Goal: Task Accomplishment & Management: Manage account settings

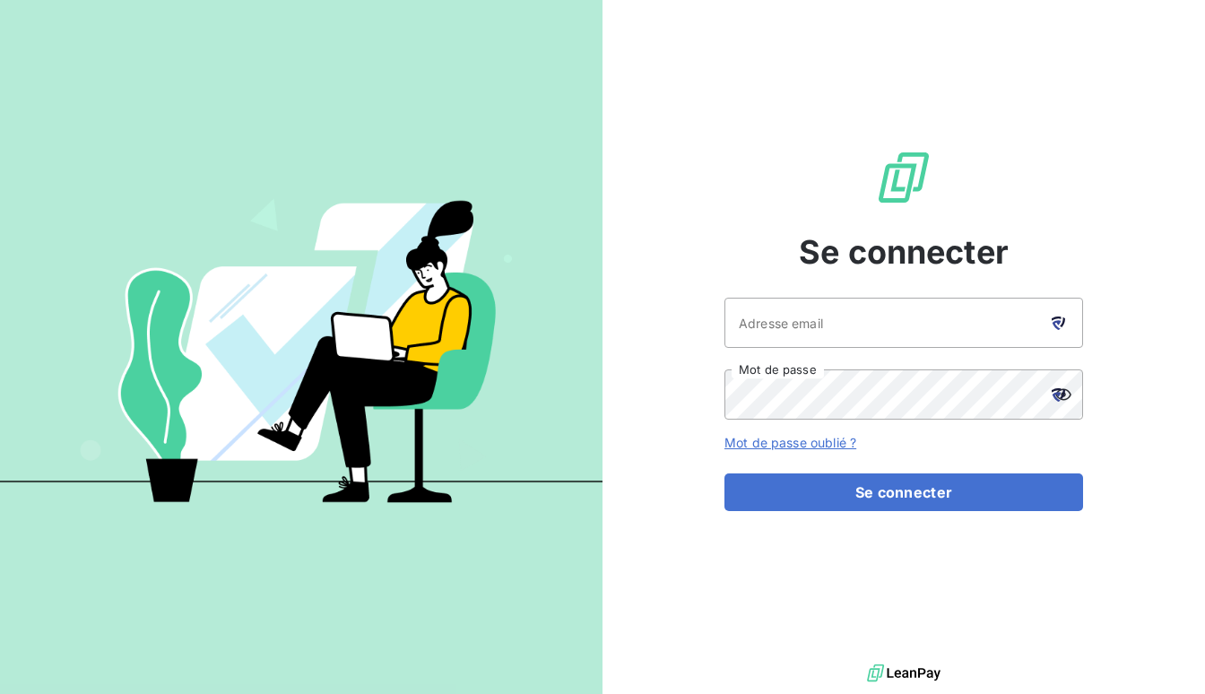
click at [1059, 320] on icon at bounding box center [1058, 323] width 13 height 13
type input "[EMAIL_ADDRESS][DOMAIN_NAME]"
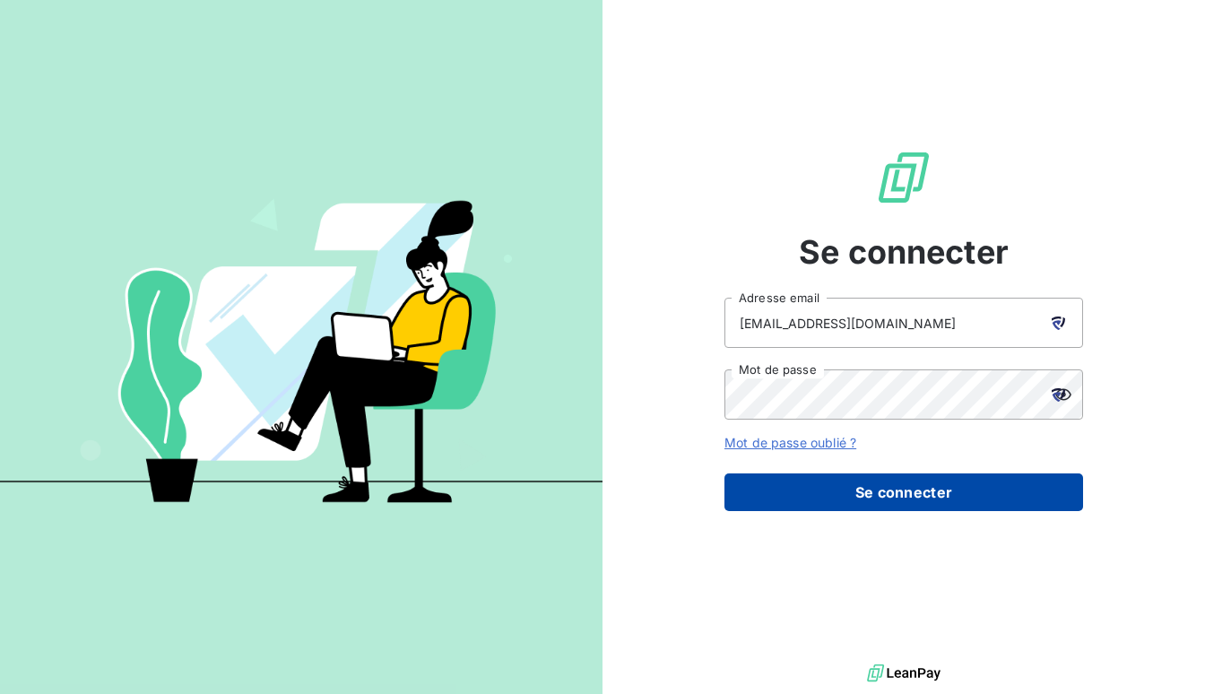
click at [900, 493] on button "Se connecter" at bounding box center [904, 492] width 359 height 38
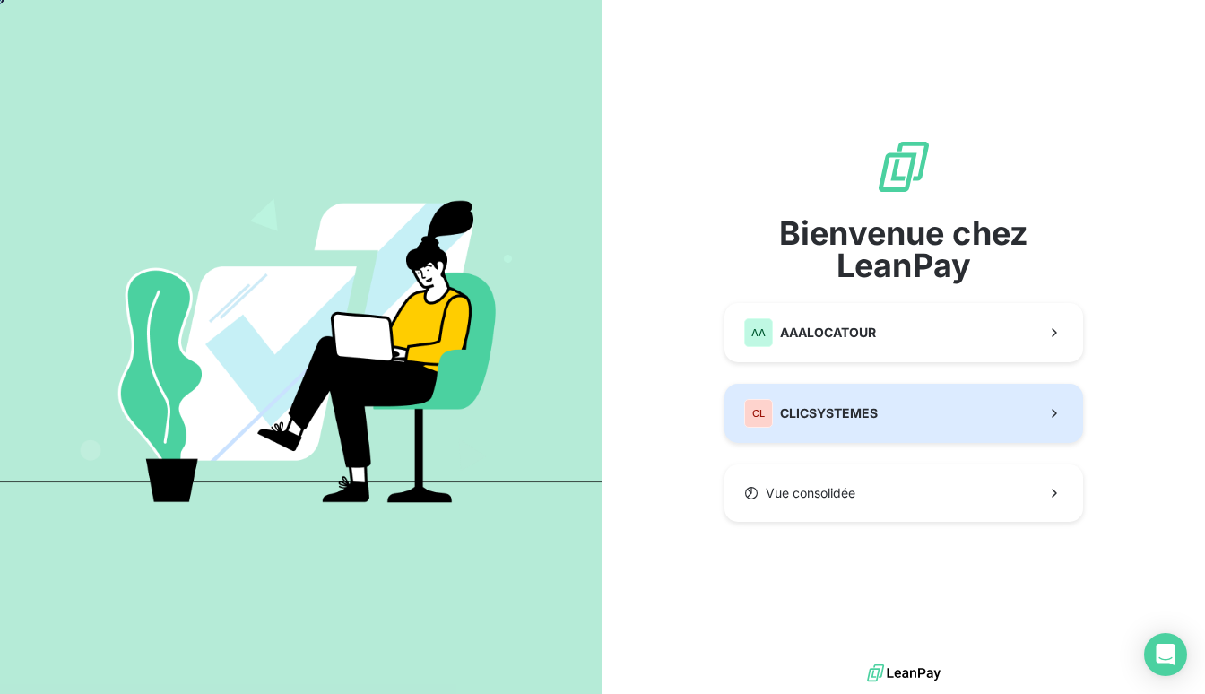
click at [881, 421] on button "CL CLICSYSTEMES" at bounding box center [904, 413] width 359 height 59
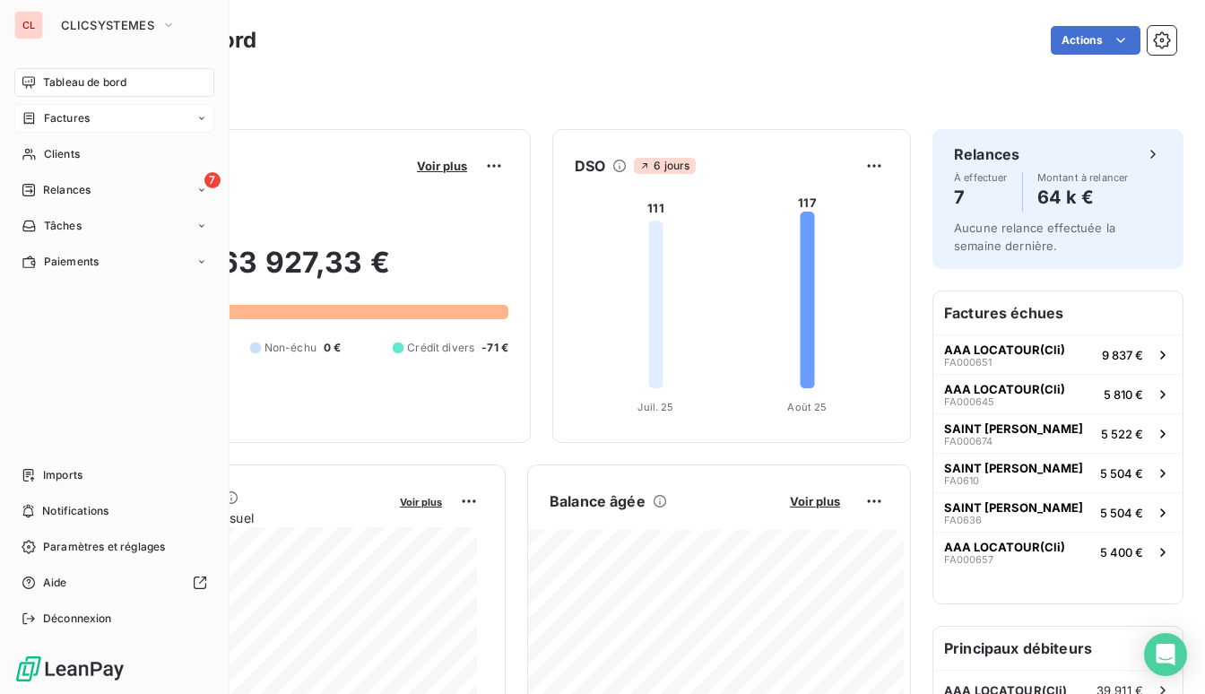
click at [36, 115] on div "Factures" at bounding box center [56, 118] width 68 height 16
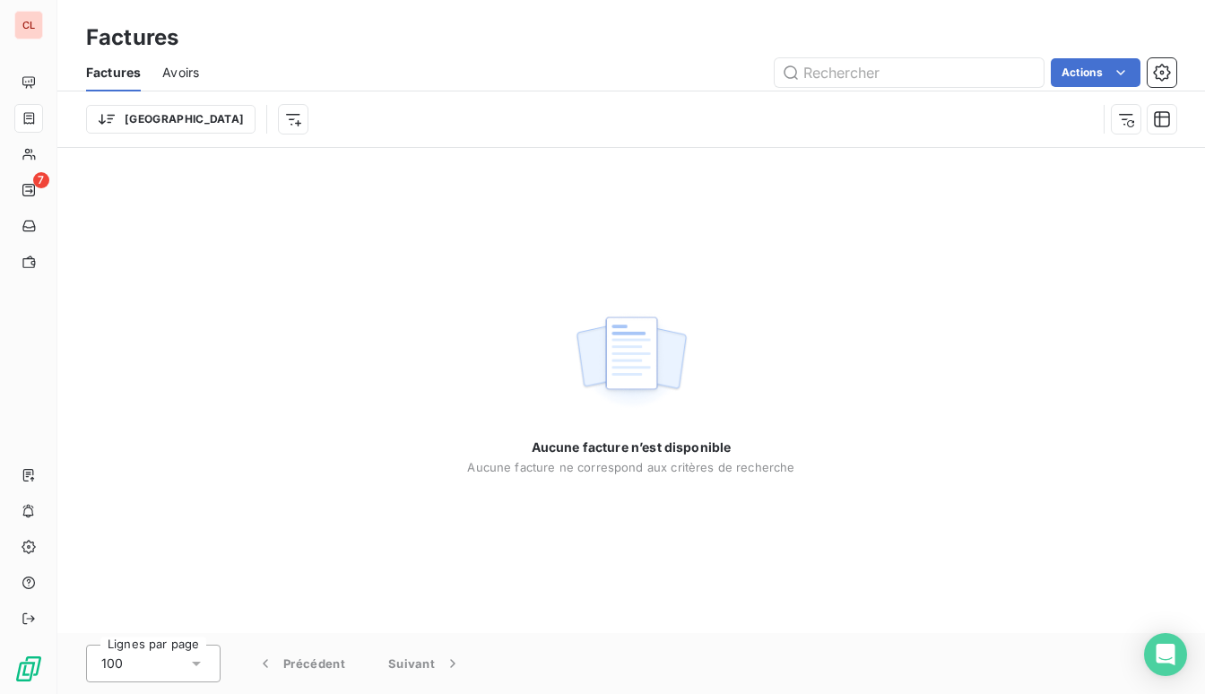
click at [1125, 77] on html "CL 7 Factures Factures Avoirs Actions Trier Aucune facture n’est disponible Auc…" at bounding box center [602, 347] width 1205 height 694
click at [1161, 656] on icon "Open Intercom Messenger" at bounding box center [1165, 654] width 21 height 23
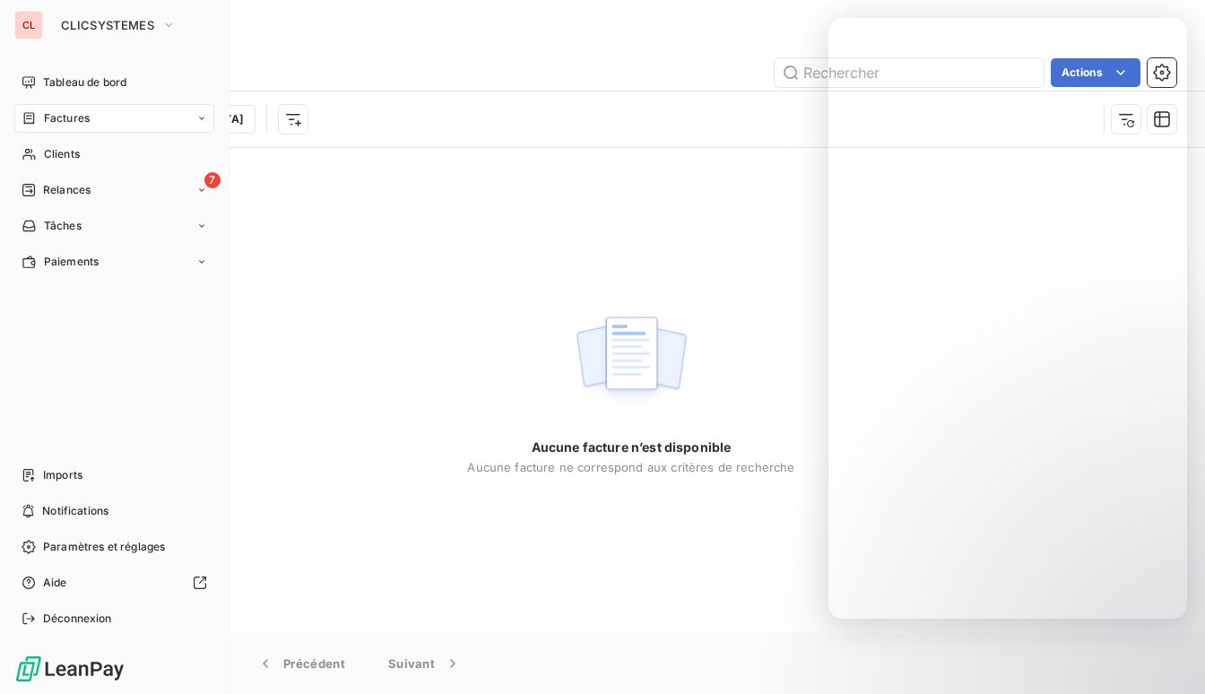
click at [31, 32] on div "CL" at bounding box center [28, 25] width 29 height 29
click at [154, 31] on span "CLICSYSTEMES" at bounding box center [107, 25] width 93 height 14
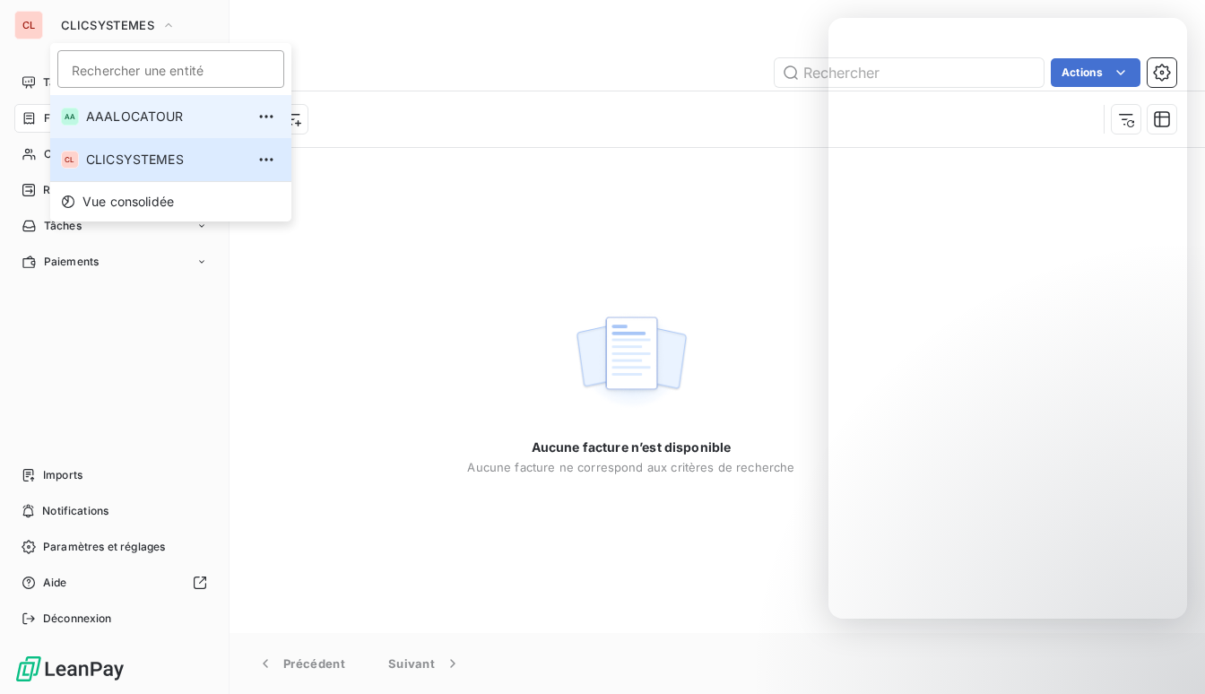
click at [117, 104] on li "AA AAALOCATOUR" at bounding box center [170, 116] width 241 height 43
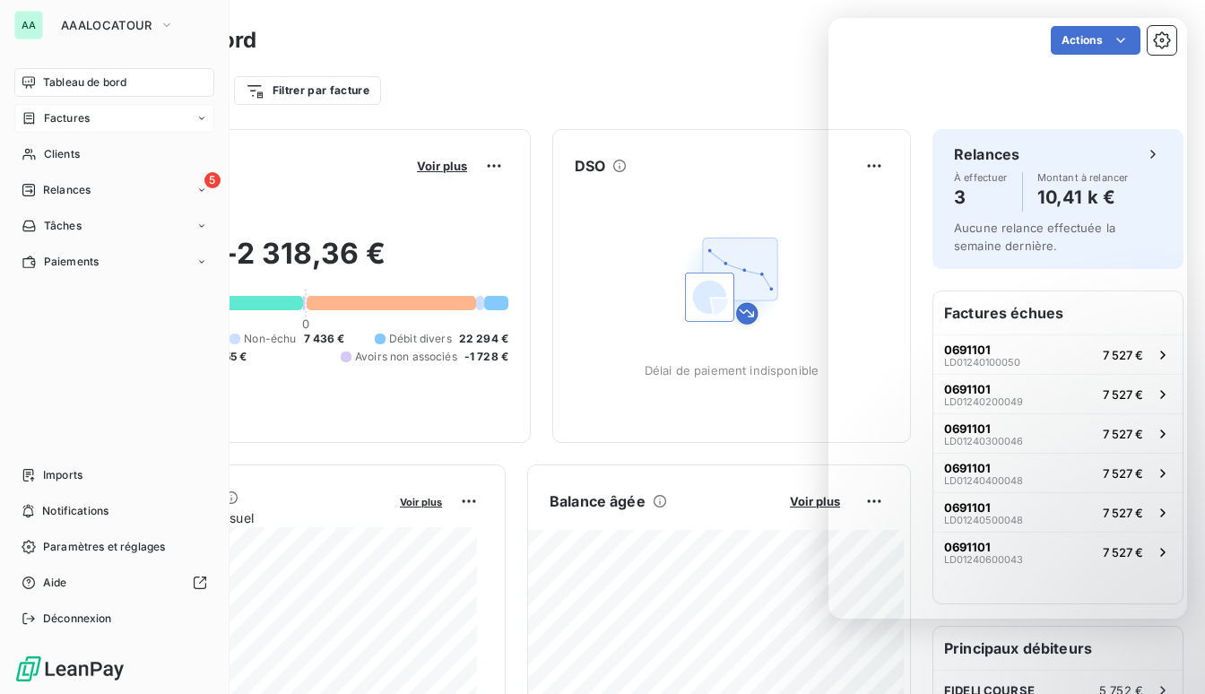
click at [28, 120] on icon at bounding box center [29, 118] width 15 height 14
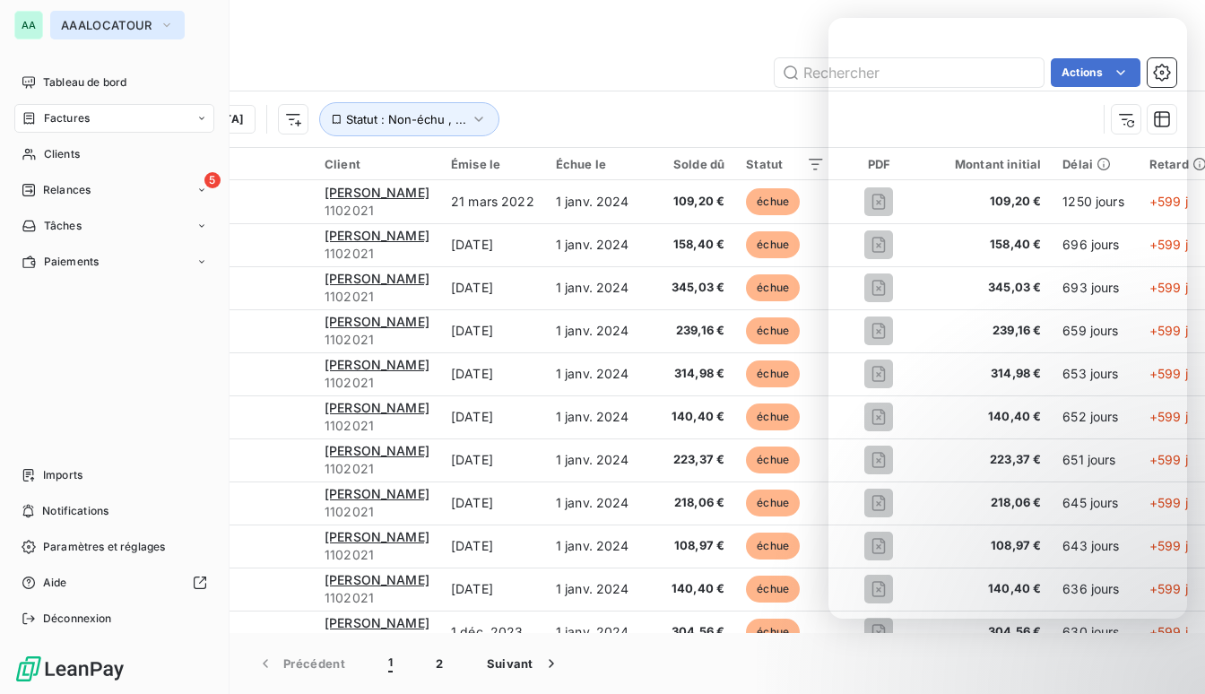
click at [128, 27] on span "AAALOCATOUR" at bounding box center [106, 25] width 91 height 14
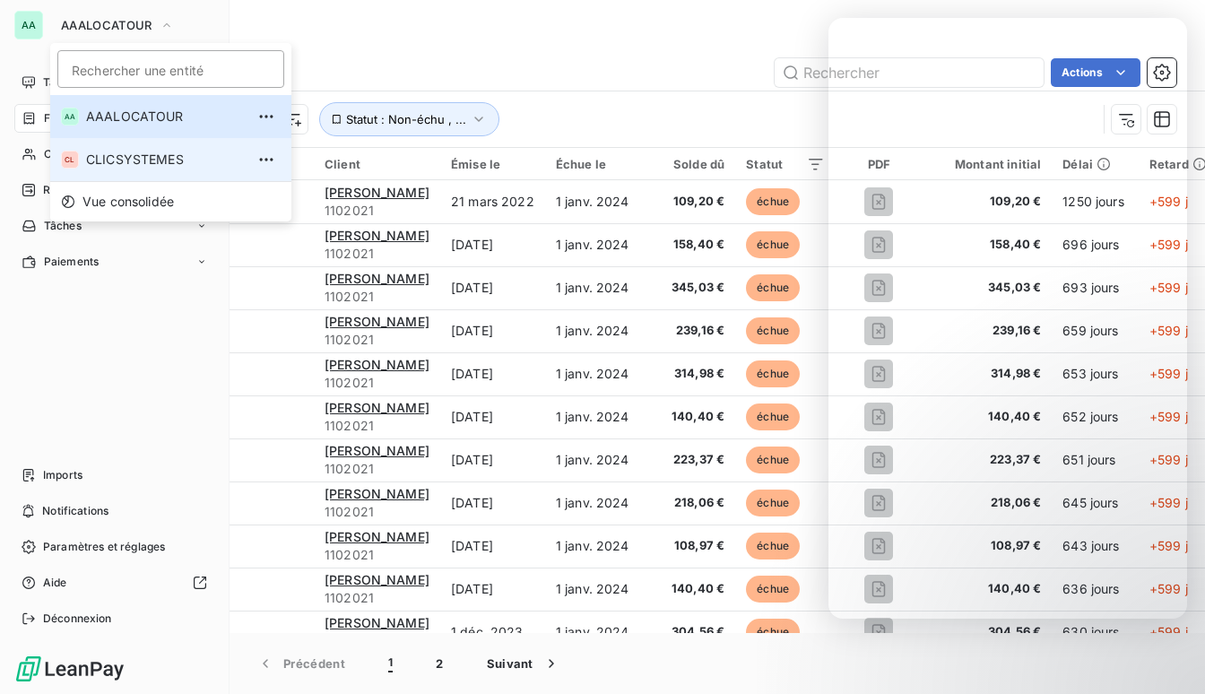
click at [107, 160] on span "CLICSYSTEMES" at bounding box center [165, 160] width 159 height 18
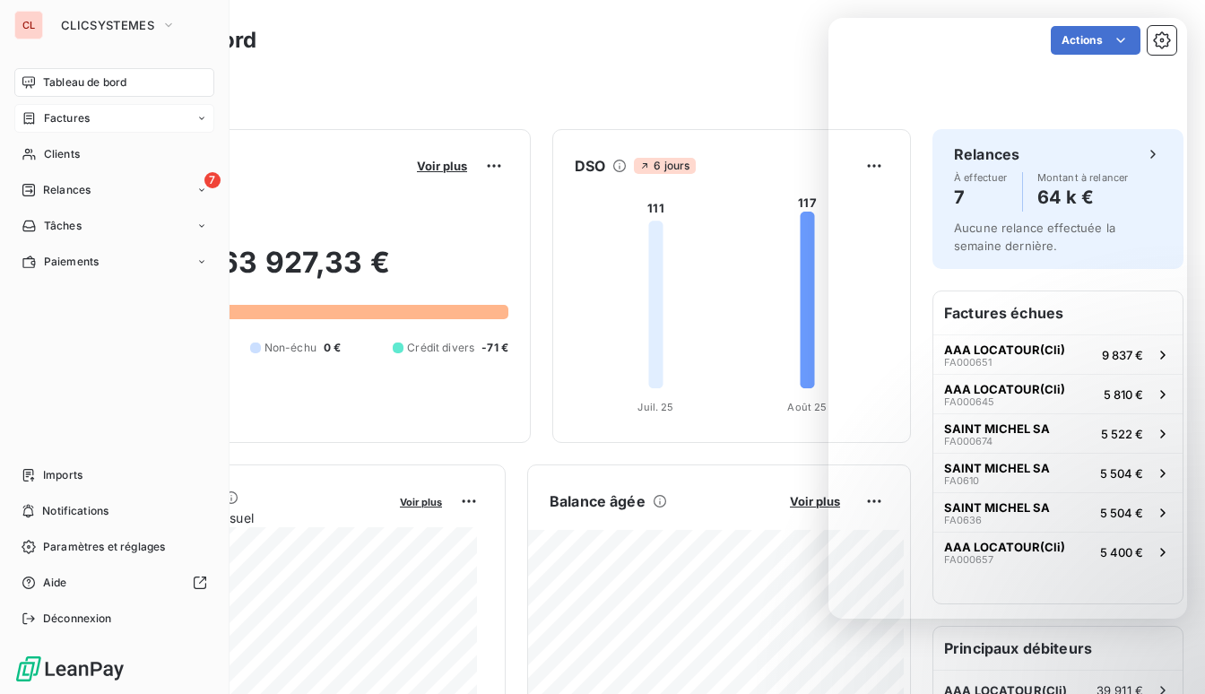
click at [39, 124] on div "Factures" at bounding box center [56, 118] width 68 height 16
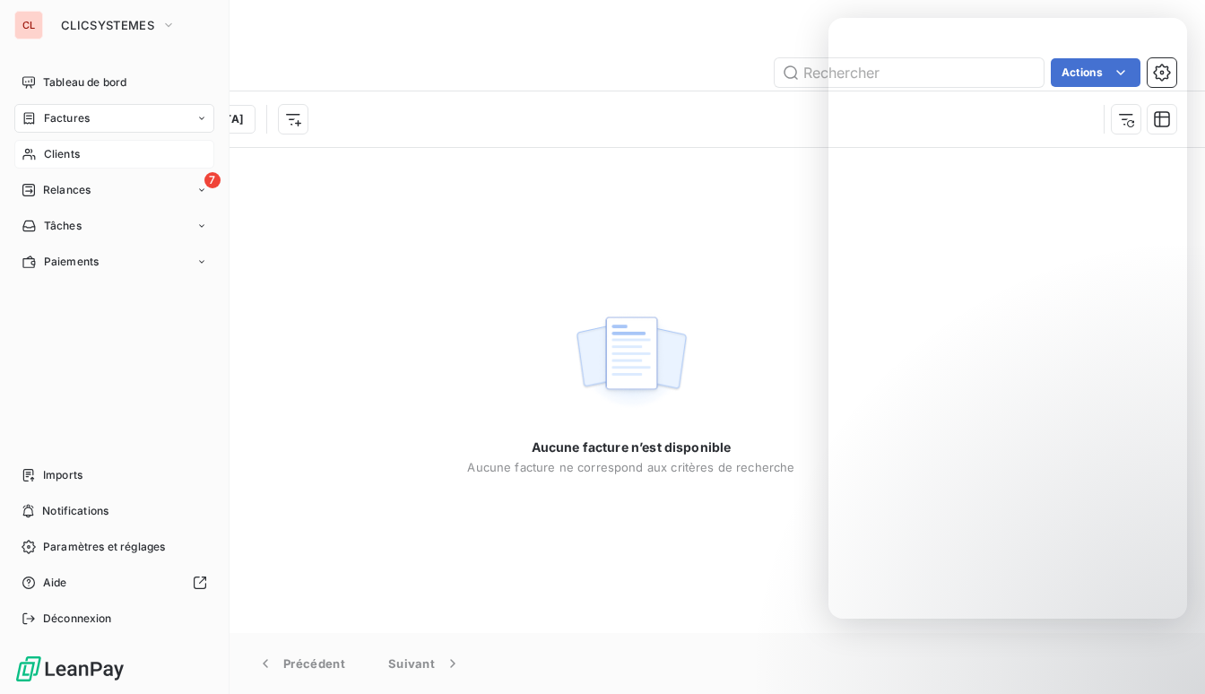
click at [47, 146] on span "Clients" at bounding box center [62, 154] width 36 height 16
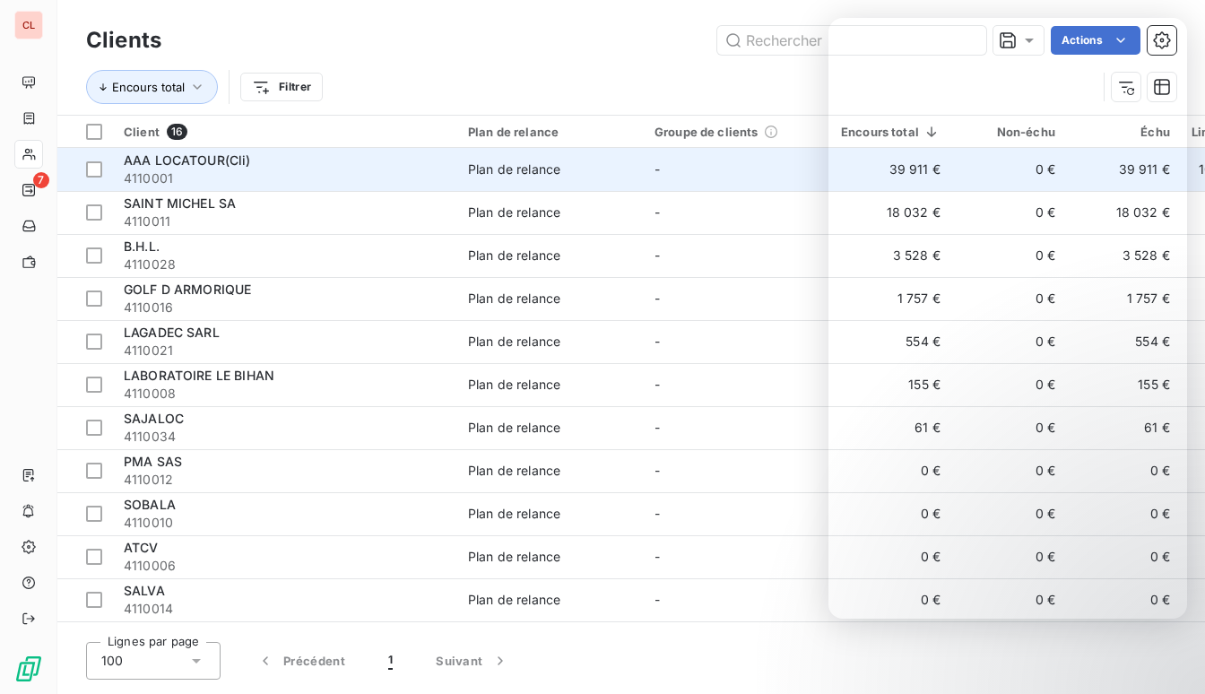
click at [242, 178] on span "4110001" at bounding box center [285, 178] width 323 height 18
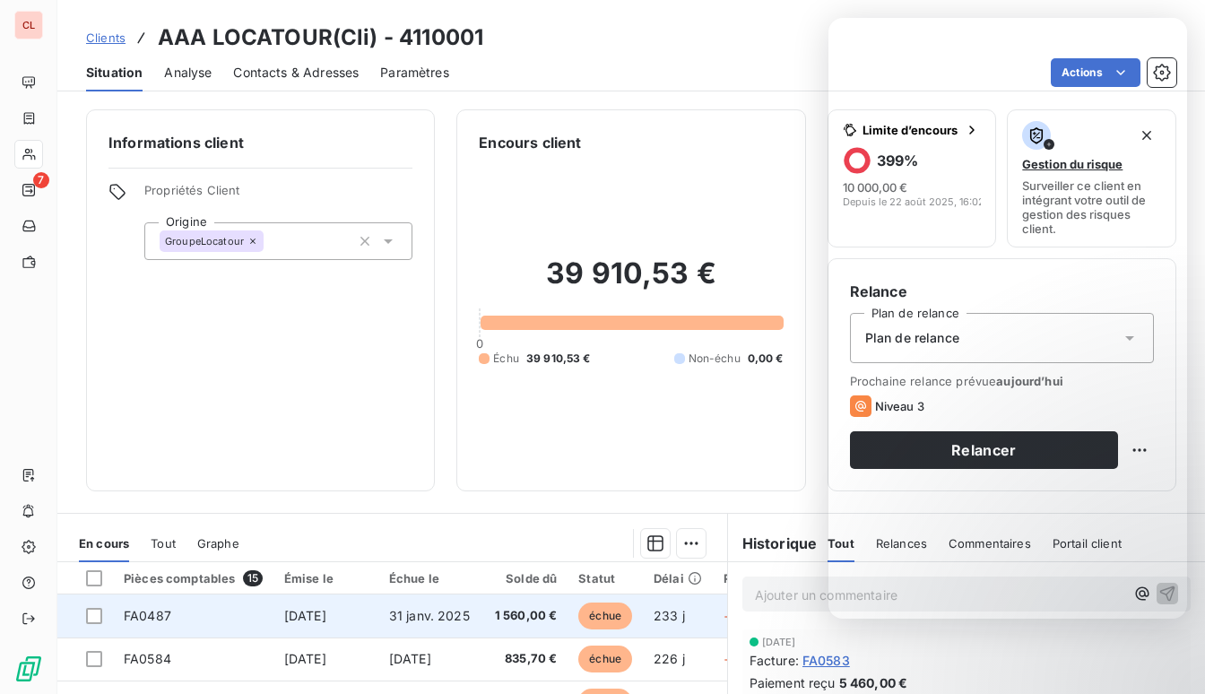
click at [560, 609] on td "1 560,00 €" at bounding box center [525, 616] width 88 height 43
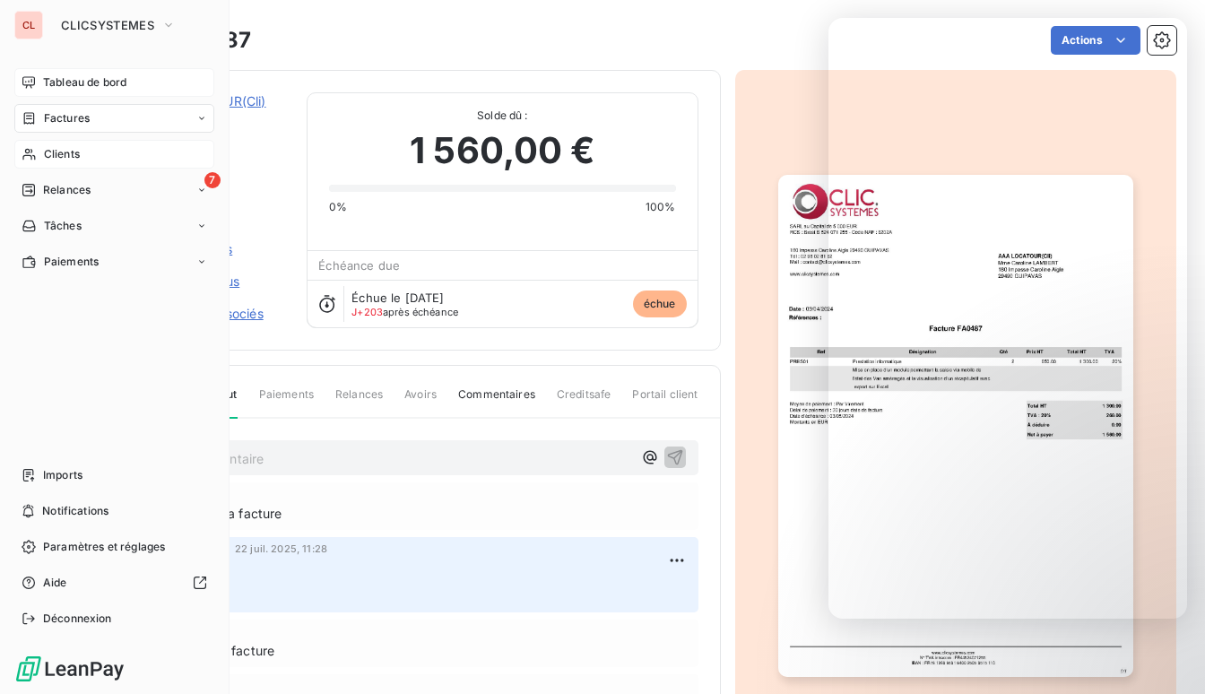
click at [57, 90] on span "Tableau de bord" at bounding box center [84, 82] width 83 height 16
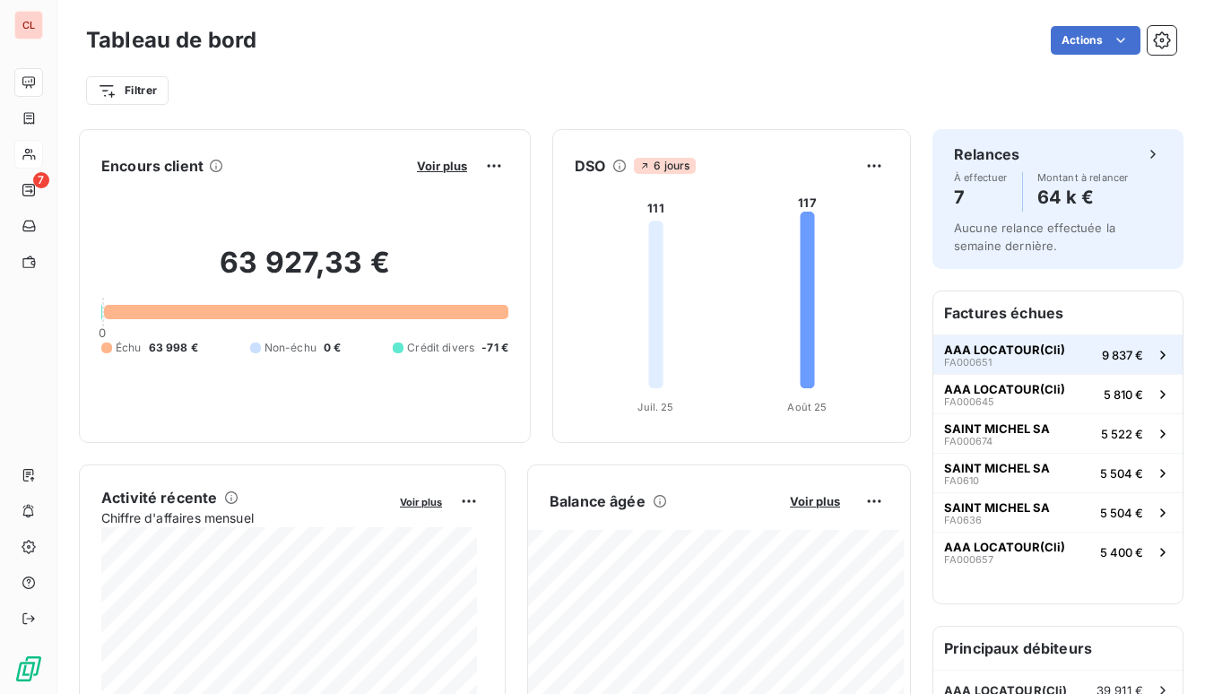
click at [986, 344] on span "AAA LOCATOUR(Cli)" at bounding box center [1004, 350] width 121 height 14
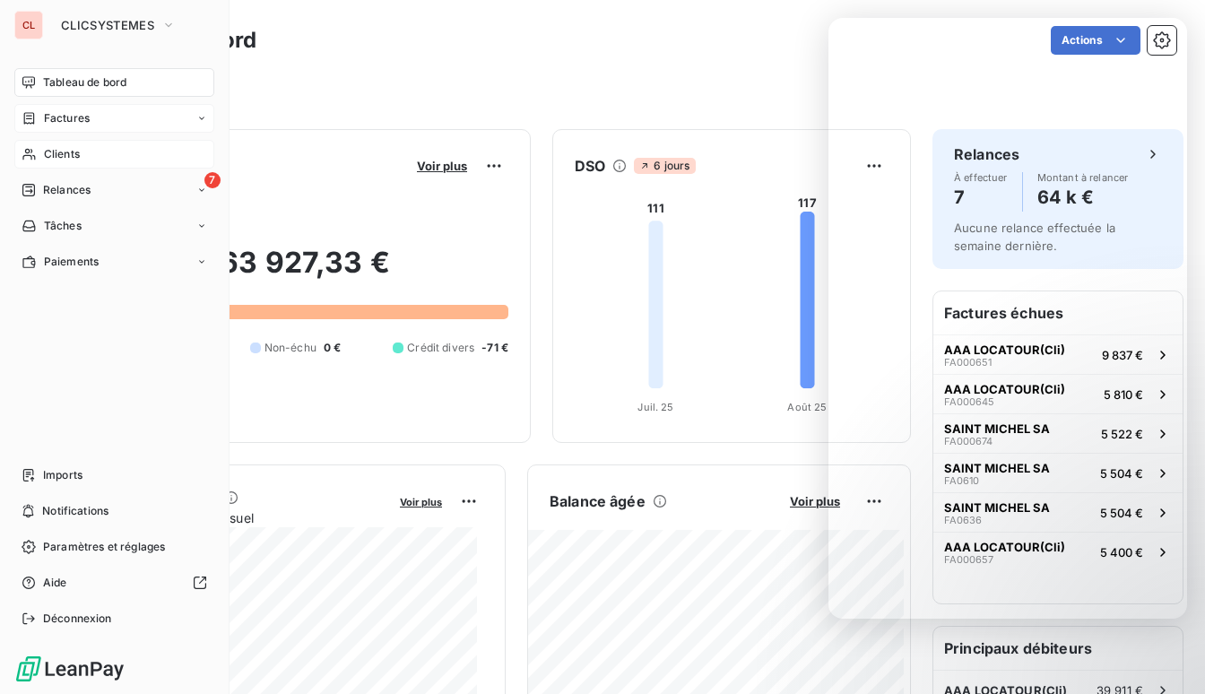
click at [44, 122] on span "Factures" at bounding box center [67, 118] width 46 height 16
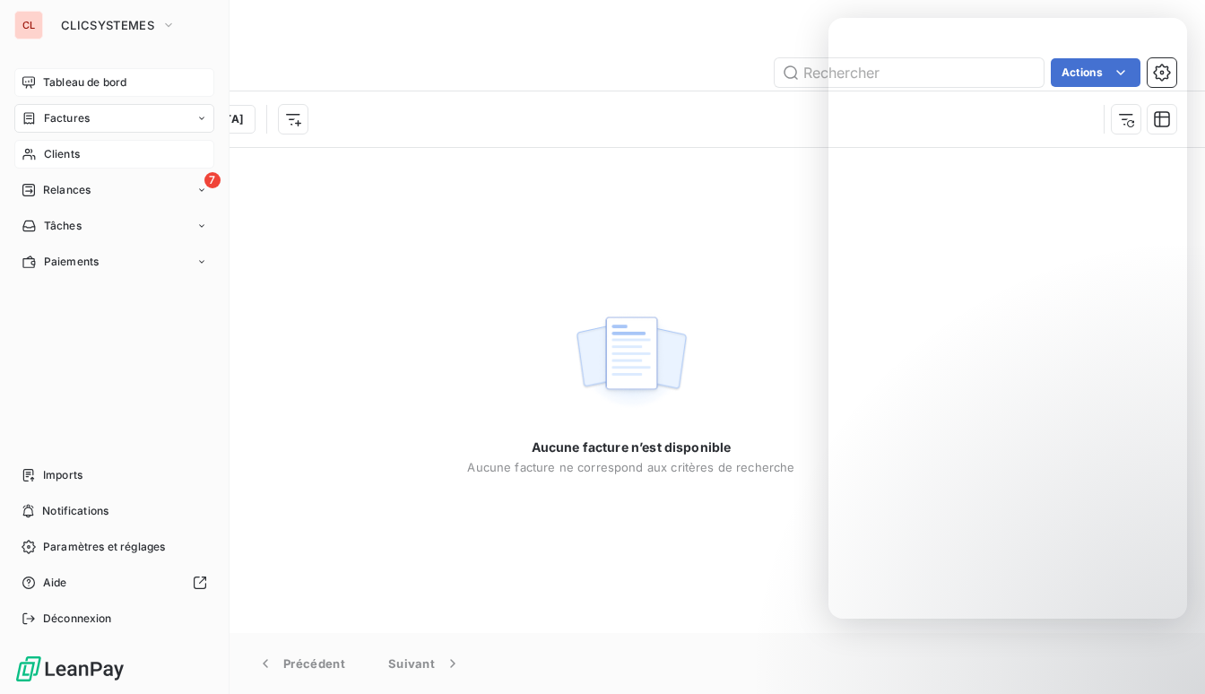
click at [39, 109] on div "Factures" at bounding box center [114, 118] width 200 height 29
click at [69, 149] on span "Factures" at bounding box center [66, 154] width 46 height 16
click at [108, 156] on div "Factures" at bounding box center [125, 154] width 178 height 29
click at [74, 188] on span "Avoirs" at bounding box center [59, 190] width 32 height 16
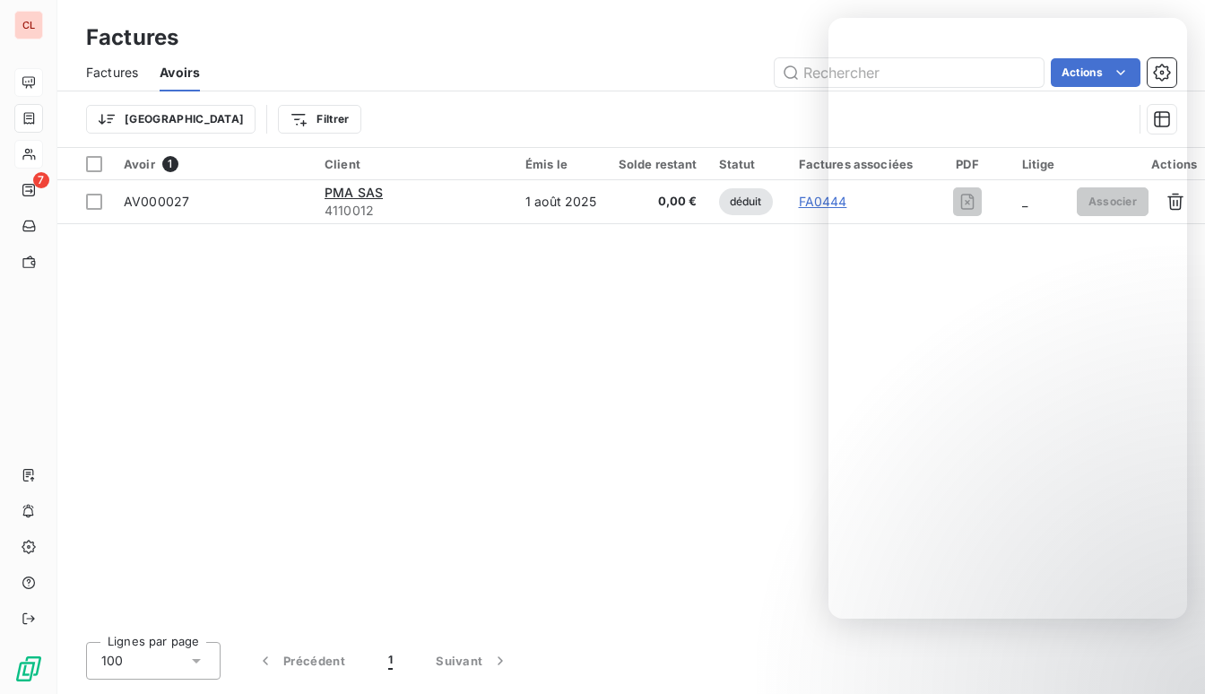
click at [511, 303] on div "Avoir 1 Client Émis le Solde restant Statut Factures associées PDF Litige Actio…" at bounding box center [631, 388] width 1148 height 480
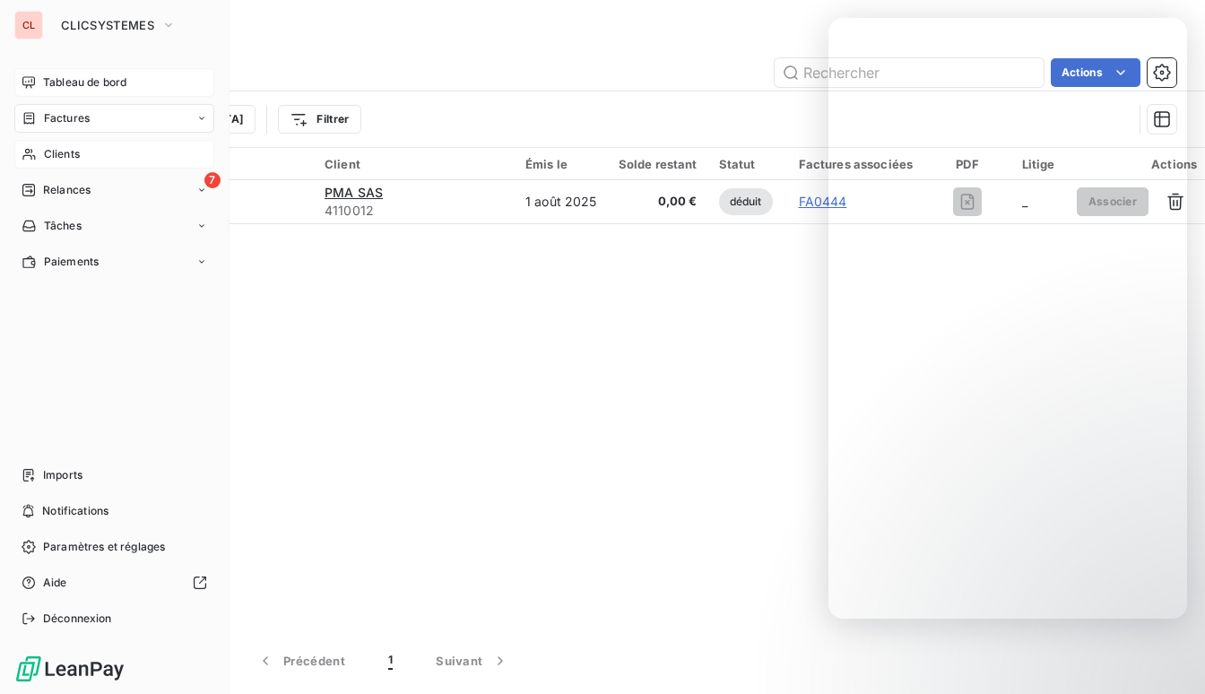
click at [72, 122] on span "Factures" at bounding box center [67, 118] width 46 height 16
click at [72, 140] on div "Factures" at bounding box center [125, 154] width 178 height 29
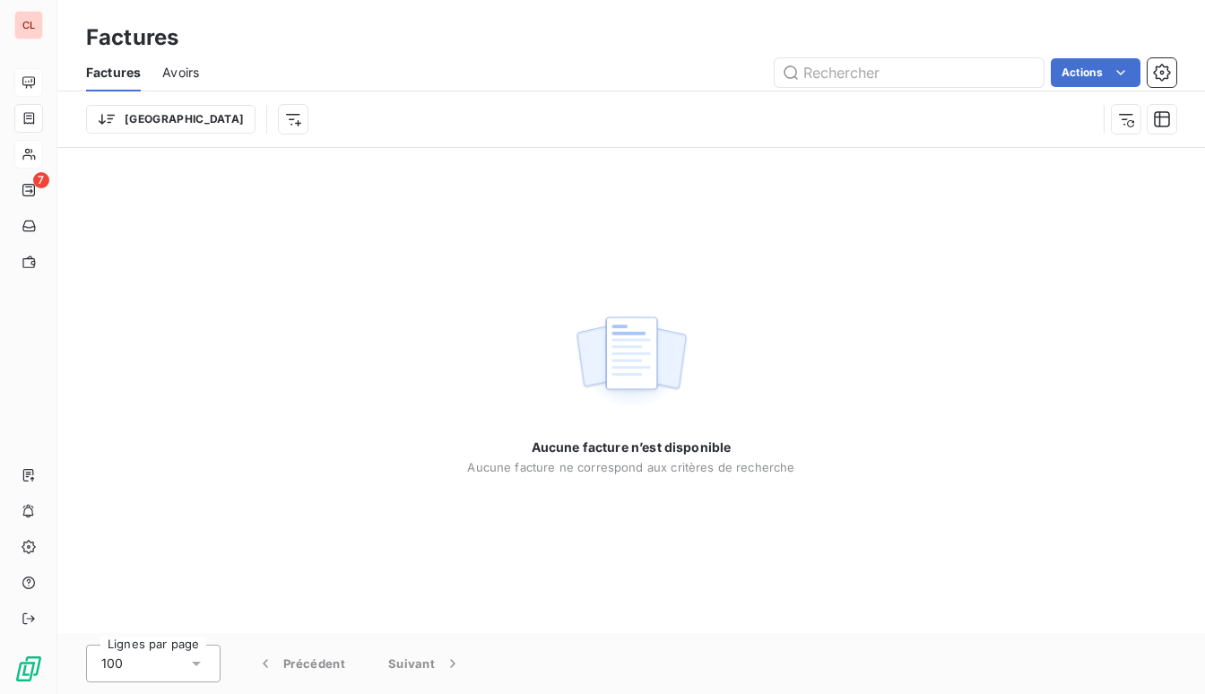
click at [565, 191] on div "Aucune facture n’est disponible Aucune facture ne correspond aux critères de re…" at bounding box center [631, 390] width 1148 height 485
click at [1125, 125] on icon "button" at bounding box center [1126, 119] width 18 height 18
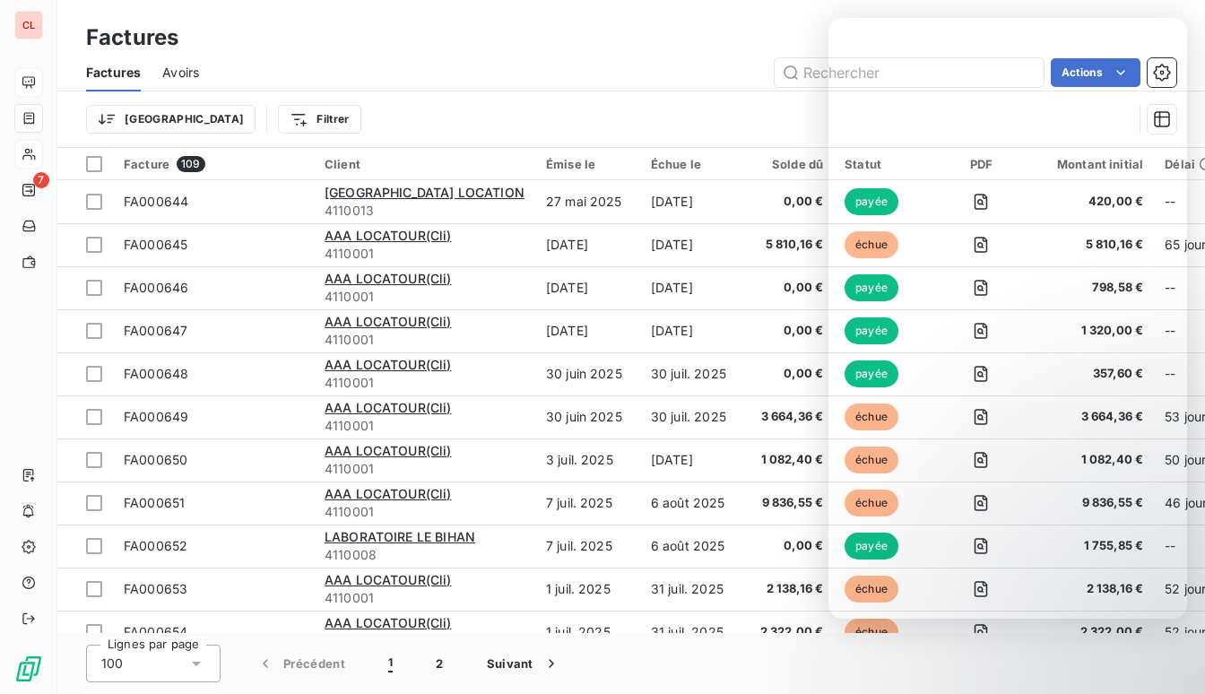
click at [456, 76] on div "Actions" at bounding box center [699, 72] width 956 height 29
click at [666, 77] on div "Actions" at bounding box center [699, 72] width 956 height 29
click at [606, 124] on div "Trier Filtrer" at bounding box center [609, 119] width 1047 height 34
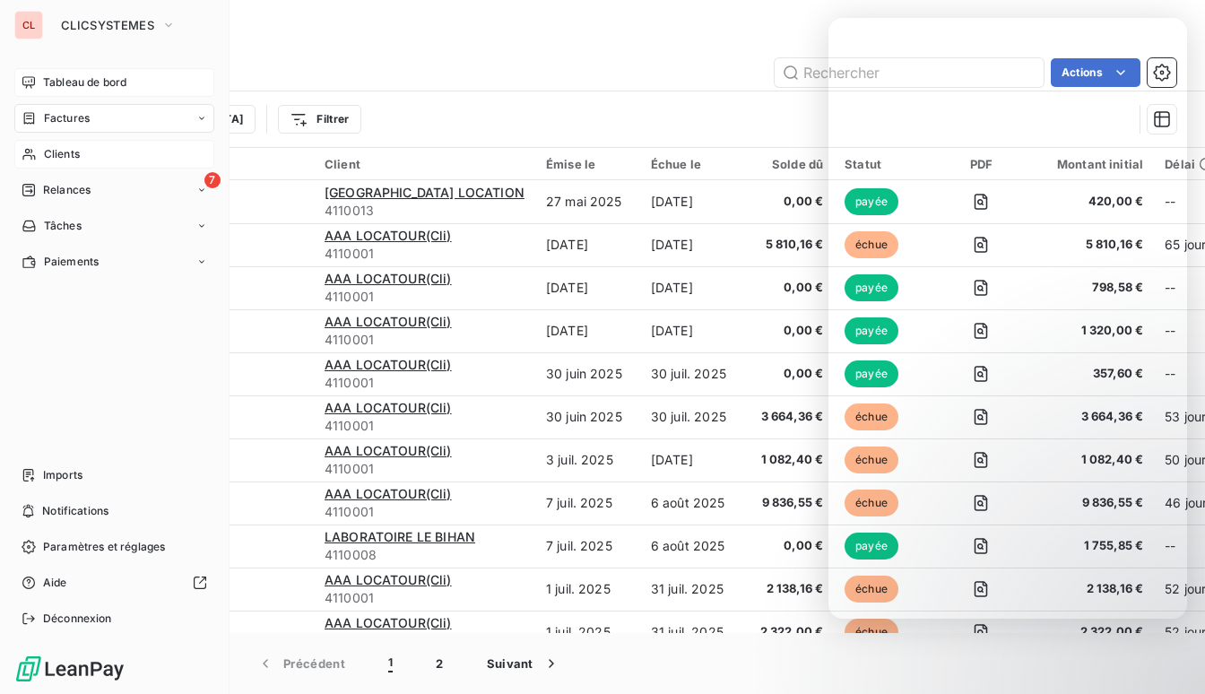
click at [30, 34] on div "CL" at bounding box center [28, 25] width 29 height 29
click at [152, 28] on span "CLICSYSTEMES" at bounding box center [107, 25] width 93 height 14
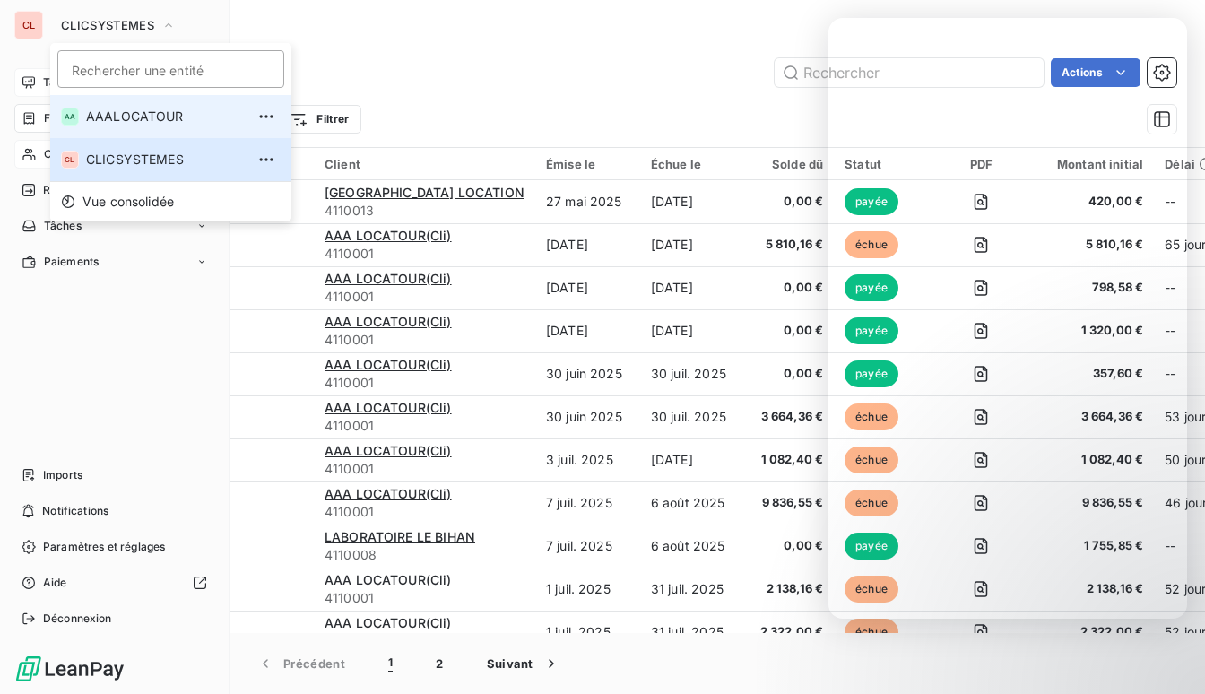
click at [126, 119] on span "AAALOCATOUR" at bounding box center [165, 117] width 159 height 18
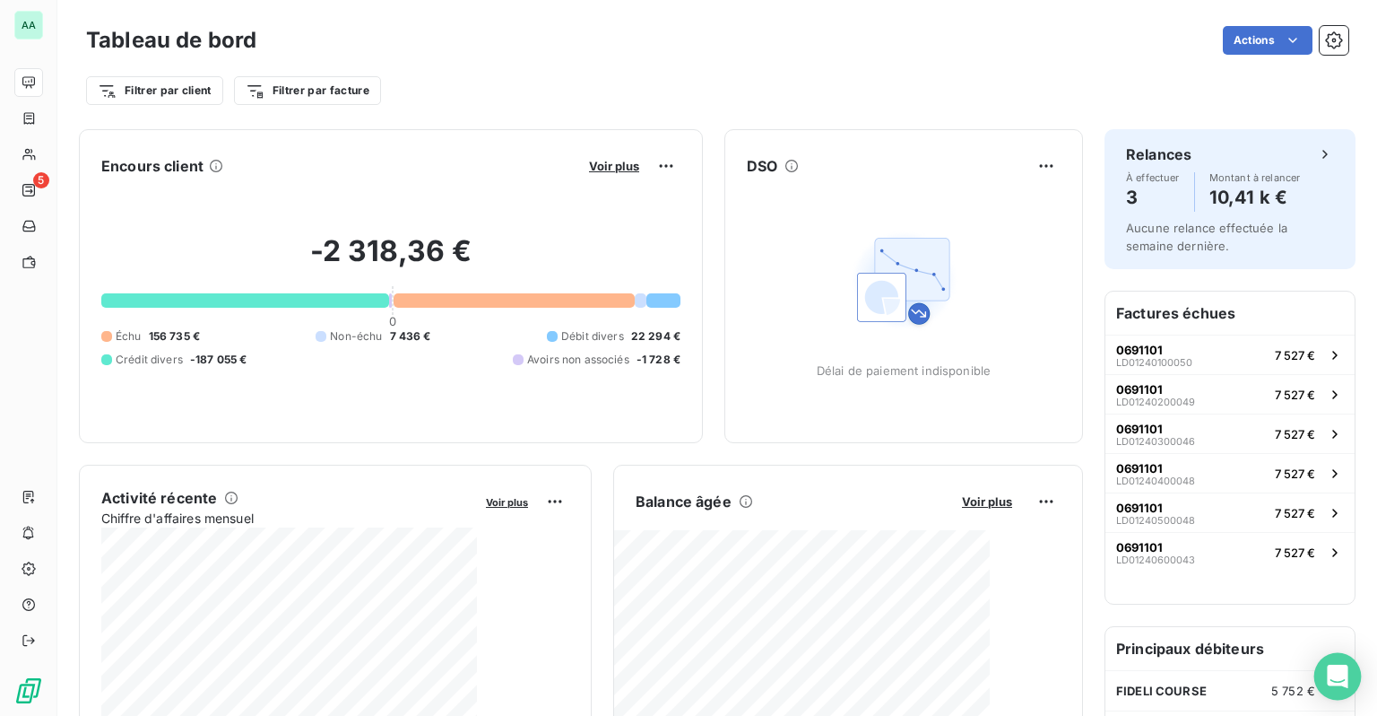
click at [1204, 671] on icon "Open Intercom Messenger" at bounding box center [1337, 675] width 21 height 23
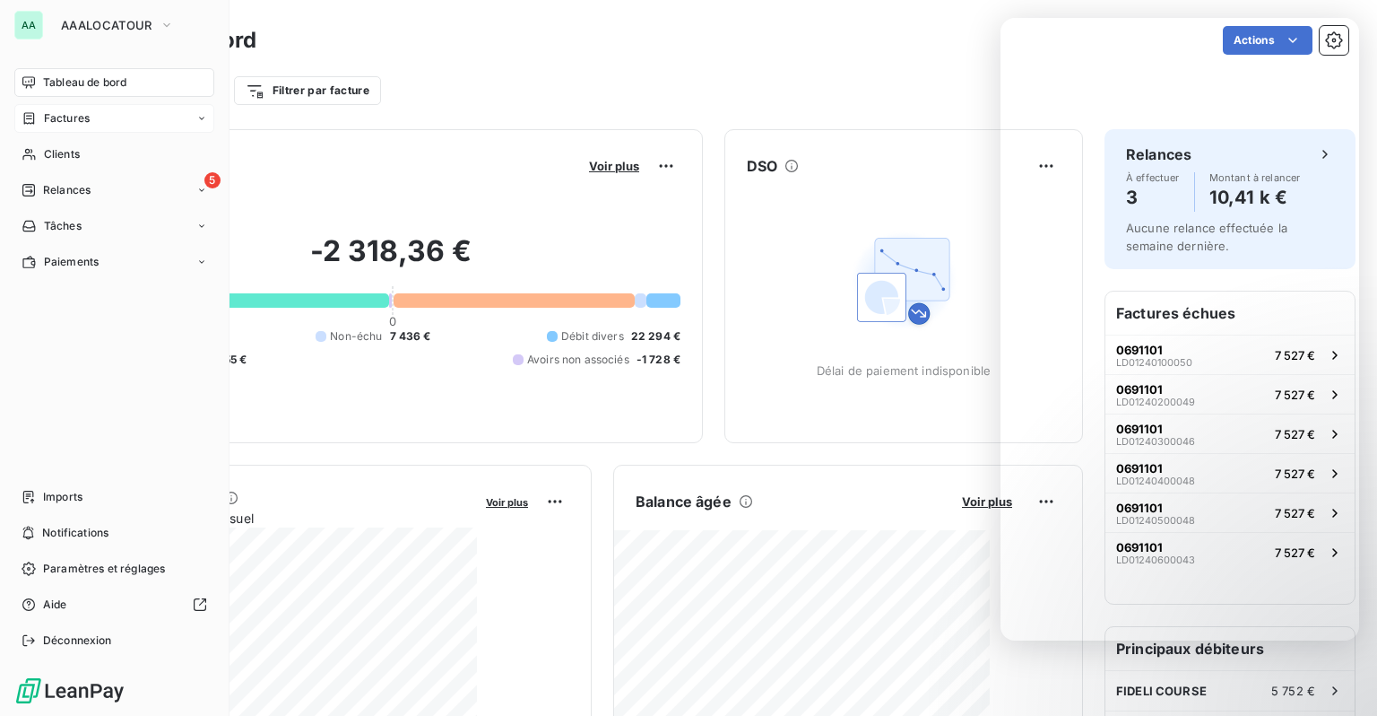
click at [39, 110] on div "Factures" at bounding box center [56, 118] width 68 height 16
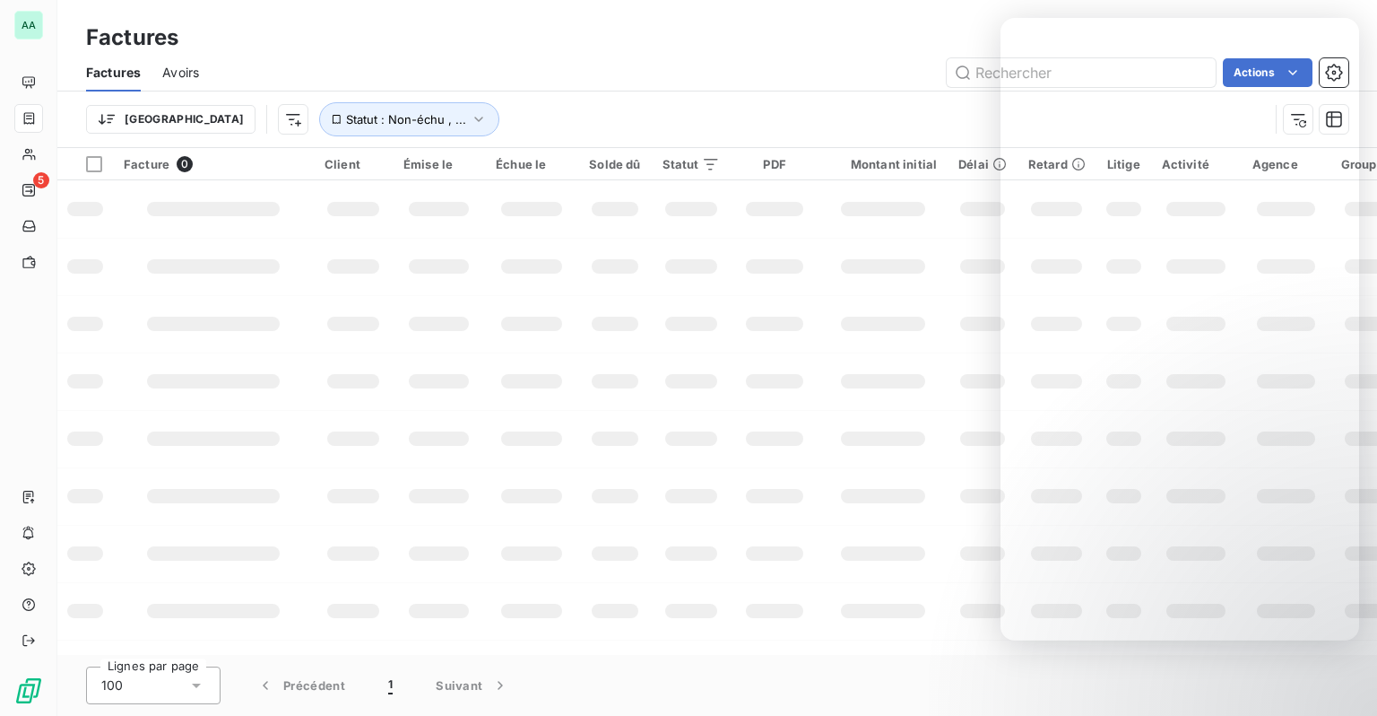
click at [847, 80] on div "Actions" at bounding box center [785, 72] width 1128 height 29
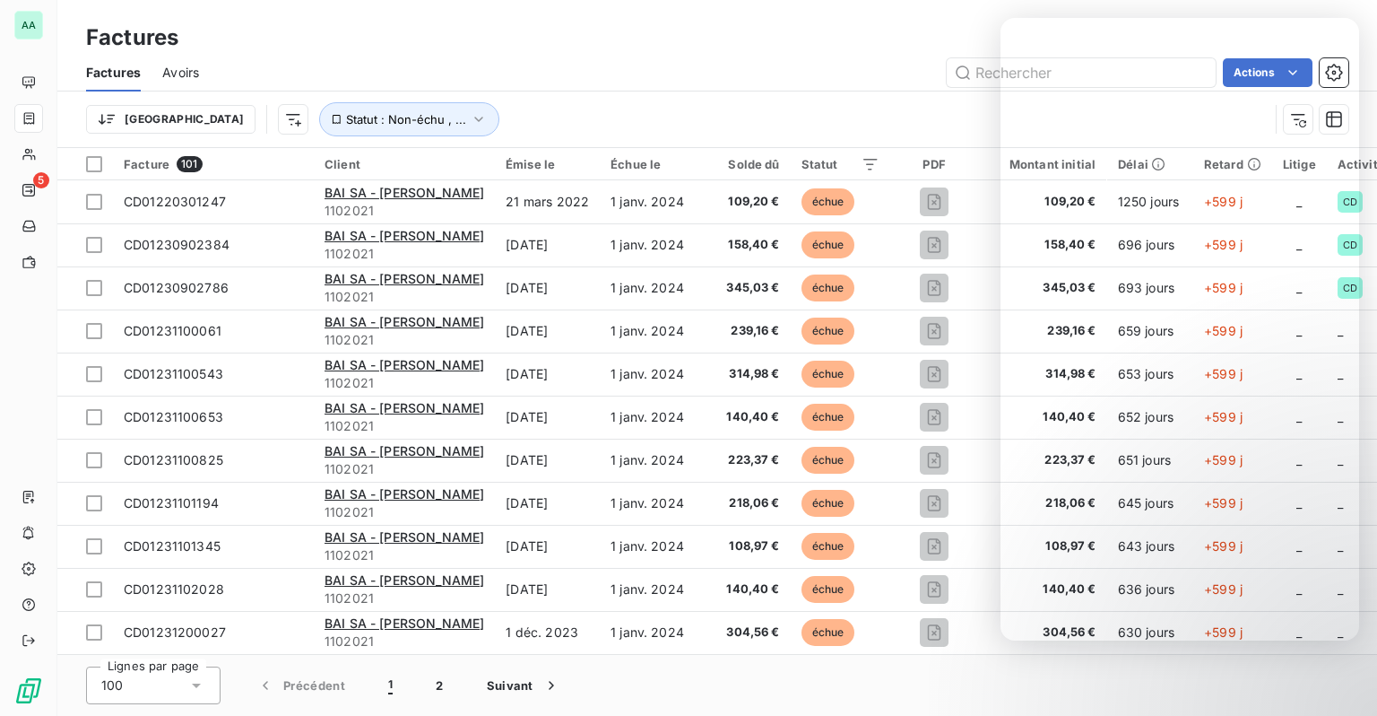
click at [908, 54] on div "Factures Avoirs Actions" at bounding box center [717, 73] width 1320 height 38
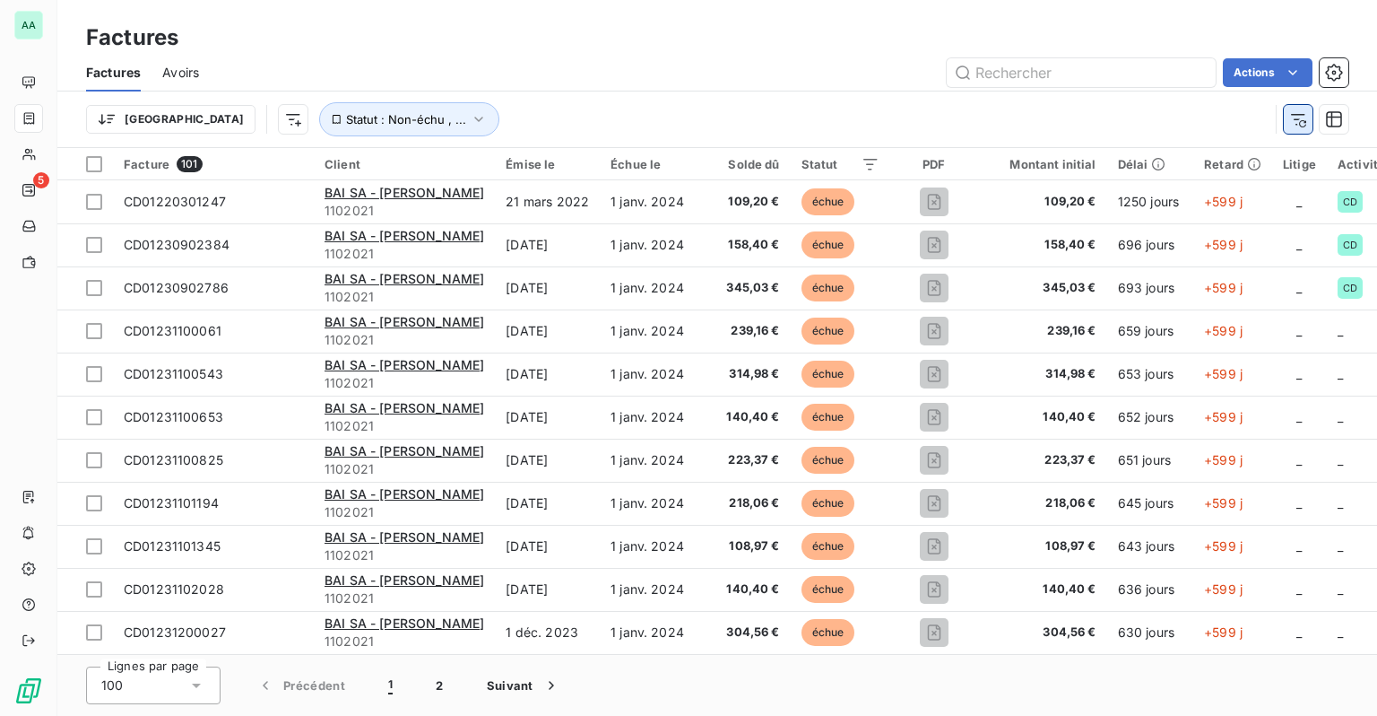
click at [1204, 126] on icon "button" at bounding box center [1302, 123] width 7 height 7
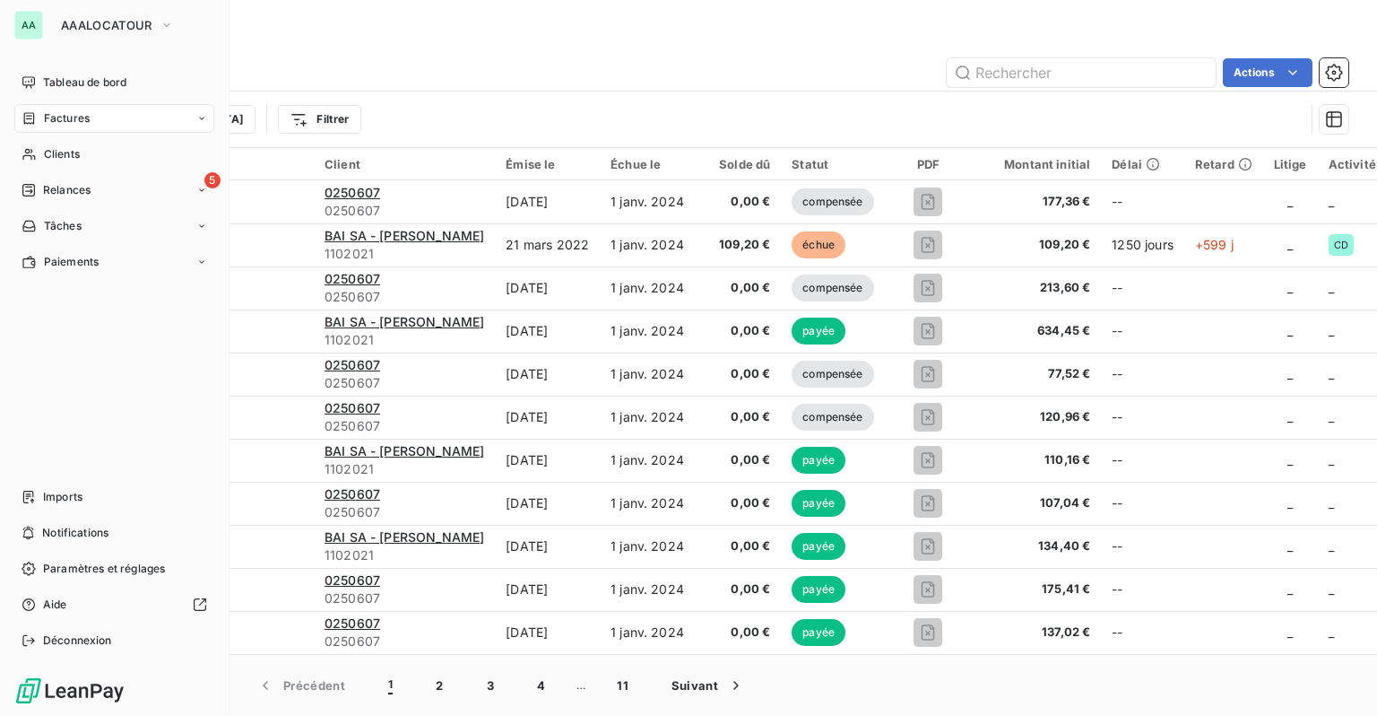
click at [27, 120] on icon at bounding box center [29, 118] width 15 height 14
click at [58, 156] on span "Factures" at bounding box center [66, 154] width 46 height 16
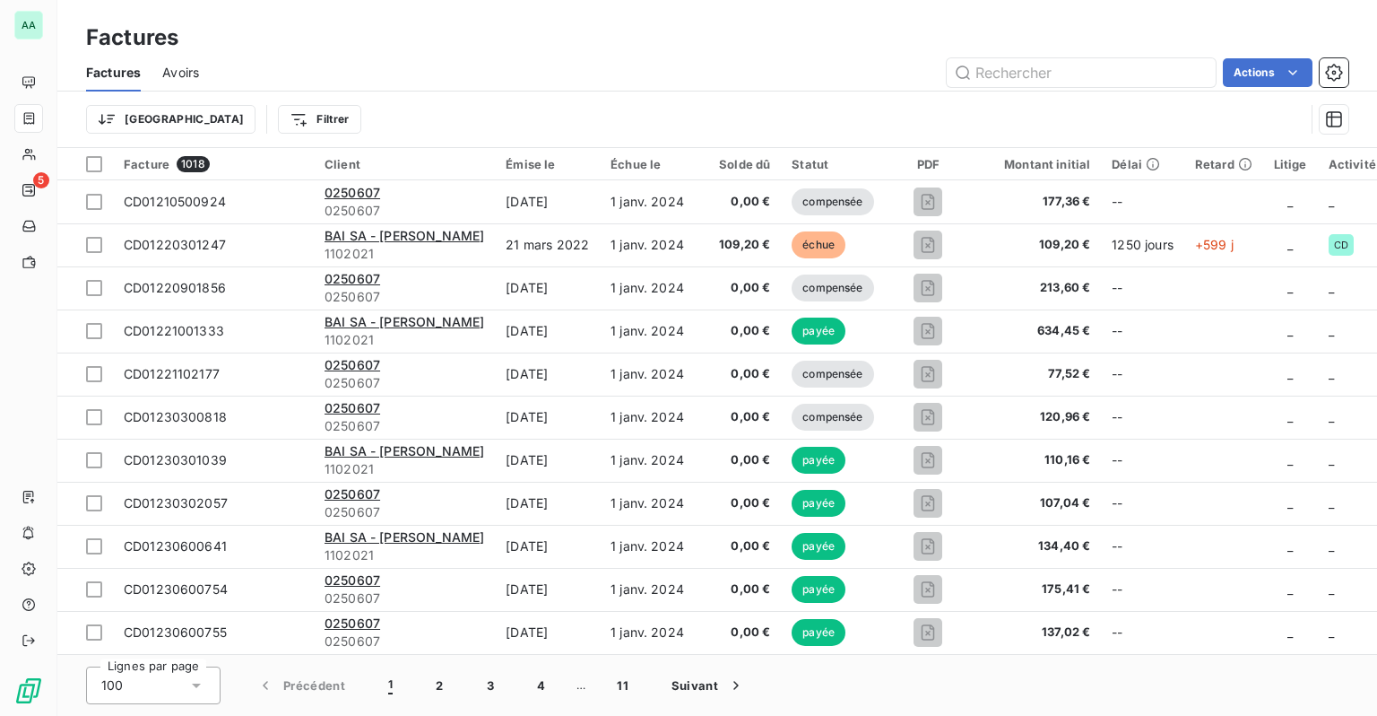
click at [723, 121] on div "Trier Filtrer" at bounding box center [695, 119] width 1219 height 34
click at [140, 126] on html "AA 5 Factures Factures Avoirs Actions Trier Filtrer Facture 1018 Client Émise l…" at bounding box center [688, 358] width 1377 height 716
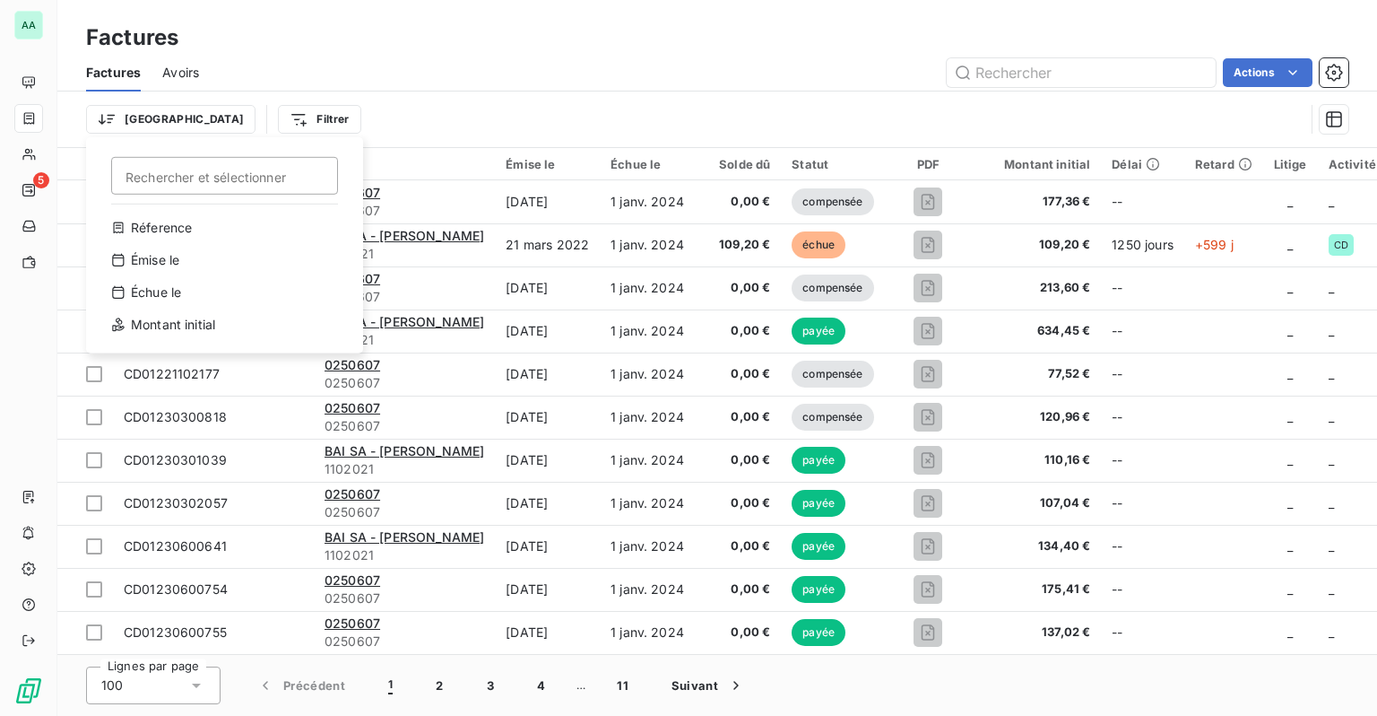
click at [140, 125] on html "AA 5 Factures Factures Avoirs Actions Trier Rechercher et sélectionner Réferenc…" at bounding box center [688, 358] width 1377 height 716
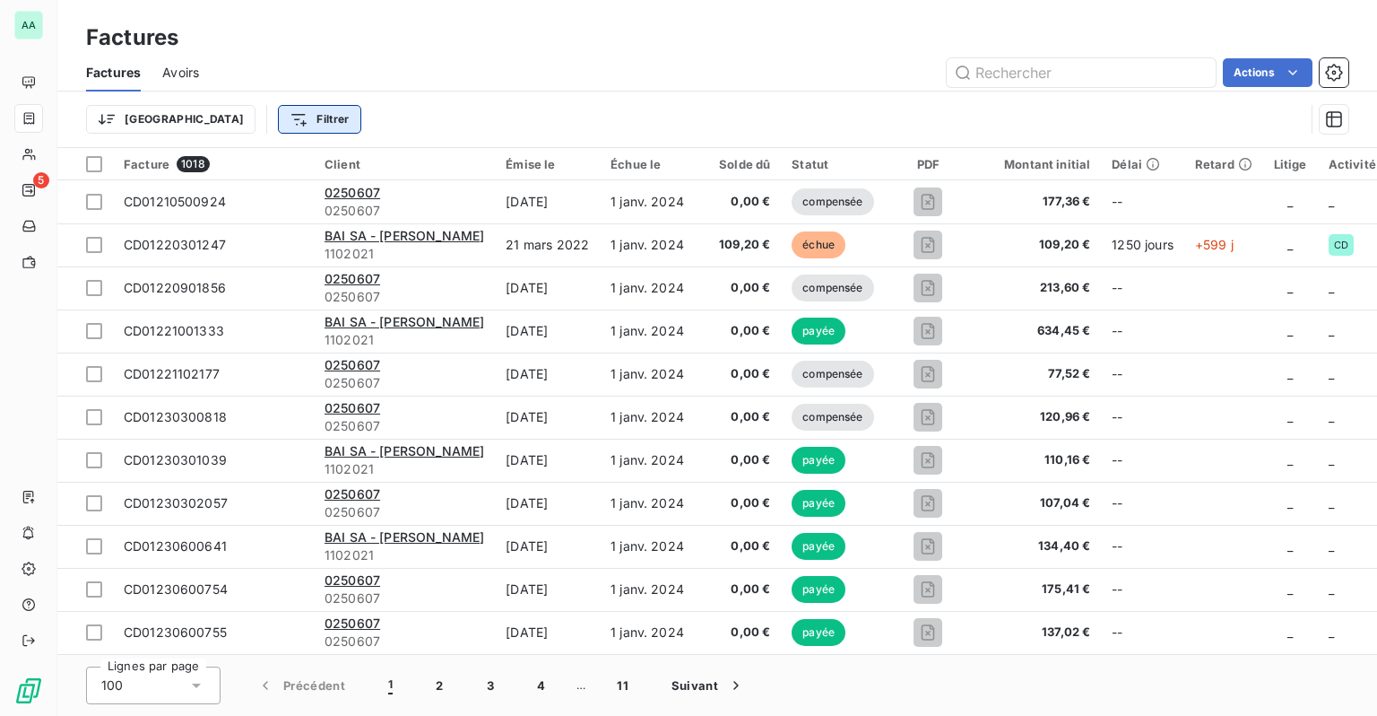
click at [213, 123] on html "AA 5 Factures Factures Avoirs Actions Trier Filtrer Facture 1018 Client Émise l…" at bounding box center [688, 358] width 1377 height 716
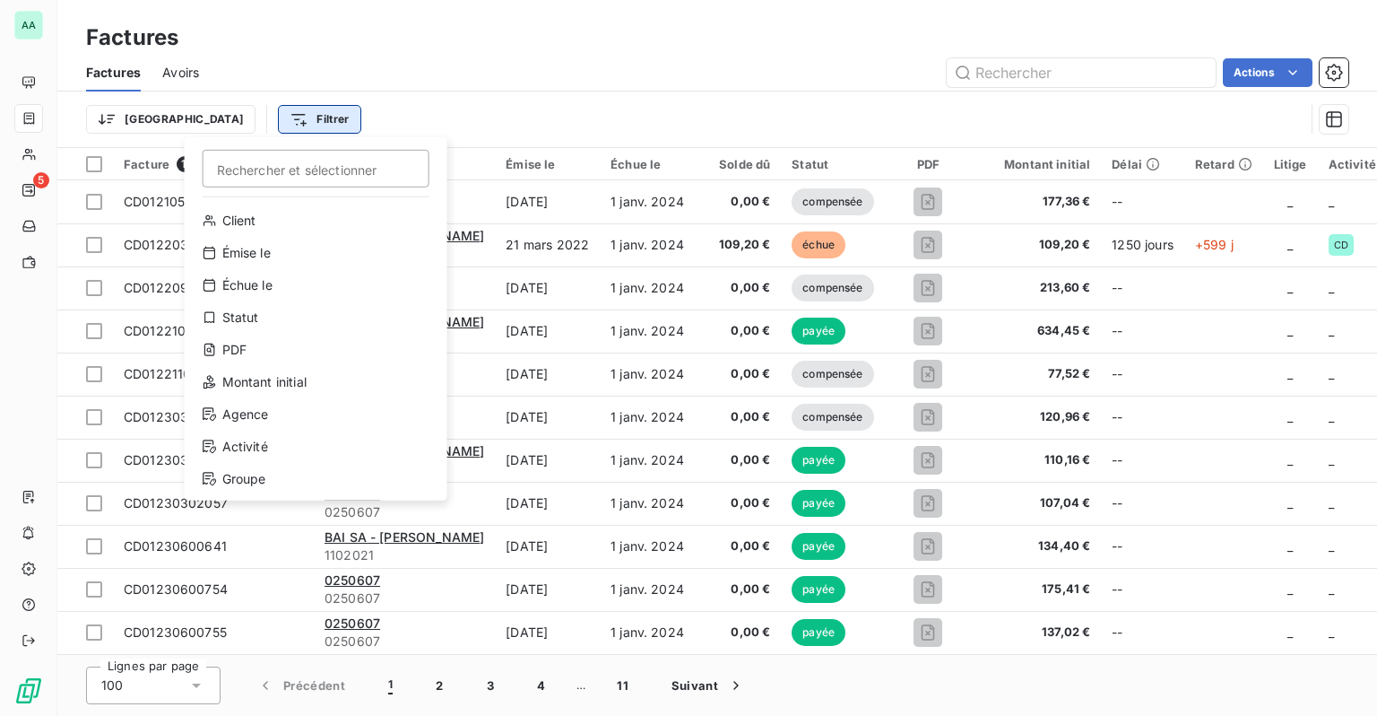
click at [213, 123] on html "AA 5 Factures Factures Avoirs Actions Trier Filtrer Rechercher et sélectionner …" at bounding box center [688, 358] width 1377 height 716
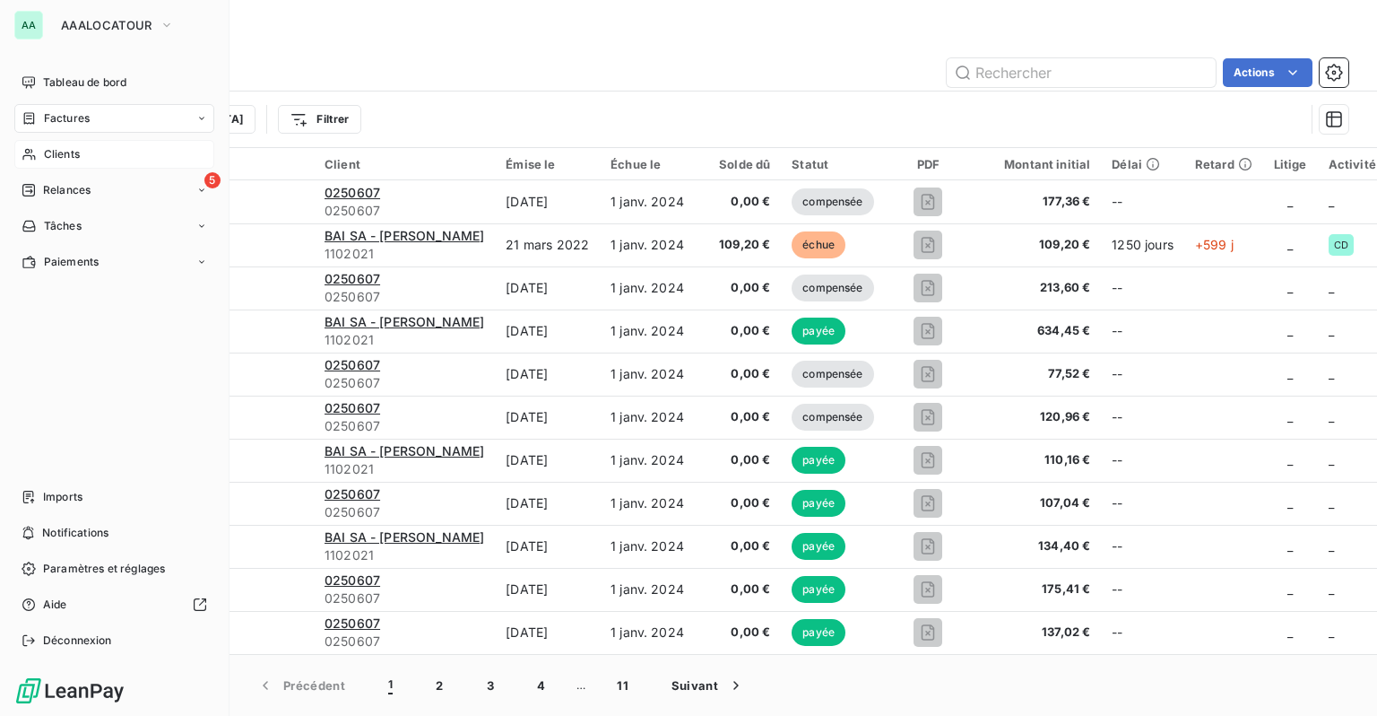
click at [45, 151] on span "Clients" at bounding box center [62, 154] width 36 height 16
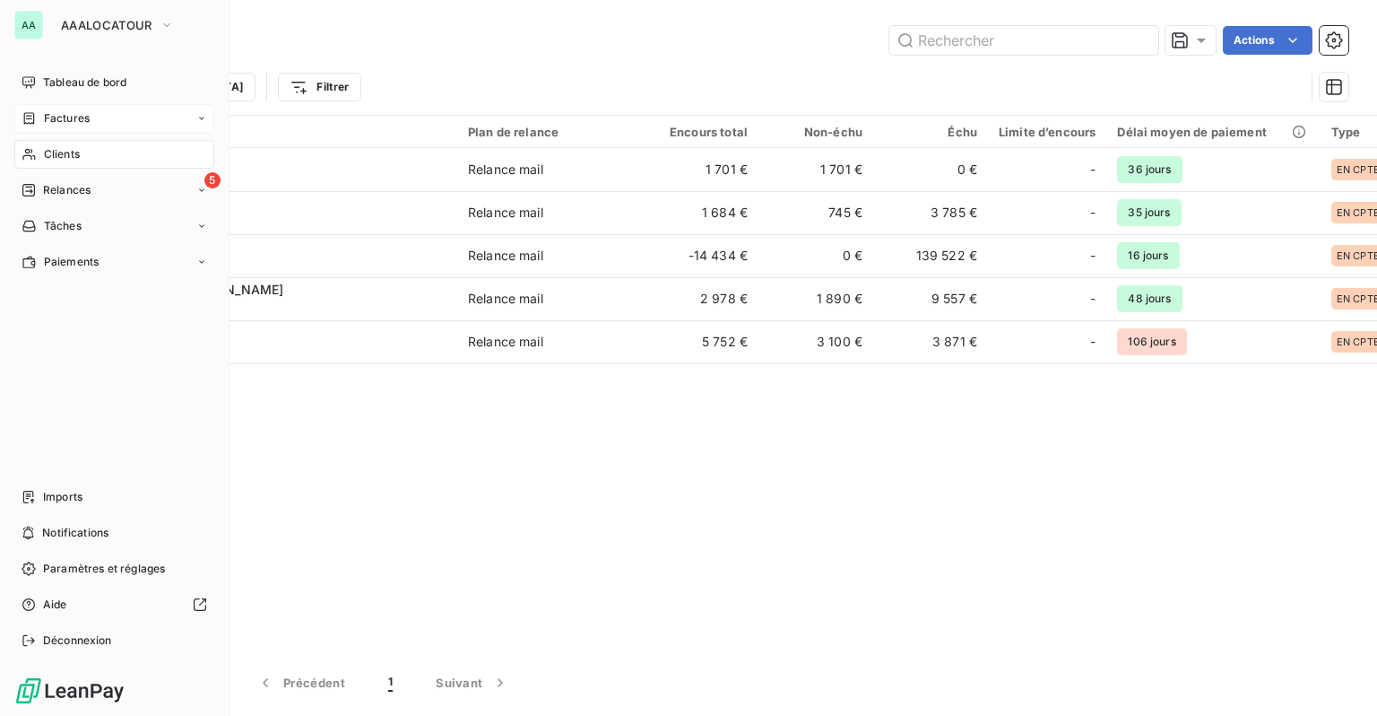
click at [68, 126] on span "Factures" at bounding box center [67, 118] width 46 height 16
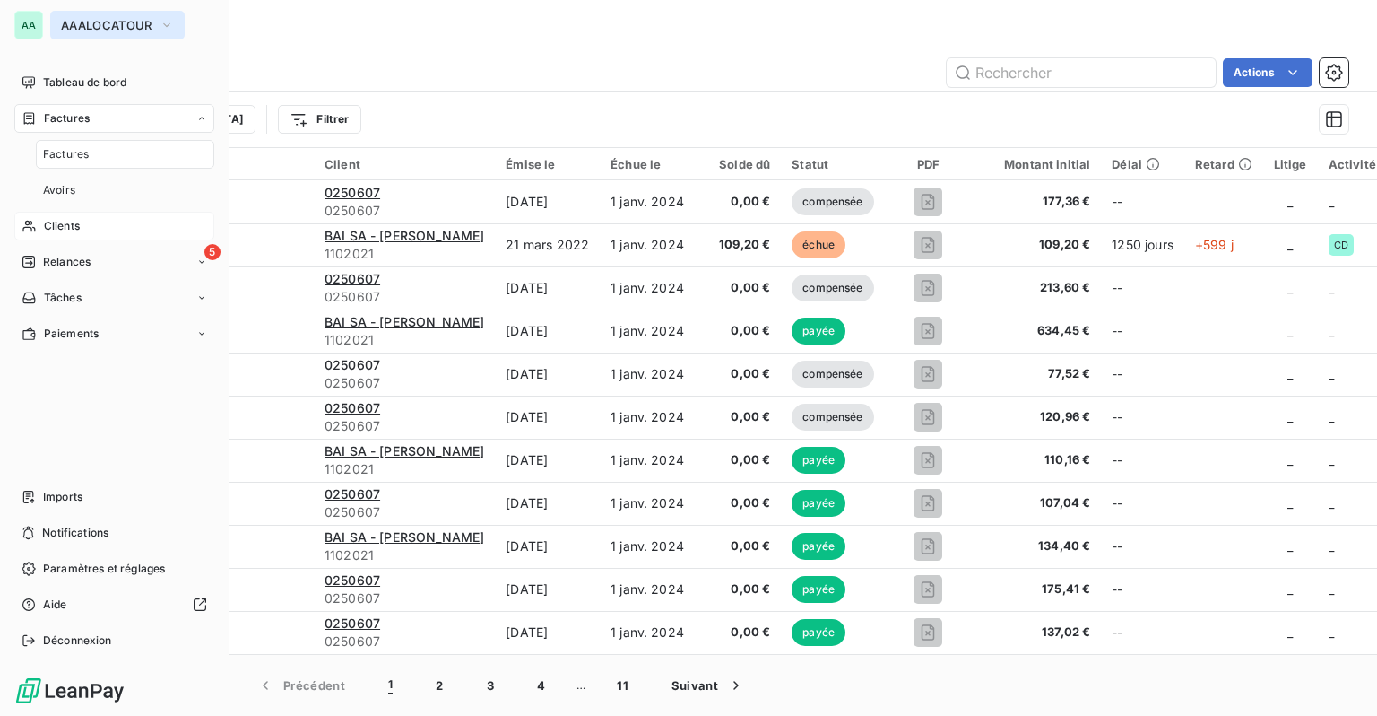
click at [161, 27] on icon "button" at bounding box center [167, 25] width 14 height 18
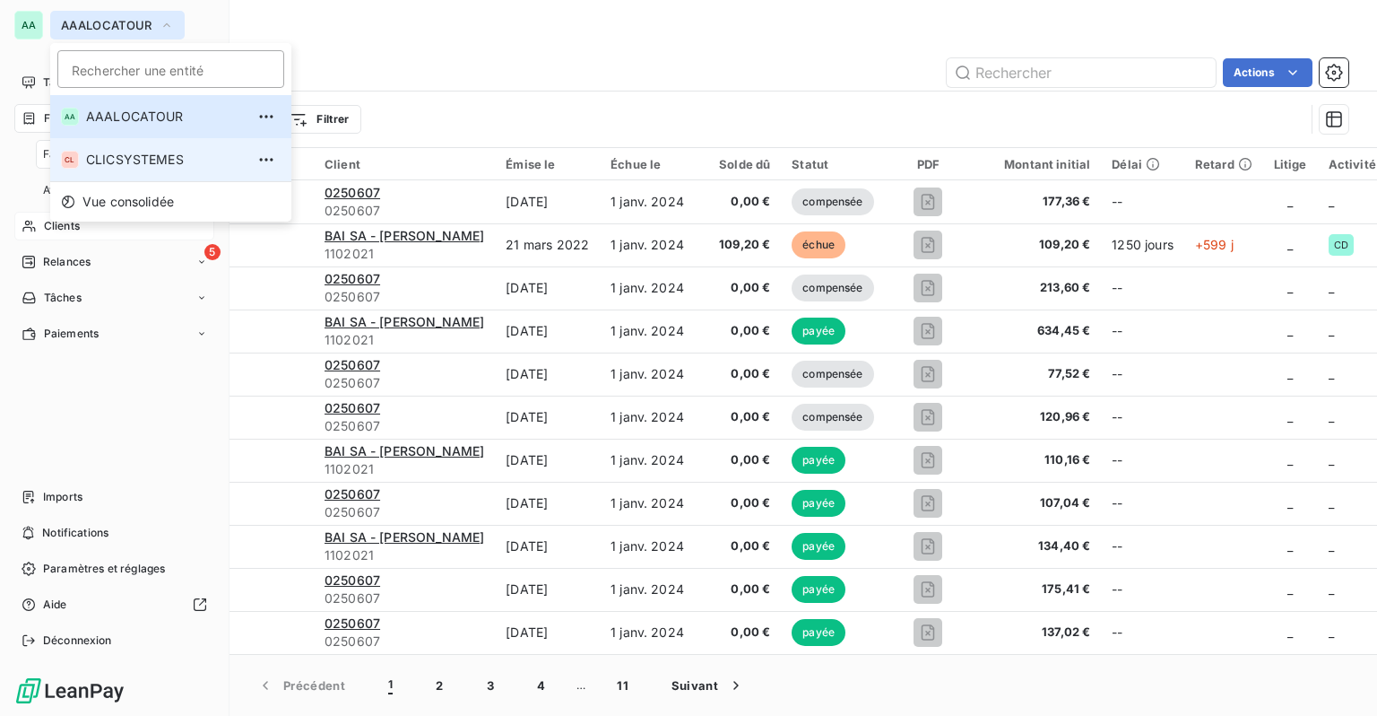
click at [135, 152] on span "CLICSYSTEMES" at bounding box center [165, 160] width 159 height 18
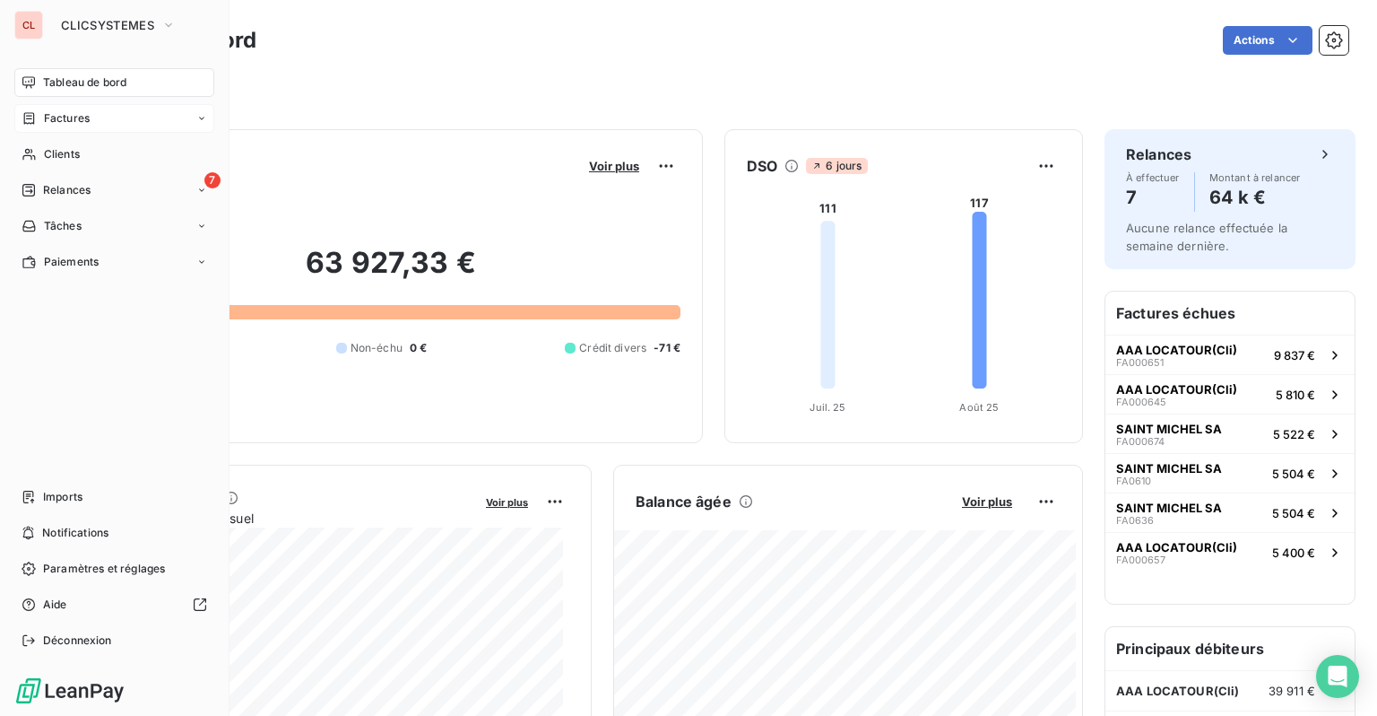
click at [39, 119] on div "Factures" at bounding box center [56, 118] width 68 height 16
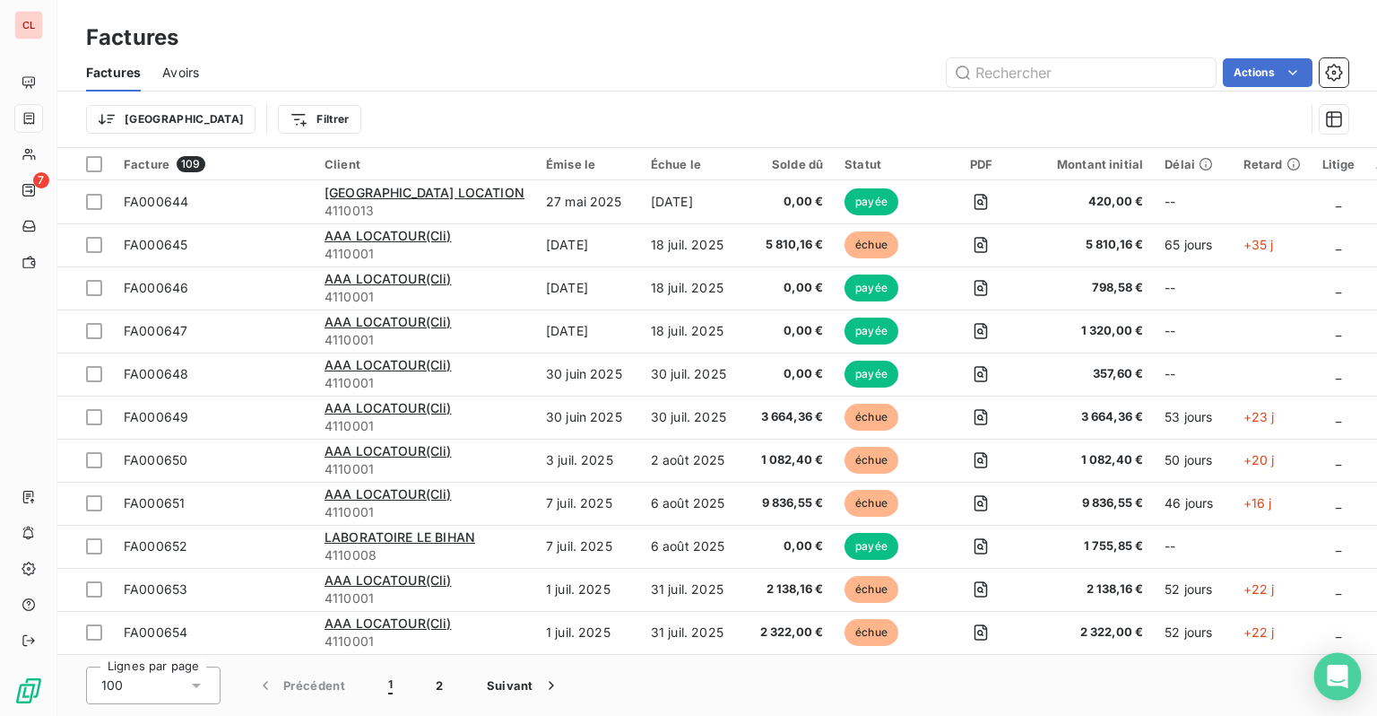
click at [1335, 685] on icon "Open Intercom Messenger" at bounding box center [1337, 675] width 23 height 23
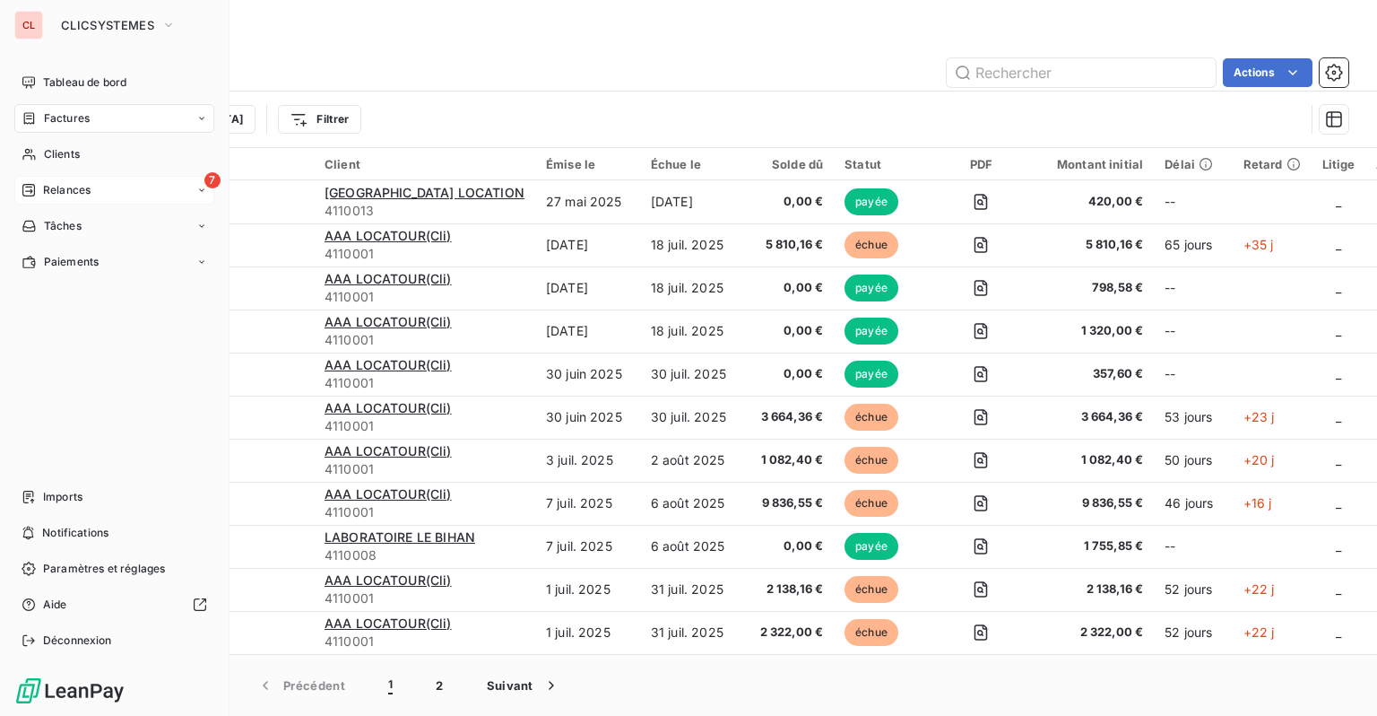
click at [50, 185] on span "Relances" at bounding box center [67, 190] width 48 height 16
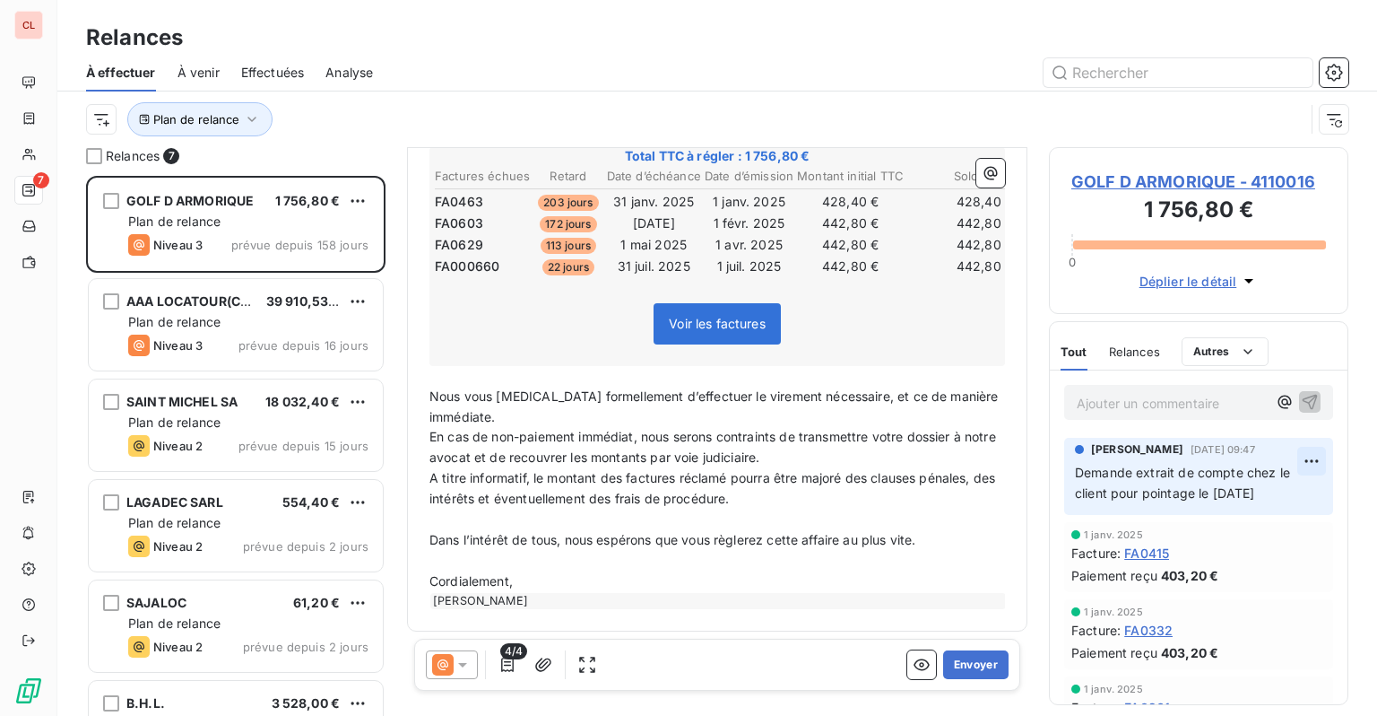
click at [1300, 465] on html "CL 7 Relances À effectuer À venir Effectuées Analyse Plan de relance Relances 7…" at bounding box center [688, 358] width 1377 height 716
click at [1141, 357] on span "Relances" at bounding box center [1134, 351] width 51 height 14
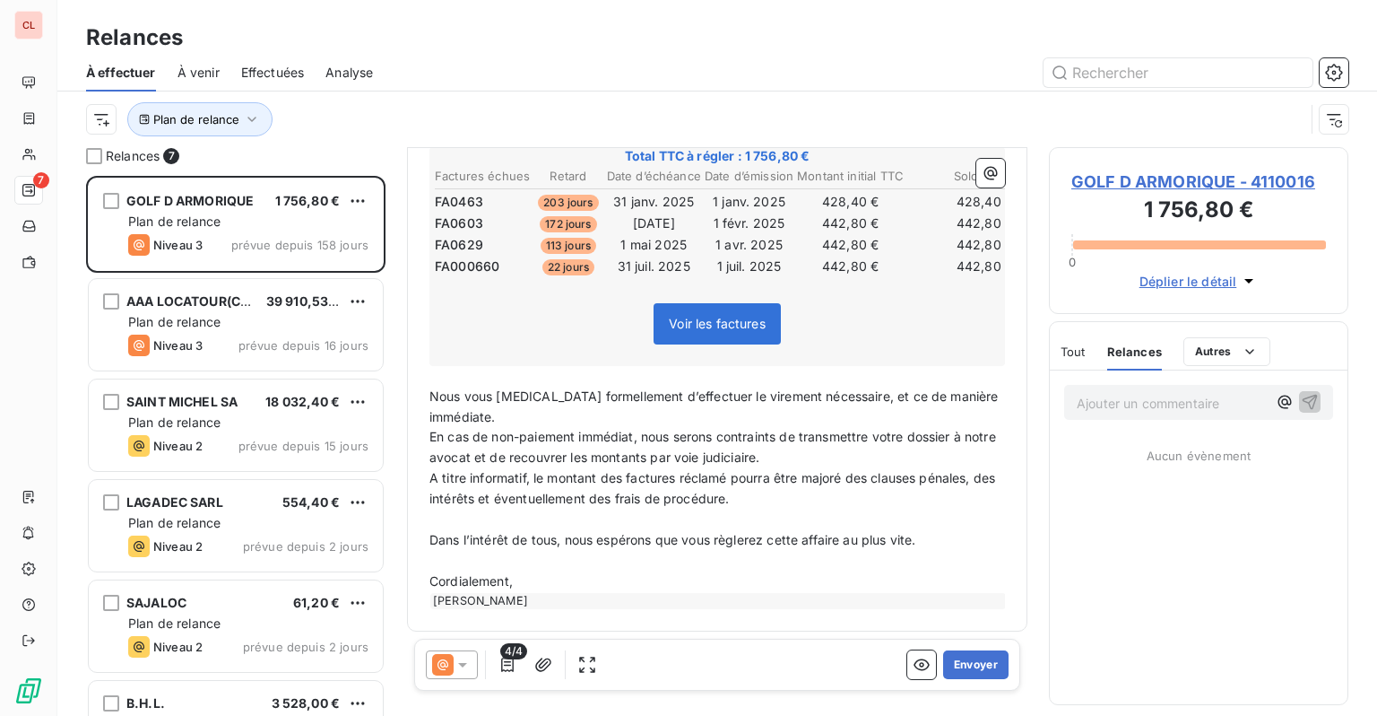
click at [1076, 357] on span "Tout" at bounding box center [1073, 351] width 25 height 14
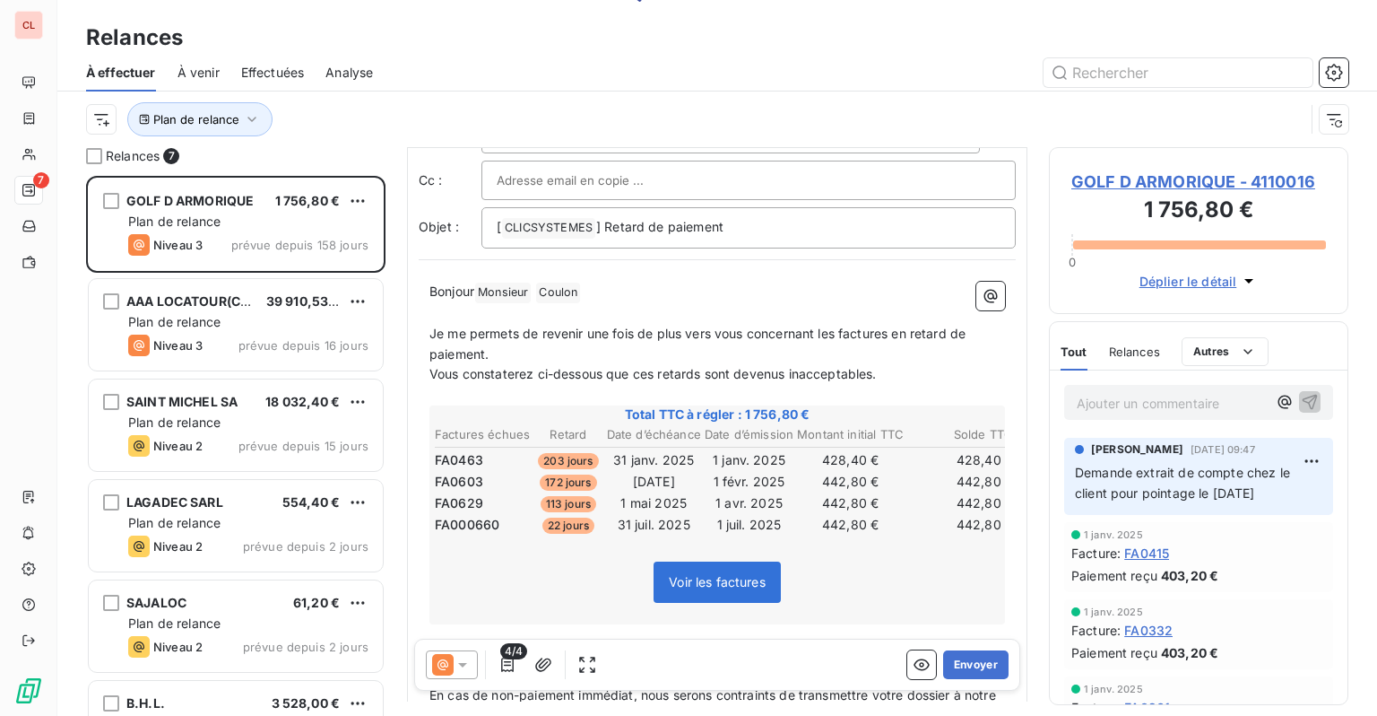
scroll to position [58, 0]
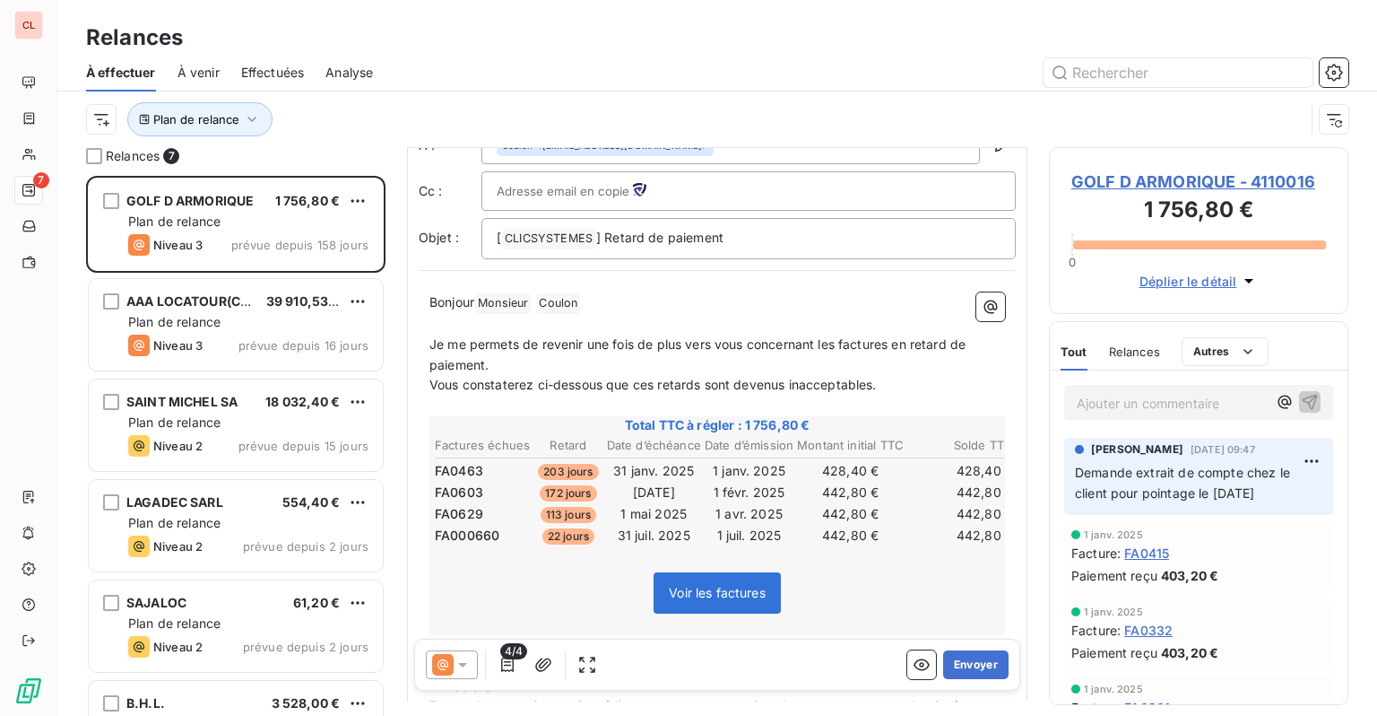
click at [466, 671] on icon at bounding box center [463, 665] width 18 height 18
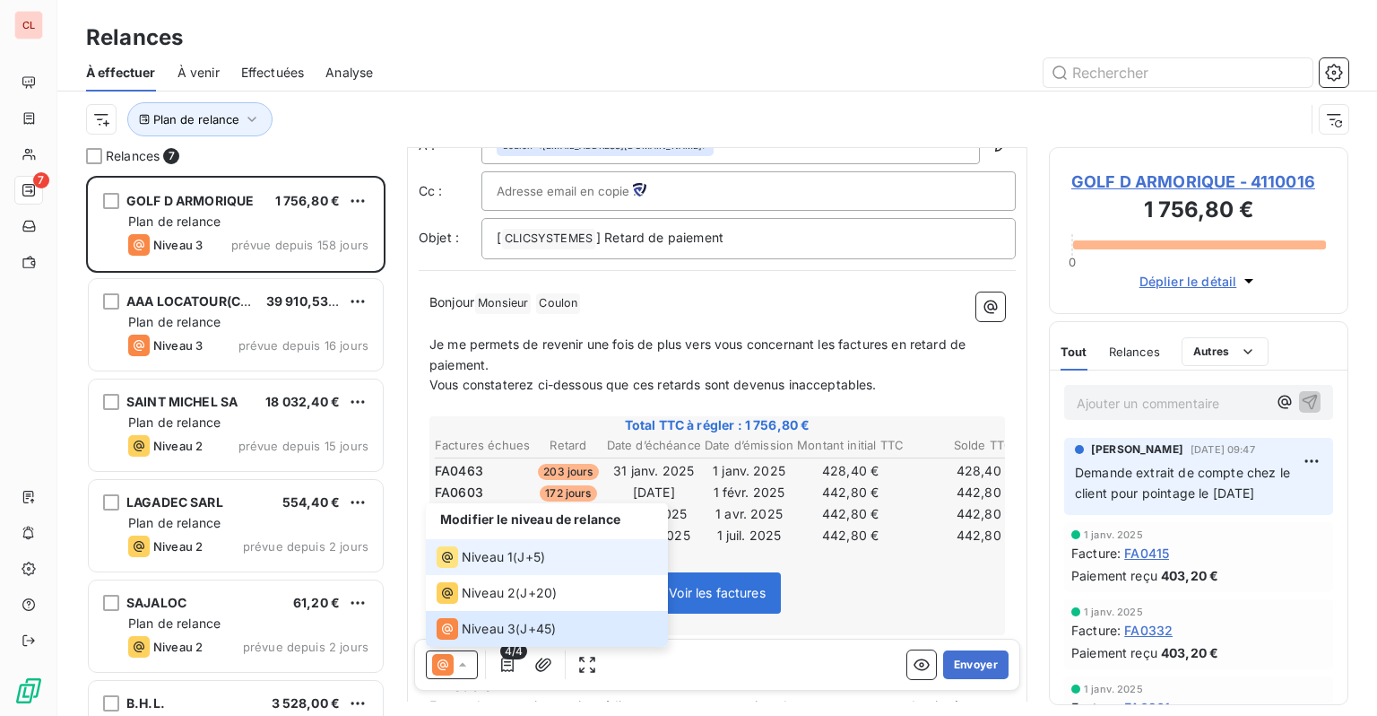
click at [491, 555] on span "Niveau 1" at bounding box center [487, 557] width 51 height 18
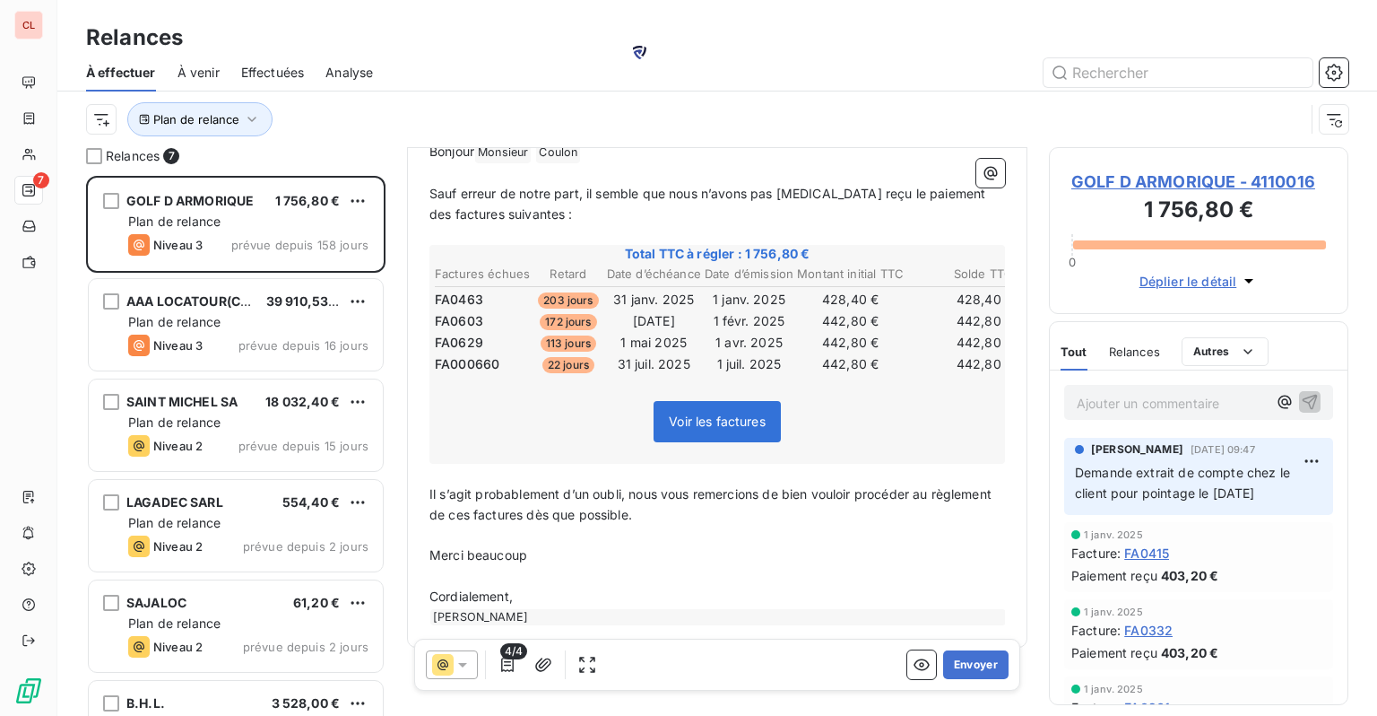
scroll to position [226, 0]
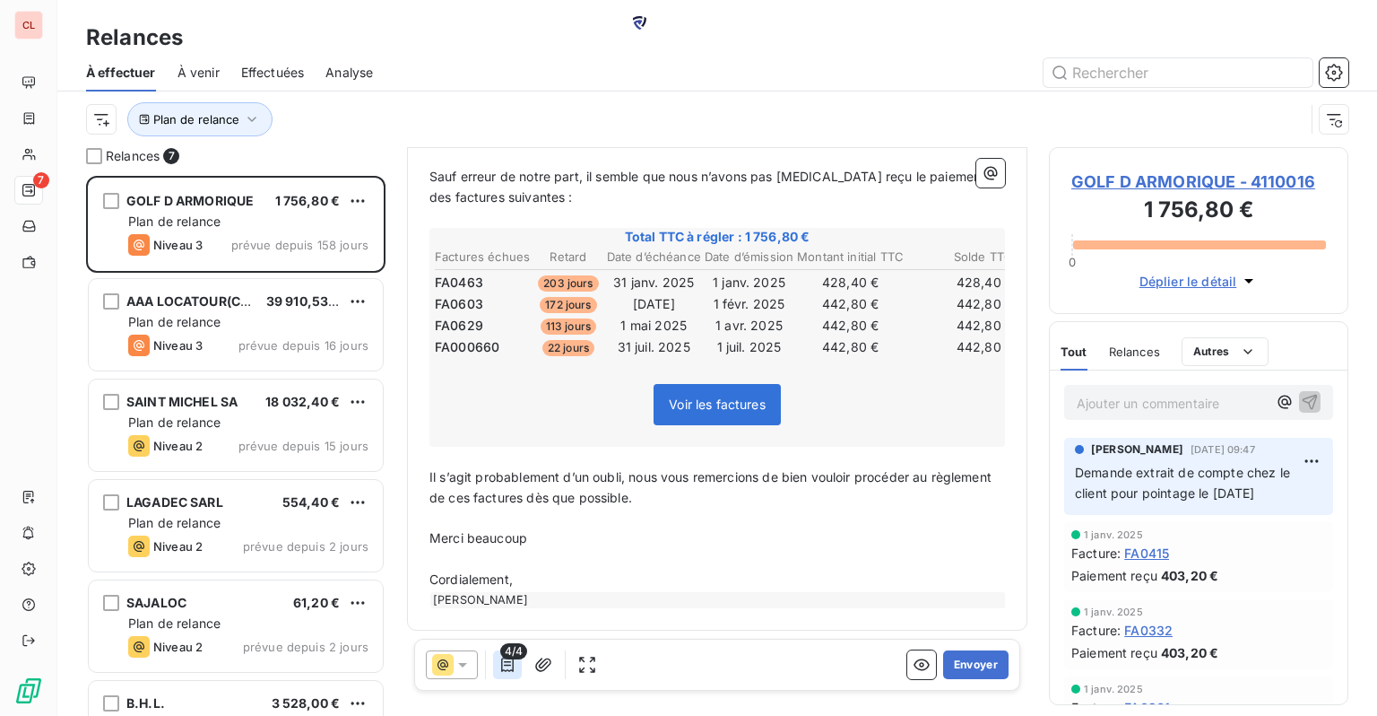
click at [504, 662] on icon "button" at bounding box center [507, 664] width 13 height 14
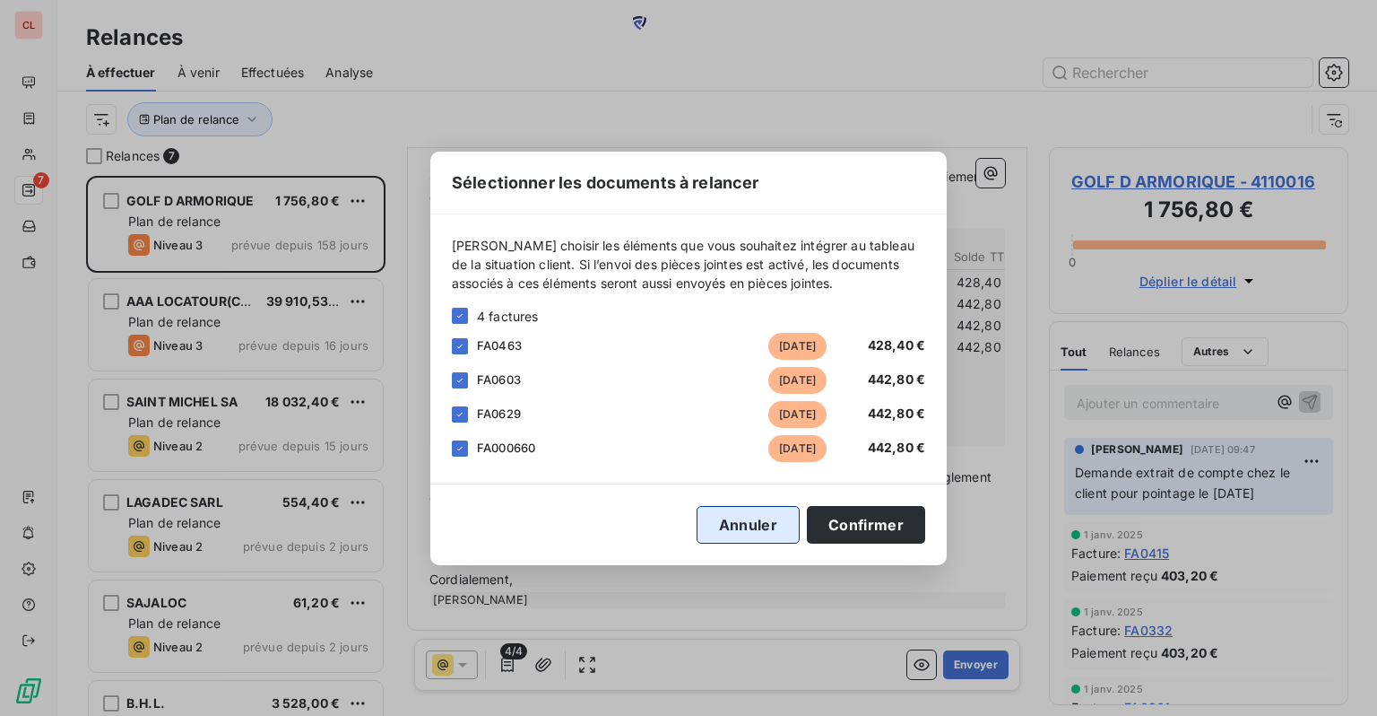
click at [739, 520] on button "Annuler" at bounding box center [748, 525] width 103 height 38
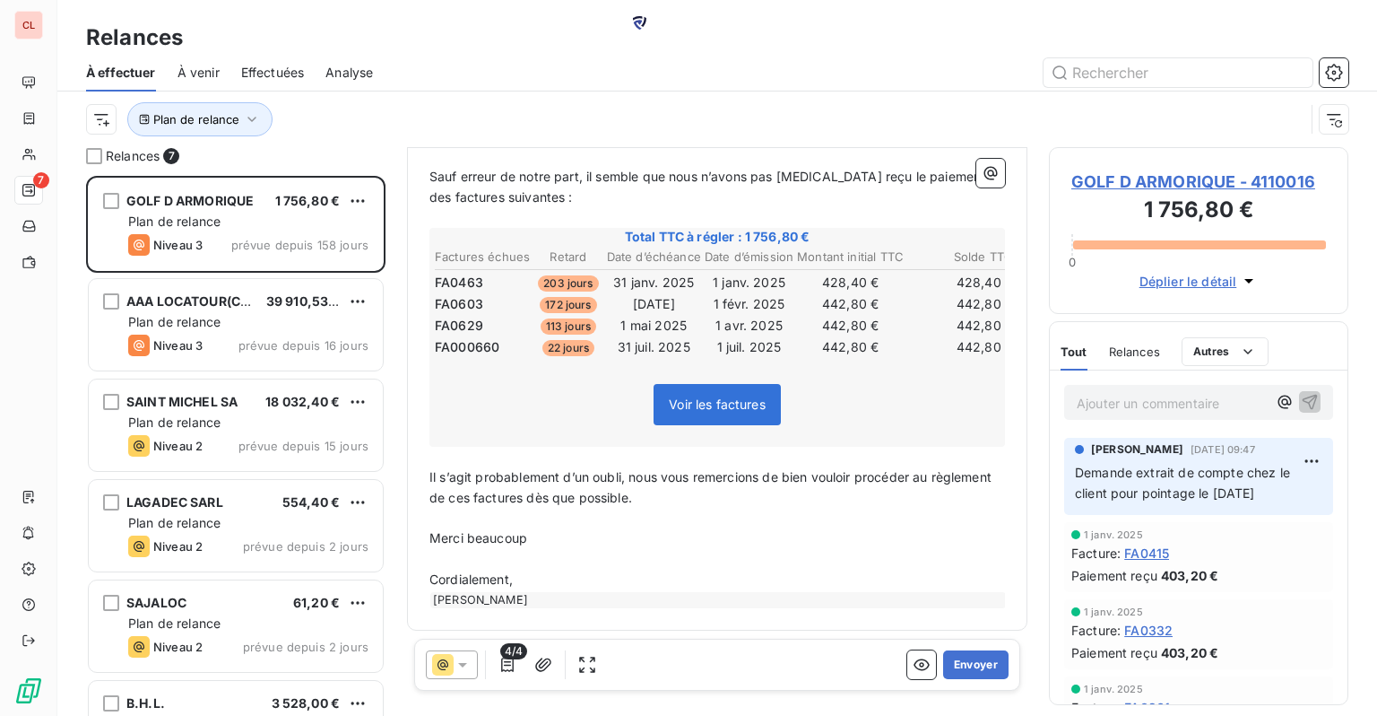
click at [723, 408] on span "Voir les factures" at bounding box center [717, 403] width 97 height 15
click at [913, 665] on icon "button" at bounding box center [922, 665] width 18 height 18
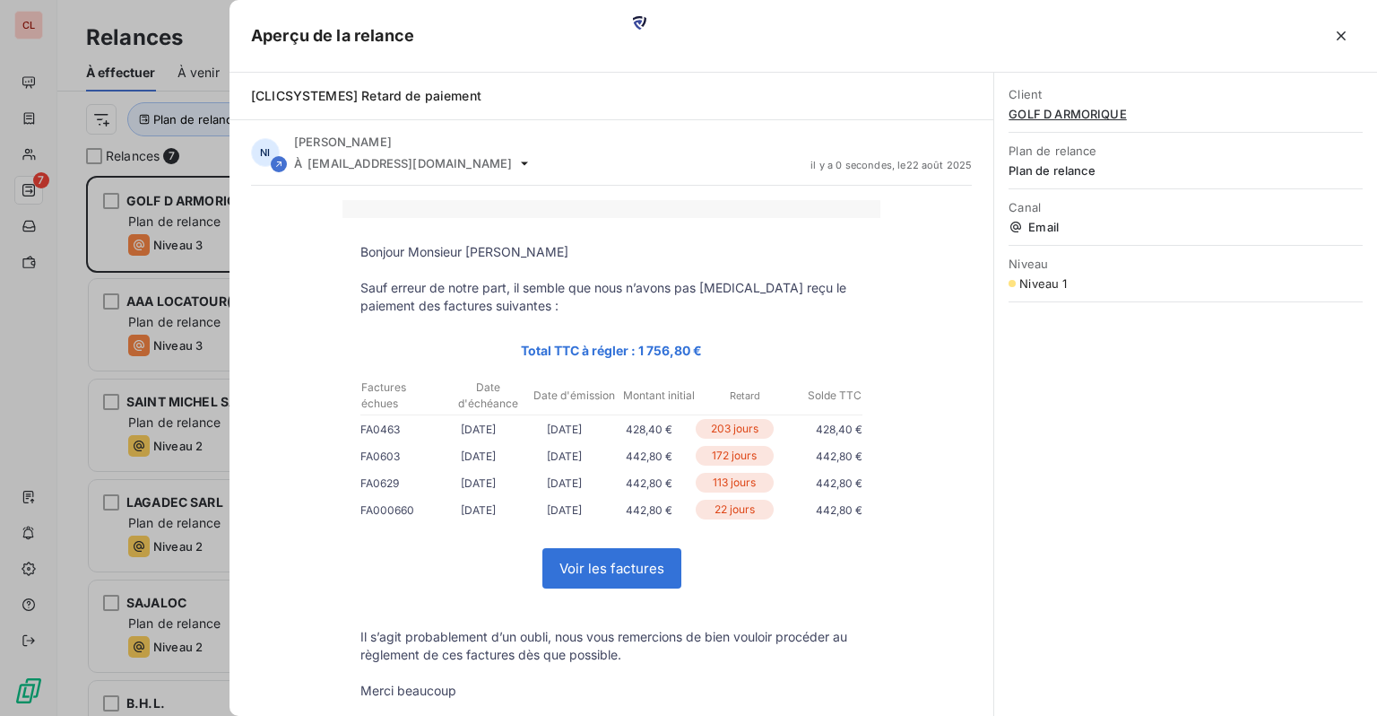
click at [638, 573] on link "Voir les factures" at bounding box center [611, 568] width 137 height 39
click at [1351, 30] on button "button" at bounding box center [1341, 36] width 29 height 29
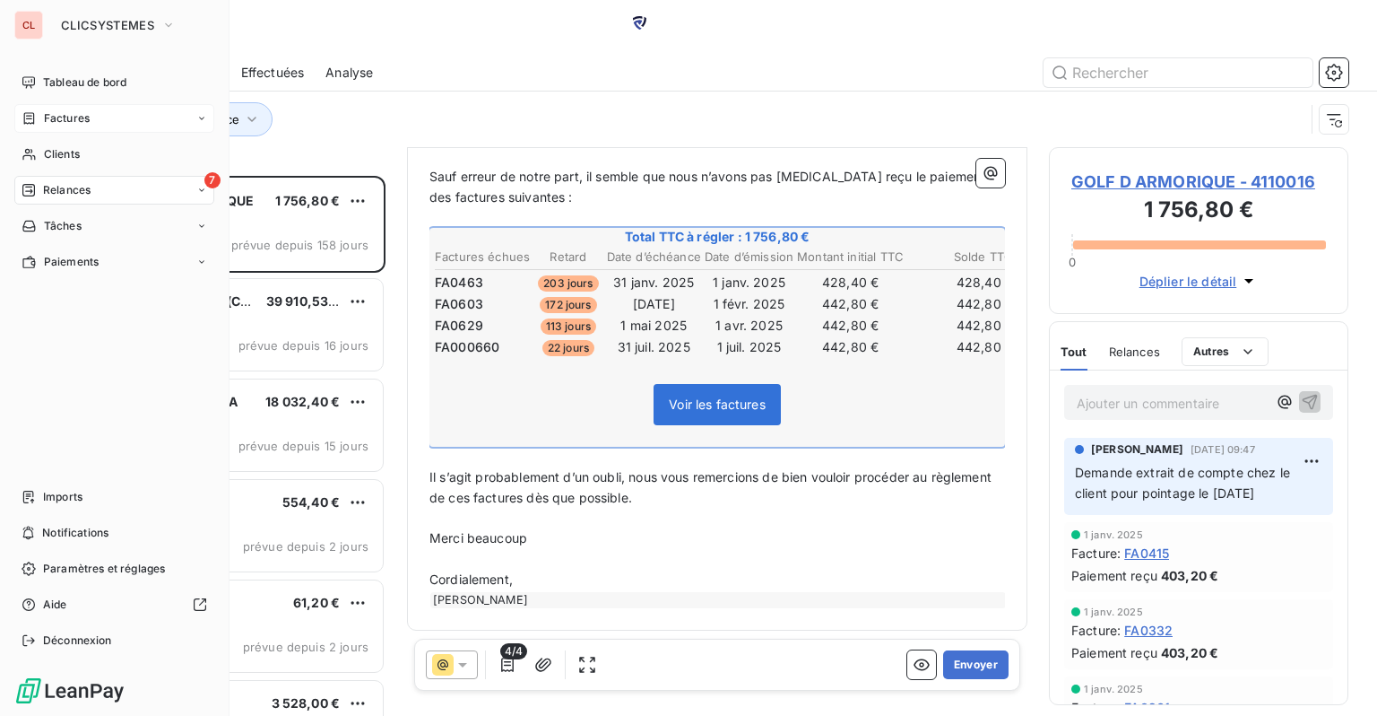
click at [39, 120] on div "Factures" at bounding box center [56, 118] width 68 height 16
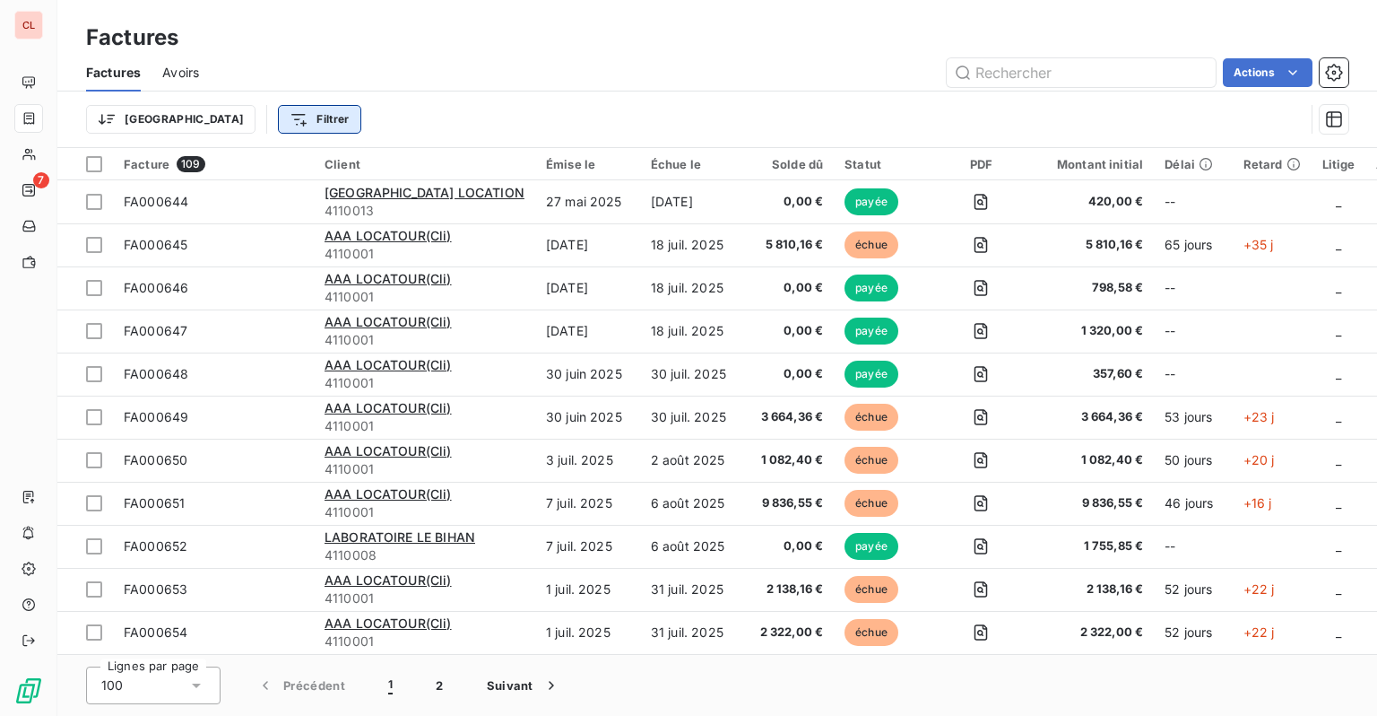
click at [204, 117] on html "CL 7 Factures Factures Avoirs Actions Trier Filtrer Facture 109 Client Émise le…" at bounding box center [688, 358] width 1377 height 716
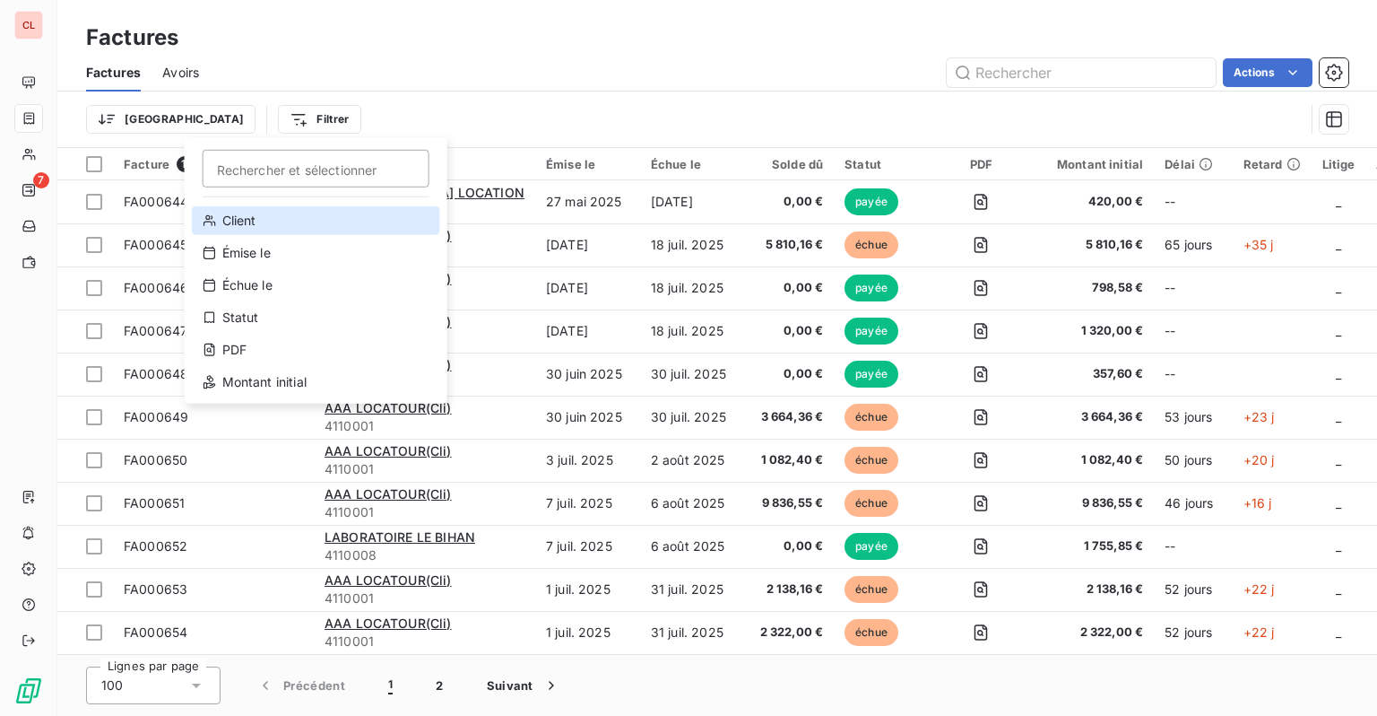
click at [240, 222] on div "Client" at bounding box center [316, 220] width 248 height 29
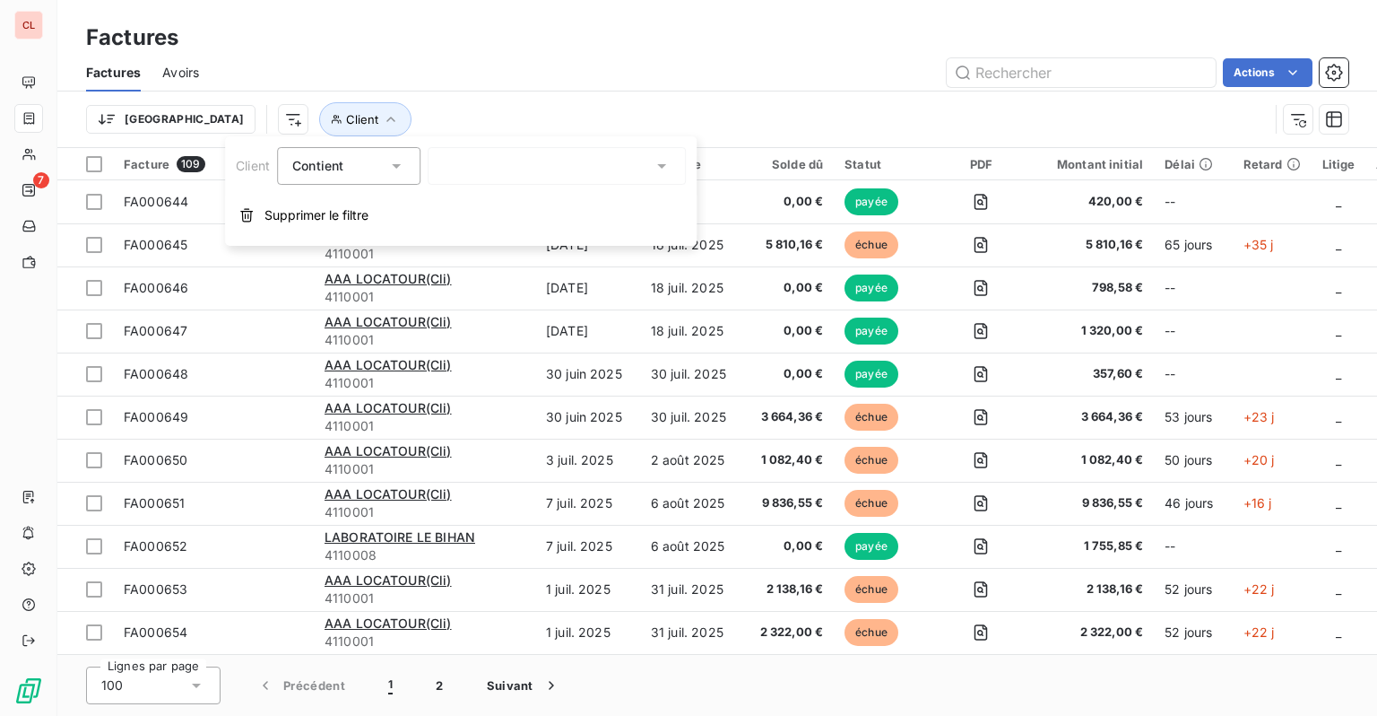
click at [341, 168] on span "Contient" at bounding box center [317, 165] width 51 height 15
click at [361, 175] on div "Contient" at bounding box center [339, 165] width 95 height 25
click at [515, 170] on div at bounding box center [557, 166] width 258 height 38
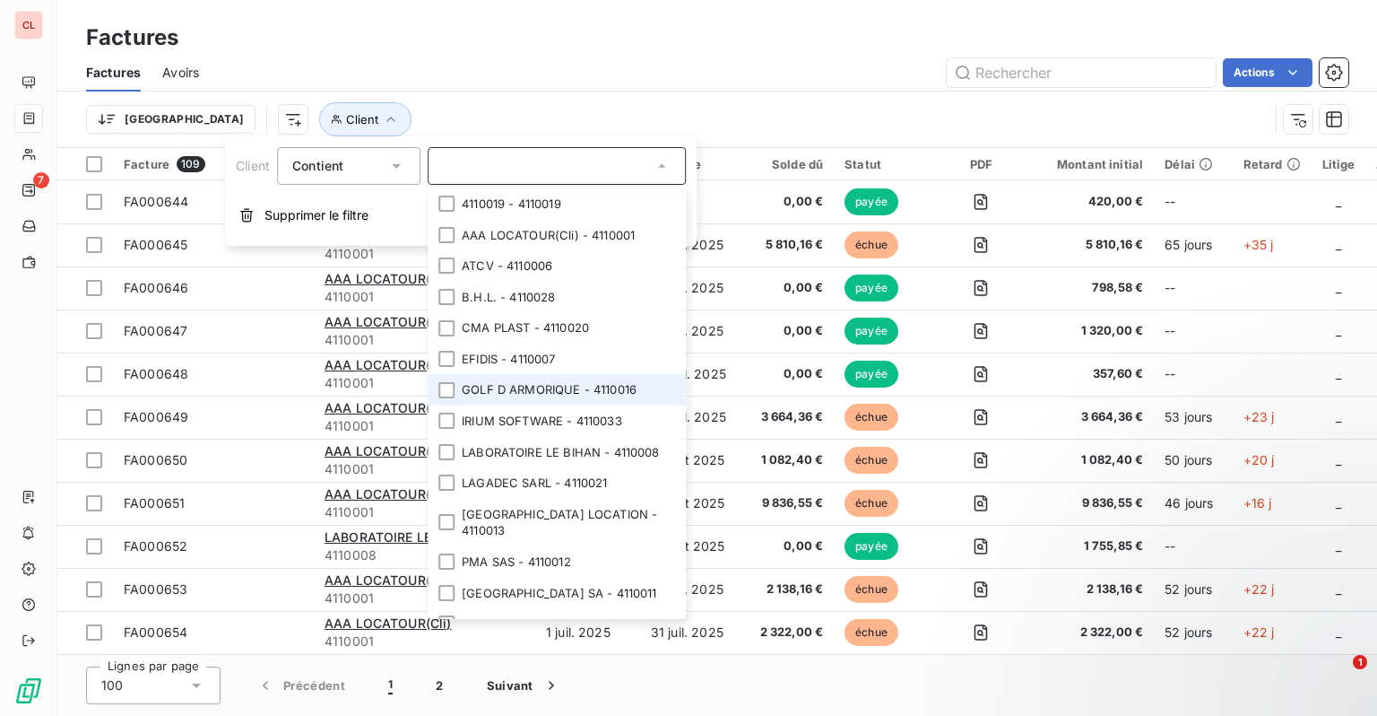
click at [511, 393] on li "GOLF D ARMORIQUE - 4110016" at bounding box center [557, 389] width 258 height 31
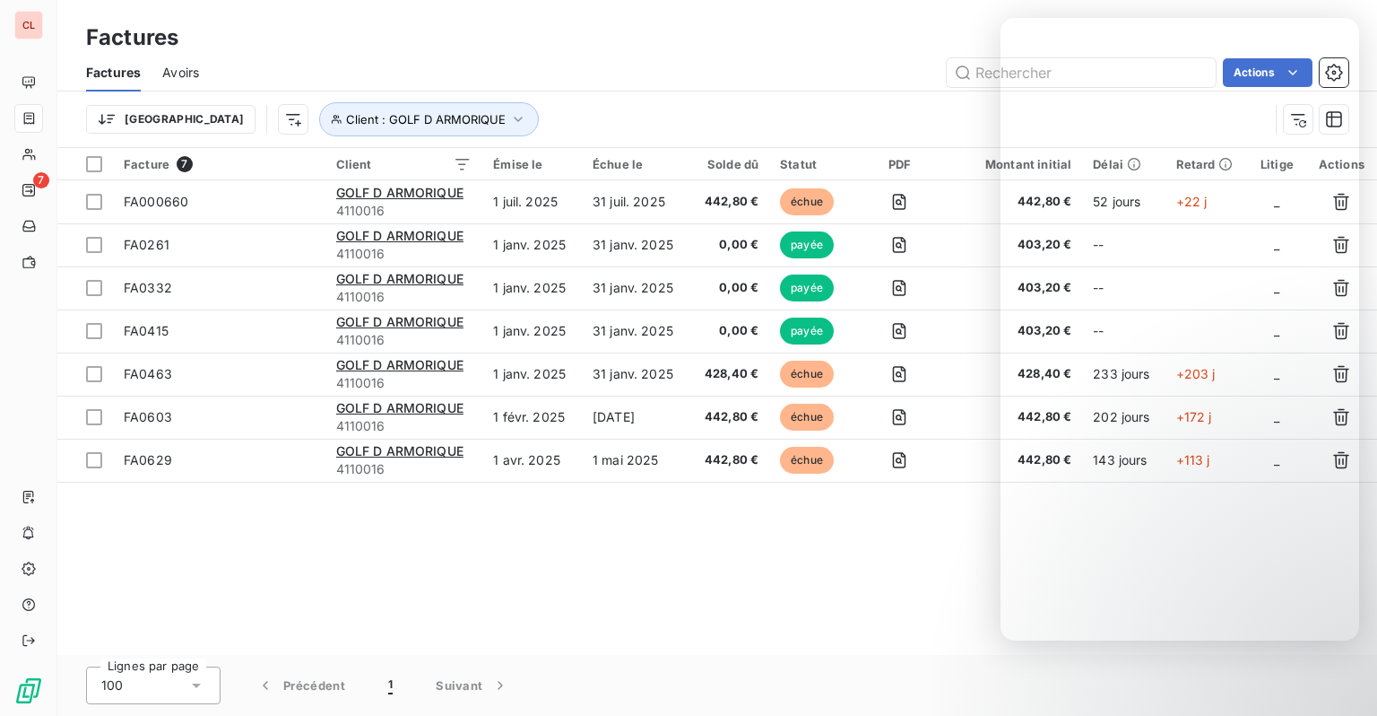
click at [538, 612] on div "Facture 7 Client Émise le Échue le Solde dû Statut PDF Montant initial Délai Re…" at bounding box center [717, 401] width 1320 height 507
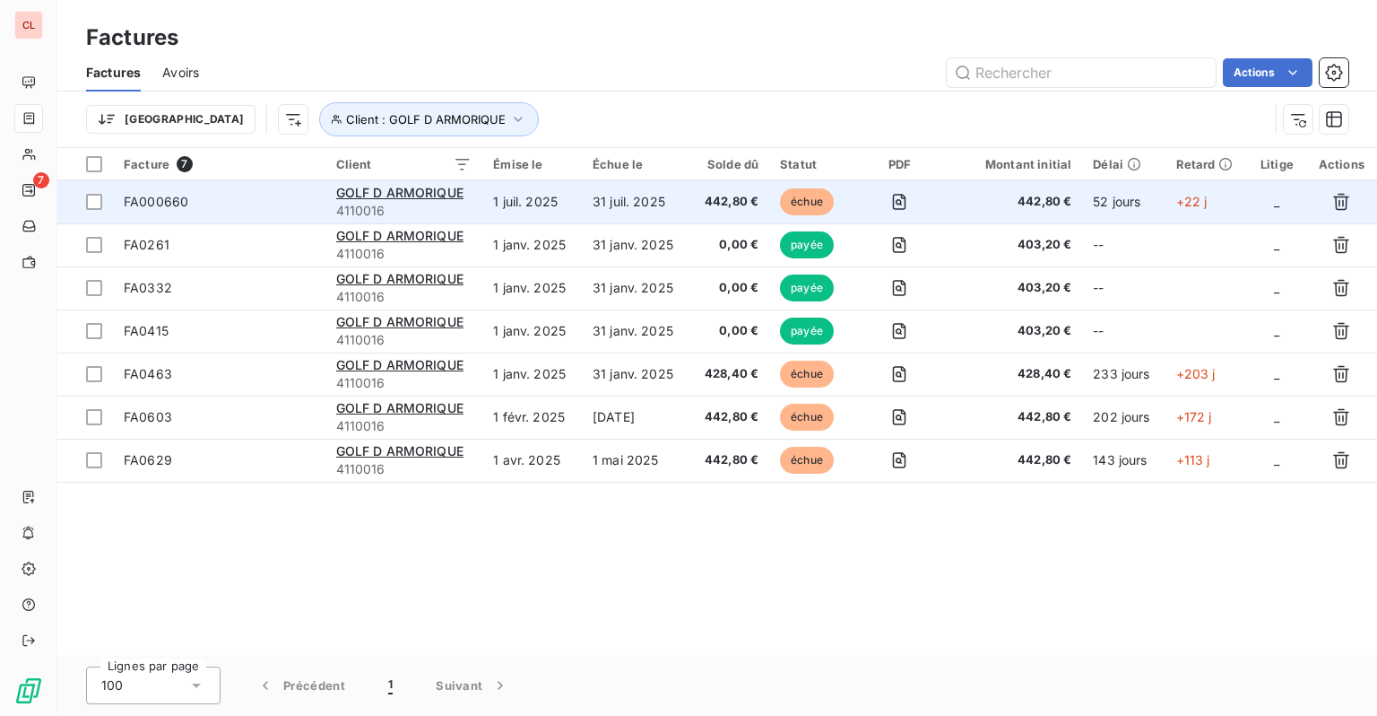
click at [663, 205] on td "31 juil. 2025" at bounding box center [636, 201] width 108 height 43
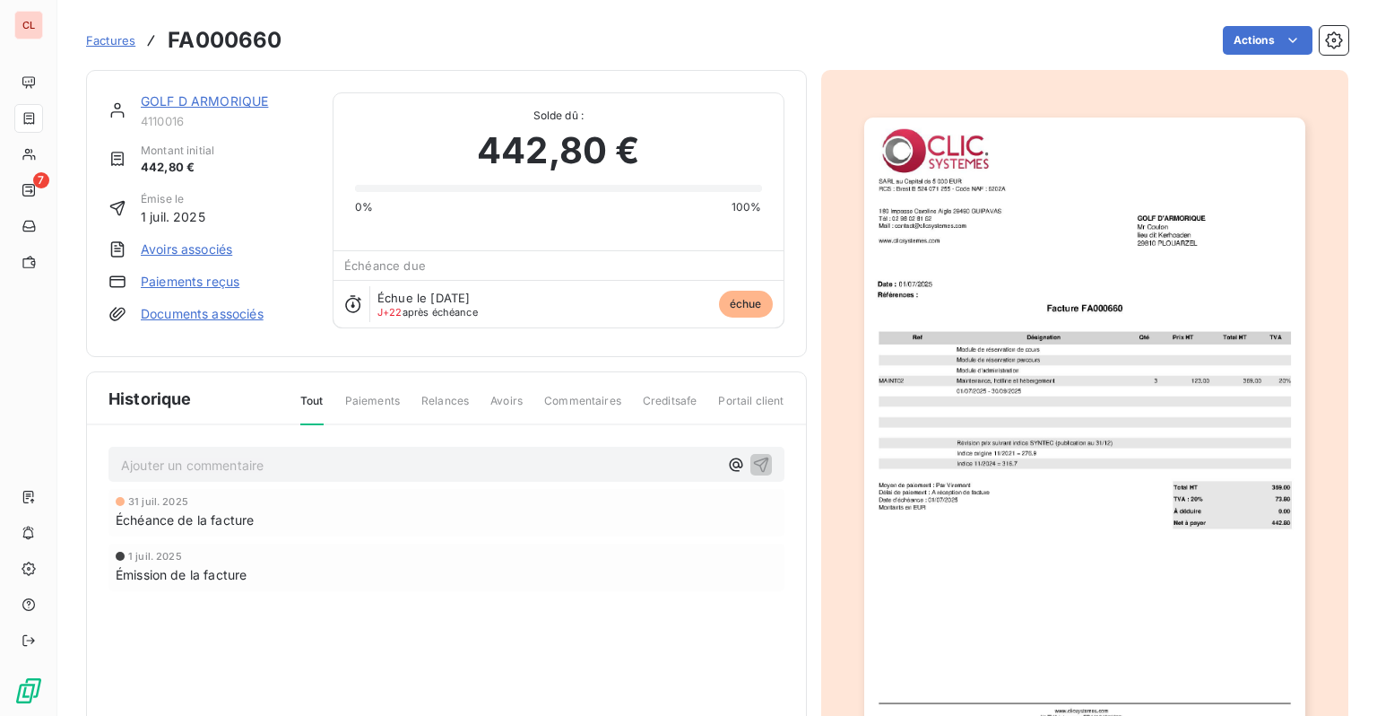
click at [206, 311] on link "Documents associés" at bounding box center [202, 314] width 123 height 18
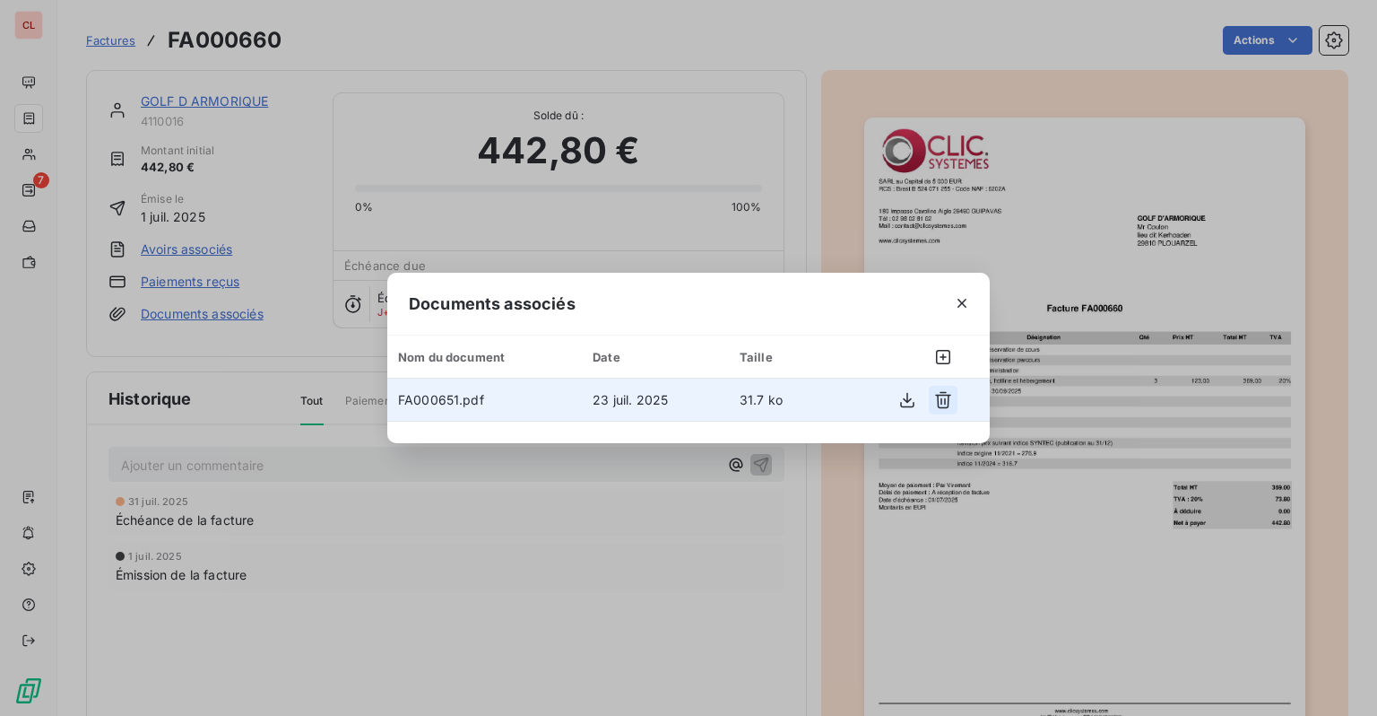
click at [935, 405] on icon "button" at bounding box center [943, 400] width 18 height 18
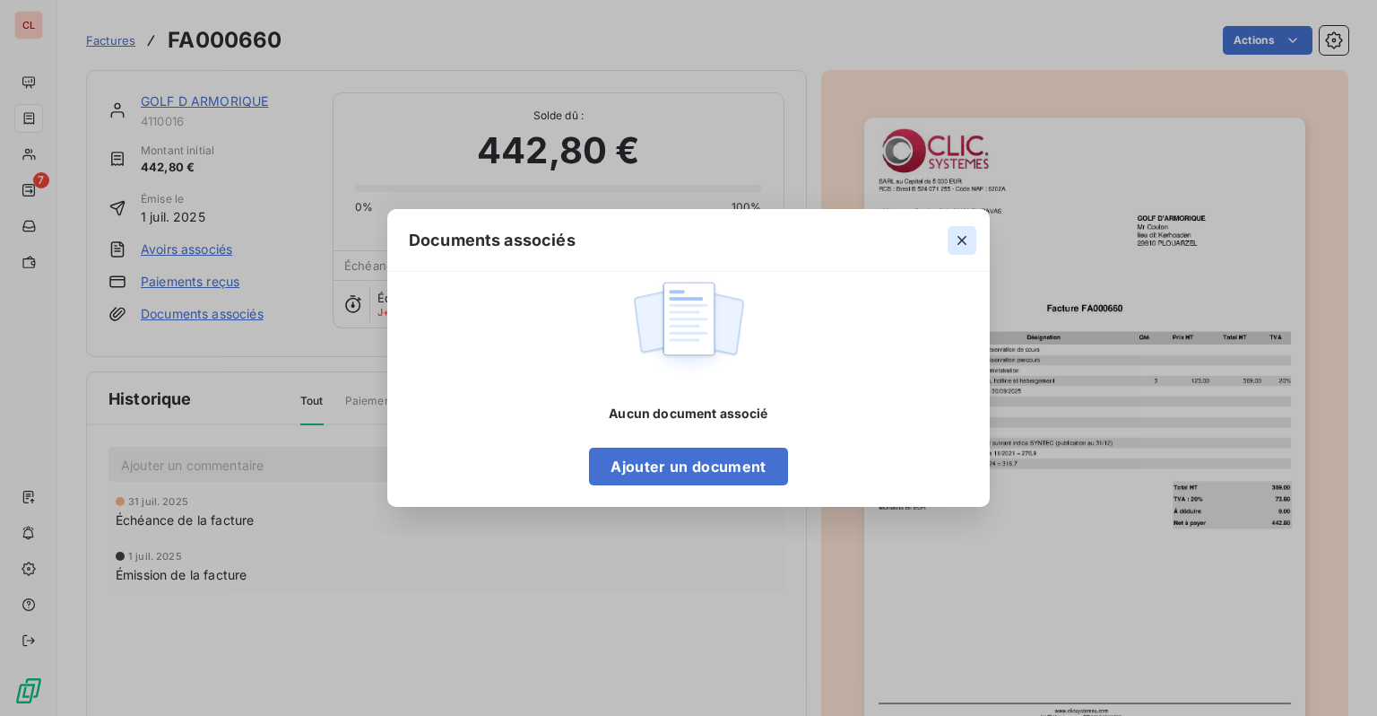
click at [961, 245] on icon "button" at bounding box center [962, 240] width 18 height 18
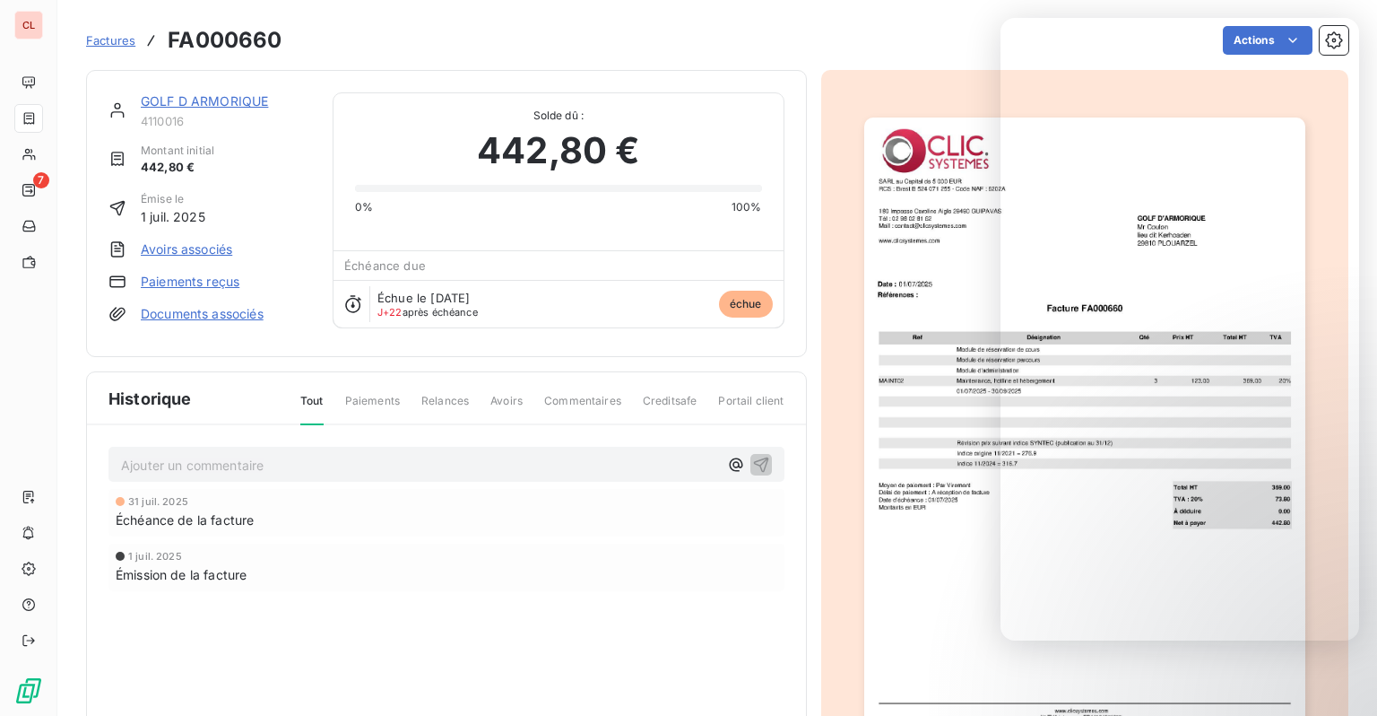
click at [871, 400] on img "button" at bounding box center [1084, 428] width 441 height 623
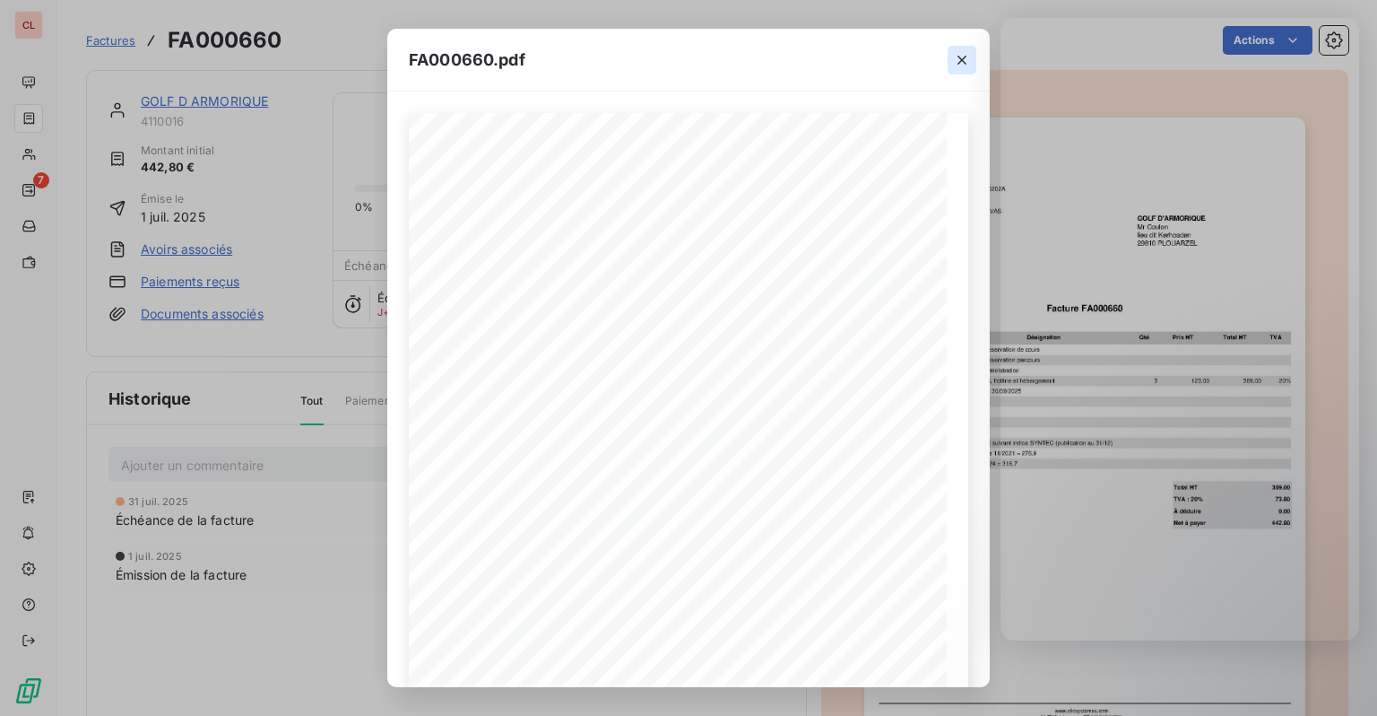
click at [959, 64] on icon "button" at bounding box center [962, 60] width 18 height 18
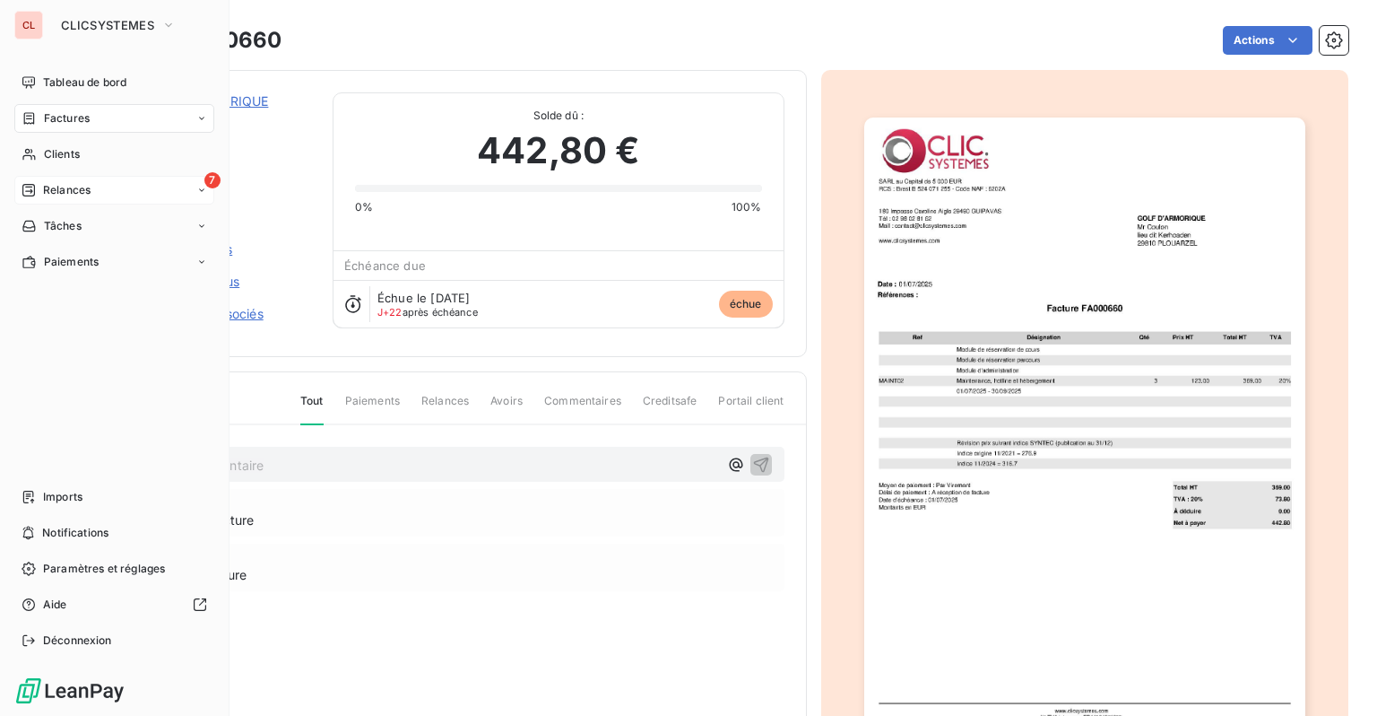
click at [70, 187] on span "Relances" at bounding box center [67, 190] width 48 height 16
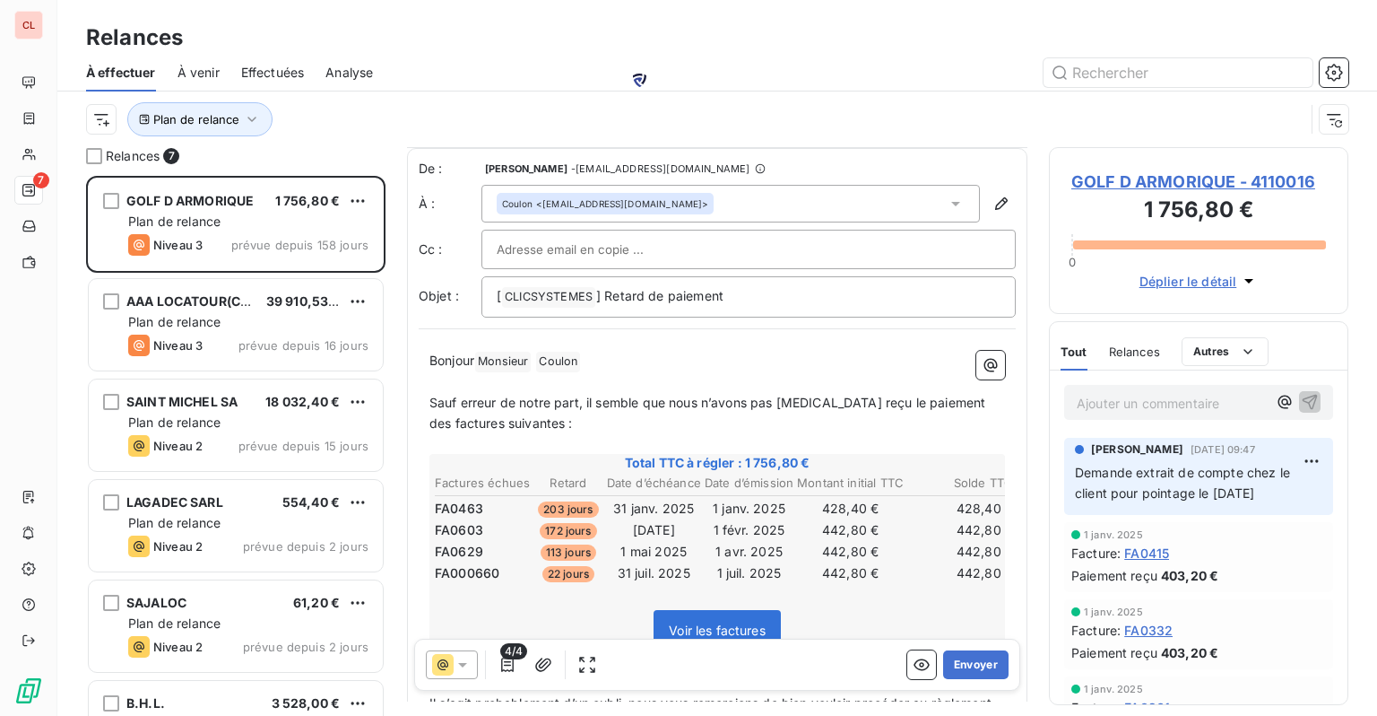
scroll to position [179, 0]
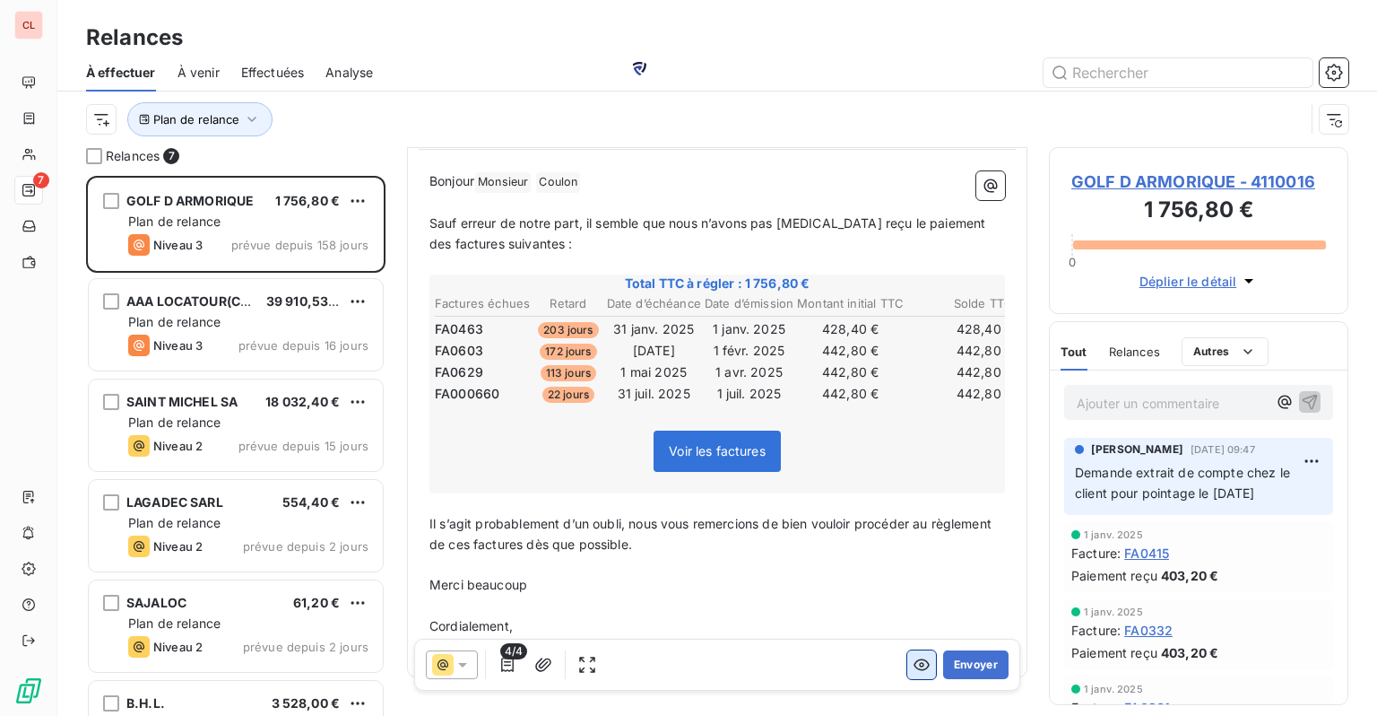
click at [913, 662] on icon "button" at bounding box center [922, 665] width 18 height 18
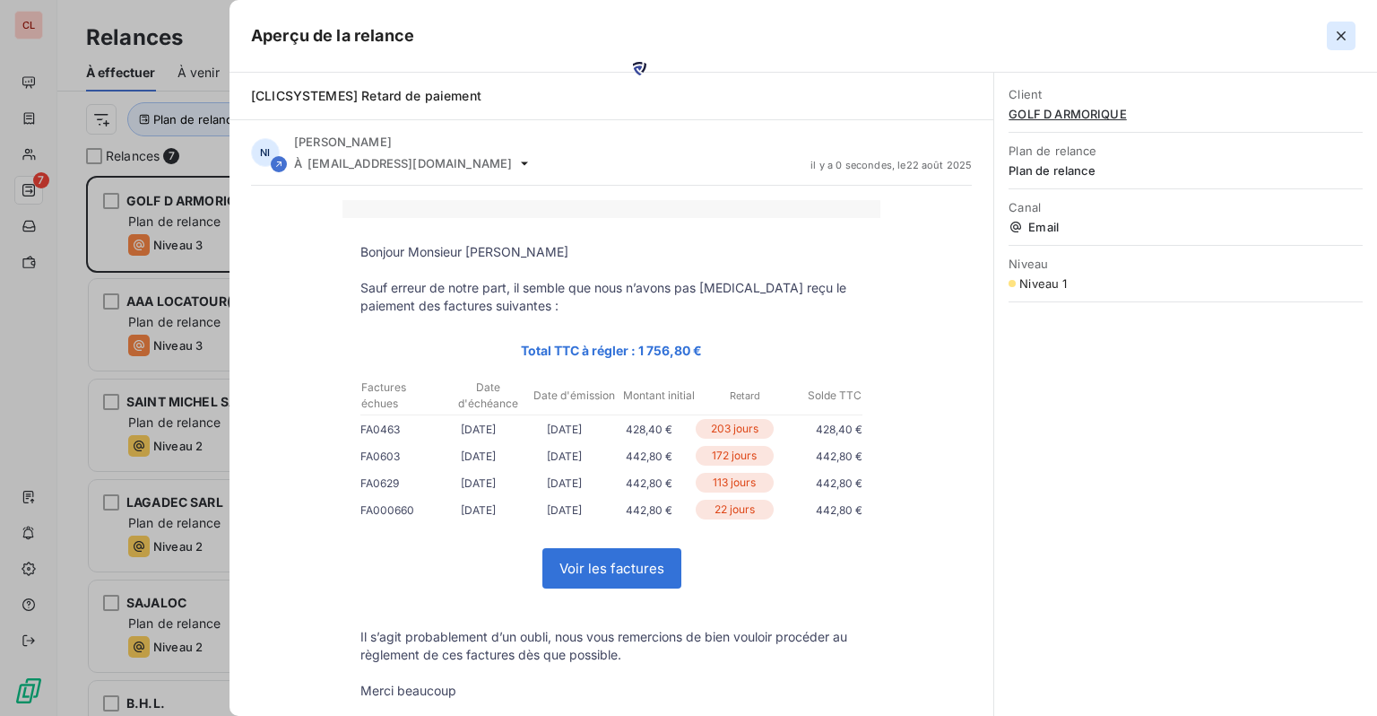
click at [1343, 27] on icon "button" at bounding box center [1342, 36] width 18 height 18
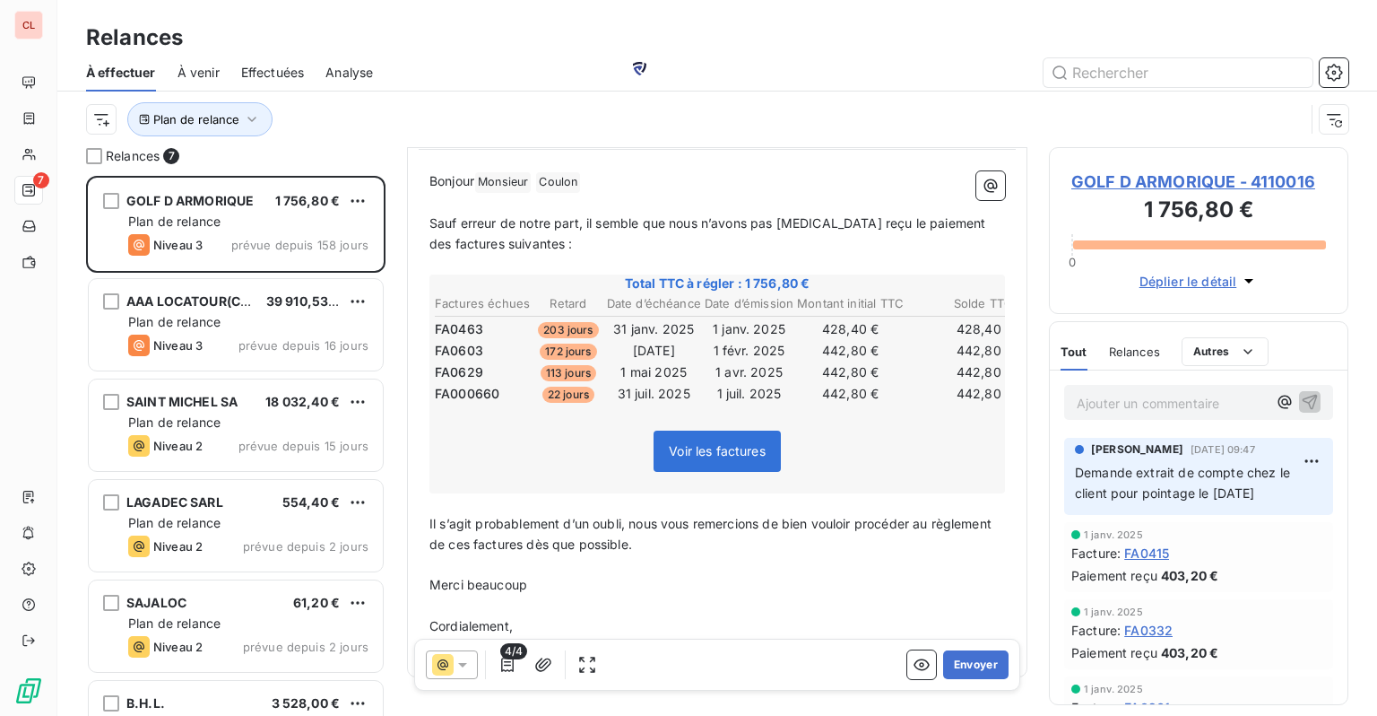
scroll to position [226, 0]
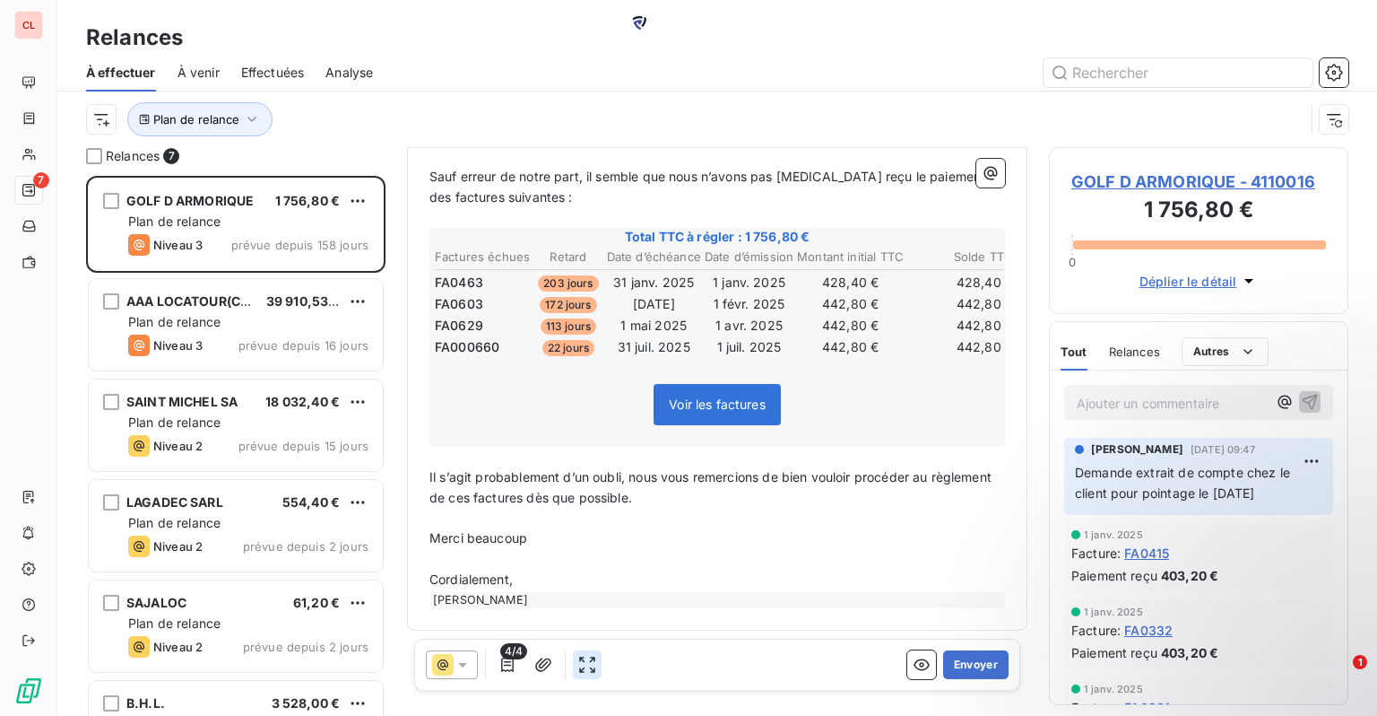
click at [577, 665] on button "button" at bounding box center [587, 664] width 29 height 29
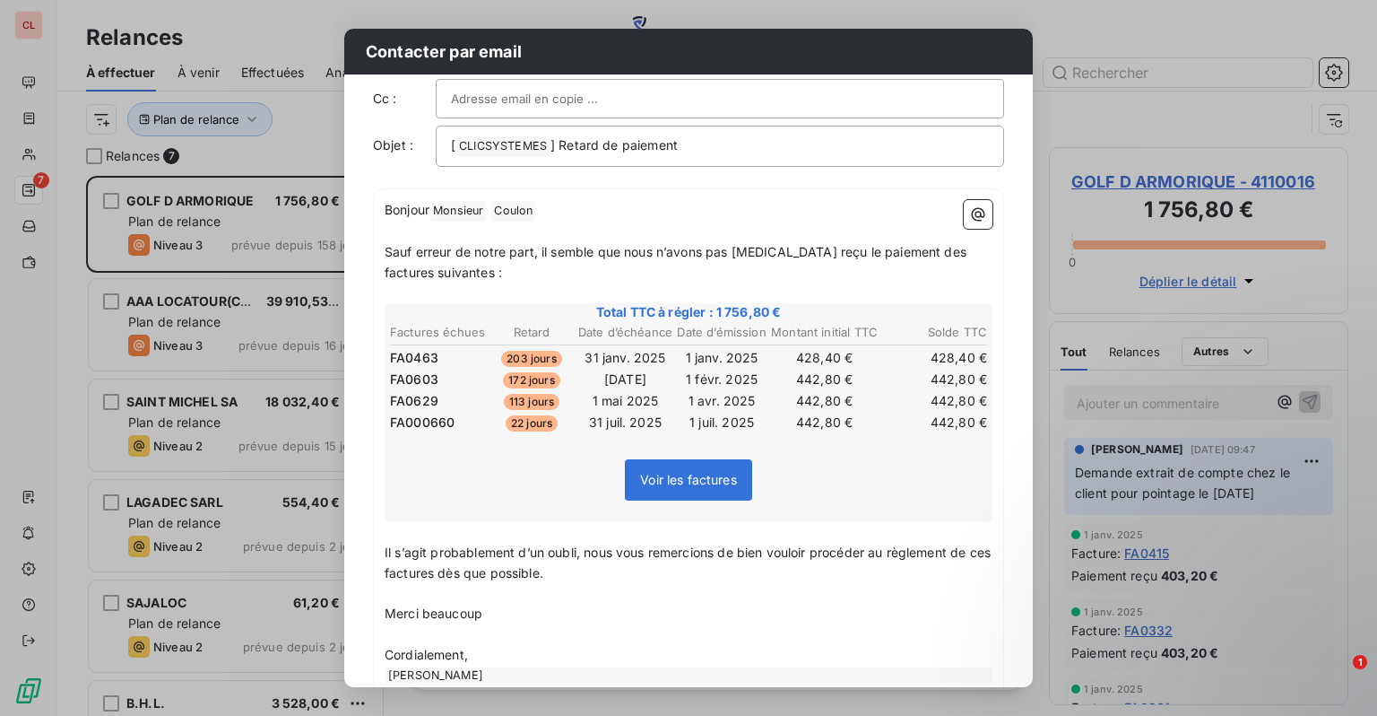
scroll to position [0, 0]
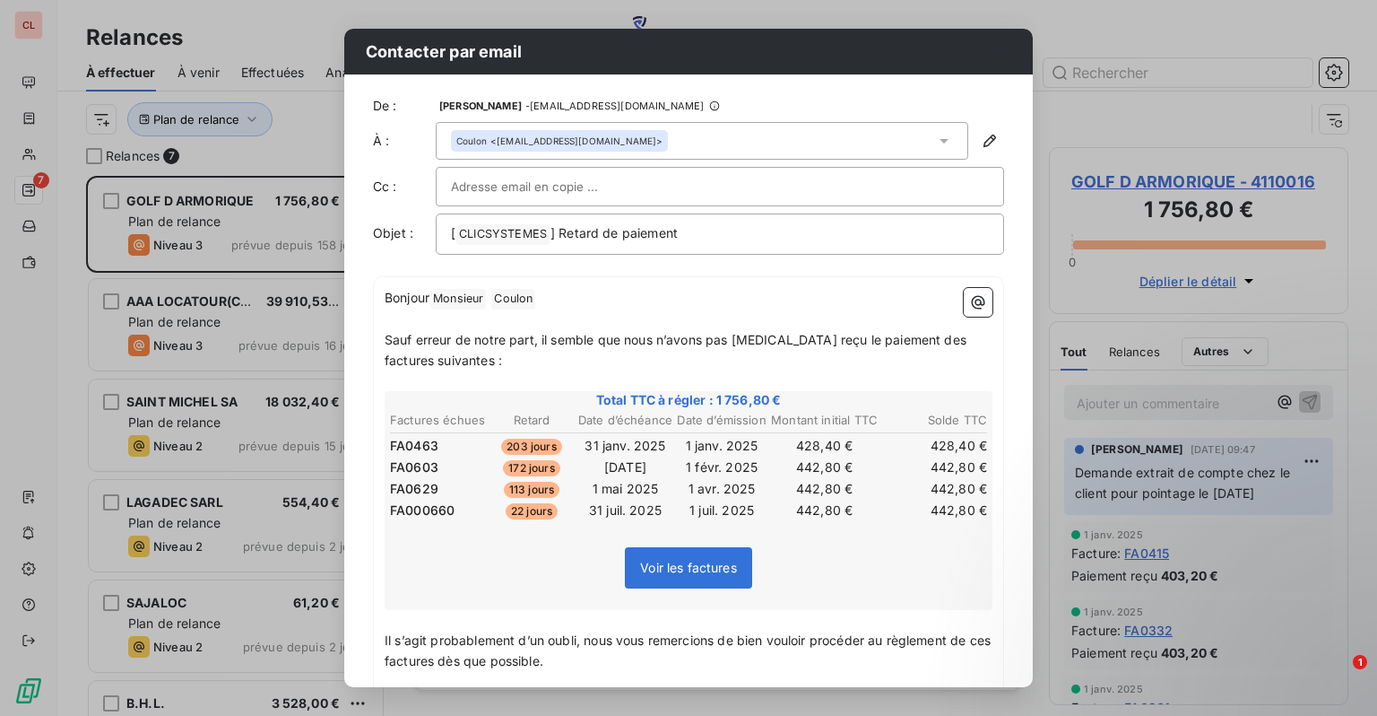
click at [1109, 58] on div "Contacter par email De : Nicolas Tournaille - rappels@leanpay.io À : Coulon <em…" at bounding box center [688, 358] width 1377 height 716
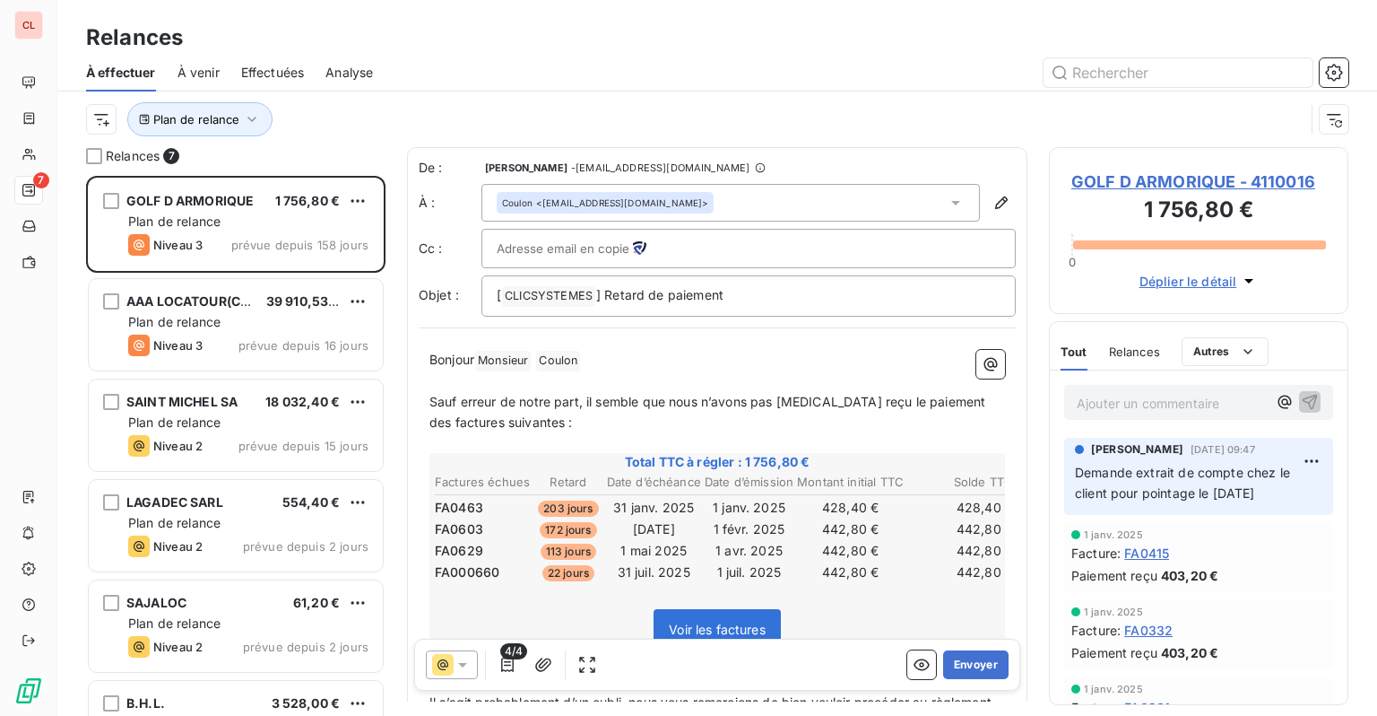
click at [756, 169] on icon at bounding box center [761, 168] width 10 height 10
click at [550, 166] on span "Nicolas Tournaille" at bounding box center [526, 167] width 83 height 11
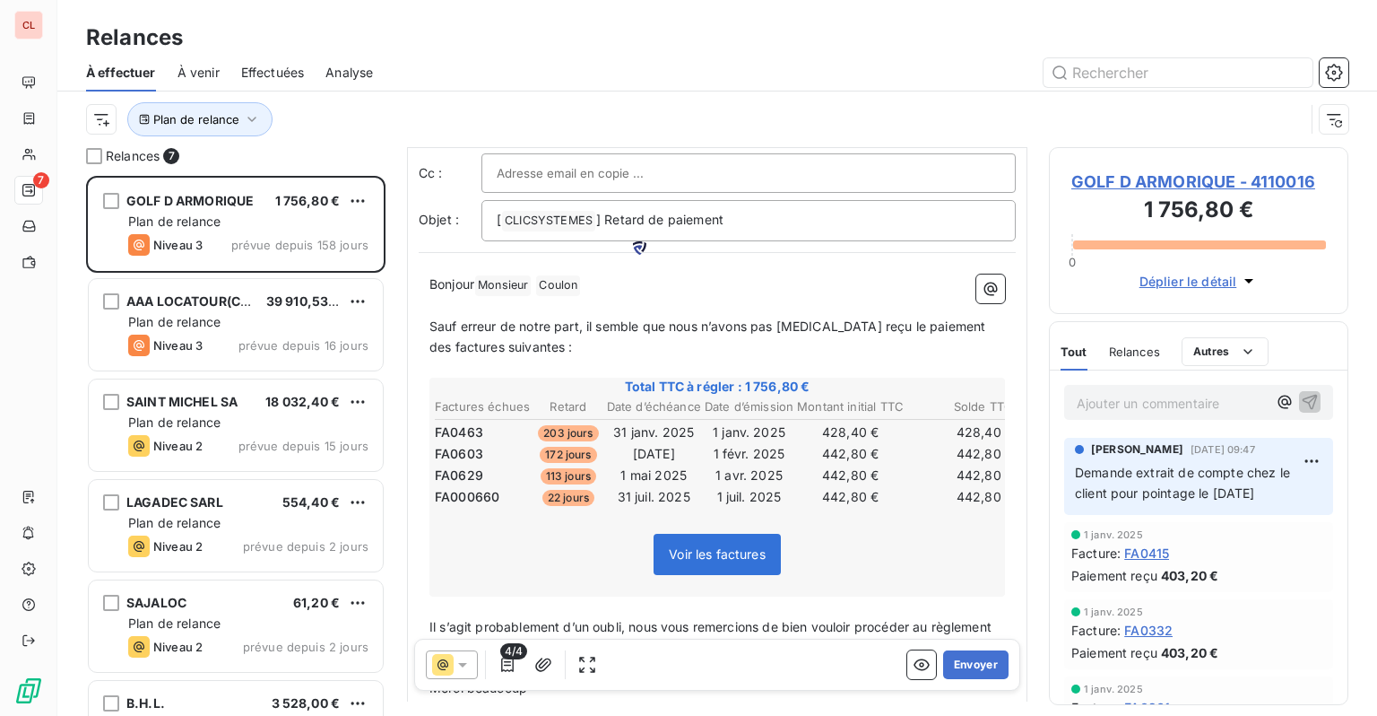
scroll to position [226, 0]
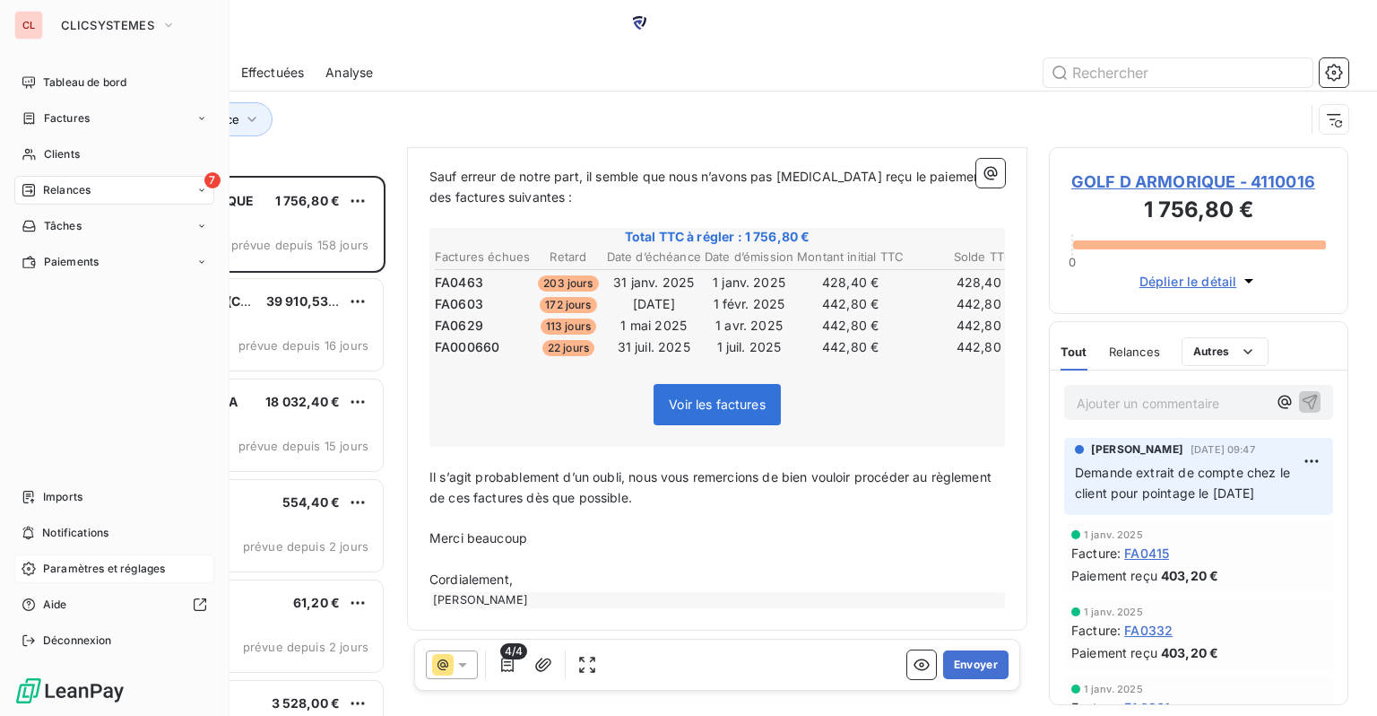
click at [74, 571] on span "Paramètres et réglages" at bounding box center [104, 568] width 122 height 16
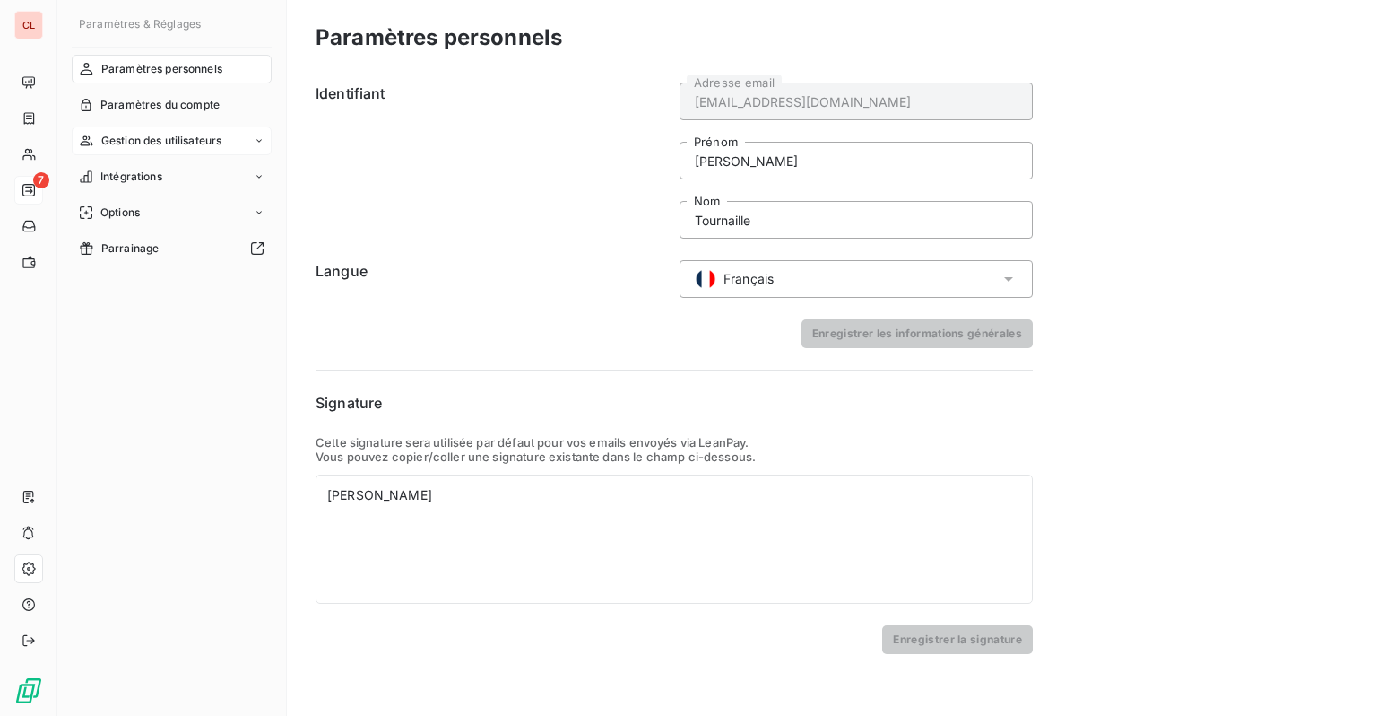
click at [163, 143] on span "Gestion des utilisateurs" at bounding box center [161, 141] width 121 height 16
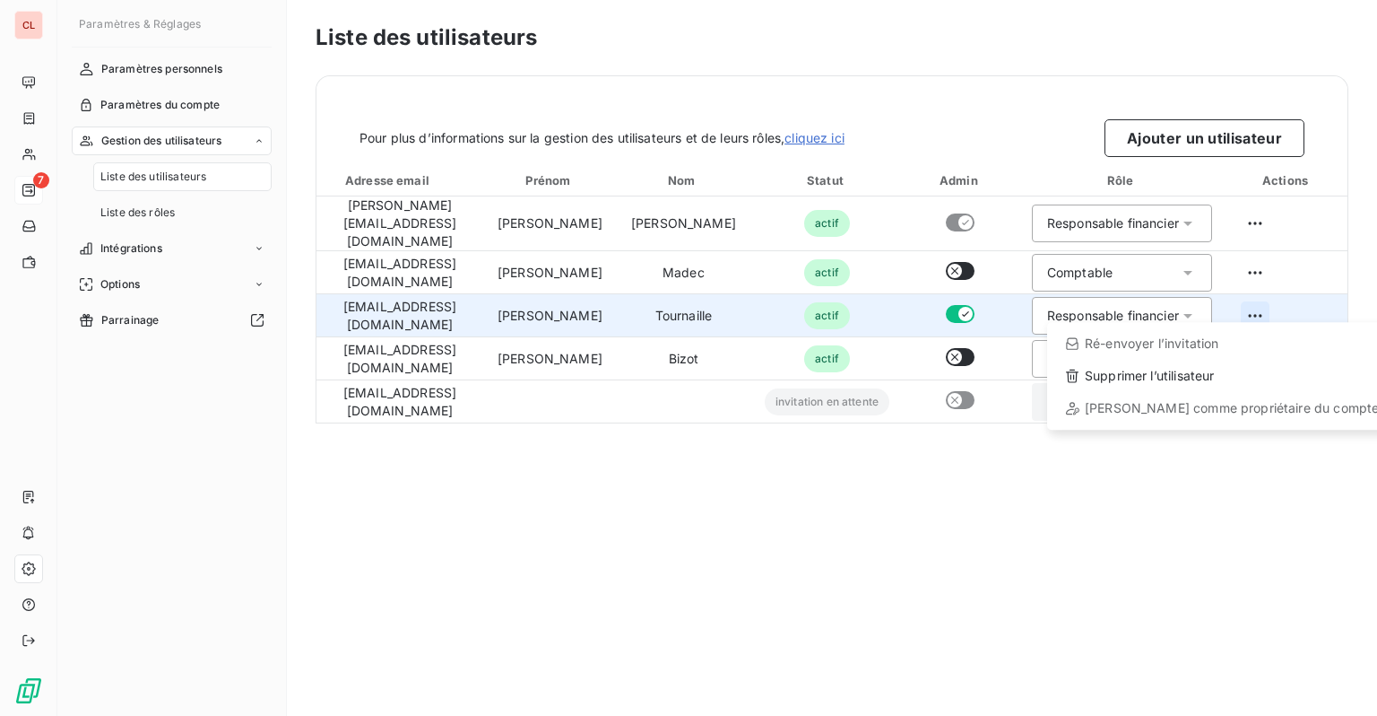
click at [1256, 302] on html "CL 7 Paramètres & Réglages Paramètres personnels Paramètres du compte Gestion d…" at bounding box center [688, 358] width 1377 height 716
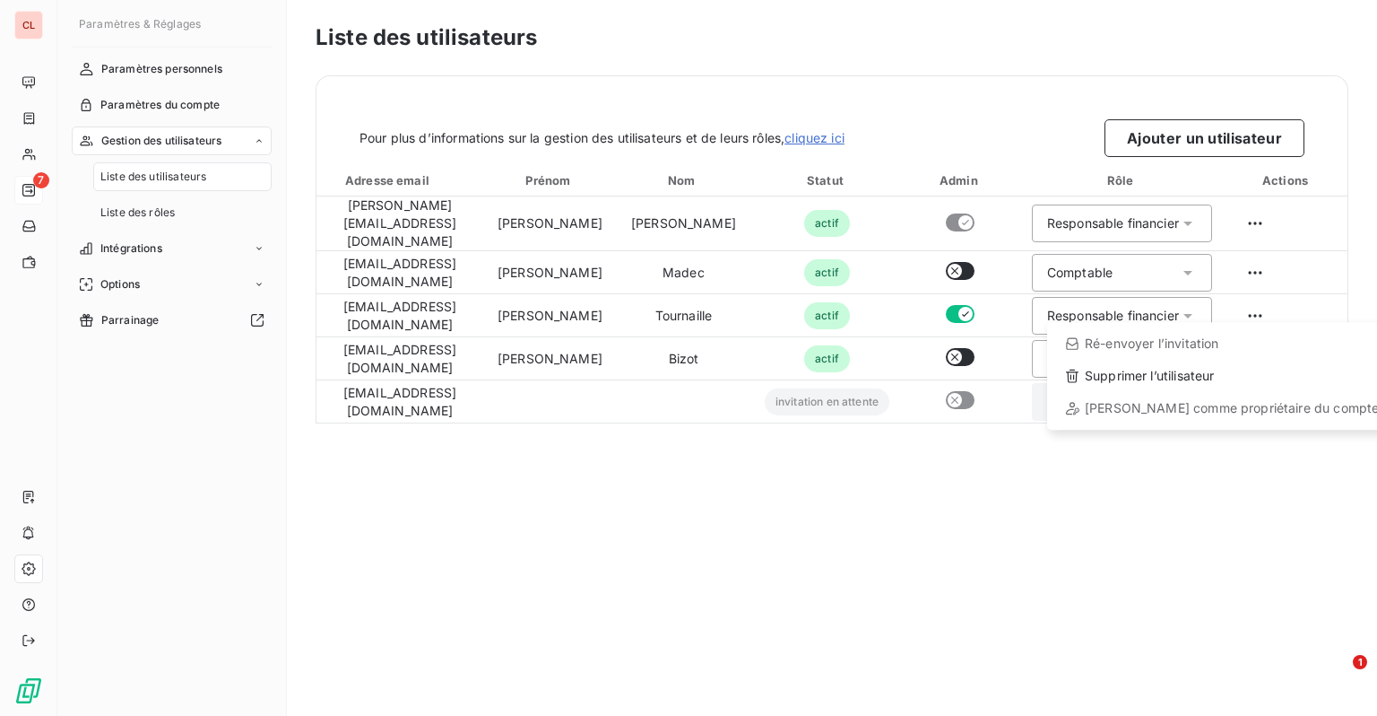
click at [136, 204] on html "CL 7 Paramètres & Réglages Paramètres personnels Paramètres du compte Gestion d…" at bounding box center [688, 358] width 1377 height 716
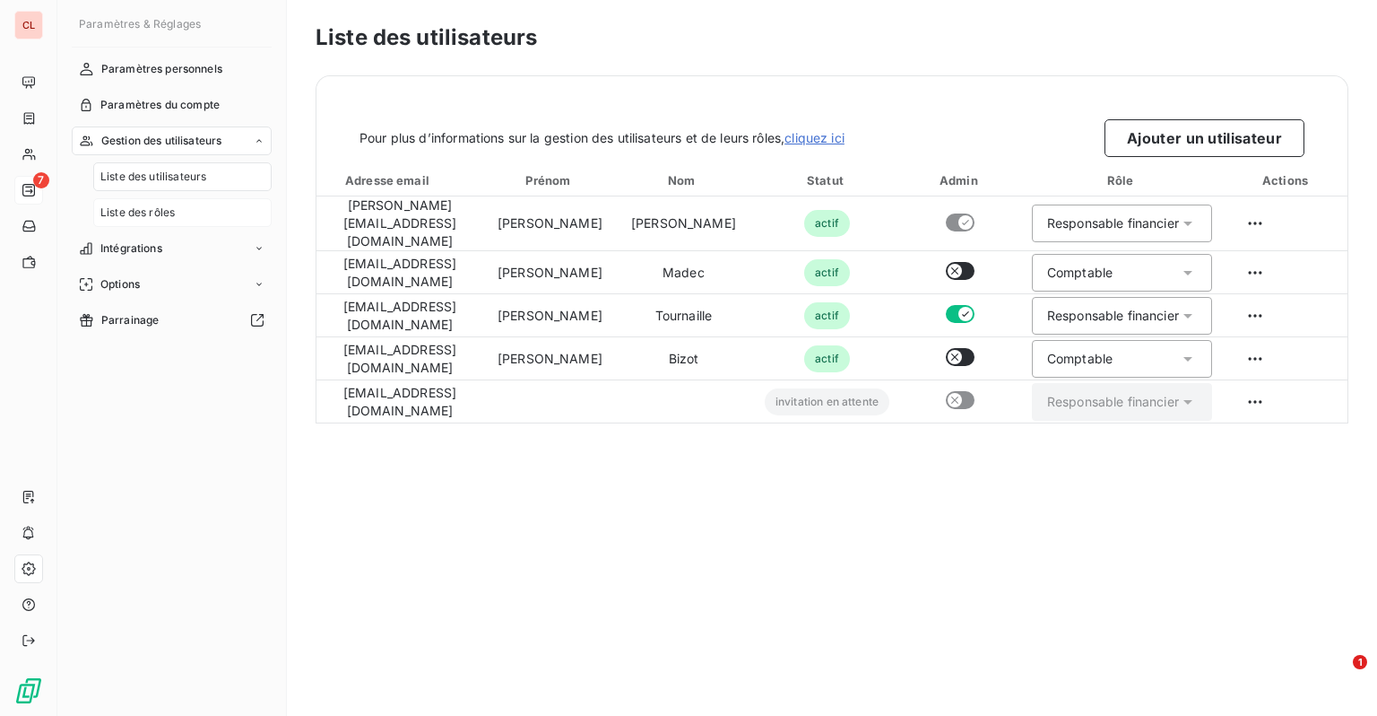
click at [137, 206] on span "Liste des rôles" at bounding box center [137, 212] width 74 height 16
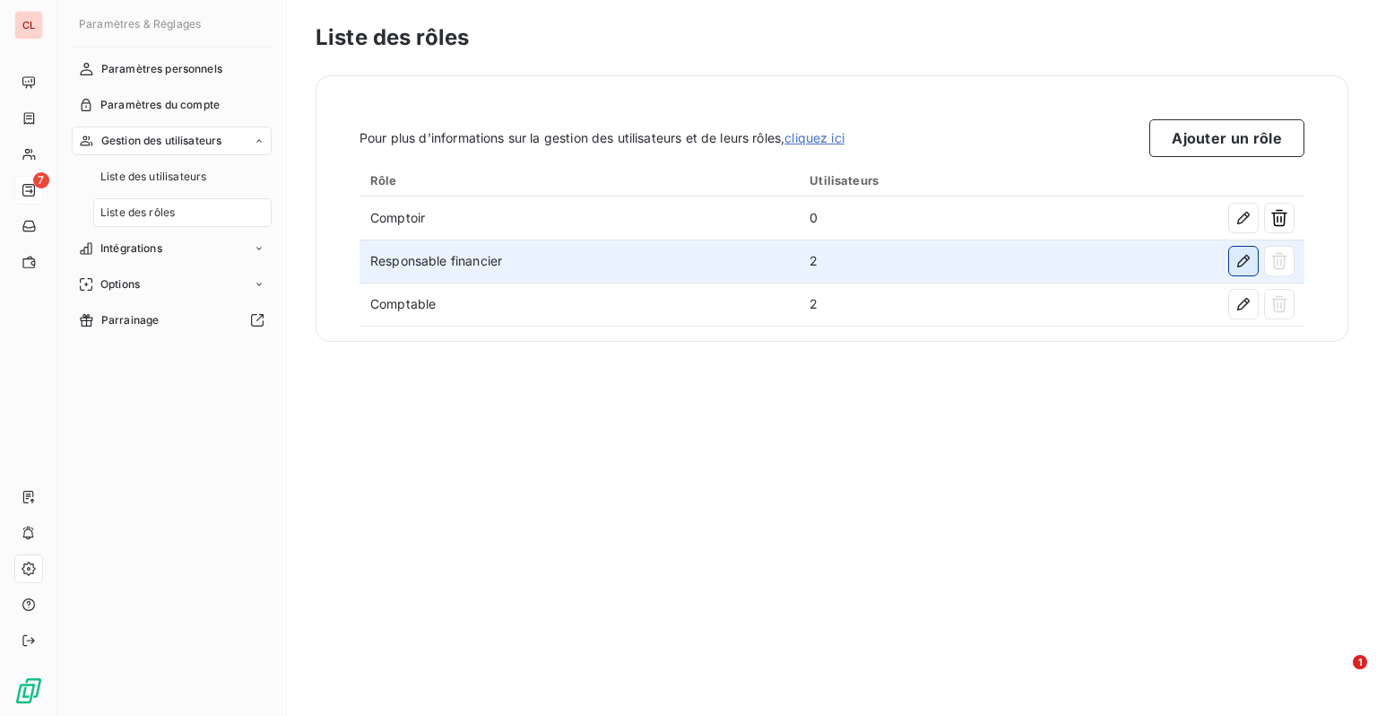
click at [1233, 265] on button "button" at bounding box center [1243, 261] width 29 height 29
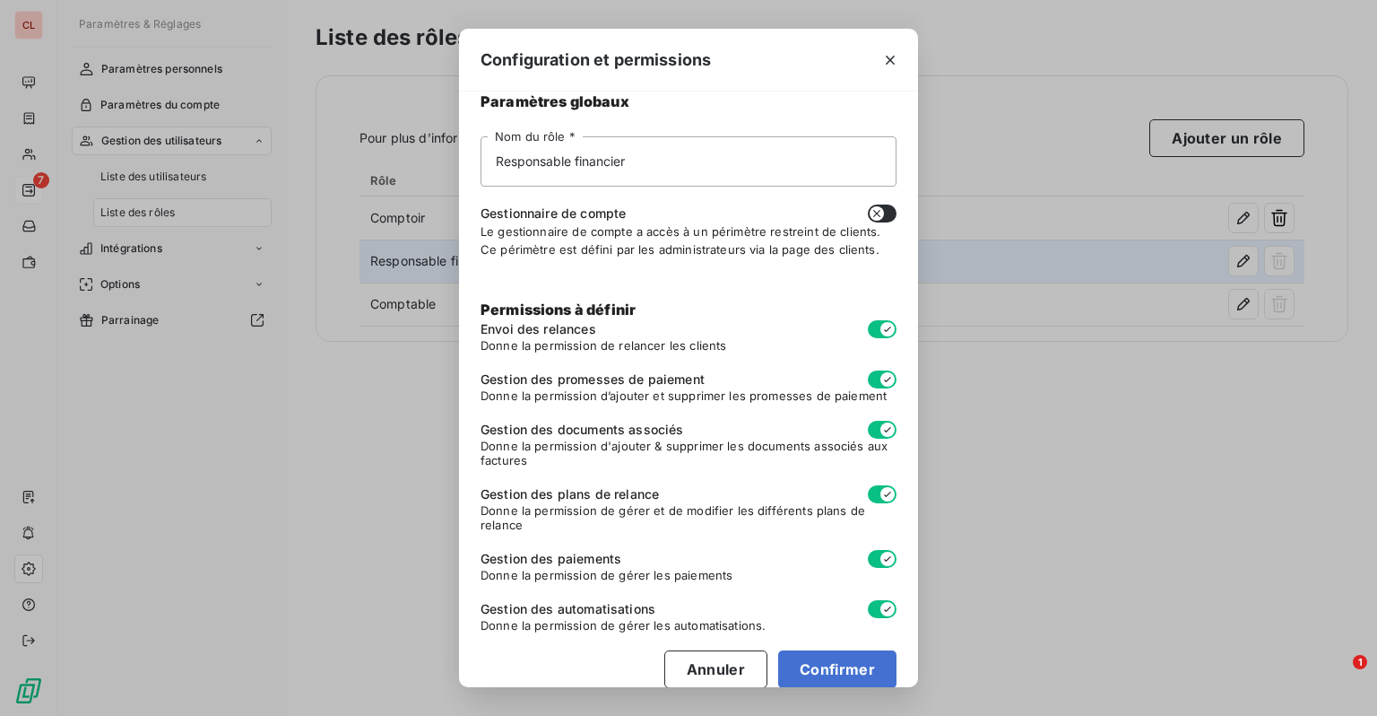
scroll to position [43, 0]
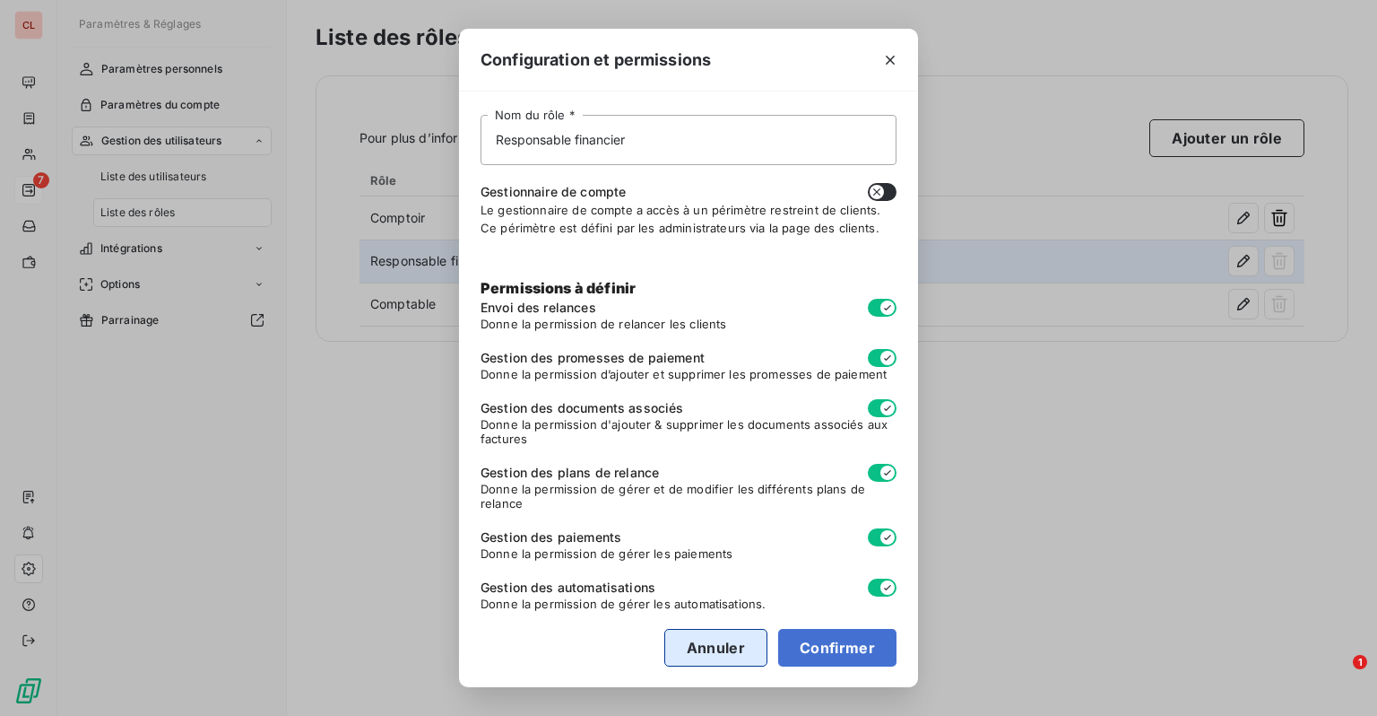
click at [700, 646] on button "Annuler" at bounding box center [715, 648] width 103 height 38
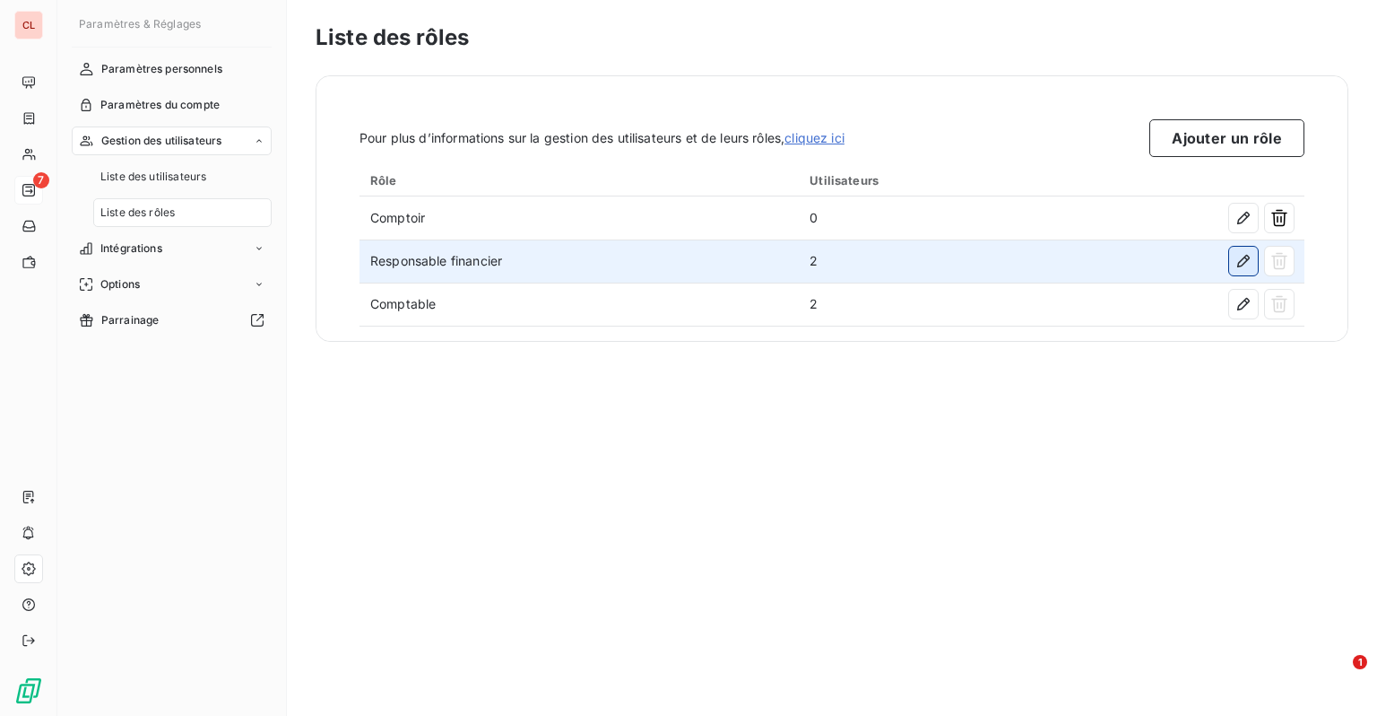
click at [1244, 256] on icon "button" at bounding box center [1244, 261] width 13 height 13
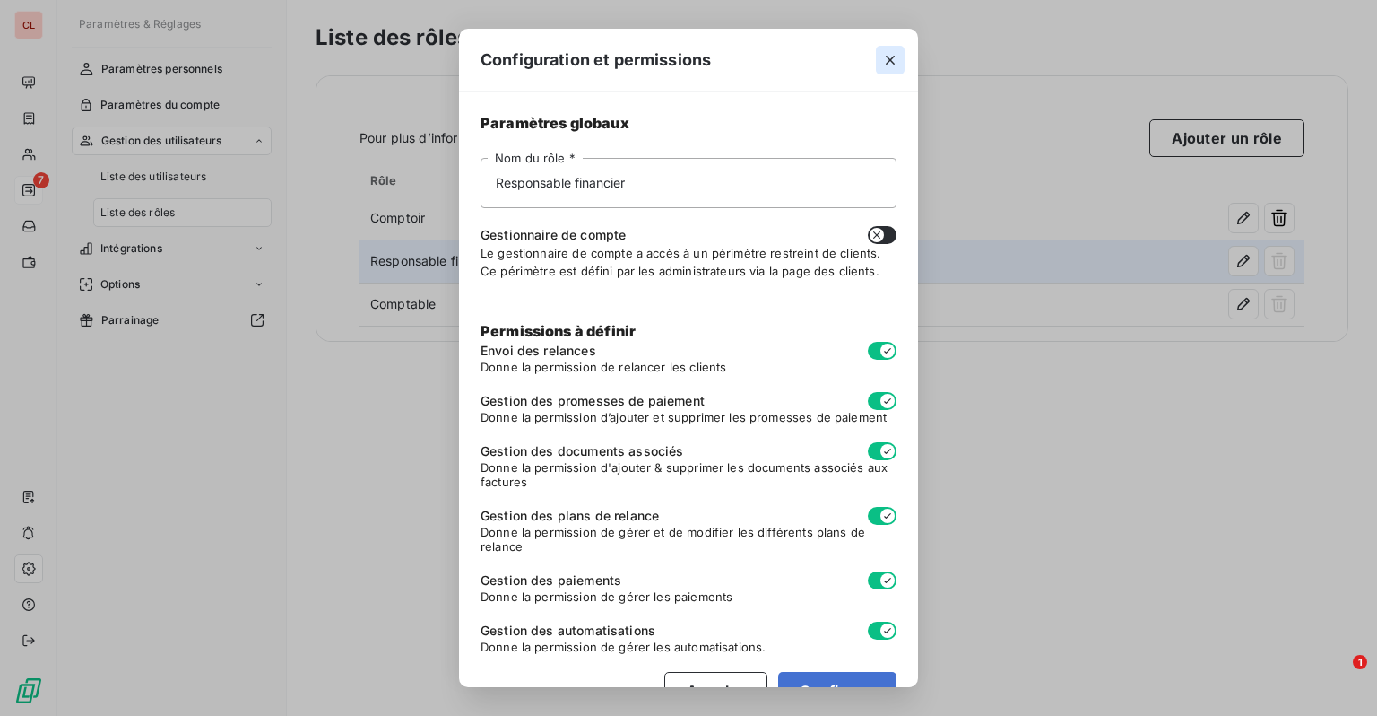
click at [887, 60] on icon "button" at bounding box center [891, 60] width 18 height 18
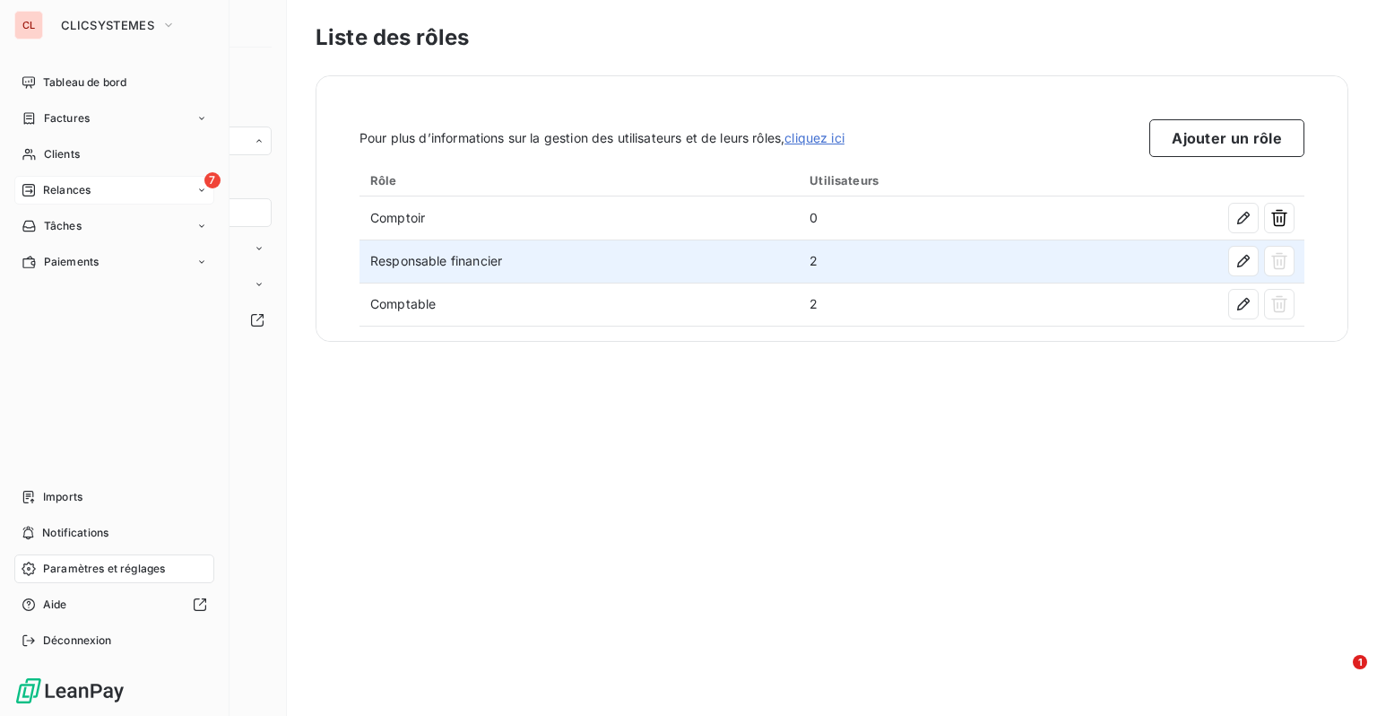
click at [71, 191] on span "Relances" at bounding box center [67, 190] width 48 height 16
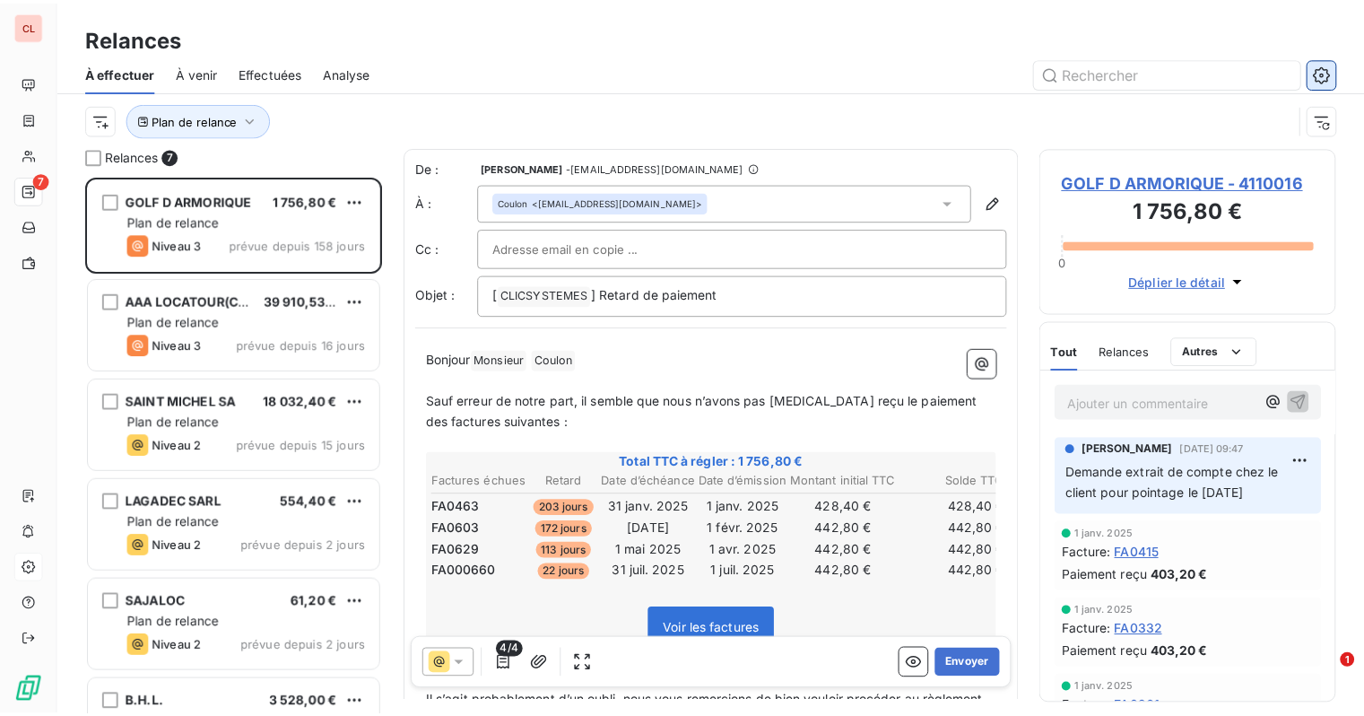
scroll to position [526, 285]
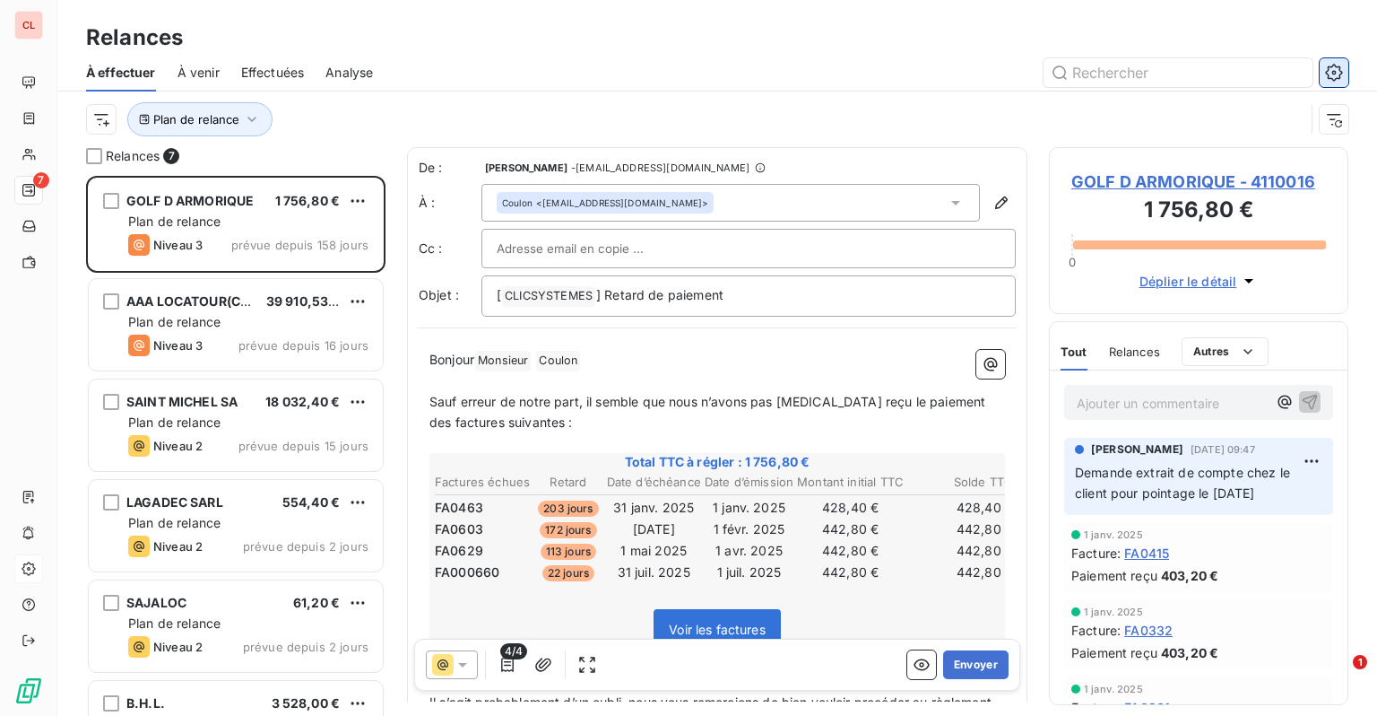
click at [1345, 65] on button "button" at bounding box center [1334, 72] width 29 height 29
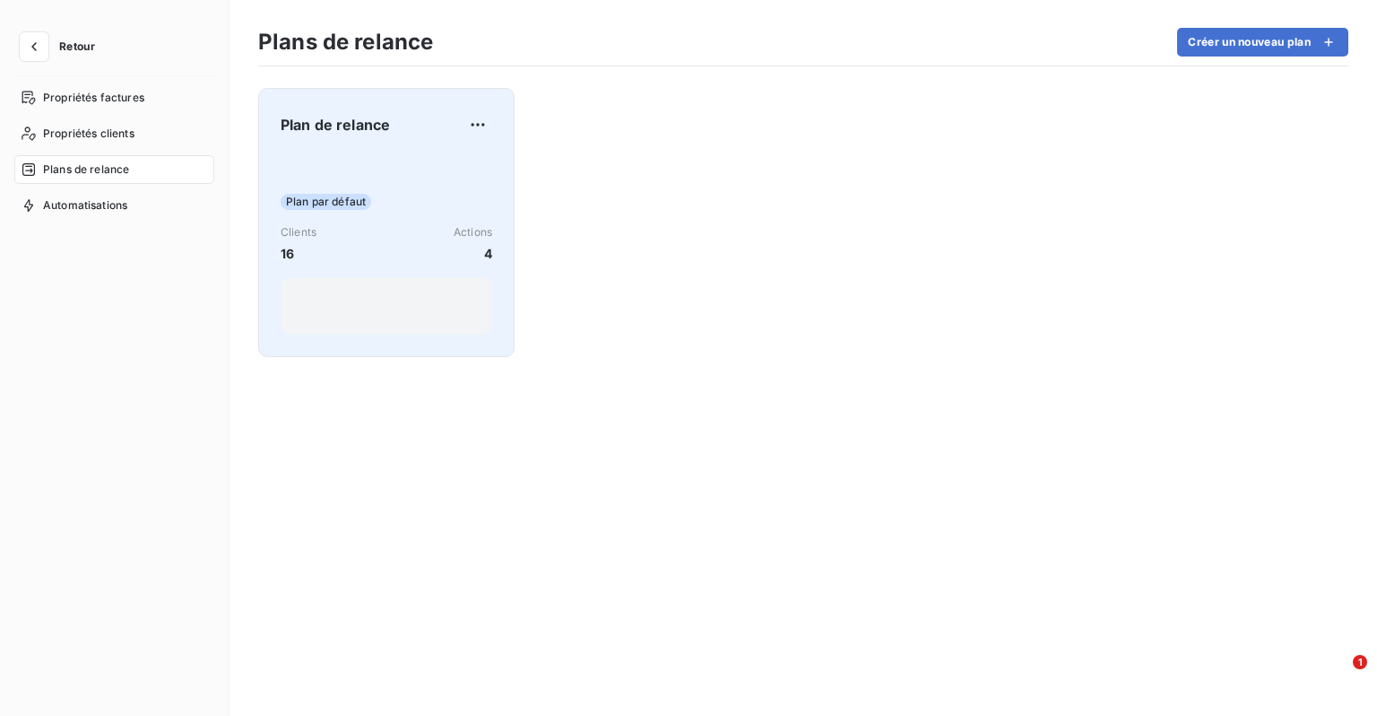
click at [396, 249] on div "Clients 16 Actions 4" at bounding box center [387, 243] width 212 height 39
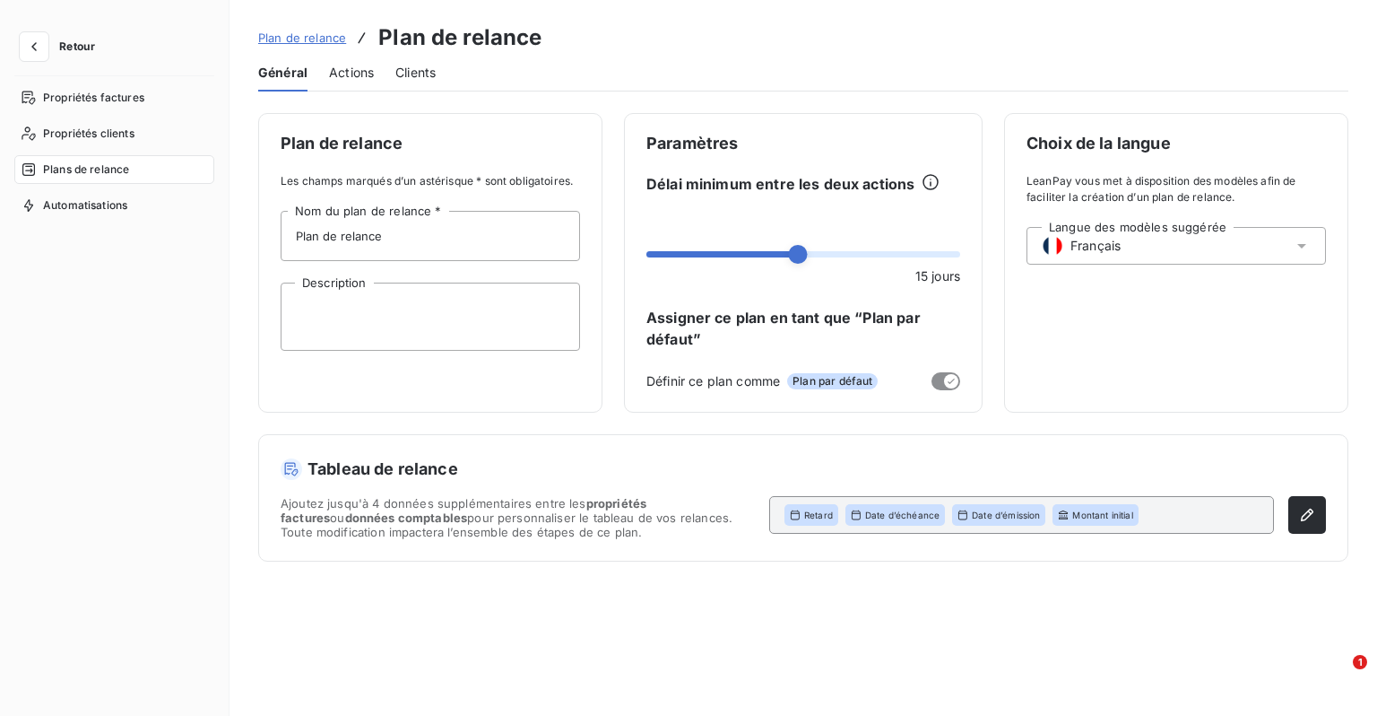
click at [357, 82] on div "Actions" at bounding box center [351, 73] width 45 height 38
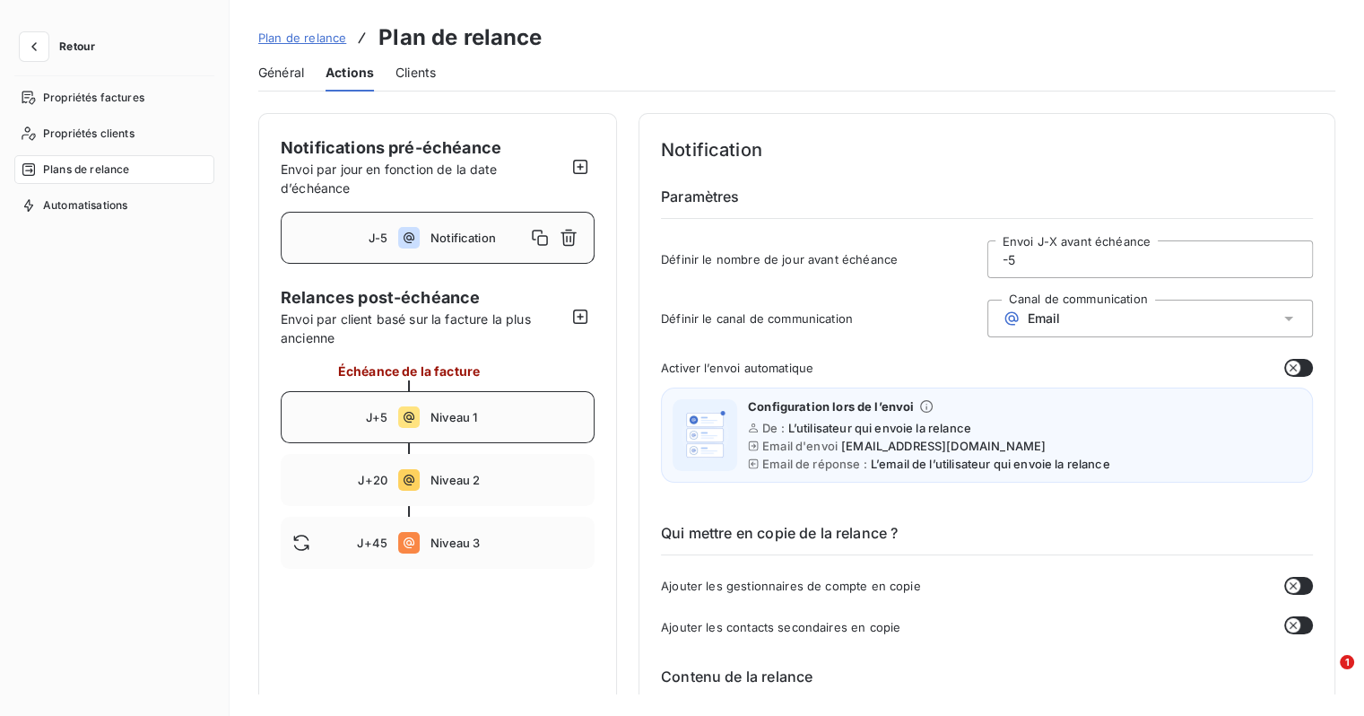
click at [444, 405] on div "J+5 Niveau 1" at bounding box center [438, 417] width 314 height 52
type input "5"
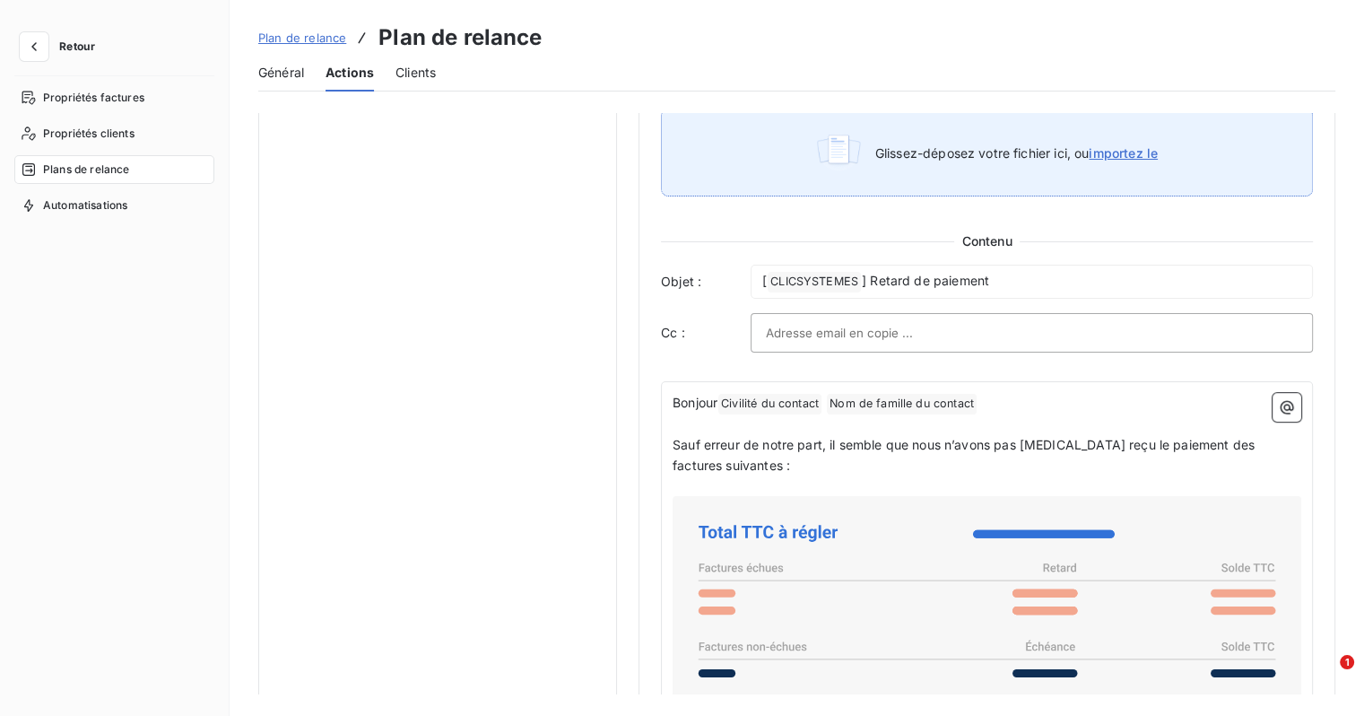
scroll to position [939, 0]
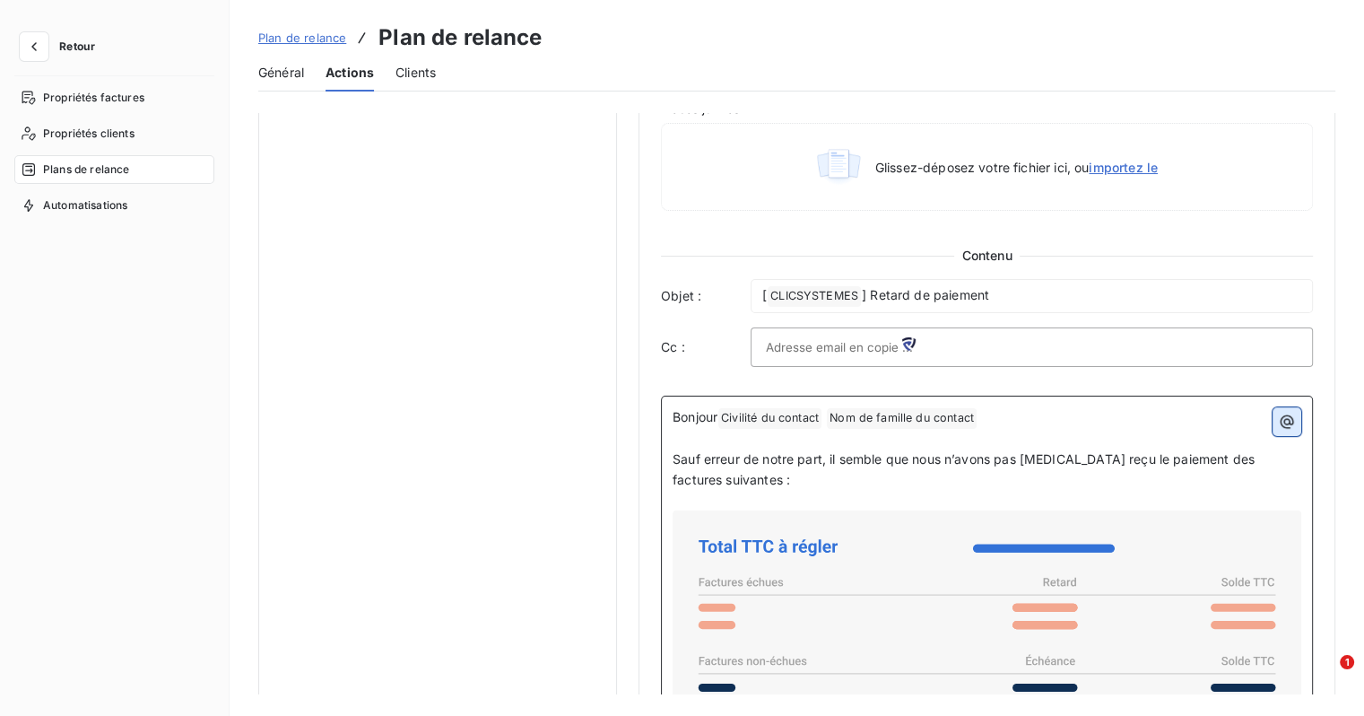
click at [1281, 421] on icon "button" at bounding box center [1287, 420] width 13 height 13
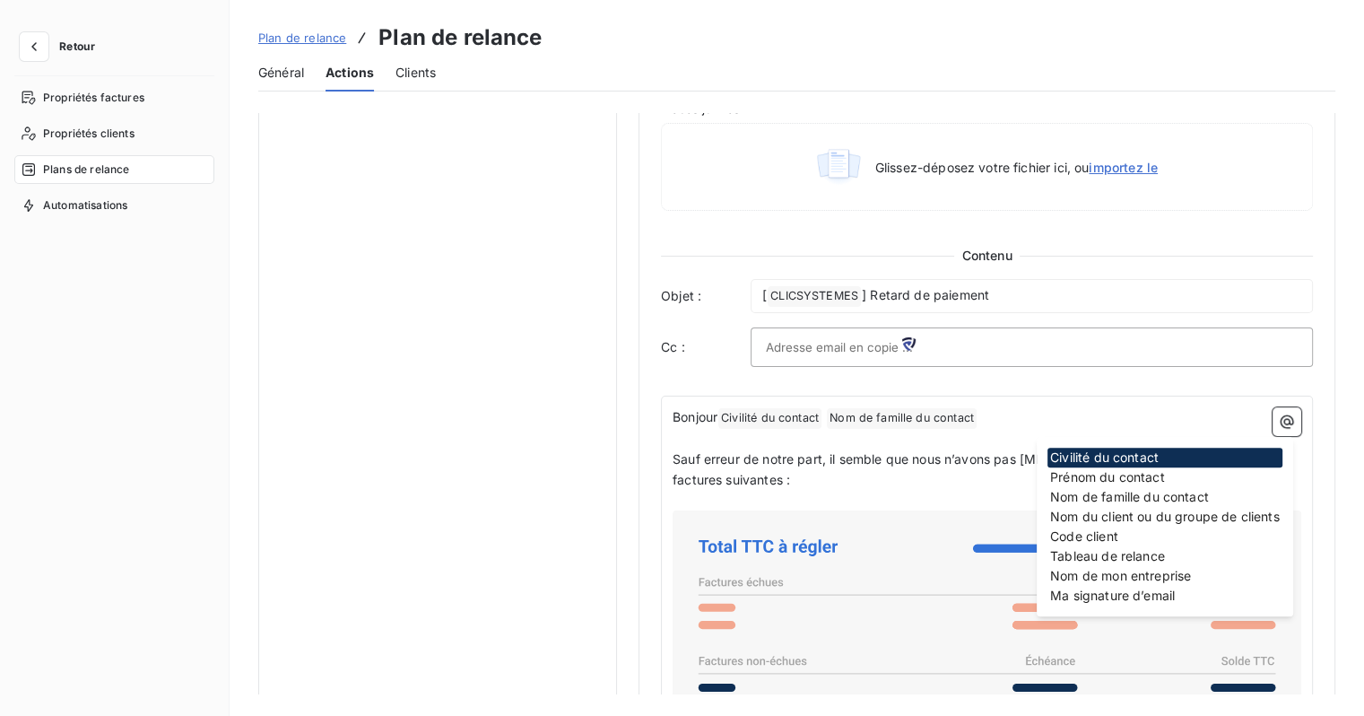
click at [1273, 272] on div "Contenu Objet : [ CLICSYSTEMES ﻿ ] Retard de paiement Cc :" at bounding box center [987, 307] width 652 height 120
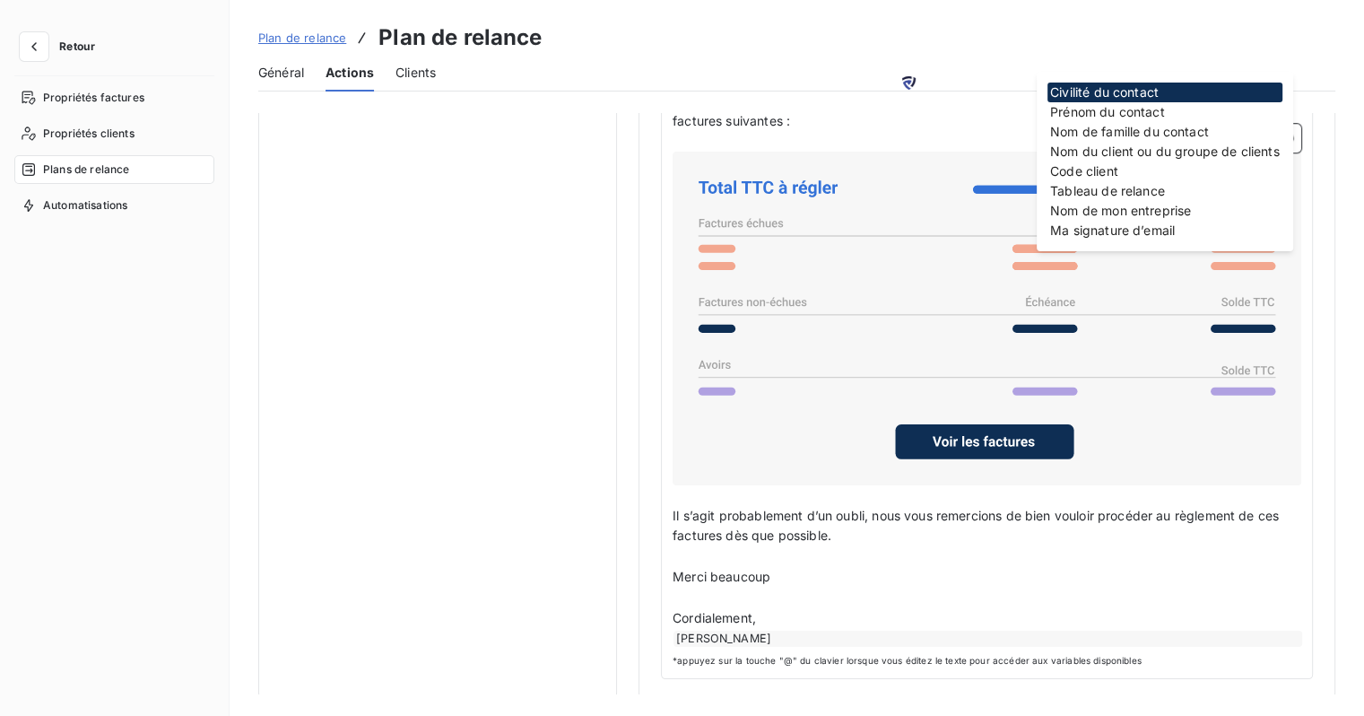
scroll to position [179, 0]
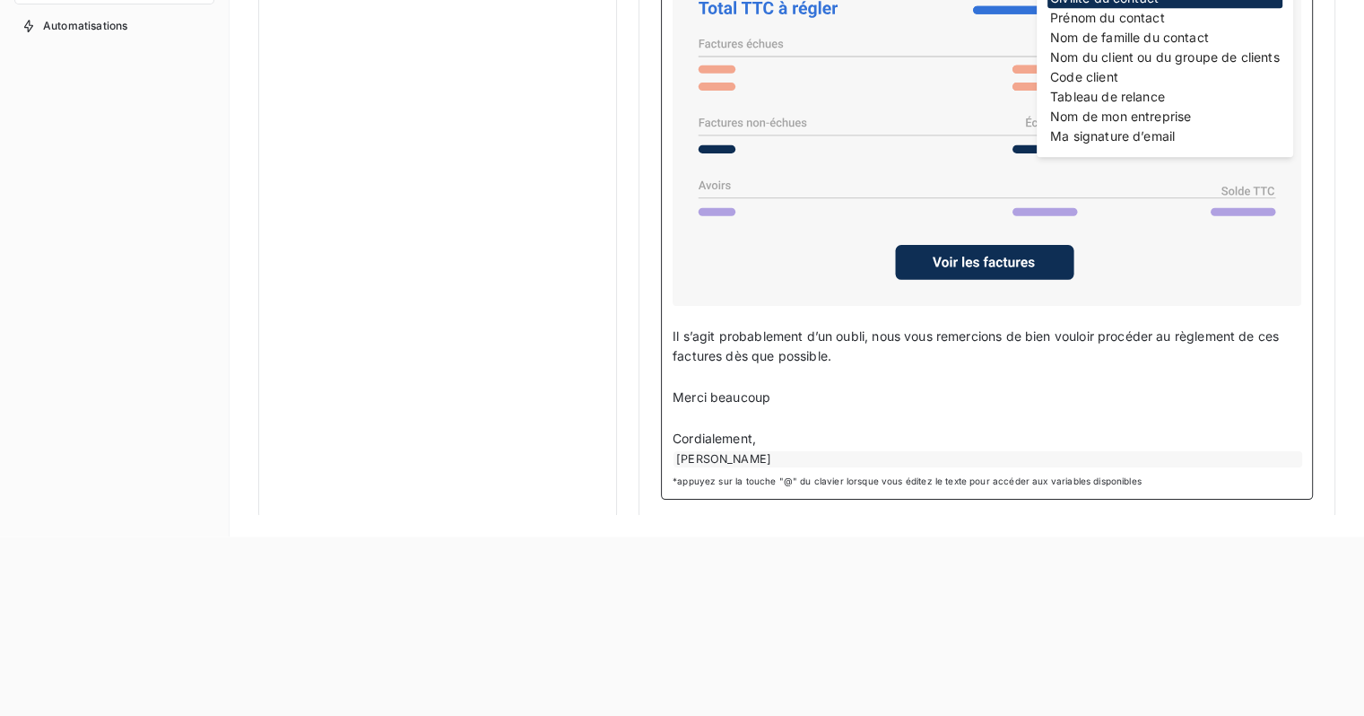
click at [930, 456] on div "Nicolas Tournaille" at bounding box center [987, 459] width 629 height 16
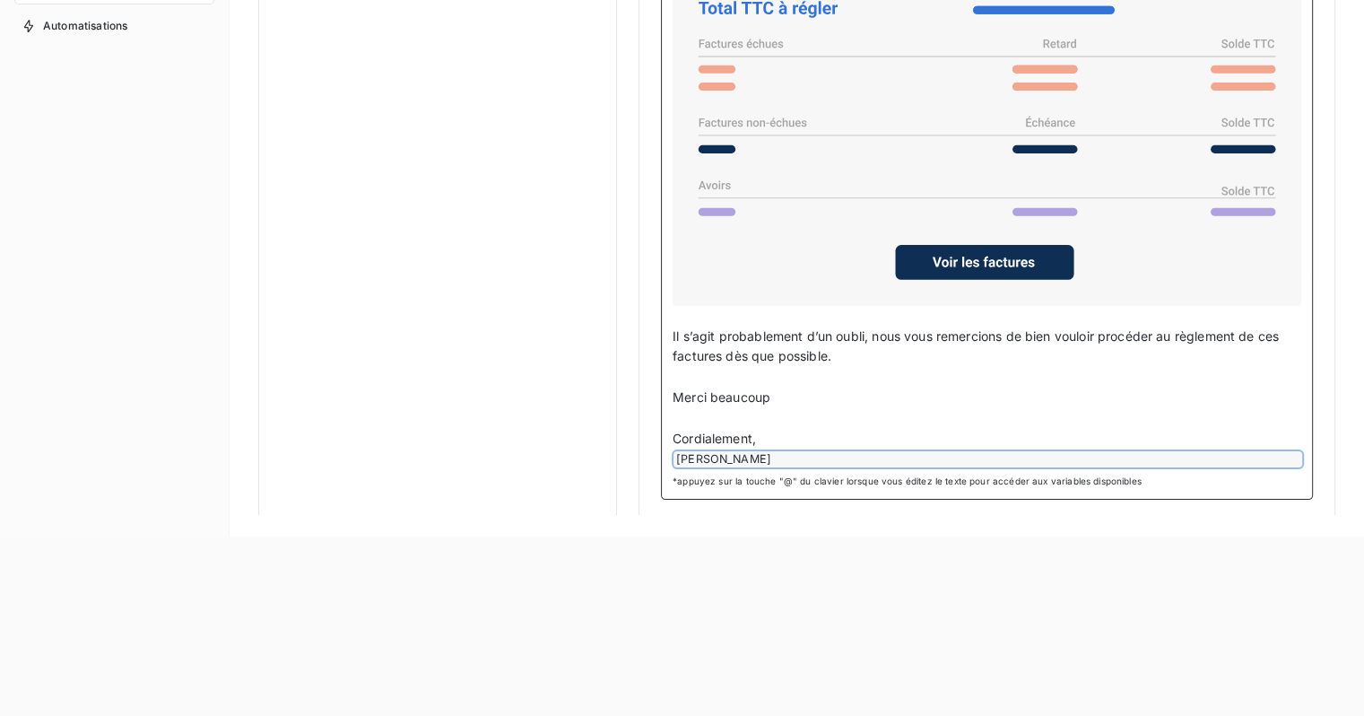
click at [951, 454] on div "Nicolas Tournaille" at bounding box center [987, 459] width 629 height 16
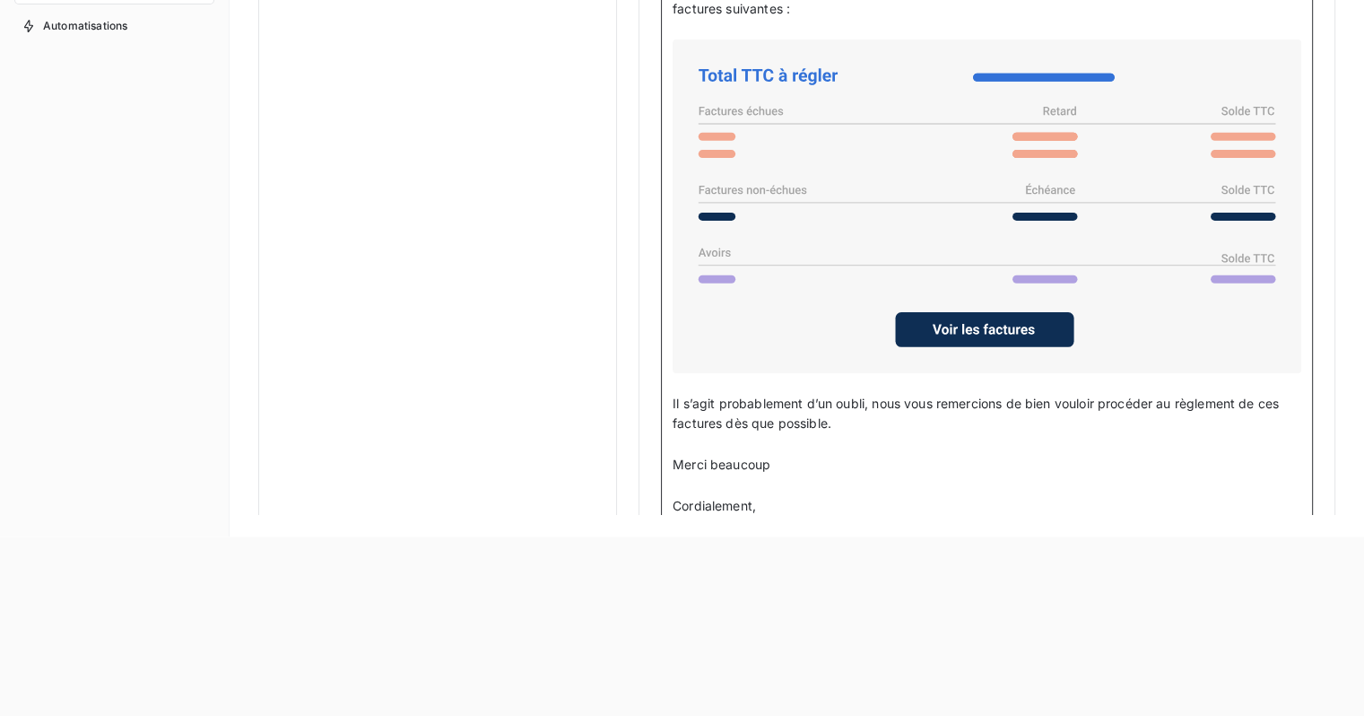
scroll to position [1118, 0]
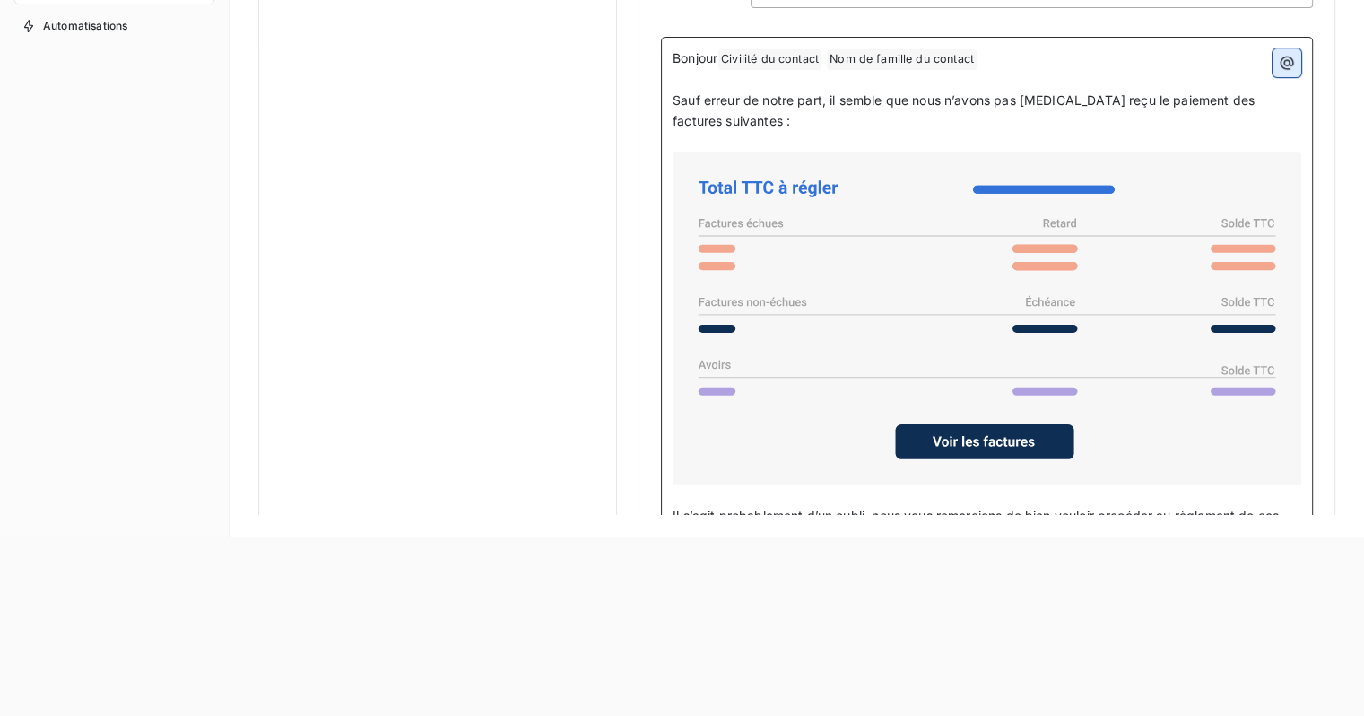
click at [1281, 71] on button "button" at bounding box center [1287, 62] width 29 height 29
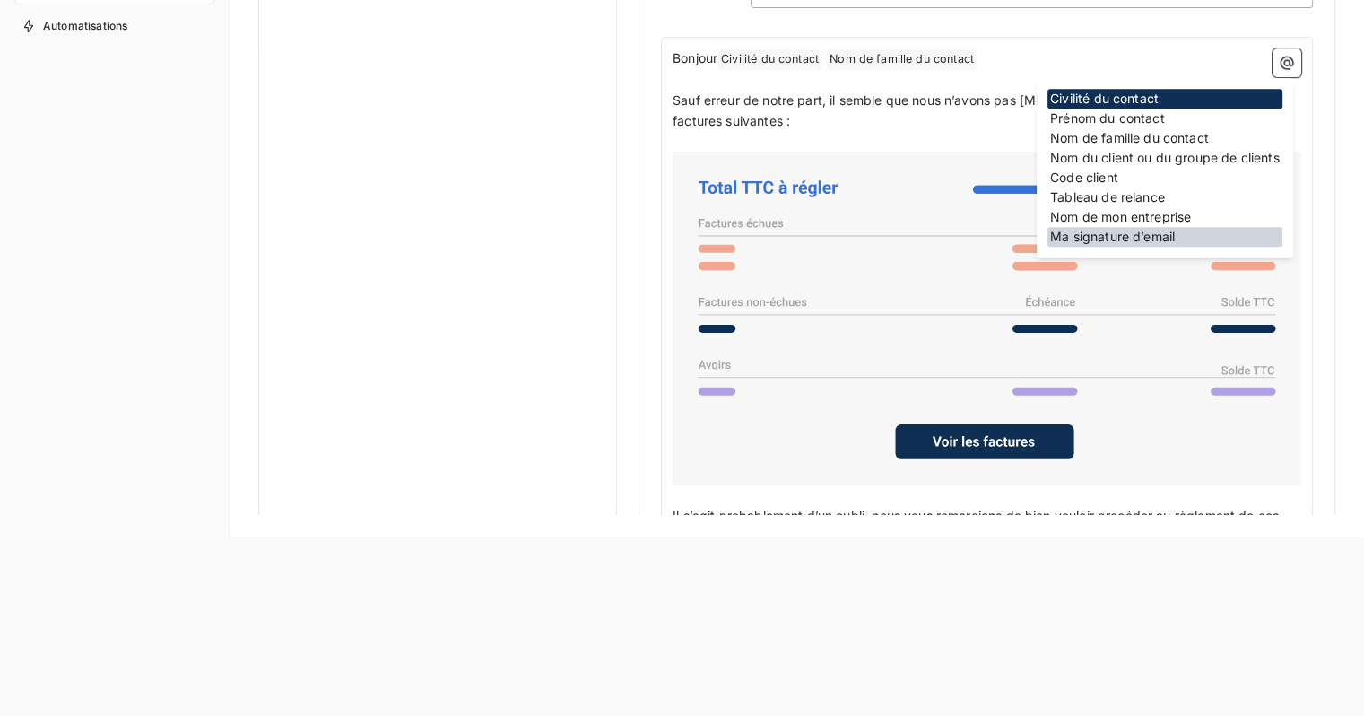
click at [1142, 236] on div "Ma signature d’email" at bounding box center [1164, 237] width 235 height 20
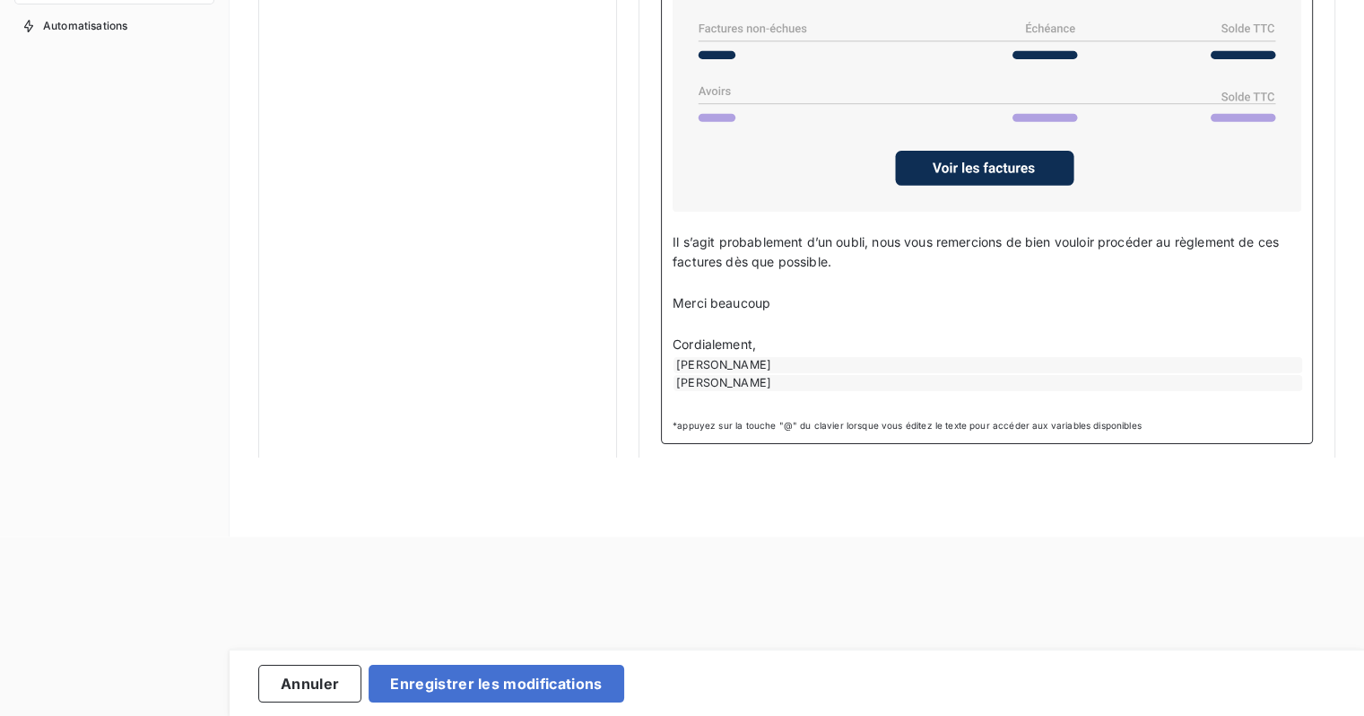
scroll to position [1394, 0]
click at [797, 375] on div "Nicolas Tournaille" at bounding box center [987, 381] width 629 height 16
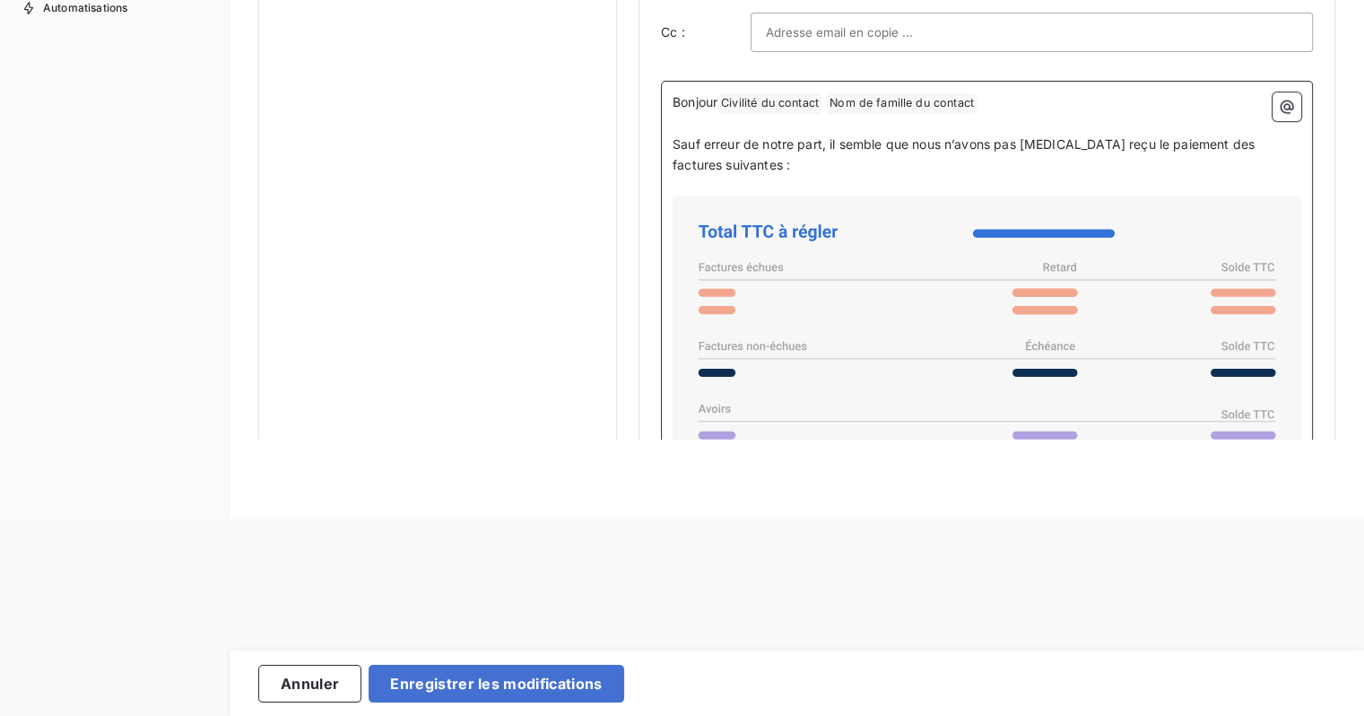
scroll to position [1016, 0]
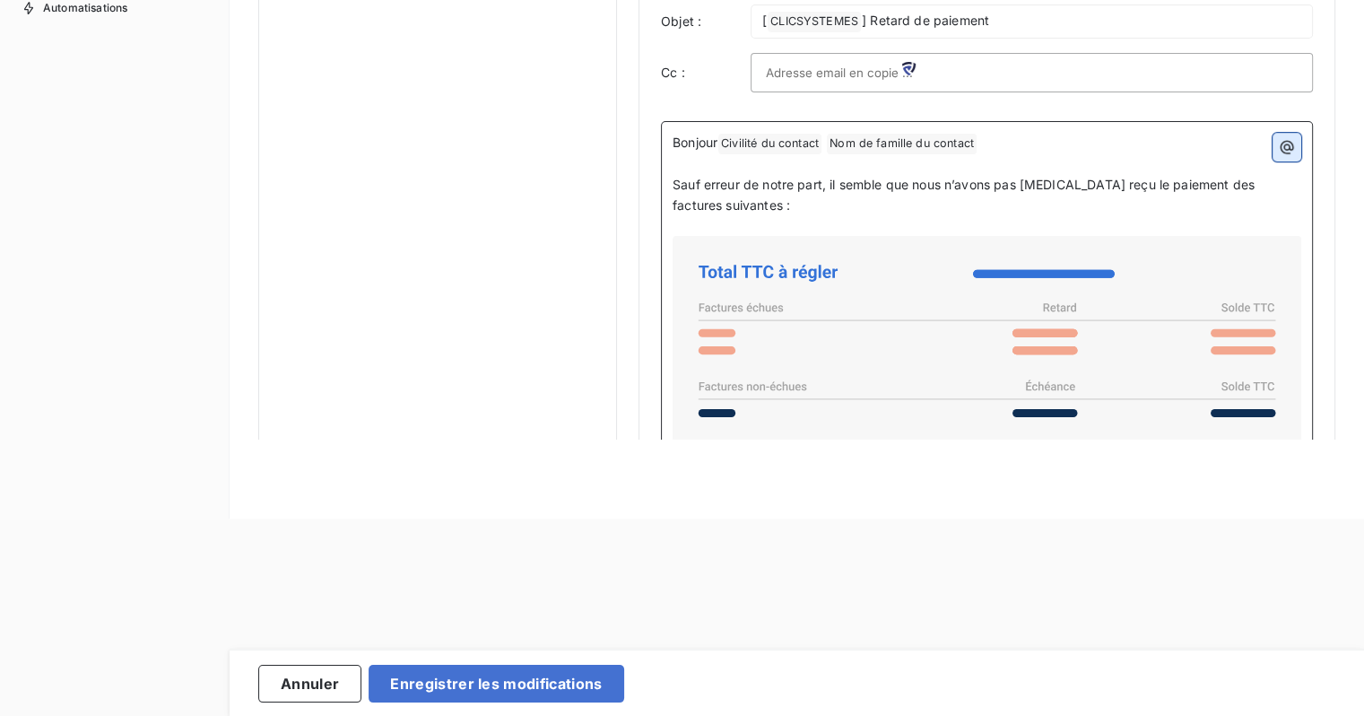
click at [1284, 154] on button "button" at bounding box center [1287, 147] width 29 height 29
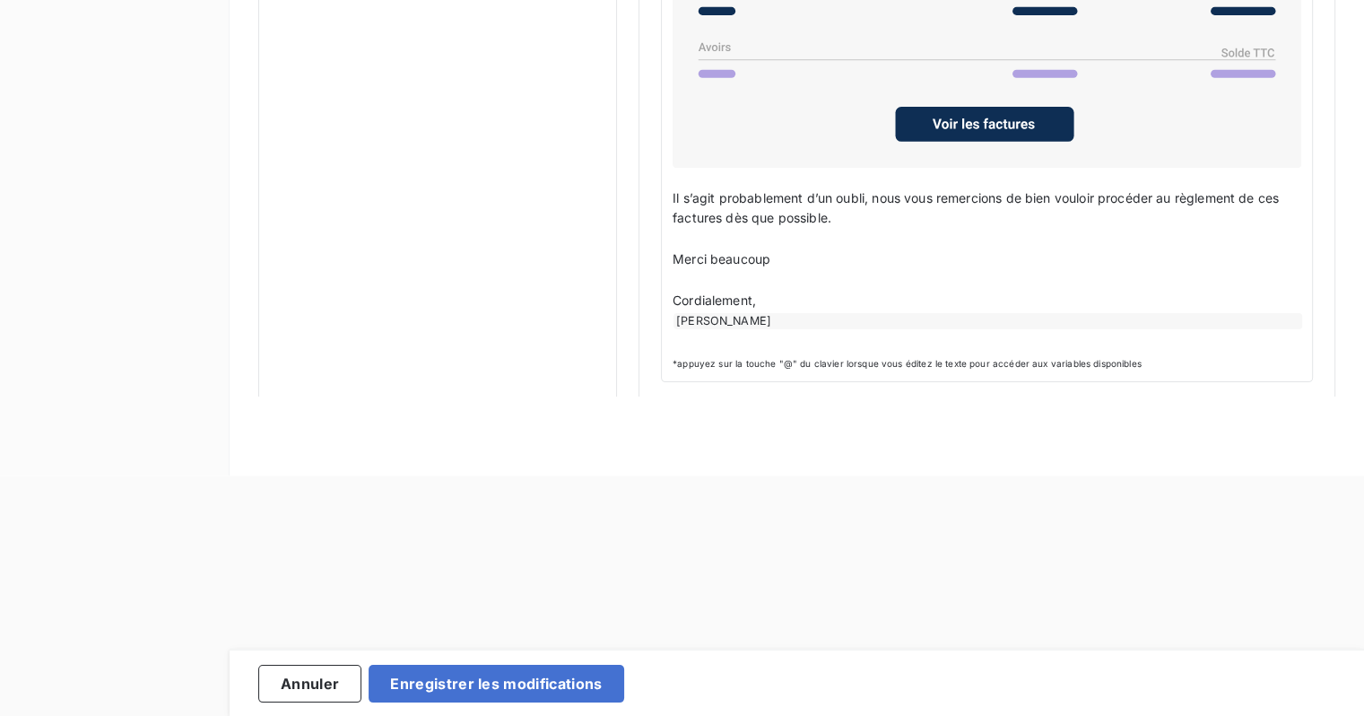
scroll to position [0, 0]
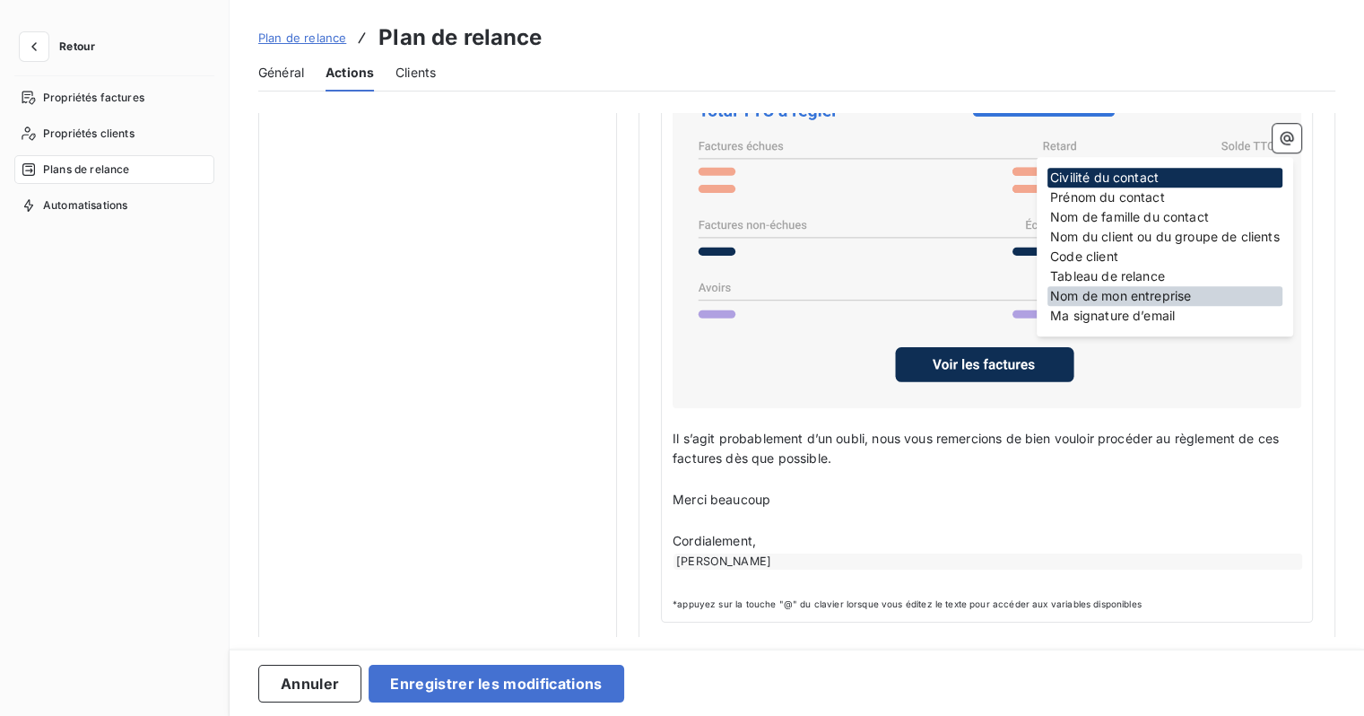
click at [1111, 299] on div "Nom de mon entreprise" at bounding box center [1164, 296] width 235 height 20
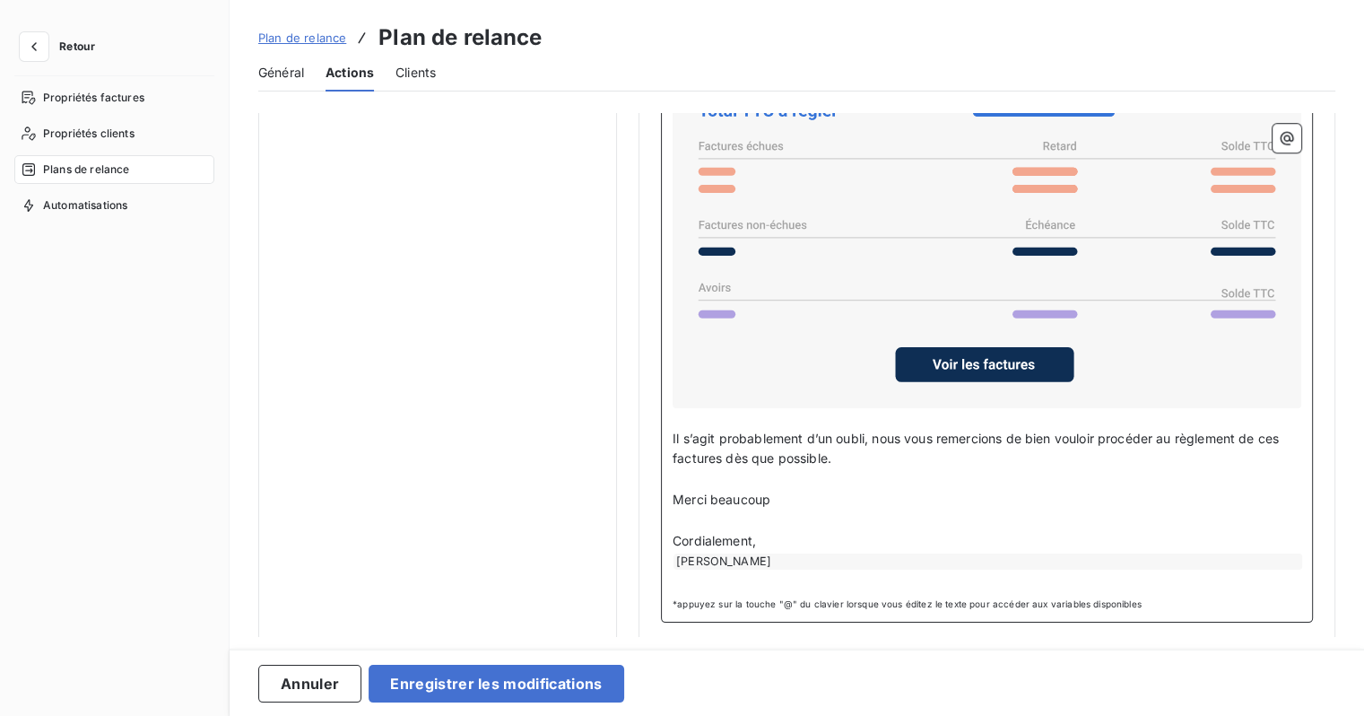
click at [727, 577] on p "﻿" at bounding box center [987, 579] width 629 height 21
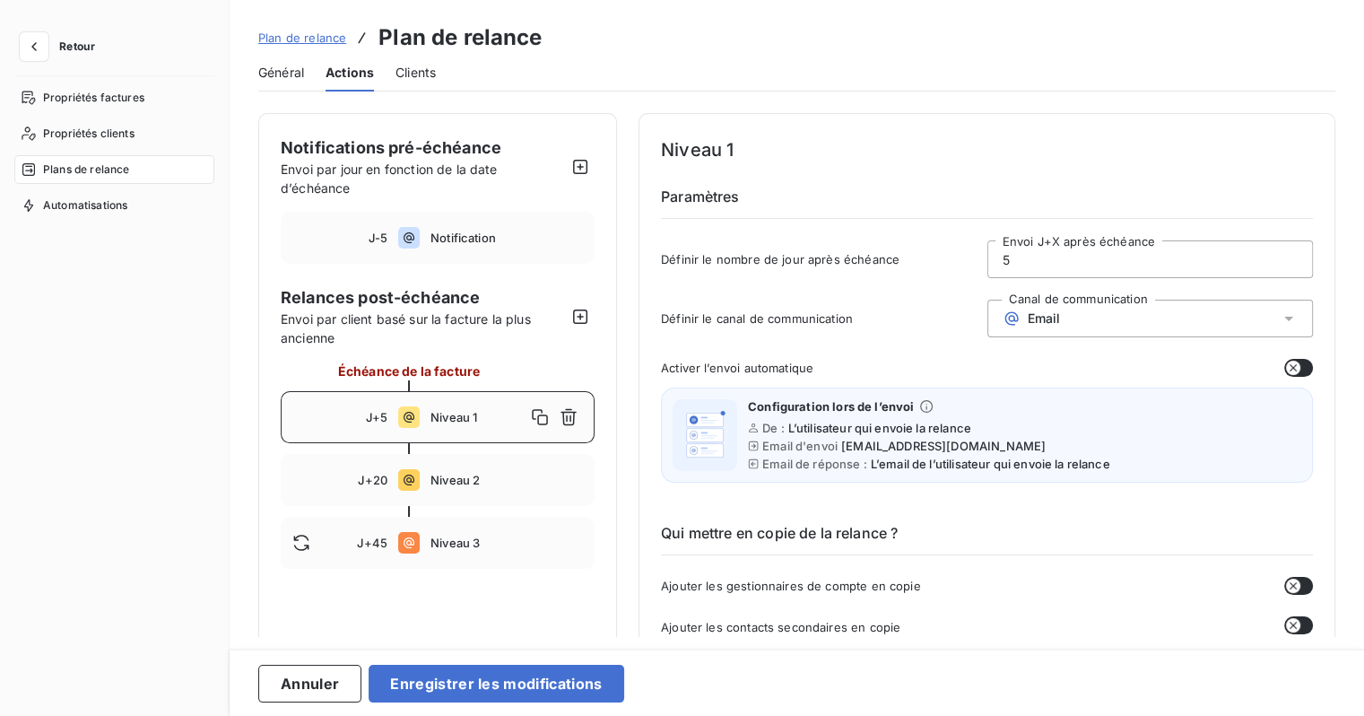
click at [427, 76] on span "Clients" at bounding box center [415, 73] width 40 height 18
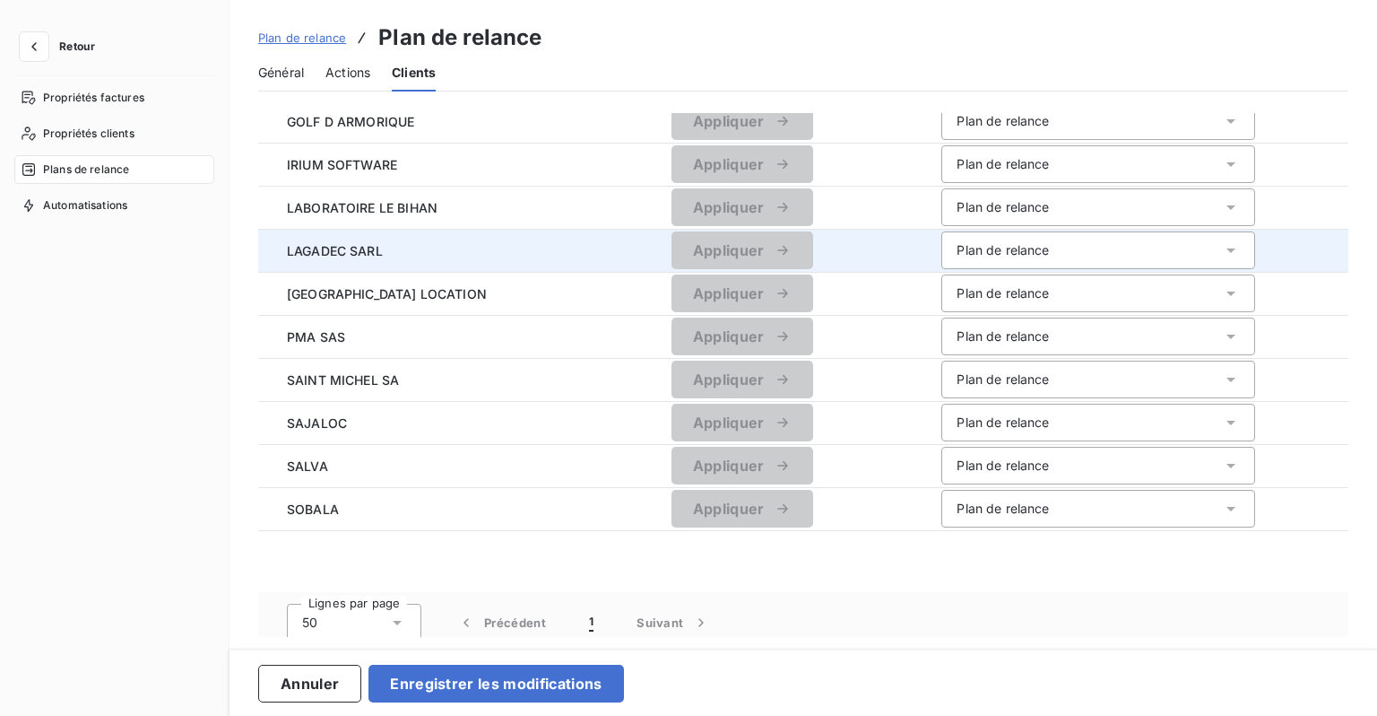
scroll to position [392, 0]
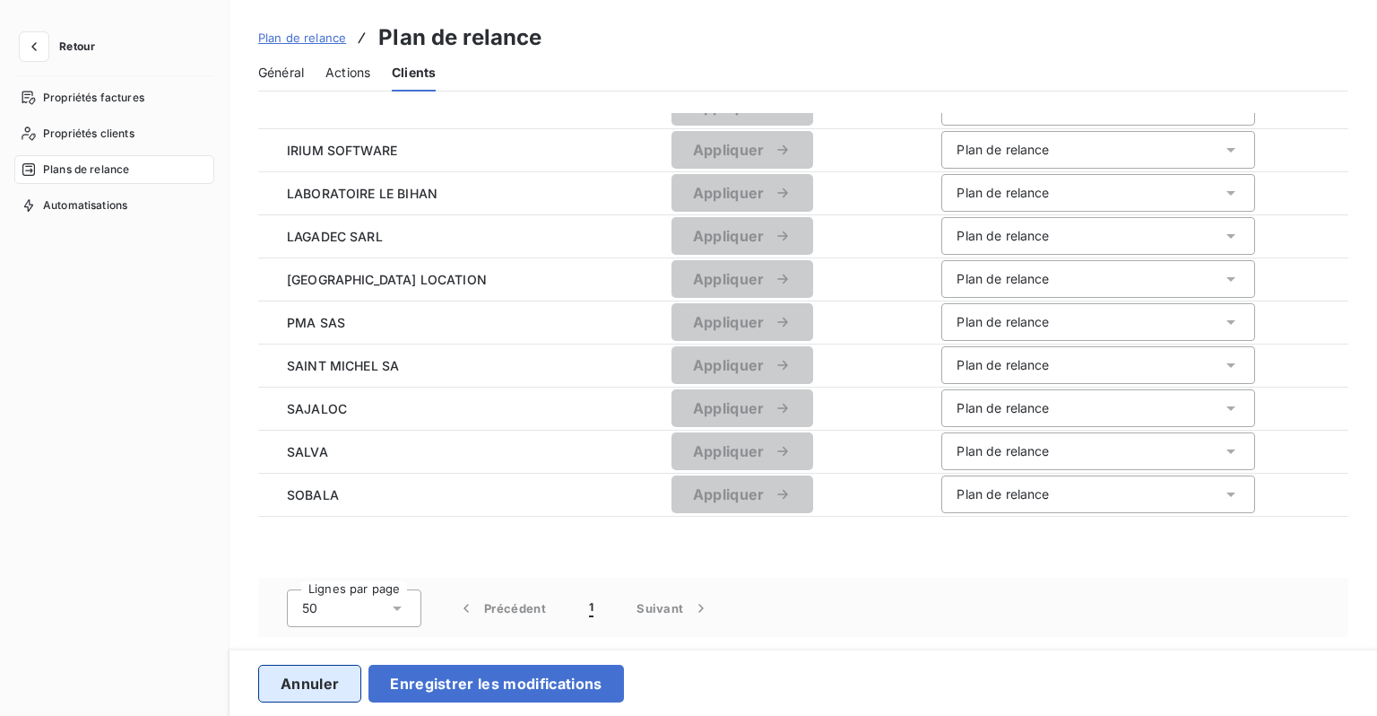
click at [338, 678] on button "Annuler" at bounding box center [309, 683] width 103 height 38
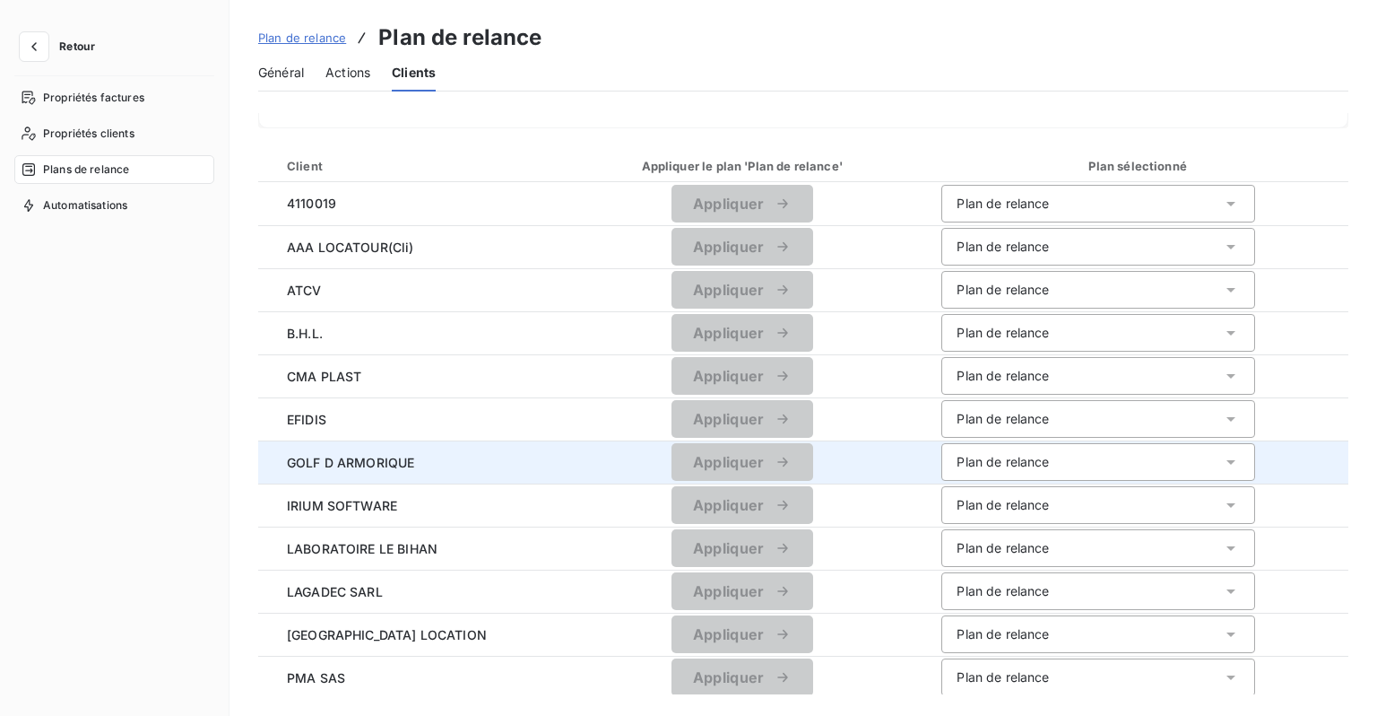
scroll to position [0, 0]
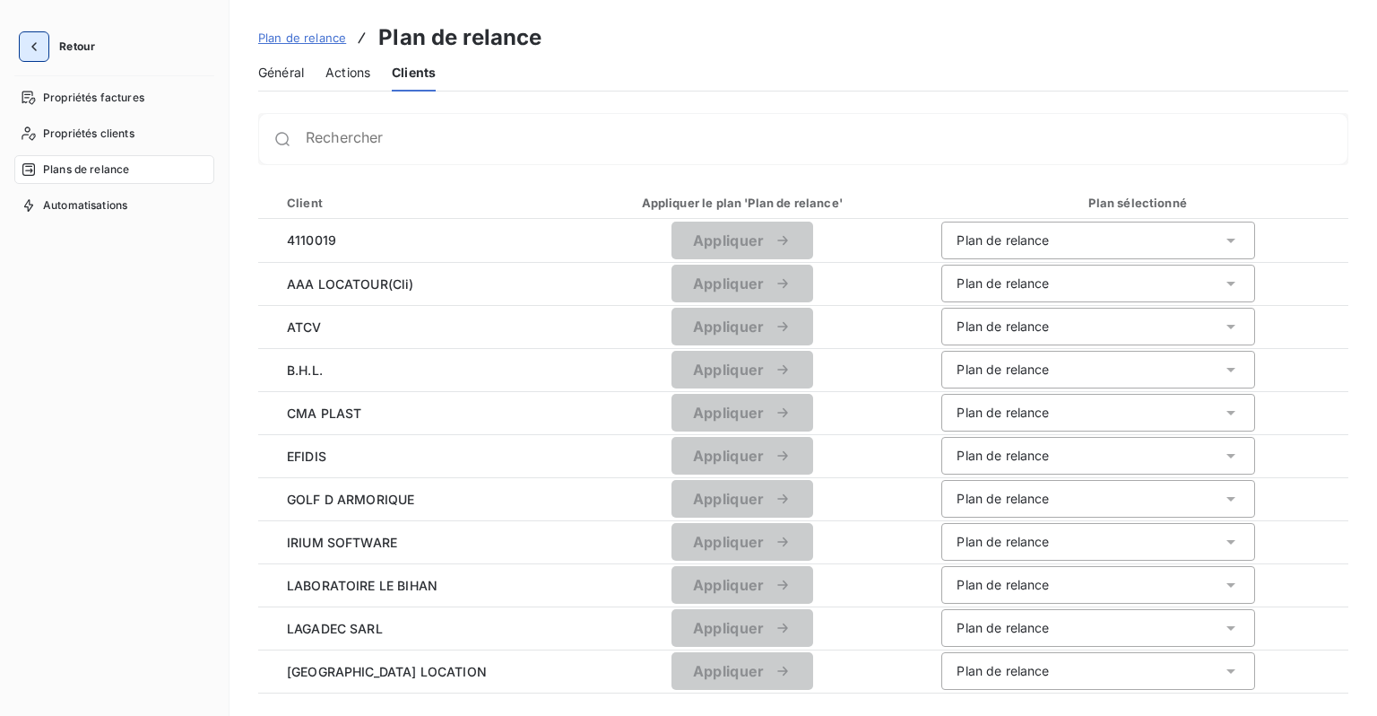
click at [27, 46] on icon "button" at bounding box center [34, 47] width 18 height 18
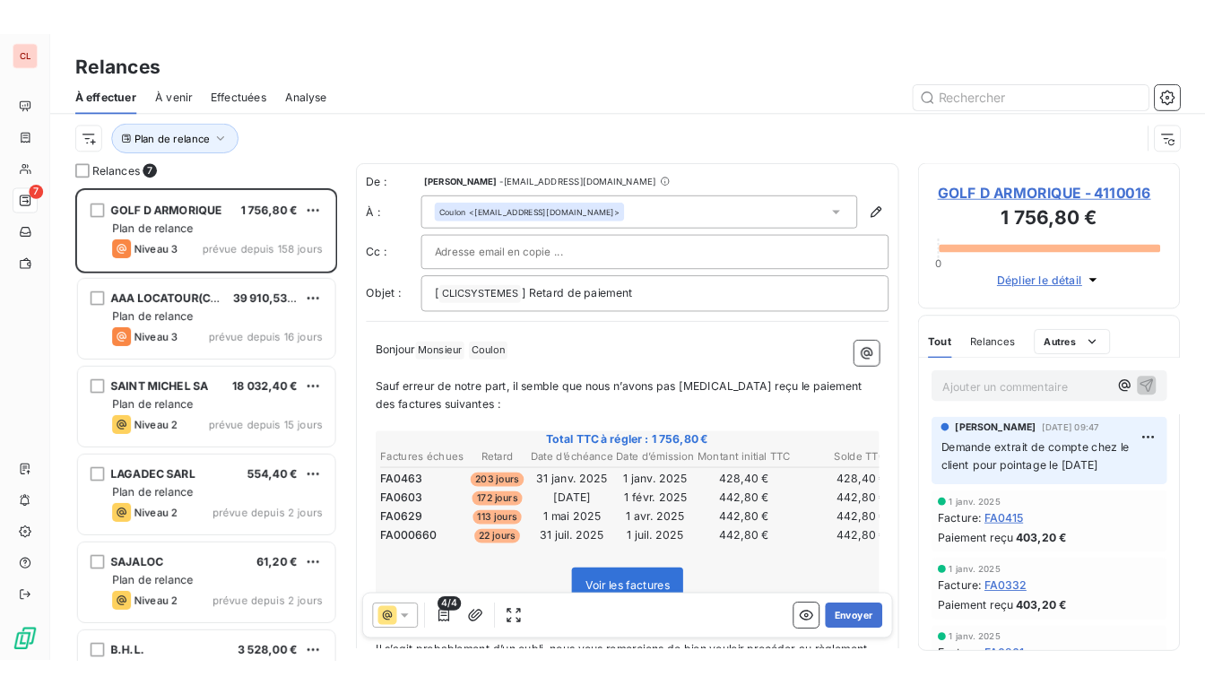
scroll to position [526, 285]
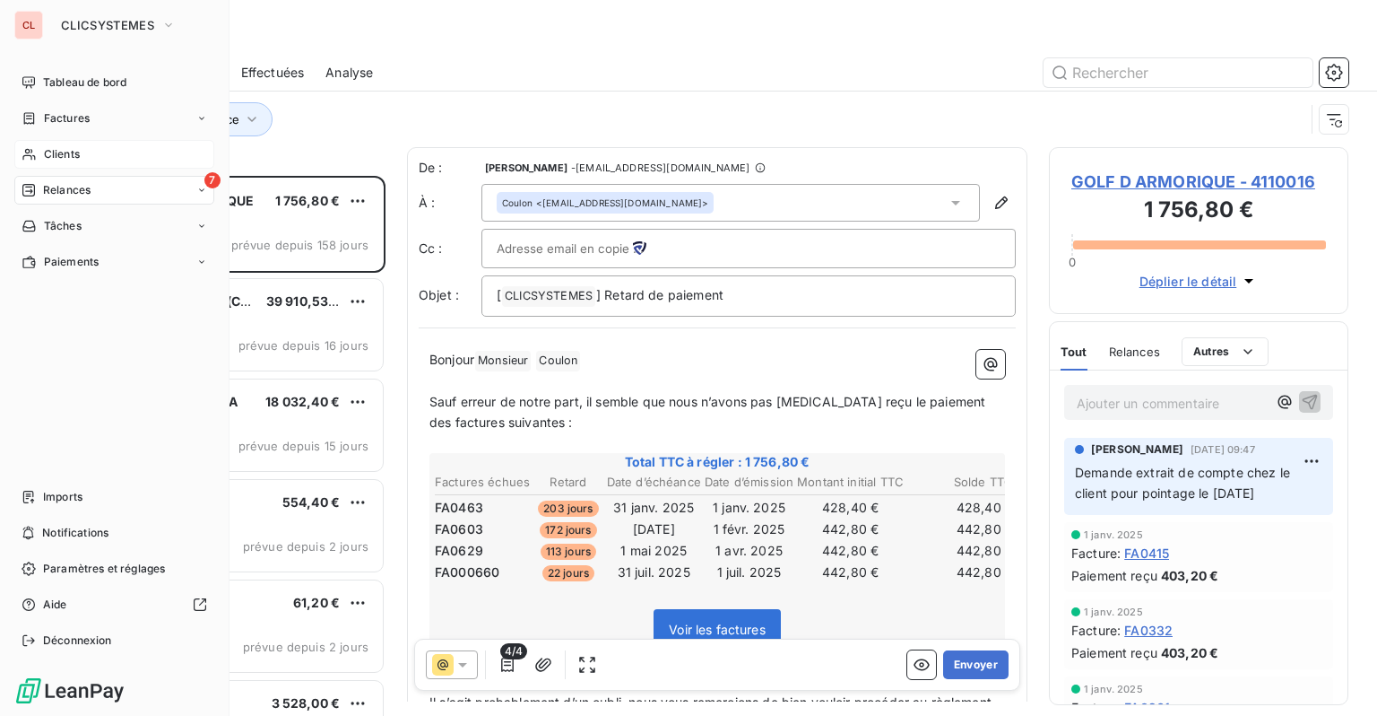
click at [40, 146] on div "Clients" at bounding box center [114, 154] width 200 height 29
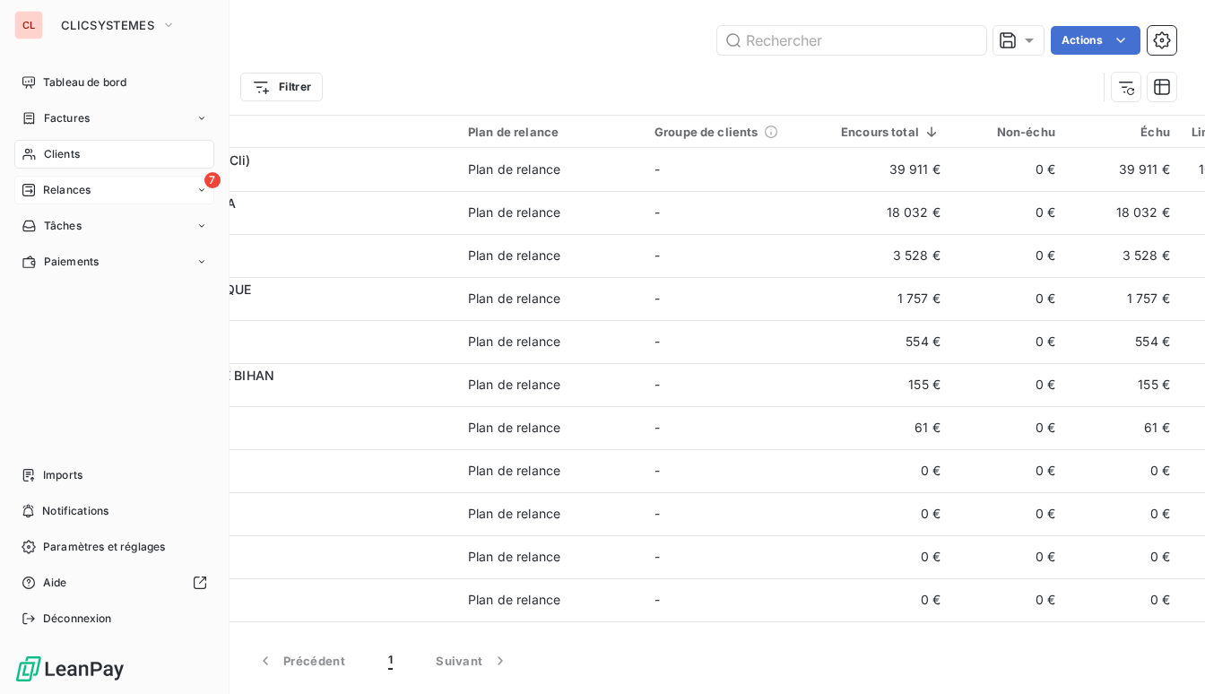
drag, startPoint x: 77, startPoint y: 188, endPoint x: 118, endPoint y: 199, distance: 42.6
click at [79, 188] on span "Relances" at bounding box center [67, 190] width 48 height 16
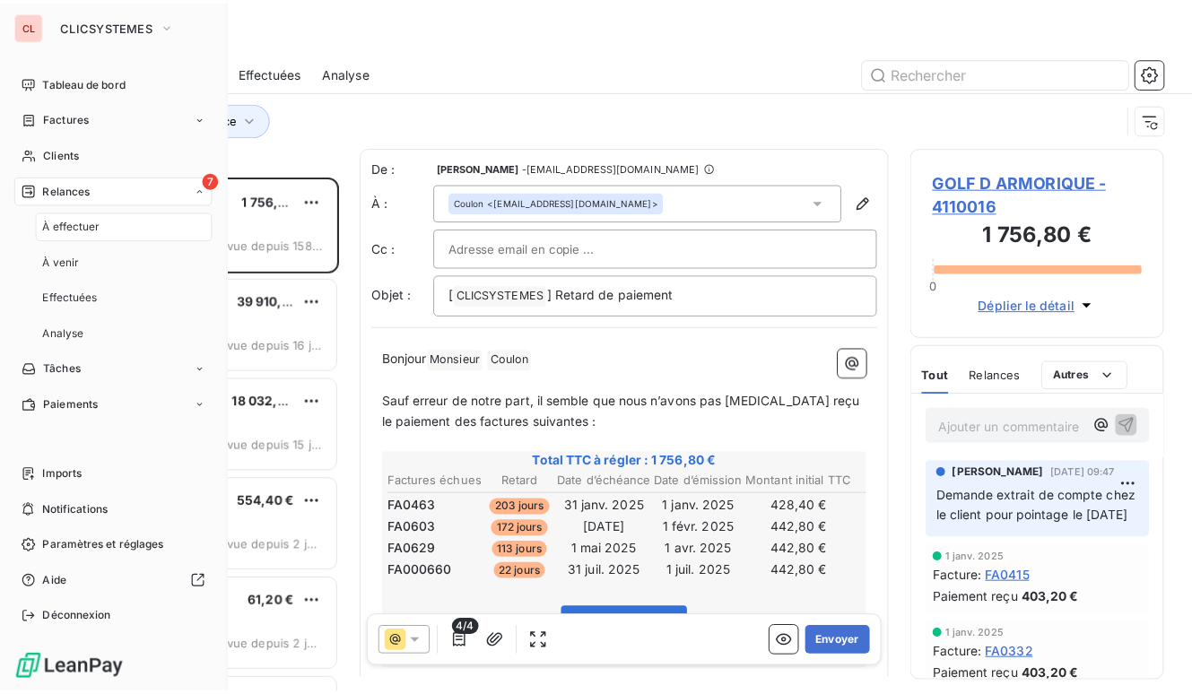
scroll to position [505, 242]
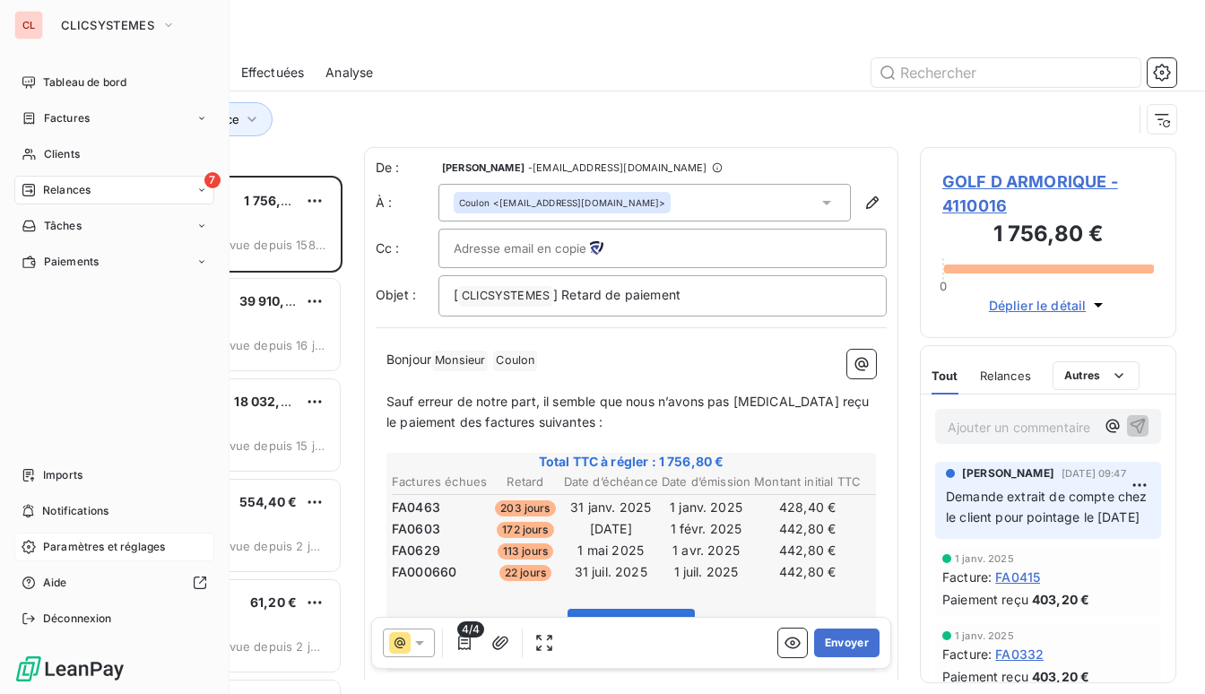
click at [83, 547] on span "Paramètres et réglages" at bounding box center [104, 547] width 122 height 16
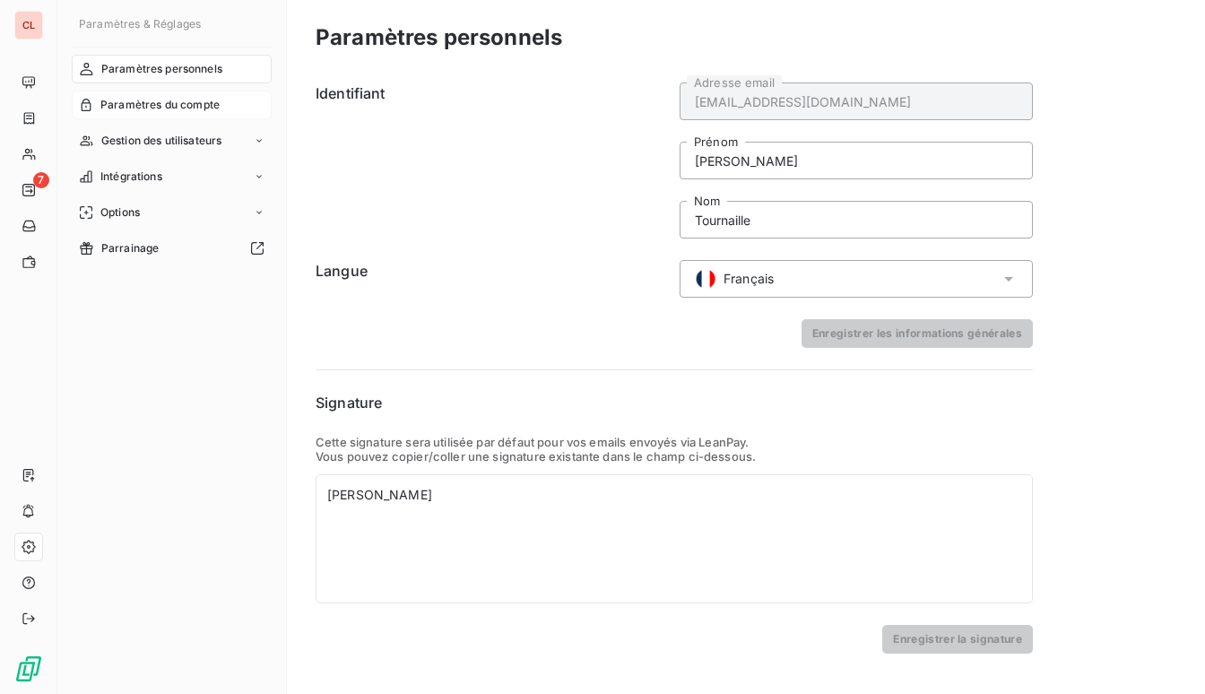
click at [172, 94] on div "Paramètres du compte" at bounding box center [172, 105] width 200 height 29
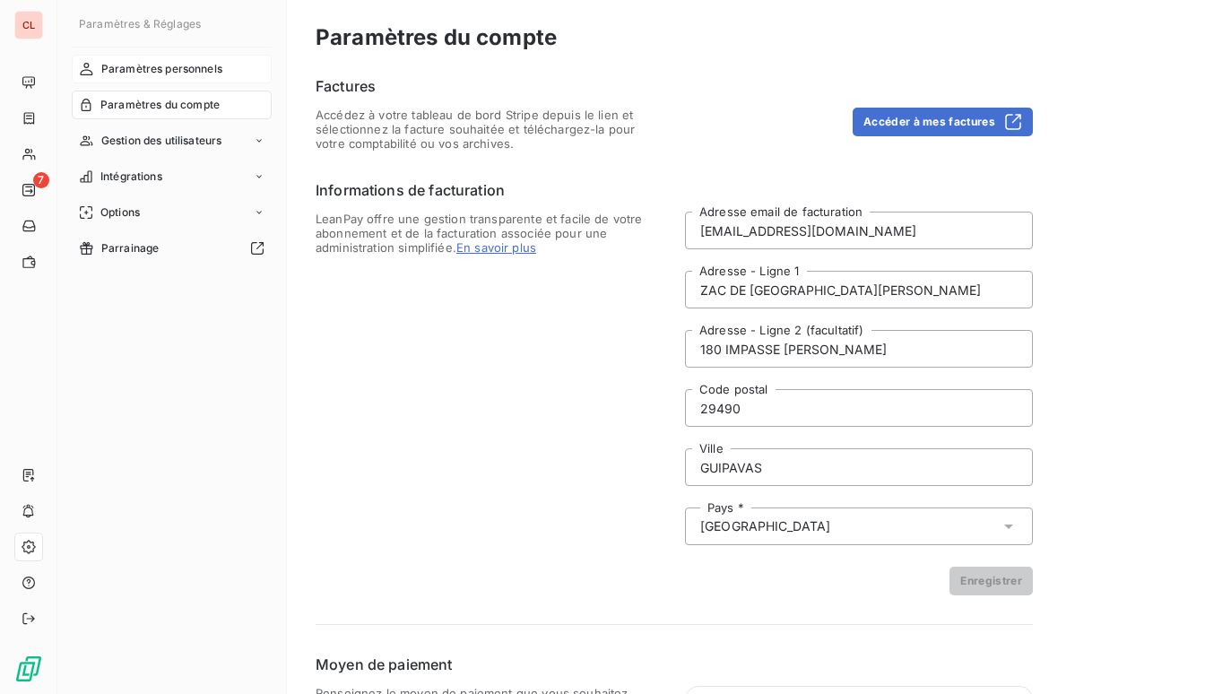
click at [197, 66] on span "Paramètres personnels" at bounding box center [161, 69] width 121 height 16
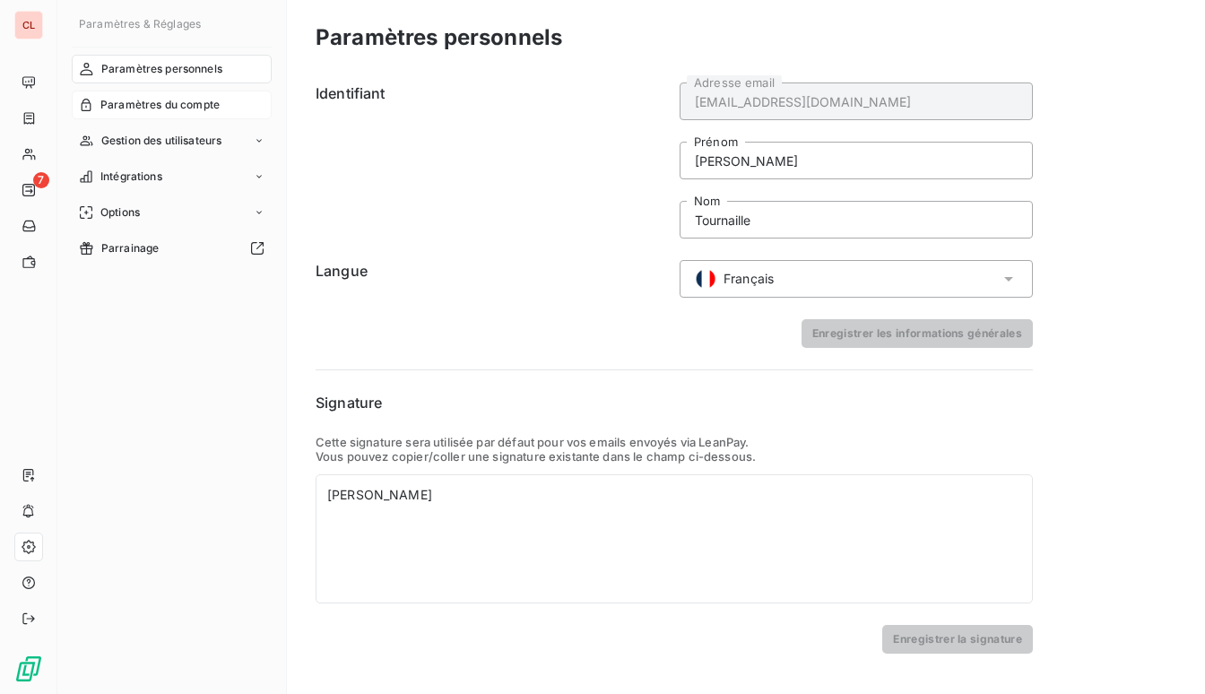
click at [116, 107] on span "Paramètres du compte" at bounding box center [159, 105] width 119 height 16
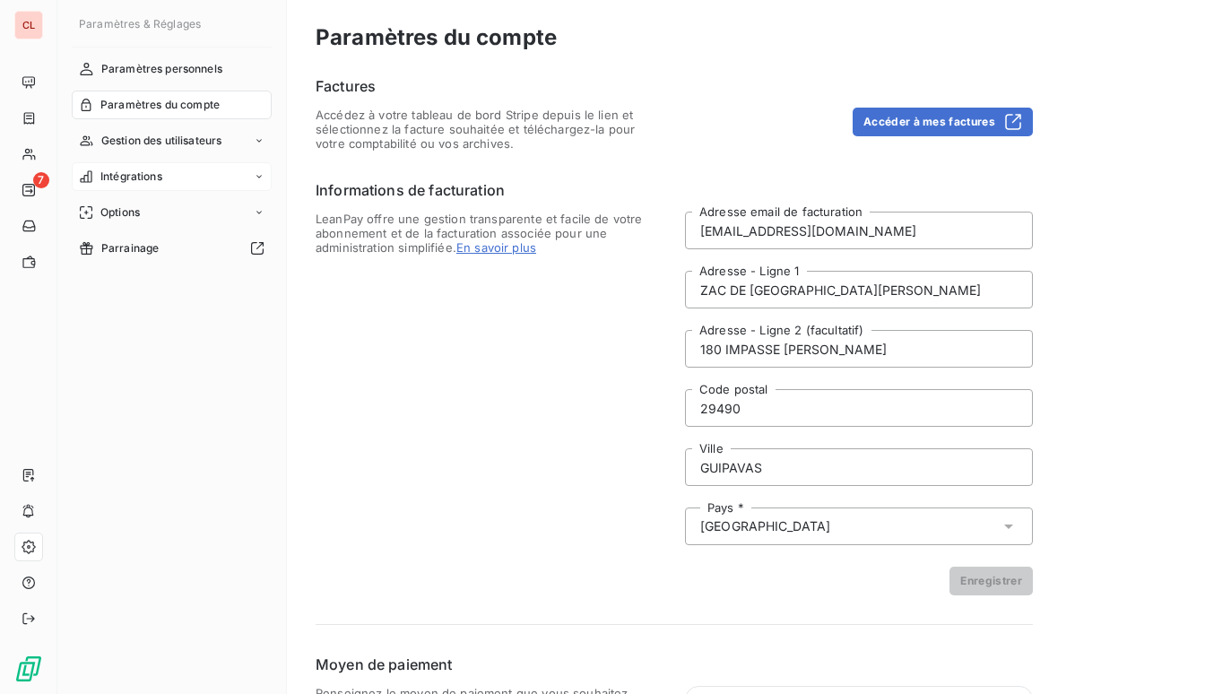
click at [118, 169] on span "Intégrations" at bounding box center [131, 177] width 62 height 16
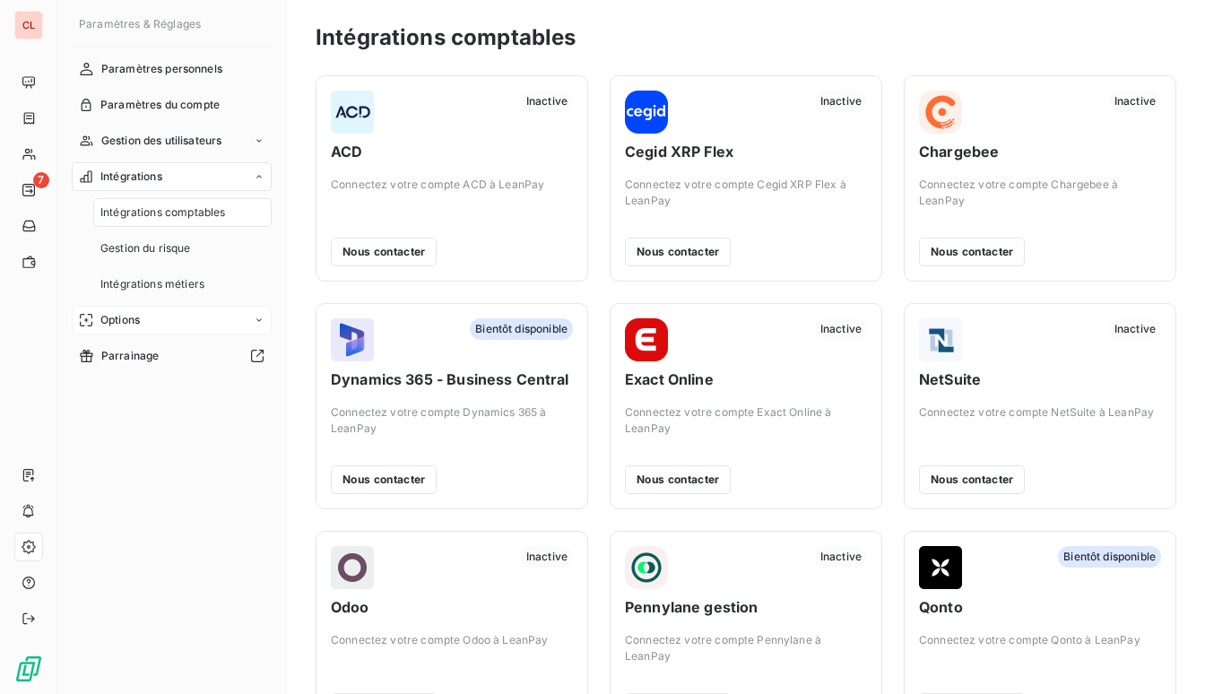
click at [141, 319] on div "Options" at bounding box center [172, 320] width 200 height 29
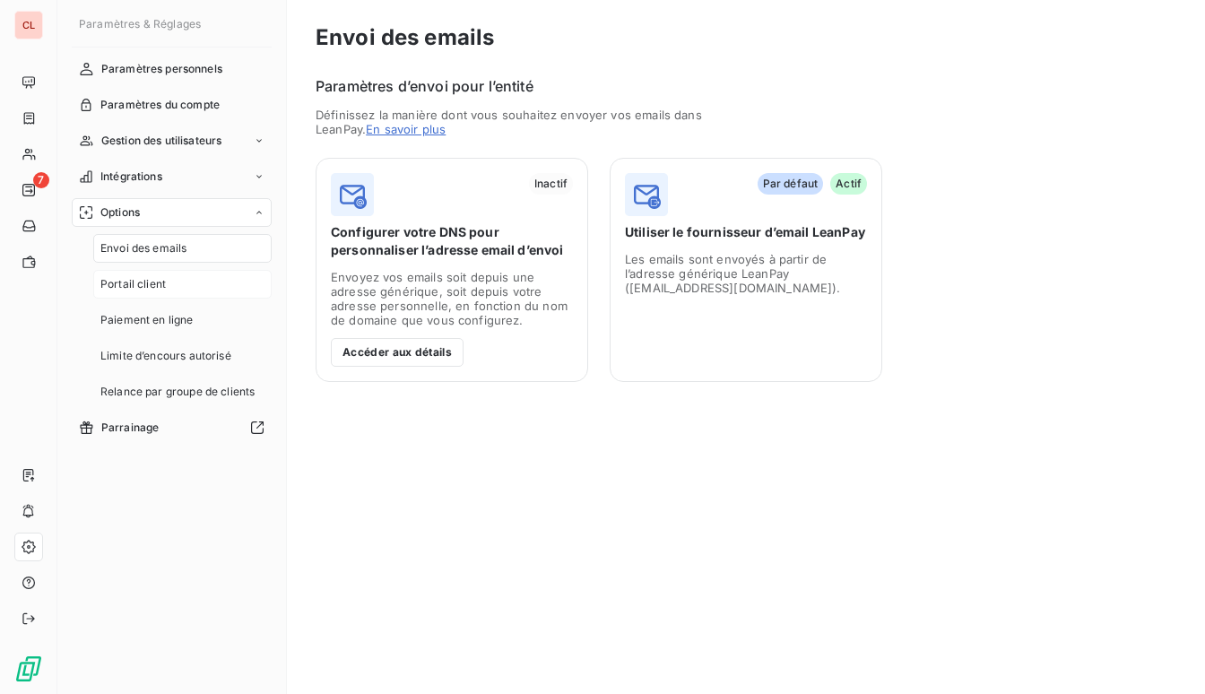
click at [158, 282] on span "Portail client" at bounding box center [132, 284] width 65 height 16
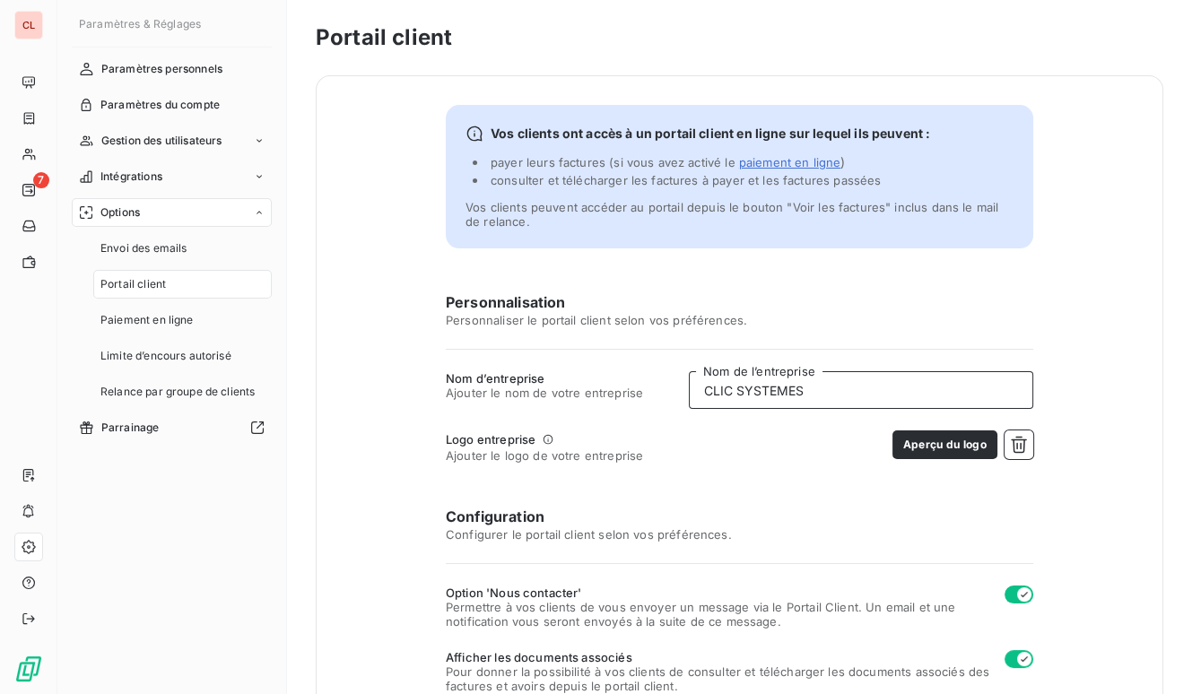
click at [725, 389] on input "CLIC SYSTEMES" at bounding box center [861, 390] width 344 height 38
type input "CLICSYSTEMES"
click at [812, 439] on div "Logo entreprise Ajouter le logo de votre entreprise Aperçu du logo" at bounding box center [739, 446] width 587 height 32
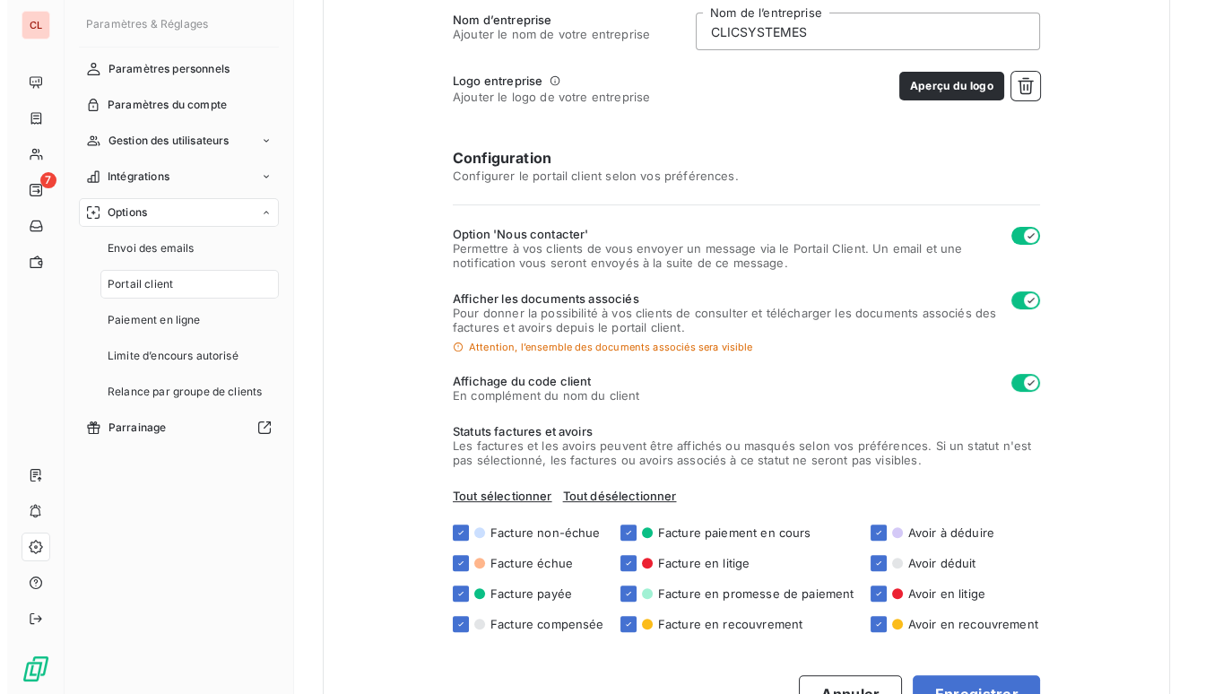
scroll to position [428, 0]
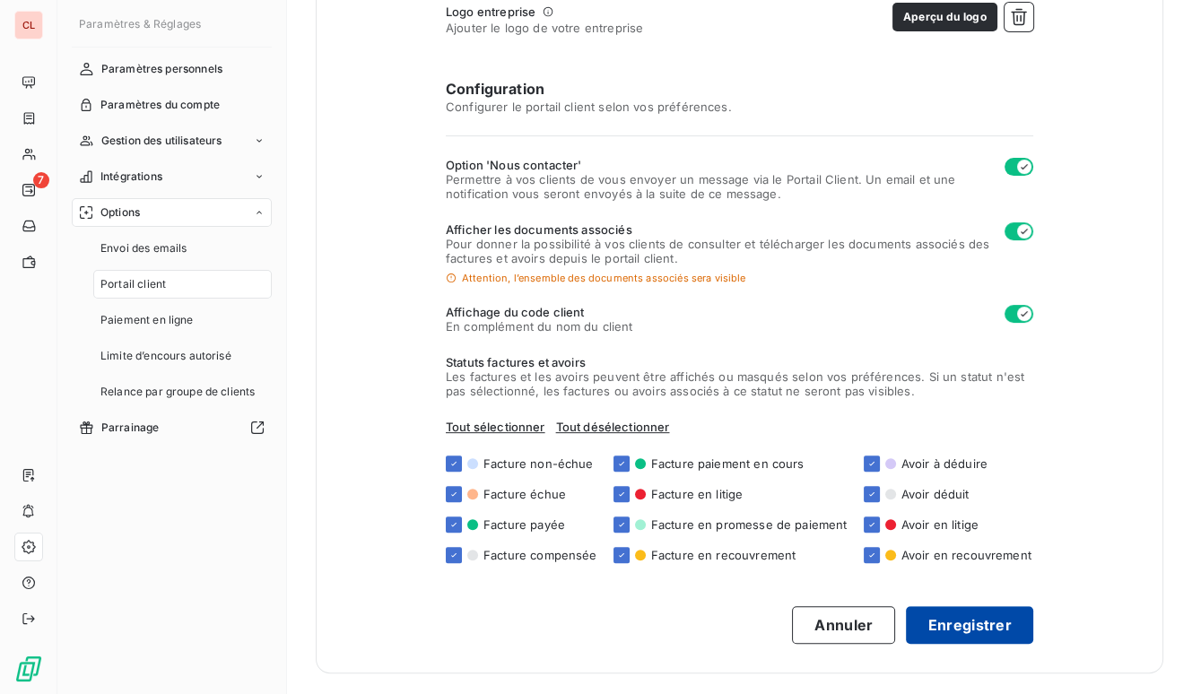
click at [964, 621] on button "Enregistrer" at bounding box center [969, 625] width 127 height 38
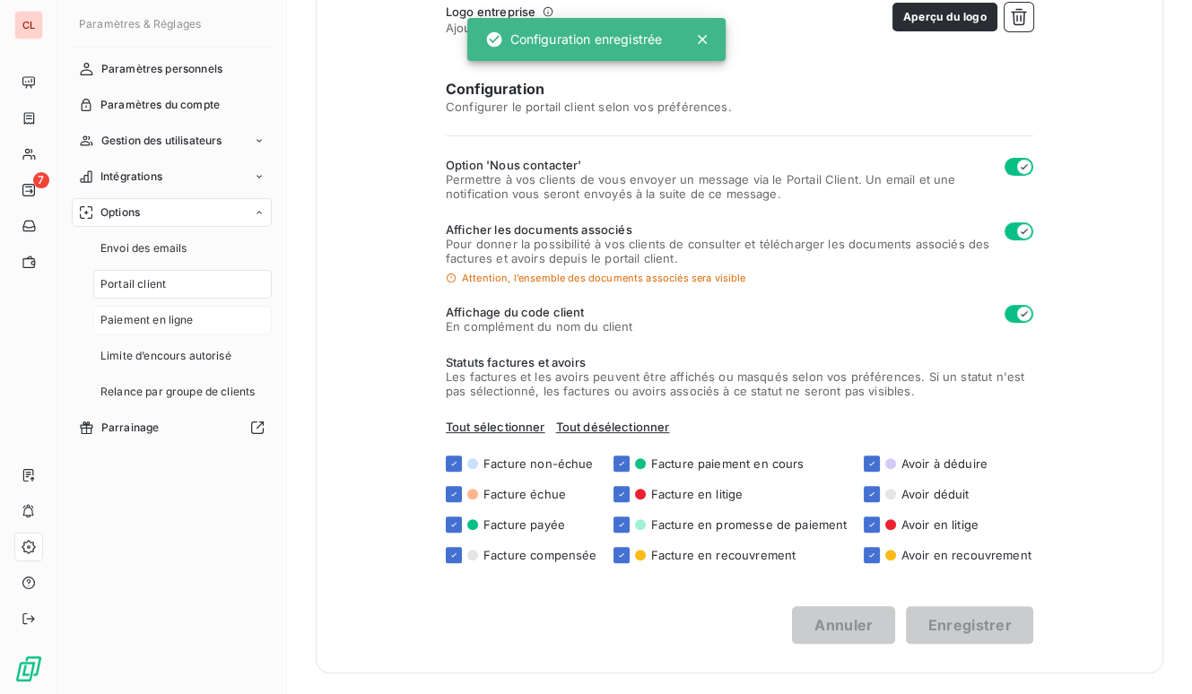
click at [161, 323] on span "Paiement en ligne" at bounding box center [146, 320] width 93 height 16
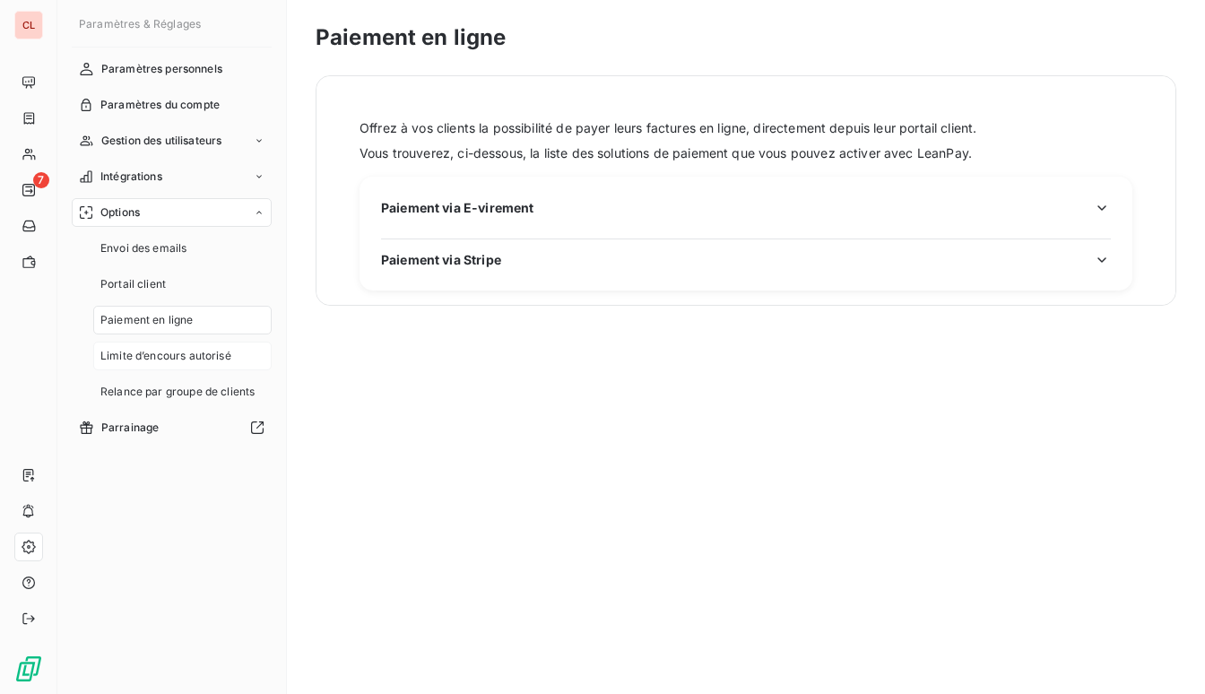
click at [181, 367] on div "Limite d’encours autorisé" at bounding box center [182, 356] width 178 height 29
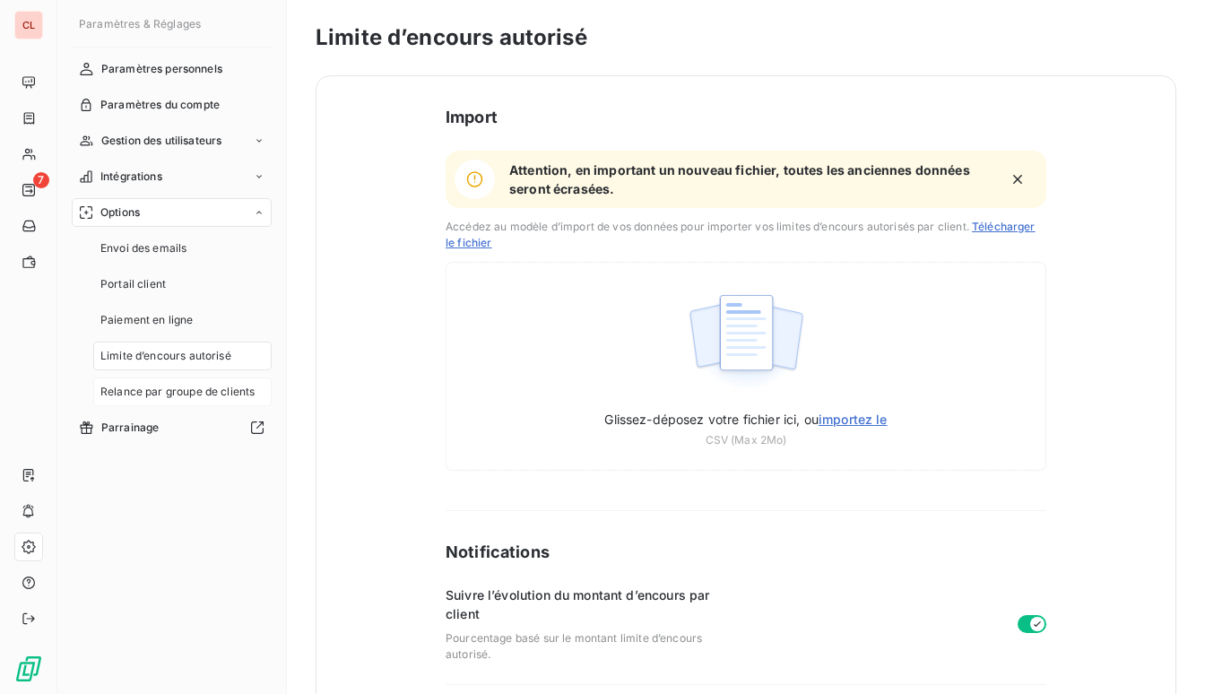
click at [190, 399] on span "Relance par groupe de clients" at bounding box center [177, 392] width 154 height 16
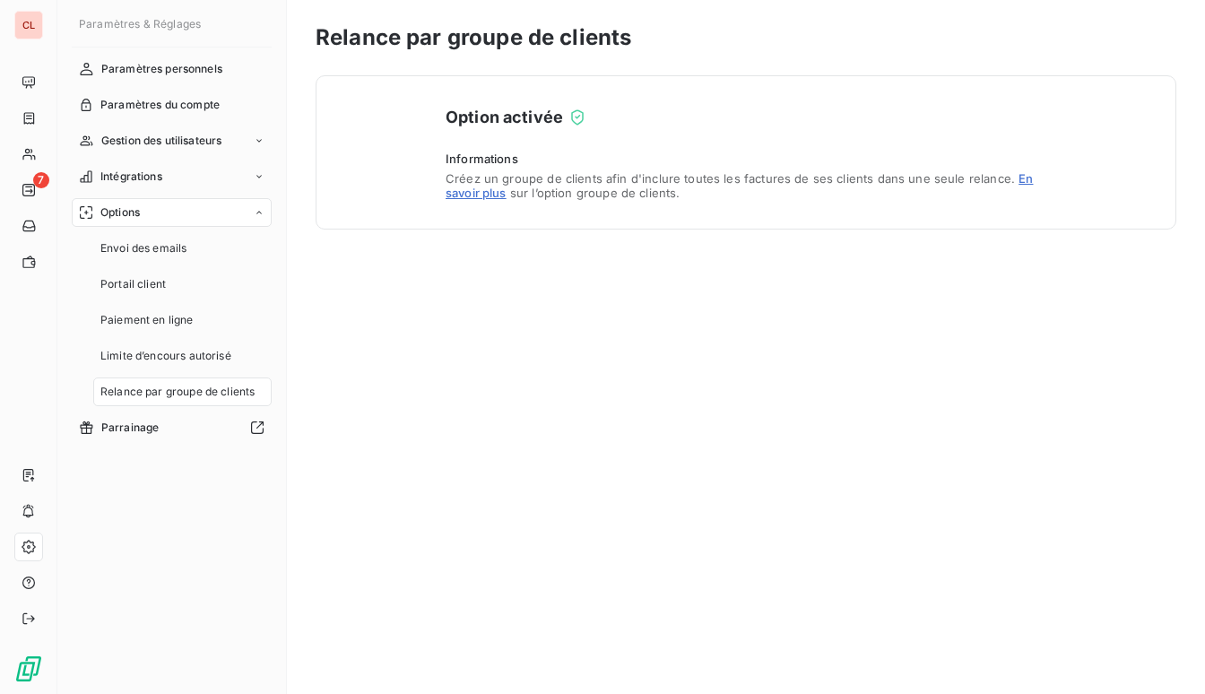
click at [258, 212] on icon at bounding box center [258, 212] width 5 height 3
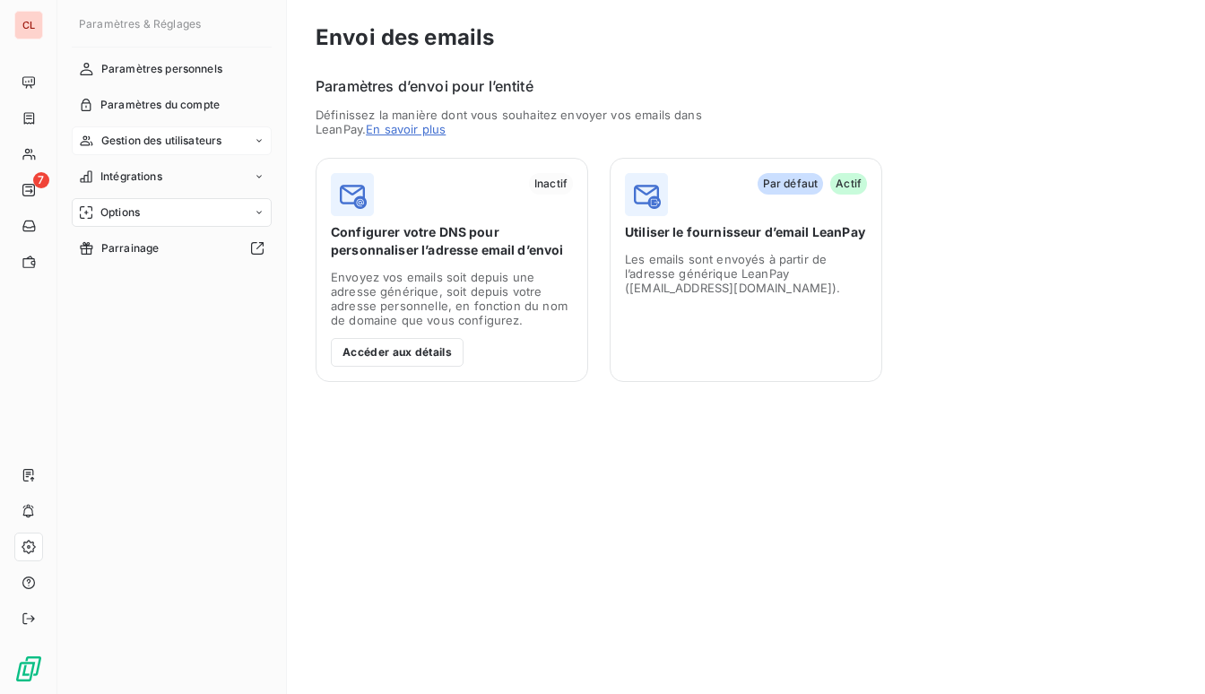
click at [140, 143] on span "Gestion des utilisateurs" at bounding box center [161, 141] width 121 height 16
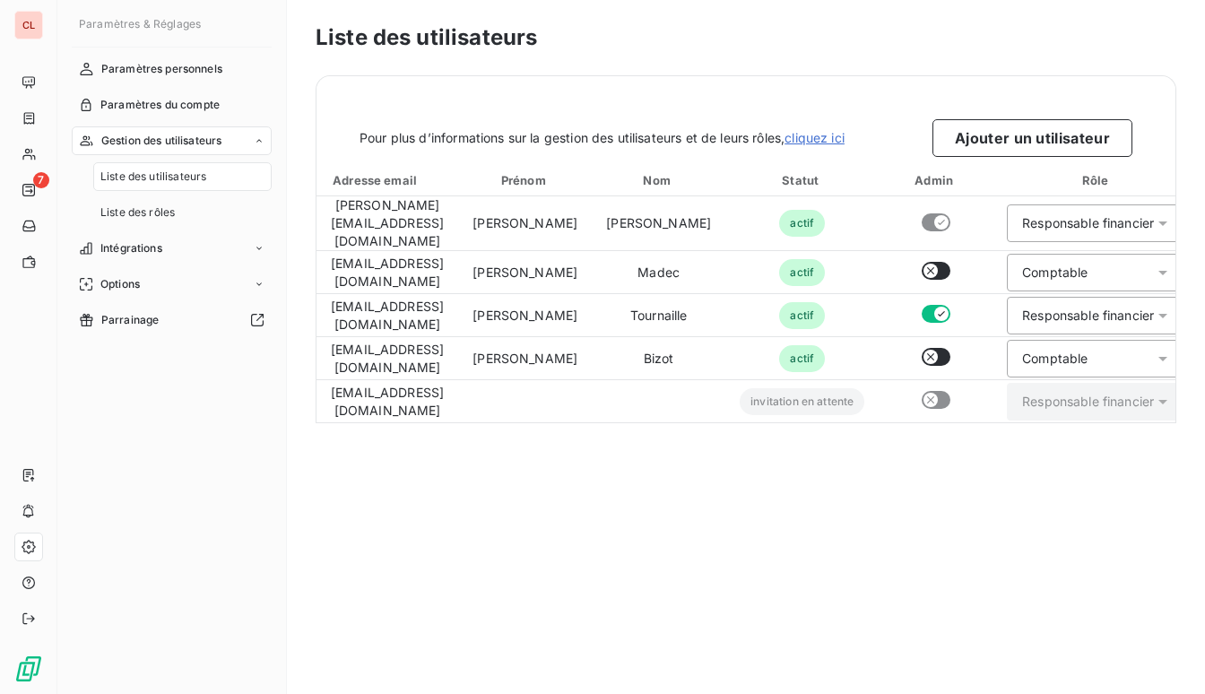
click at [140, 143] on span "Gestion des utilisateurs" at bounding box center [161, 141] width 121 height 16
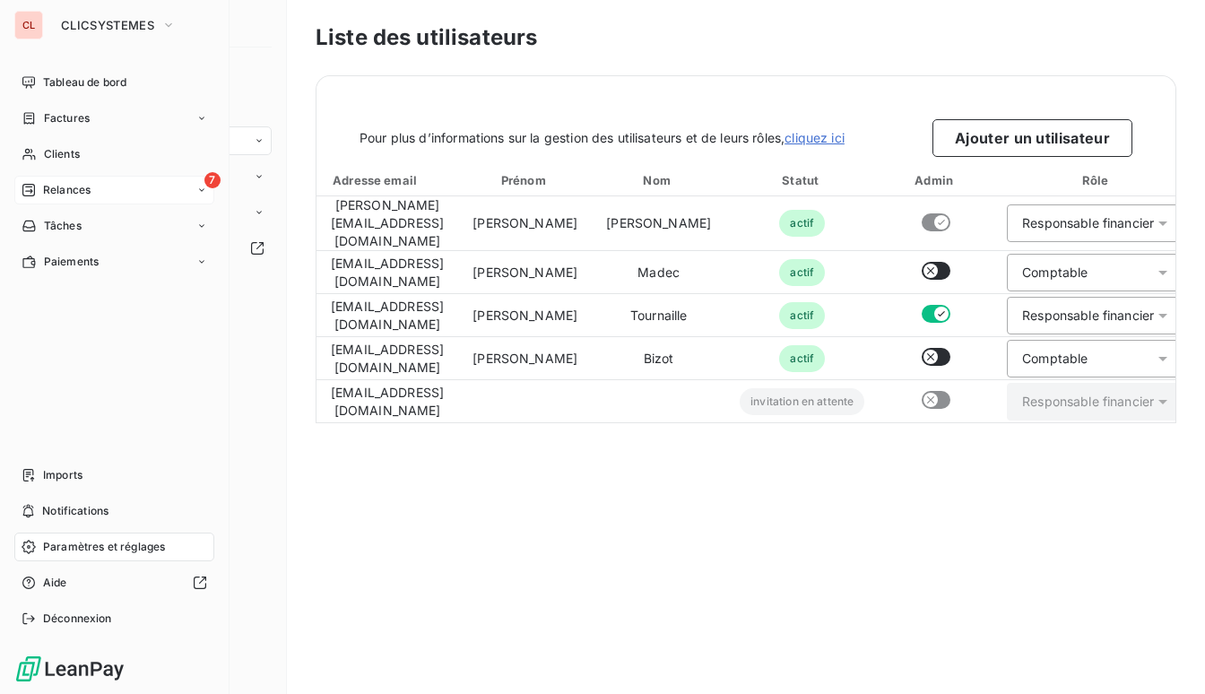
click at [79, 192] on span "Relances" at bounding box center [67, 190] width 48 height 16
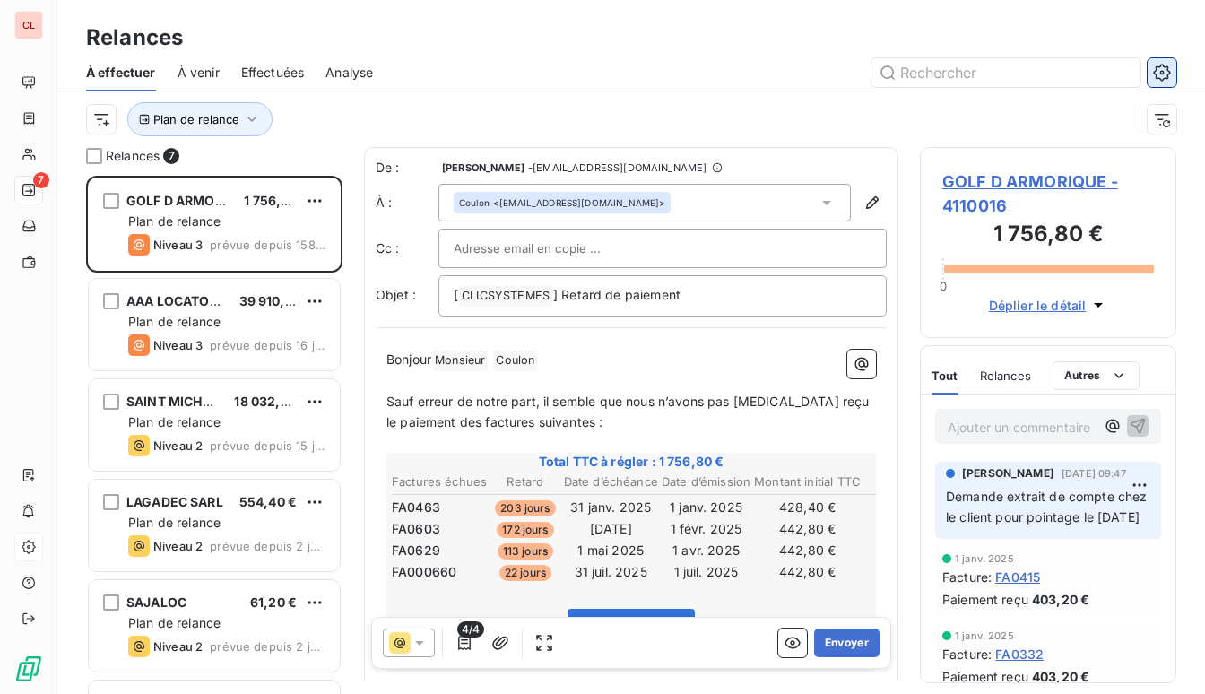
scroll to position [505, 242]
click at [1155, 76] on icon "button" at bounding box center [1162, 73] width 18 height 18
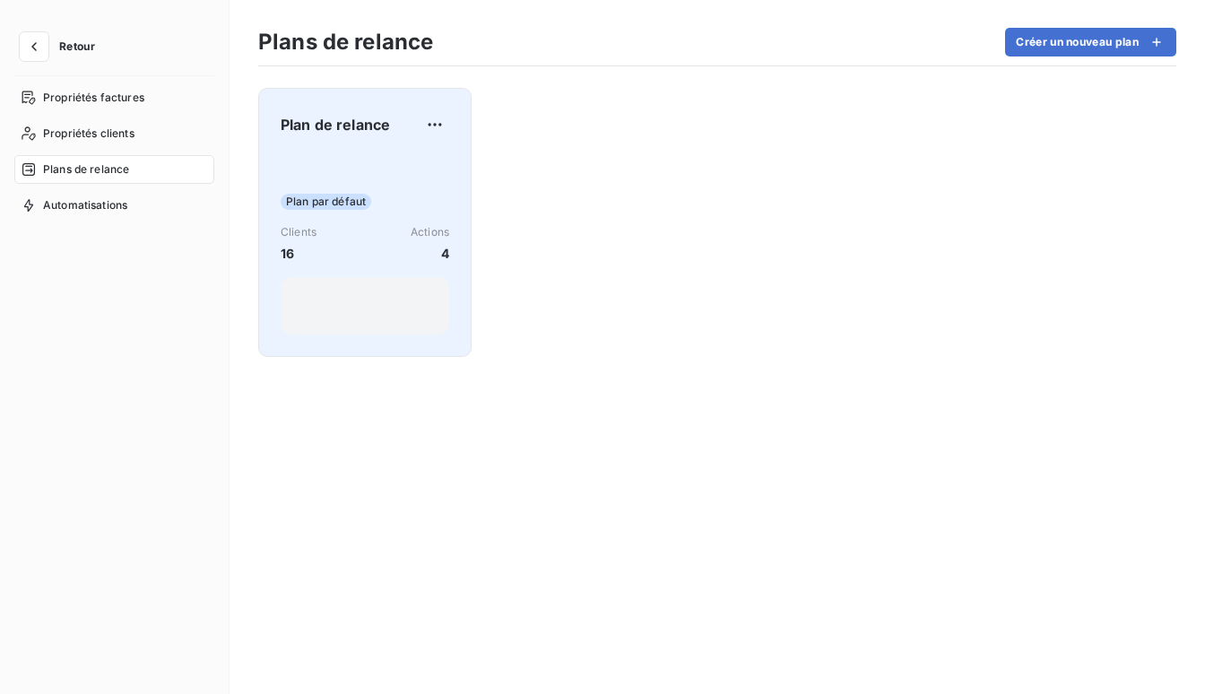
click at [324, 194] on span "Plan par défaut" at bounding box center [326, 202] width 91 height 16
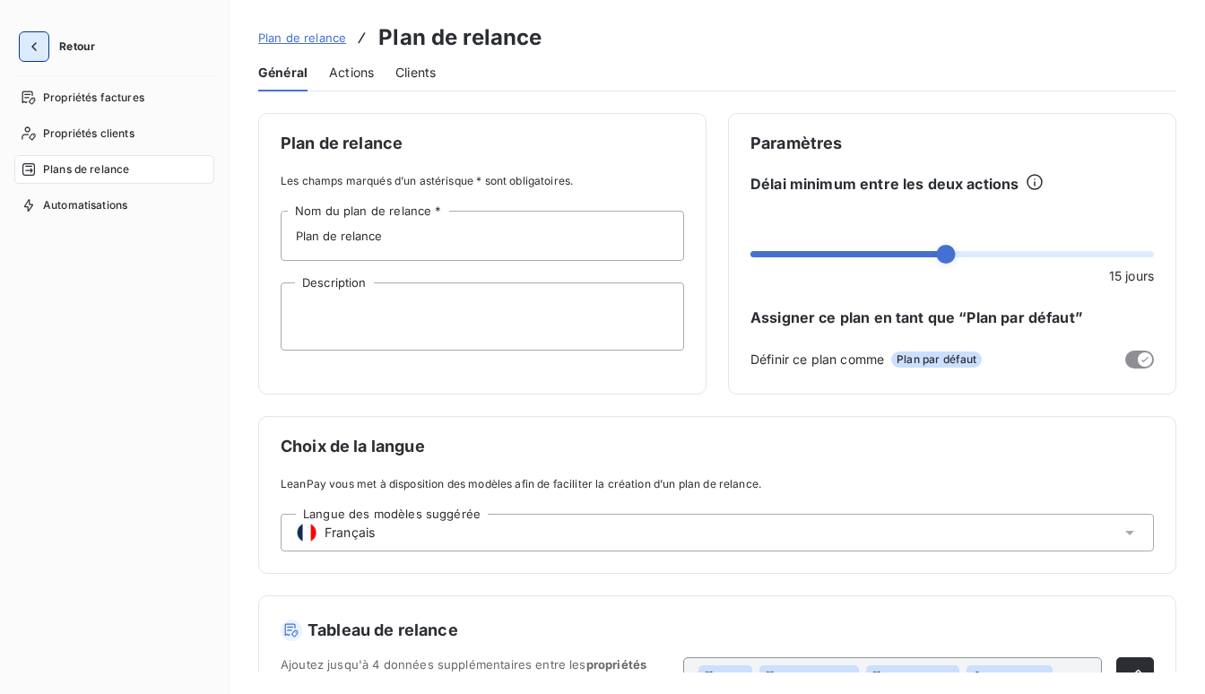
click at [36, 52] on icon "button" at bounding box center [34, 47] width 18 height 18
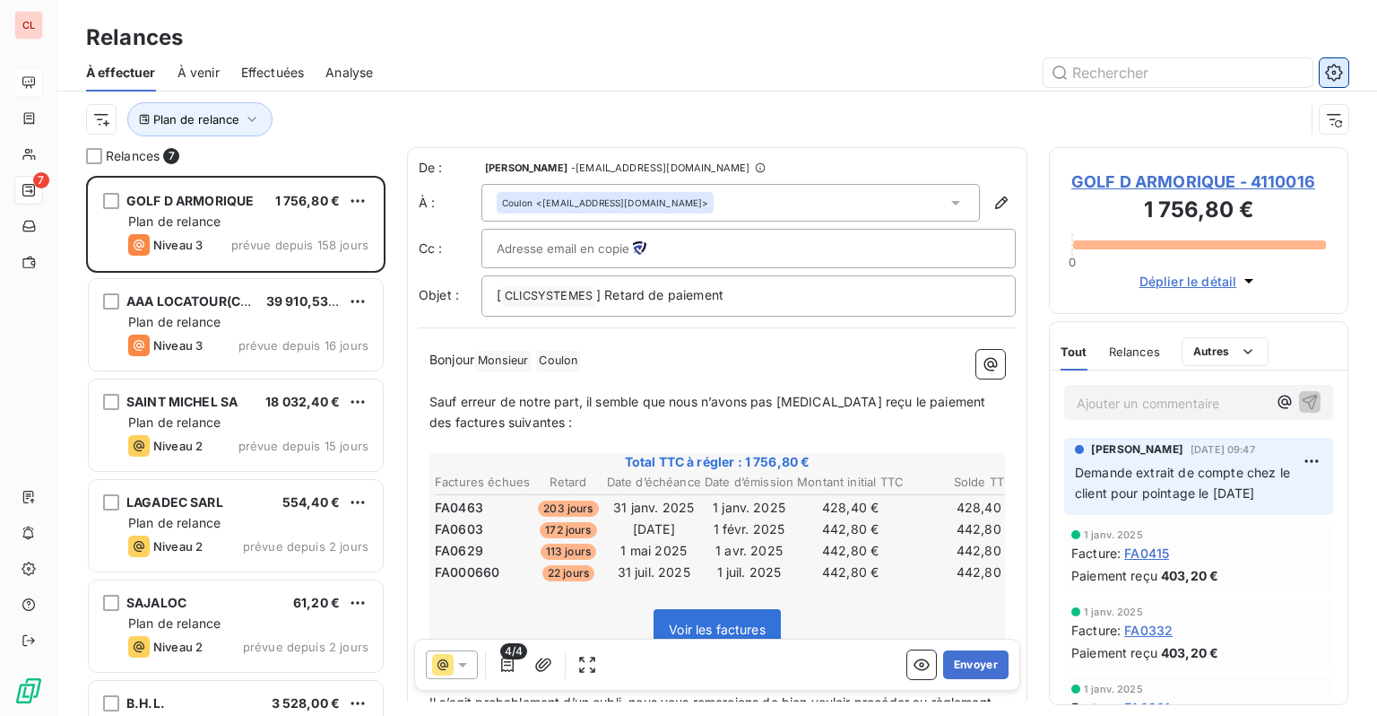
click at [1342, 77] on icon "button" at bounding box center [1334, 73] width 18 height 18
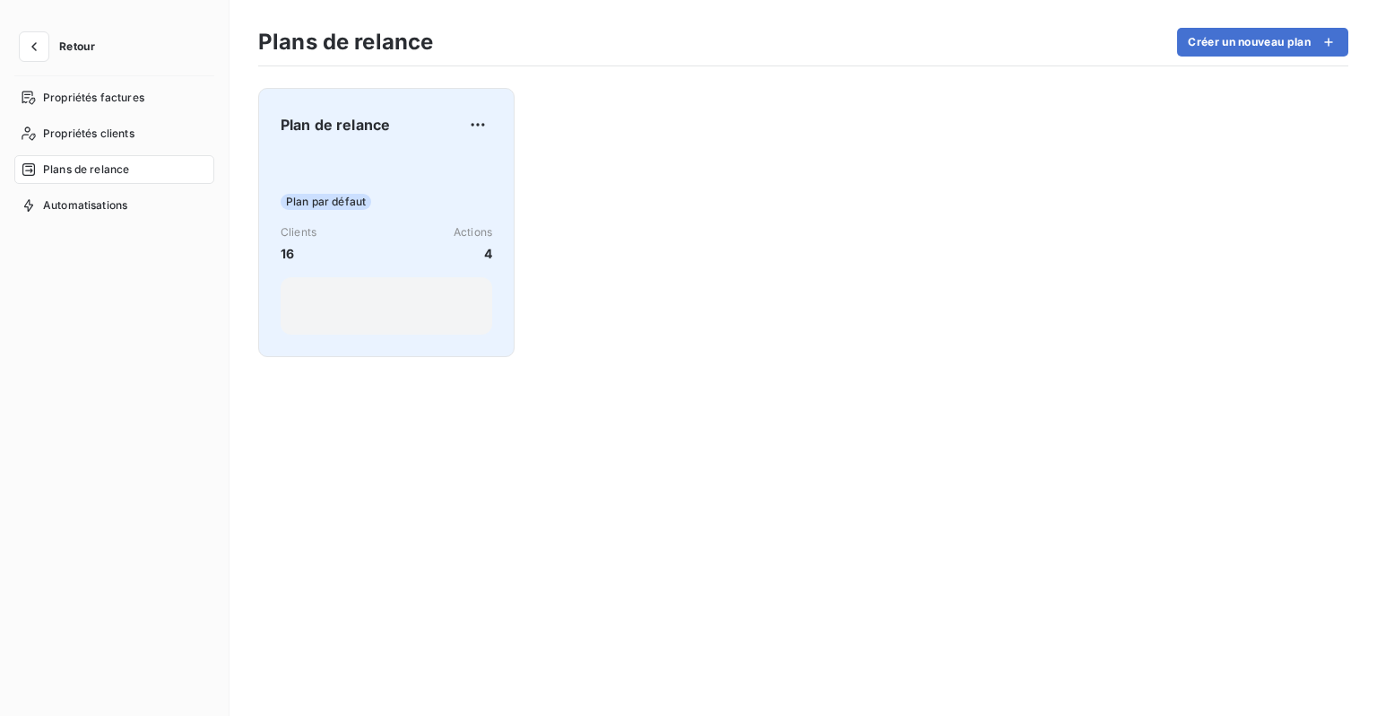
click at [378, 168] on div "Plan par défaut Clients 16 Actions 4" at bounding box center [387, 243] width 212 height 181
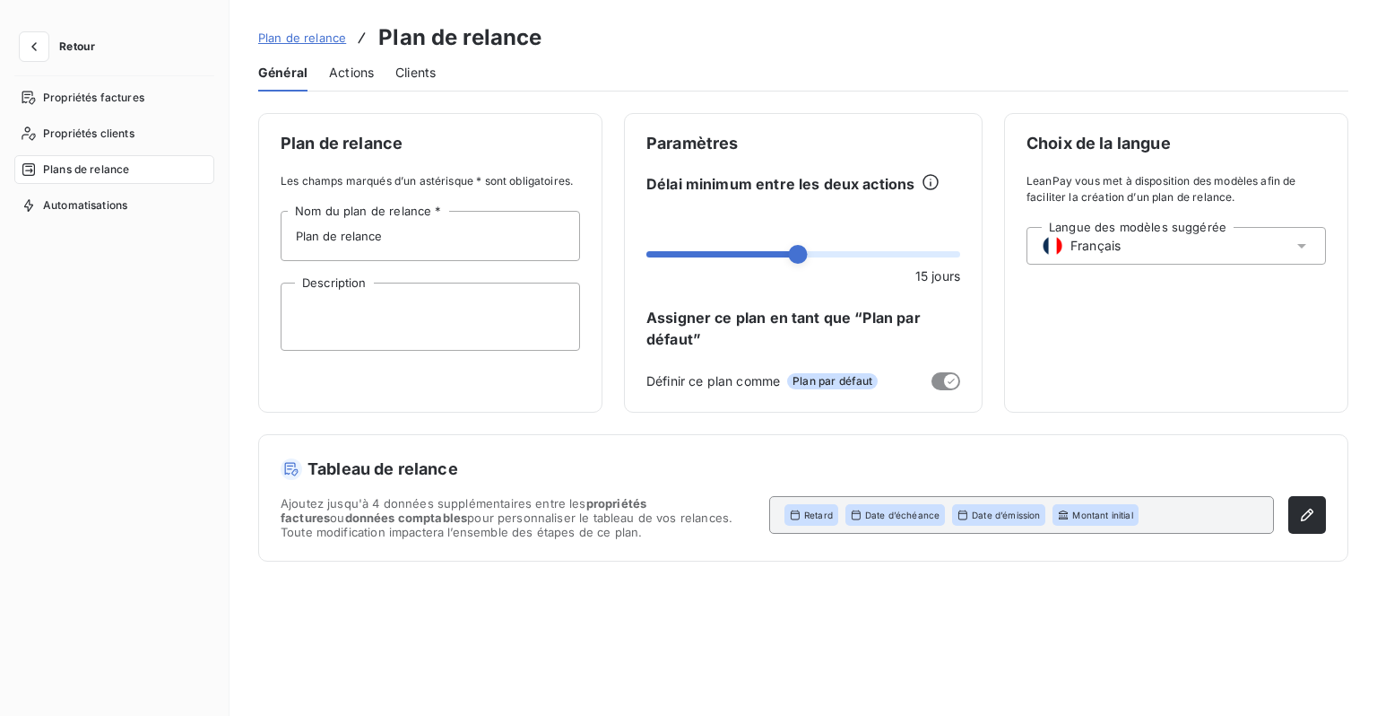
click at [350, 77] on span "Actions" at bounding box center [351, 73] width 45 height 18
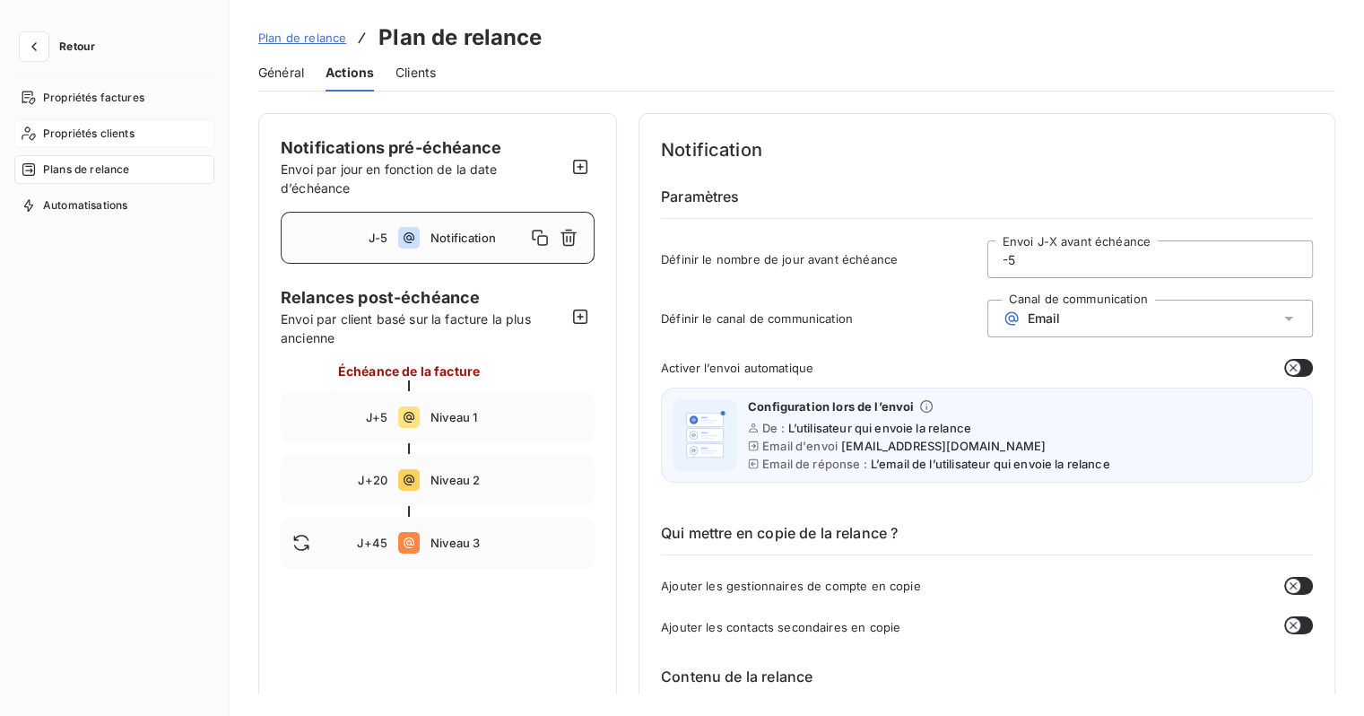
click at [101, 131] on span "Propriétés clients" at bounding box center [88, 134] width 91 height 16
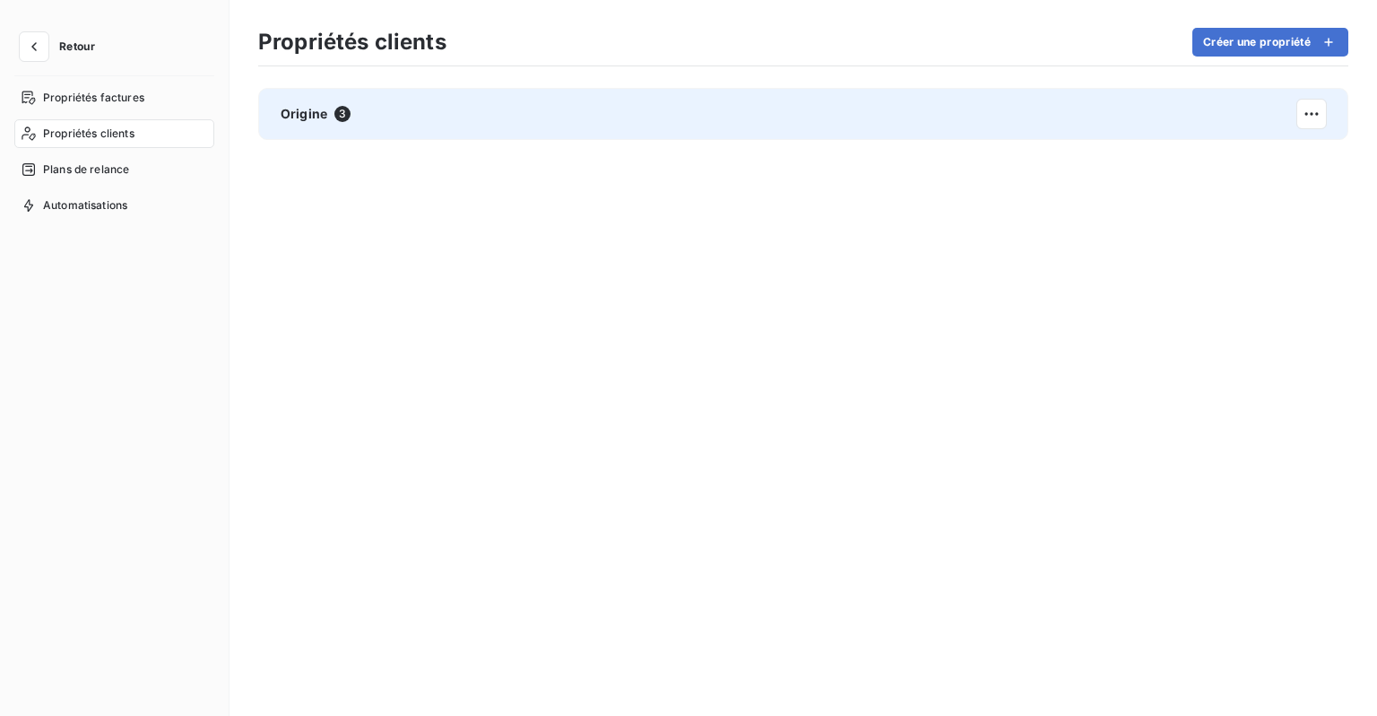
click at [343, 120] on span "3" at bounding box center [342, 114] width 16 height 16
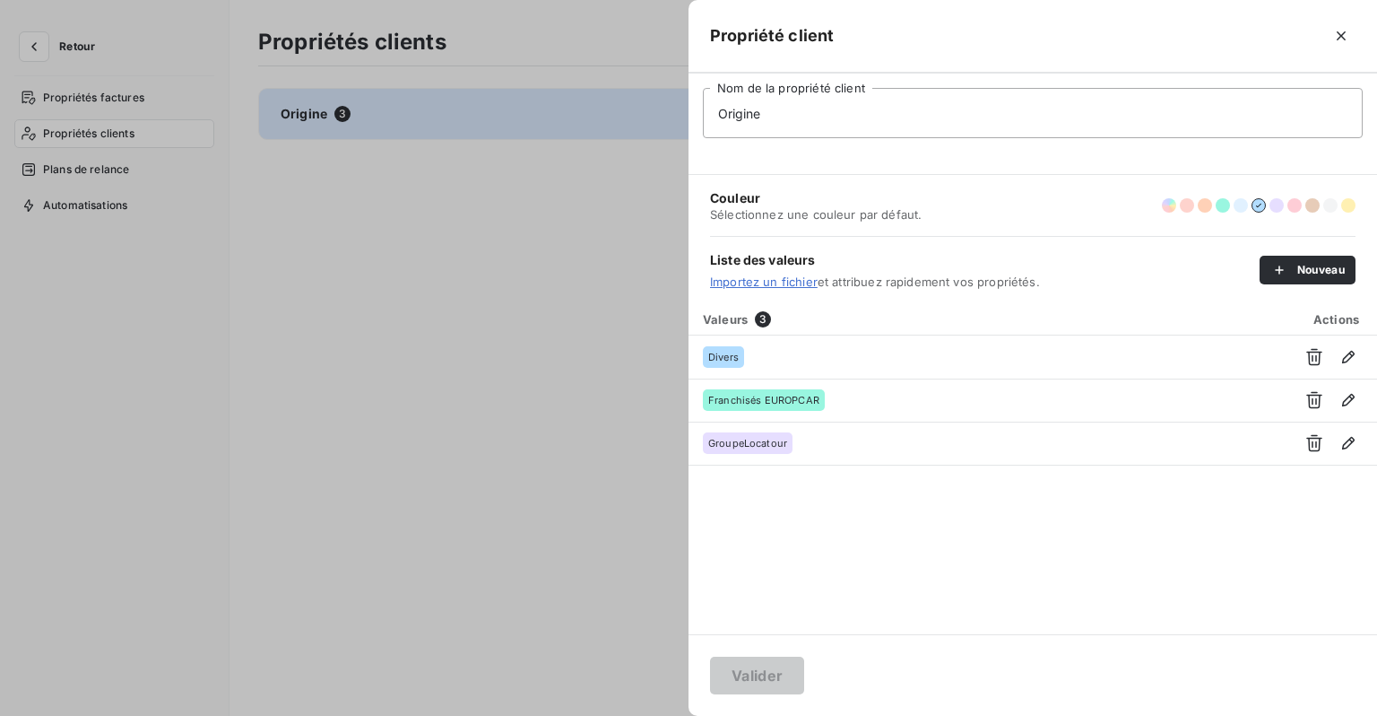
click at [338, 181] on div at bounding box center [688, 358] width 1377 height 716
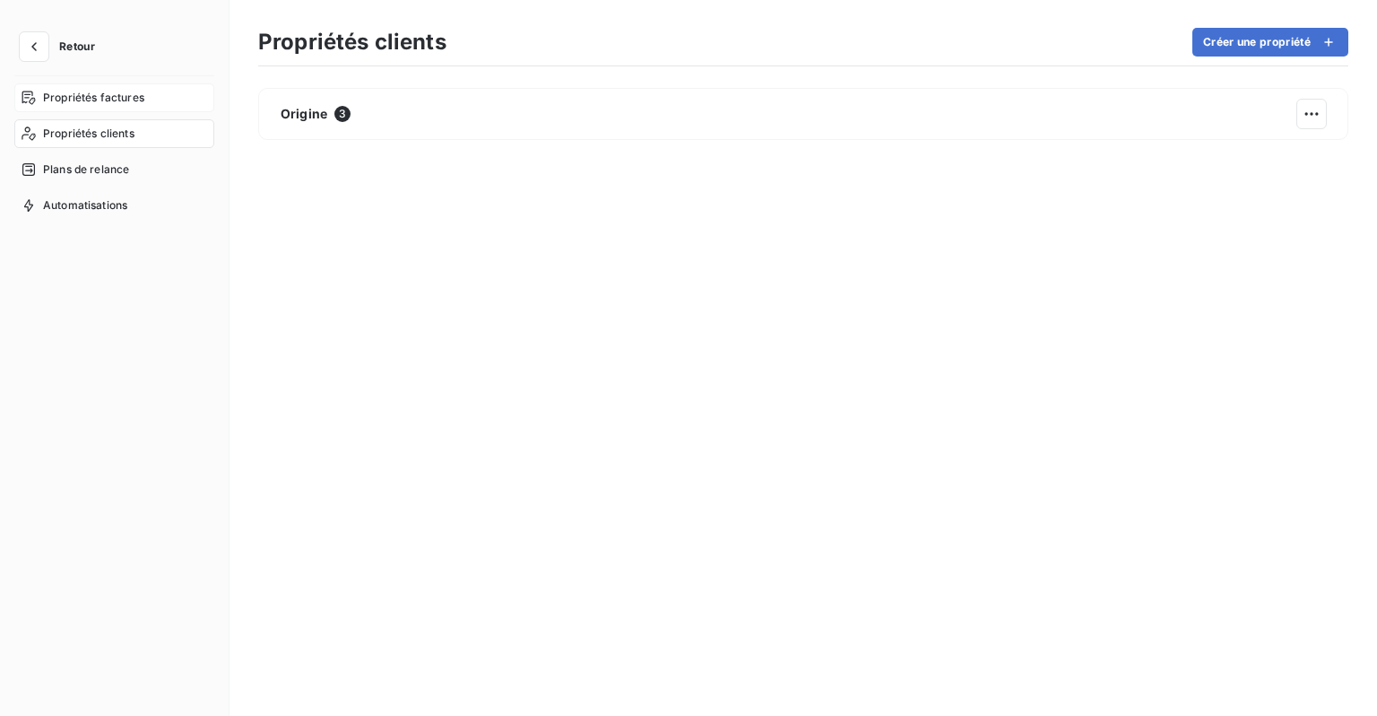
click at [58, 100] on span "Propriétés factures" at bounding box center [93, 98] width 101 height 16
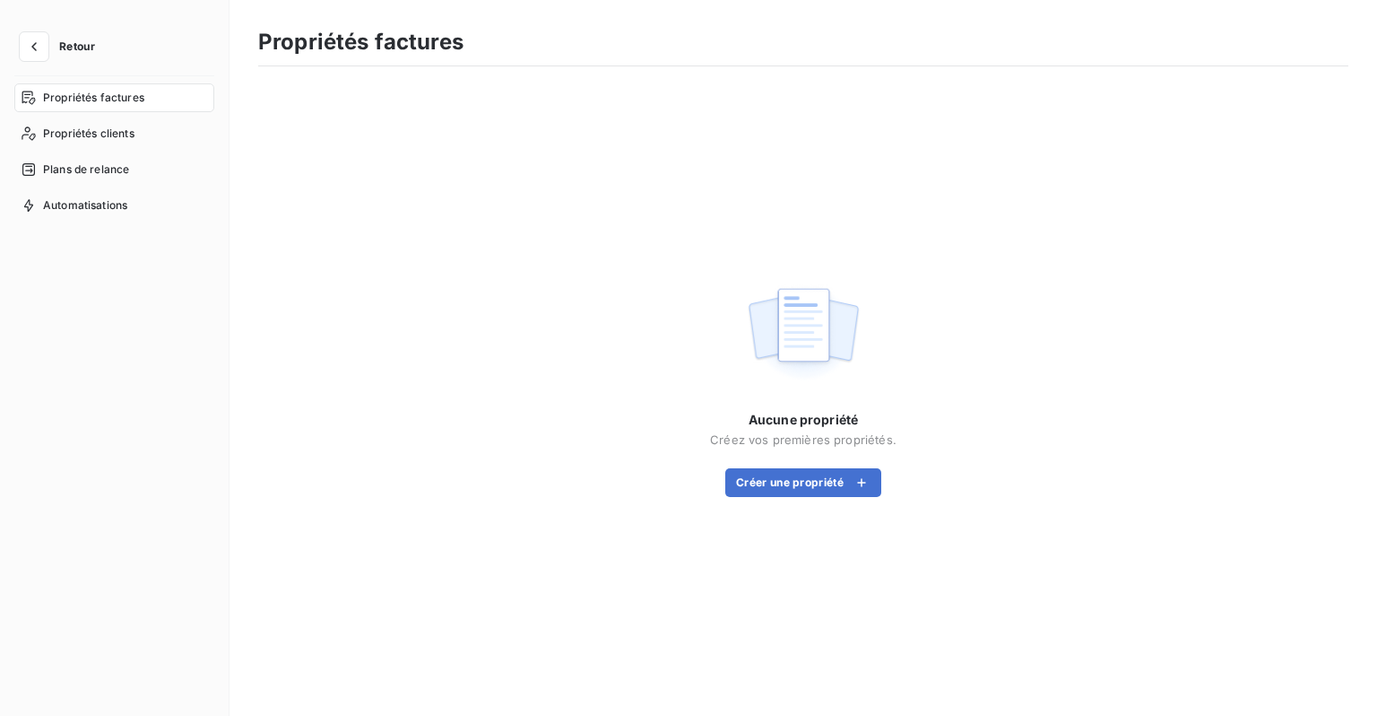
click at [61, 58] on button "Retour" at bounding box center [61, 46] width 95 height 29
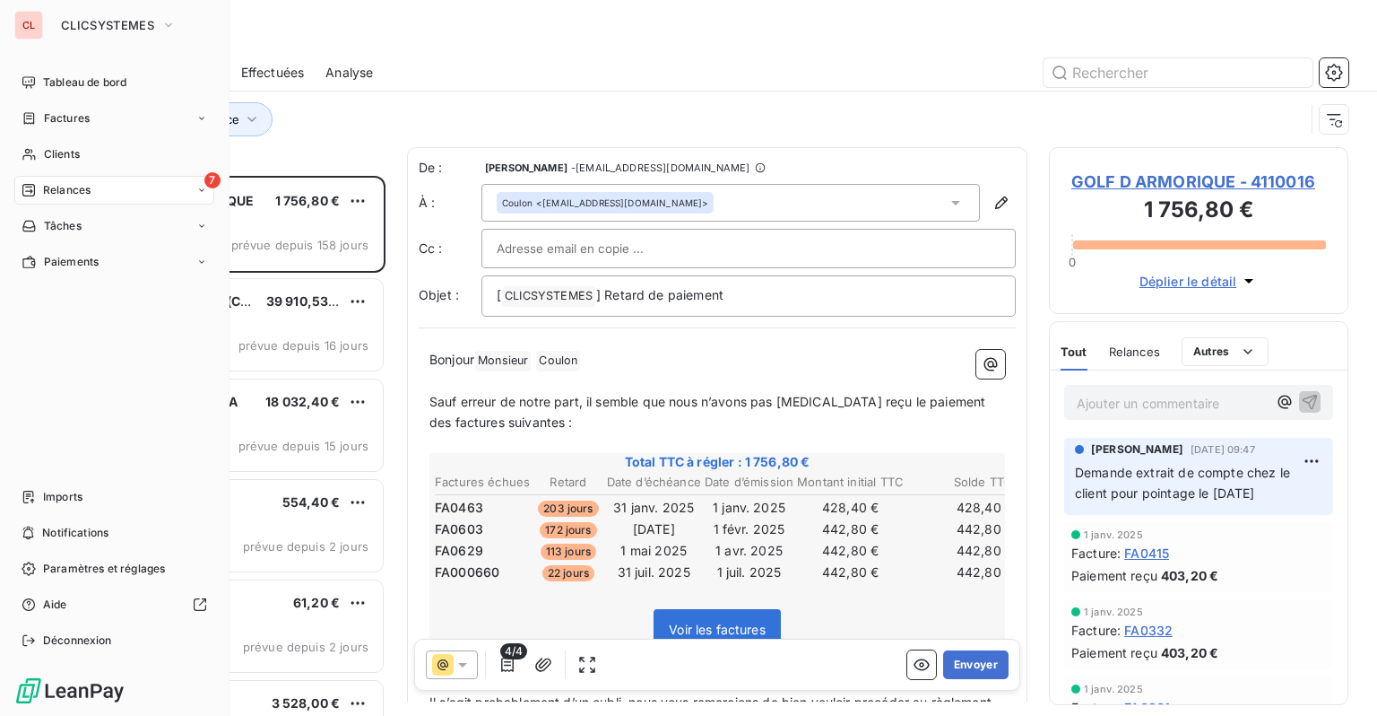
scroll to position [526, 285]
click at [56, 220] on span "Tâches" at bounding box center [63, 226] width 38 height 16
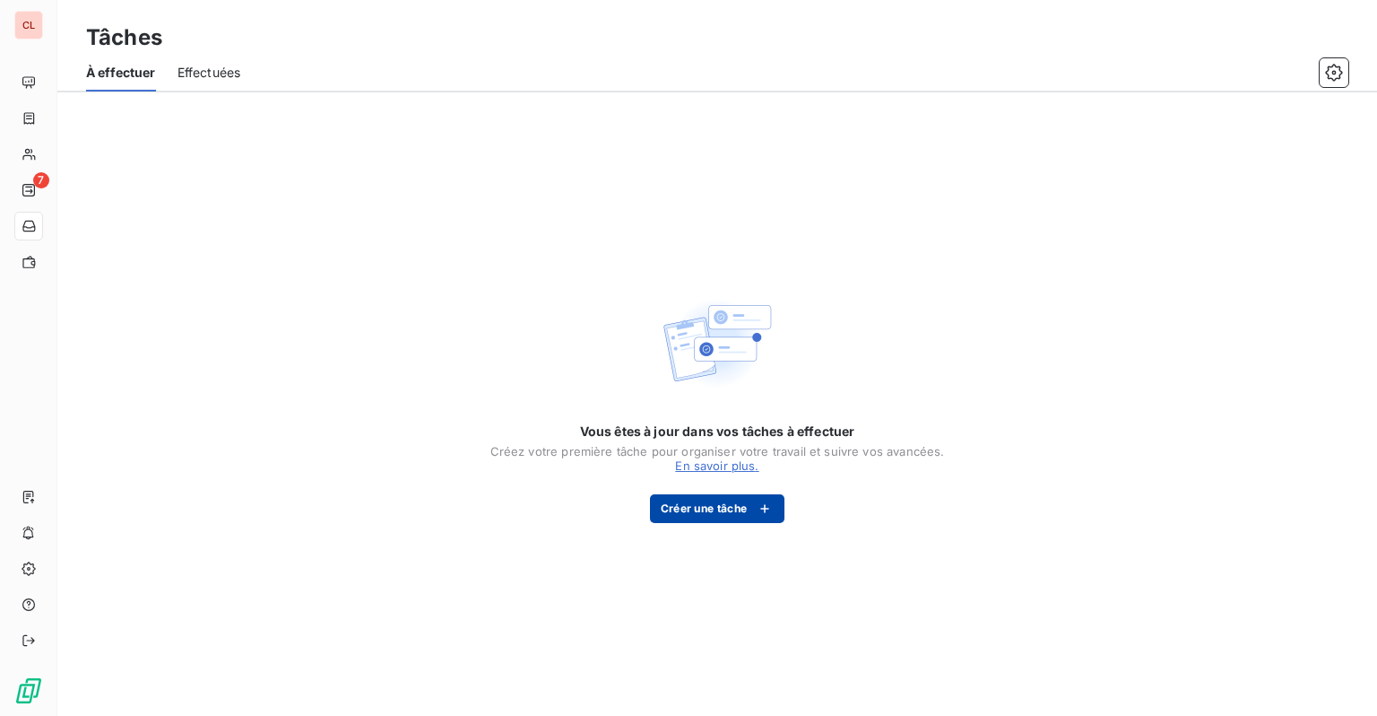
click at [766, 509] on icon "button" at bounding box center [765, 508] width 9 height 9
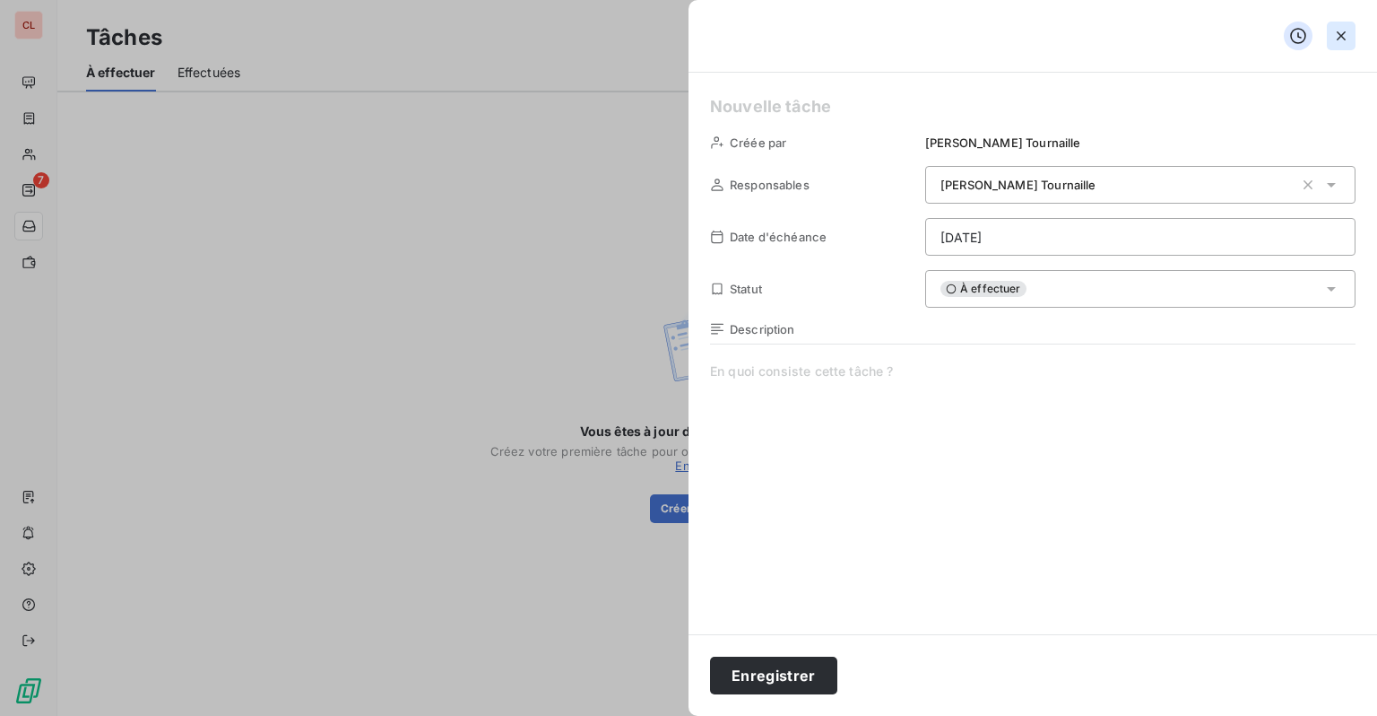
click at [1342, 42] on icon "button" at bounding box center [1342, 36] width 18 height 18
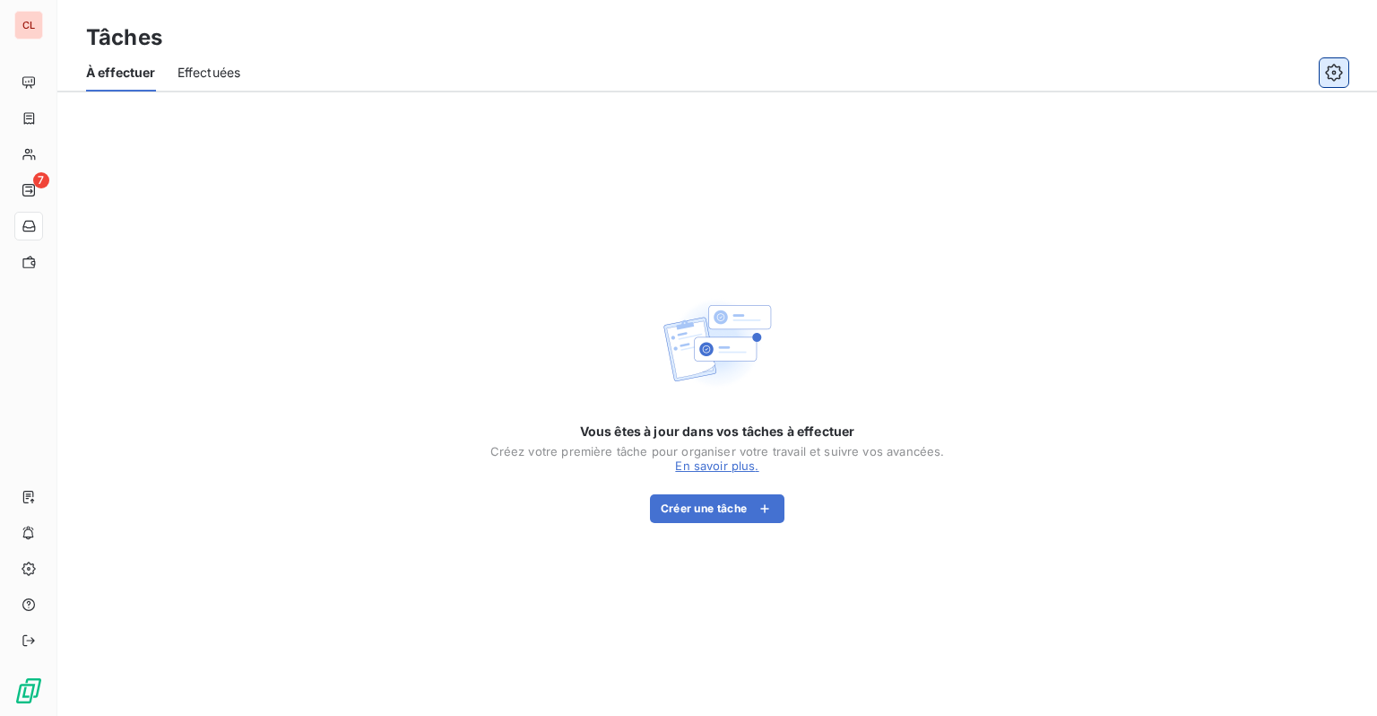
click at [1337, 66] on icon "button" at bounding box center [1333, 72] width 17 height 17
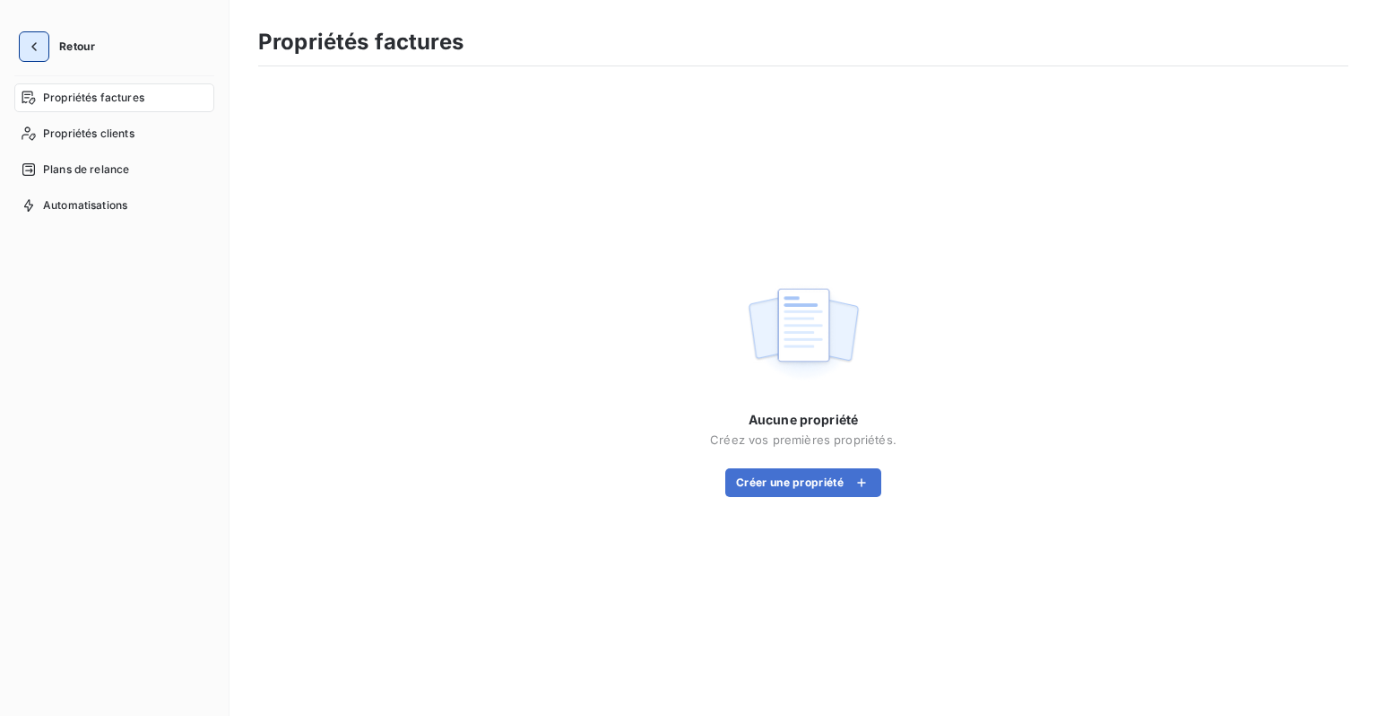
click at [30, 53] on icon "button" at bounding box center [34, 47] width 18 height 18
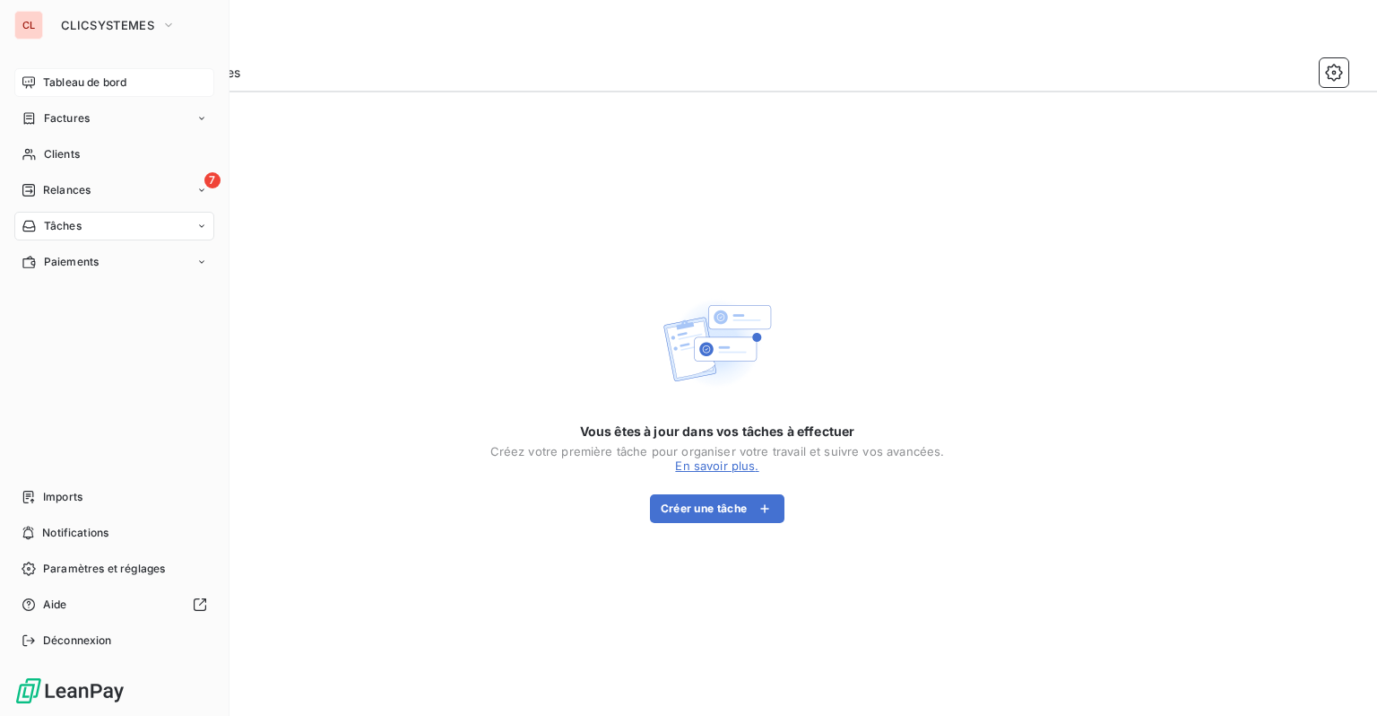
click at [70, 75] on span "Tableau de bord" at bounding box center [84, 82] width 83 height 16
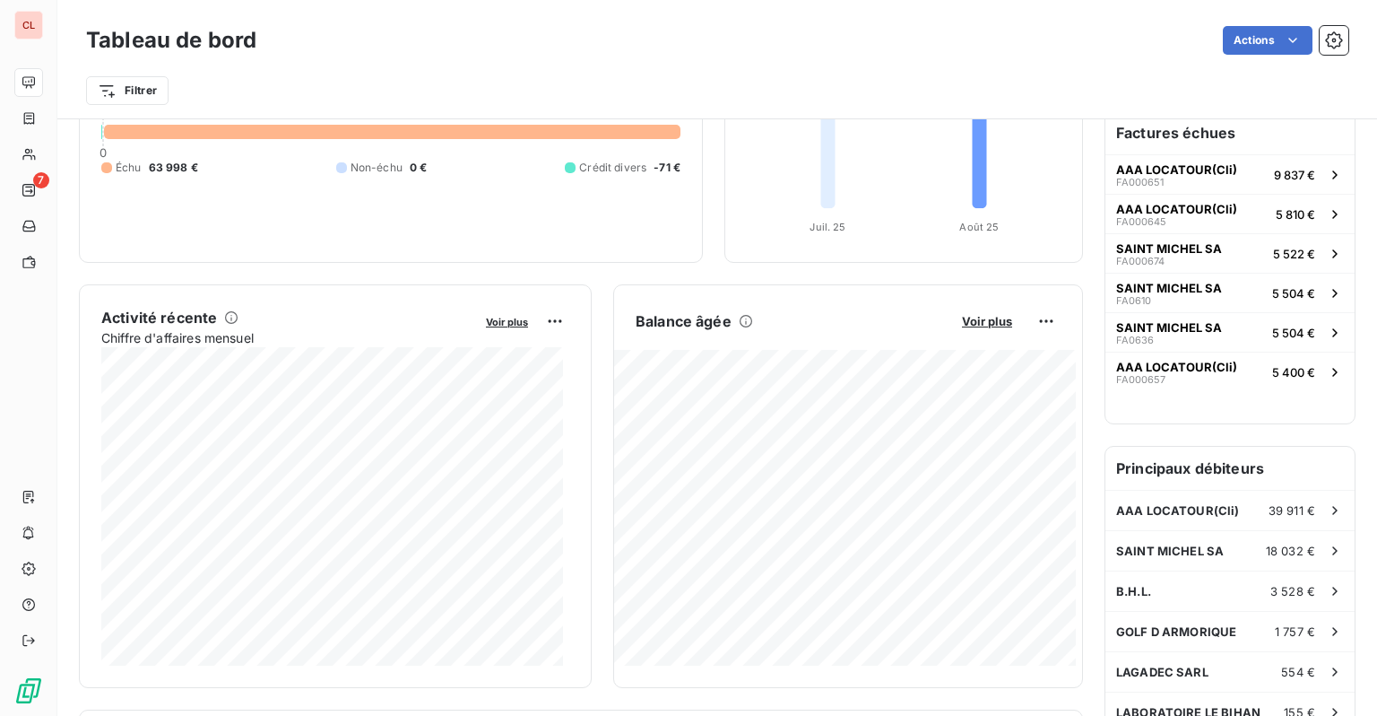
scroll to position [271, 0]
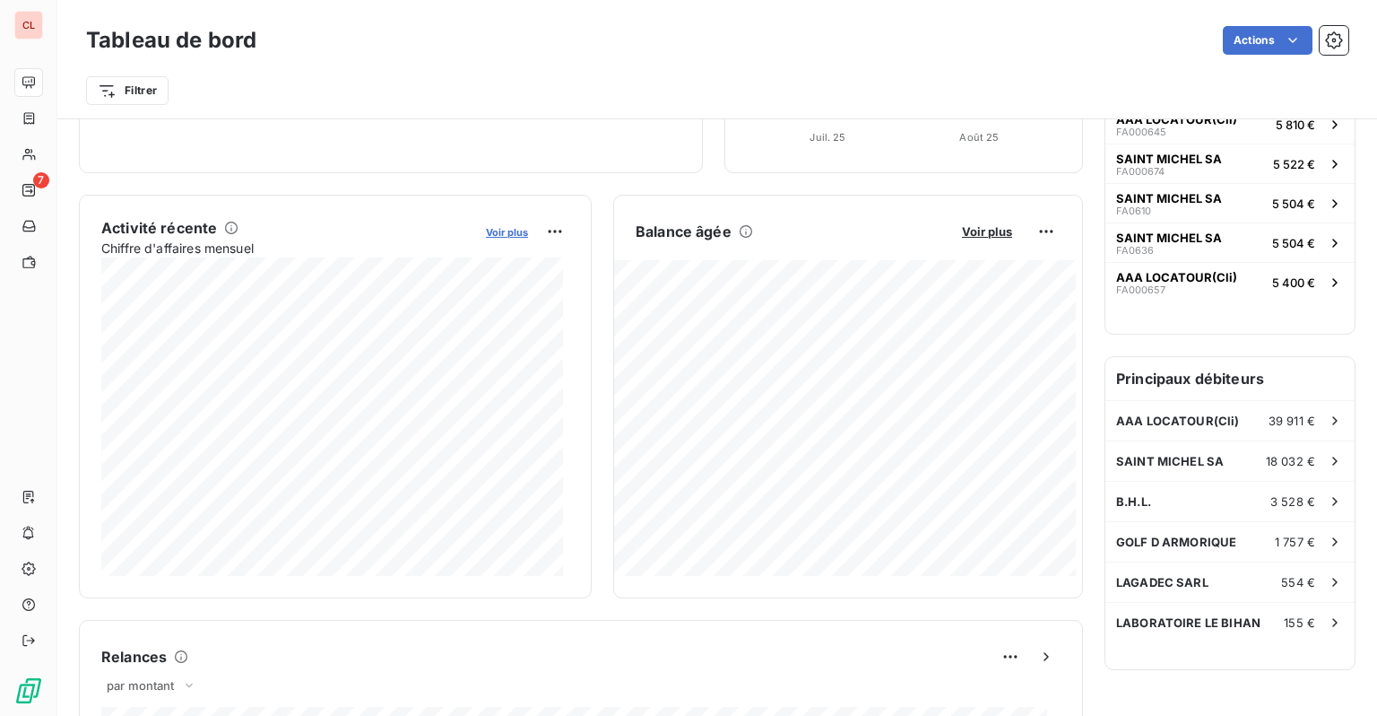
click at [500, 233] on span "Voir plus" at bounding box center [507, 232] width 42 height 13
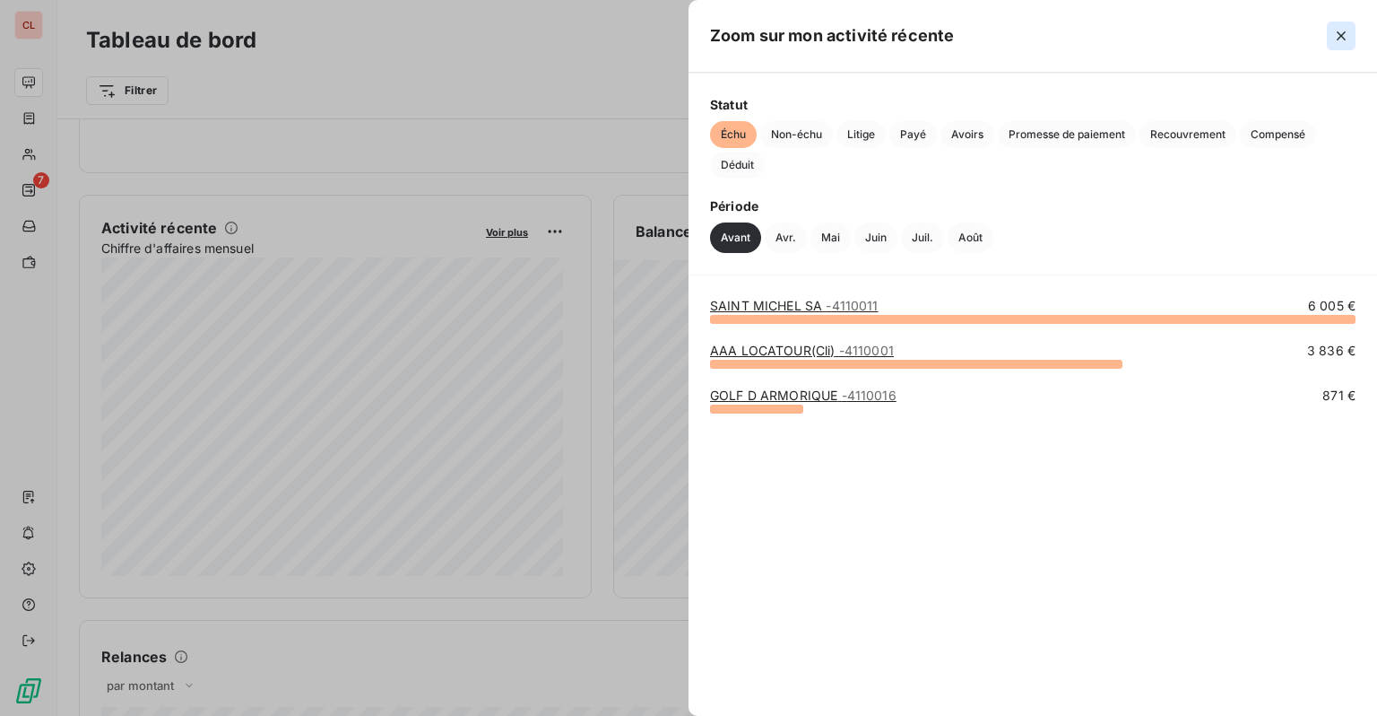
click at [1352, 45] on button "button" at bounding box center [1341, 36] width 29 height 29
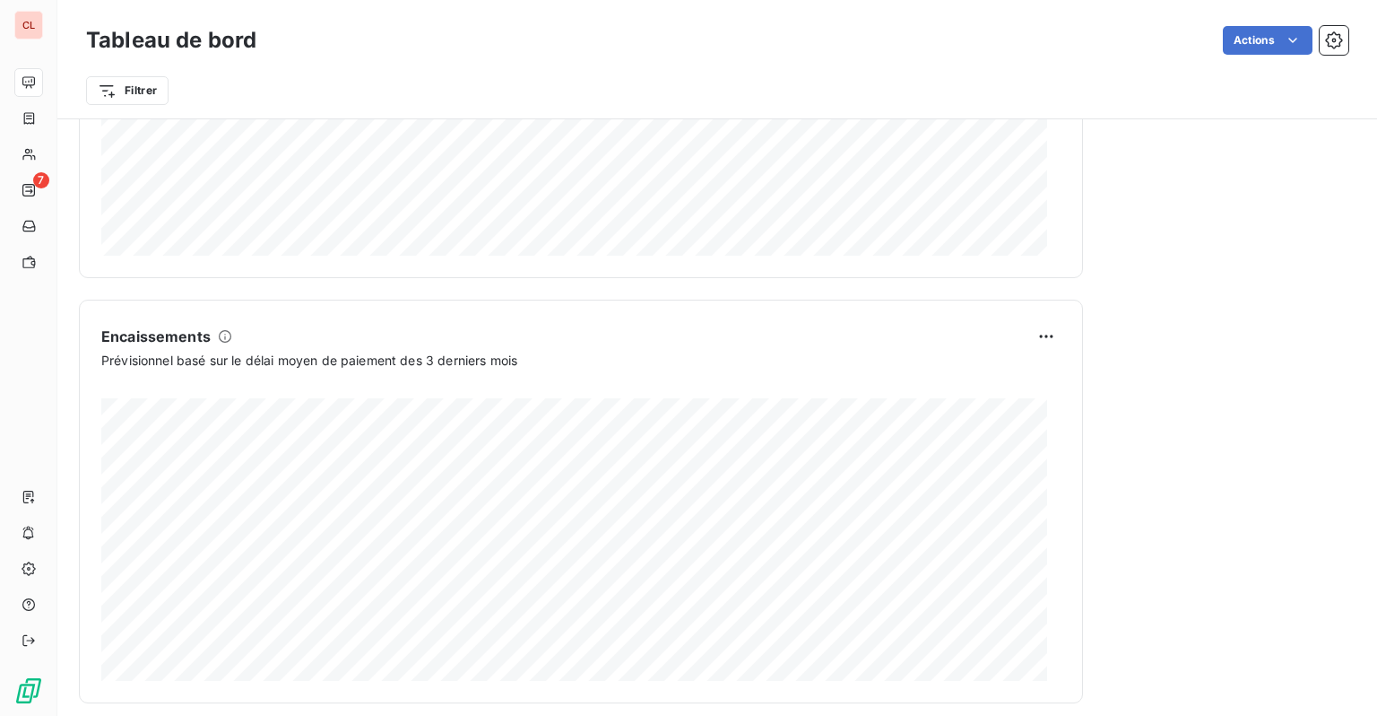
scroll to position [1031, 0]
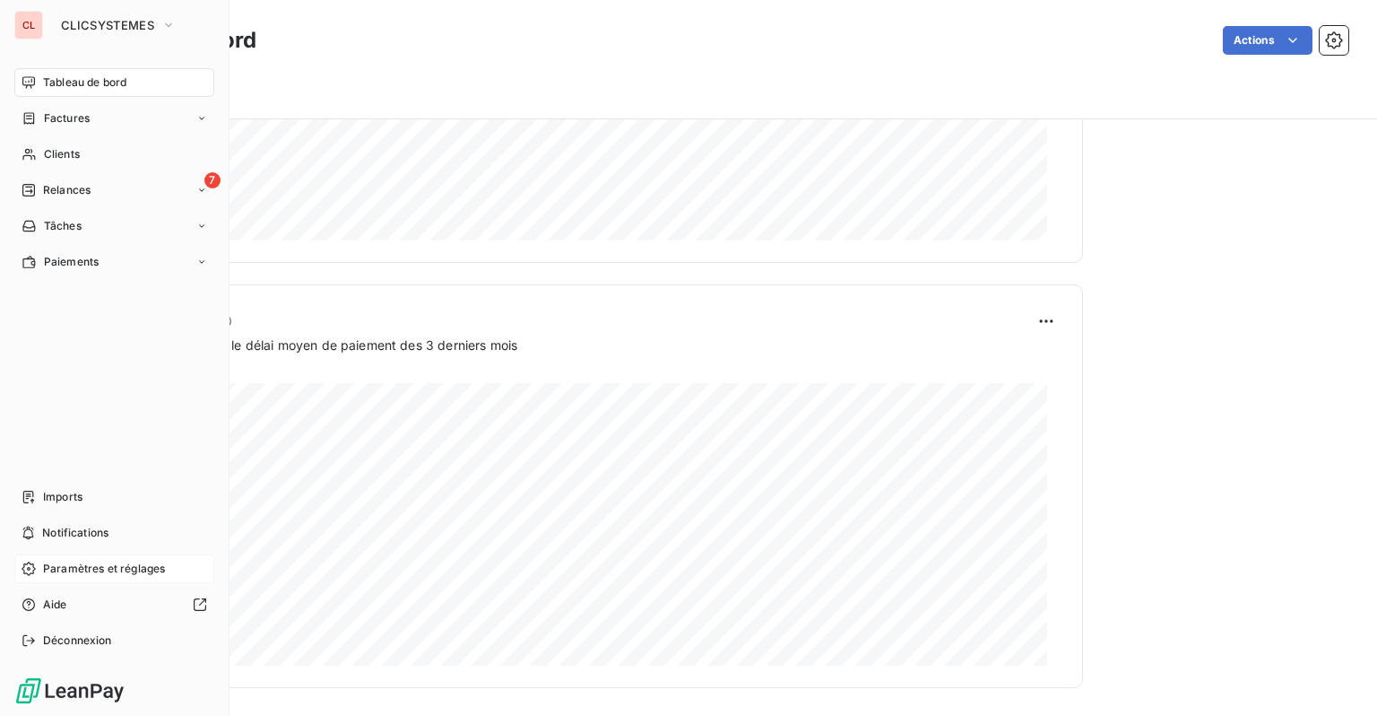
click at [72, 570] on span "Paramètres et réglages" at bounding box center [104, 568] width 122 height 16
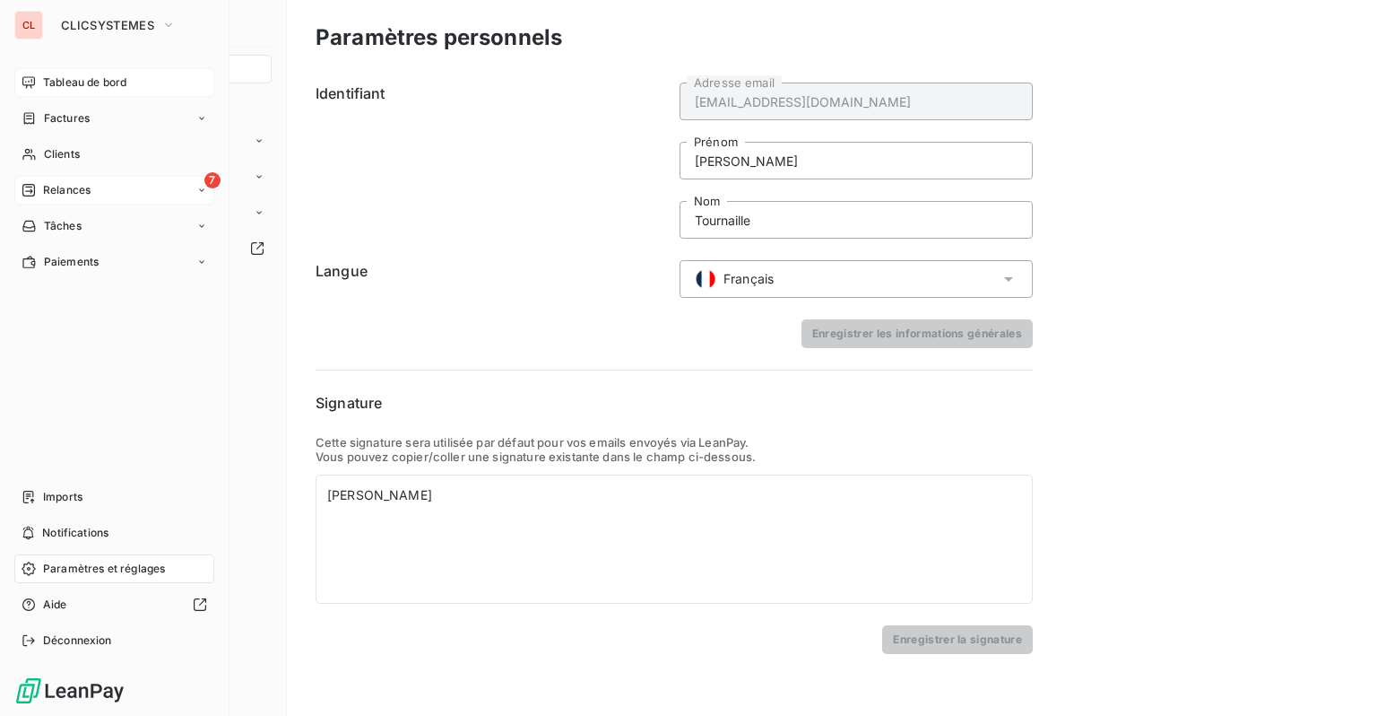
click at [63, 196] on span "Relances" at bounding box center [67, 190] width 48 height 16
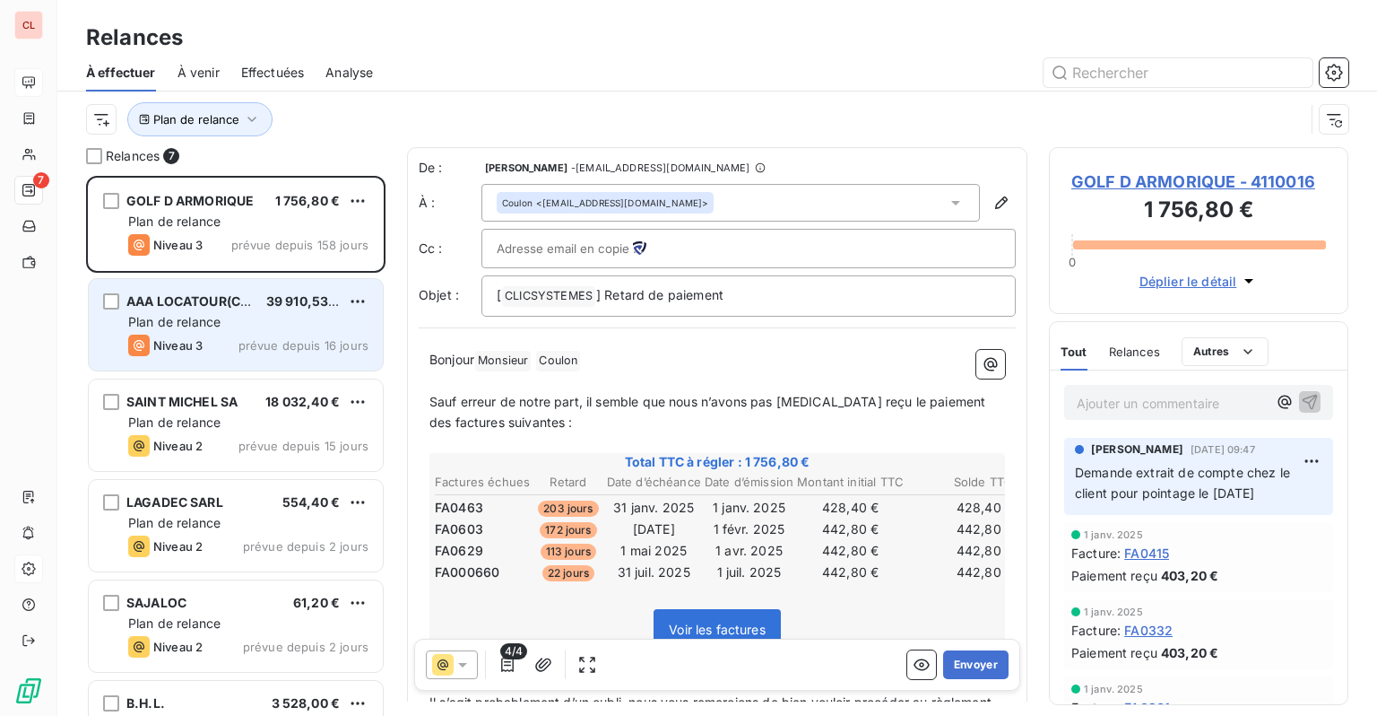
click at [221, 313] on div "Plan de relance" at bounding box center [248, 322] width 240 height 18
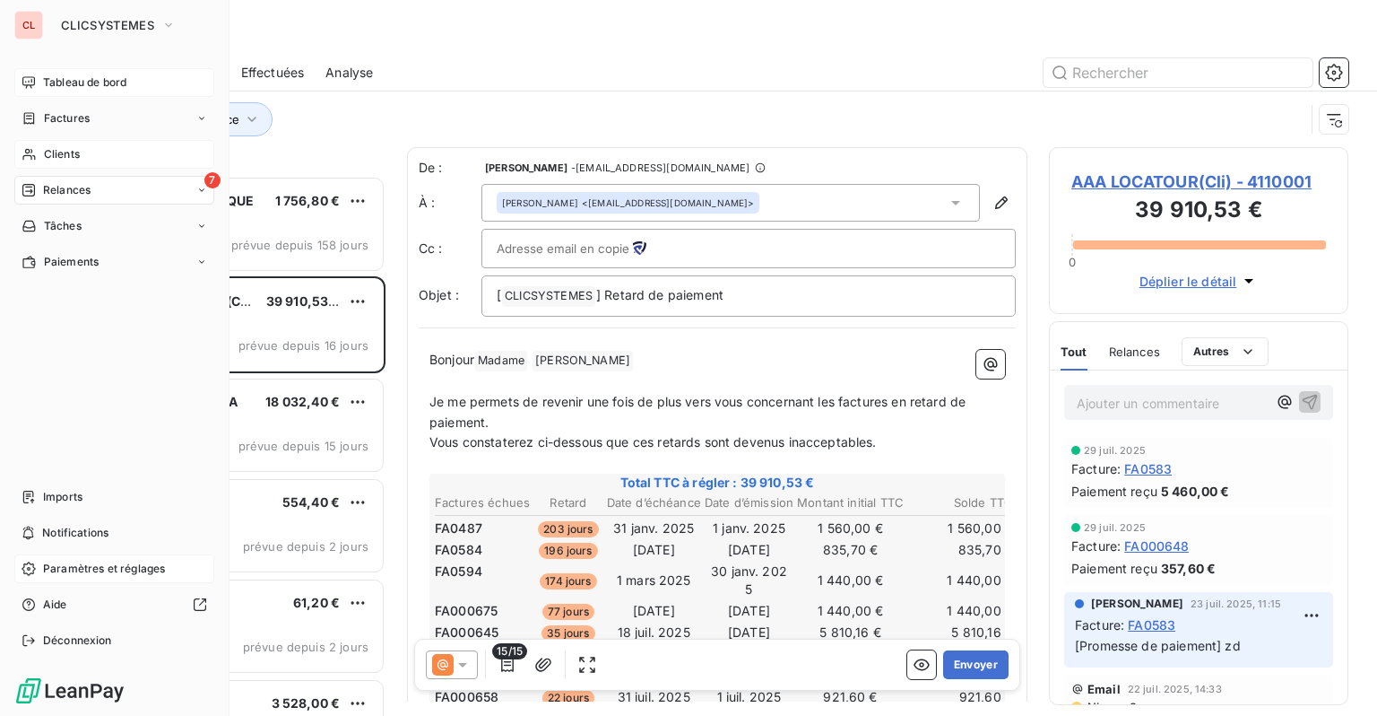
click at [39, 148] on div "Clients" at bounding box center [114, 154] width 200 height 29
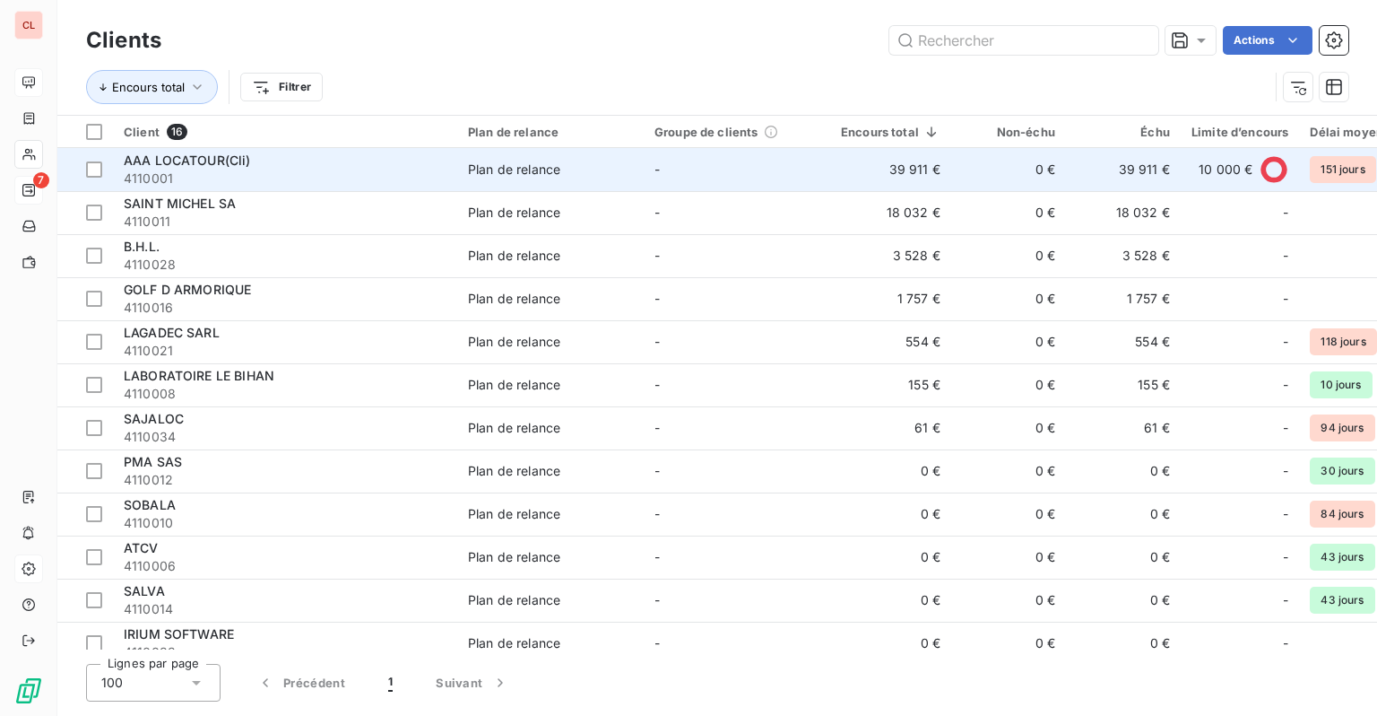
click at [255, 170] on span "4110001" at bounding box center [285, 178] width 323 height 18
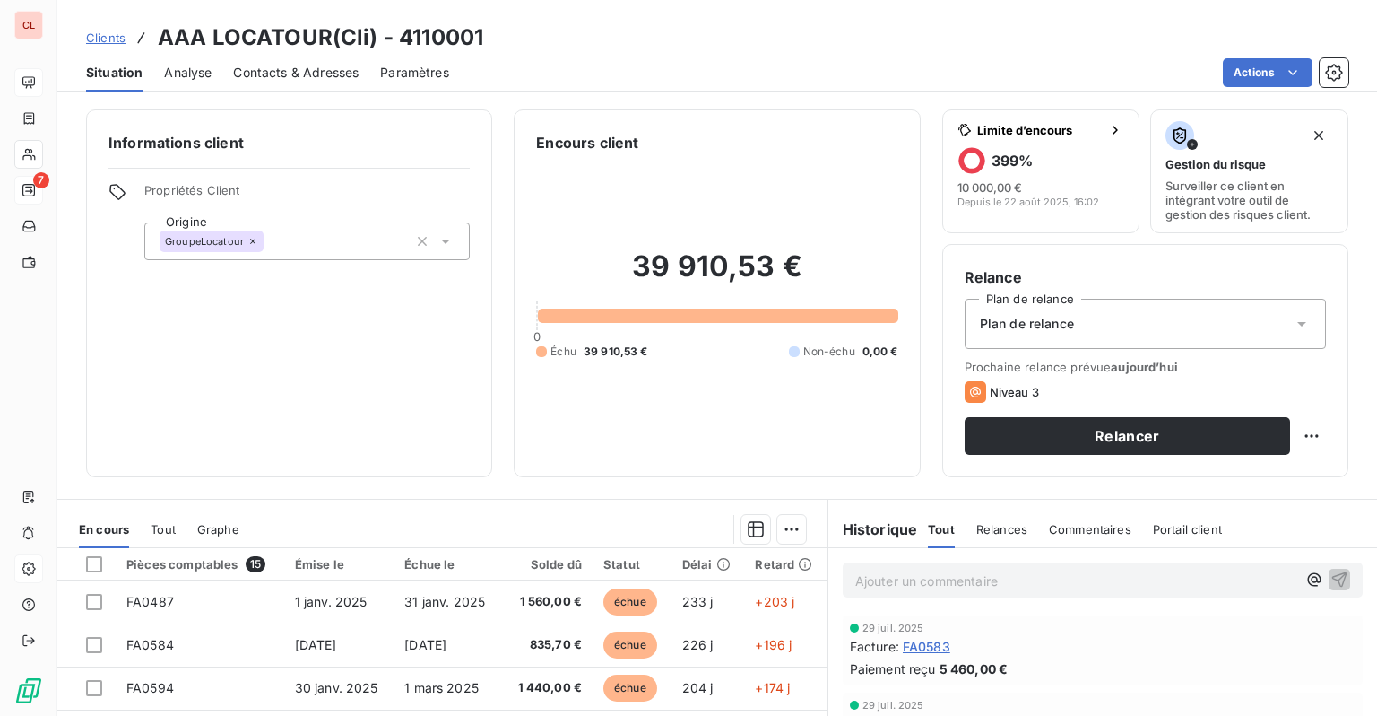
click at [177, 70] on span "Analyse" at bounding box center [188, 73] width 48 height 18
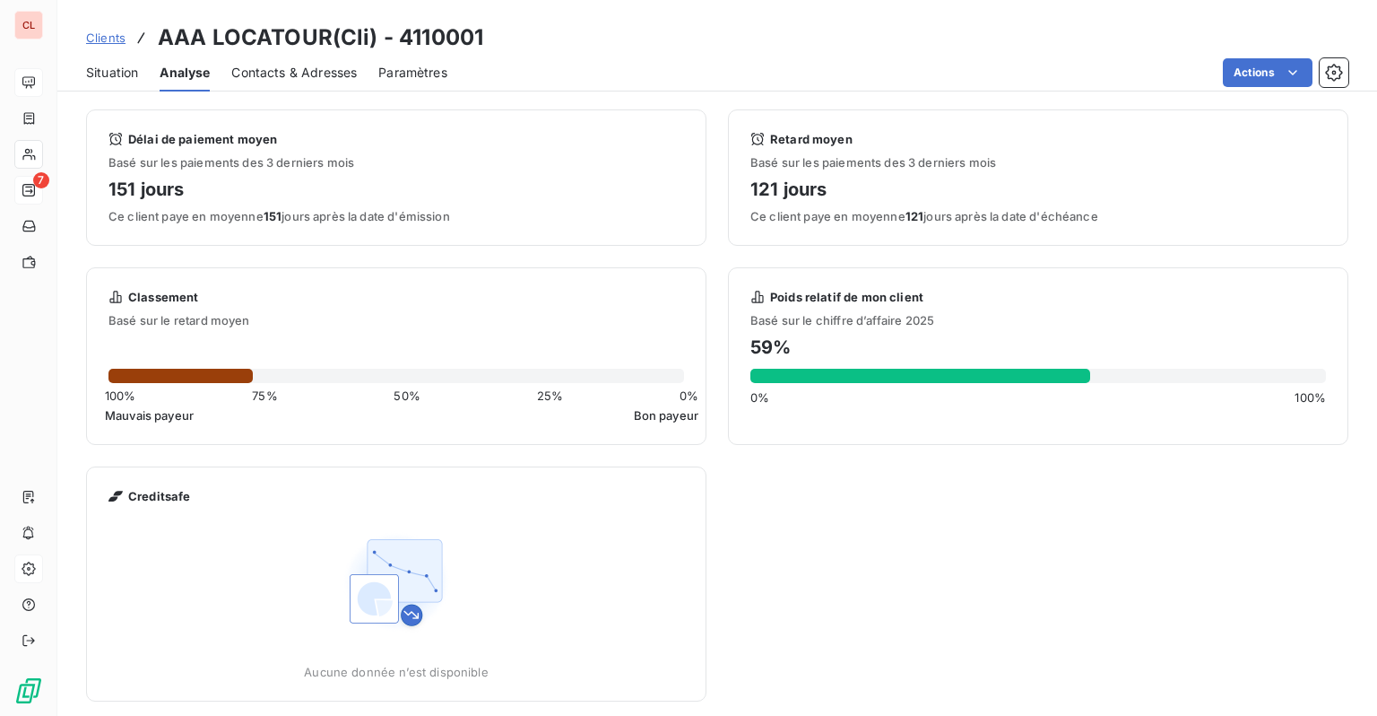
click at [133, 73] on span "Situation" at bounding box center [112, 73] width 52 height 18
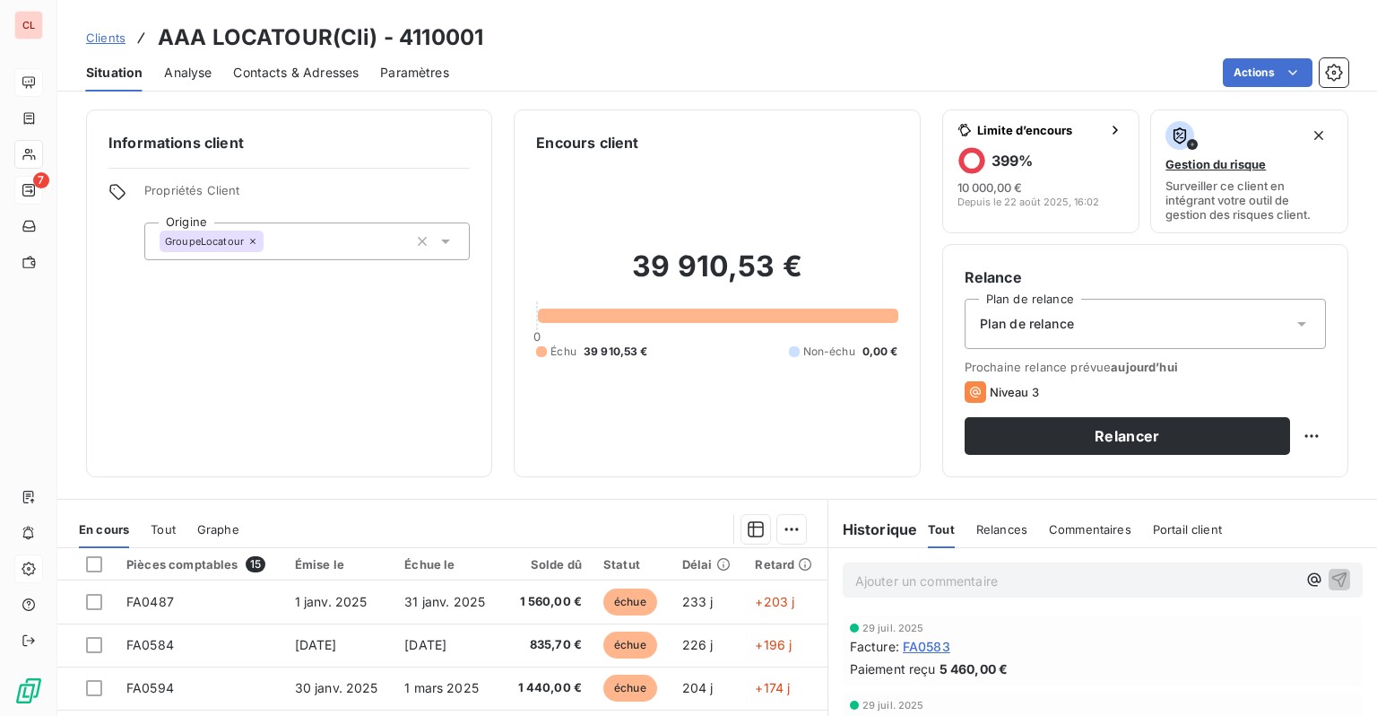
click at [326, 70] on span "Contacts & Adresses" at bounding box center [296, 73] width 126 height 18
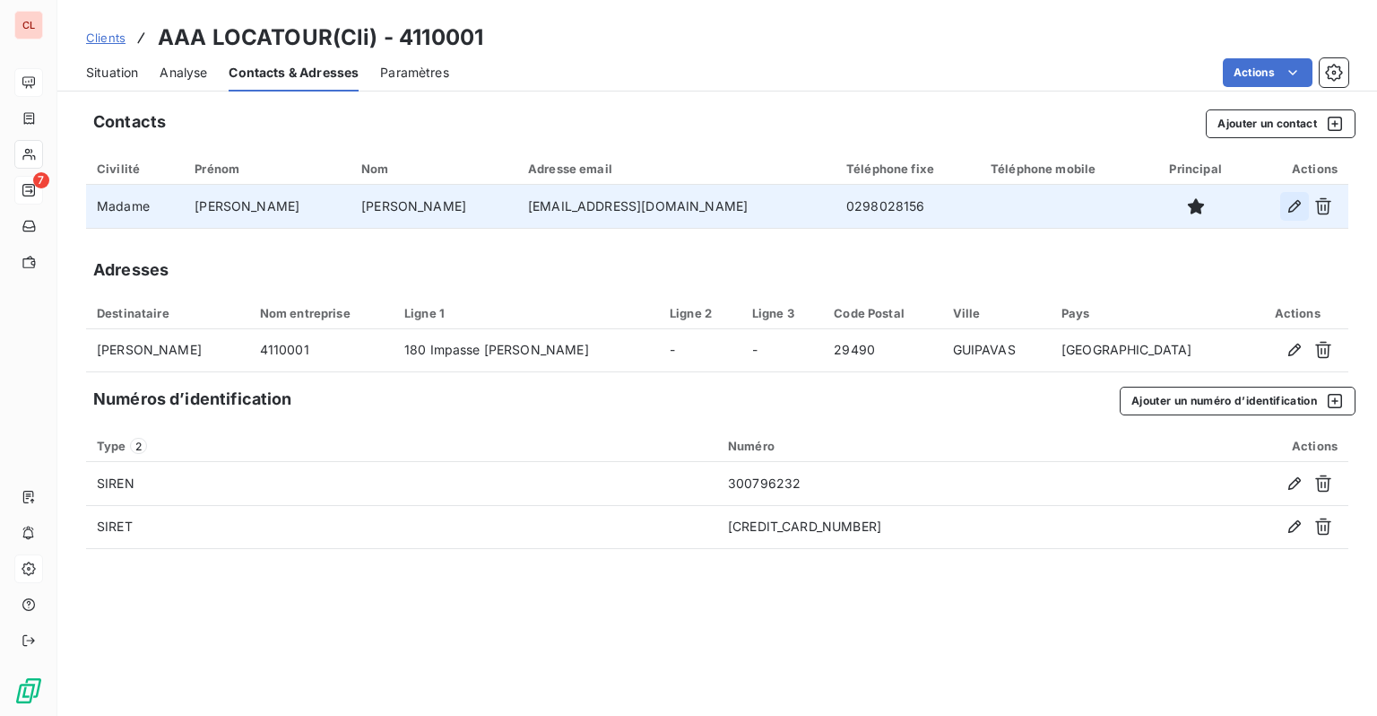
click at [1296, 215] on button "button" at bounding box center [1295, 206] width 29 height 29
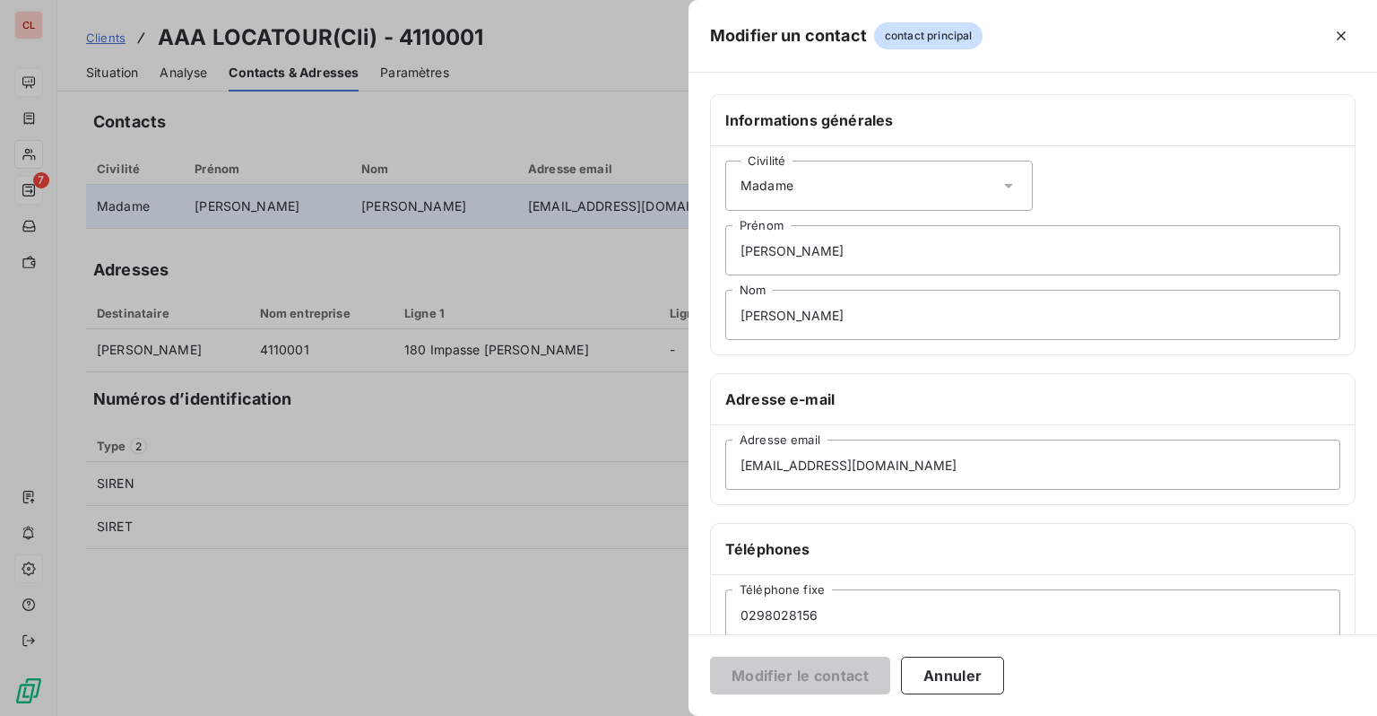
click at [901, 196] on div "Civilité Madame" at bounding box center [879, 186] width 308 height 50
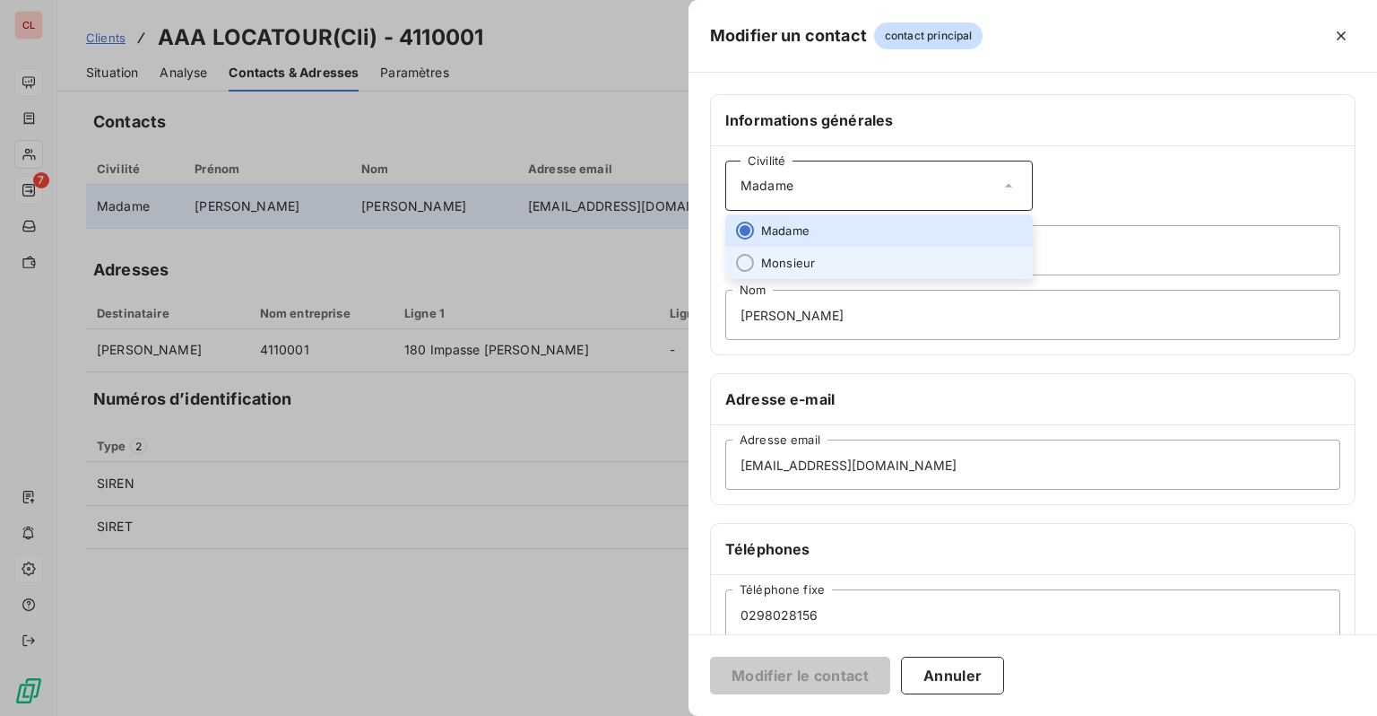
click at [803, 259] on span "Monsieur" at bounding box center [788, 263] width 54 height 17
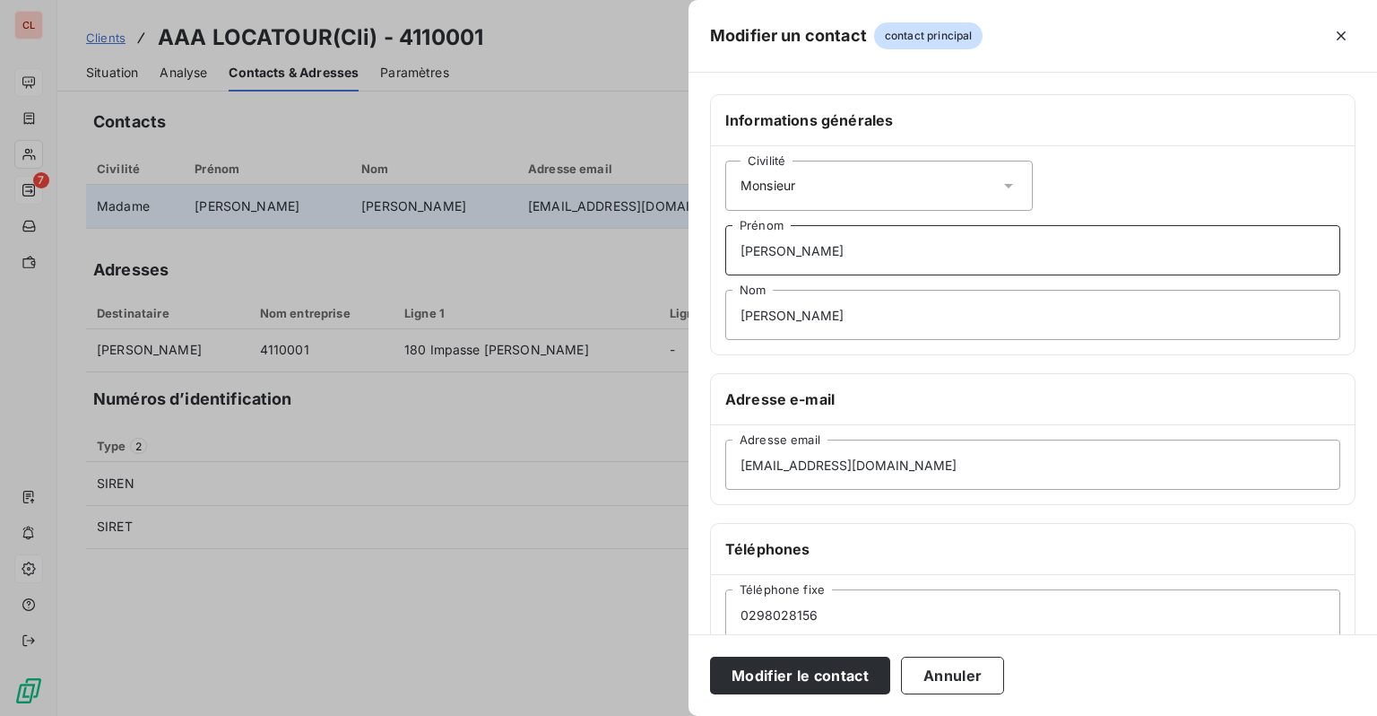
drag, startPoint x: 835, startPoint y: 249, endPoint x: 594, endPoint y: 250, distance: 241.2
click at [594, 715] on div "Modifier un contact contact principal Informations générales Civilité Monsieur …" at bounding box center [688, 716] width 1377 height 0
type input "Nicolas"
type input "TOURNAILLE"
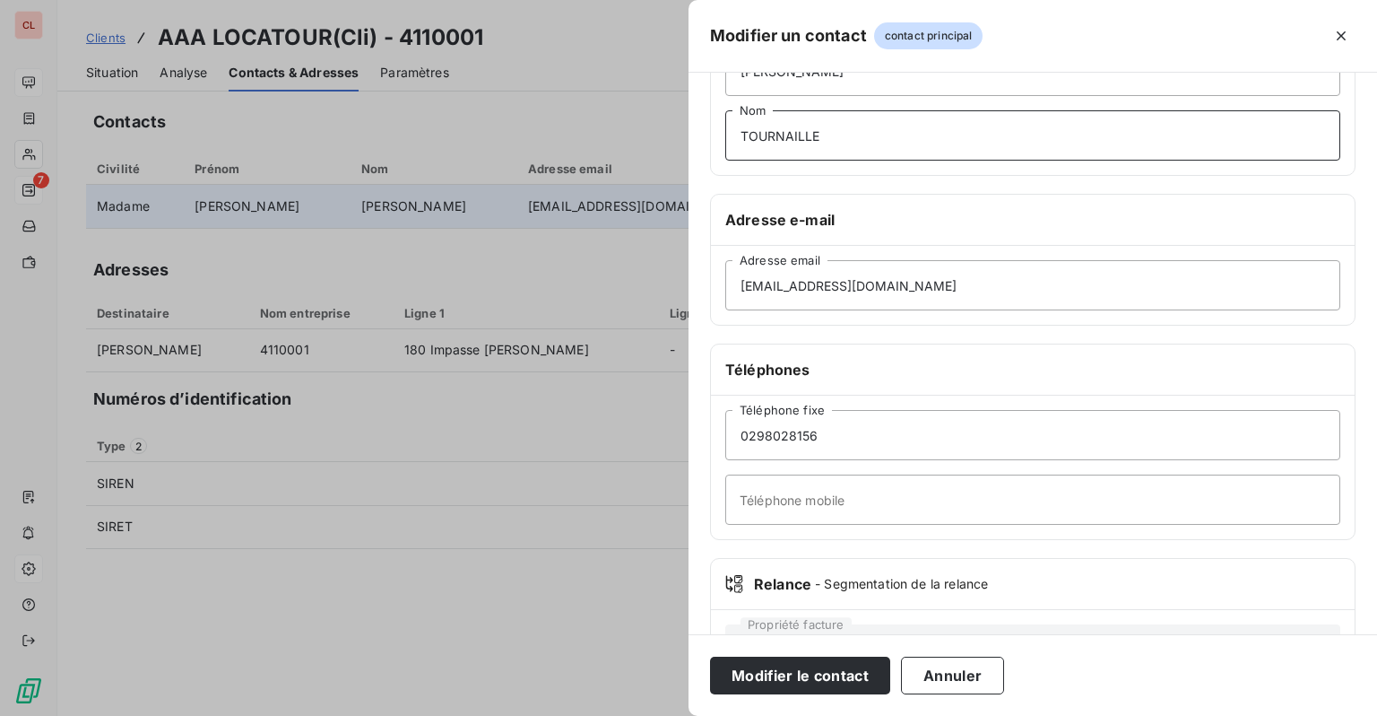
scroll to position [253, 0]
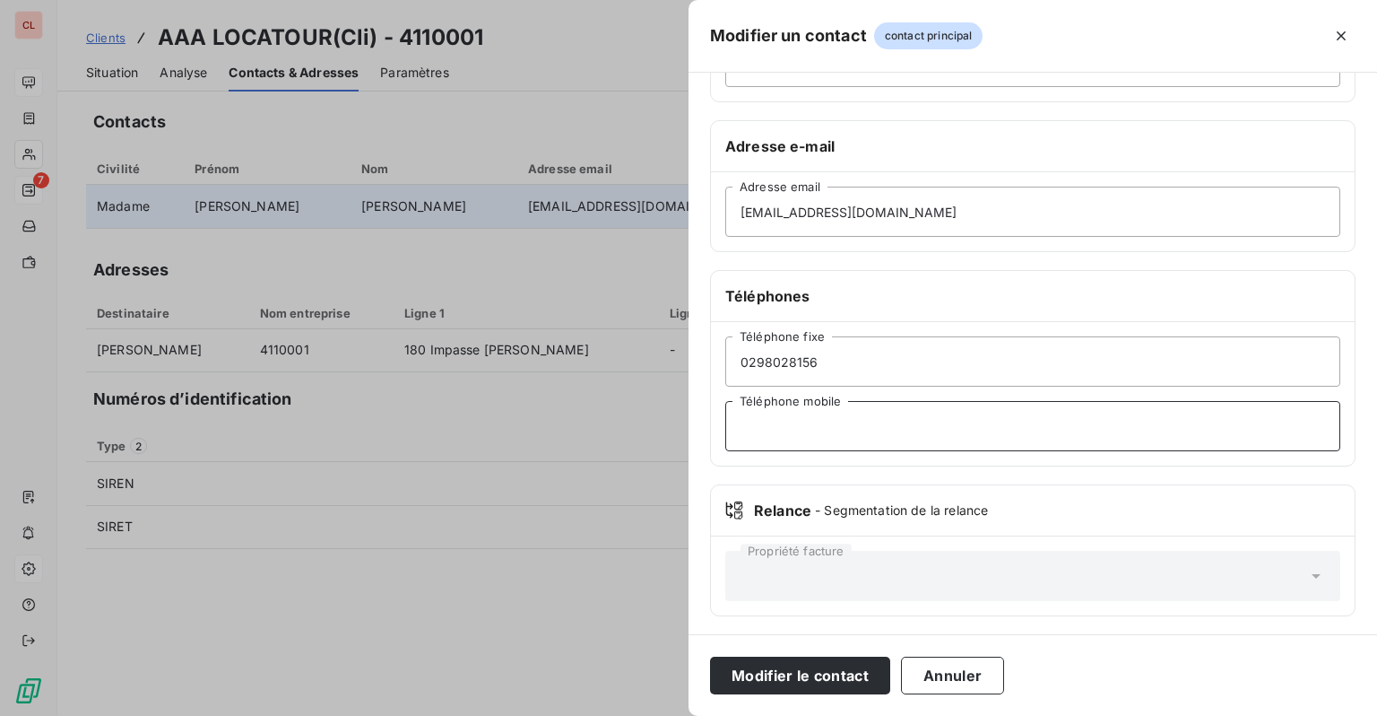
click at [838, 428] on input "Téléphone mobile" at bounding box center [1032, 426] width 615 height 50
type input "0622437255"
click at [890, 582] on div "Propriété facture" at bounding box center [1032, 576] width 615 height 50
click at [854, 669] on button "Modifier le contact" at bounding box center [800, 675] width 180 height 38
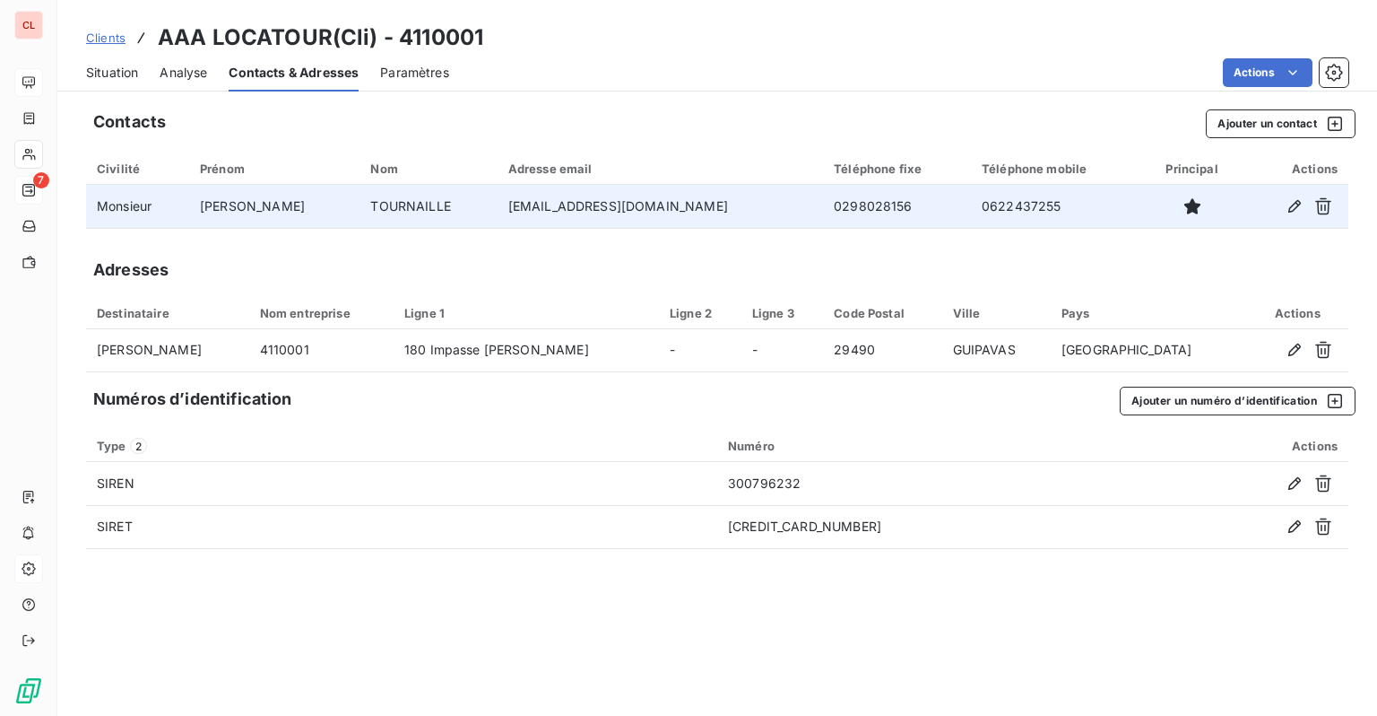
click at [412, 81] on div "Paramètres" at bounding box center [414, 73] width 69 height 38
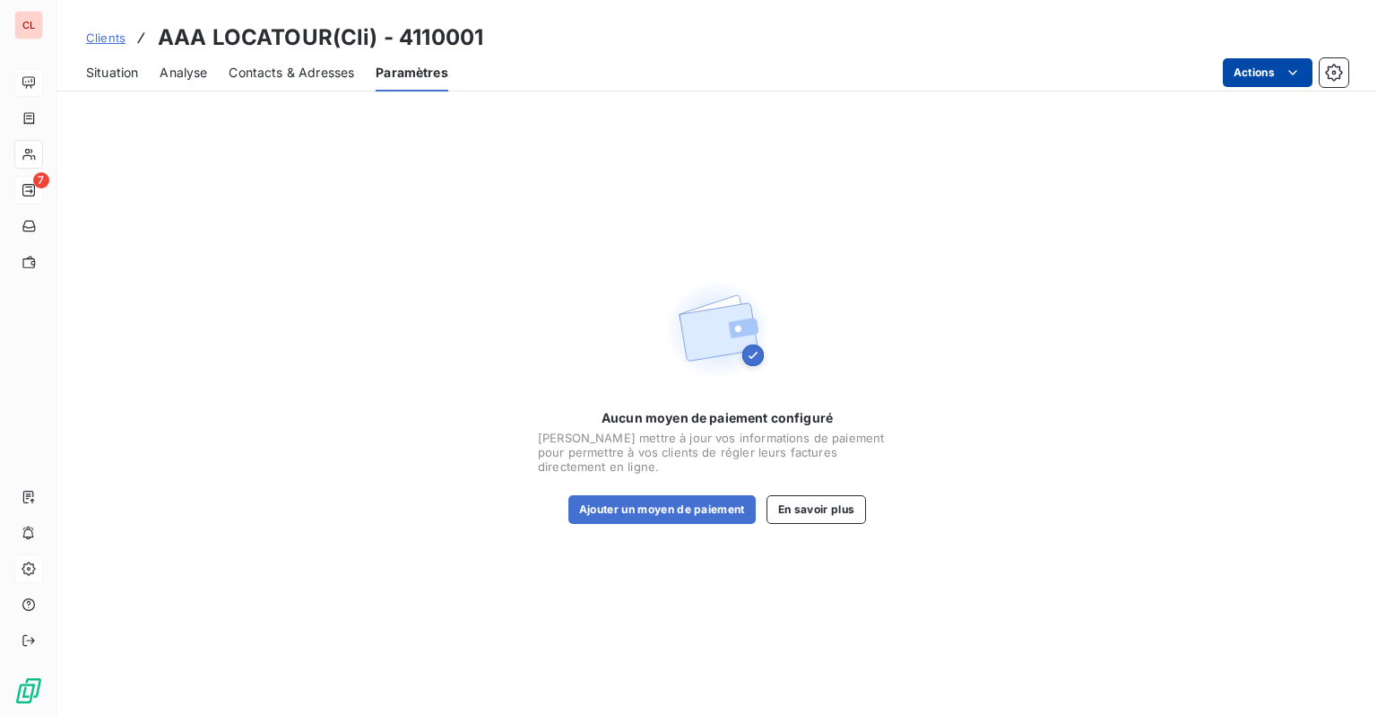
click at [1273, 73] on html "CL 7 Clients AAA LOCATOUR(Cli) - 4110001 Situation Analyse Contacts & Adresses …" at bounding box center [688, 358] width 1377 height 716
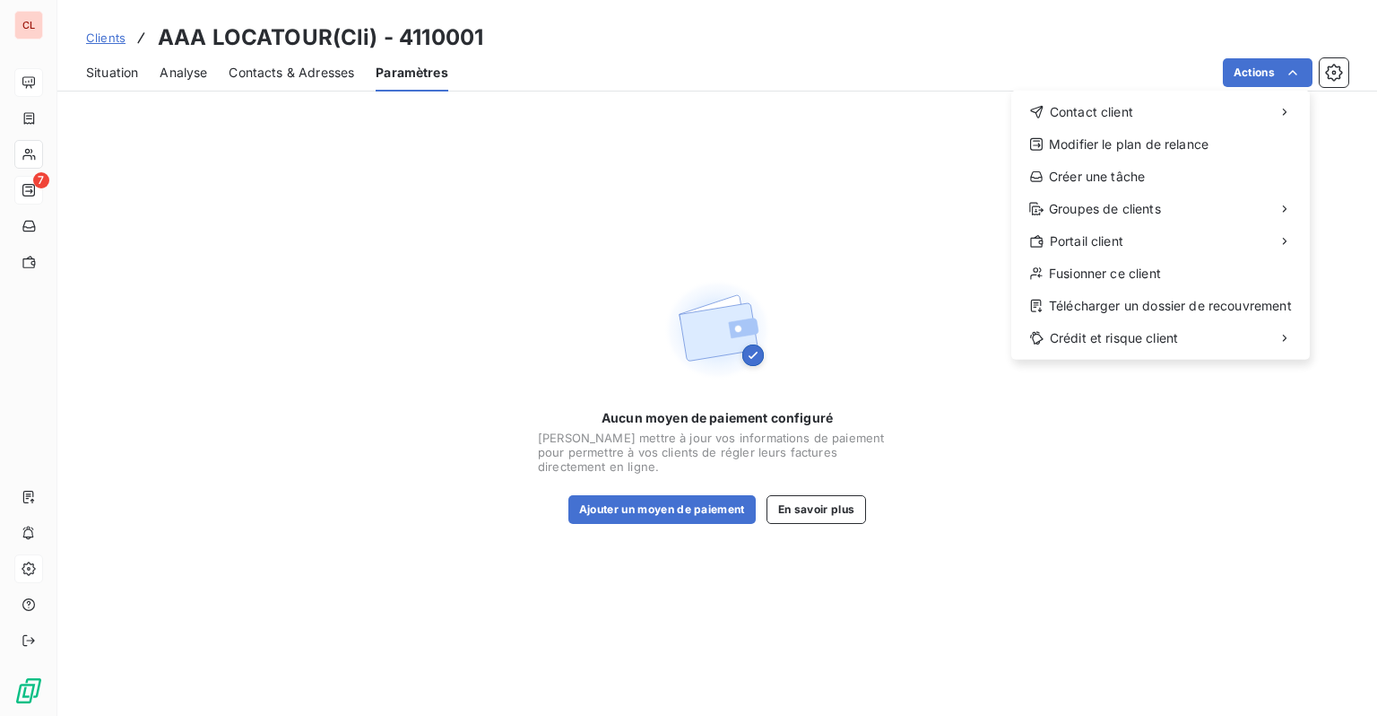
click at [1333, 74] on html "CL 7 Clients AAA LOCATOUR(Cli) - 4110001 Situation Analyse Contacts & Adresses …" at bounding box center [688, 358] width 1377 height 716
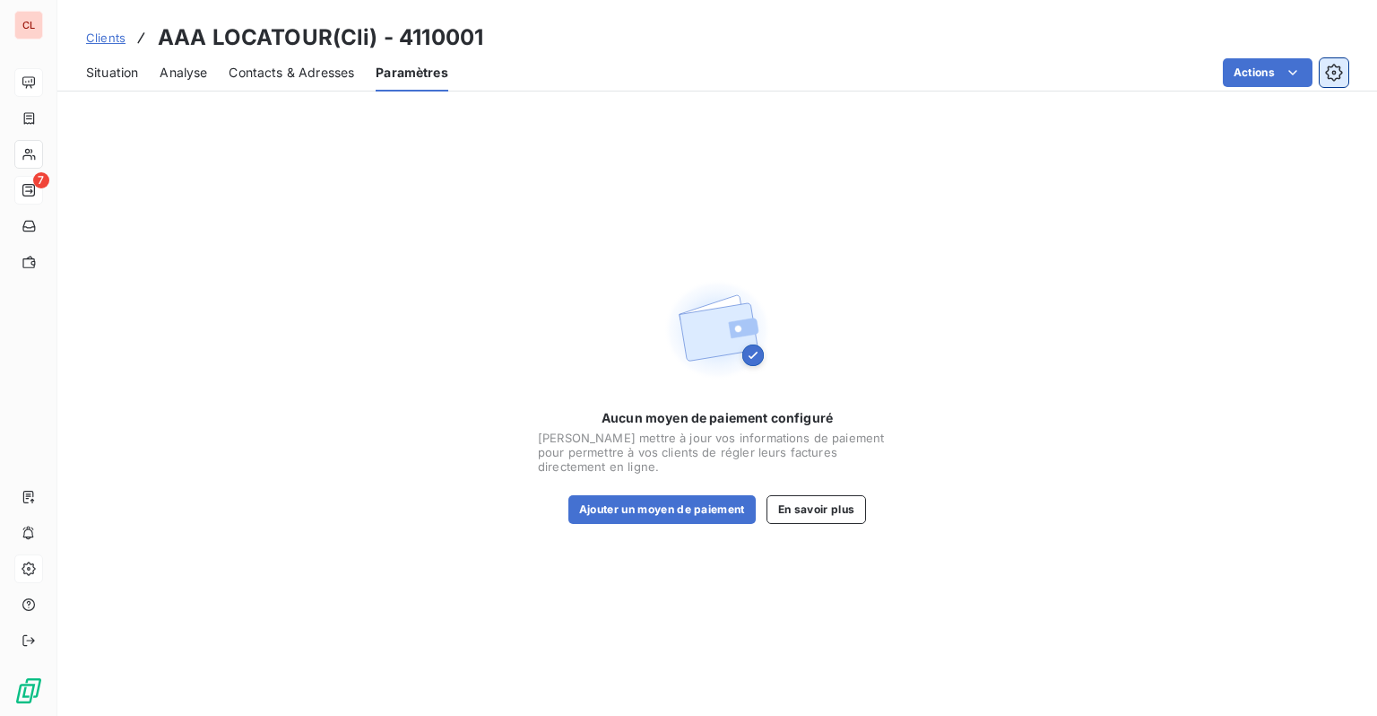
click at [1334, 67] on icon "button" at bounding box center [1334, 73] width 18 height 18
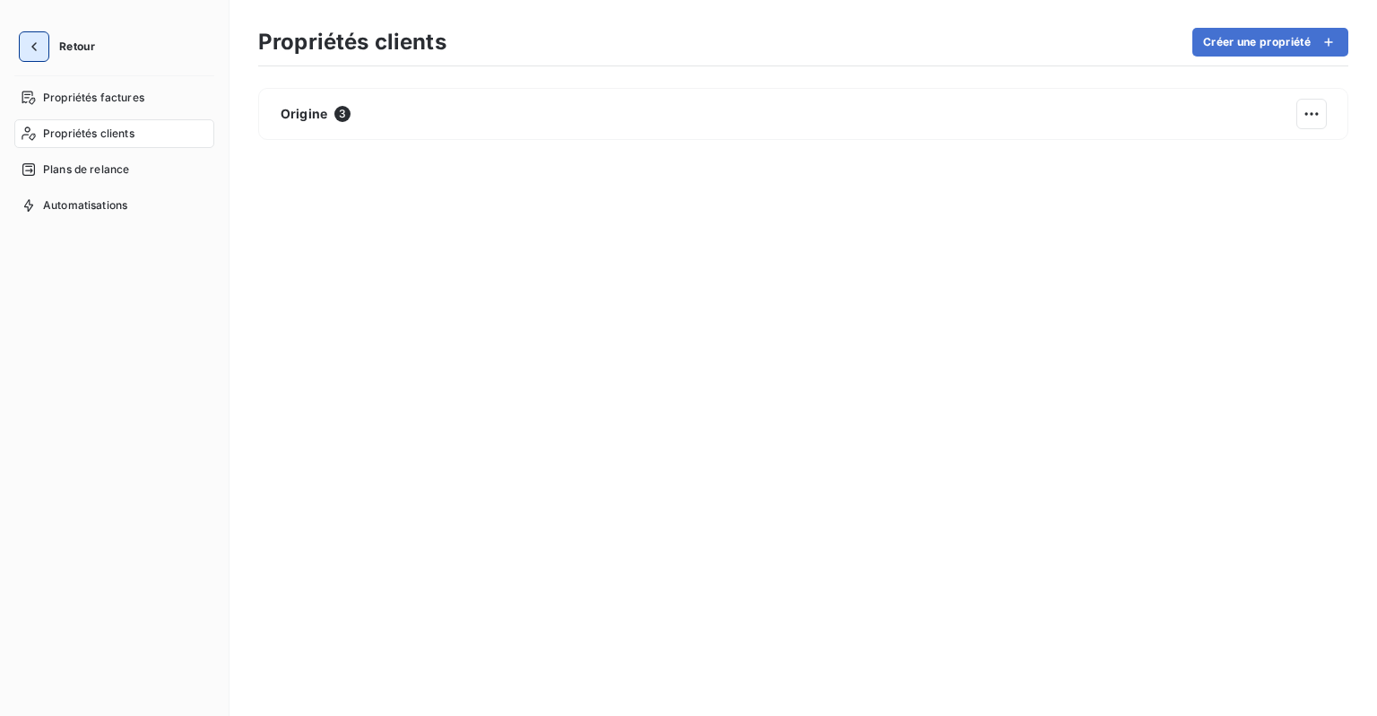
click at [30, 38] on icon "button" at bounding box center [34, 47] width 18 height 18
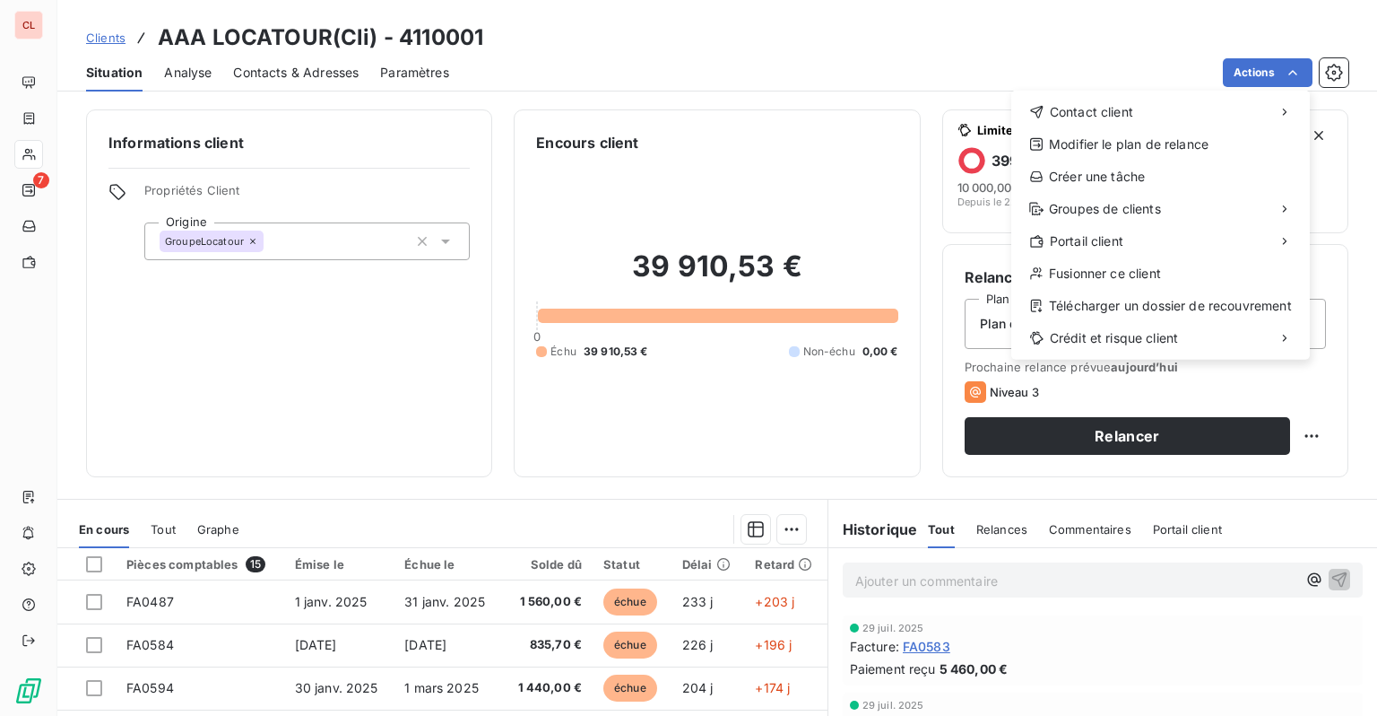
click at [771, 180] on html "CL 7 Clients AAA LOCATOUR(Cli) - 4110001 Situation Analyse Contacts & Adresses …" at bounding box center [688, 358] width 1377 height 716
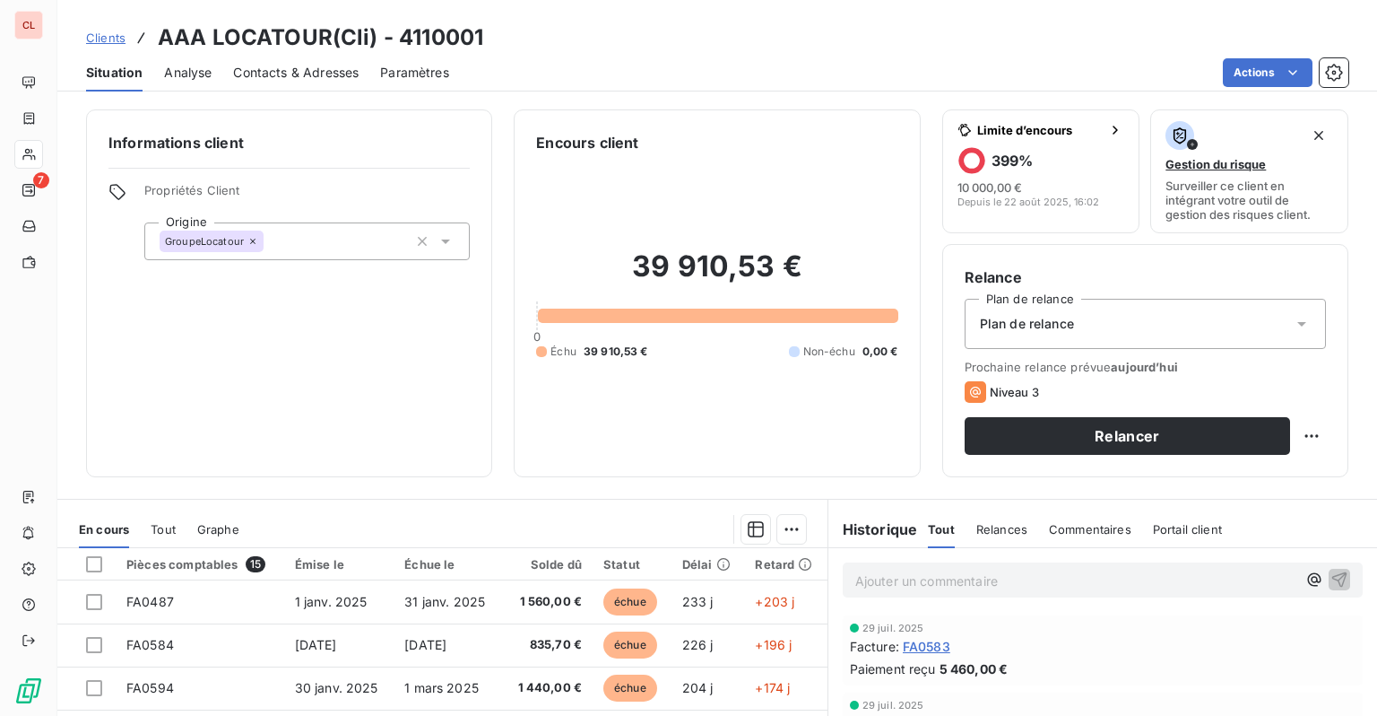
click at [158, 143] on h6 "Informations client" at bounding box center [289, 143] width 361 height 22
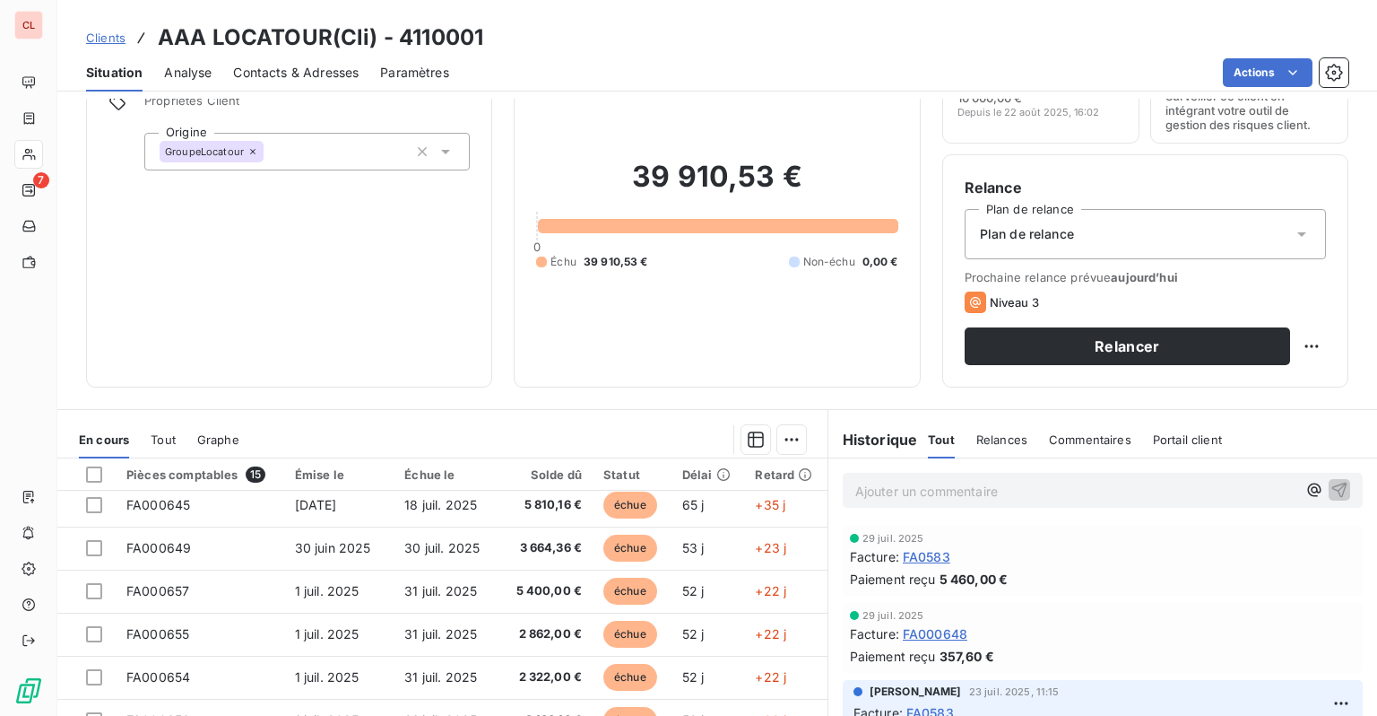
scroll to position [333, 0]
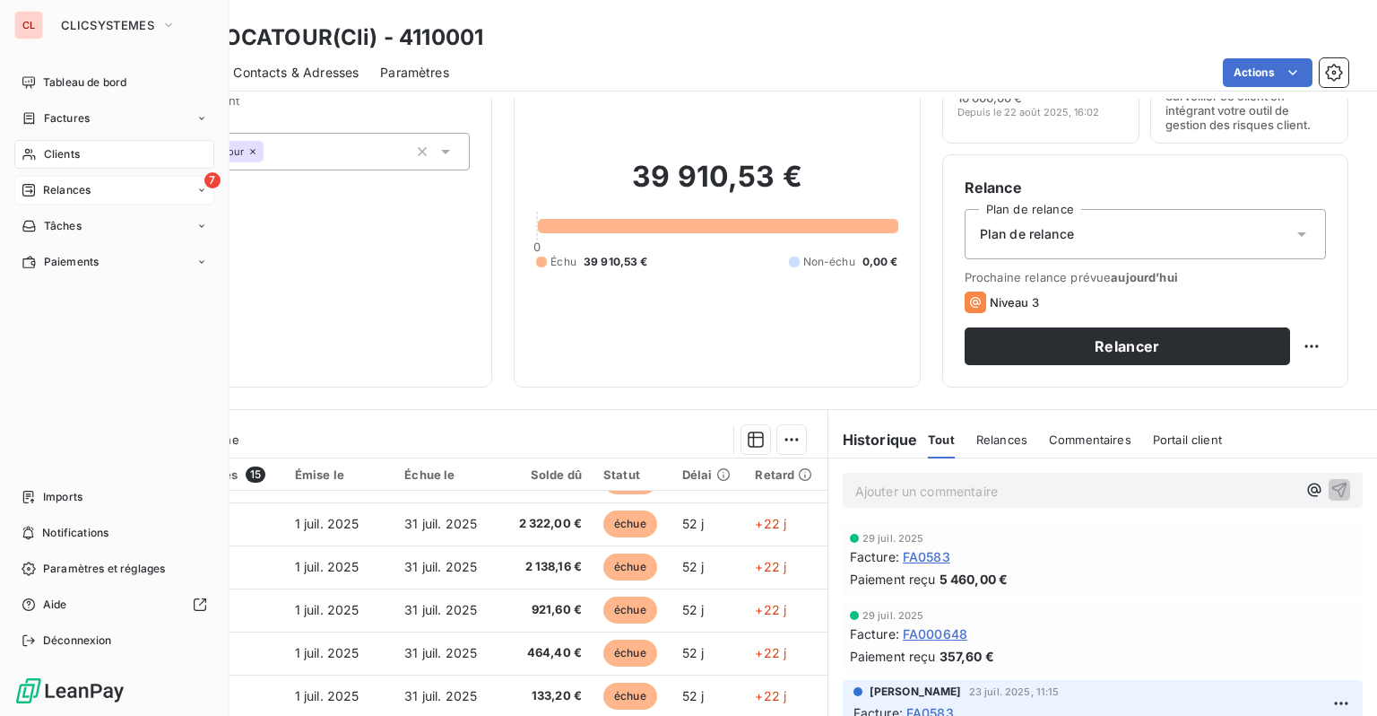
click at [75, 185] on span "Relances" at bounding box center [67, 190] width 48 height 16
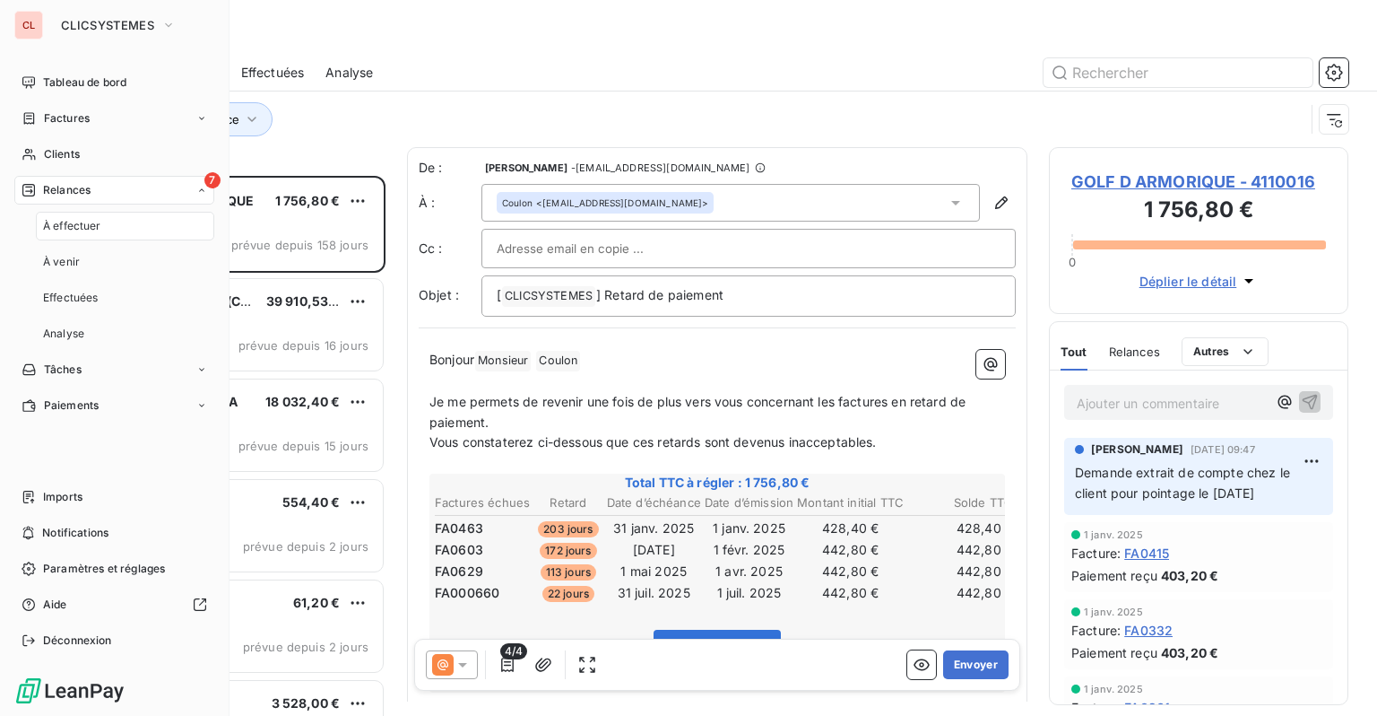
scroll to position [526, 285]
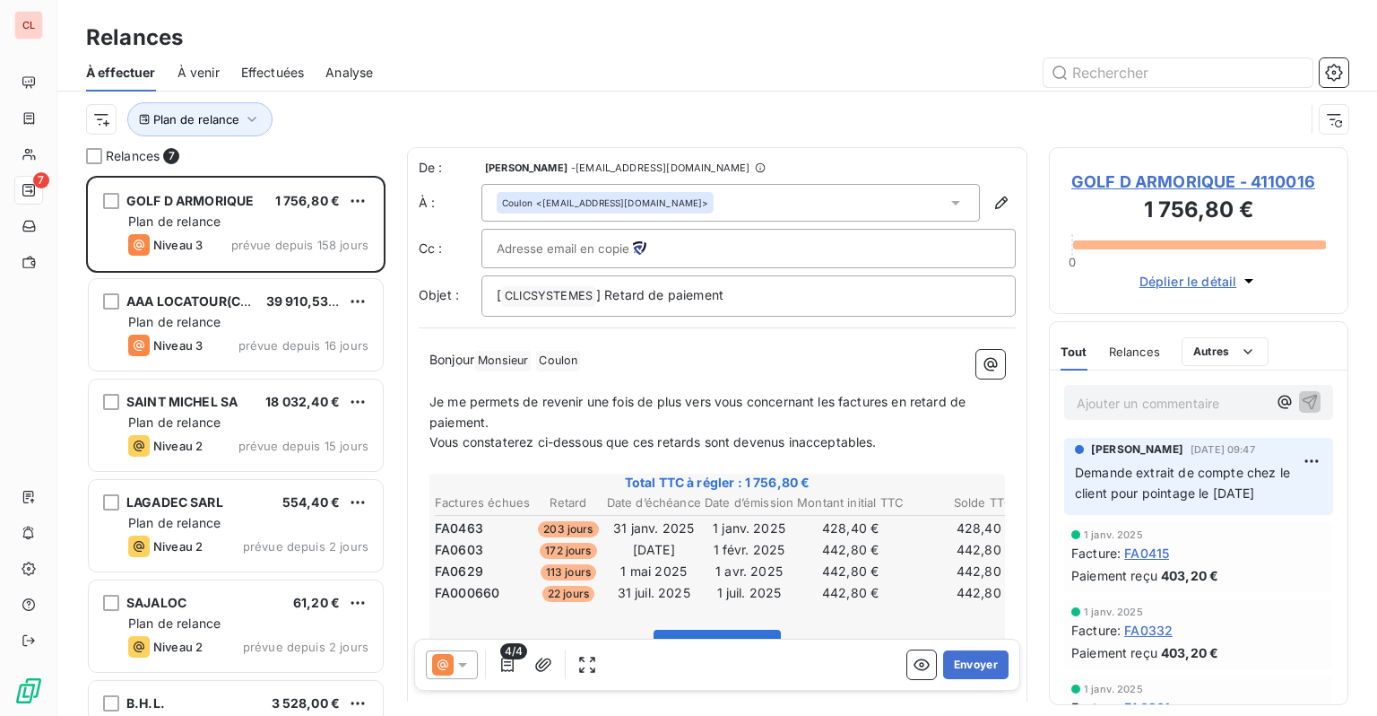
click at [454, 656] on icon at bounding box center [463, 665] width 18 height 18
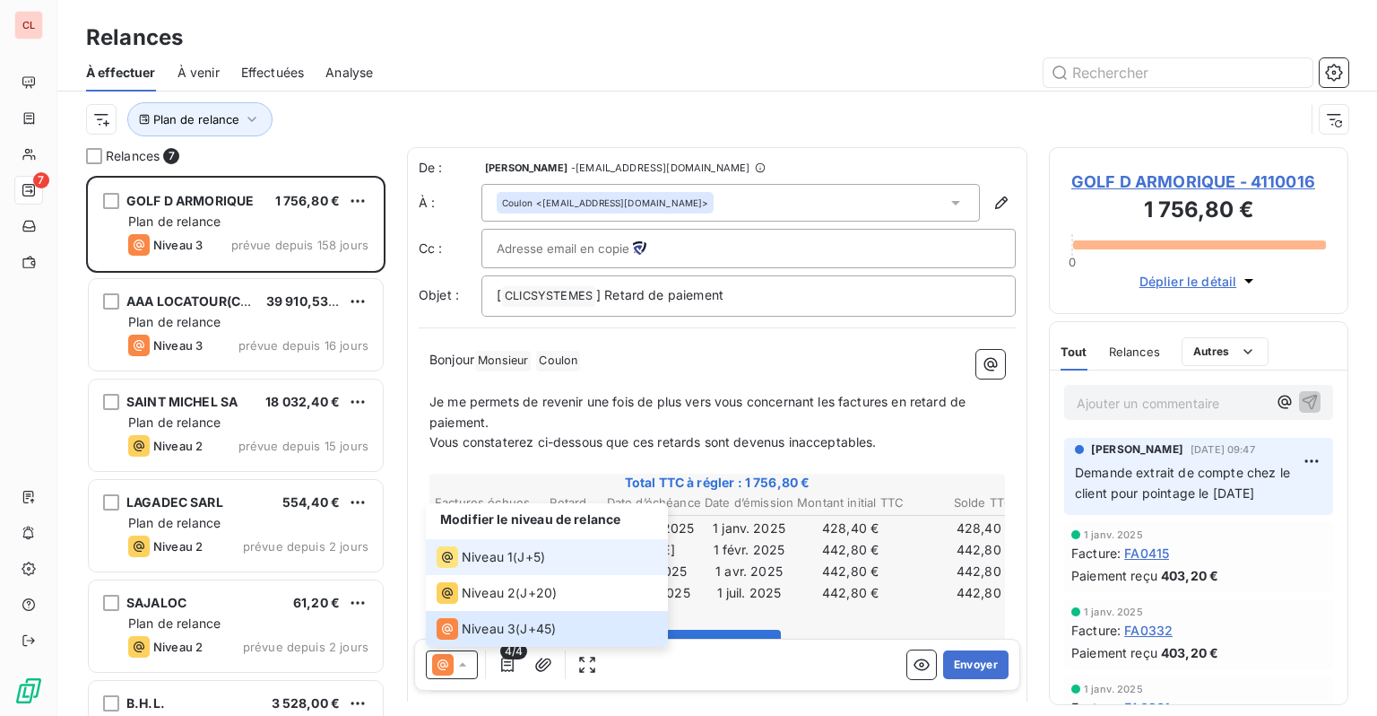
click at [491, 563] on span "Niveau 1" at bounding box center [487, 557] width 51 height 18
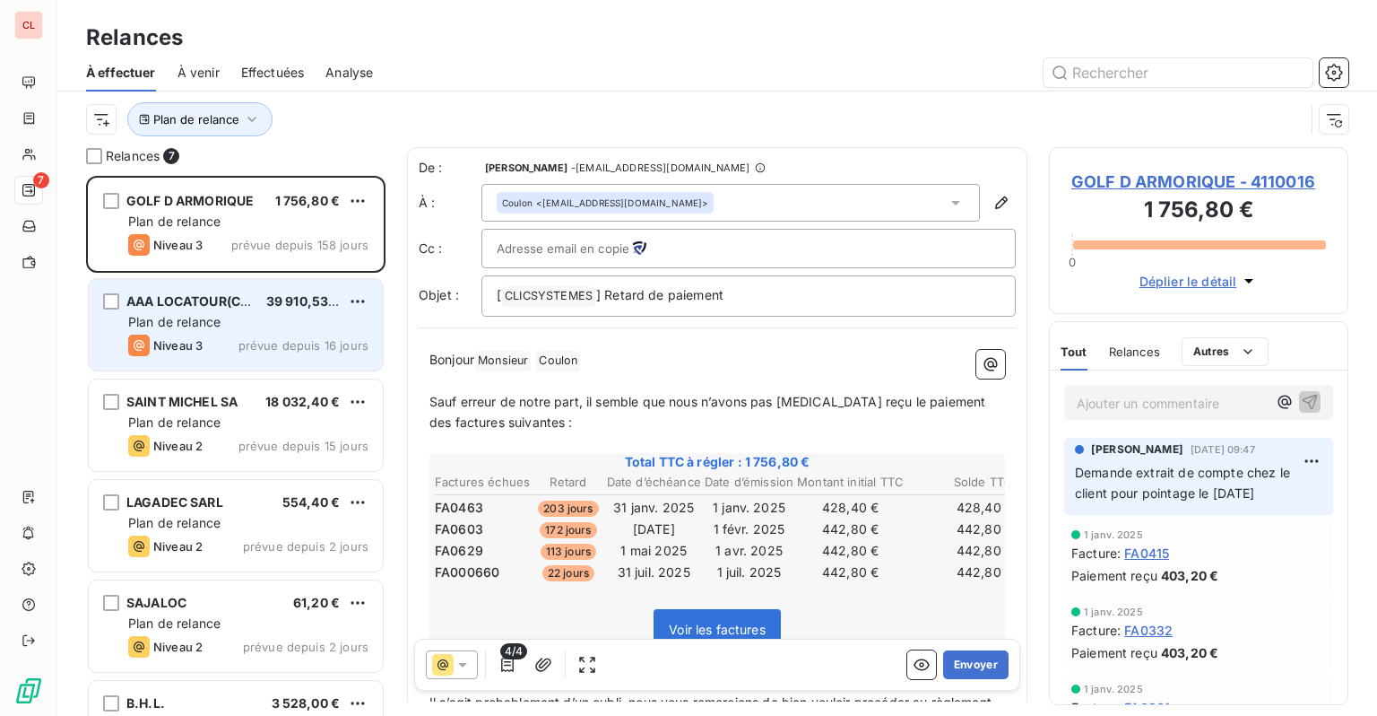
click at [181, 308] on span "AAA LOCATOUR(Cli)" at bounding box center [189, 300] width 126 height 15
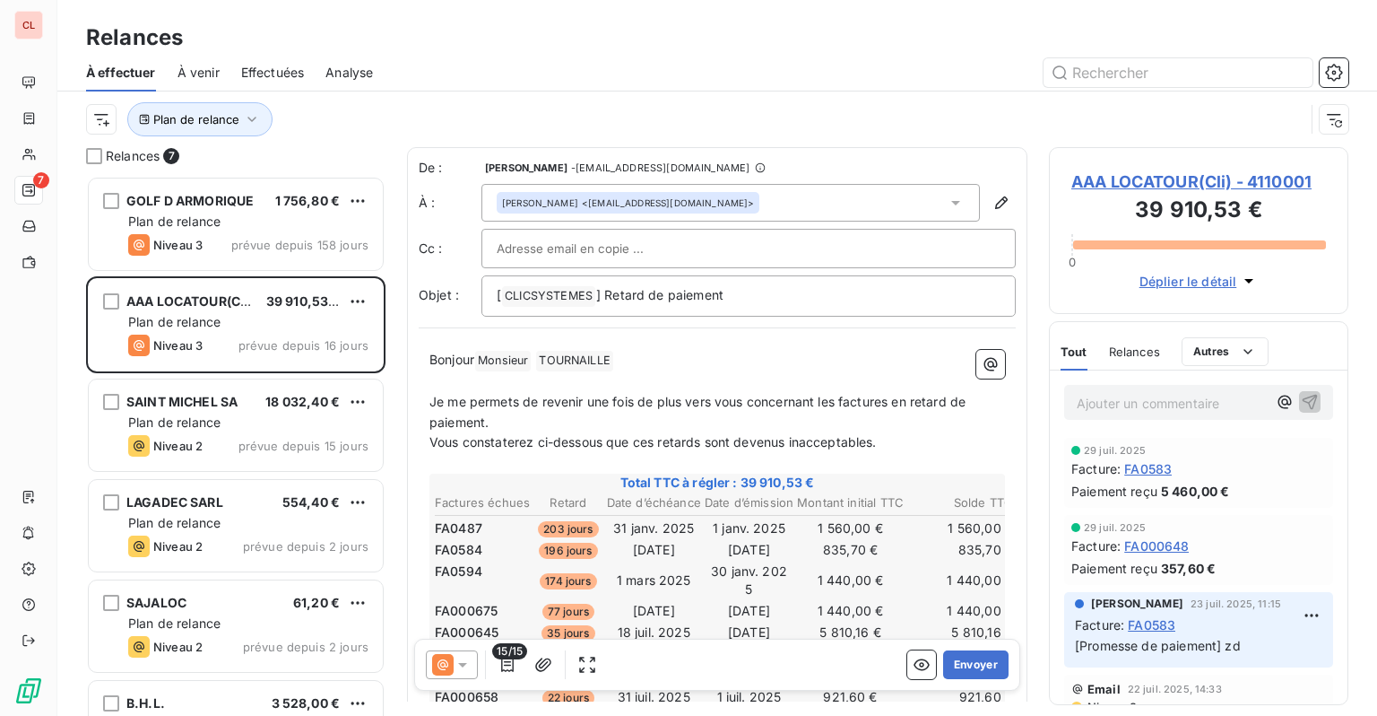
click at [471, 655] on div at bounding box center [452, 664] width 52 height 29
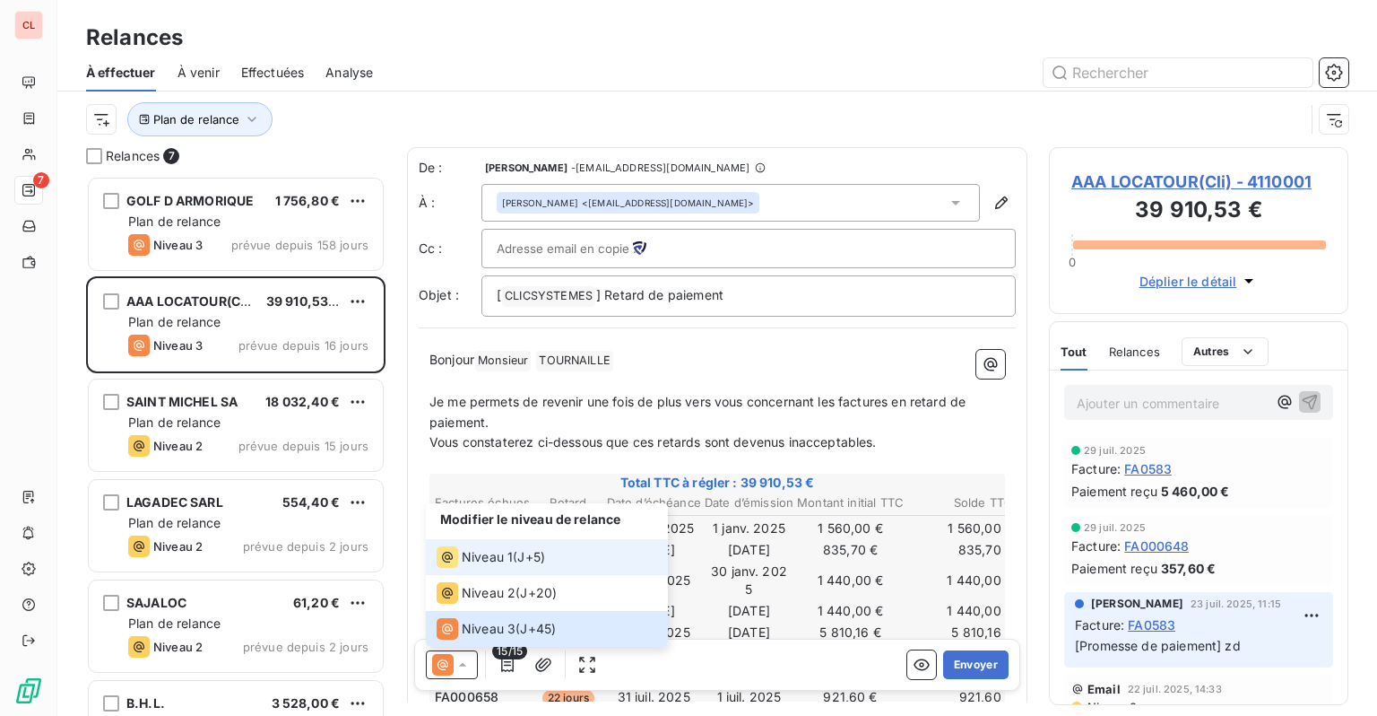
click at [467, 555] on span "Niveau 1" at bounding box center [487, 557] width 51 height 18
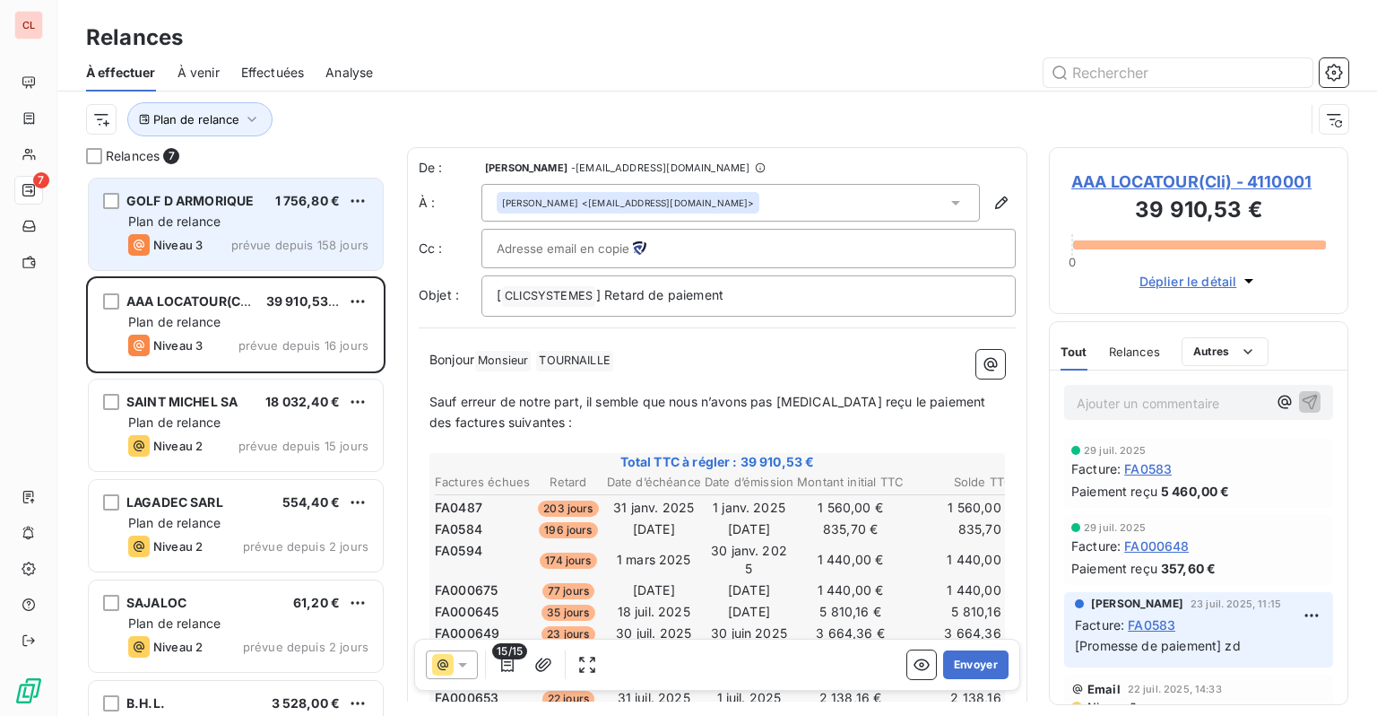
click at [185, 249] on span "Niveau 3" at bounding box center [177, 245] width 49 height 14
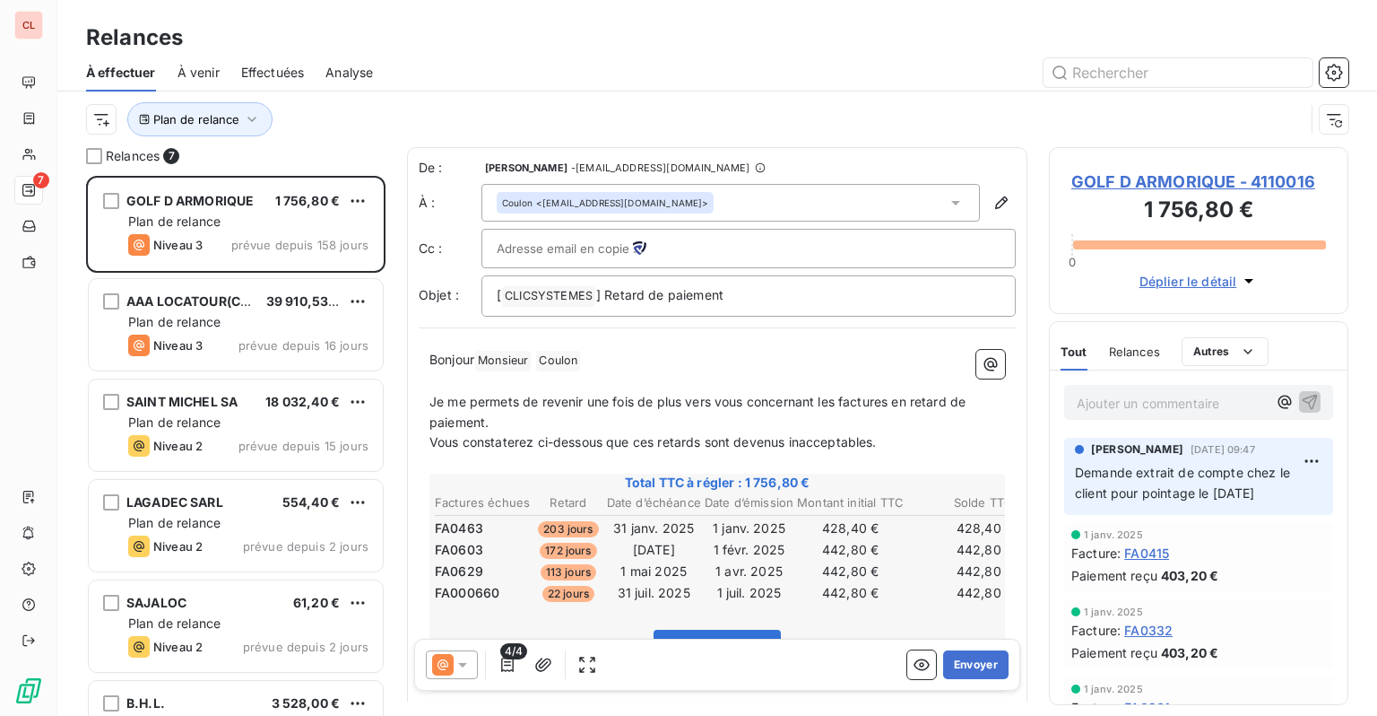
click at [472, 673] on div at bounding box center [452, 664] width 52 height 29
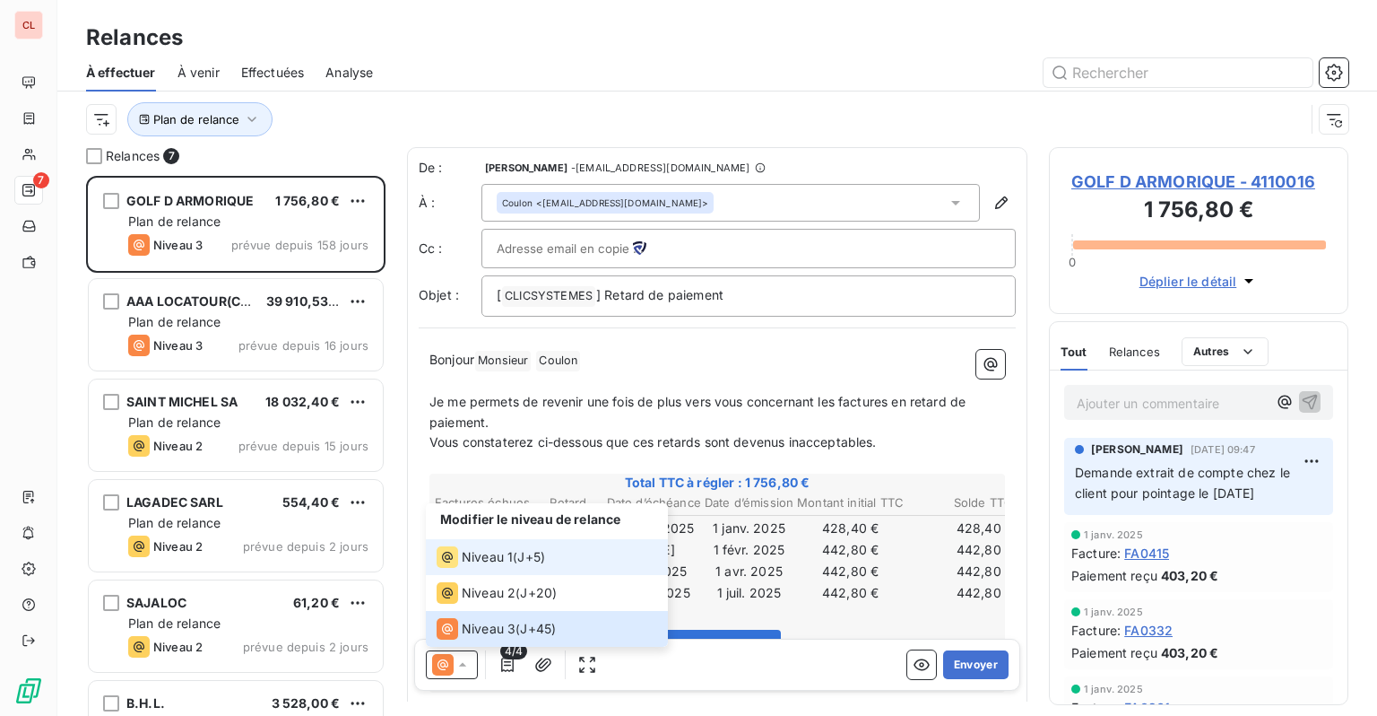
click at [491, 560] on span "Niveau 1" at bounding box center [487, 557] width 51 height 18
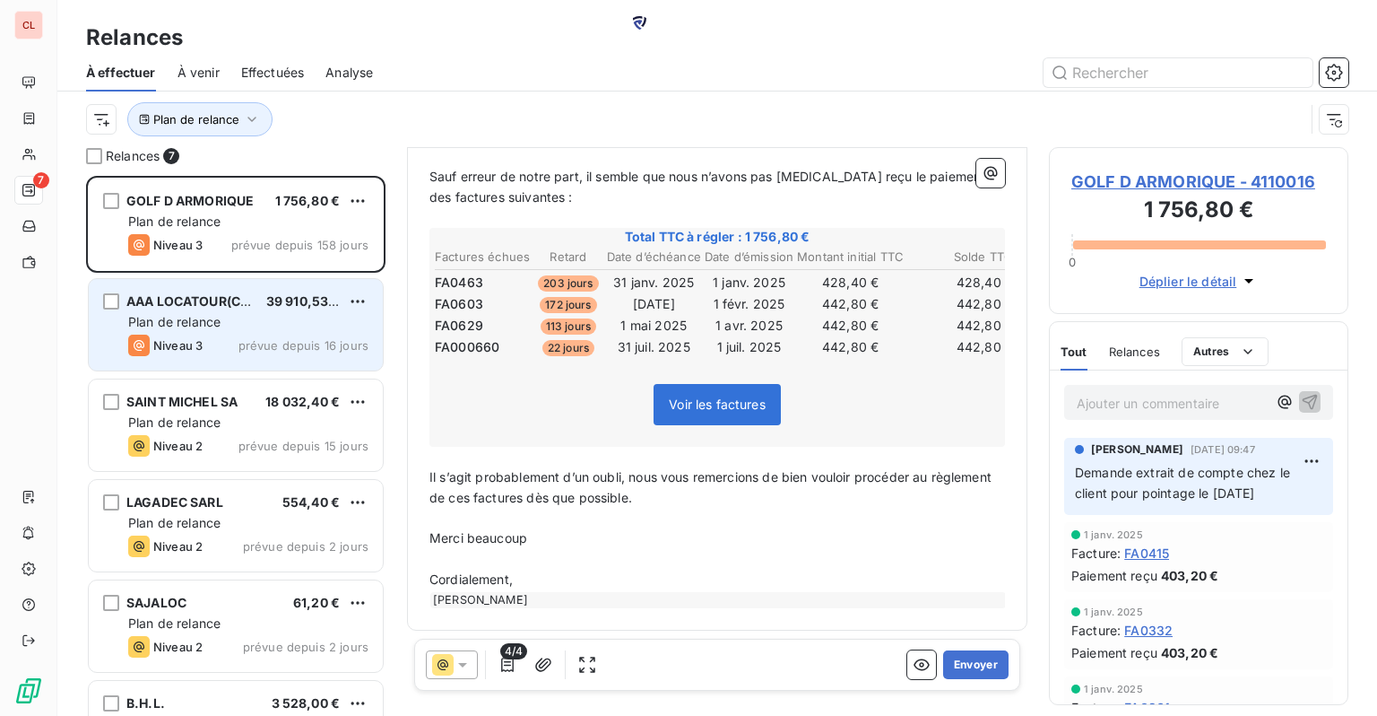
click at [270, 320] on div "Plan de relance" at bounding box center [248, 322] width 240 height 18
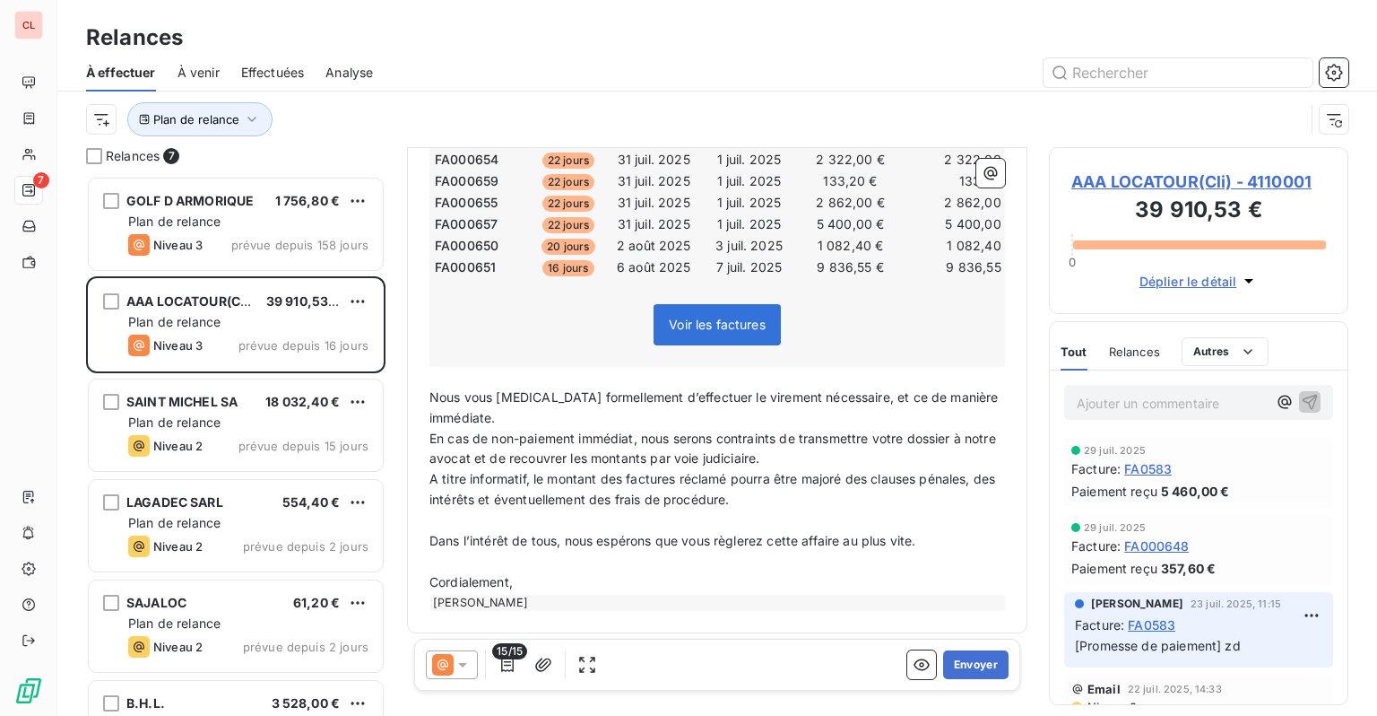
scroll to position [582, 0]
click at [451, 663] on icon at bounding box center [443, 665] width 22 height 22
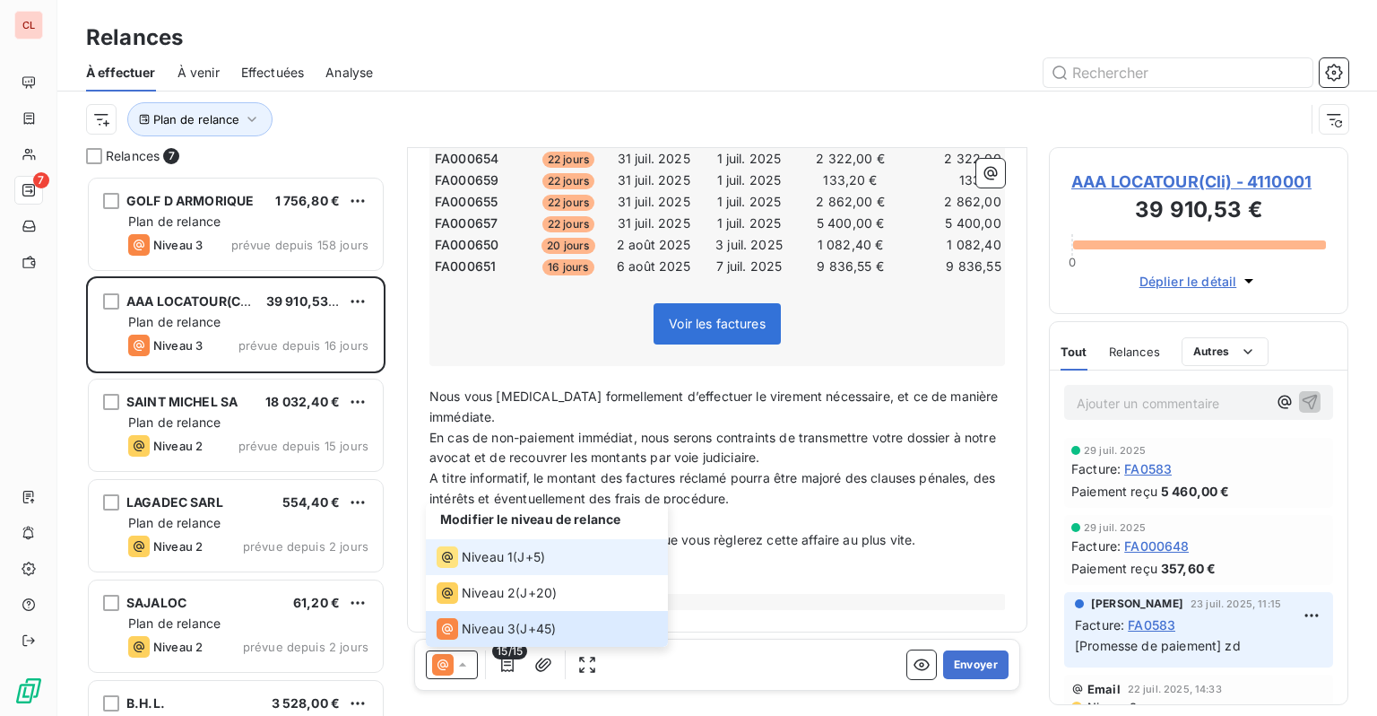
click at [473, 567] on div "Niveau 1" at bounding box center [475, 557] width 76 height 22
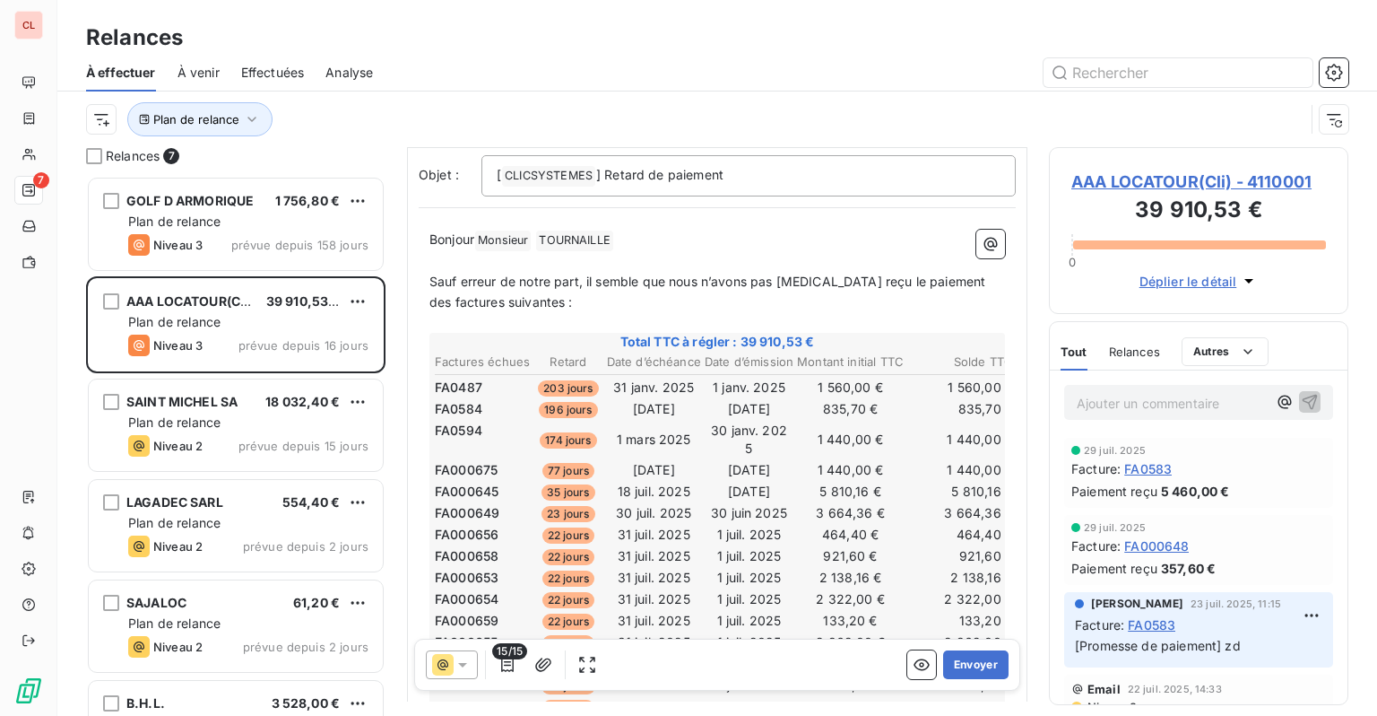
scroll to position [0, 0]
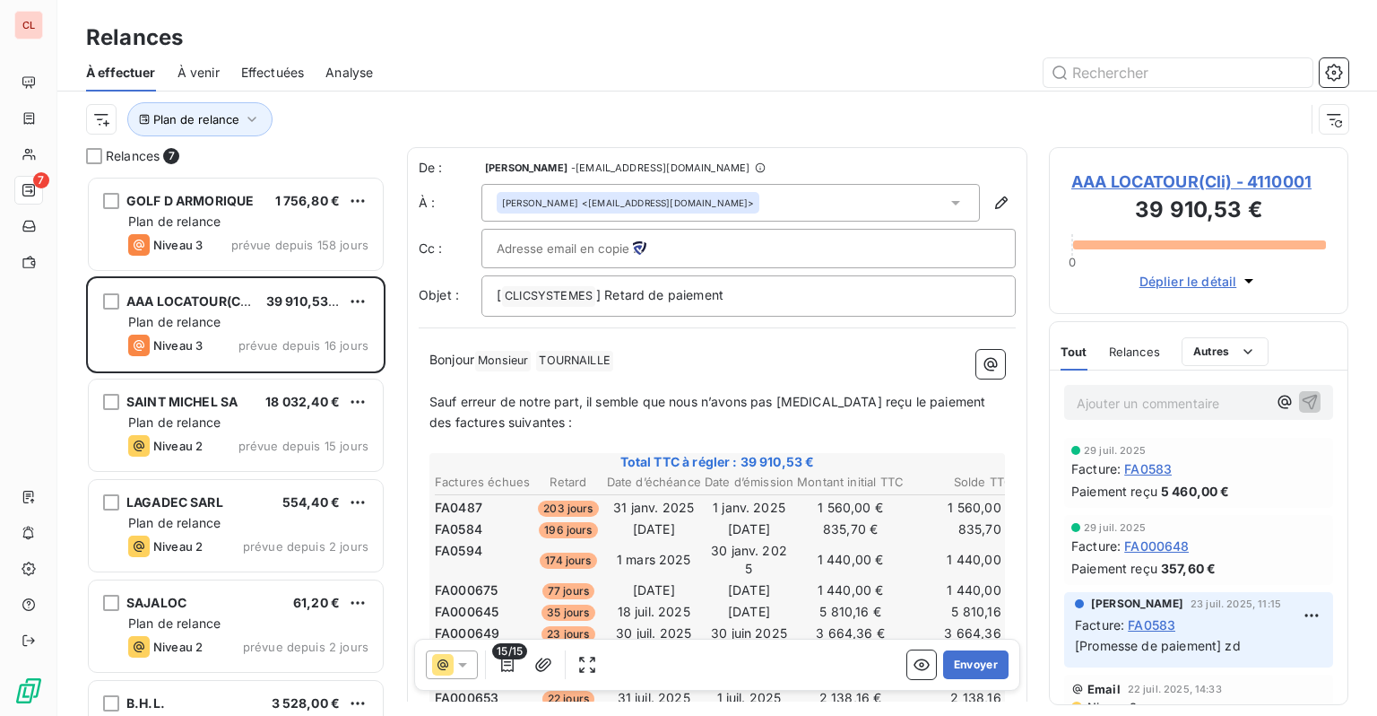
click at [465, 666] on icon at bounding box center [463, 665] width 18 height 18
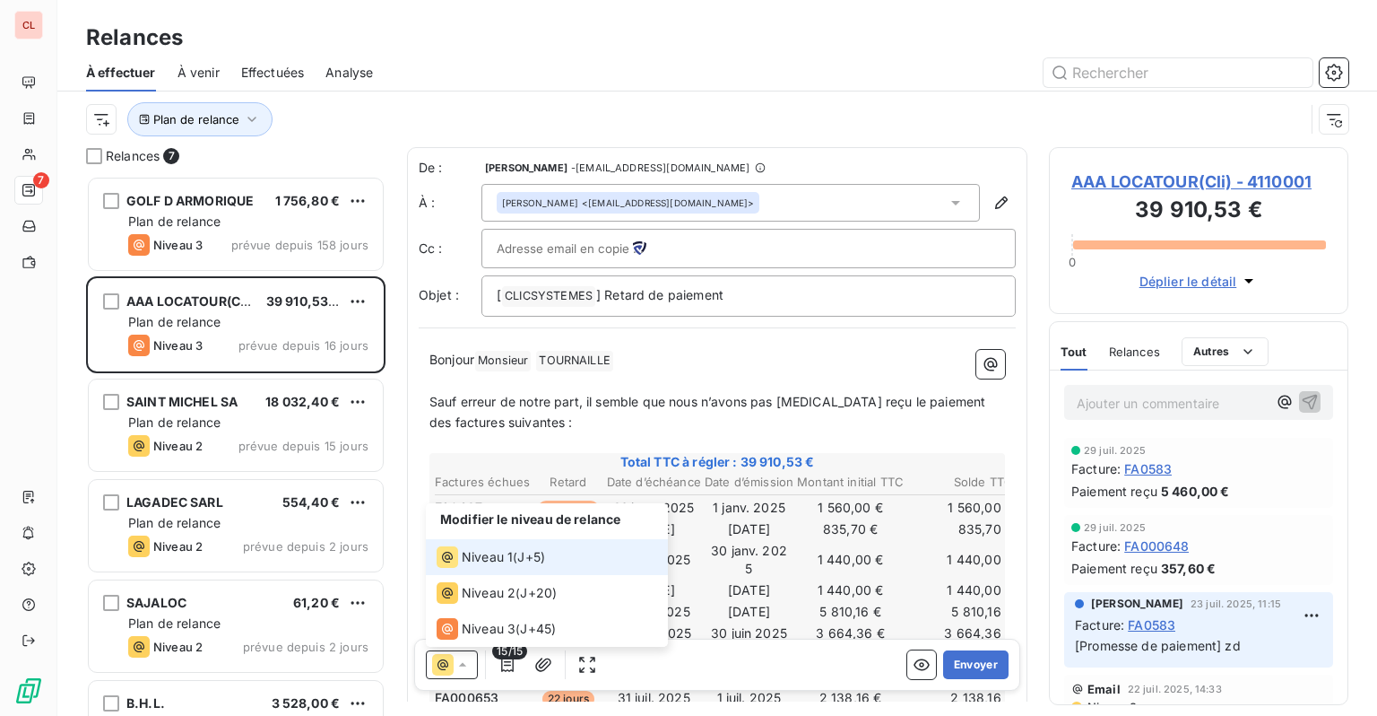
click at [464, 666] on icon at bounding box center [463, 665] width 18 height 18
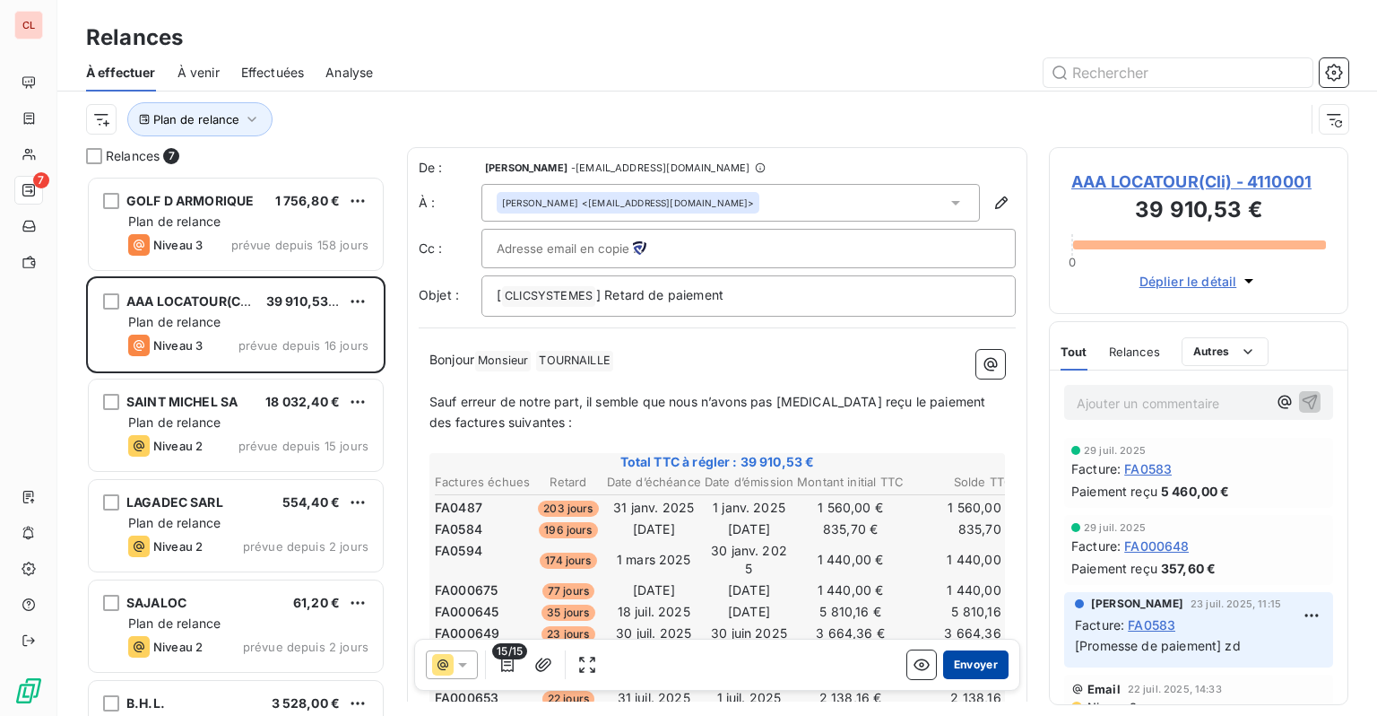
click at [979, 670] on button "Envoyer" at bounding box center [975, 664] width 65 height 29
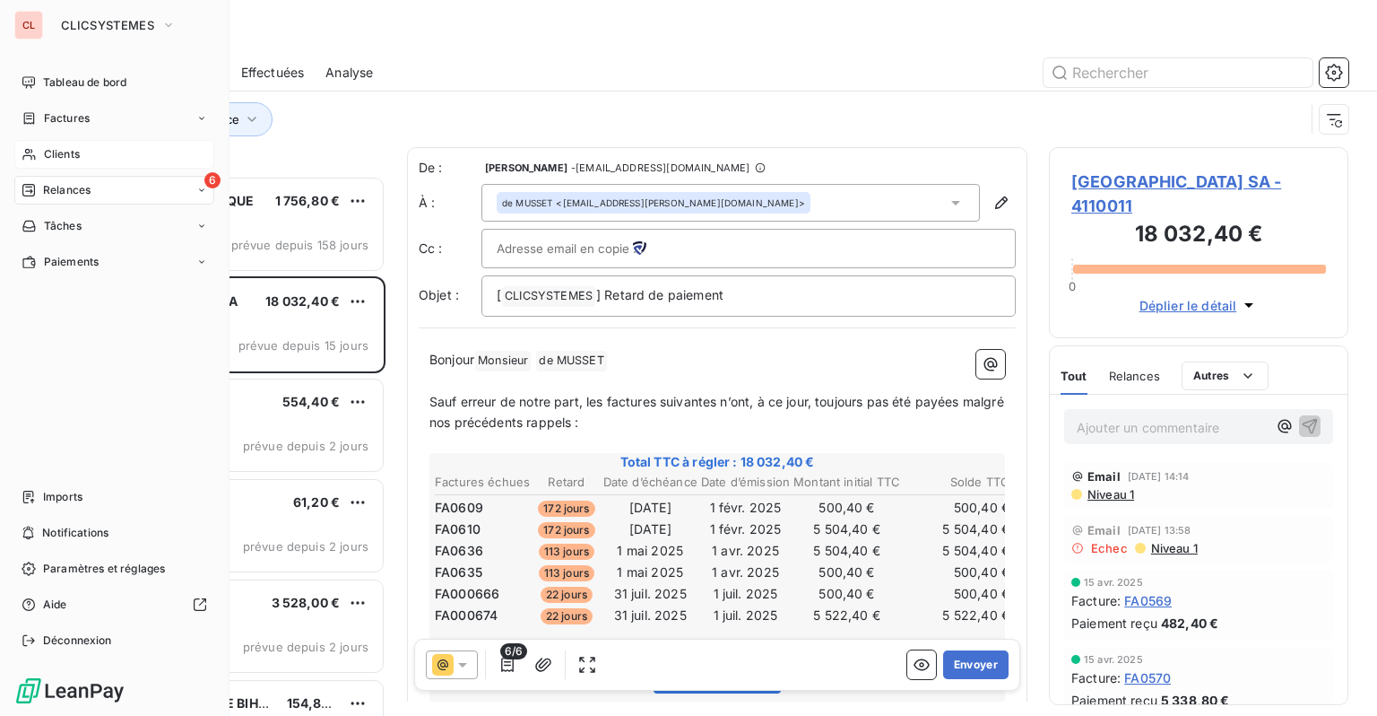
click at [44, 152] on span "Clients" at bounding box center [62, 154] width 36 height 16
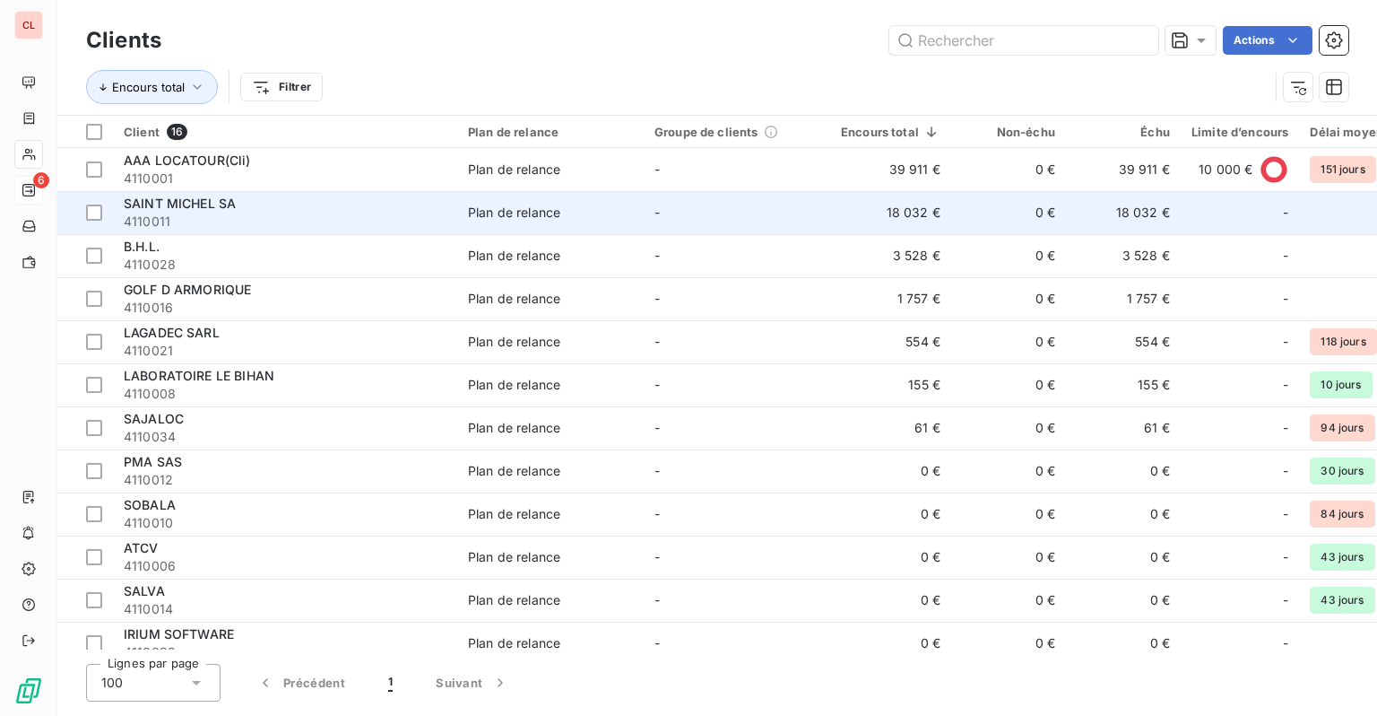
click at [1181, 211] on td "-" at bounding box center [1240, 212] width 118 height 43
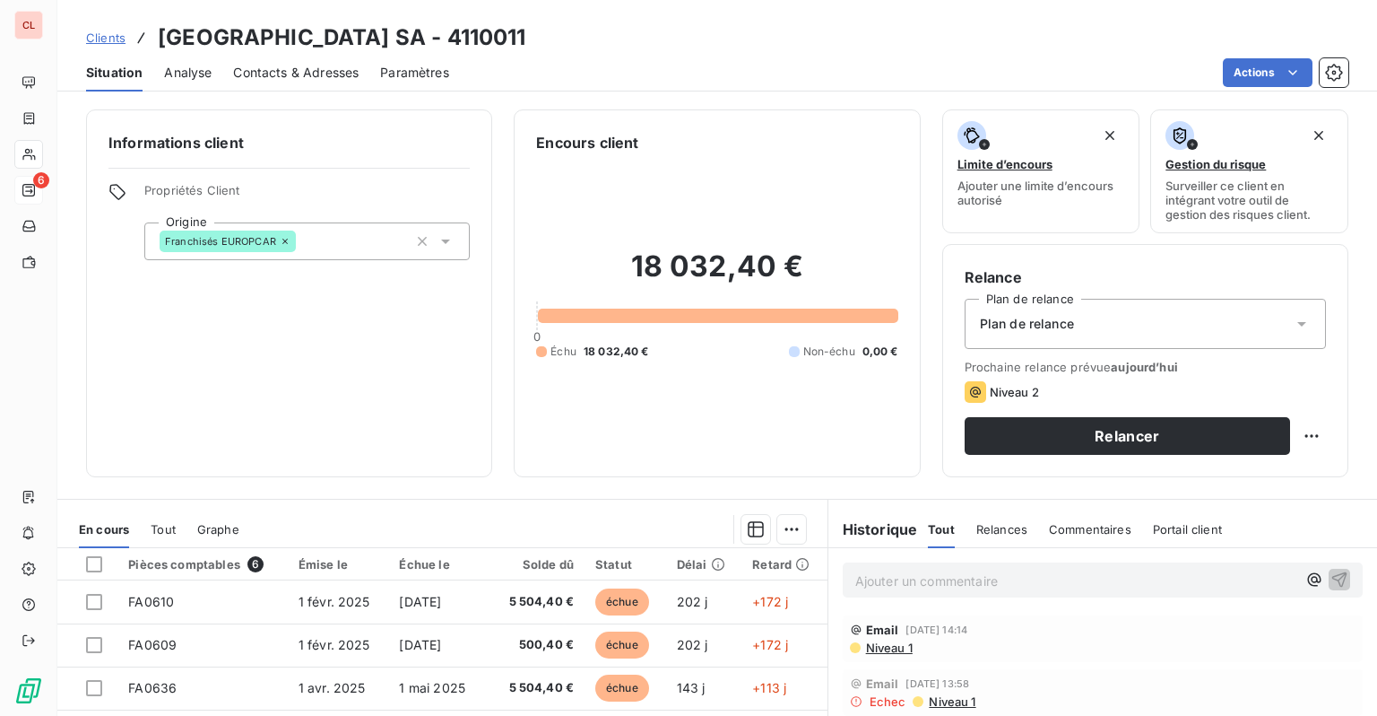
click at [402, 73] on span "Paramètres" at bounding box center [414, 73] width 69 height 18
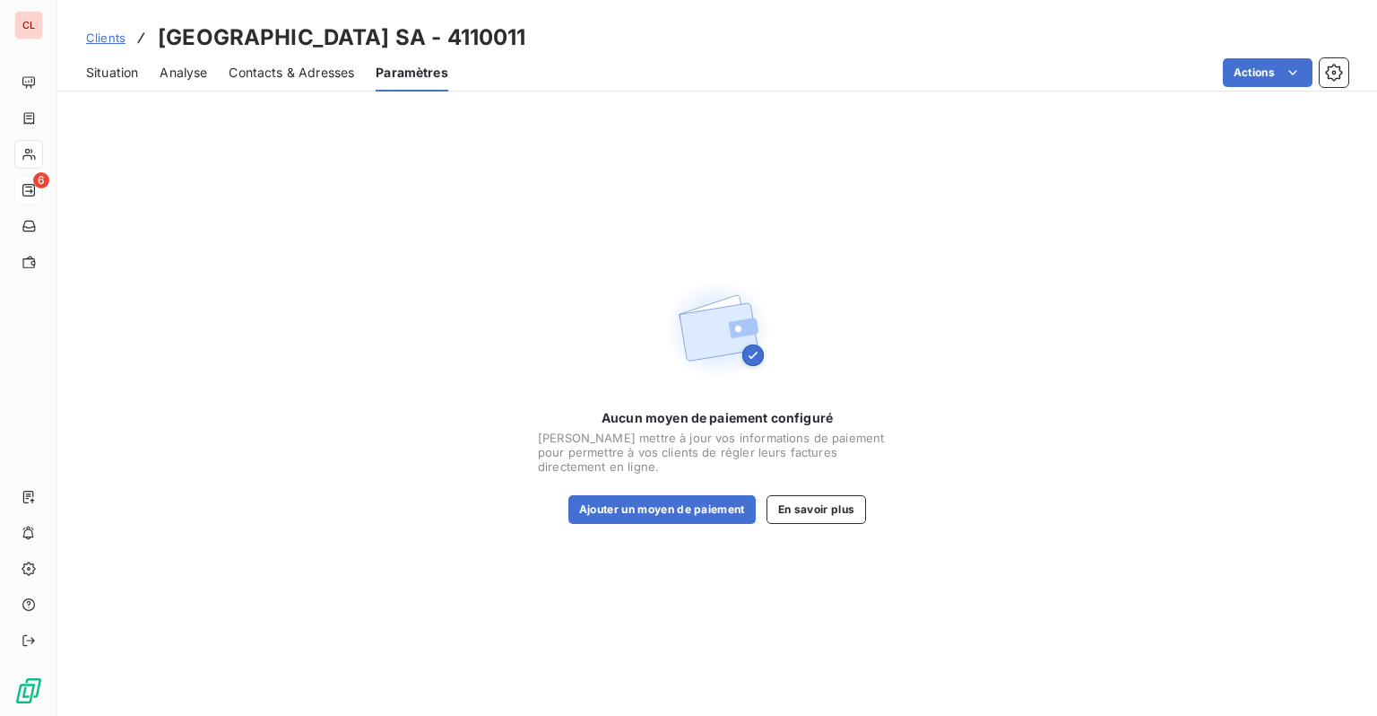
click at [322, 73] on span "Contacts & Adresses" at bounding box center [292, 73] width 126 height 18
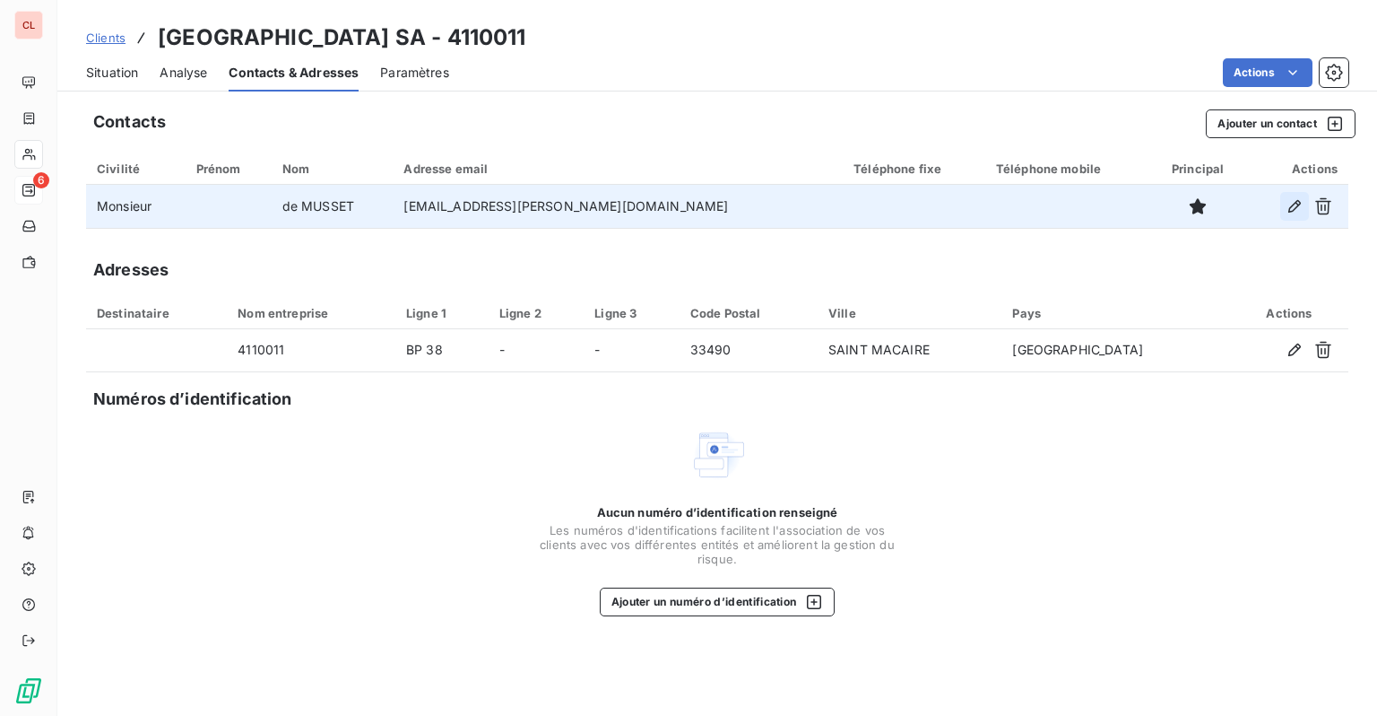
click at [1294, 205] on icon "button" at bounding box center [1295, 206] width 18 height 18
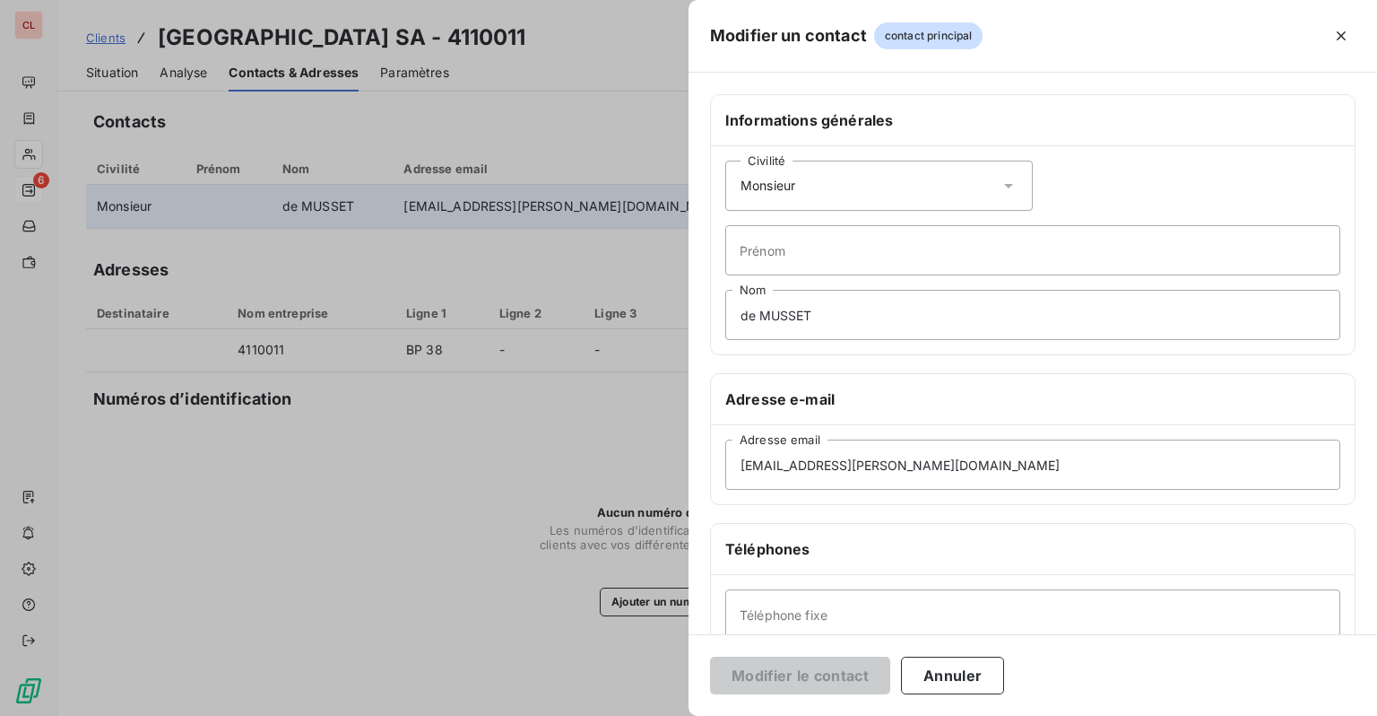
click at [803, 196] on div "Civilité Monsieur" at bounding box center [879, 186] width 308 height 50
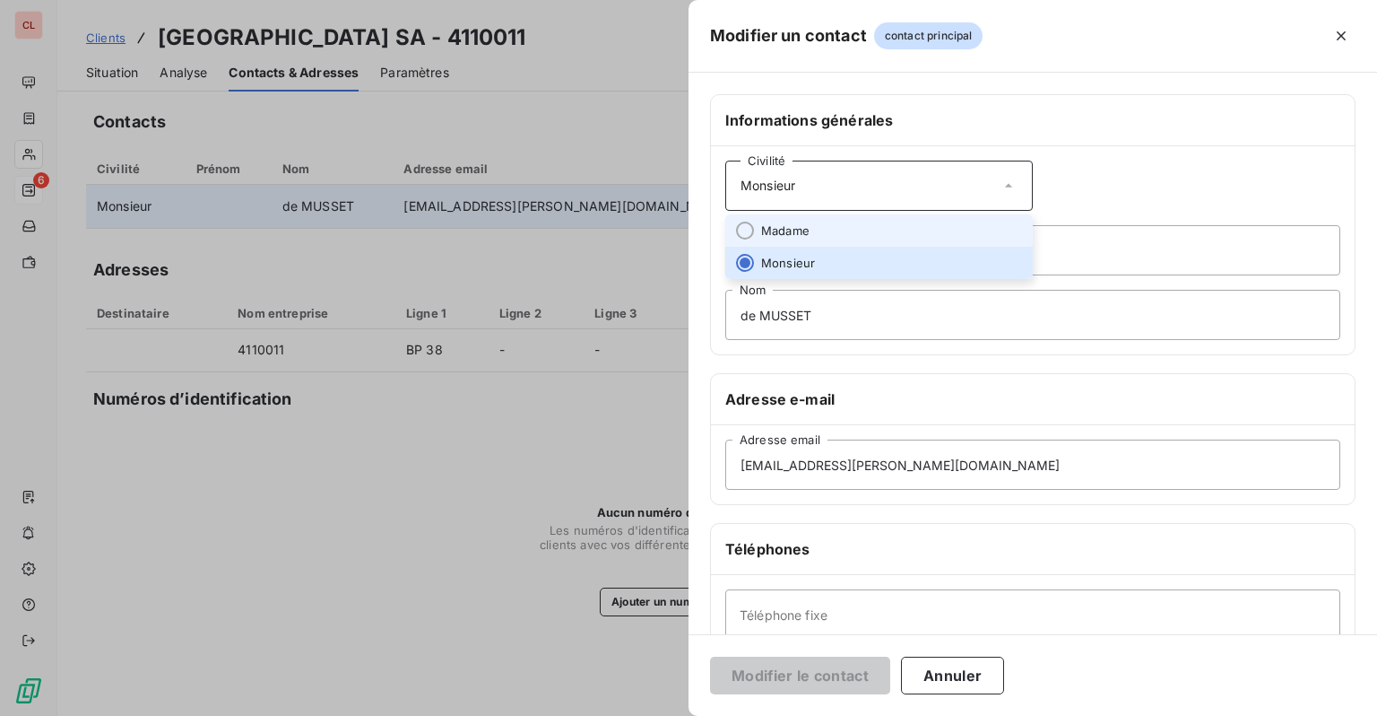
click at [792, 228] on span "Madame" at bounding box center [785, 230] width 48 height 17
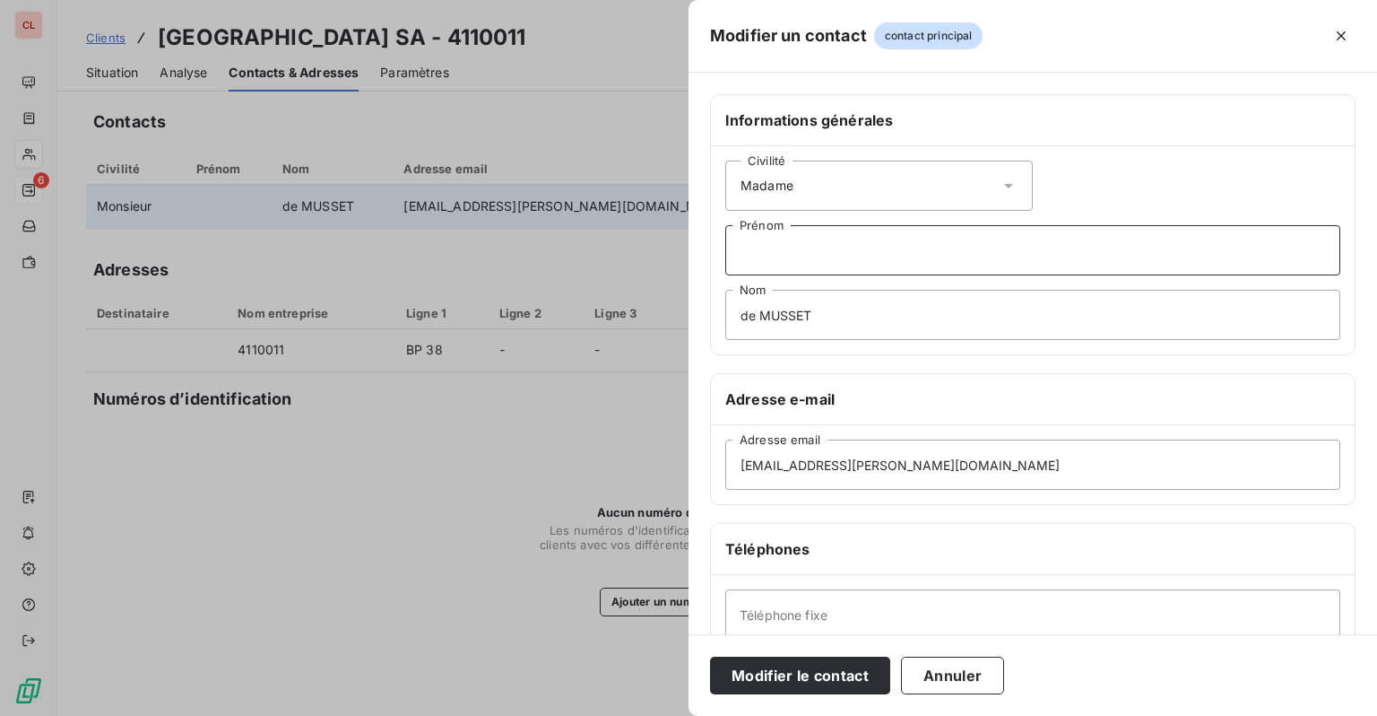
click at [797, 255] on input "Prénom" at bounding box center [1032, 250] width 615 height 50
type input "Stéphanie"
click at [818, 316] on input "de MUSSET" at bounding box center [1032, 315] width 615 height 50
drag, startPoint x: 837, startPoint y: 317, endPoint x: 660, endPoint y: 314, distance: 176.7
click at [660, 715] on div "Modifier un contact contact principal Informations générales Civilité Madame St…" at bounding box center [688, 716] width 1377 height 0
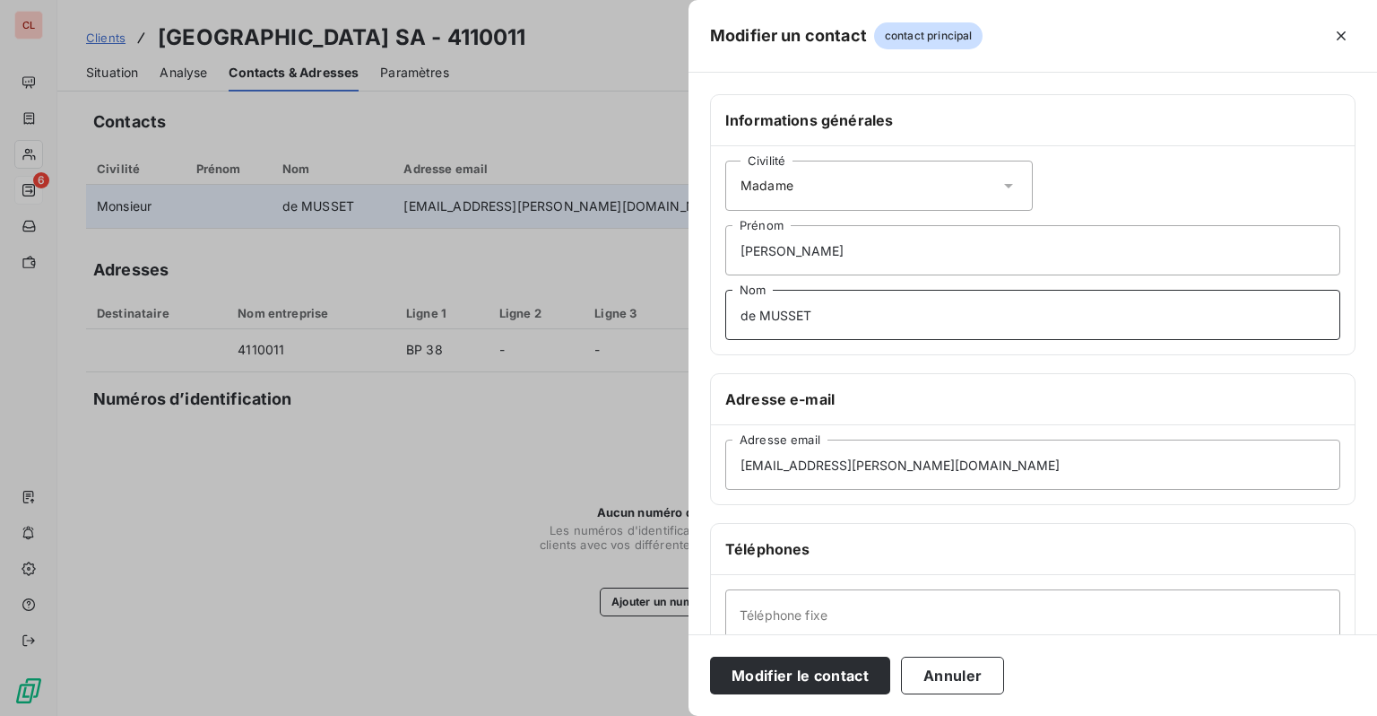
paste input "PUYATTE"
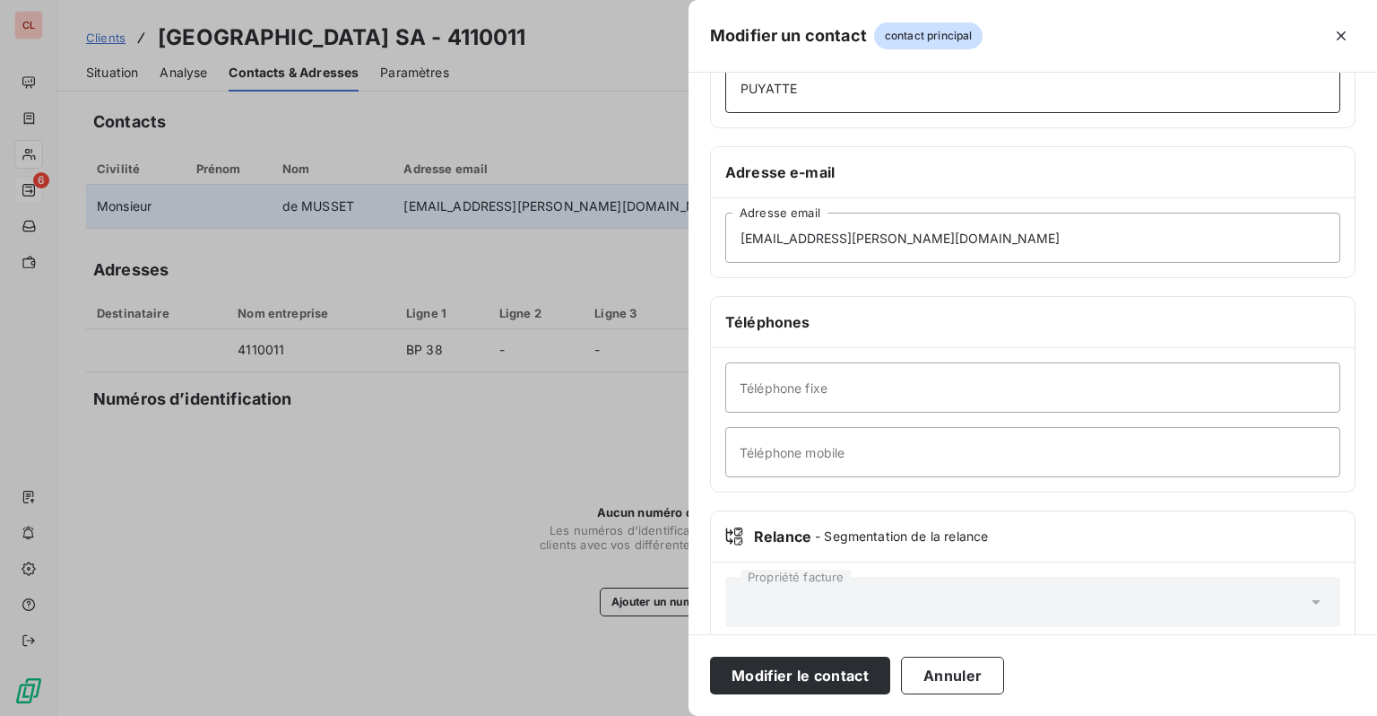
scroll to position [253, 0]
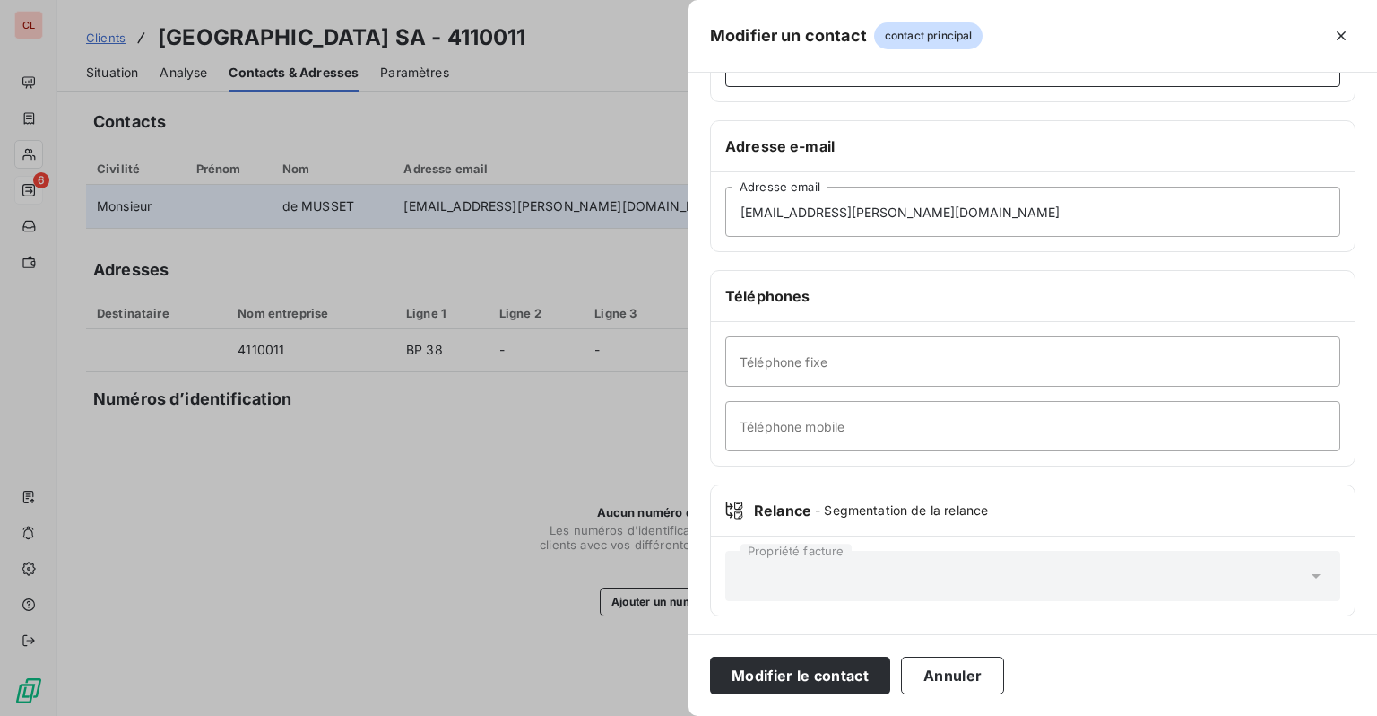
type input "PUYATTE"
click at [798, 371] on input "Téléphone fixe" at bounding box center [1032, 361] width 615 height 50
paste input "05.56.63.60.27"
type input "05.56.63.60.27"
click at [812, 669] on button "Modifier le contact" at bounding box center [800, 675] width 180 height 38
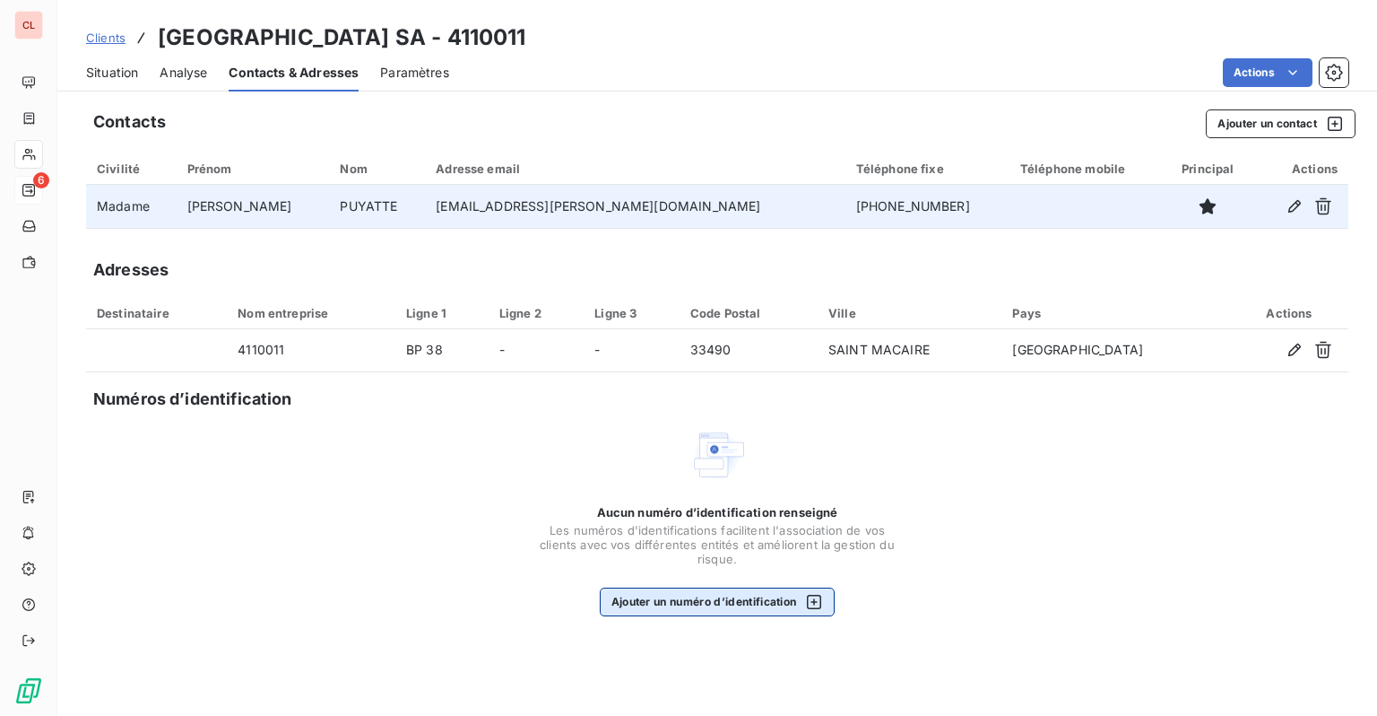
click at [718, 587] on button "Ajouter un numéro d’identification" at bounding box center [718, 601] width 236 height 29
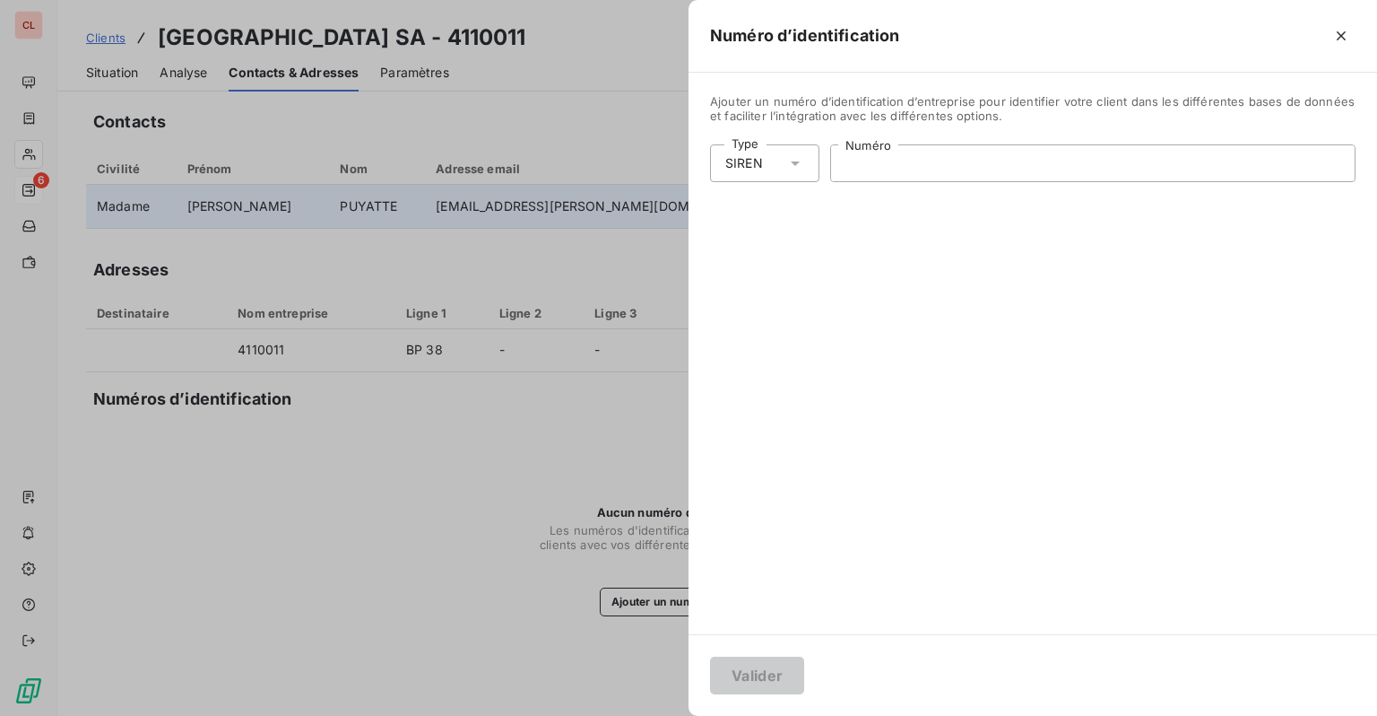
click at [890, 154] on input "Numéro" at bounding box center [1093, 163] width 524 height 36
paste input "595 680 158"
type input "595 680 158"
click at [768, 676] on button "Valider" at bounding box center [757, 675] width 94 height 38
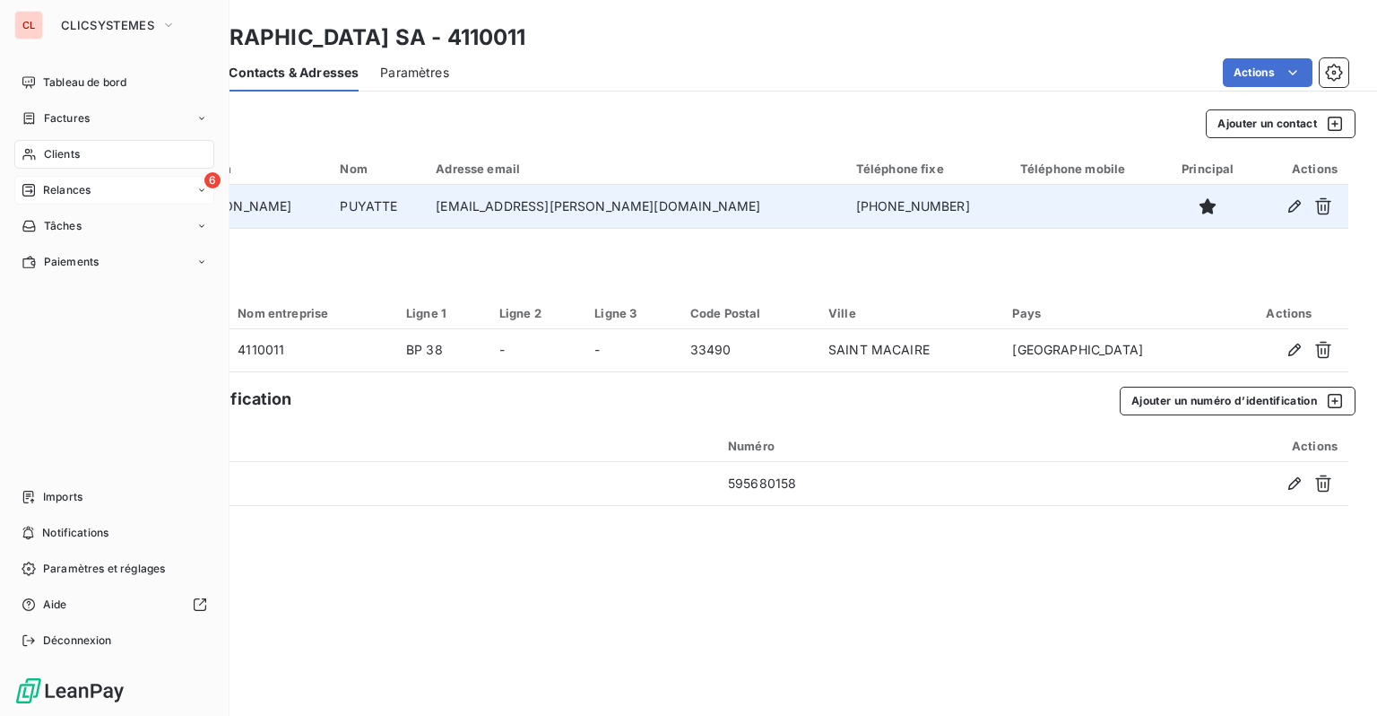
click at [45, 193] on span "Relances" at bounding box center [67, 190] width 48 height 16
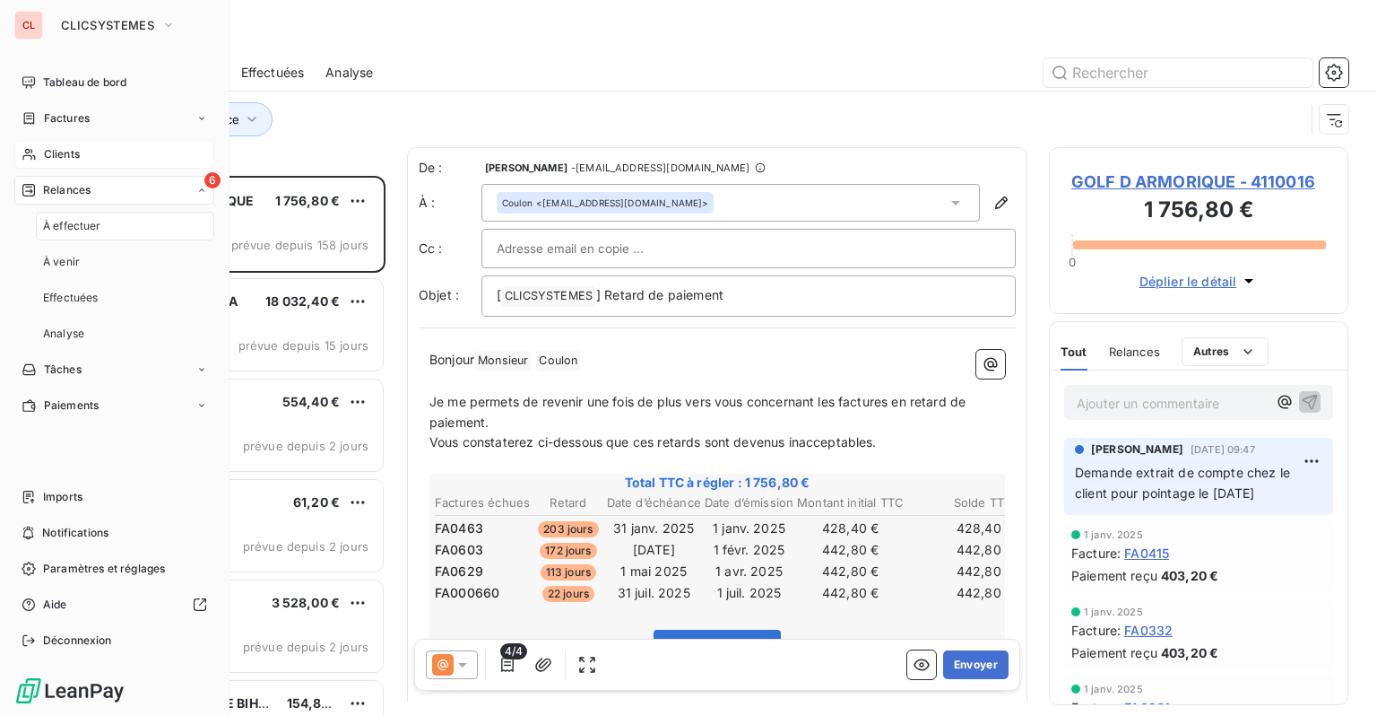
scroll to position [526, 285]
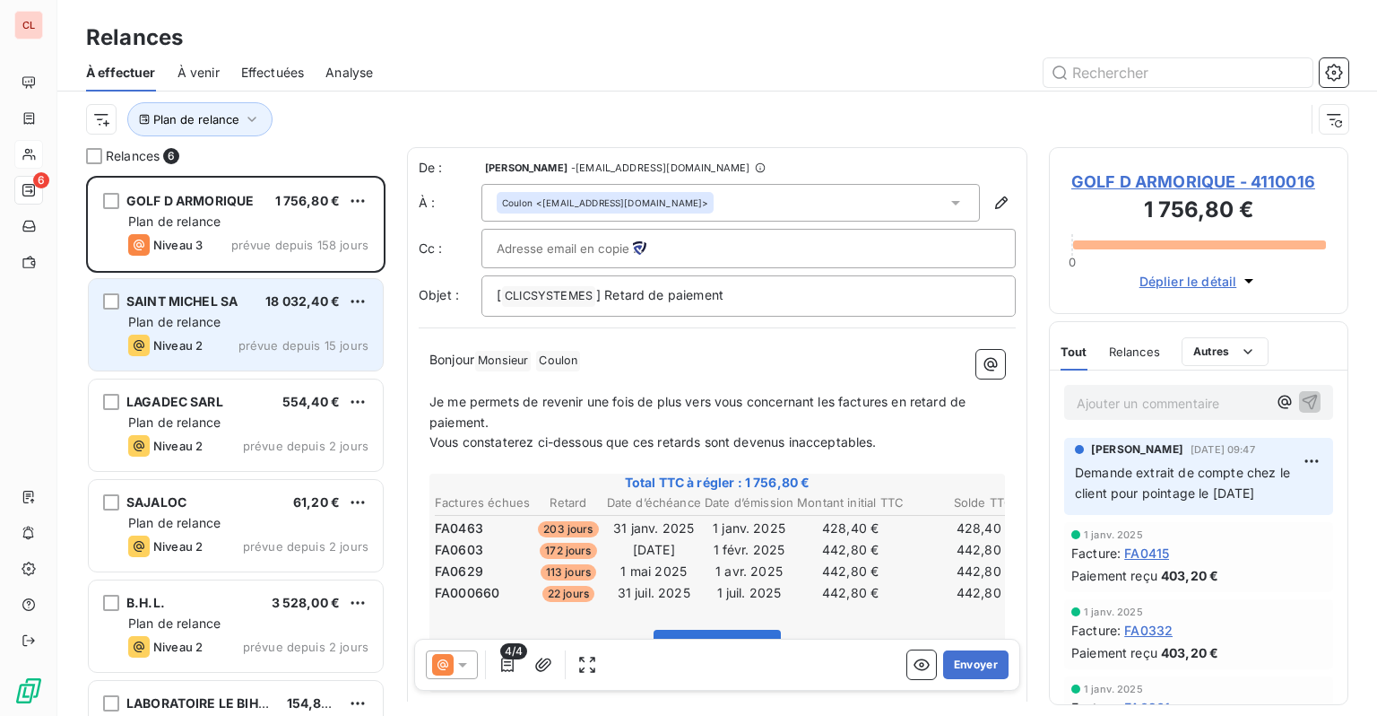
click at [239, 326] on div "Plan de relance" at bounding box center [248, 322] width 240 height 18
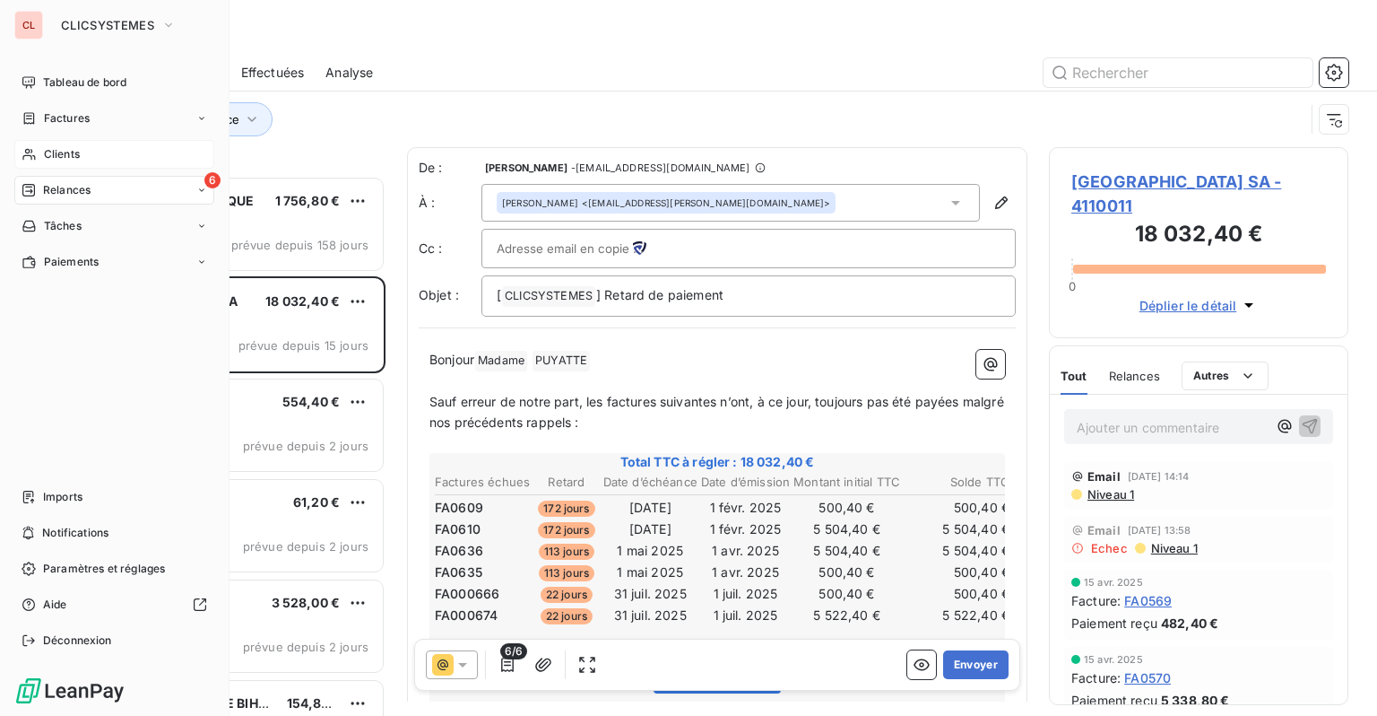
click at [68, 184] on span "Relances" at bounding box center [67, 190] width 48 height 16
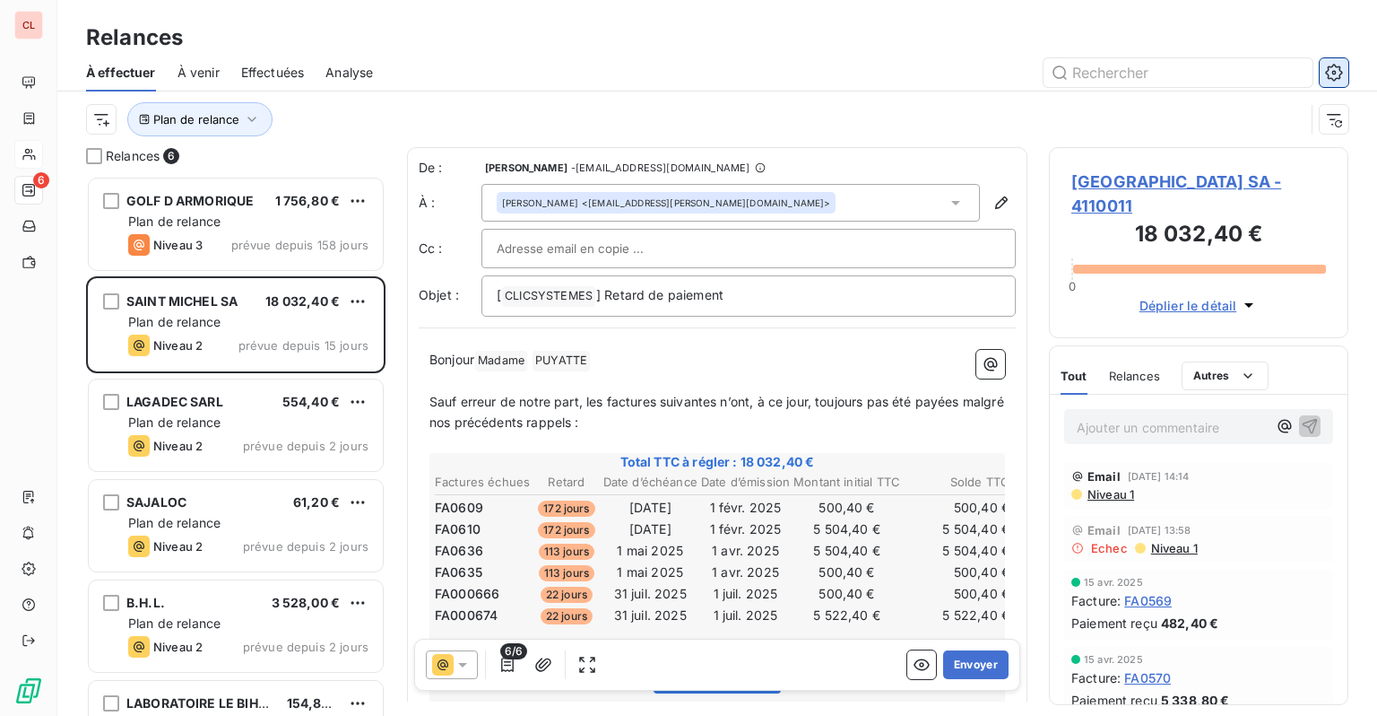
click at [1321, 65] on button "button" at bounding box center [1334, 72] width 29 height 29
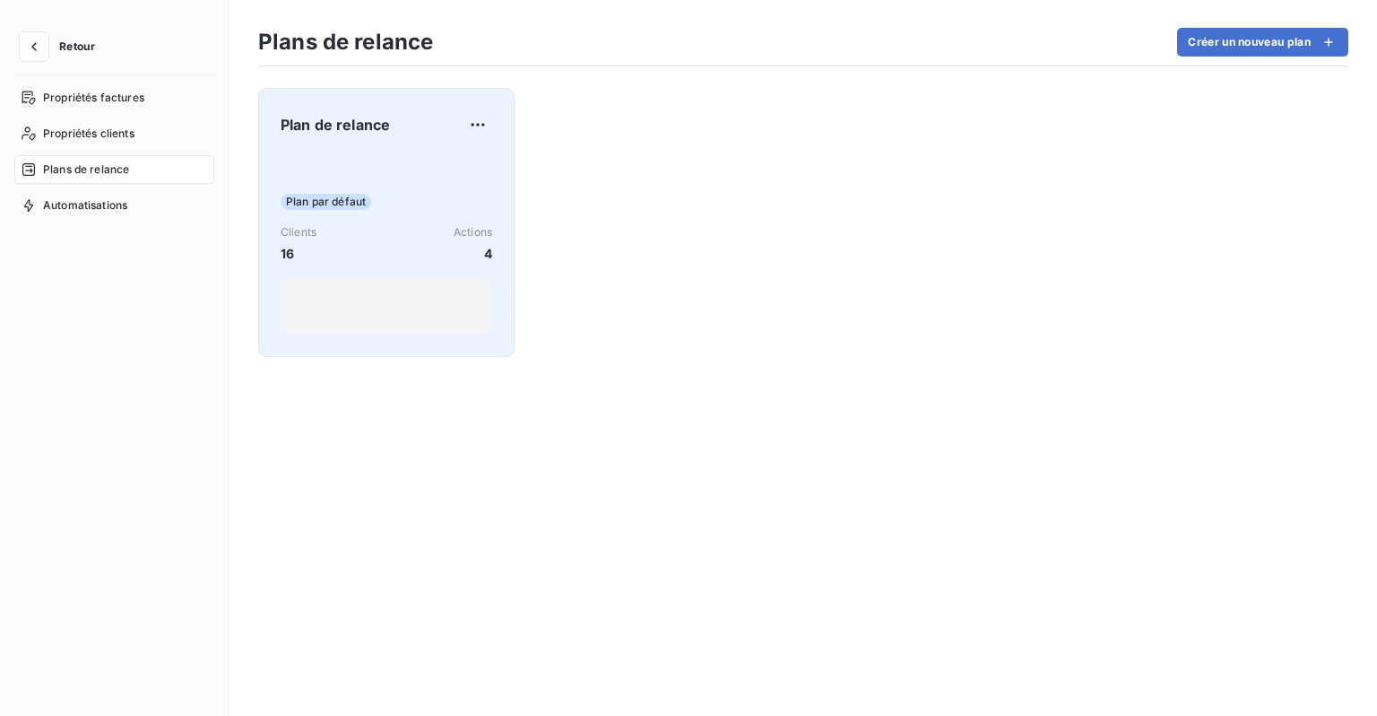
click at [334, 235] on div "Clients 16 Actions 4" at bounding box center [387, 243] width 212 height 39
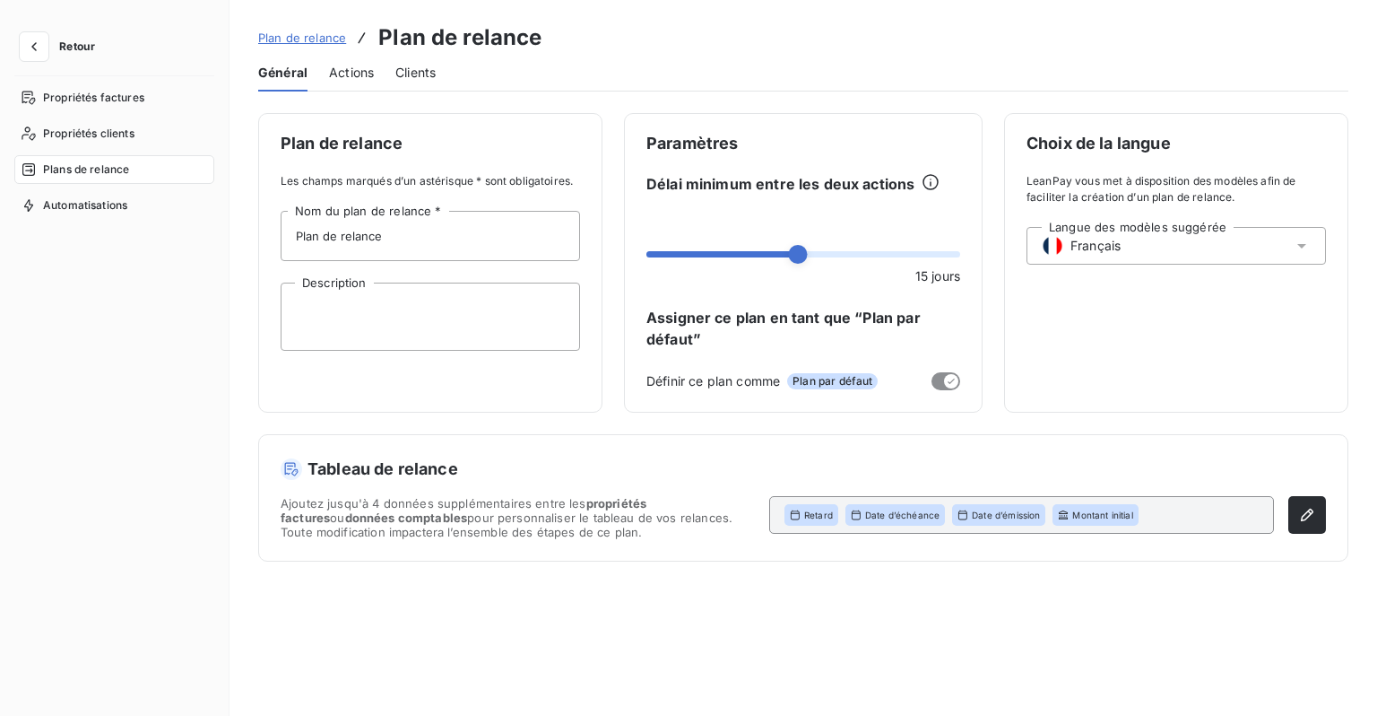
click at [355, 73] on span "Actions" at bounding box center [351, 73] width 45 height 18
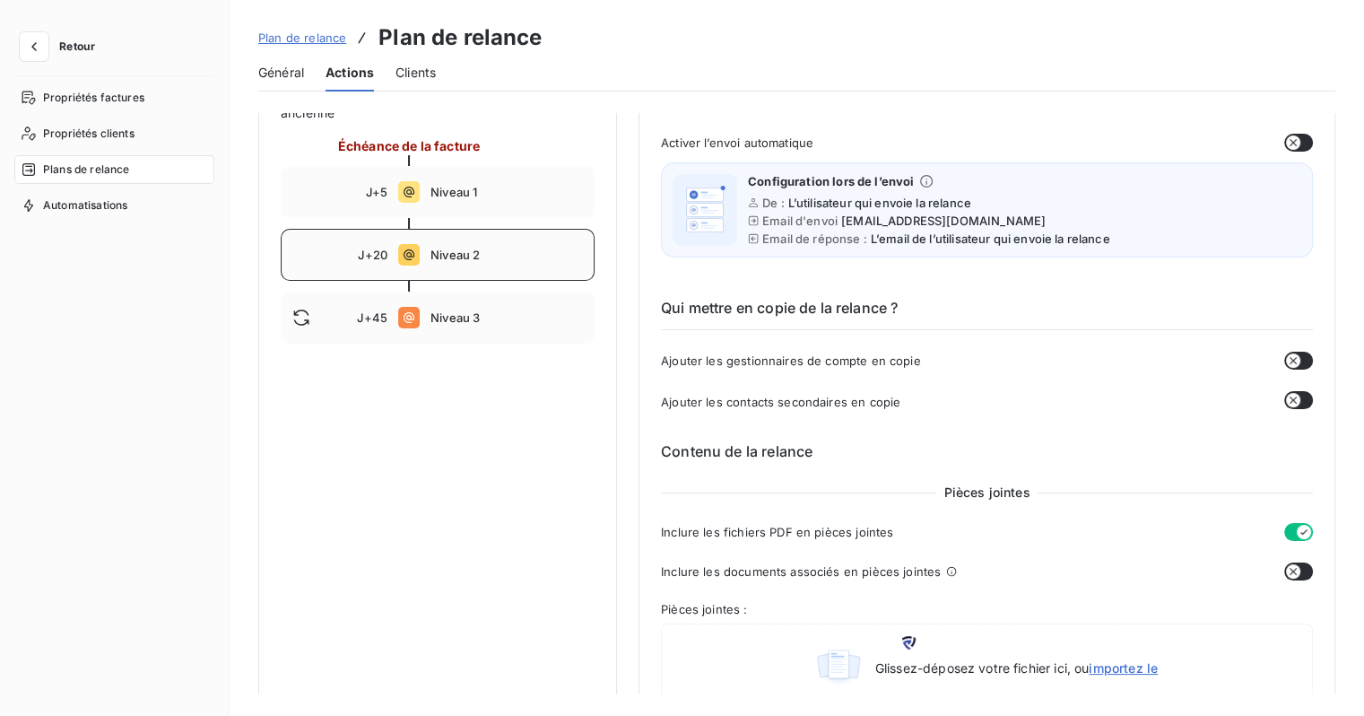
scroll to position [68, 0]
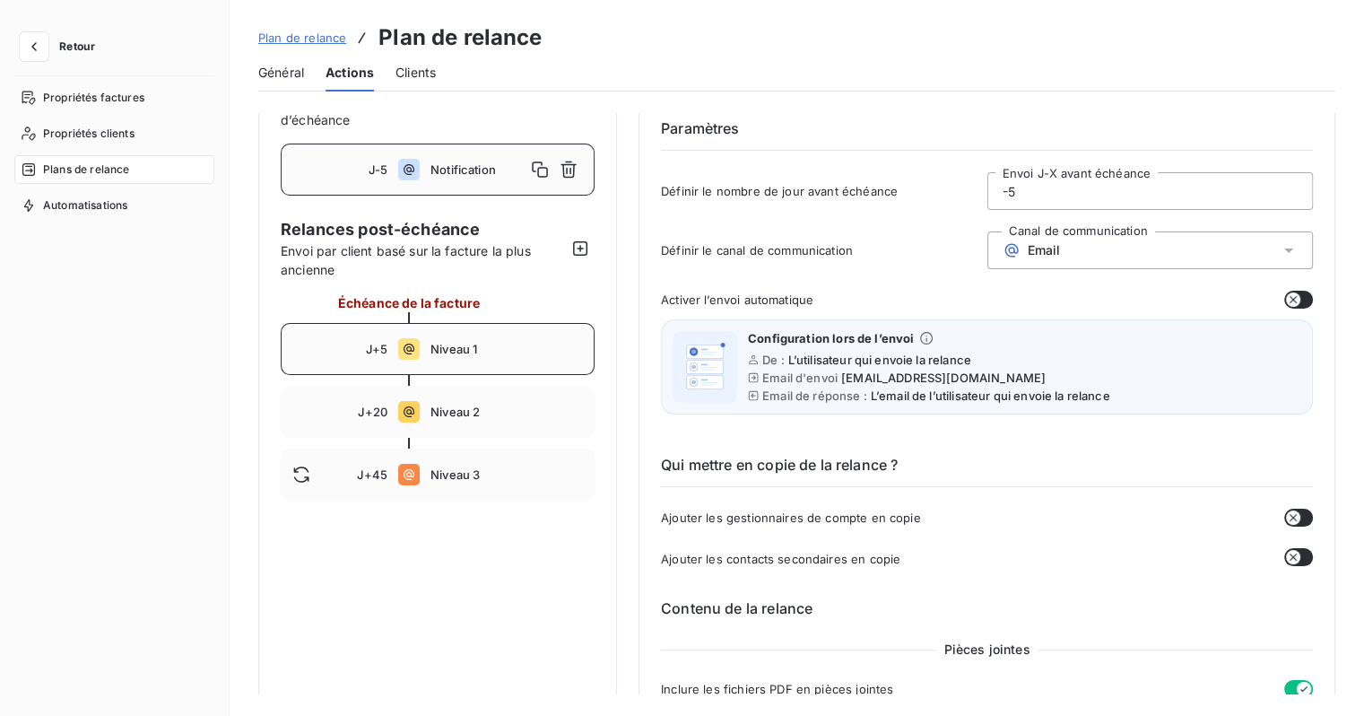
click at [435, 353] on span "Niveau 1" at bounding box center [506, 349] width 152 height 14
type input "5"
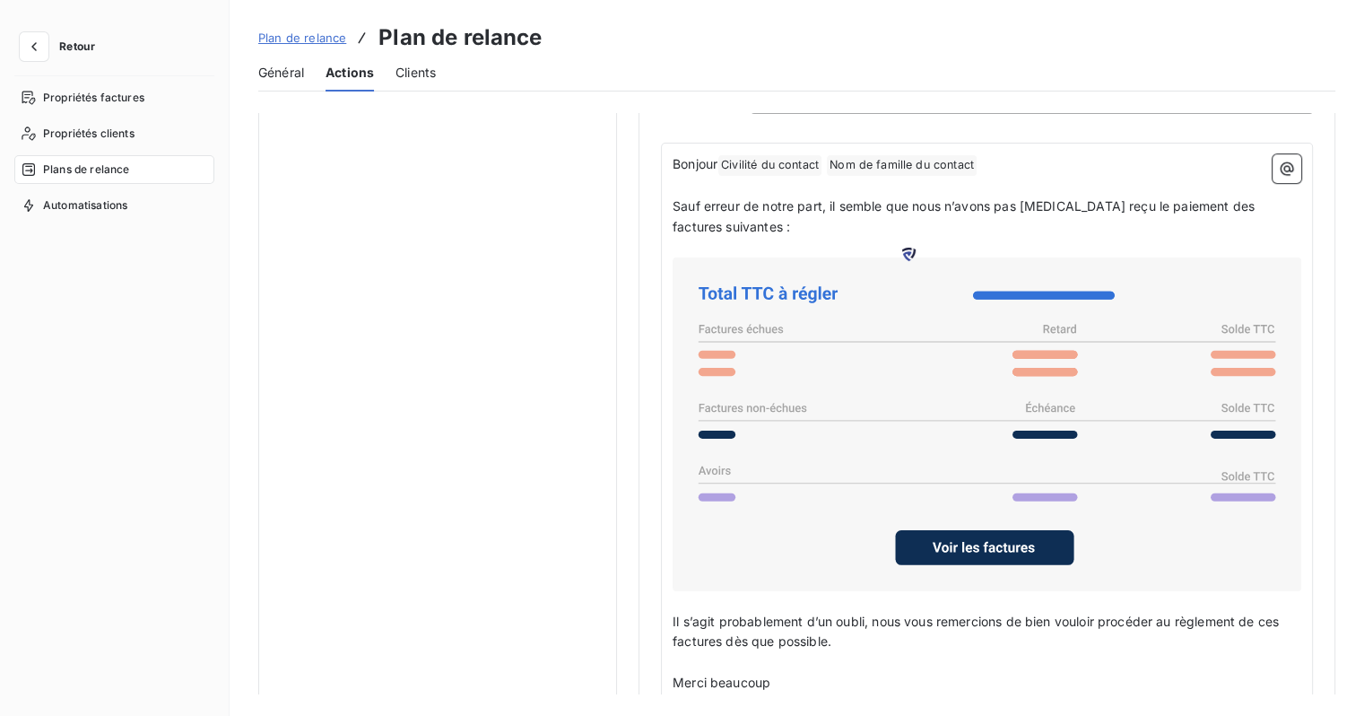
scroll to position [1298, 0]
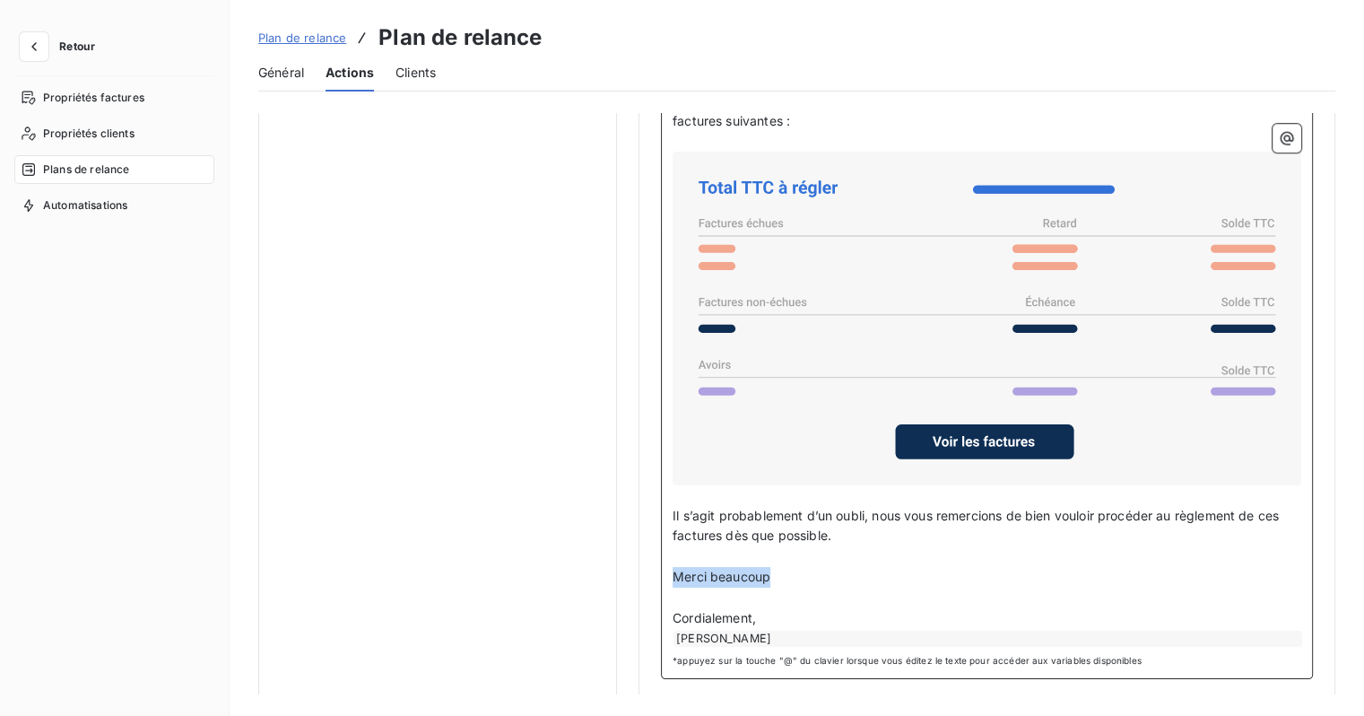
drag, startPoint x: 775, startPoint y: 570, endPoint x: 664, endPoint y: 570, distance: 110.3
click at [664, 570] on div "Bonjour Civilité du contact ﻿ Nom de famille du contact ﻿ ﻿ ﻿ Sauf erreur de no…" at bounding box center [987, 358] width 652 height 642
click at [775, 570] on p "Merci beaucoup" at bounding box center [987, 577] width 629 height 21
drag, startPoint x: 789, startPoint y: 569, endPoint x: 714, endPoint y: 569, distance: 75.3
click at [714, 569] on p "Merci beaucoup" at bounding box center [987, 577] width 629 height 21
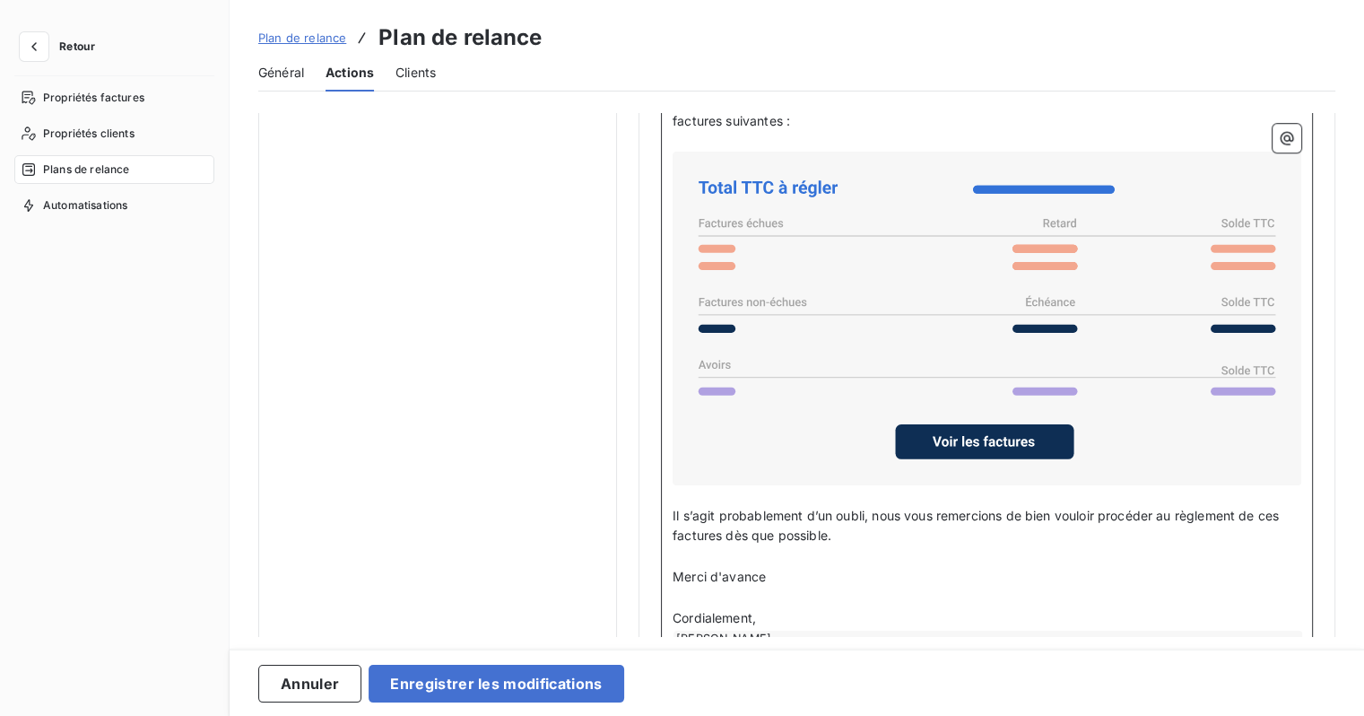
click at [674, 630] on div "Nicolas Tournaille" at bounding box center [987, 638] width 629 height 16
drag, startPoint x: 673, startPoint y: 630, endPoint x: 653, endPoint y: 624, distance: 20.7
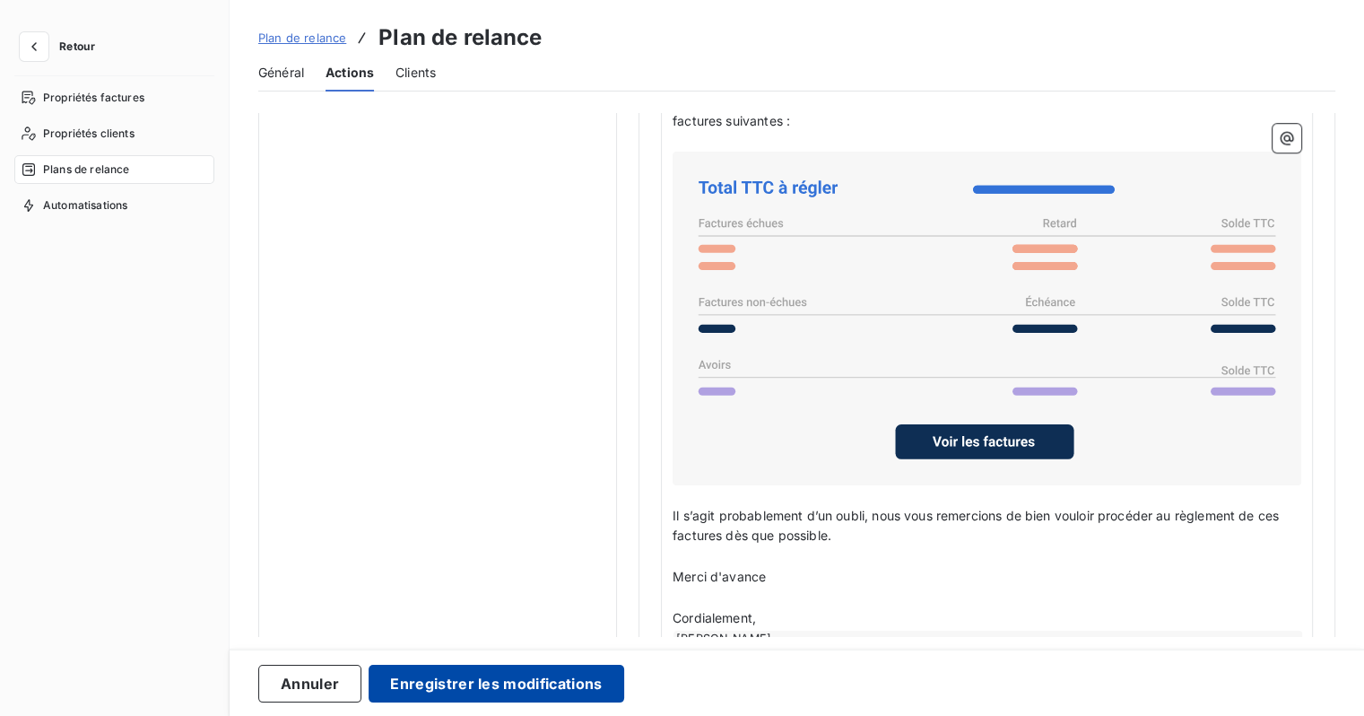
click at [465, 685] on button "Enregistrer les modifications" at bounding box center [496, 683] width 255 height 38
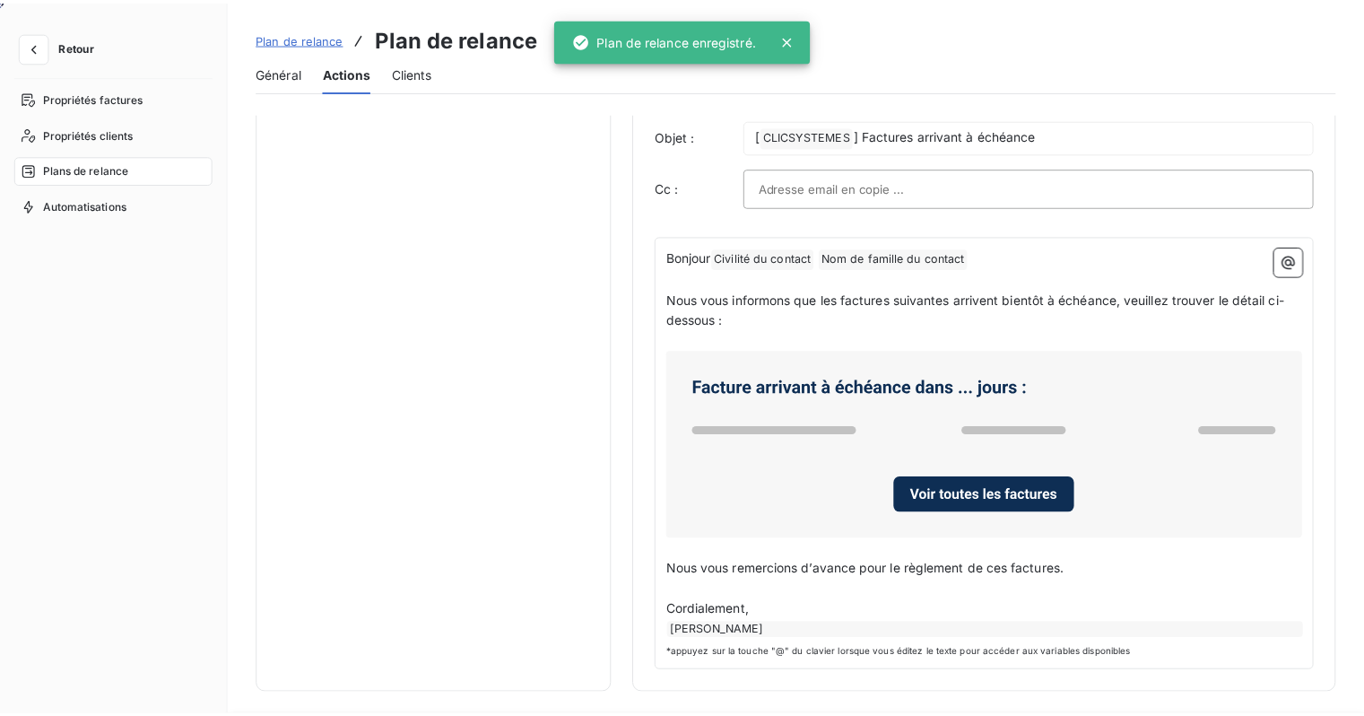
scroll to position [0, 0]
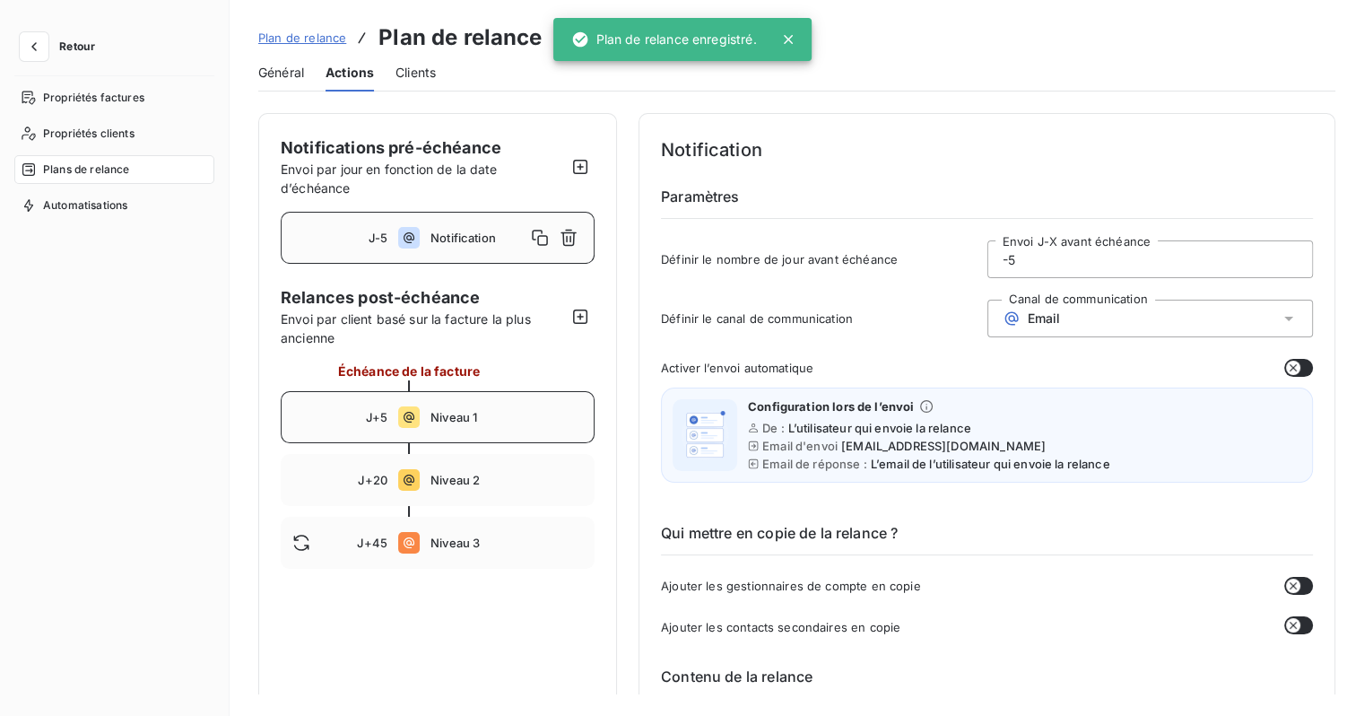
click at [434, 430] on div "J+5 Niveau 1" at bounding box center [438, 417] width 314 height 52
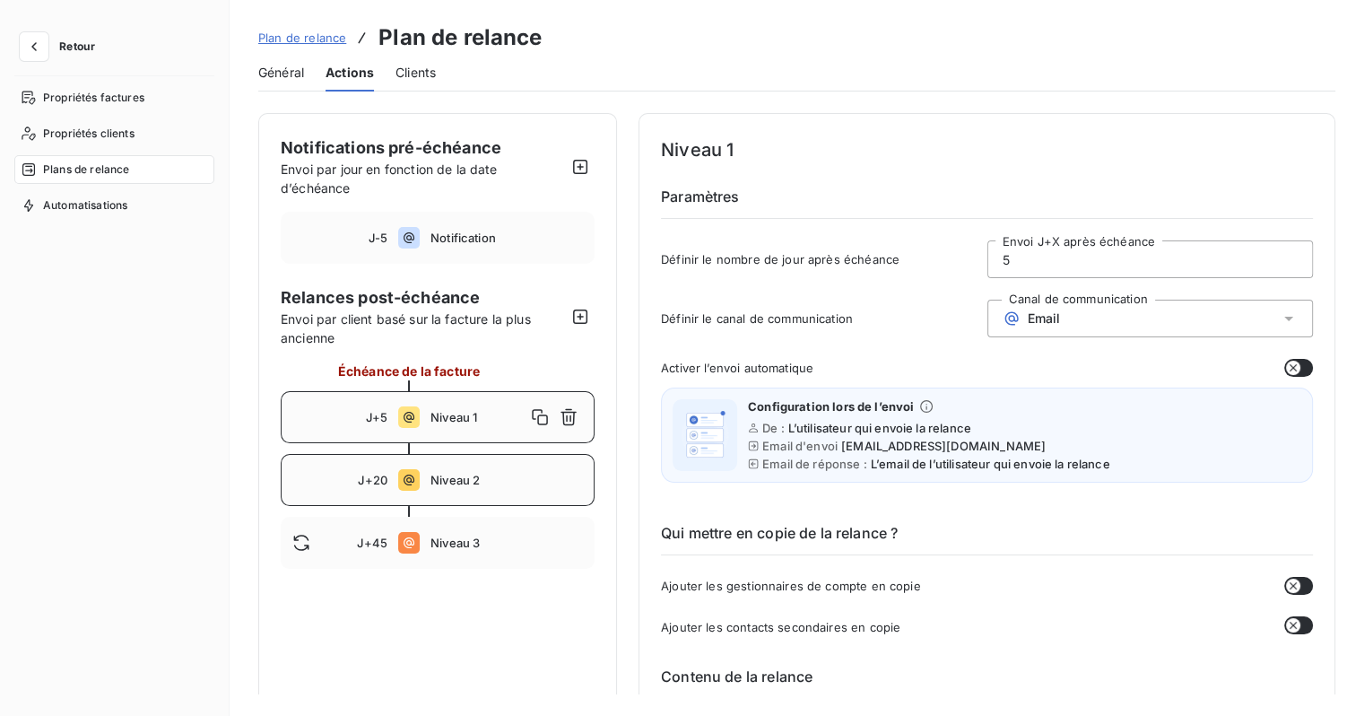
click at [502, 471] on div "J+20 Niveau 2" at bounding box center [438, 480] width 314 height 52
type input "20"
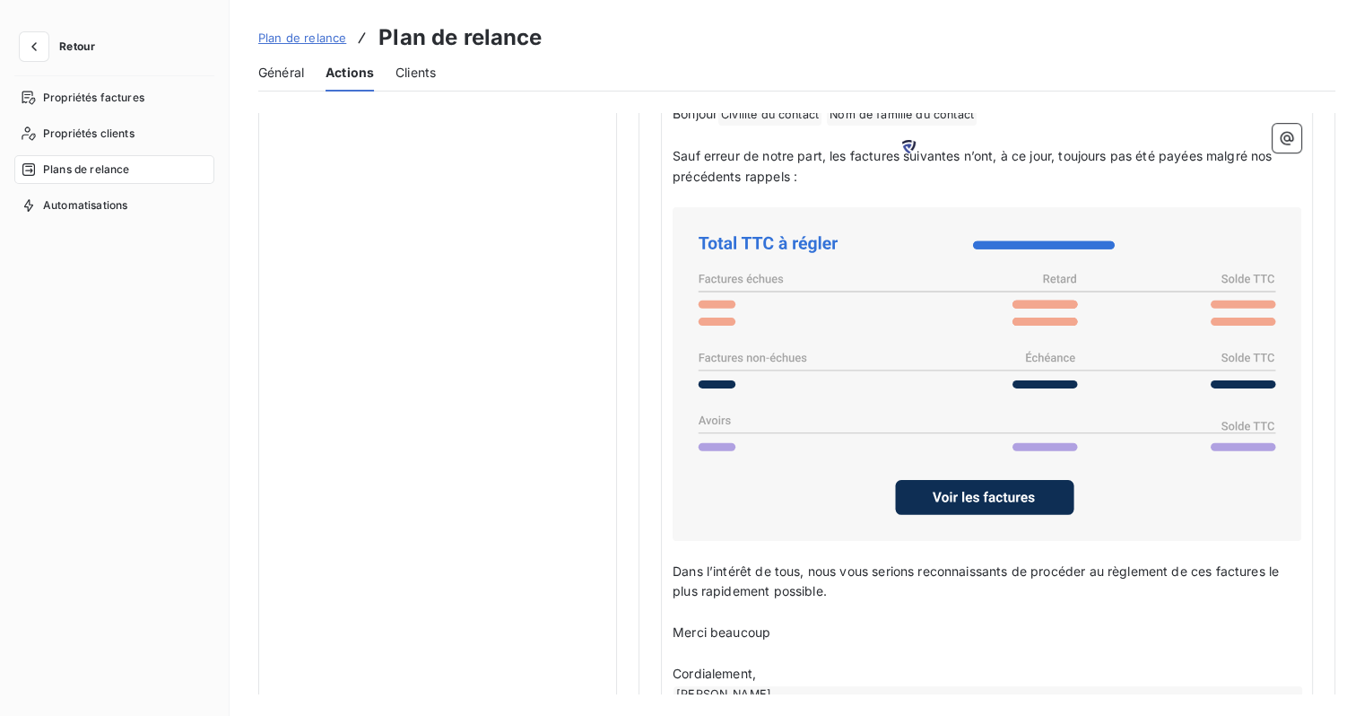
scroll to position [1298, 0]
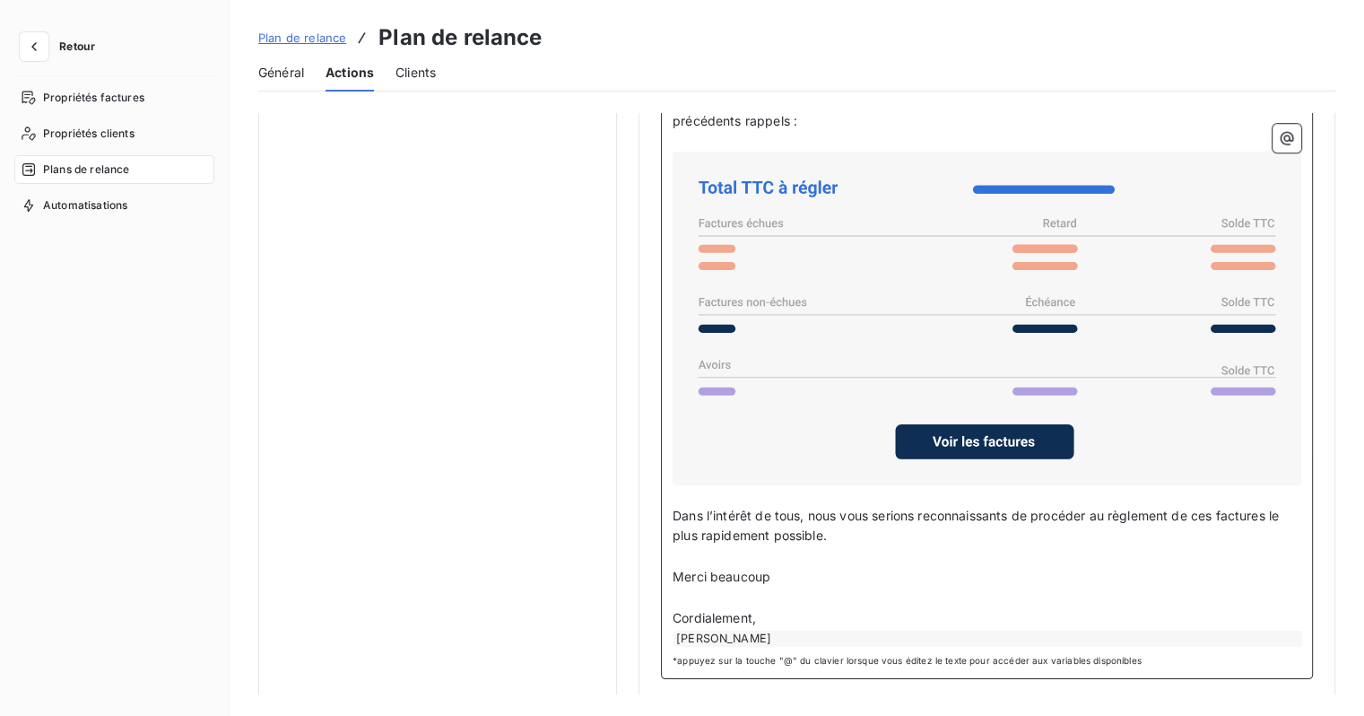
click at [757, 576] on span "Merci beaucoup" at bounding box center [722, 576] width 98 height 15
drag, startPoint x: 778, startPoint y: 572, endPoint x: 727, endPoint y: 572, distance: 51.1
click at [727, 572] on p "Merci beaucoup" at bounding box center [987, 577] width 629 height 21
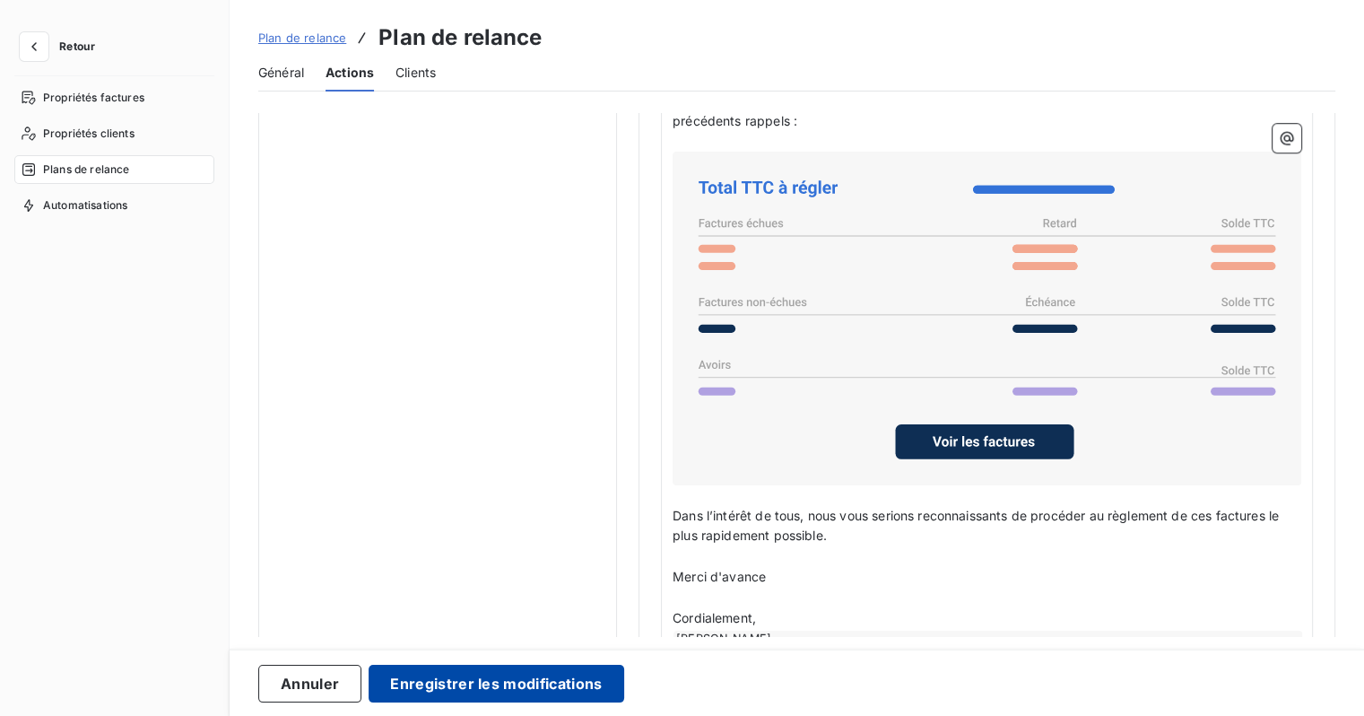
click at [519, 680] on button "Enregistrer les modifications" at bounding box center [496, 683] width 255 height 38
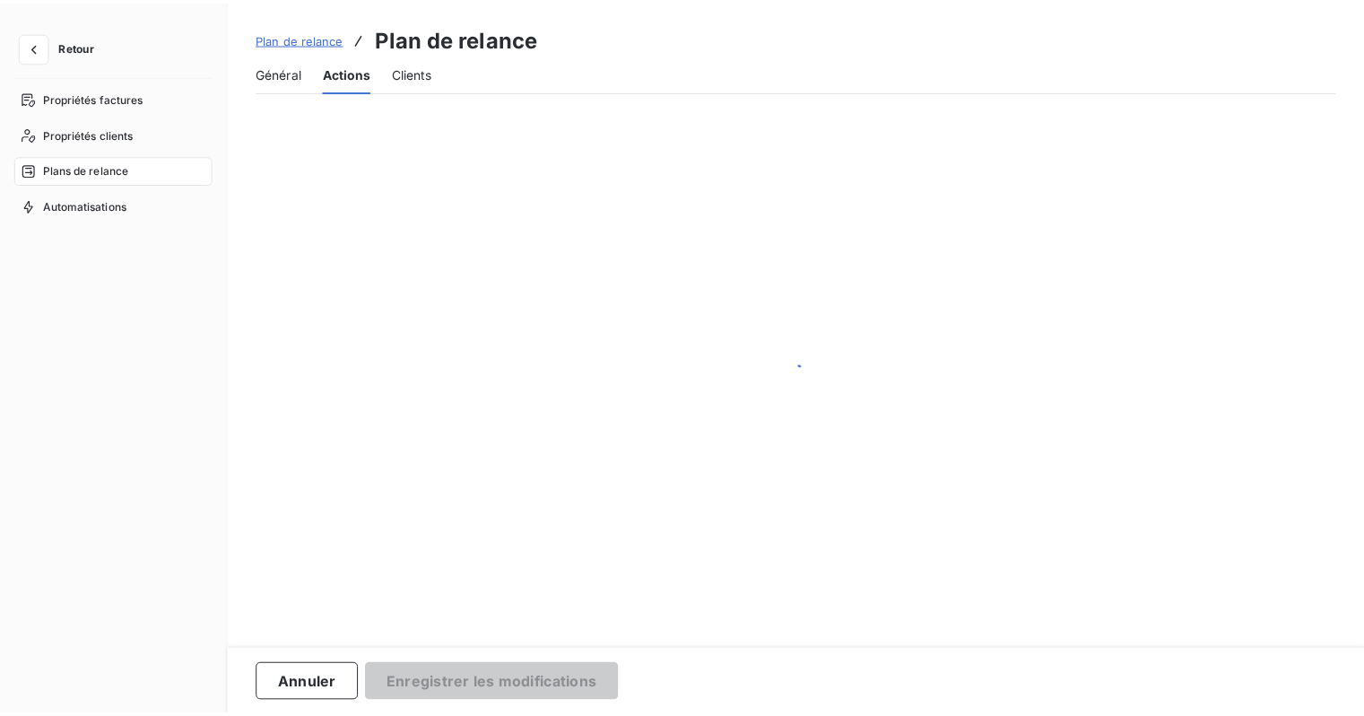
scroll to position [0, 0]
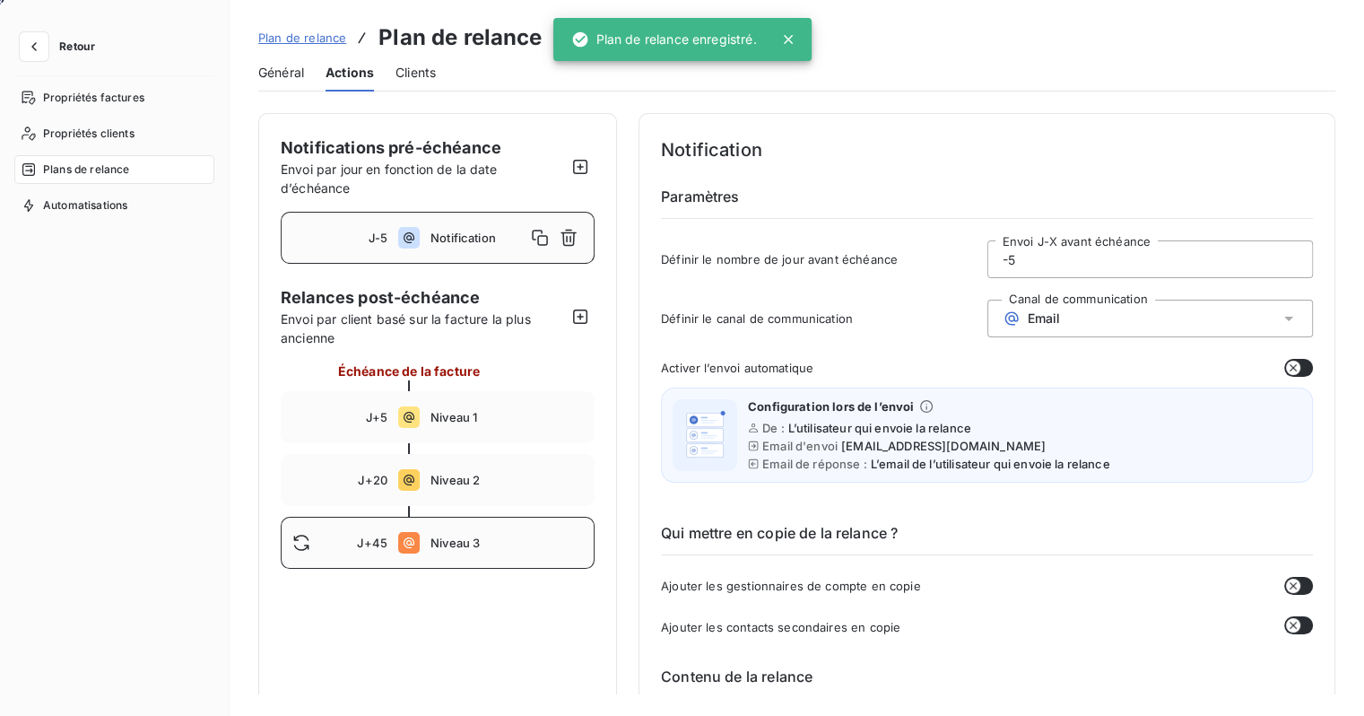
click at [452, 556] on div "J+45 Niveau 3" at bounding box center [438, 543] width 314 height 52
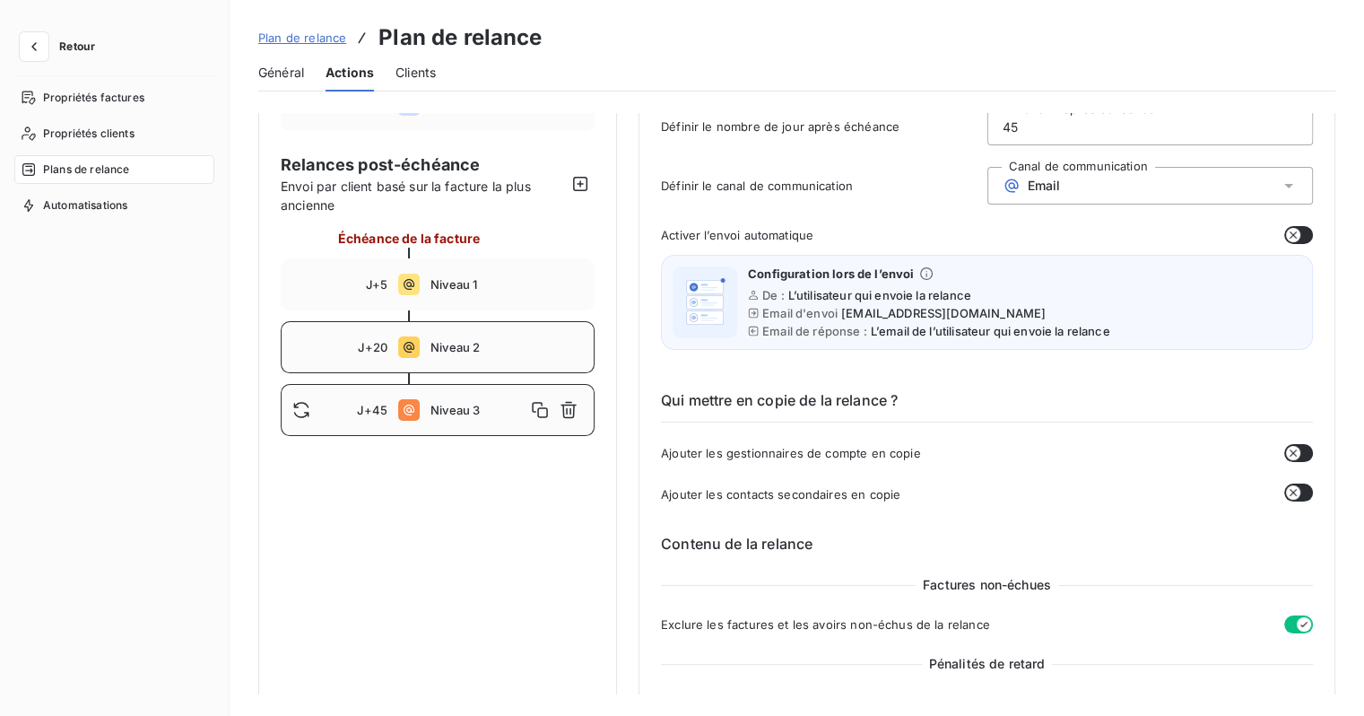
scroll to position [104, 0]
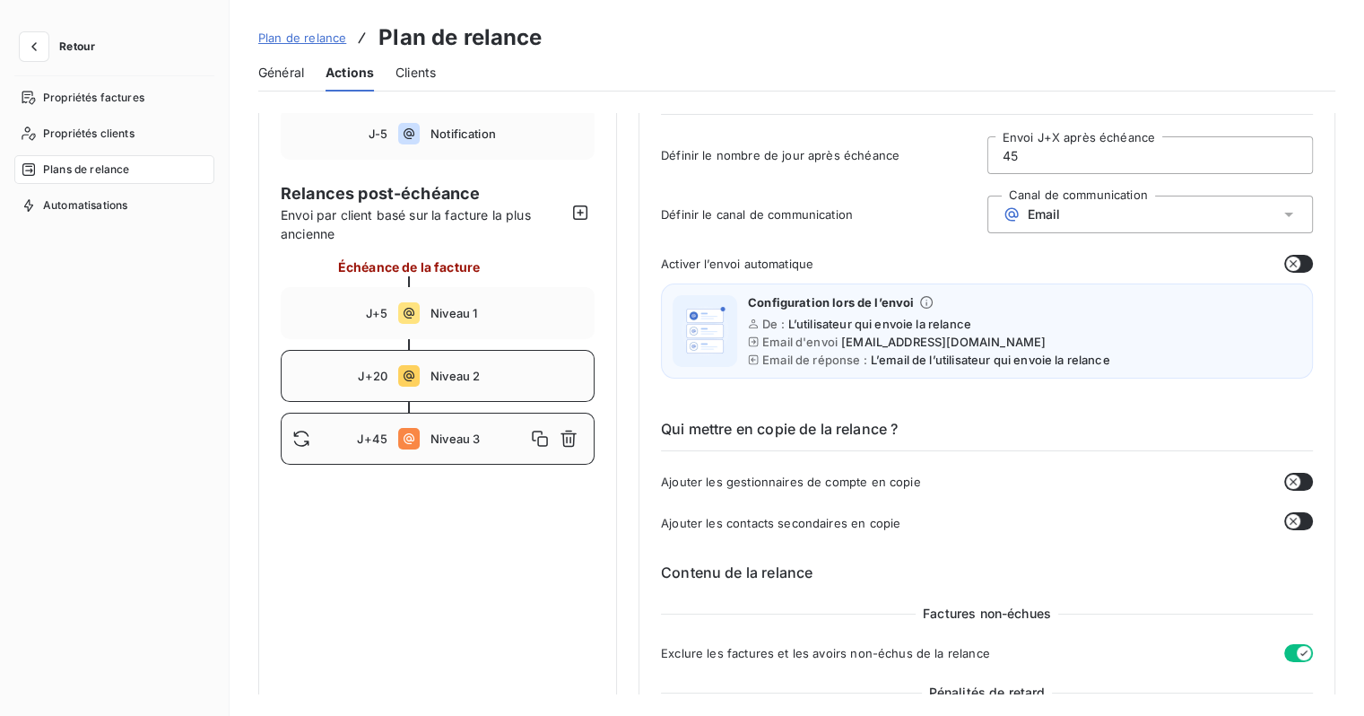
click at [457, 375] on span "Niveau 2" at bounding box center [506, 376] width 152 height 14
type input "20"
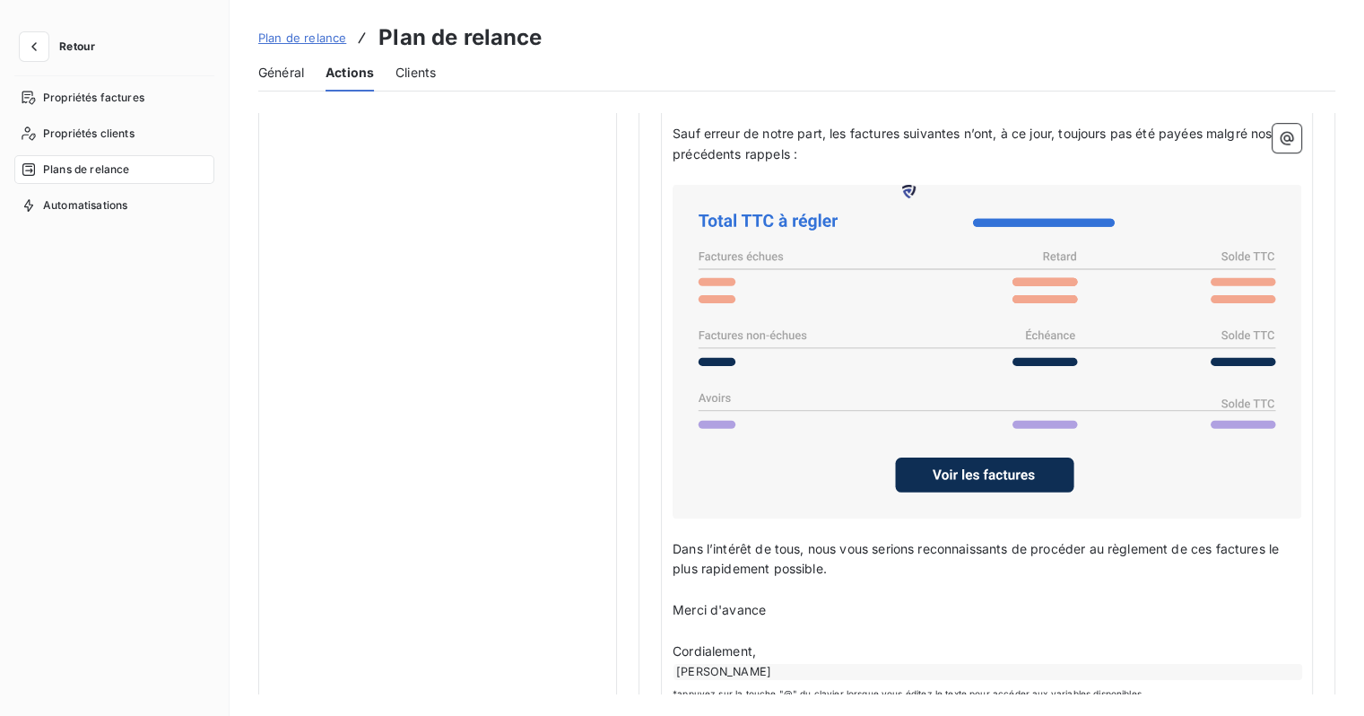
scroll to position [1298, 0]
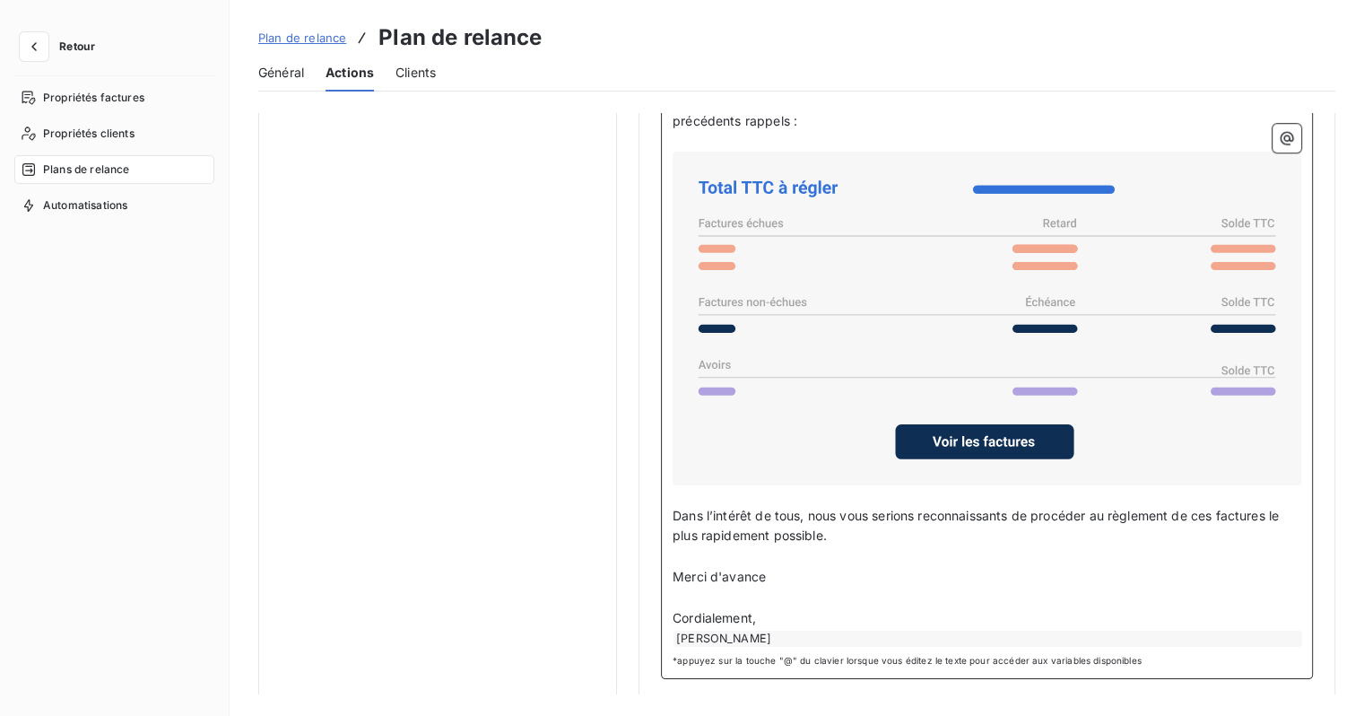
click at [745, 577] on span "Merci d'avance" at bounding box center [719, 576] width 93 height 15
drag, startPoint x: 777, startPoint y: 575, endPoint x: 711, endPoint y: 572, distance: 65.5
click at [711, 572] on p "Merci d'avance" at bounding box center [987, 577] width 629 height 21
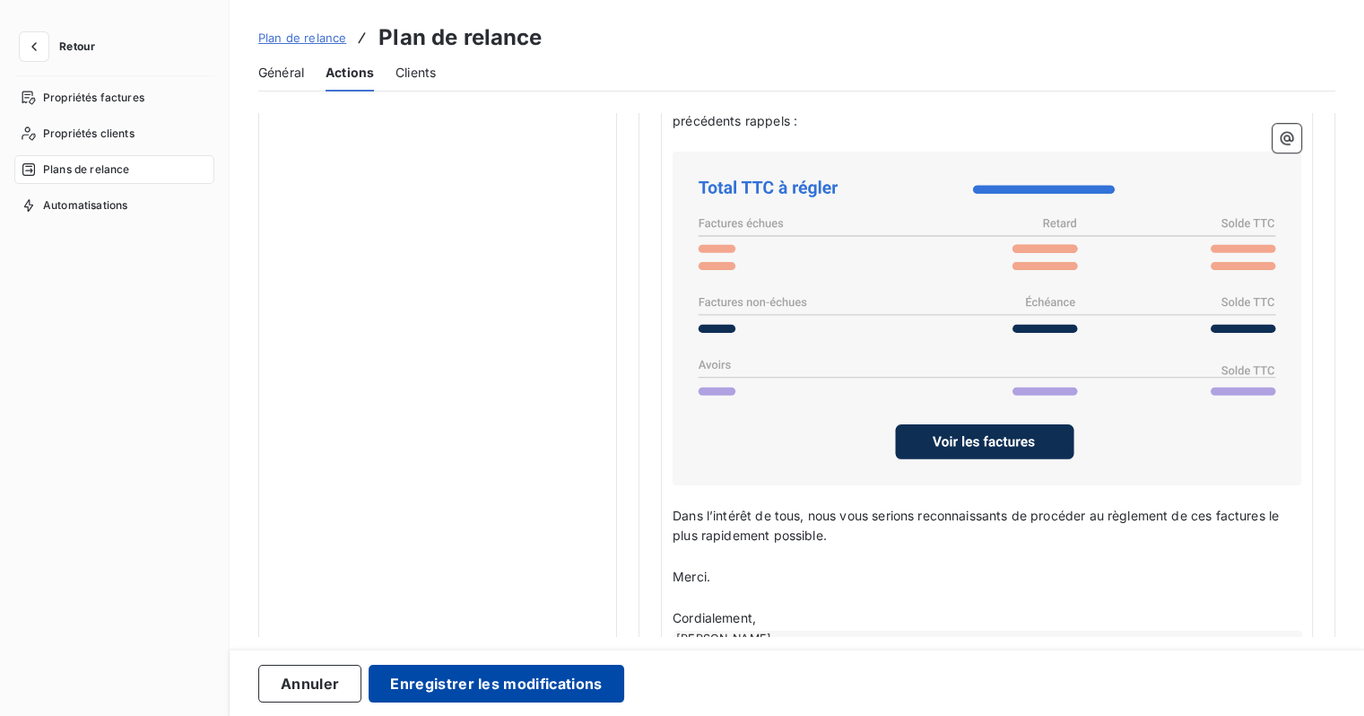
click at [569, 672] on button "Enregistrer les modifications" at bounding box center [496, 683] width 255 height 38
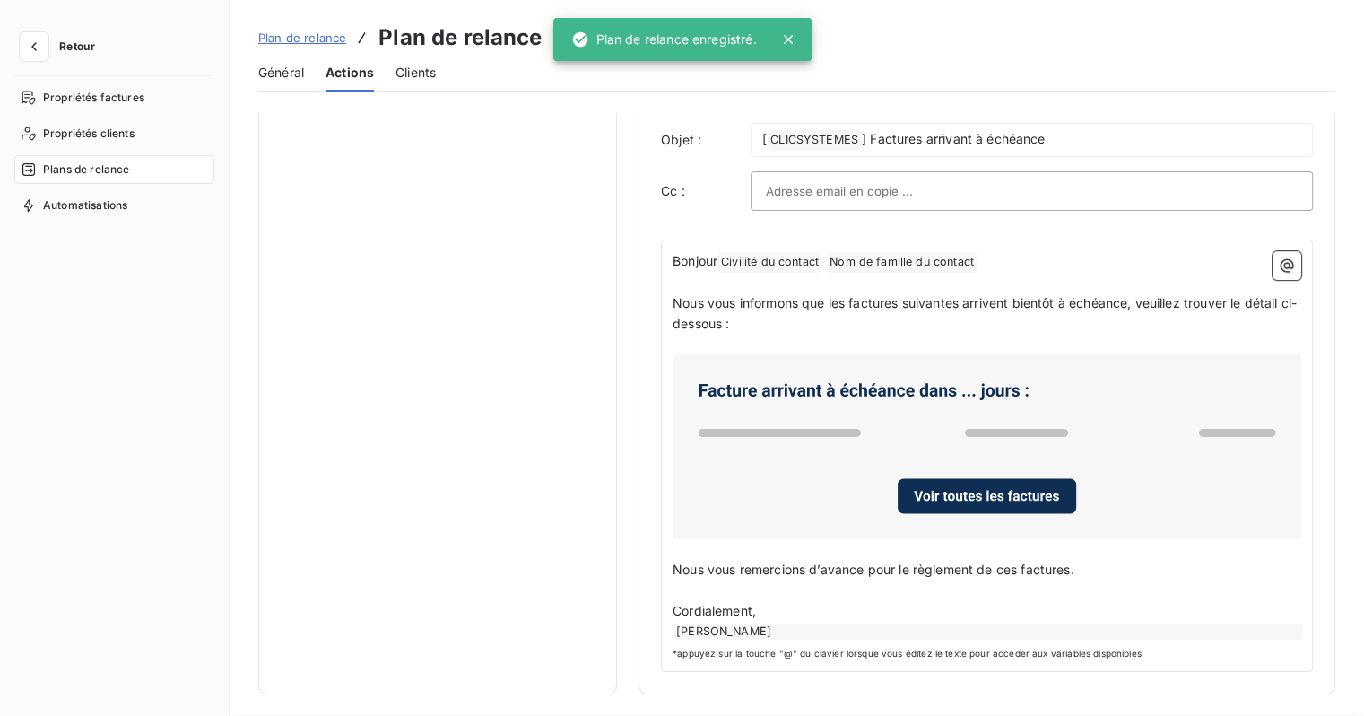
scroll to position [0, 0]
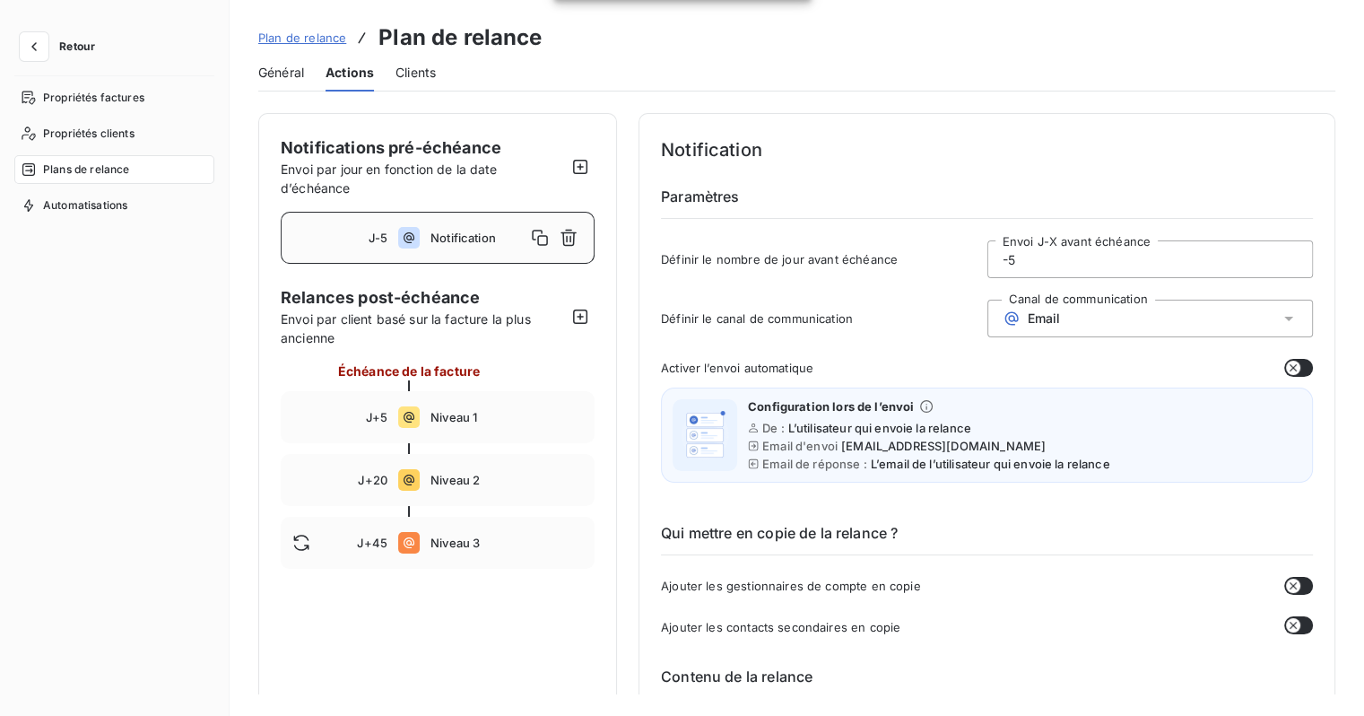
click at [437, 239] on span "Notification" at bounding box center [477, 237] width 95 height 14
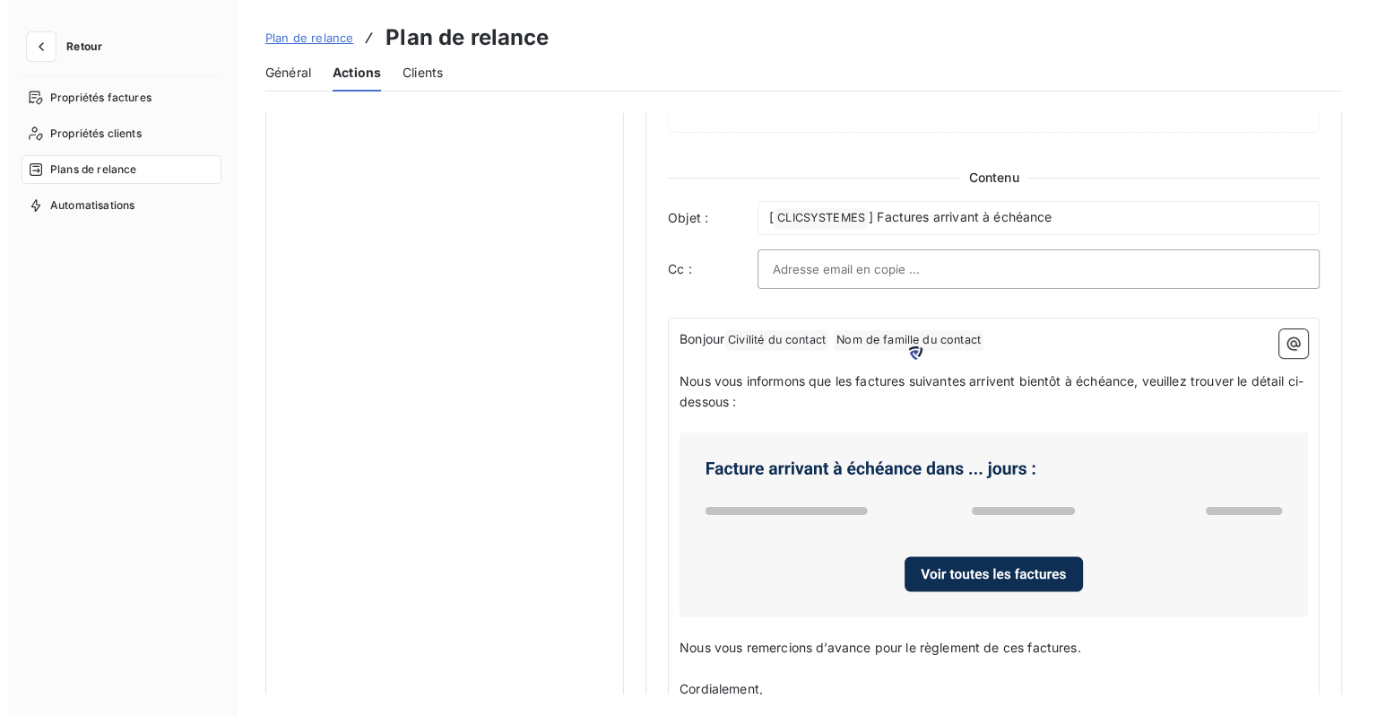
scroll to position [875, 0]
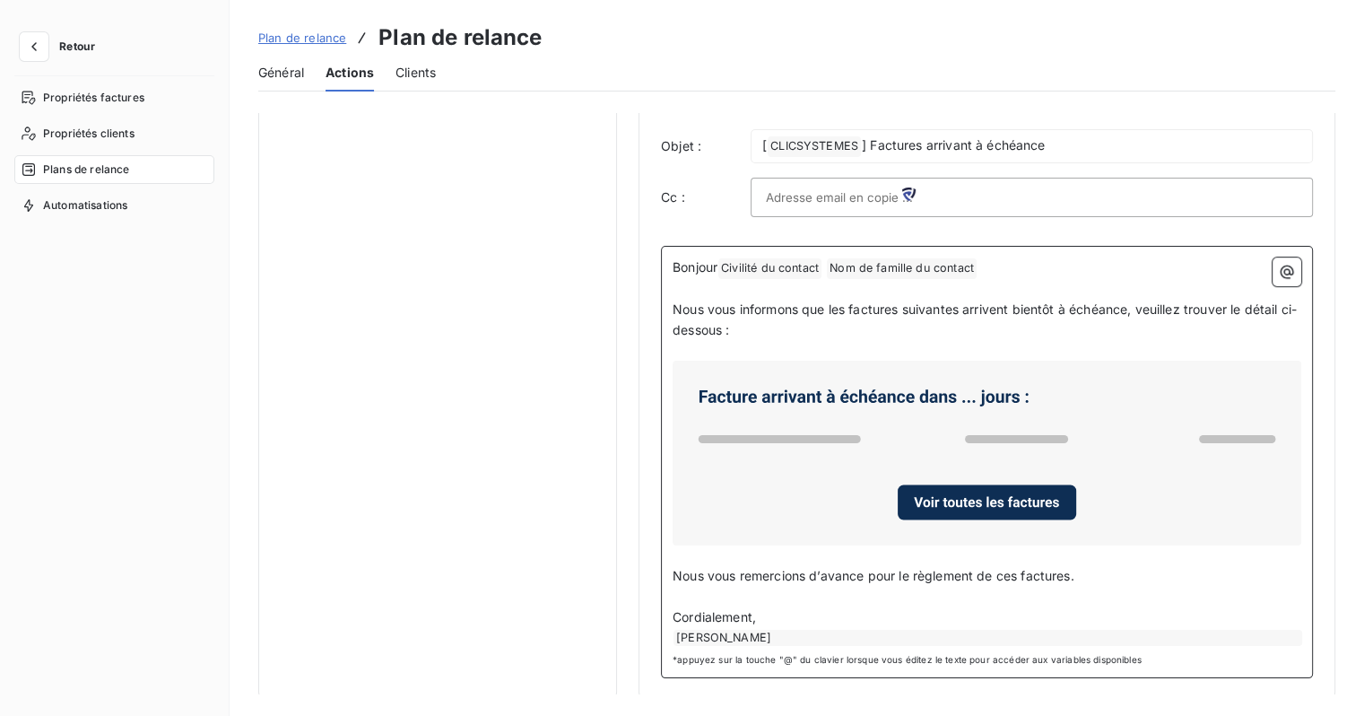
click at [774, 576] on span "Nous vous remercions d’avance pour le règlement de ces factures." at bounding box center [874, 575] width 402 height 15
drag, startPoint x: 1092, startPoint y: 572, endPoint x: 649, endPoint y: 574, distance: 443.0
copy span "Nous vous remercions d’avance pour le règlement de ces factures."
click at [287, 72] on span "Général" at bounding box center [281, 73] width 46 height 18
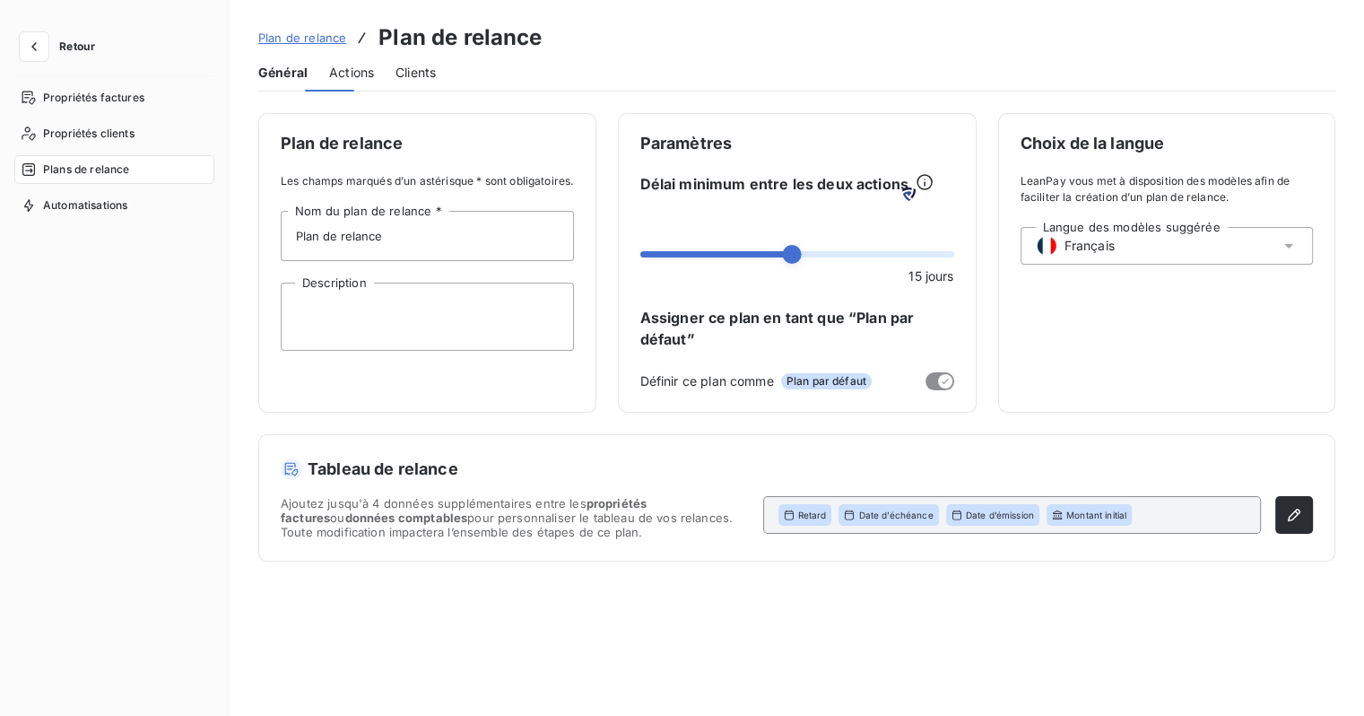
scroll to position [0, 0]
click at [334, 74] on span "Actions" at bounding box center [351, 73] width 45 height 18
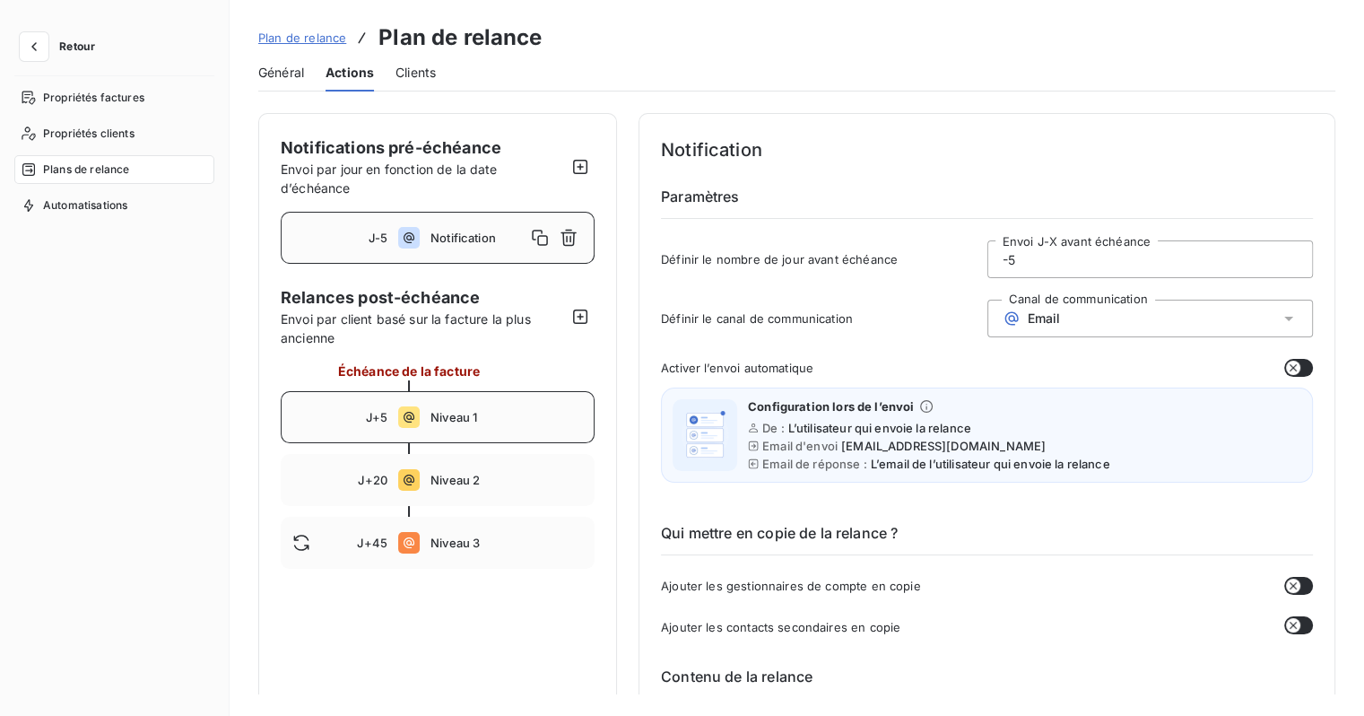
click at [421, 430] on div "J+5 Niveau 1" at bounding box center [438, 417] width 314 height 52
type input "5"
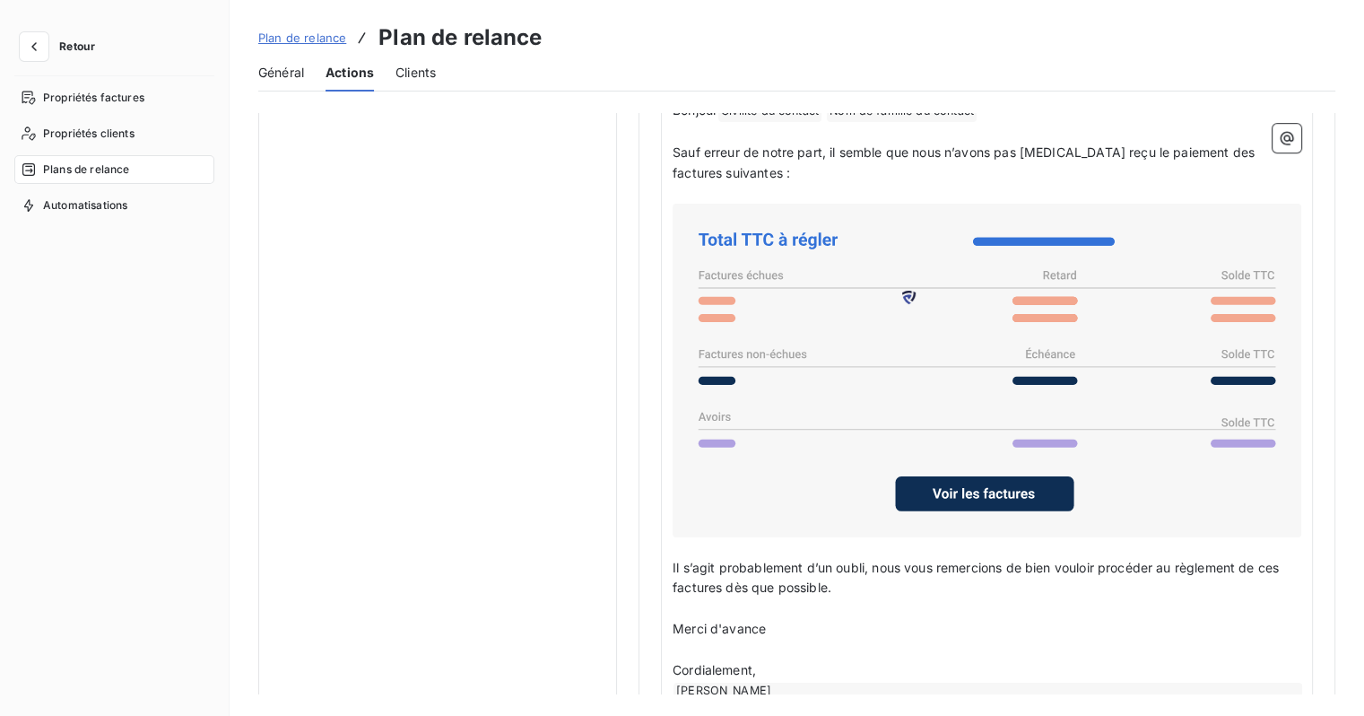
scroll to position [1298, 0]
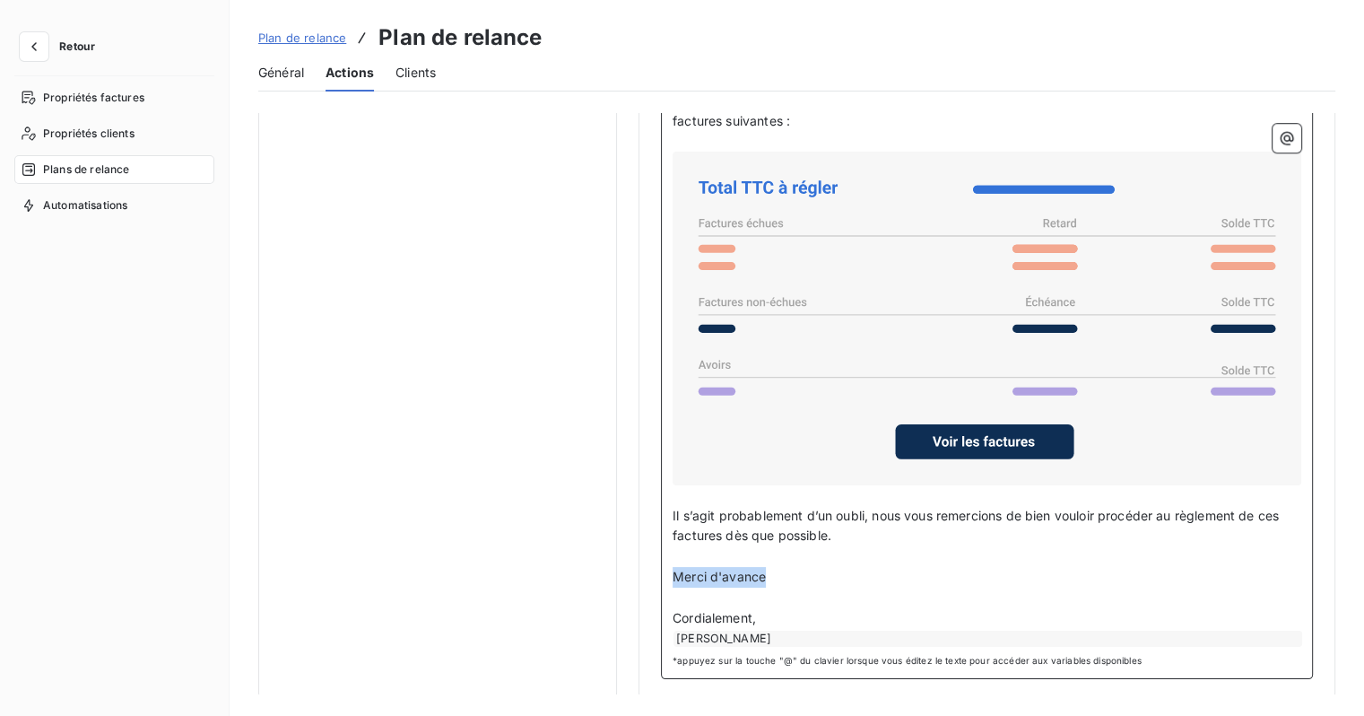
drag, startPoint x: 775, startPoint y: 572, endPoint x: 651, endPoint y: 570, distance: 123.8
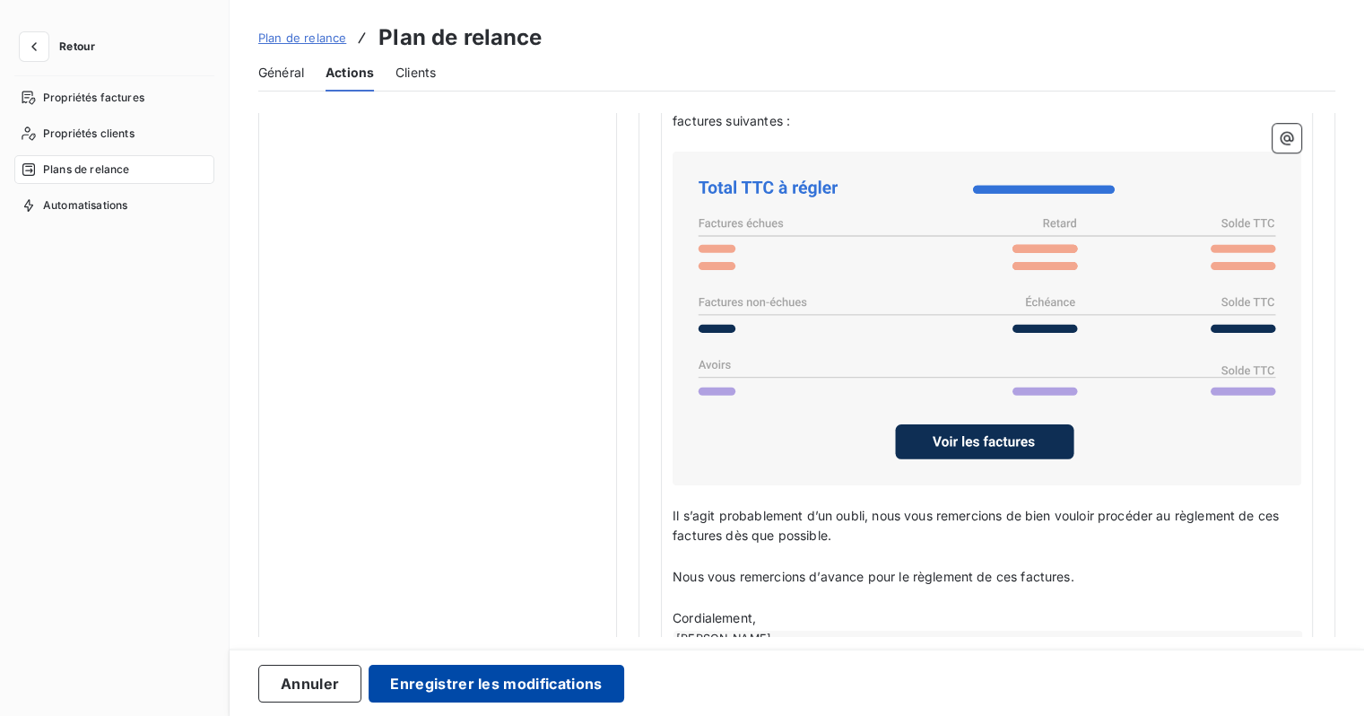
click at [527, 683] on button "Enregistrer les modifications" at bounding box center [496, 683] width 255 height 38
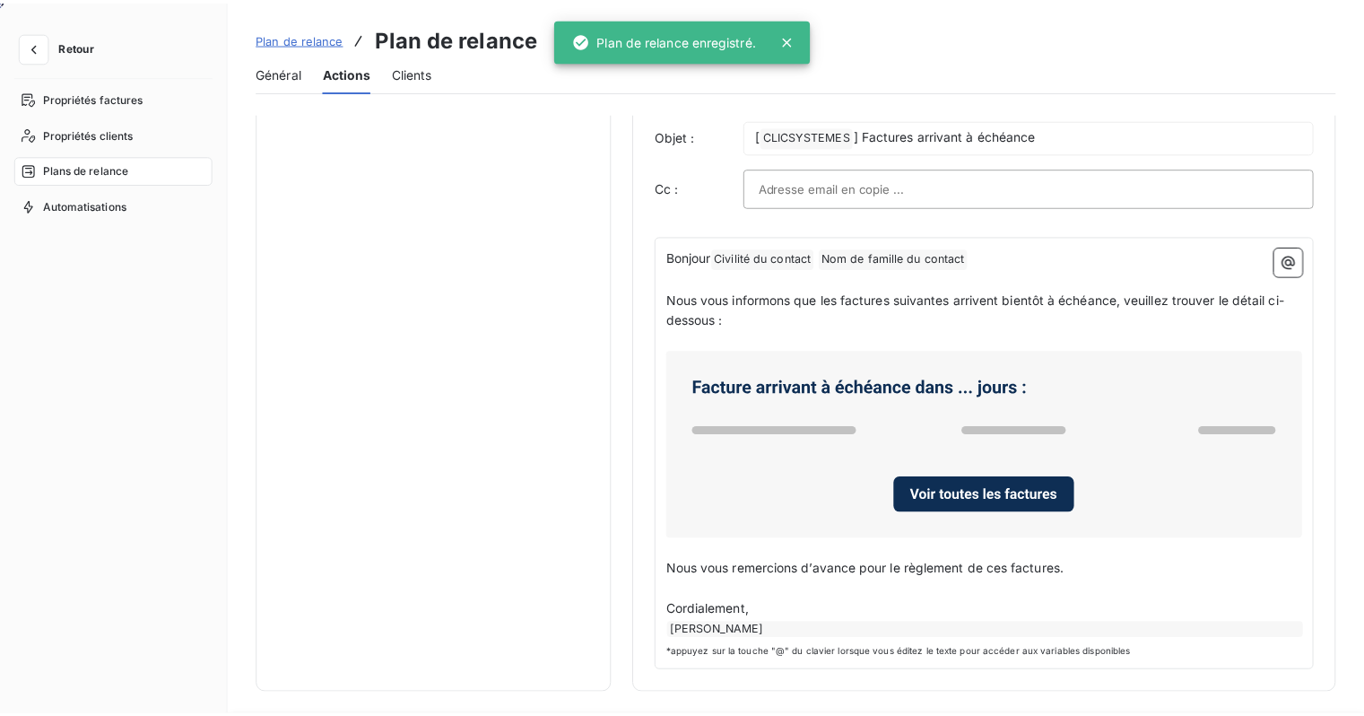
scroll to position [0, 0]
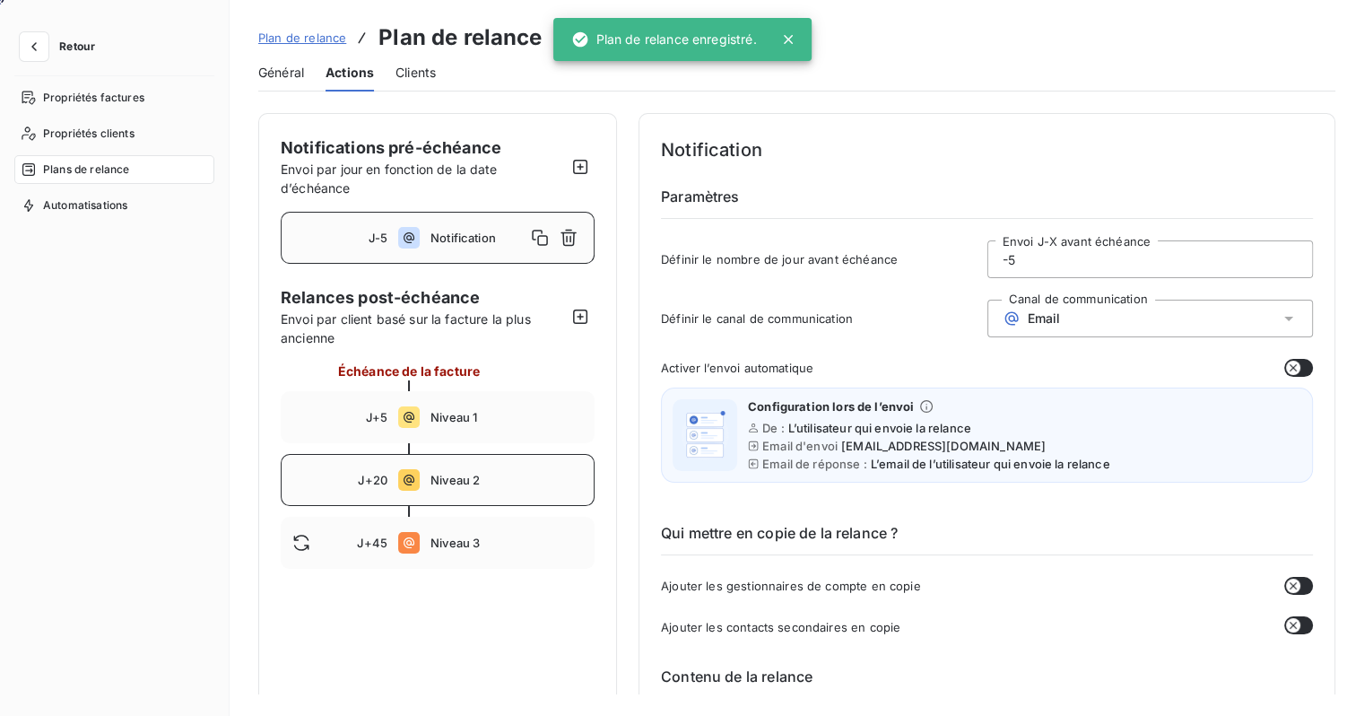
click at [445, 487] on div "J+20 Niveau 2" at bounding box center [438, 480] width 314 height 52
type input "20"
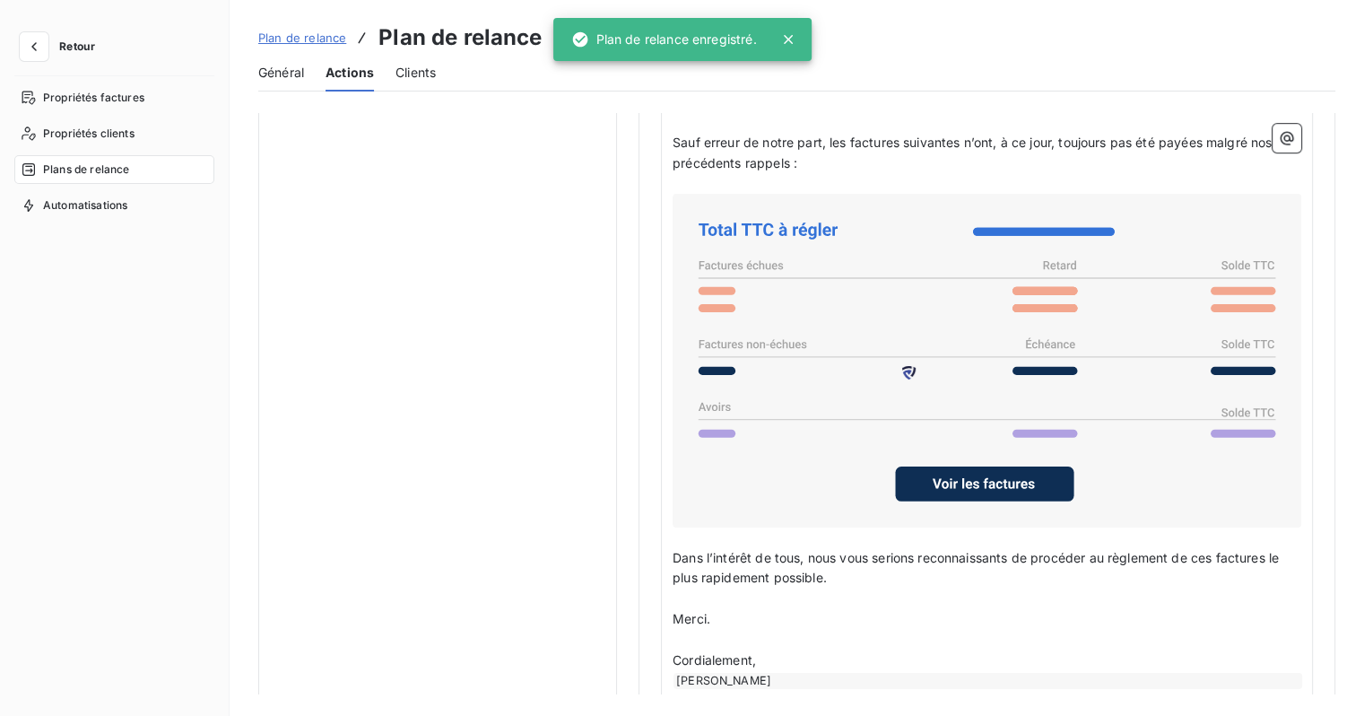
scroll to position [1298, 0]
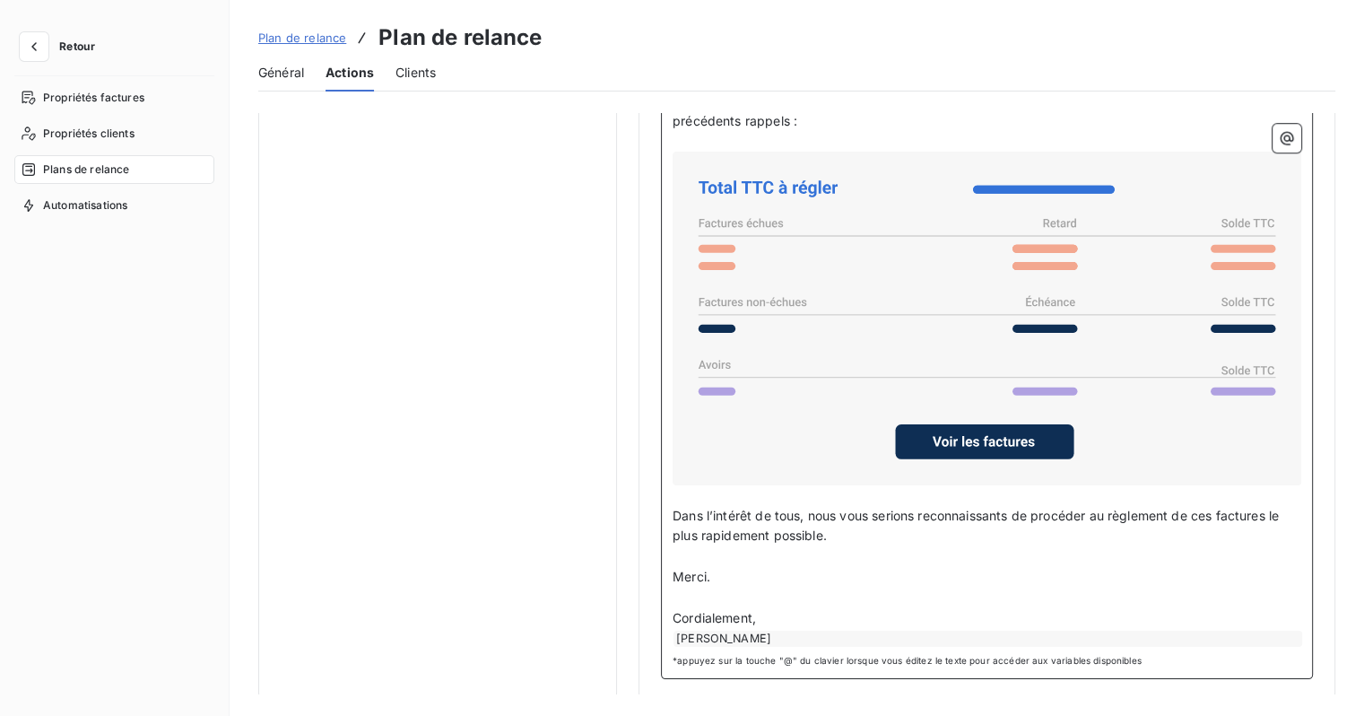
click at [728, 568] on p "Merci." at bounding box center [987, 577] width 629 height 21
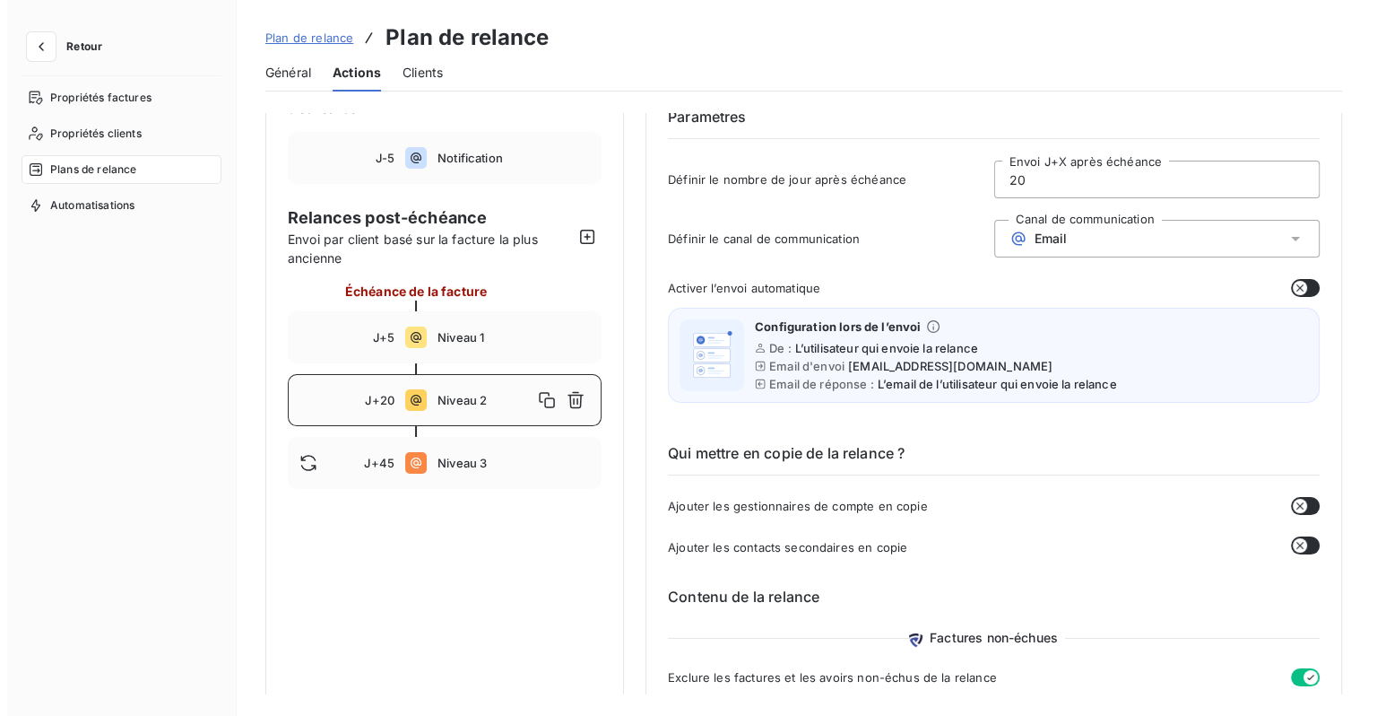
scroll to position [0, 0]
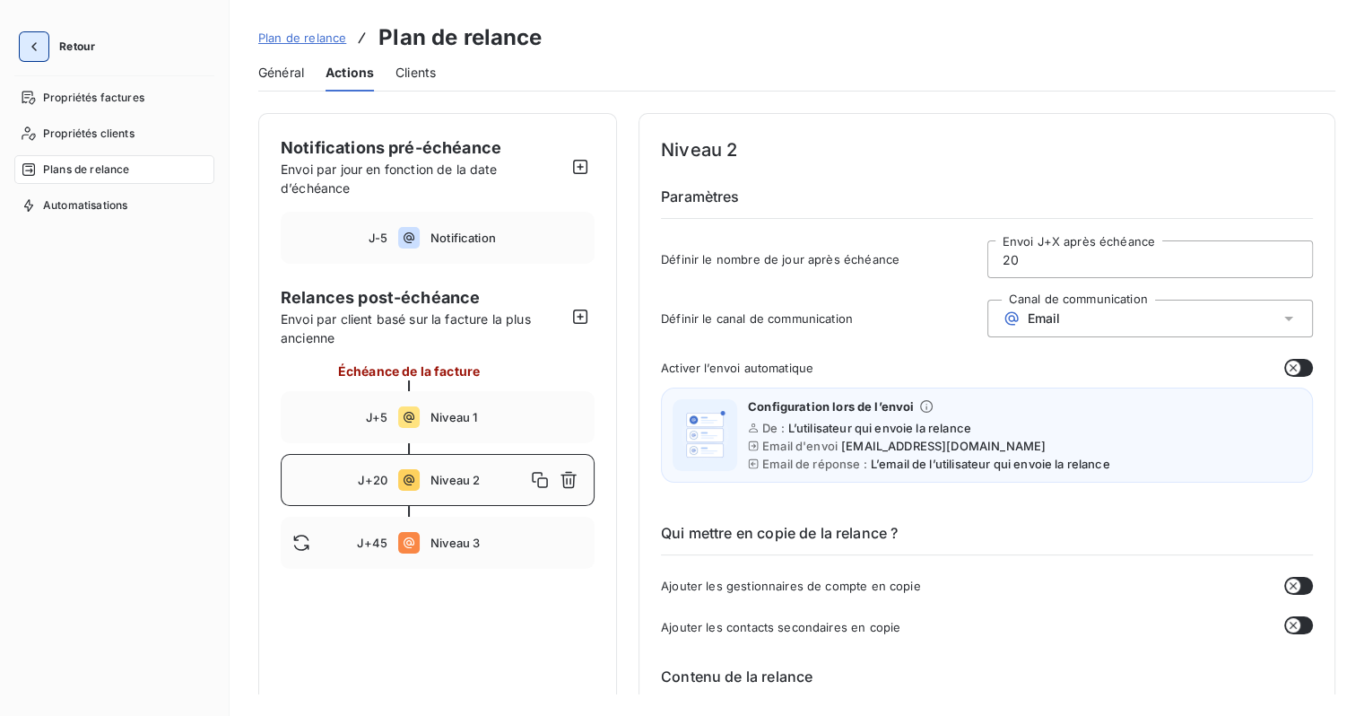
click at [32, 45] on icon "button" at bounding box center [33, 46] width 5 height 9
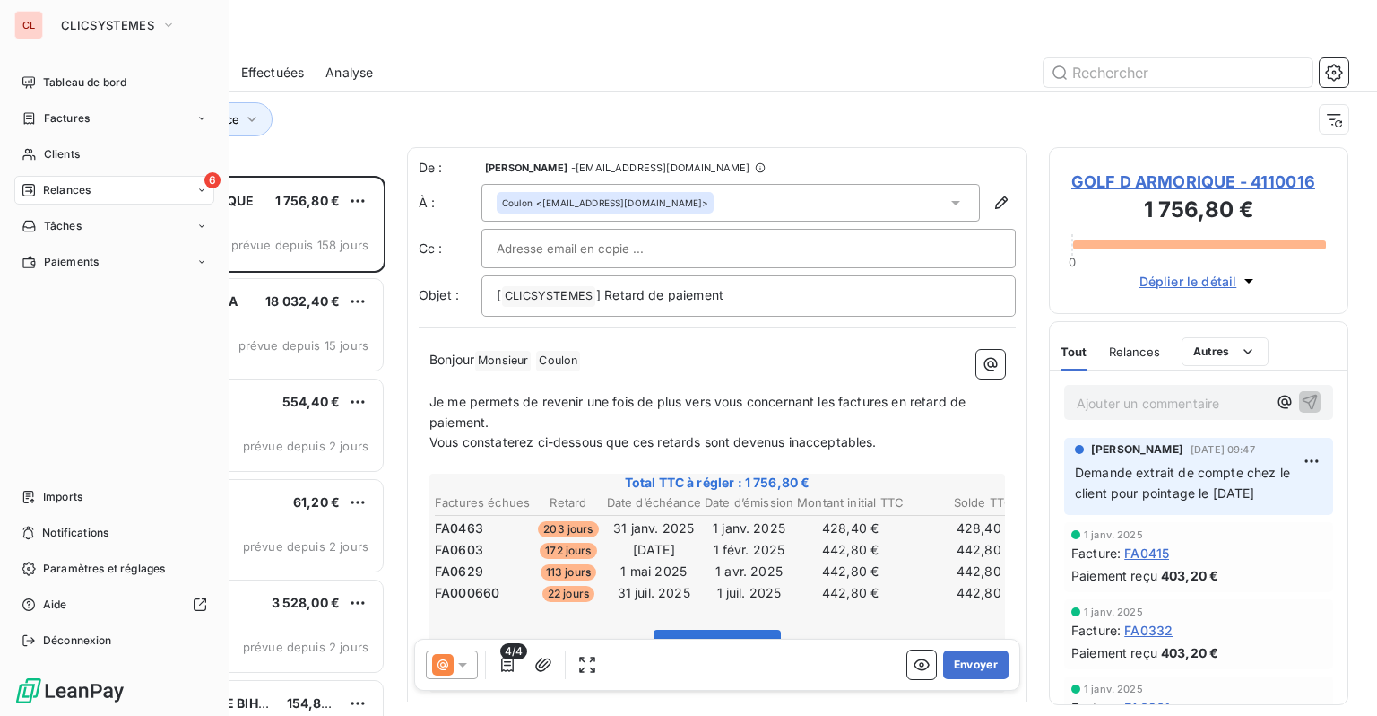
scroll to position [526, 285]
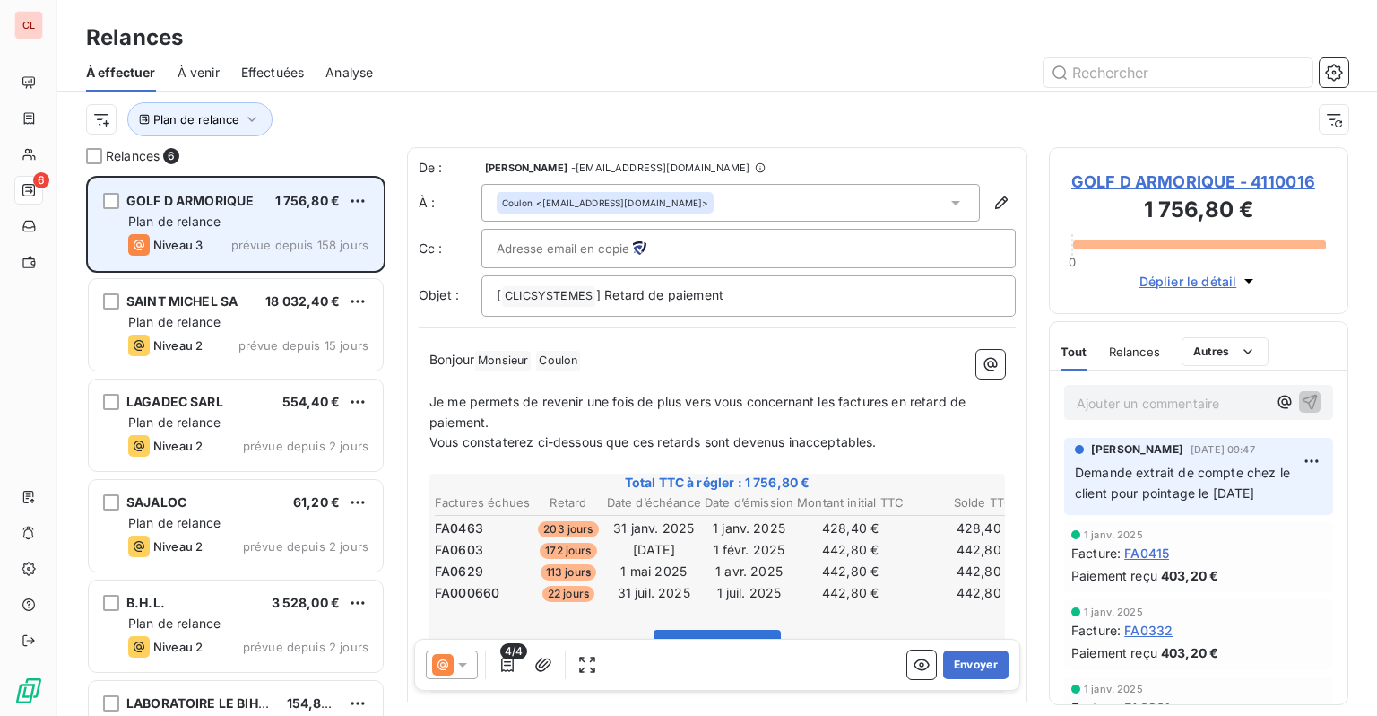
click at [257, 245] on span "prévue depuis 158 jours" at bounding box center [299, 245] width 137 height 14
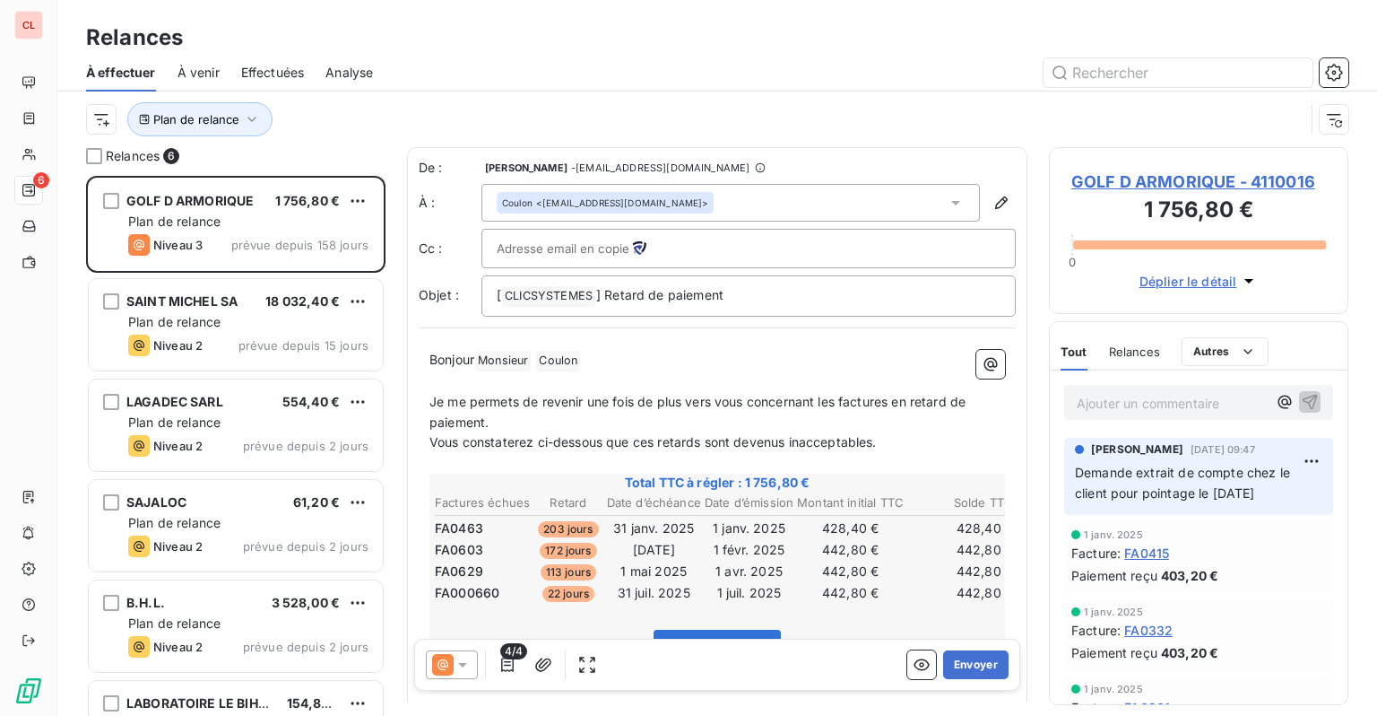
click at [460, 665] on icon at bounding box center [463, 665] width 18 height 18
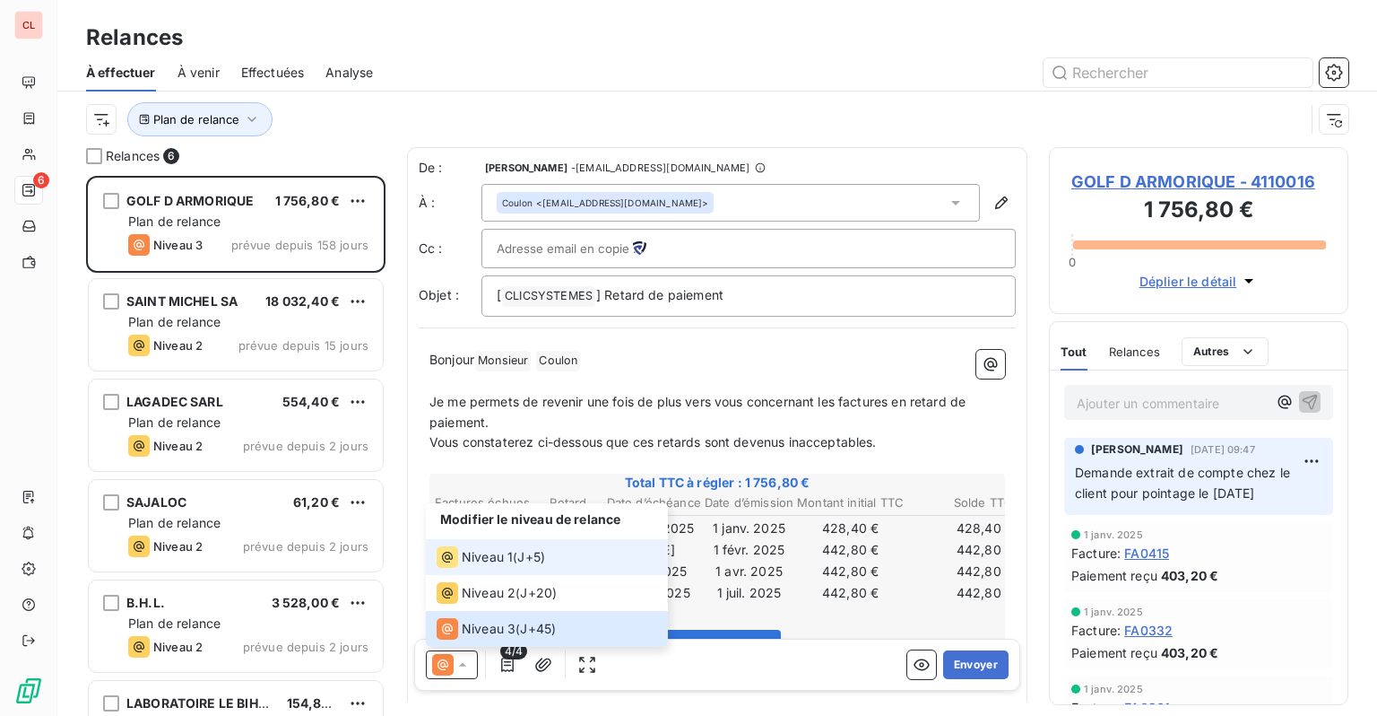
click at [491, 562] on span "Niveau 1" at bounding box center [487, 557] width 51 height 18
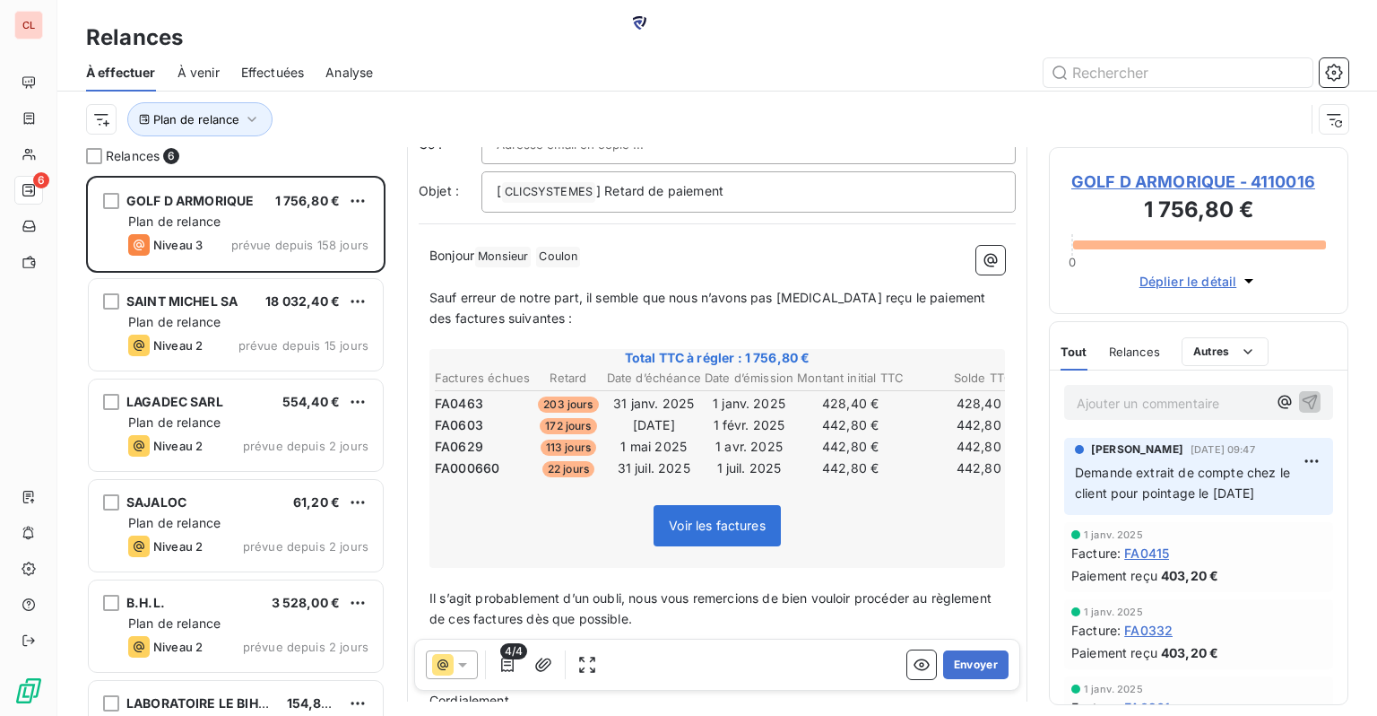
scroll to position [0, 0]
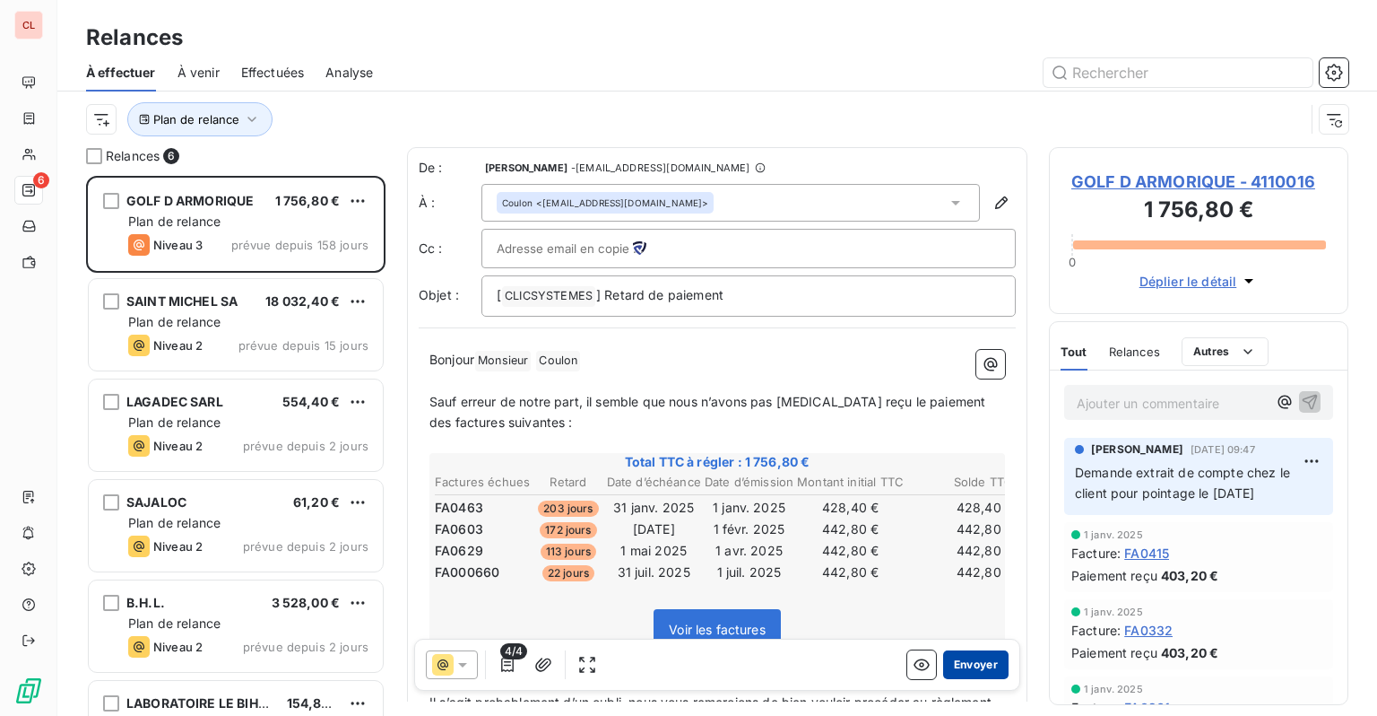
click at [954, 664] on button "Envoyer" at bounding box center [975, 664] width 65 height 29
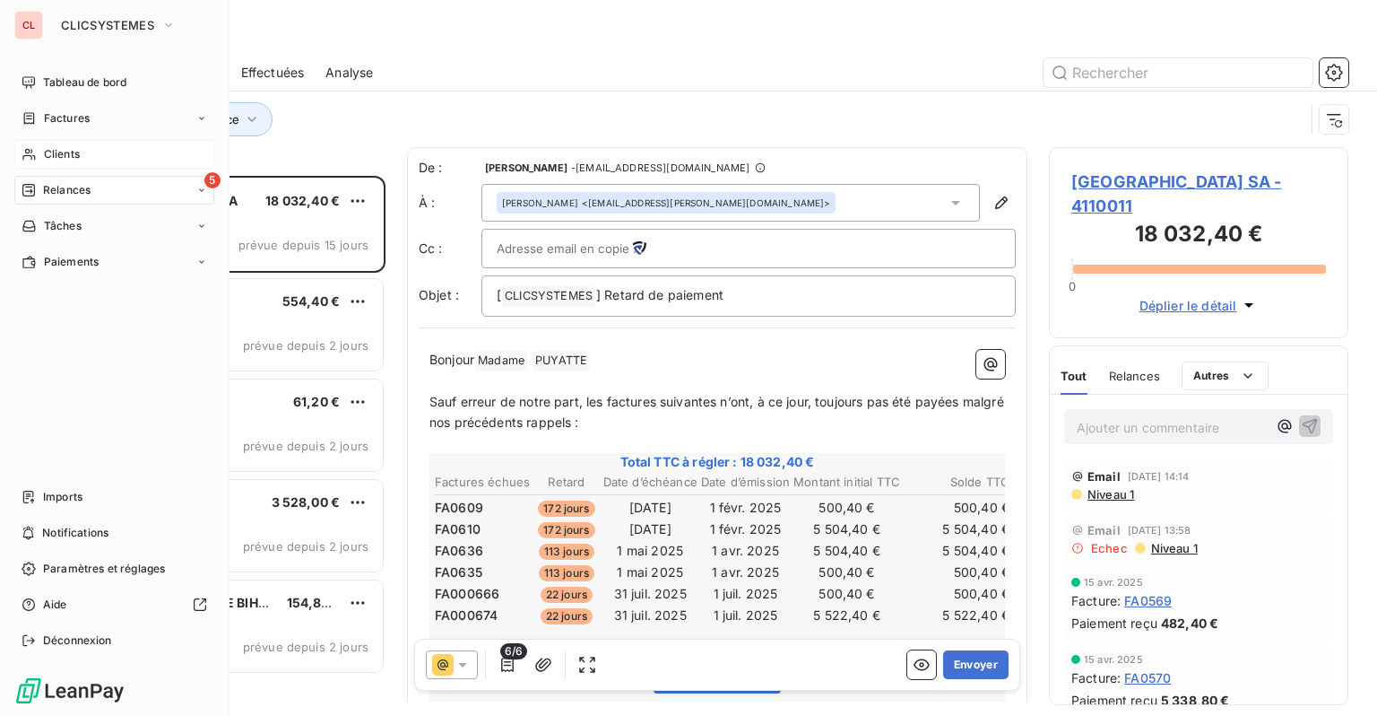
click at [44, 146] on span "Clients" at bounding box center [62, 154] width 36 height 16
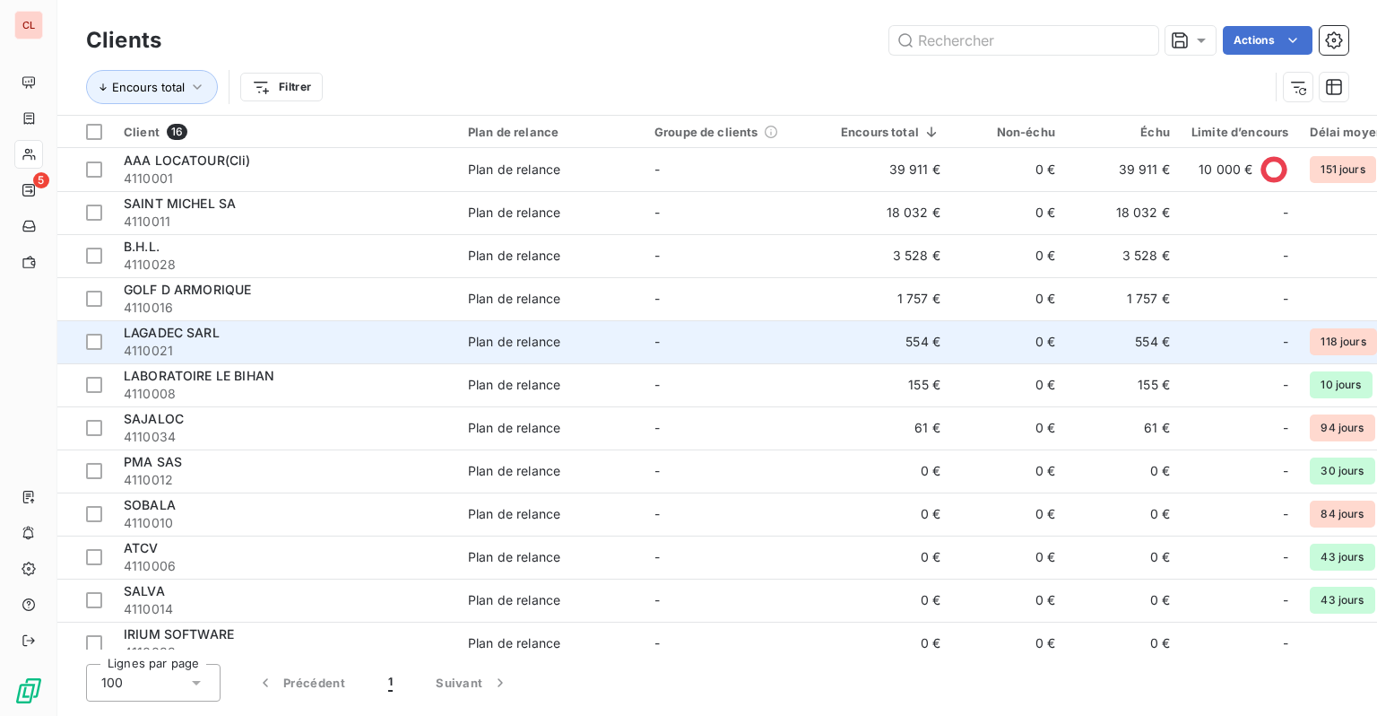
click at [205, 327] on span "LAGADEC SARL" at bounding box center [172, 332] width 96 height 15
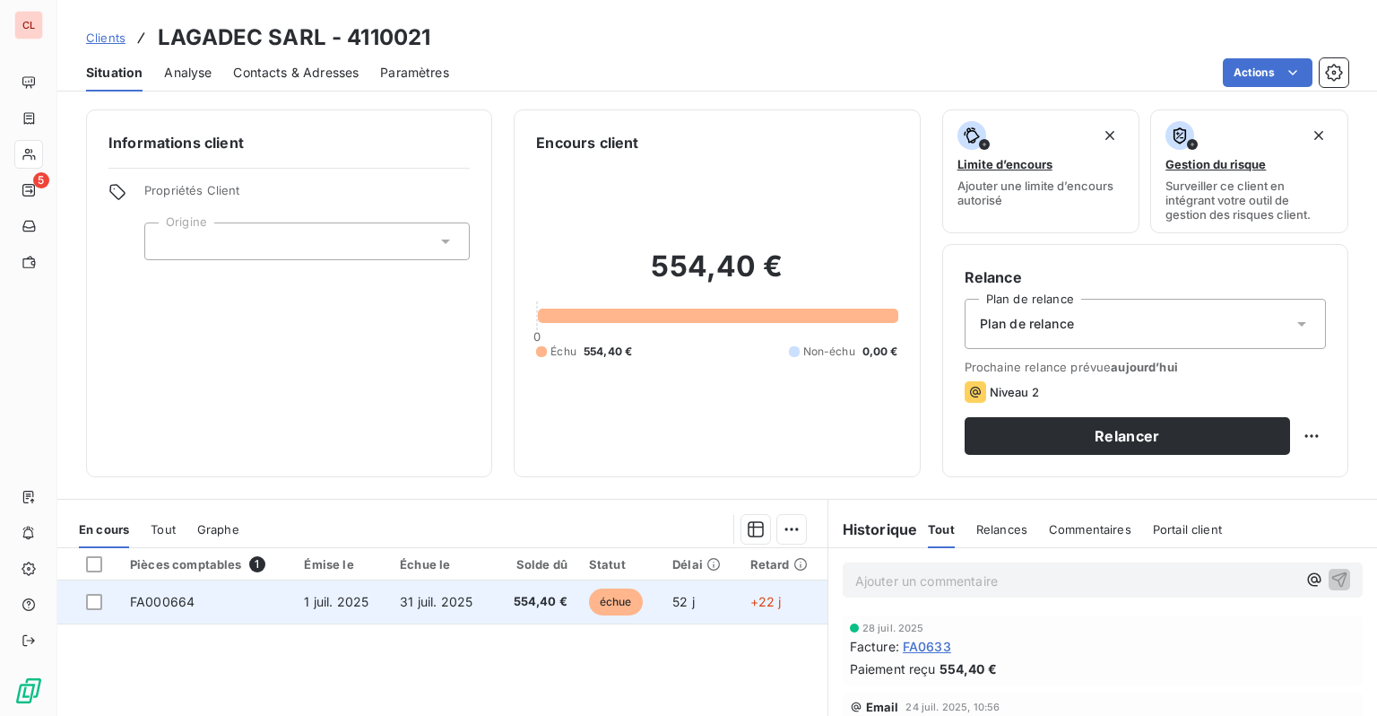
click at [719, 603] on td "52 j" at bounding box center [701, 601] width 78 height 43
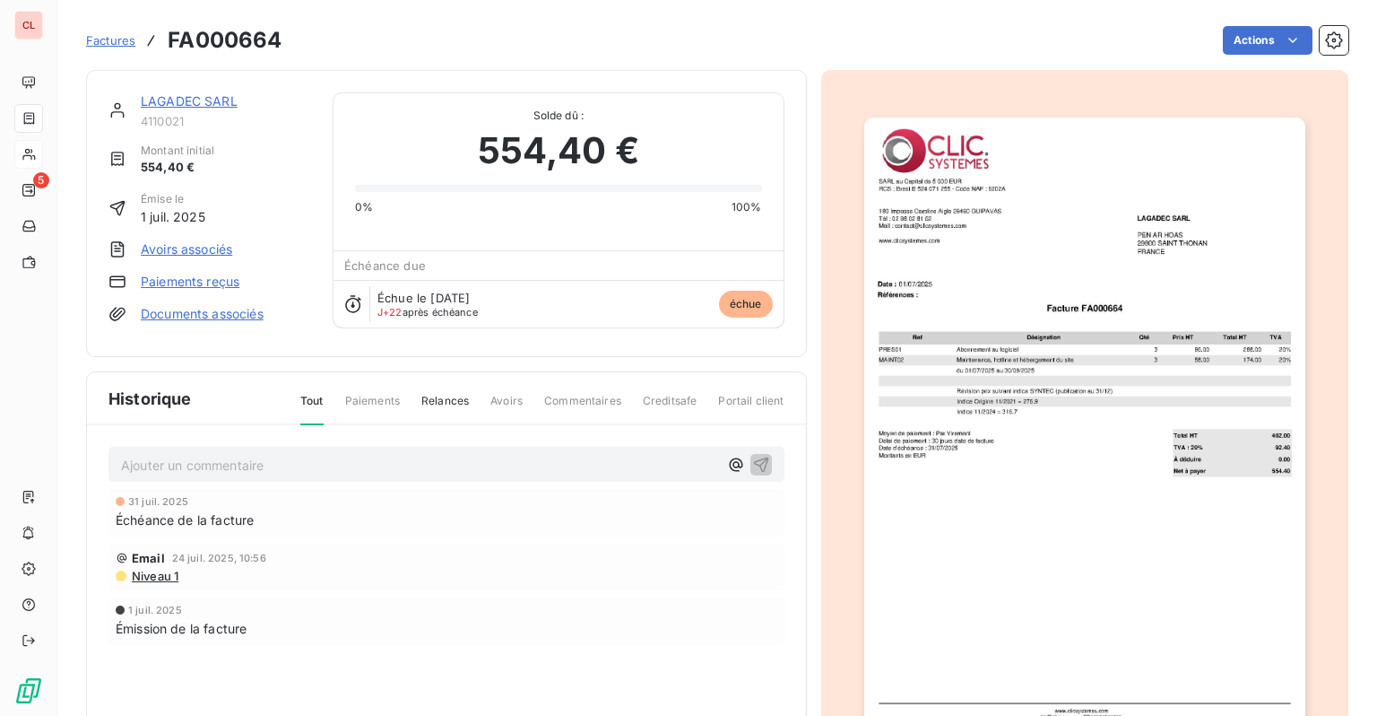
click at [199, 282] on link "Paiements reçus" at bounding box center [190, 282] width 99 height 18
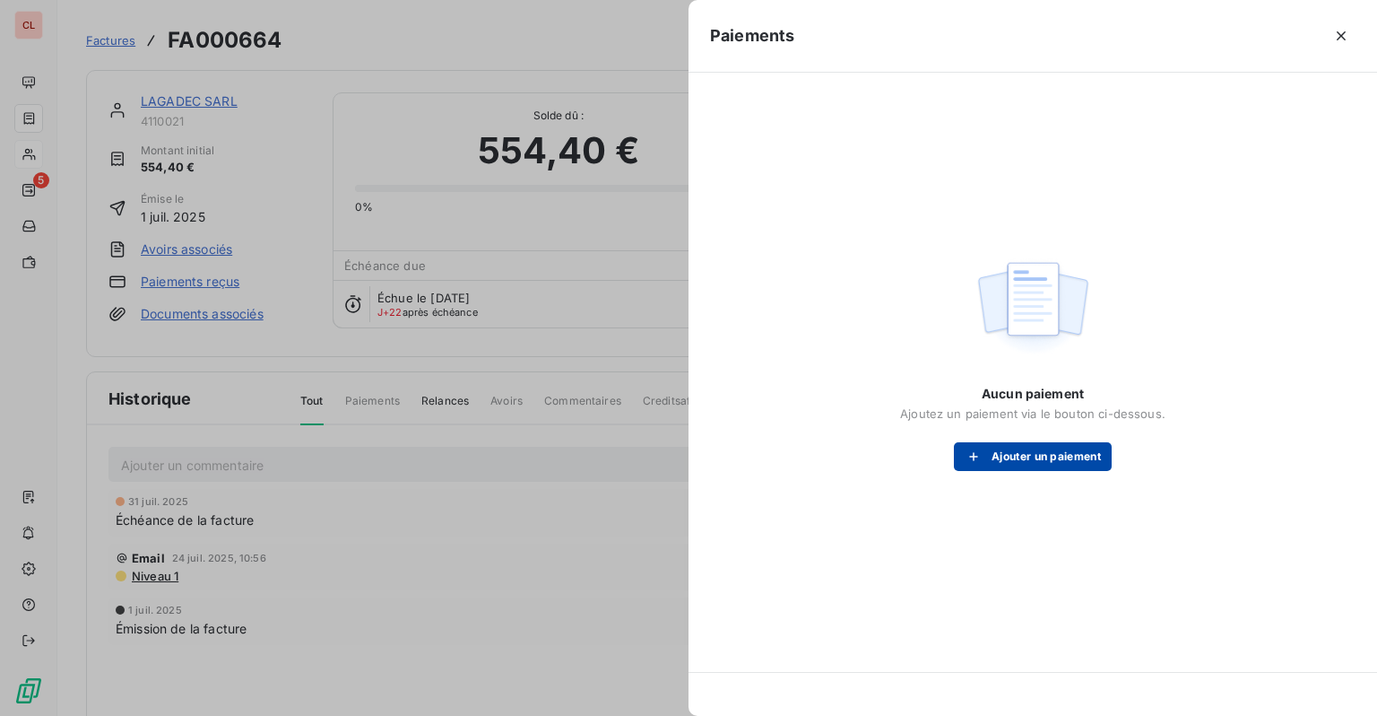
click at [1035, 463] on button "Ajouter un paiement" at bounding box center [1033, 456] width 158 height 29
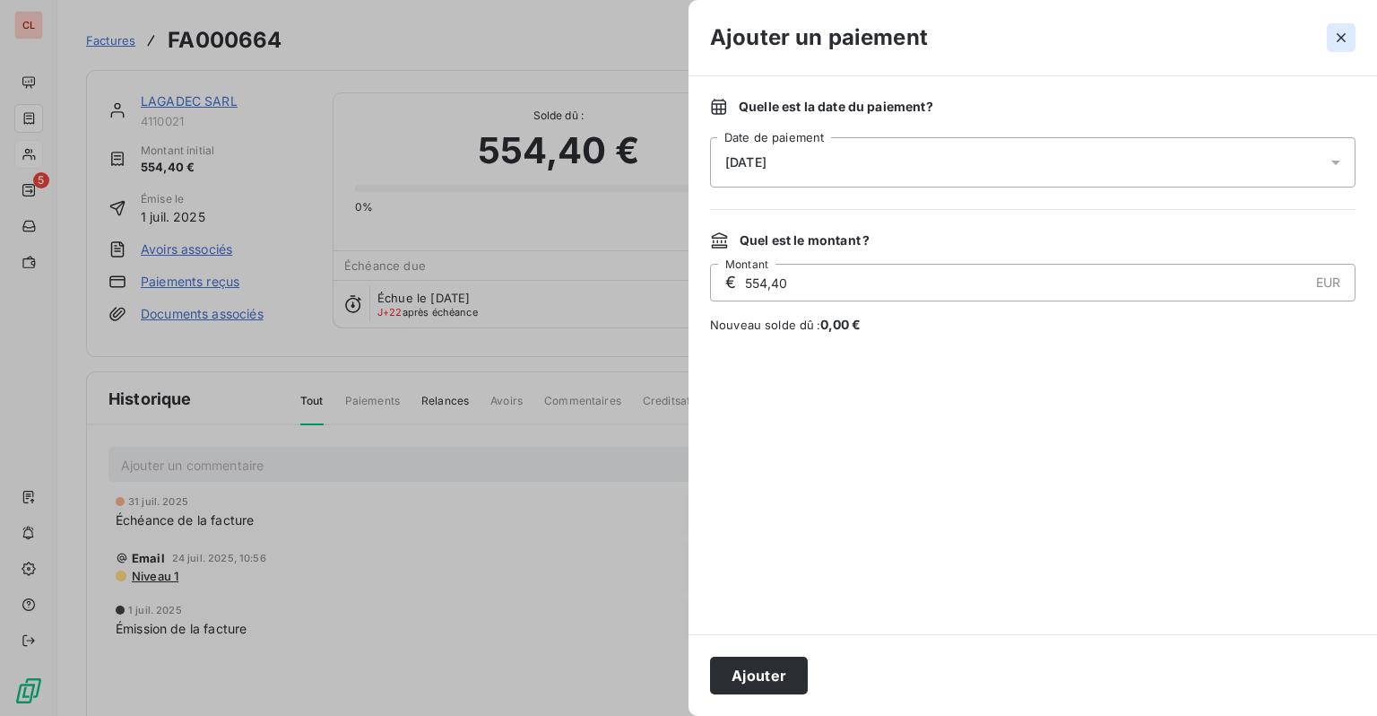
click at [1337, 41] on icon "button" at bounding box center [1341, 37] width 9 height 9
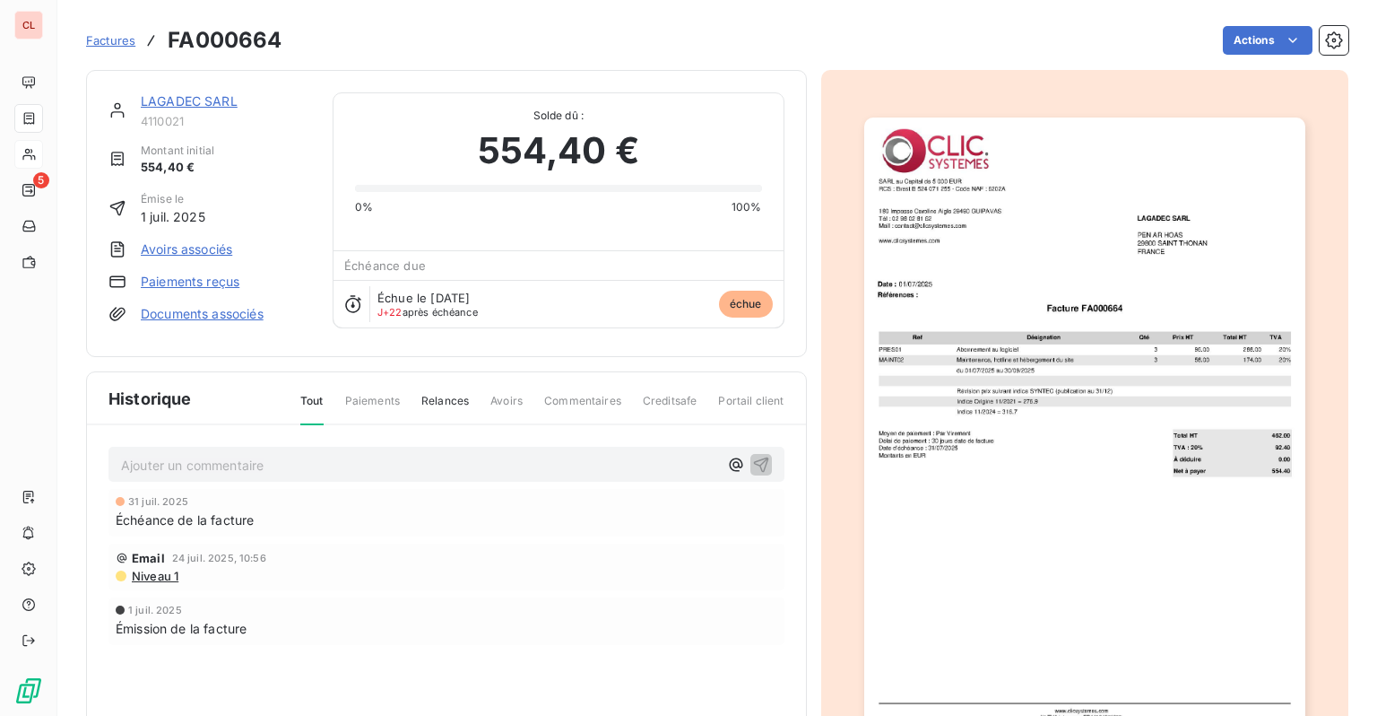
click at [190, 281] on link "Paiements reçus" at bounding box center [190, 282] width 99 height 18
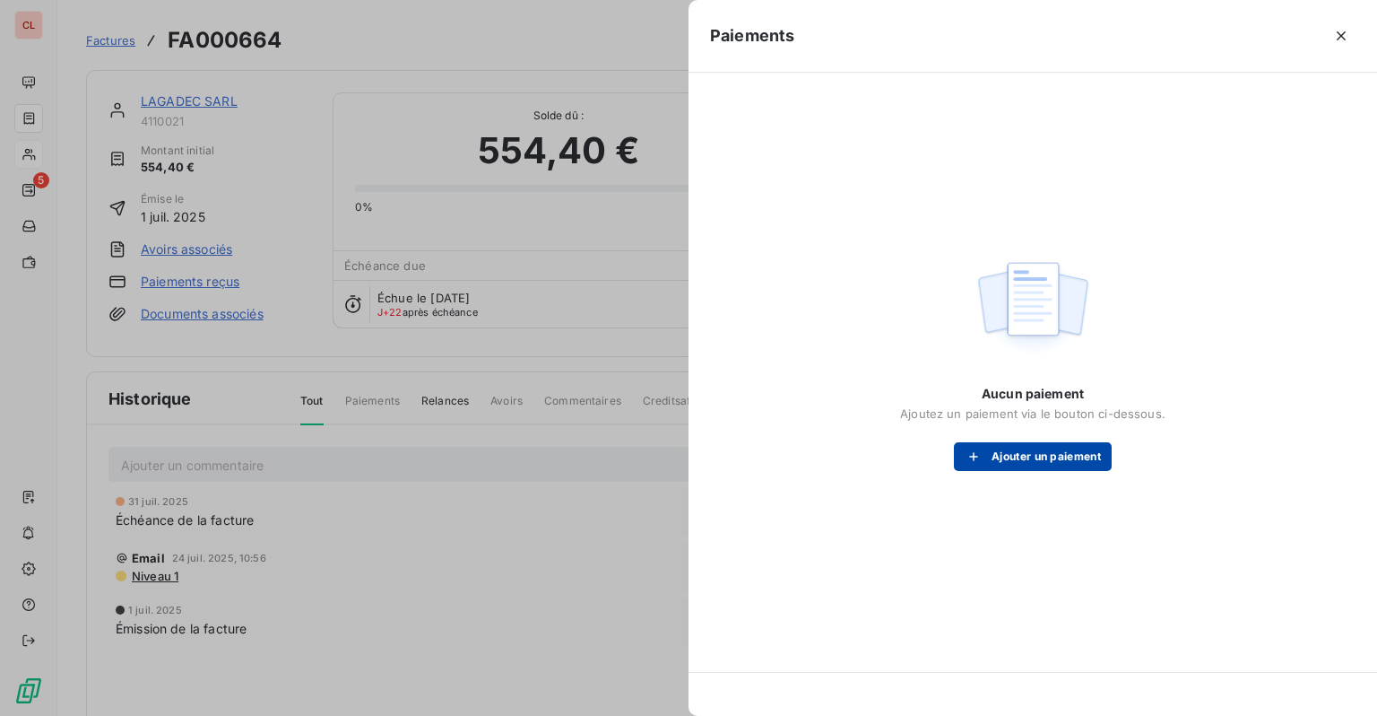
click at [1022, 448] on button "Ajouter un paiement" at bounding box center [1033, 456] width 158 height 29
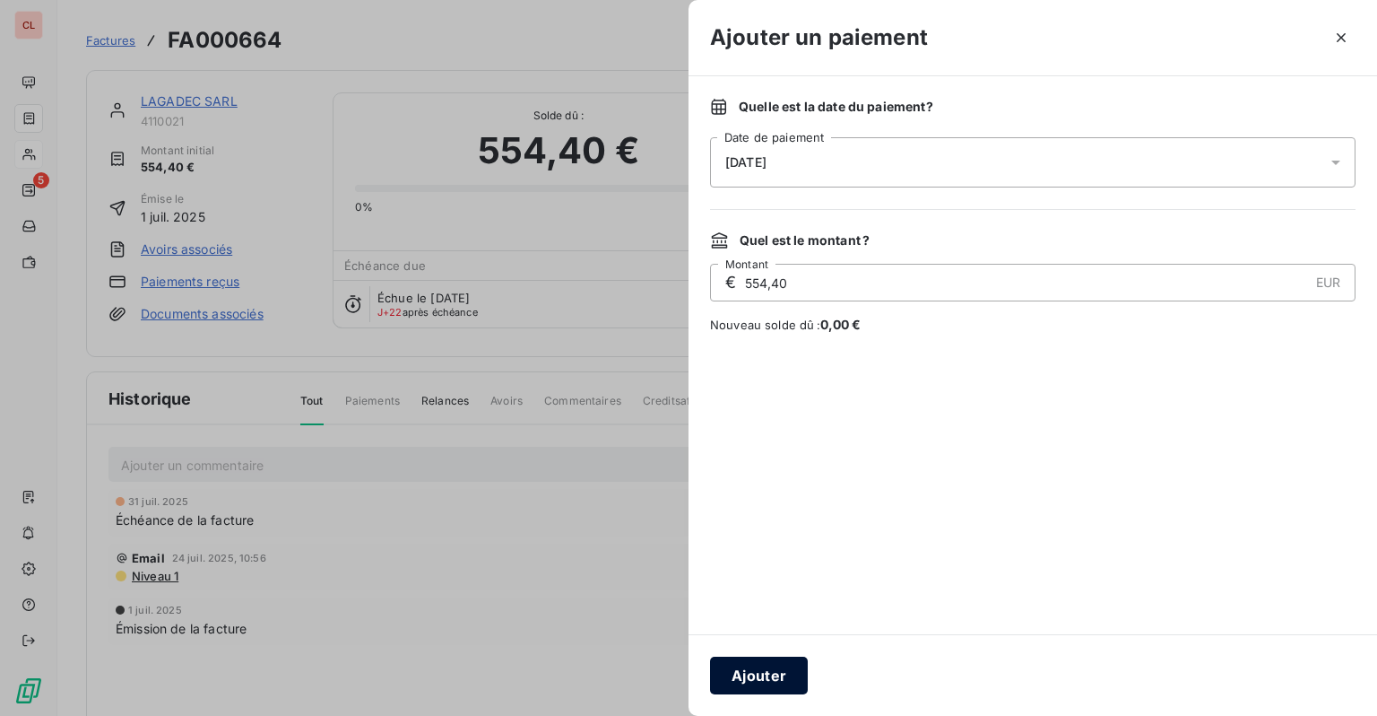
click at [767, 677] on button "Ajouter" at bounding box center [759, 675] width 98 height 38
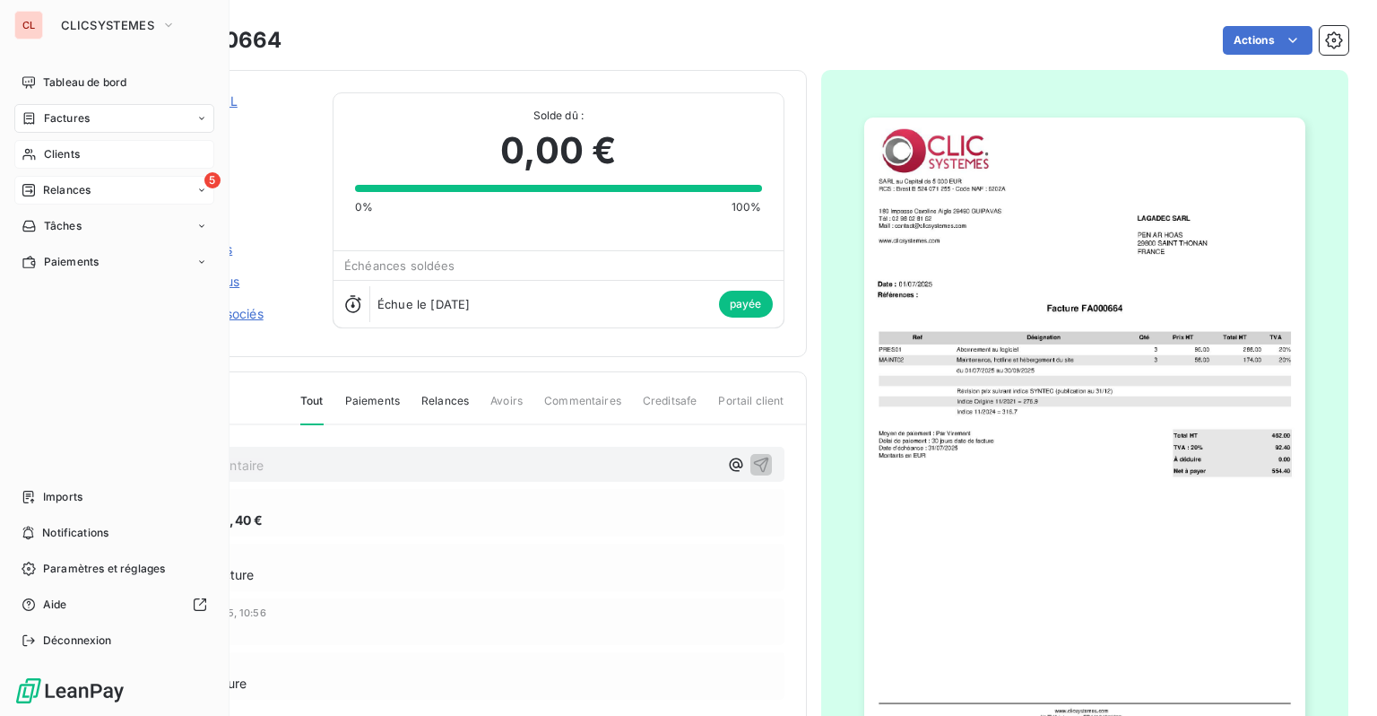
click at [40, 183] on div "Relances" at bounding box center [56, 190] width 69 height 16
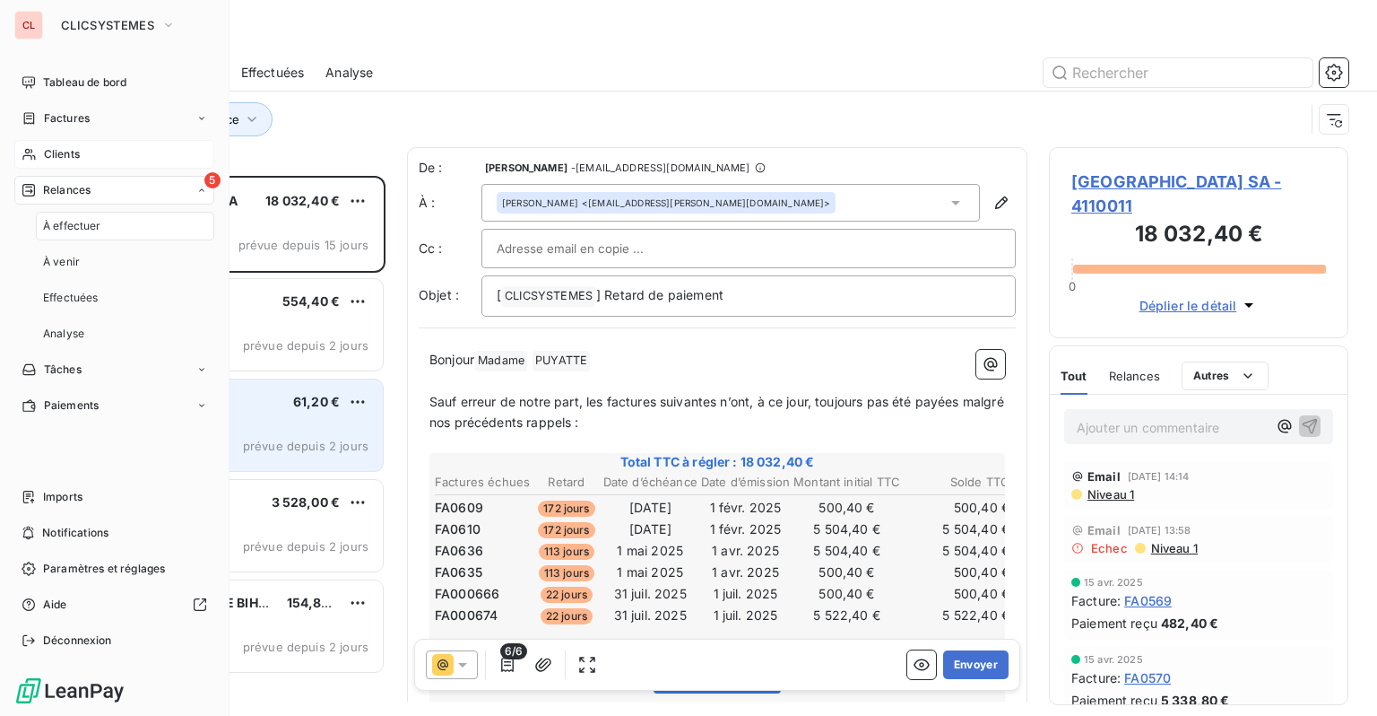
scroll to position [526, 285]
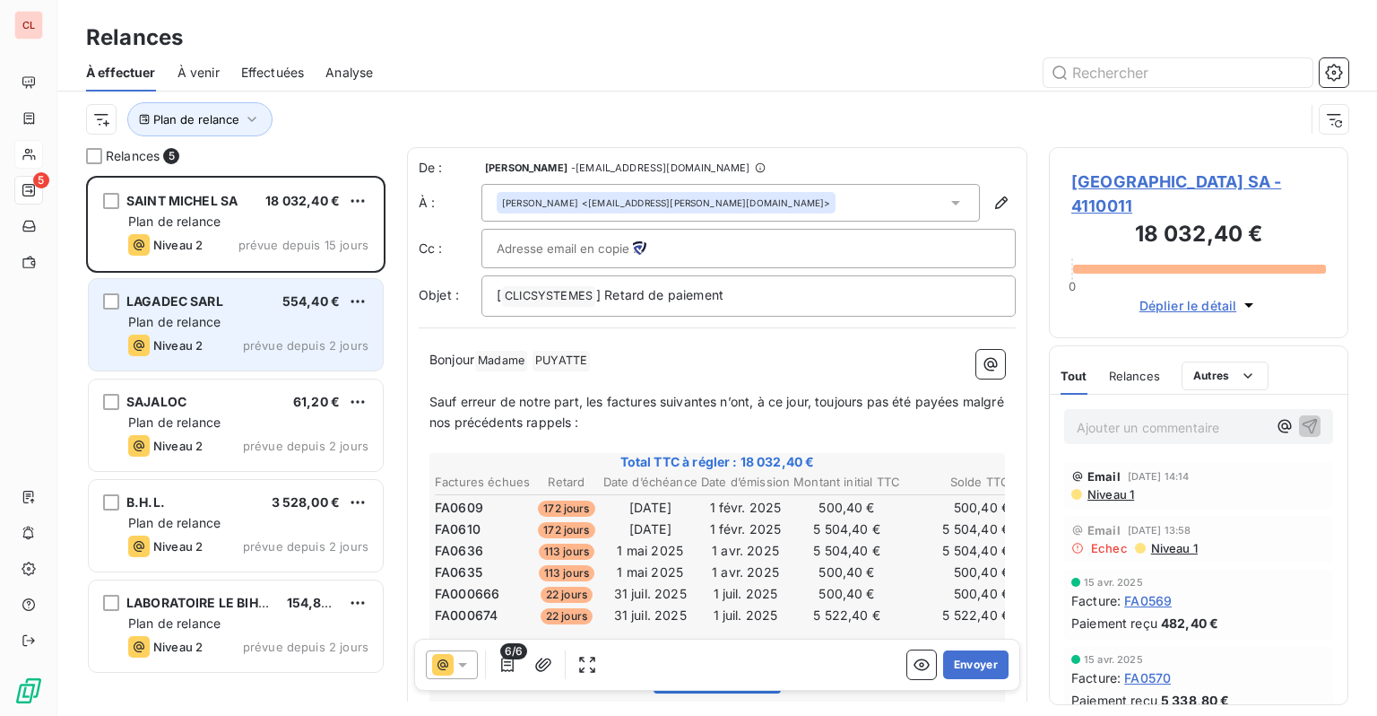
click at [267, 326] on div "Plan de relance" at bounding box center [248, 322] width 240 height 18
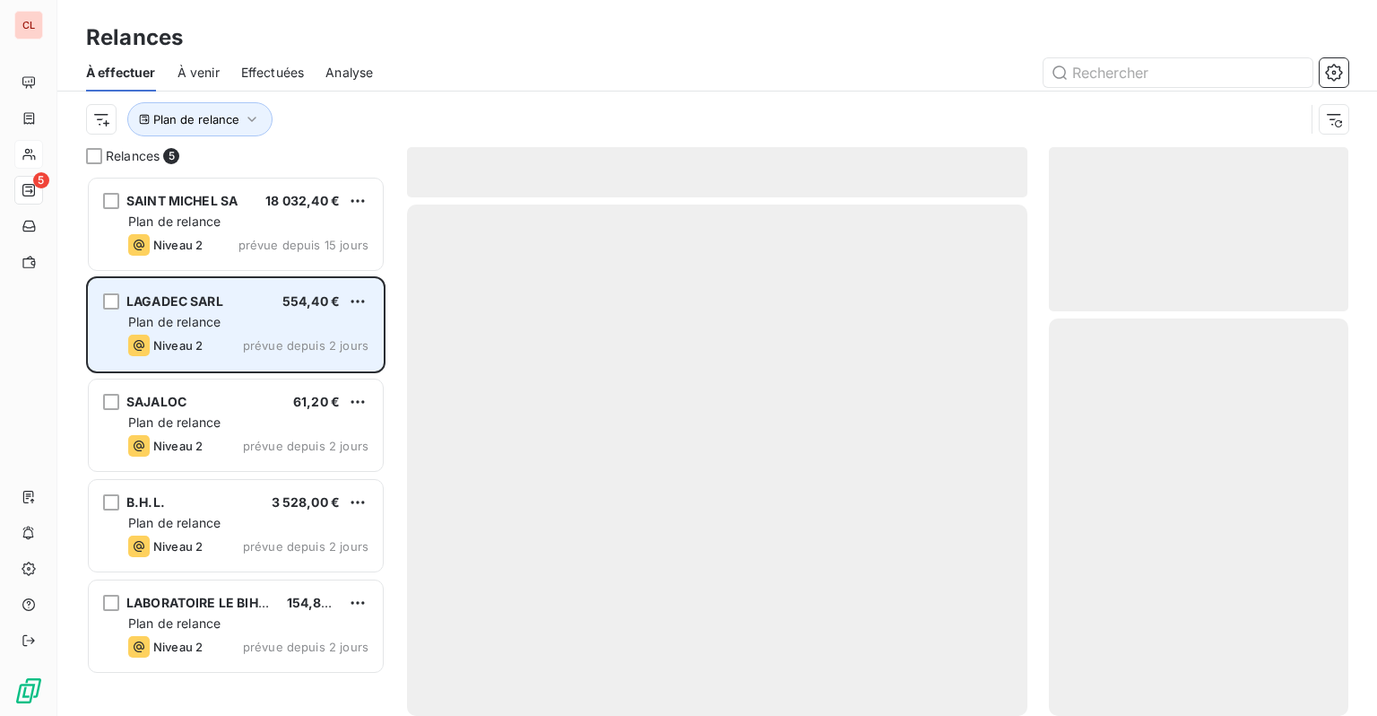
click at [259, 326] on div "Plan de relance" at bounding box center [248, 322] width 240 height 18
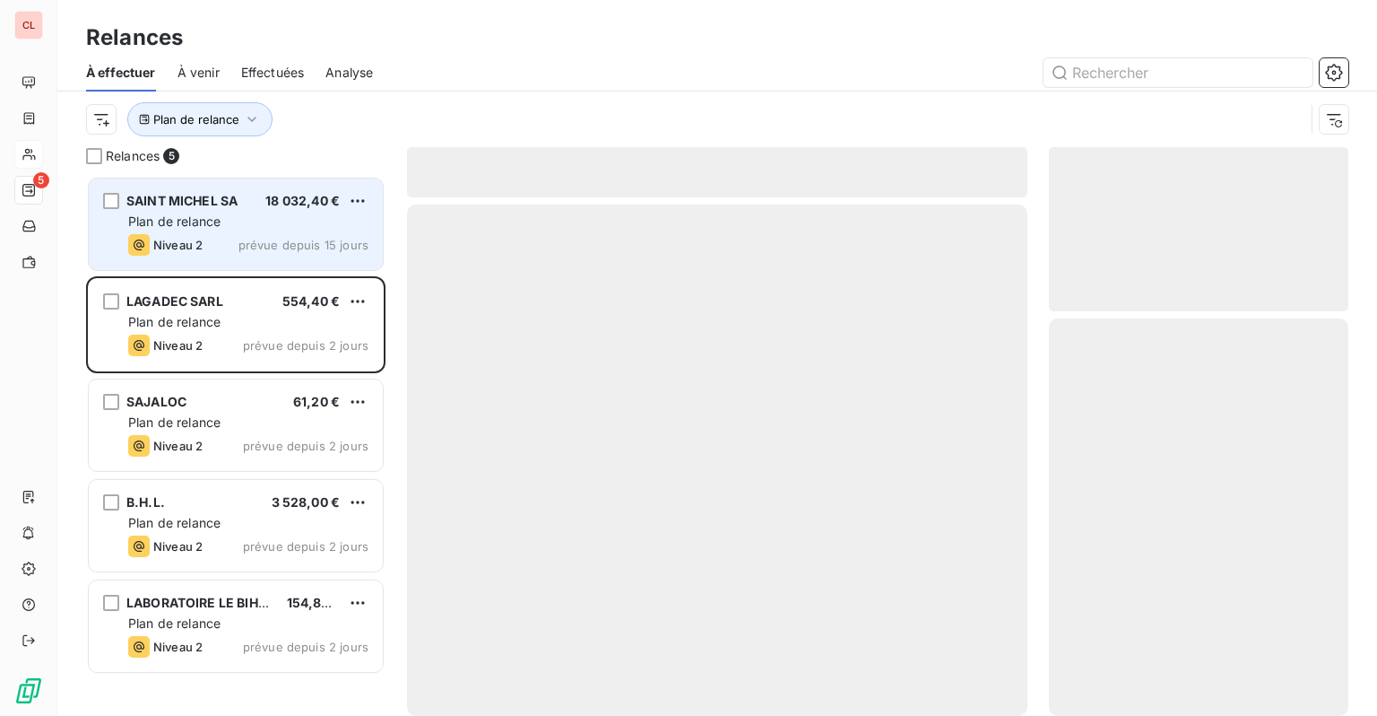
click at [262, 235] on div "Niveau 2 prévue depuis 15 jours" at bounding box center [248, 245] width 240 height 22
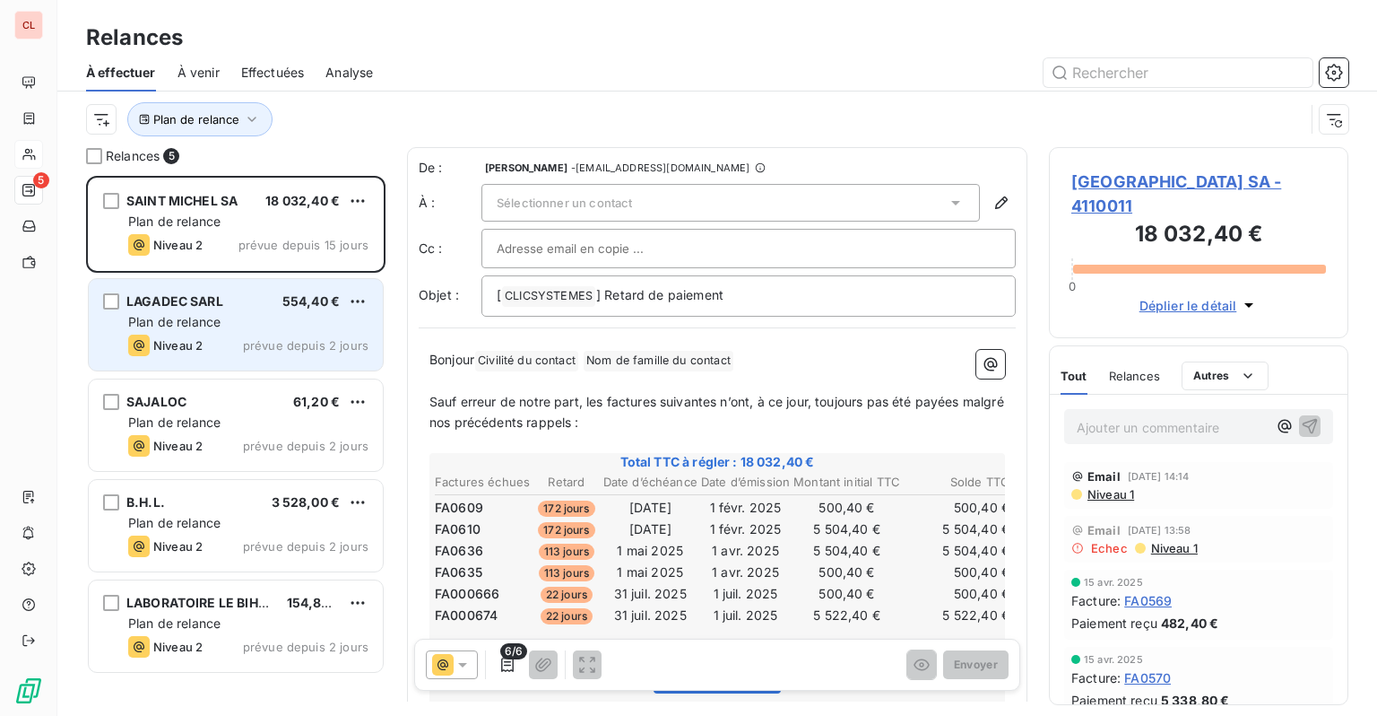
click at [261, 314] on div "Plan de relance" at bounding box center [248, 322] width 240 height 18
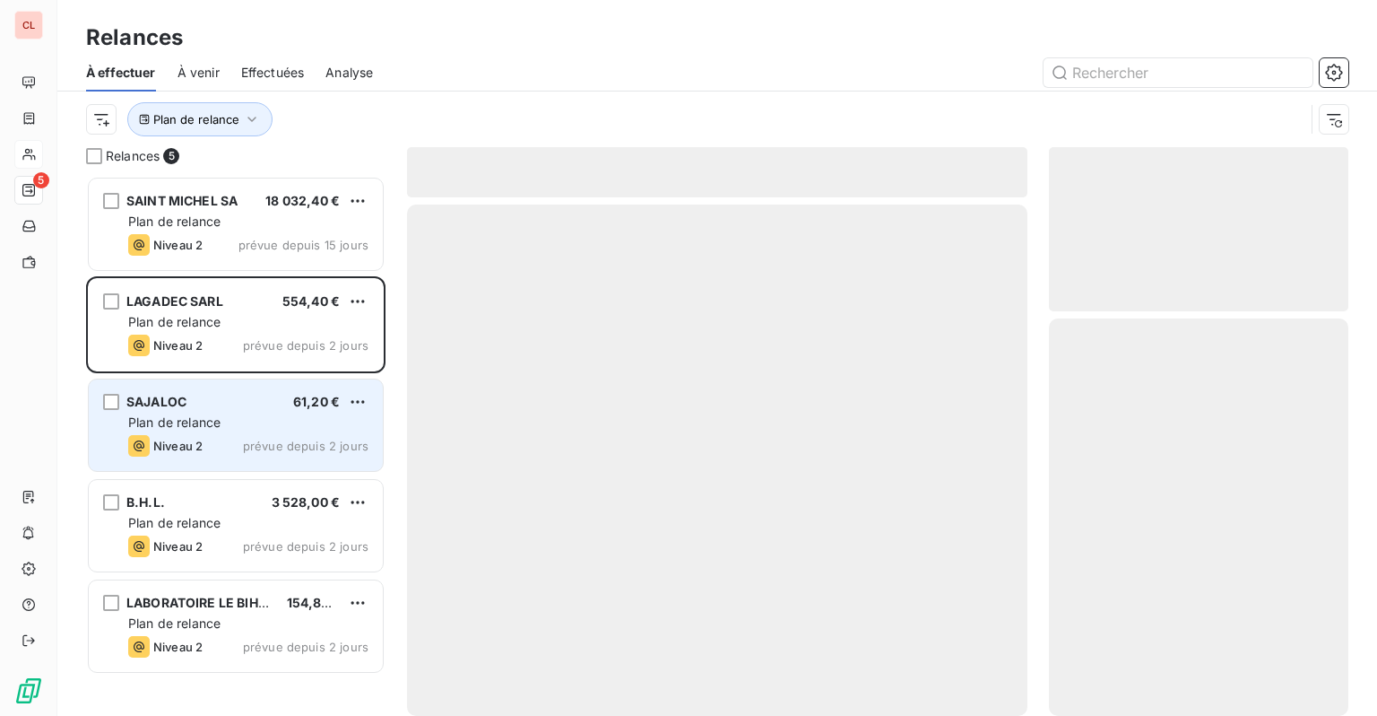
click at [251, 424] on div "Plan de relance" at bounding box center [248, 422] width 240 height 18
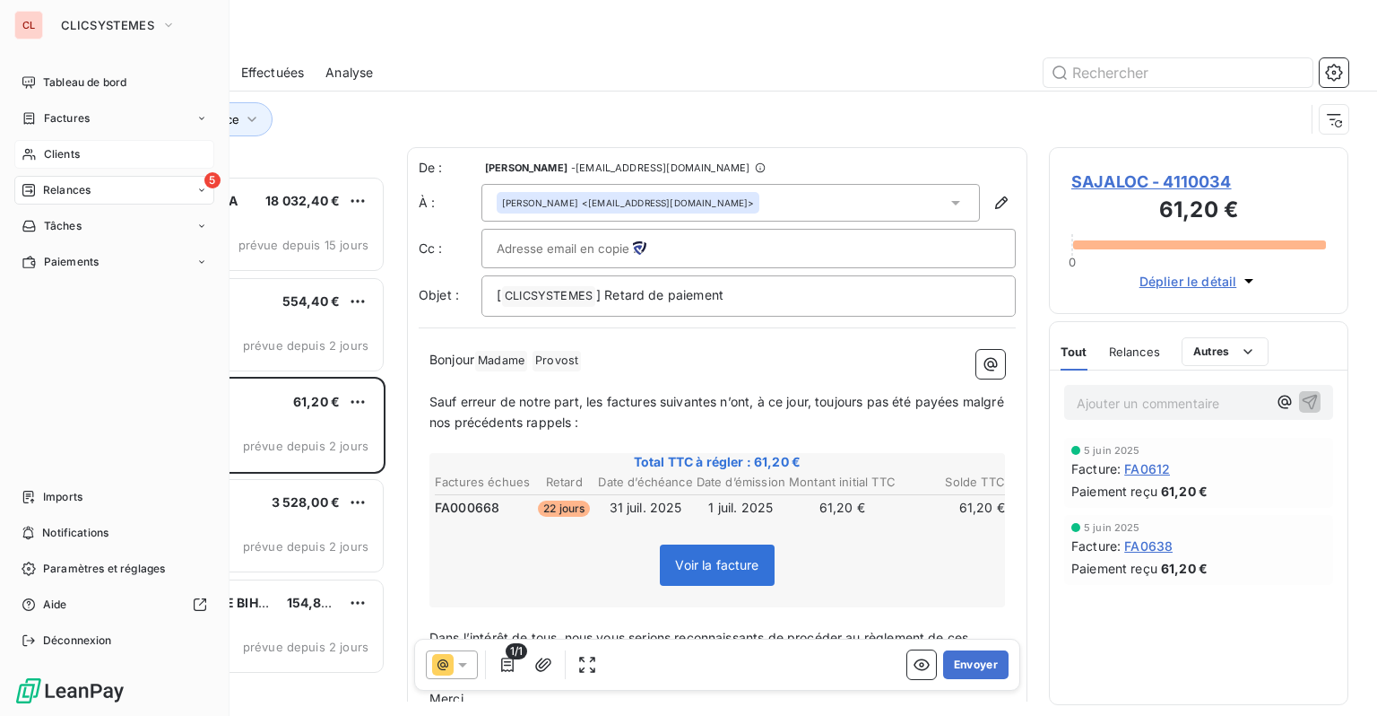
click at [43, 187] on span "Relances" at bounding box center [67, 190] width 48 height 16
click at [54, 152] on span "Clients" at bounding box center [62, 154] width 36 height 16
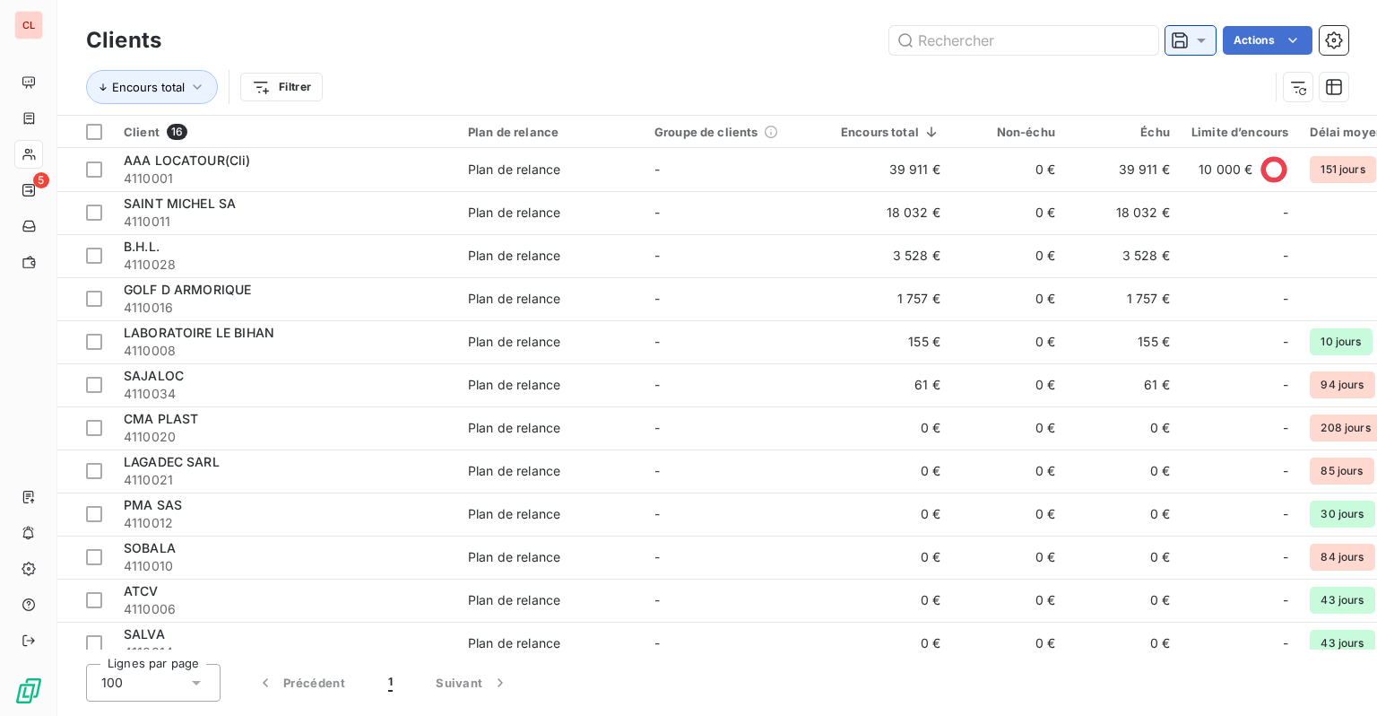
click at [1195, 41] on icon at bounding box center [1202, 40] width 18 height 18
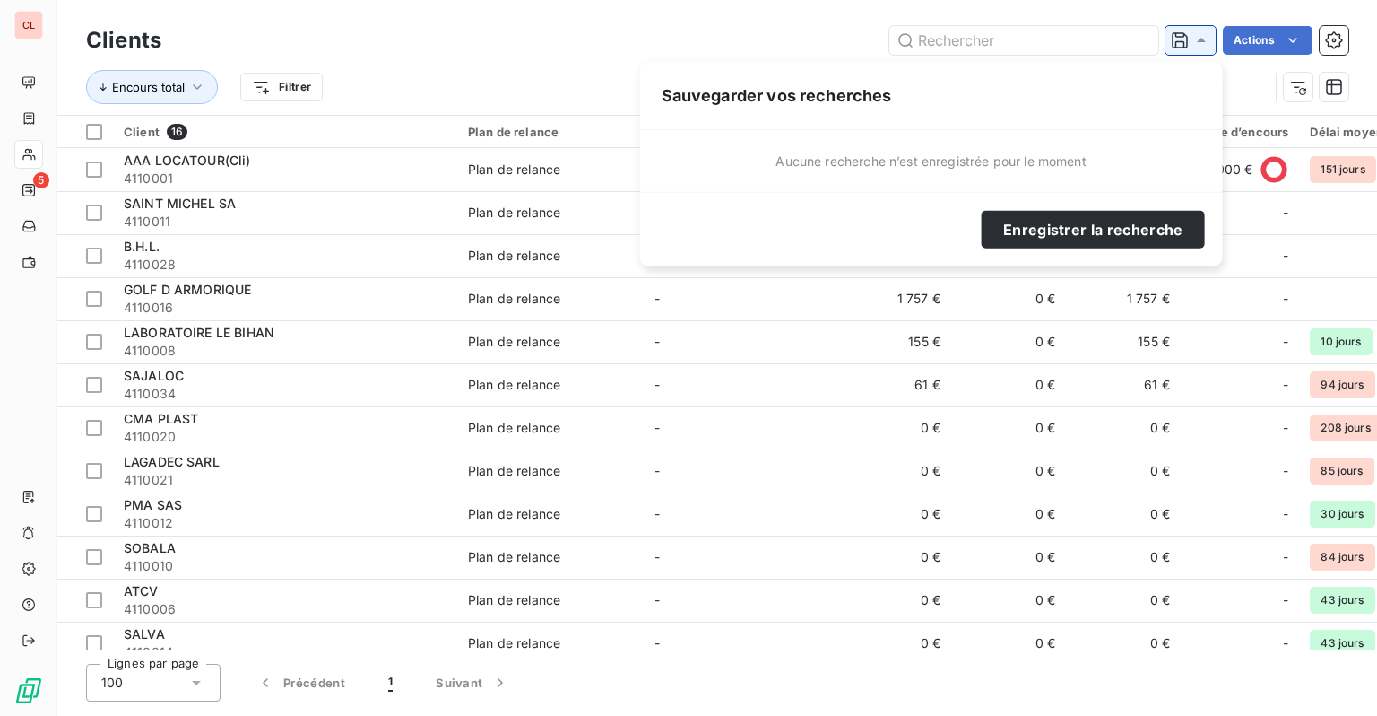
click at [1195, 41] on icon at bounding box center [1202, 40] width 18 height 18
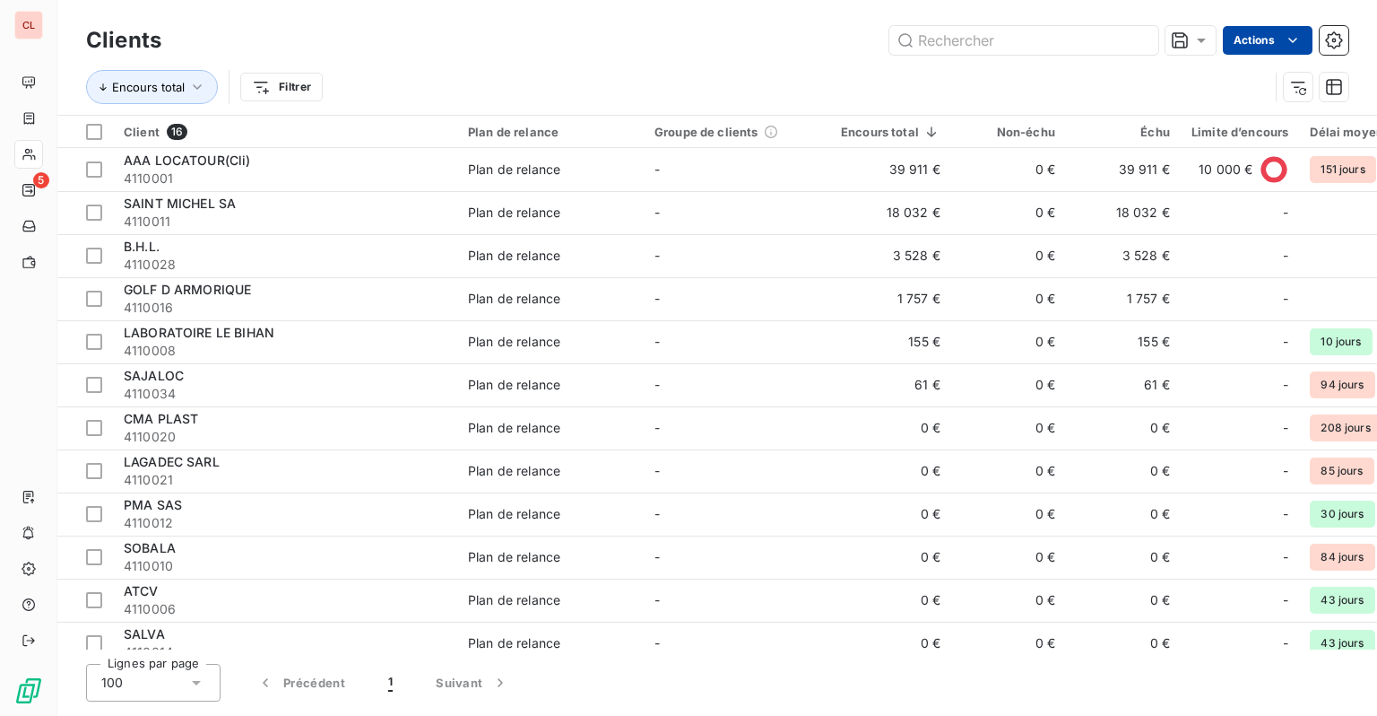
click at [1276, 40] on html "CL 5 Clients Actions Encours total Filtrer Client 16 Plan de relance Groupe de …" at bounding box center [688, 358] width 1377 height 716
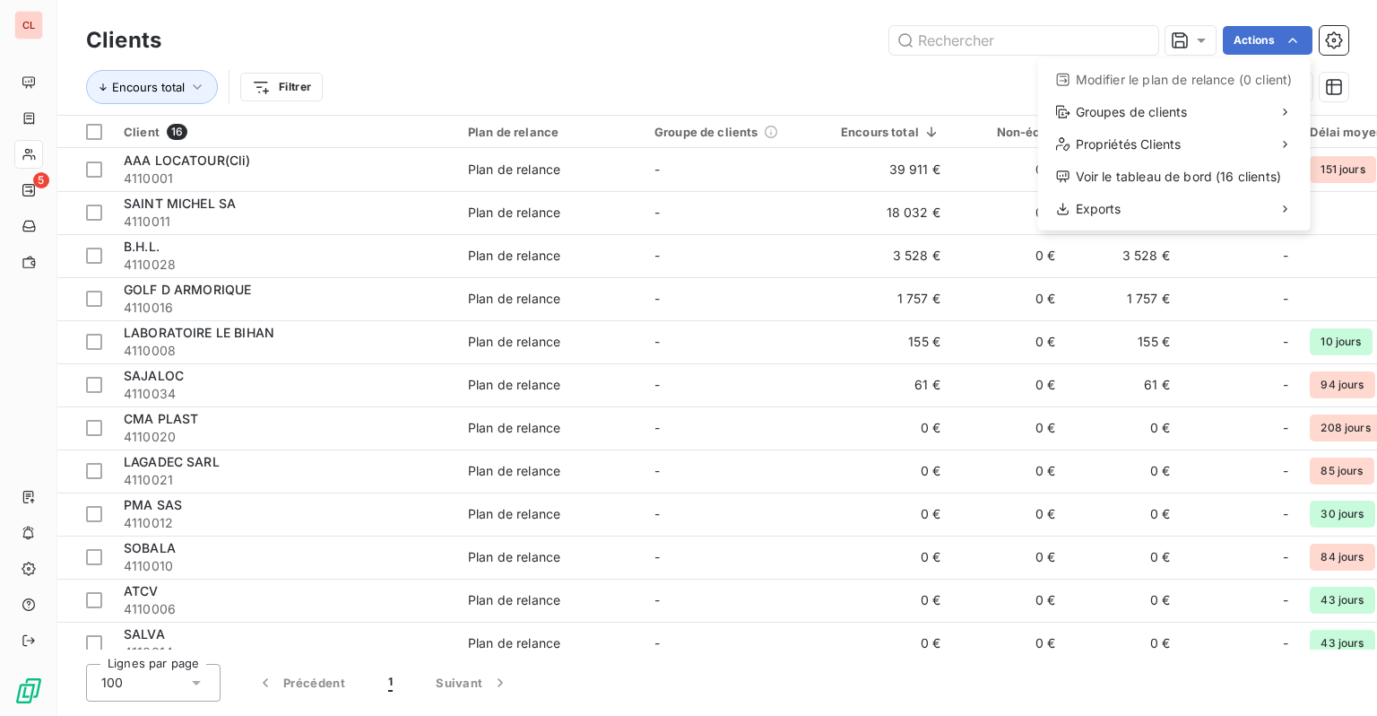
click at [1278, 40] on html "CL 5 Clients Actions Modifier le plan de relance (0 client) Groupes de clients …" at bounding box center [688, 358] width 1377 height 716
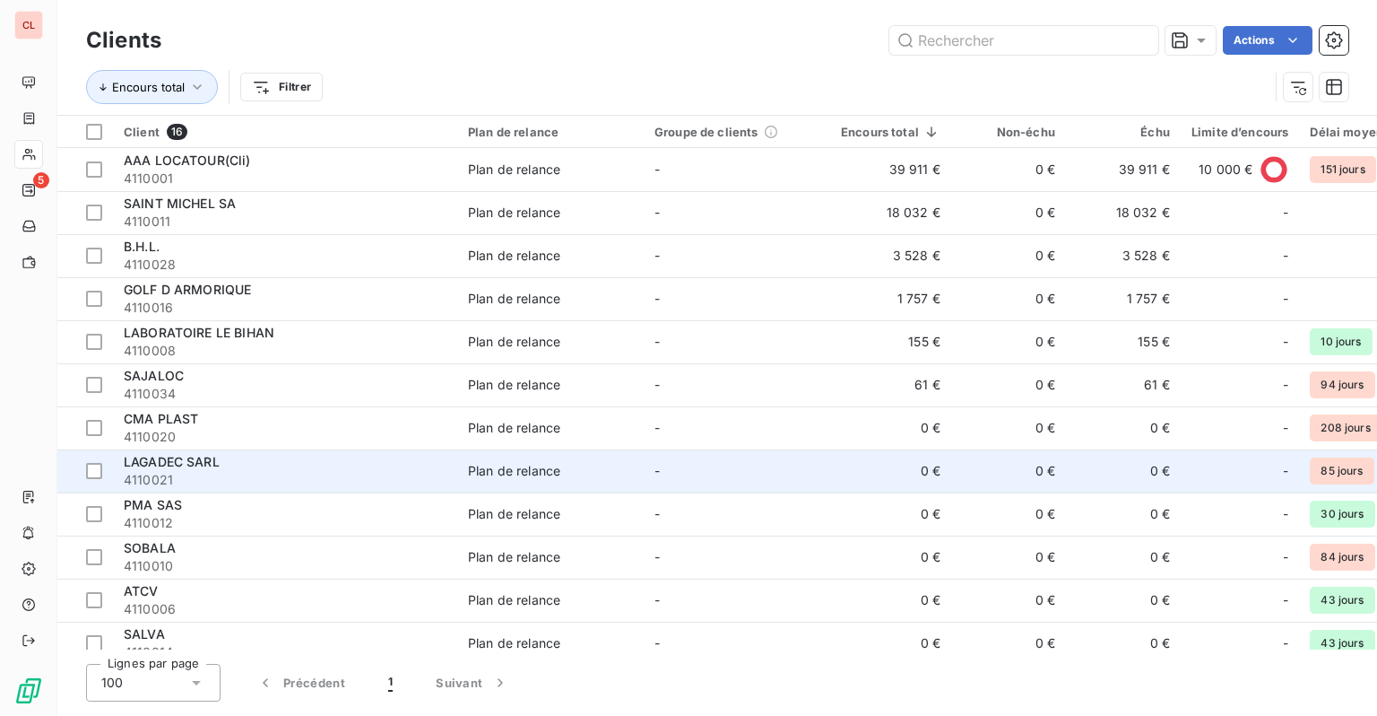
click at [209, 465] on span "LAGADEC SARL" at bounding box center [172, 461] width 96 height 15
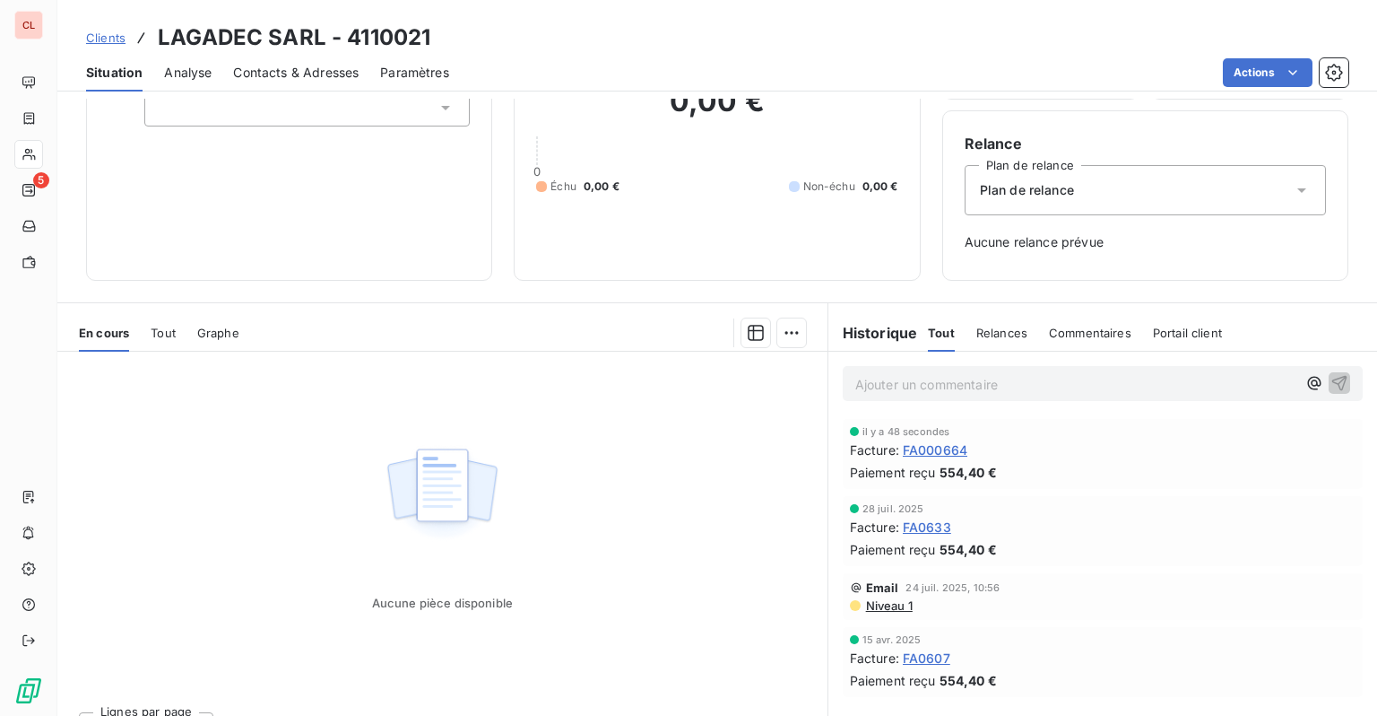
scroll to position [167, 0]
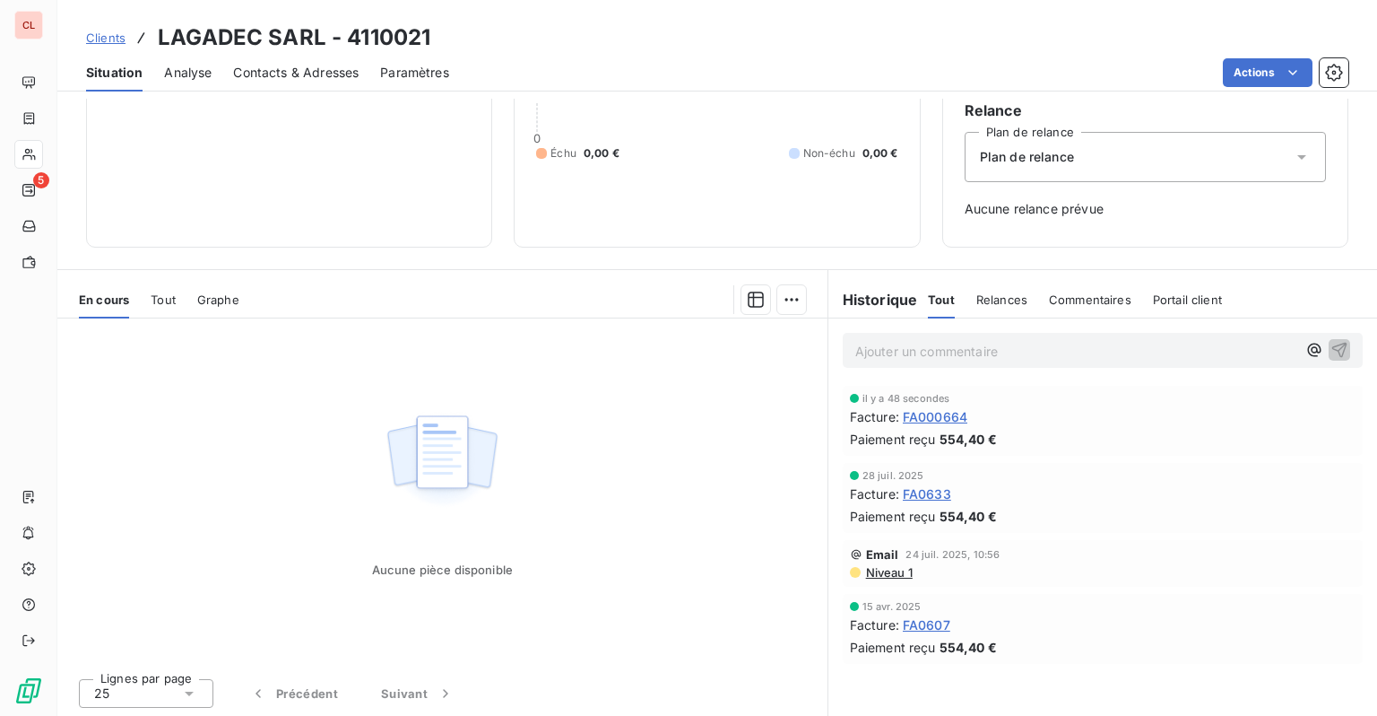
click at [991, 303] on span "Relances" at bounding box center [1002, 299] width 51 height 14
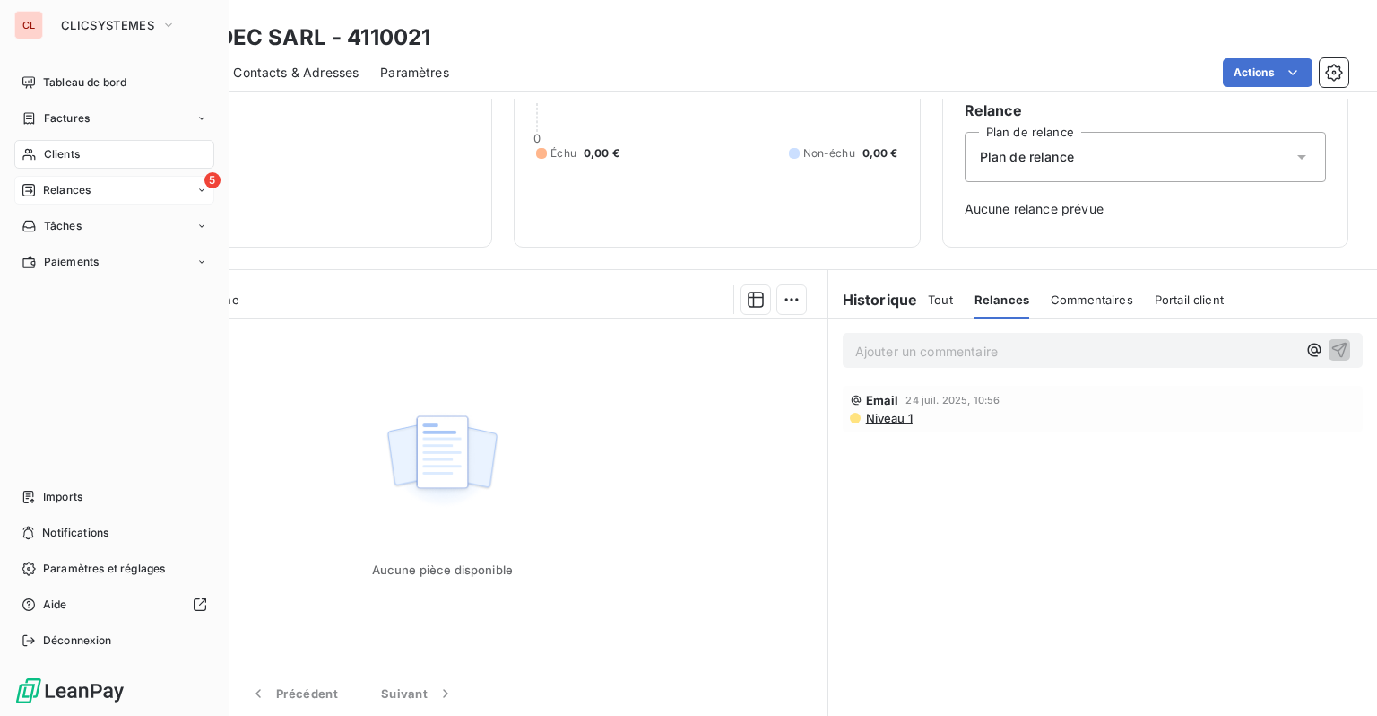
click at [44, 192] on span "Relances" at bounding box center [67, 190] width 48 height 16
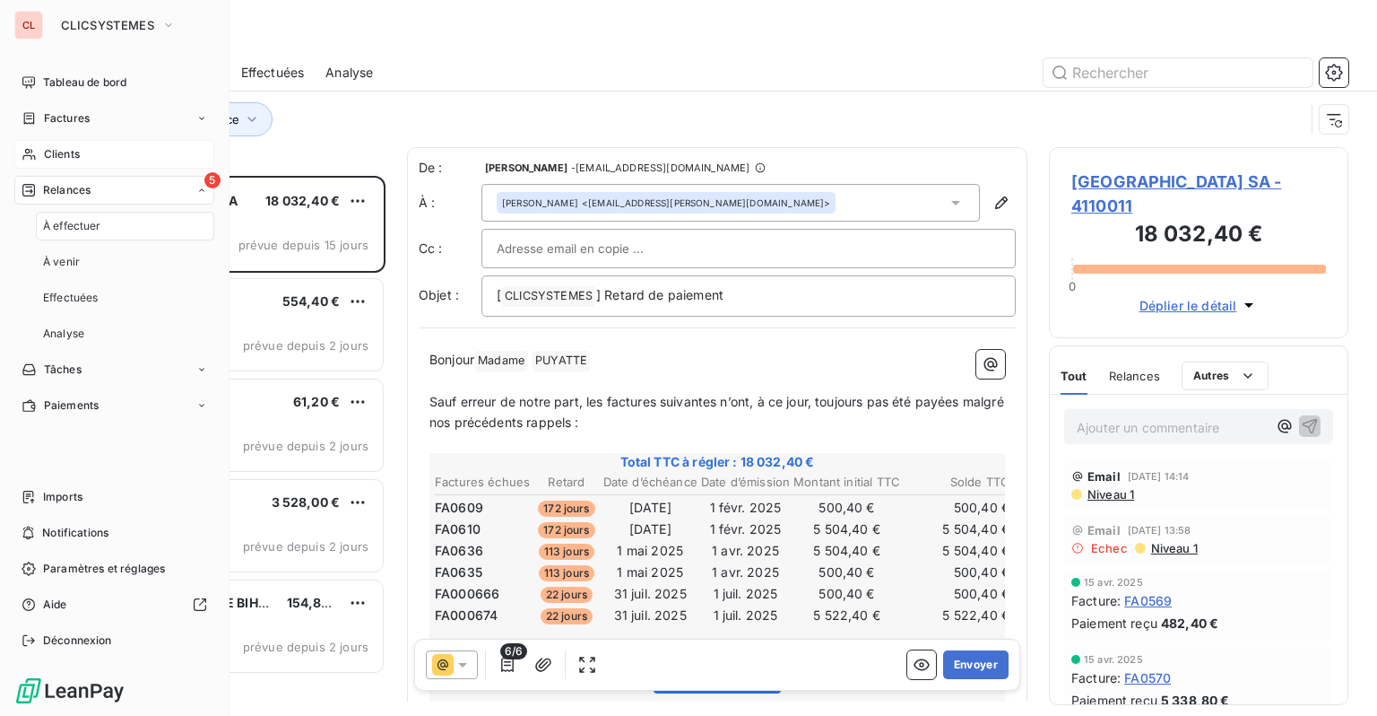
scroll to position [526, 285]
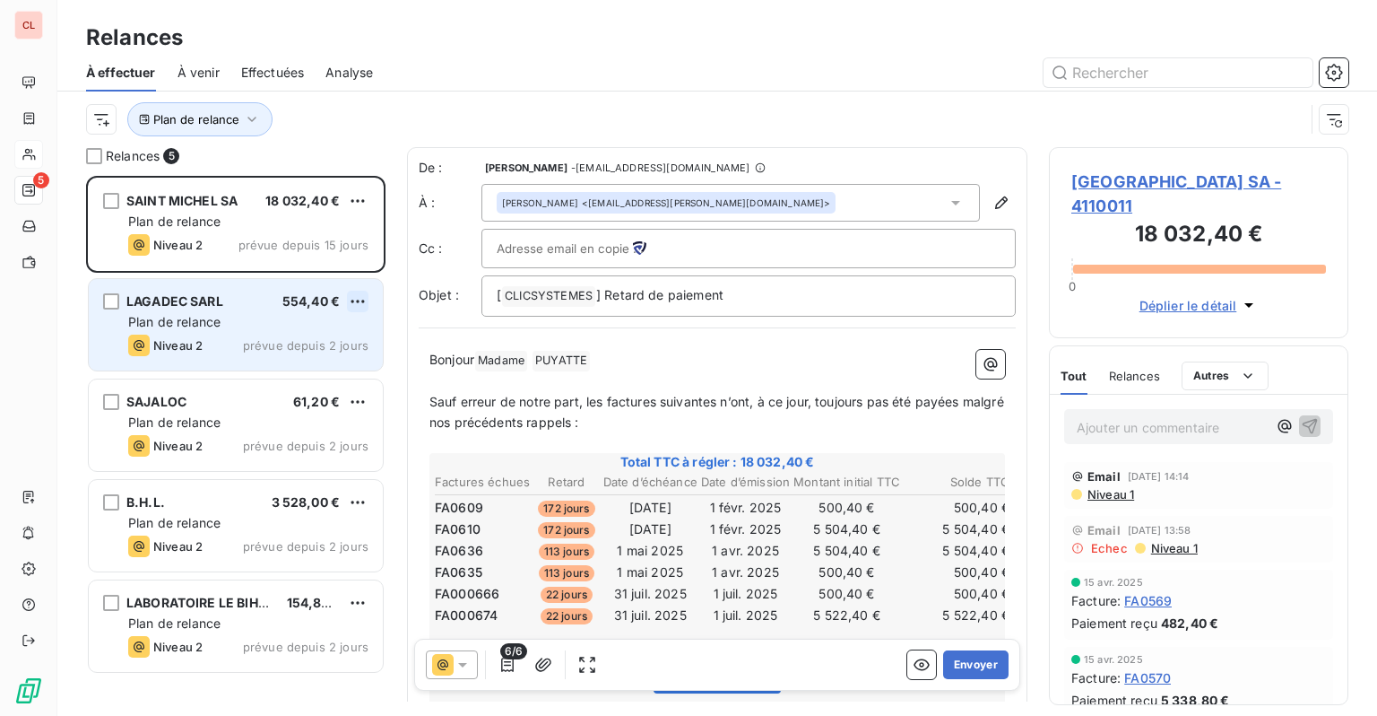
click at [355, 300] on html "CL 5 Relances À effectuer À venir Effectuées Analyse Plan de relance Relances 5…" at bounding box center [688, 358] width 1377 height 716
click at [282, 366] on div "Passer cette action" at bounding box center [280, 369] width 161 height 29
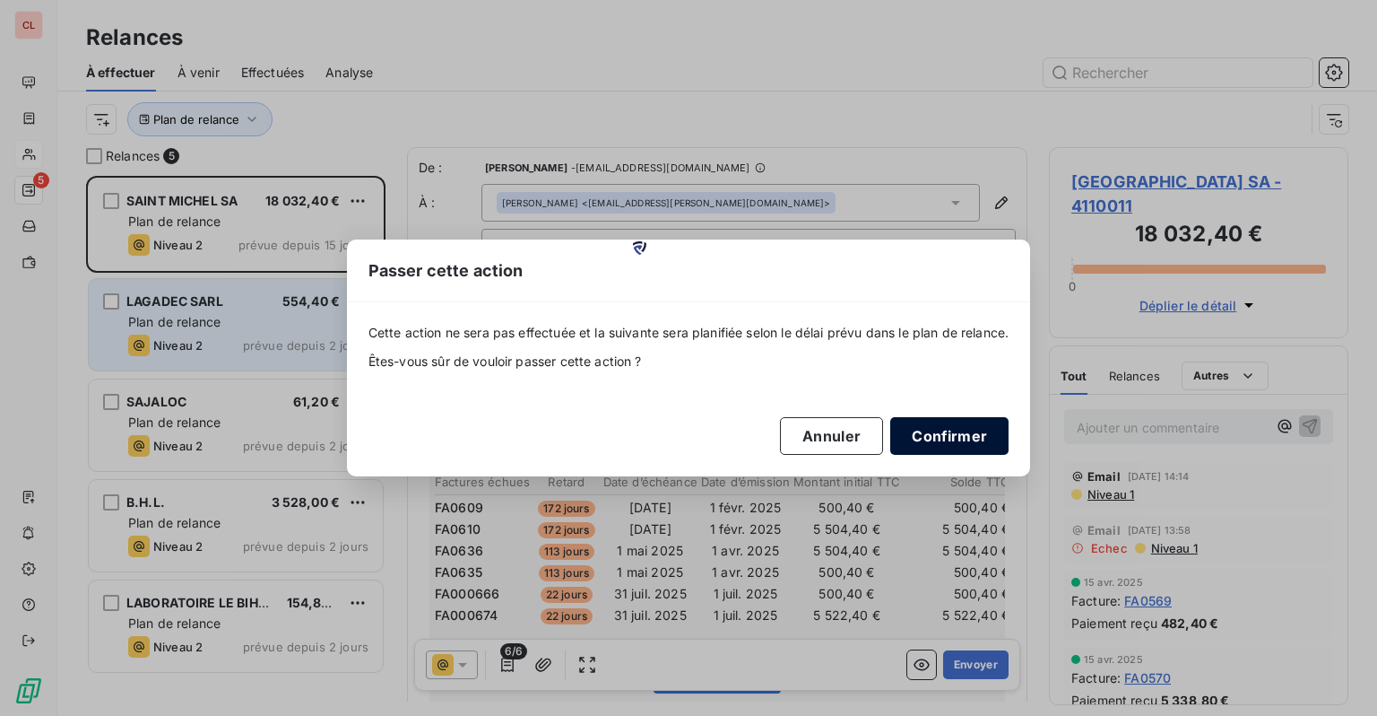
click at [921, 431] on button "Confirmer" at bounding box center [949, 436] width 118 height 38
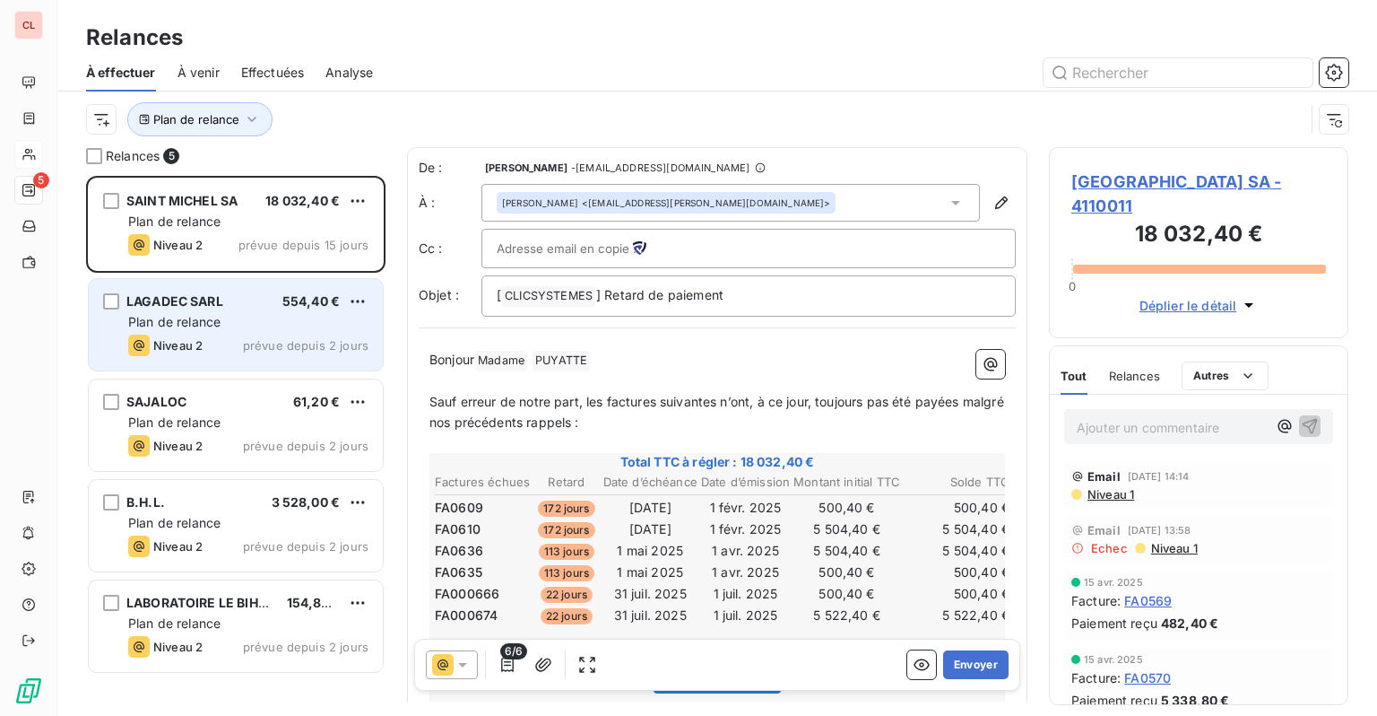
click at [262, 332] on div "LAGADEC SARL 554,40 € Plan de relance Niveau 2 prévue depuis 2 jours" at bounding box center [236, 324] width 294 height 91
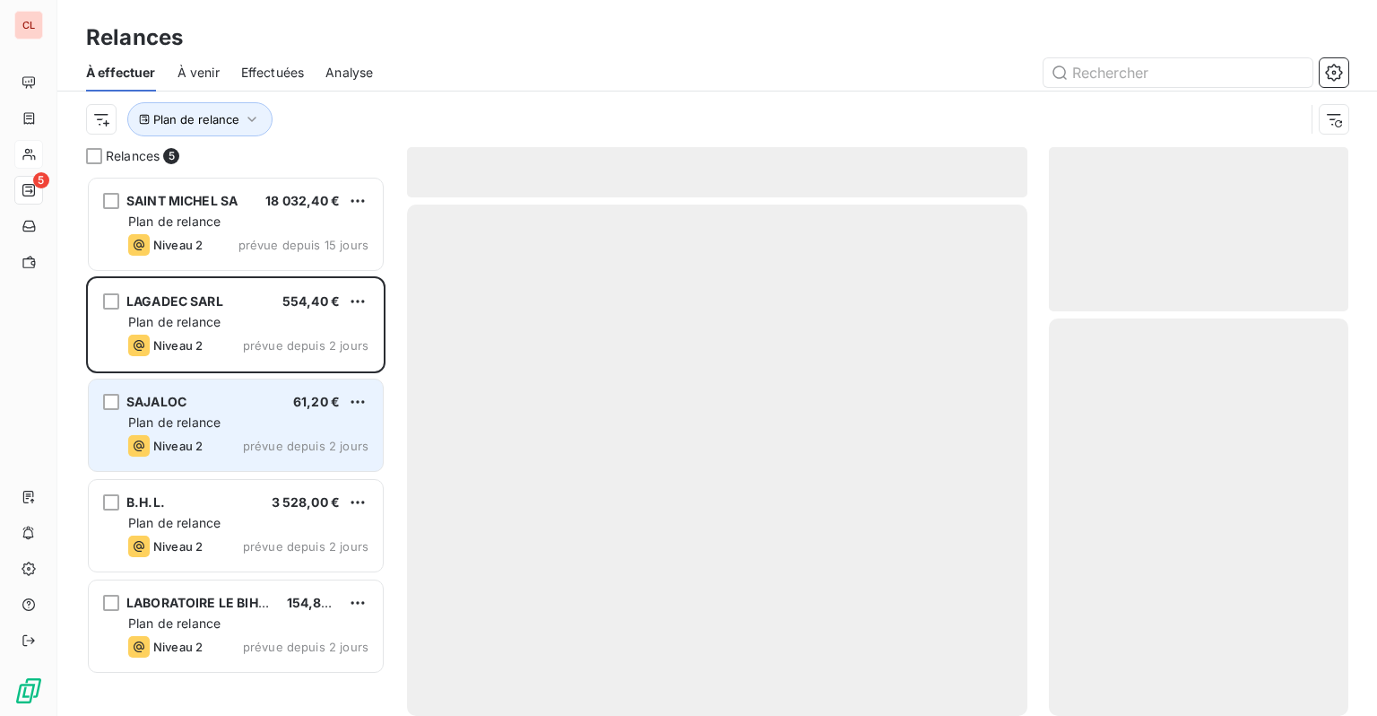
click at [233, 403] on div "SAJALOC 61,20 €" at bounding box center [248, 402] width 240 height 16
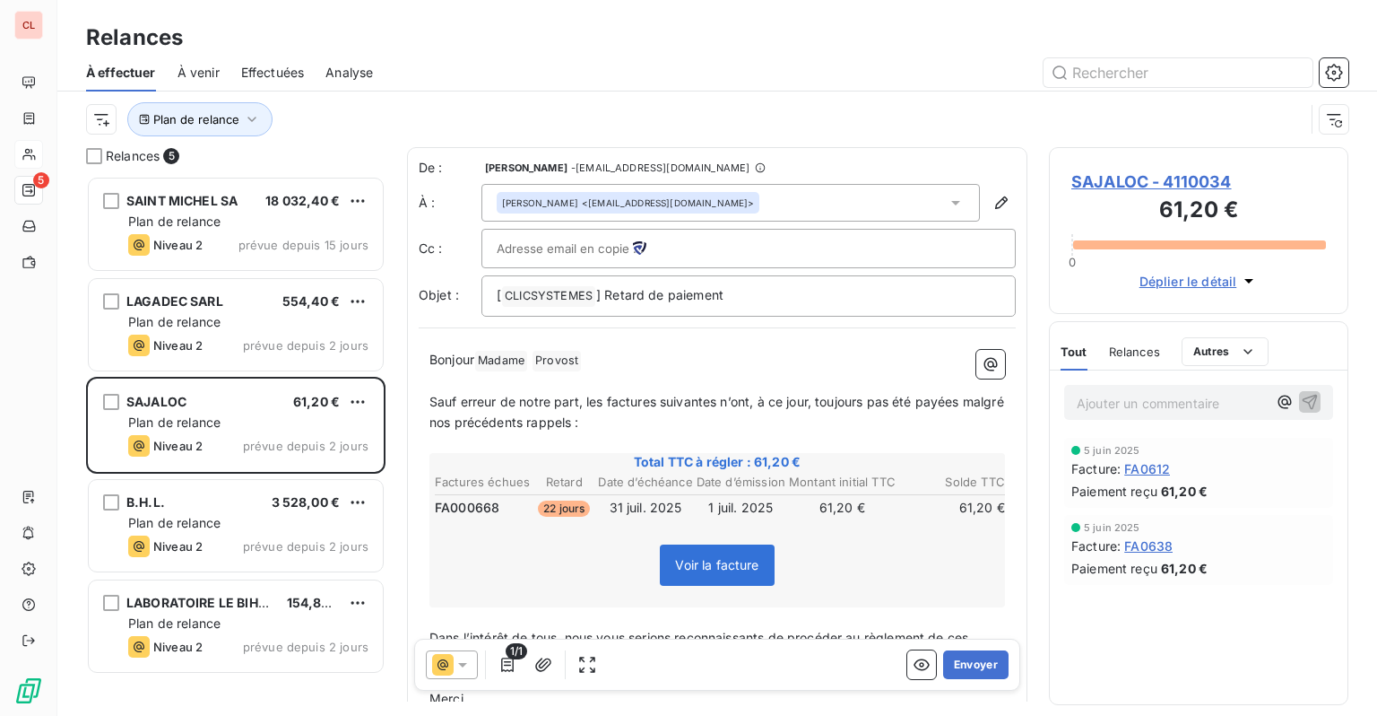
click at [457, 658] on icon at bounding box center [463, 665] width 18 height 18
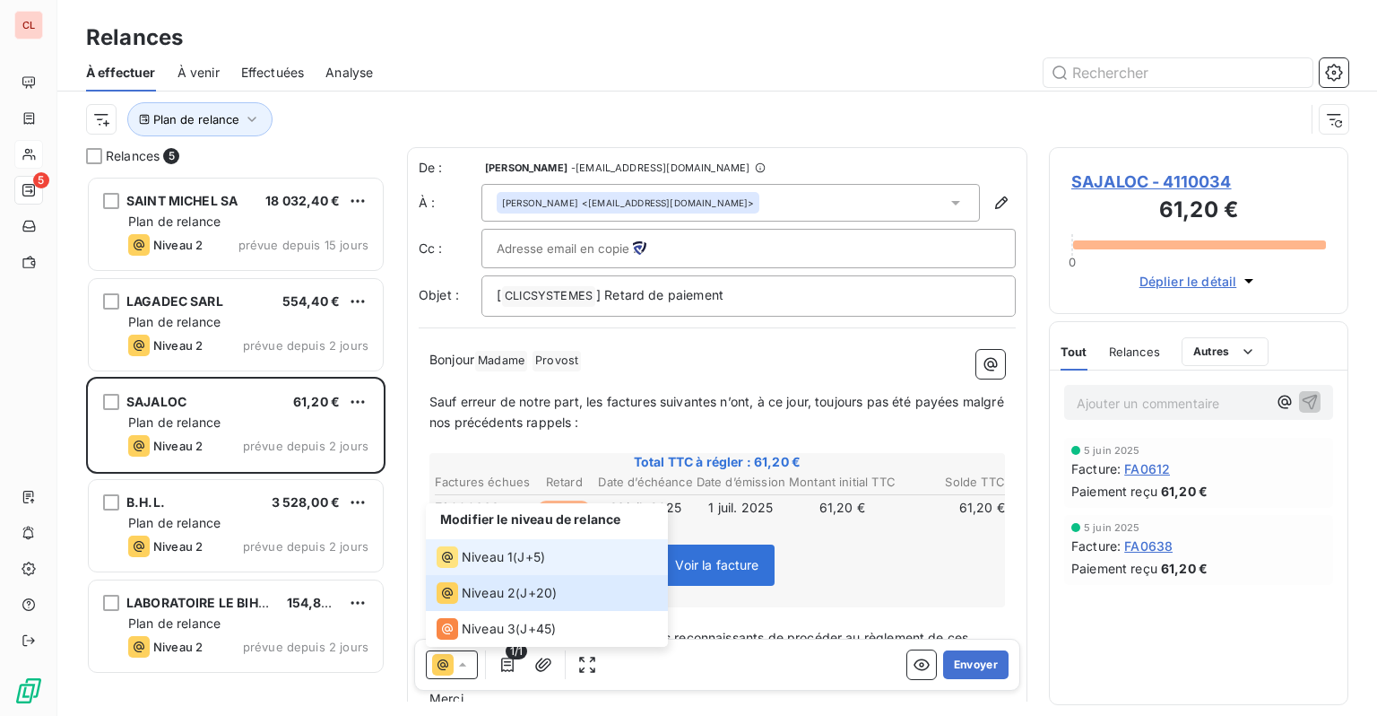
click at [478, 566] on div "Niveau 1" at bounding box center [475, 557] width 76 height 22
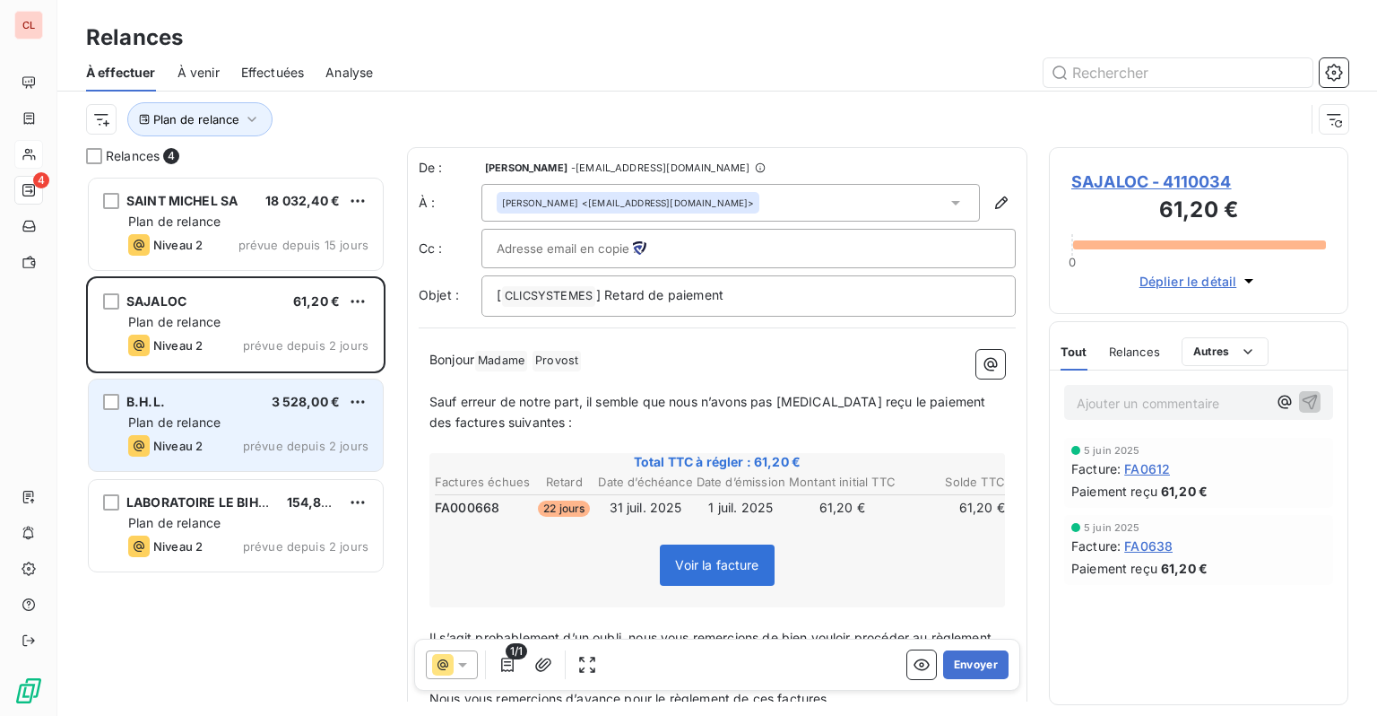
click at [250, 413] on div "Plan de relance" at bounding box center [248, 422] width 240 height 18
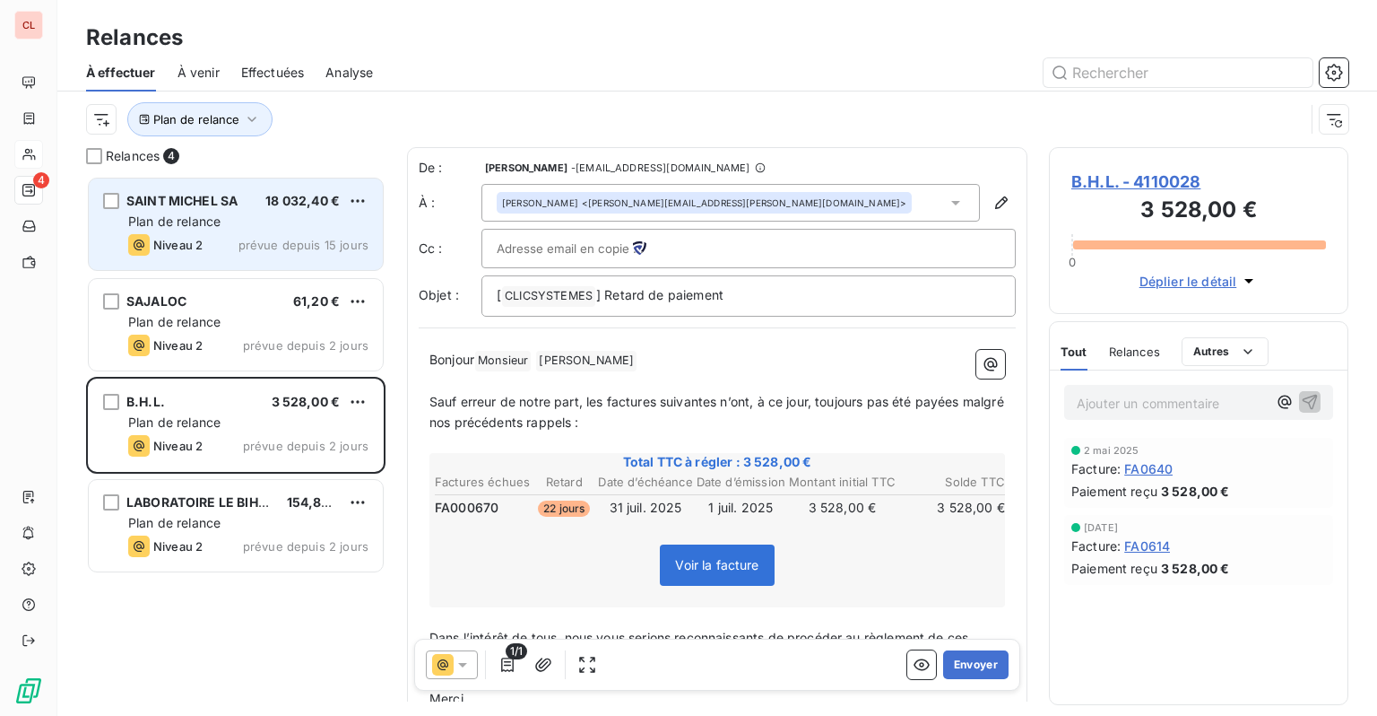
click at [253, 235] on div "Niveau 2 prévue depuis 15 jours" at bounding box center [248, 245] width 240 height 22
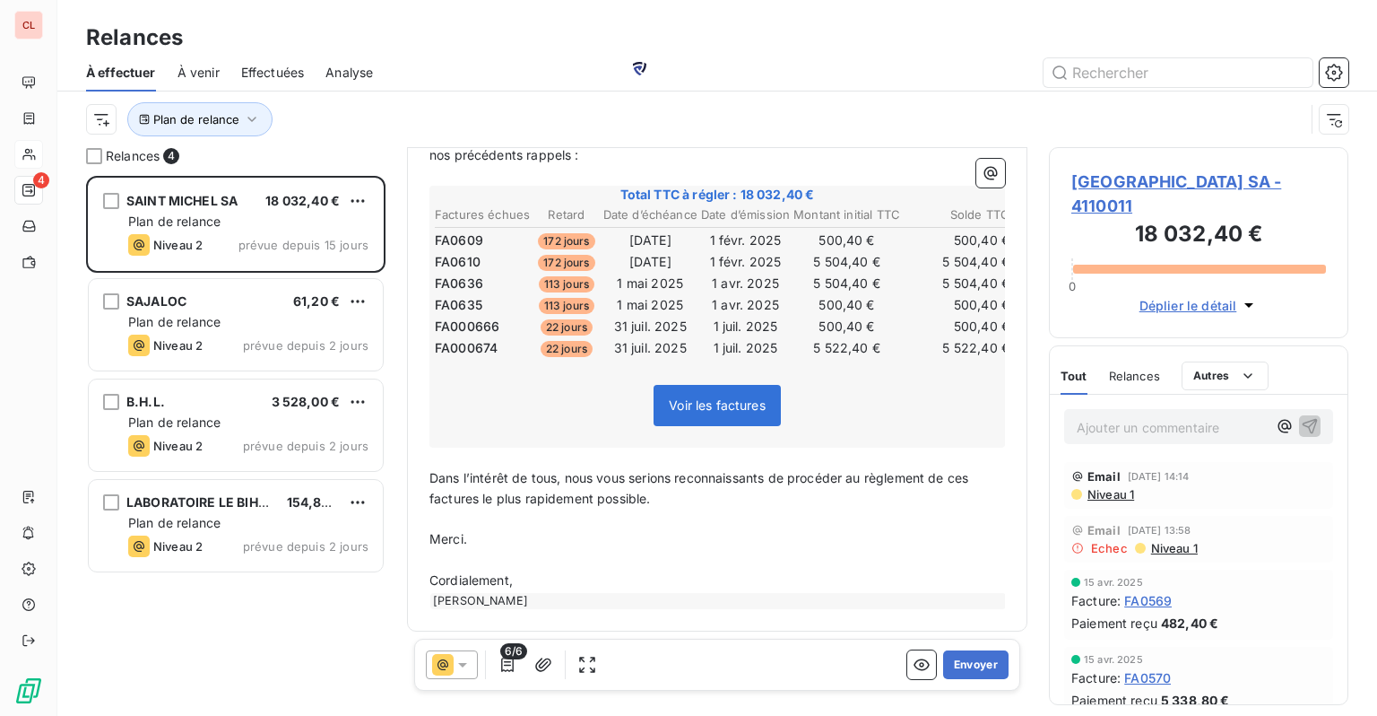
scroll to position [269, 0]
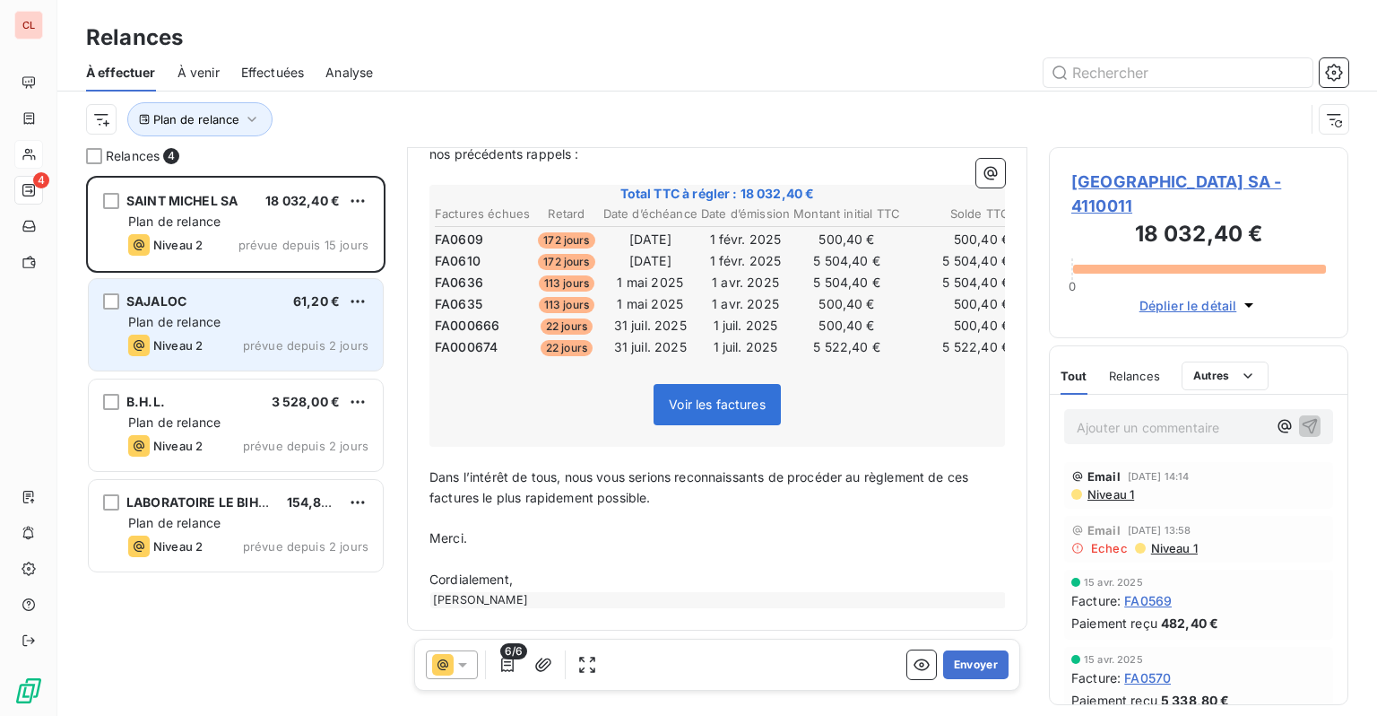
click at [268, 331] on div "SAJALOC 61,20 € Plan de relance Niveau 2 prévue depuis 2 jours" at bounding box center [236, 324] width 294 height 91
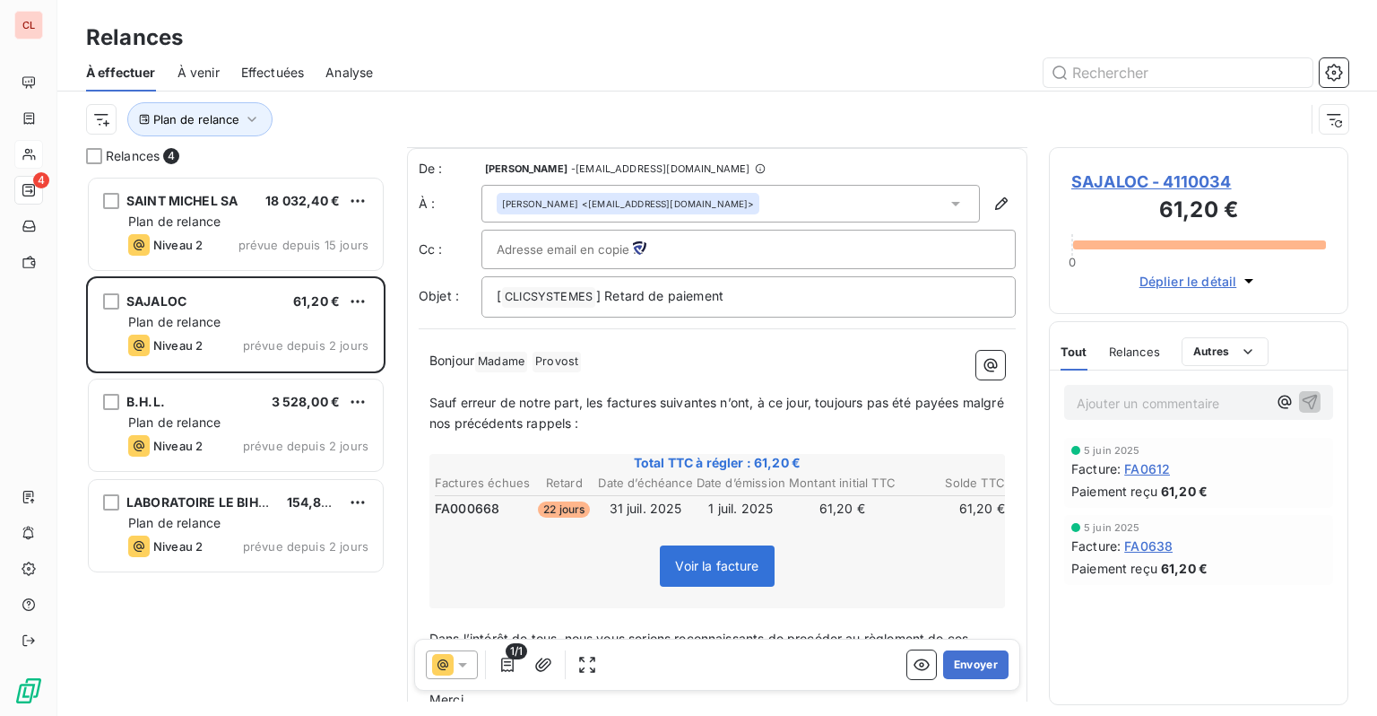
scroll to position [161, 0]
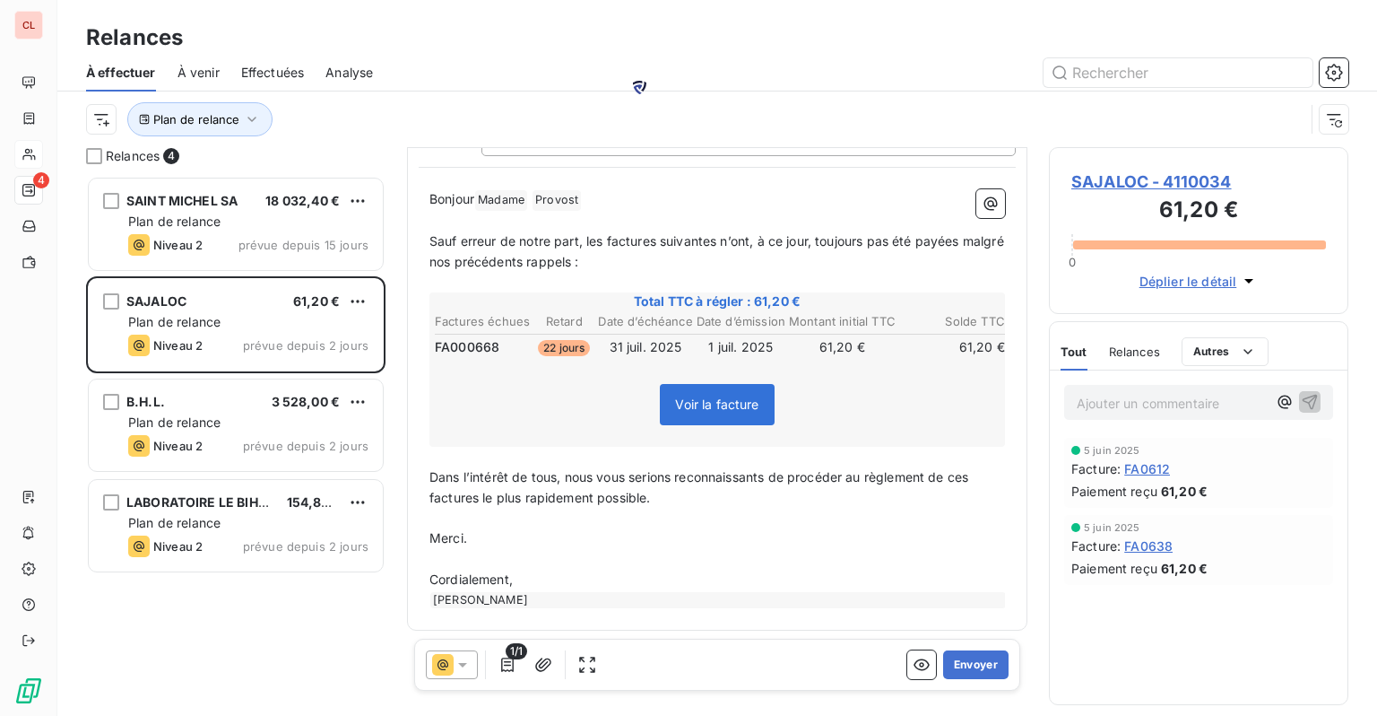
click at [1122, 352] on span "Relances" at bounding box center [1134, 351] width 51 height 14
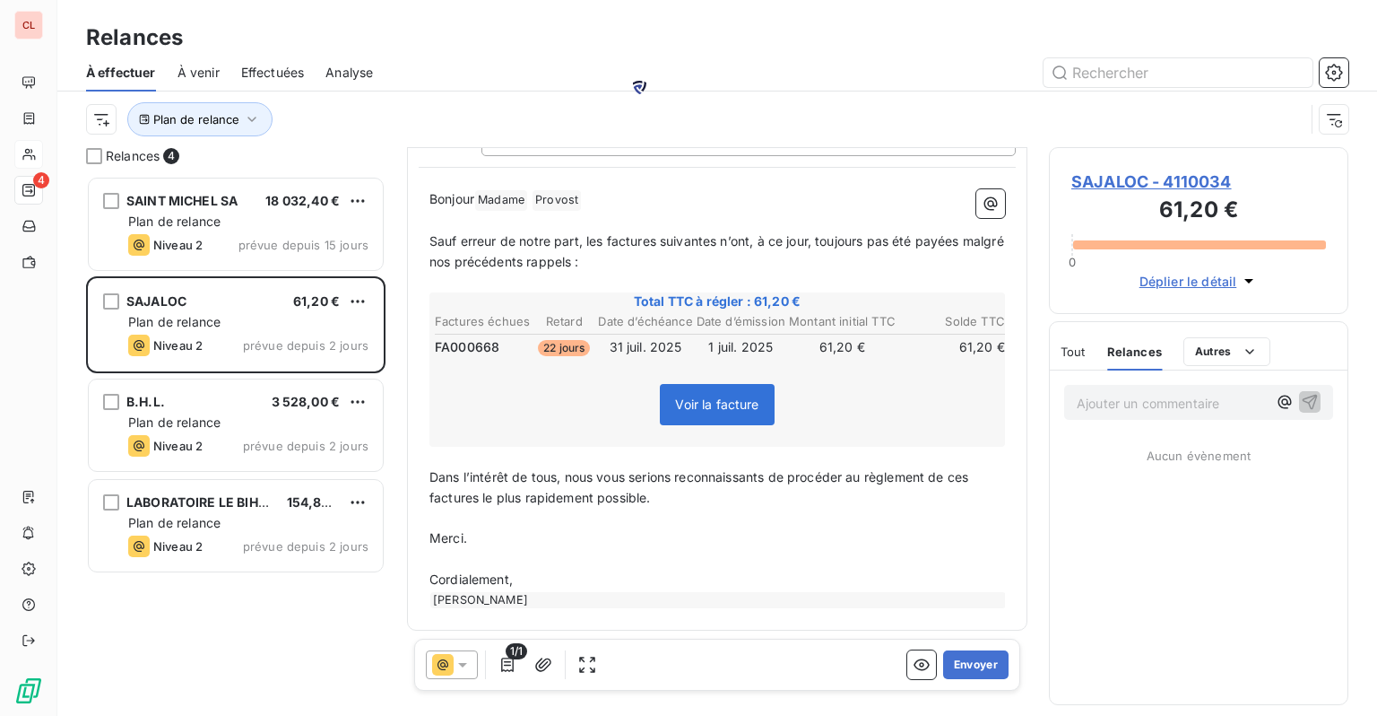
click at [1073, 352] on span "Tout" at bounding box center [1073, 351] width 25 height 14
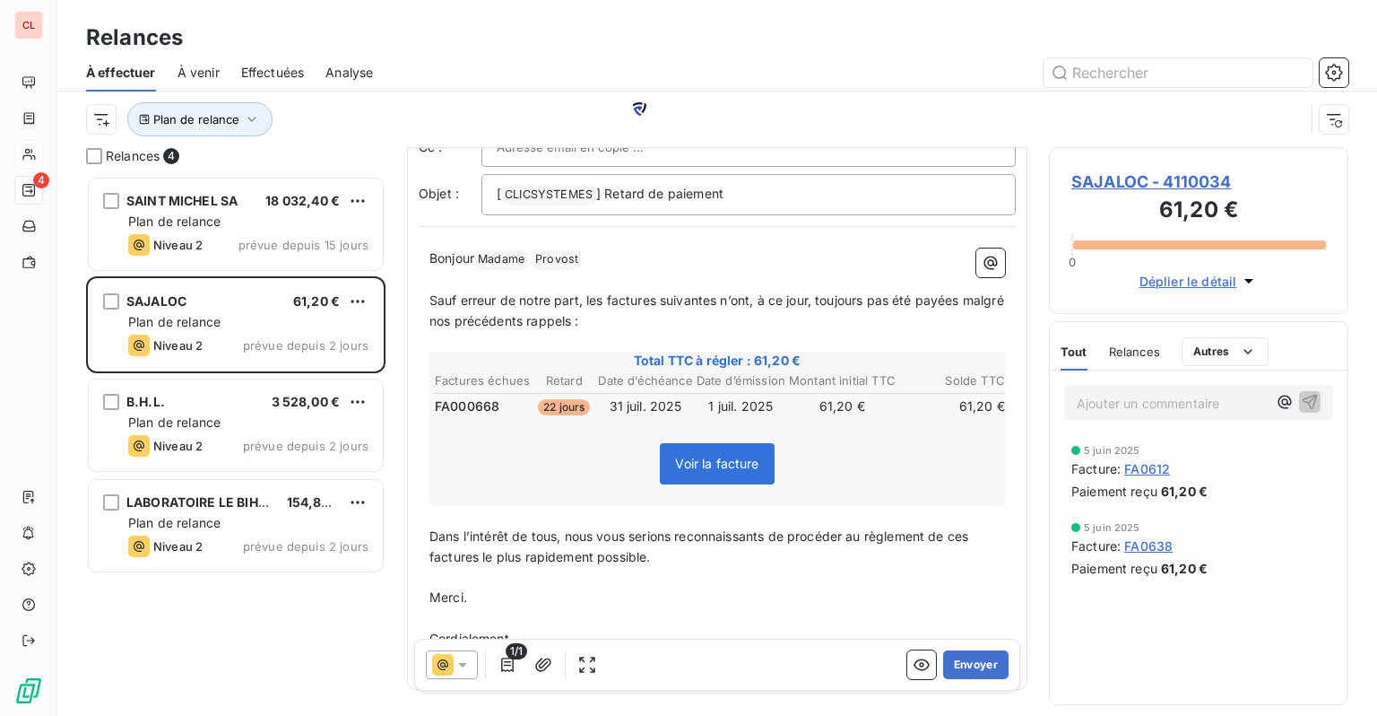
scroll to position [72, 0]
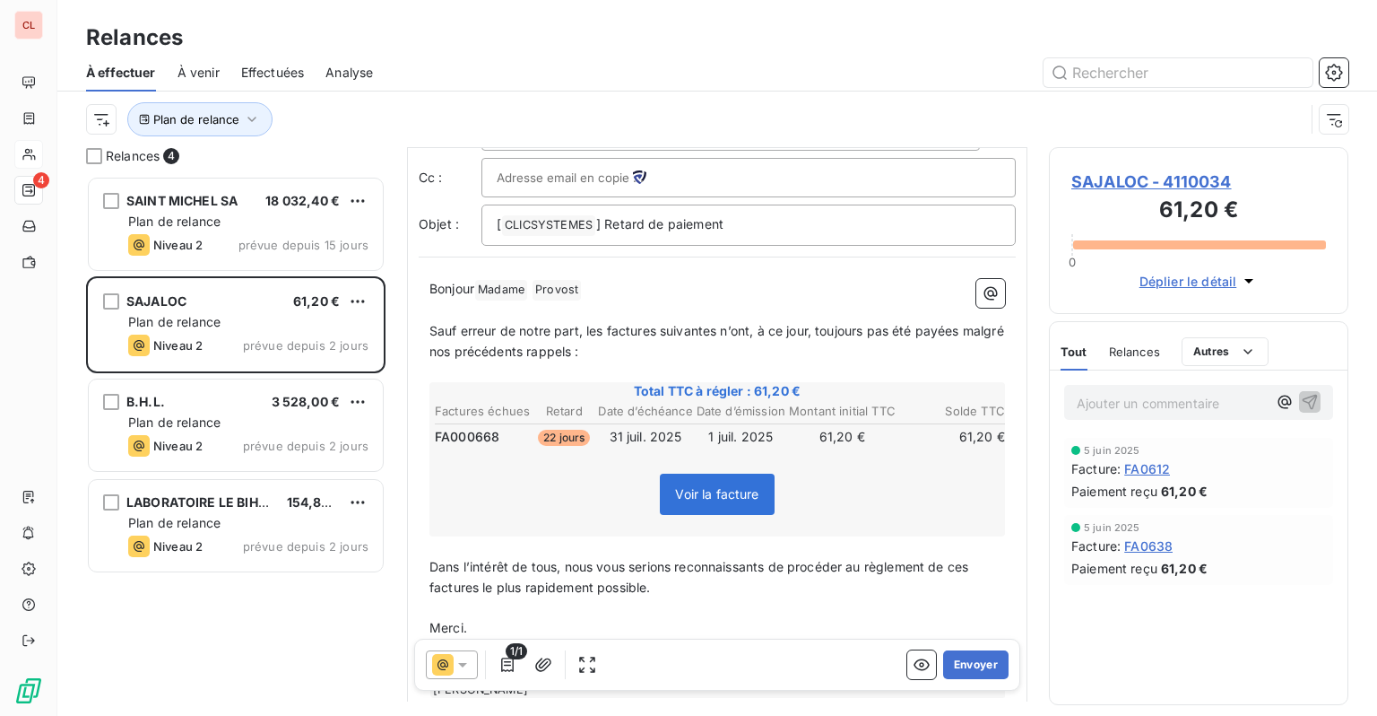
click at [454, 661] on icon at bounding box center [463, 665] width 18 height 18
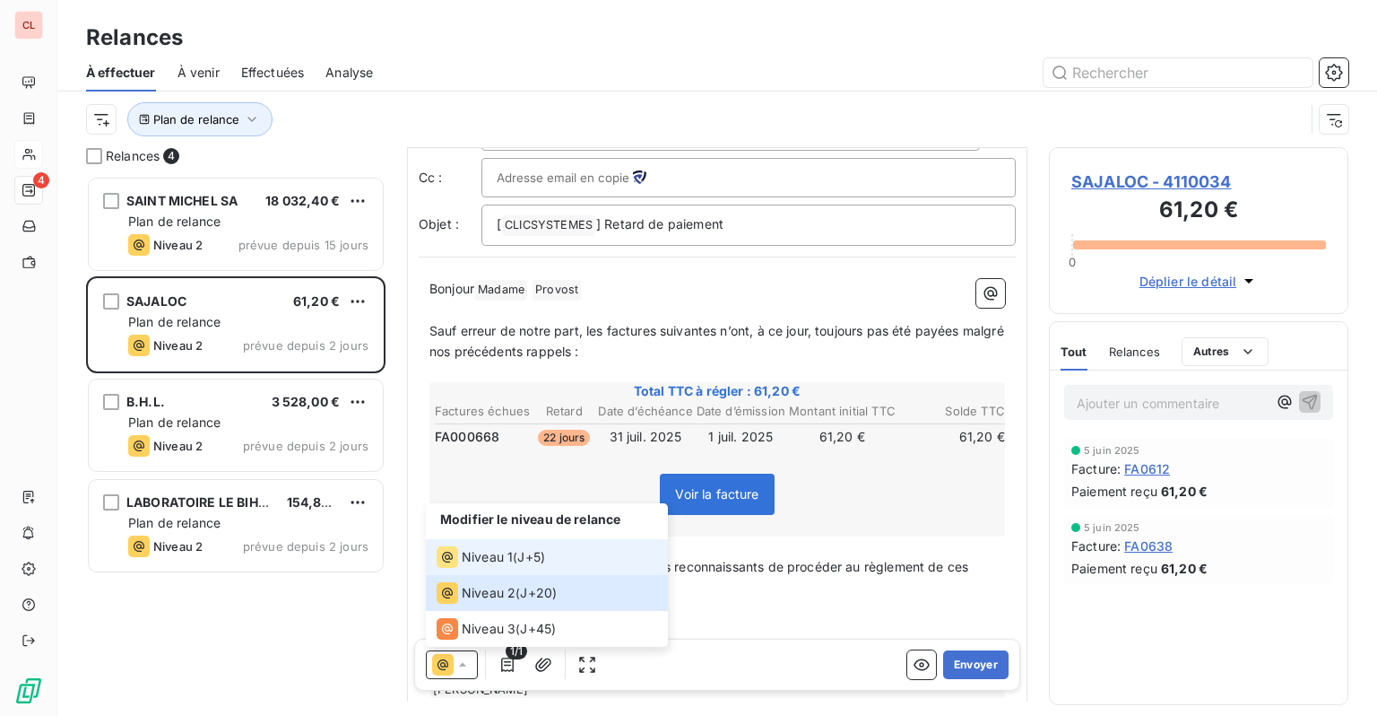
click at [477, 569] on li "Niveau 1 ( J+5 )" at bounding box center [547, 557] width 242 height 36
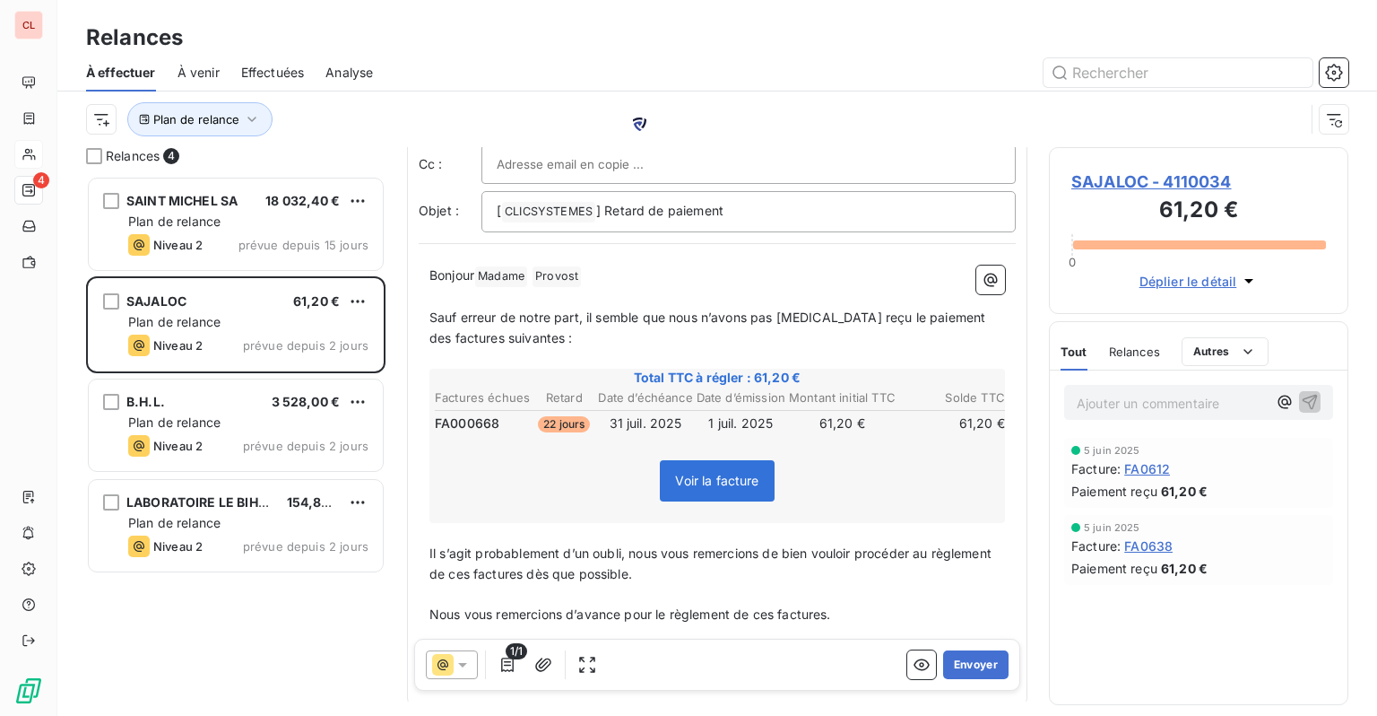
scroll to position [0, 0]
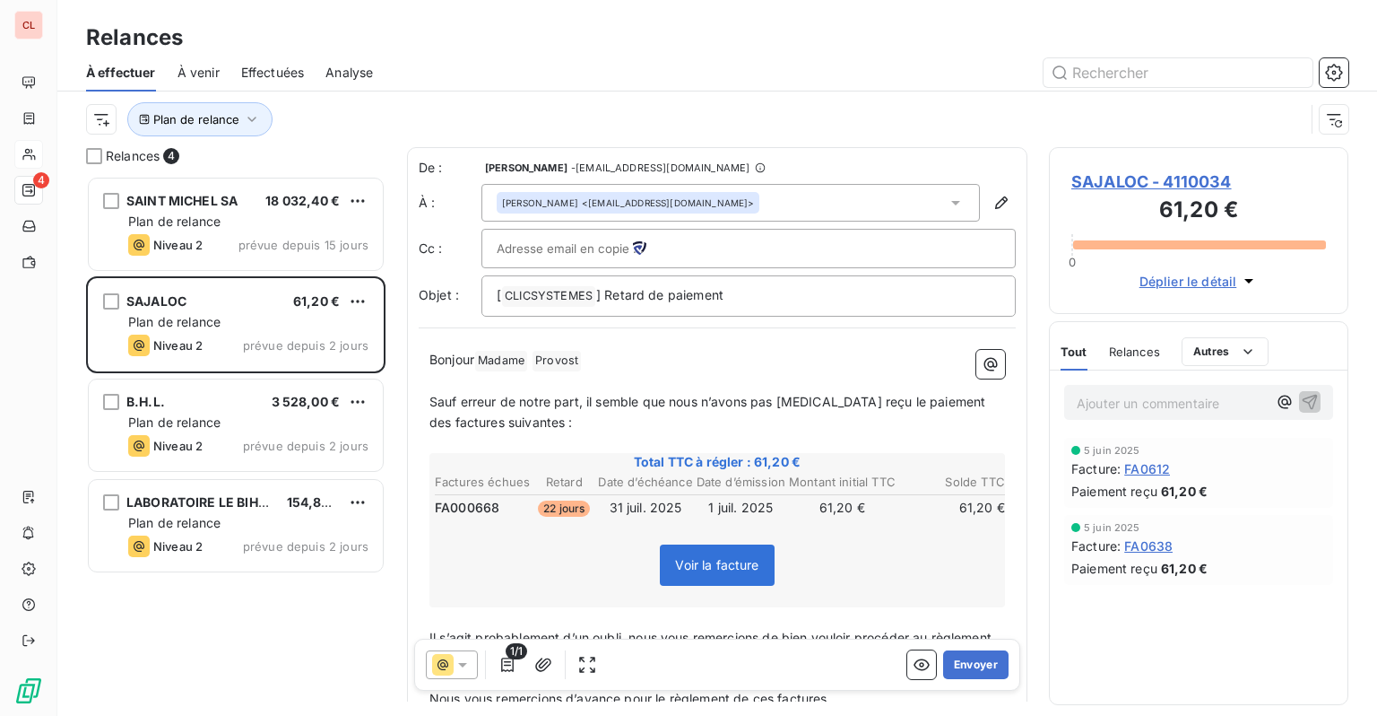
click at [472, 660] on div at bounding box center [452, 664] width 52 height 29
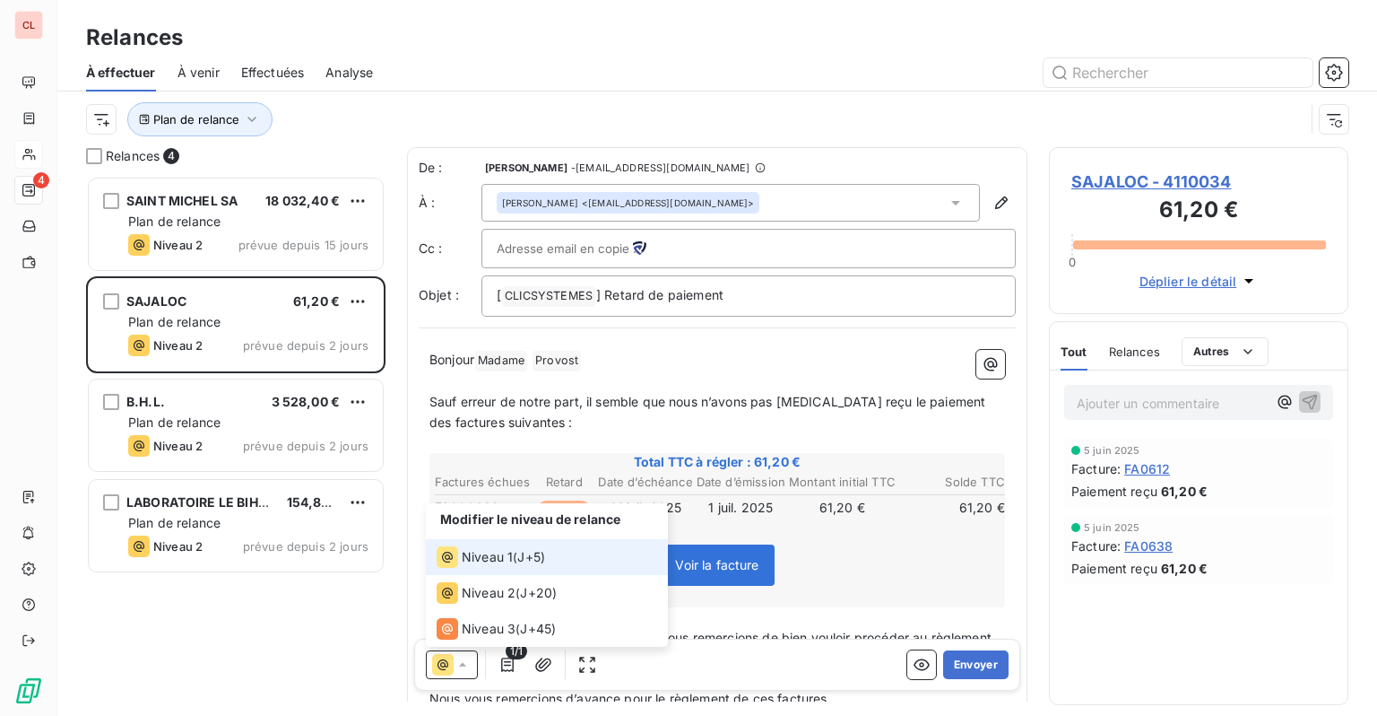
click at [488, 565] on span "Niveau 1" at bounding box center [487, 557] width 51 height 18
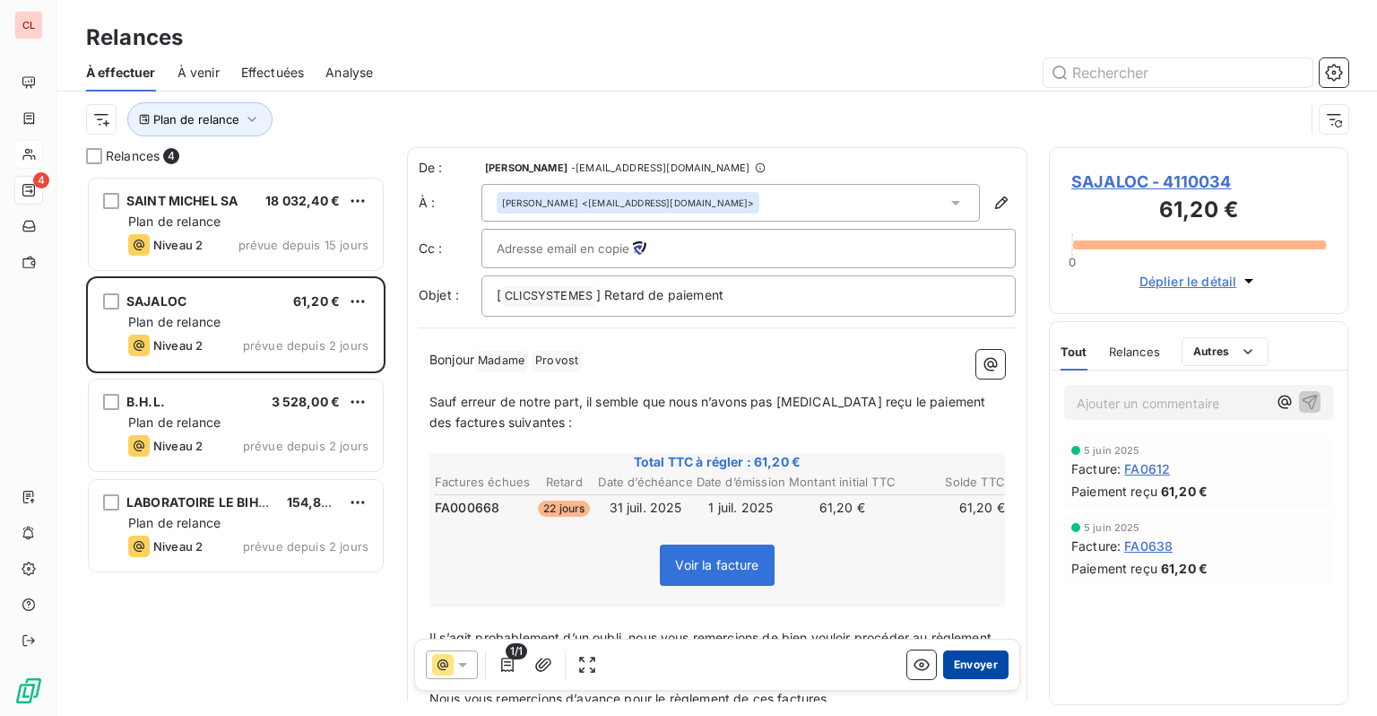
click at [980, 662] on button "Envoyer" at bounding box center [975, 664] width 65 height 29
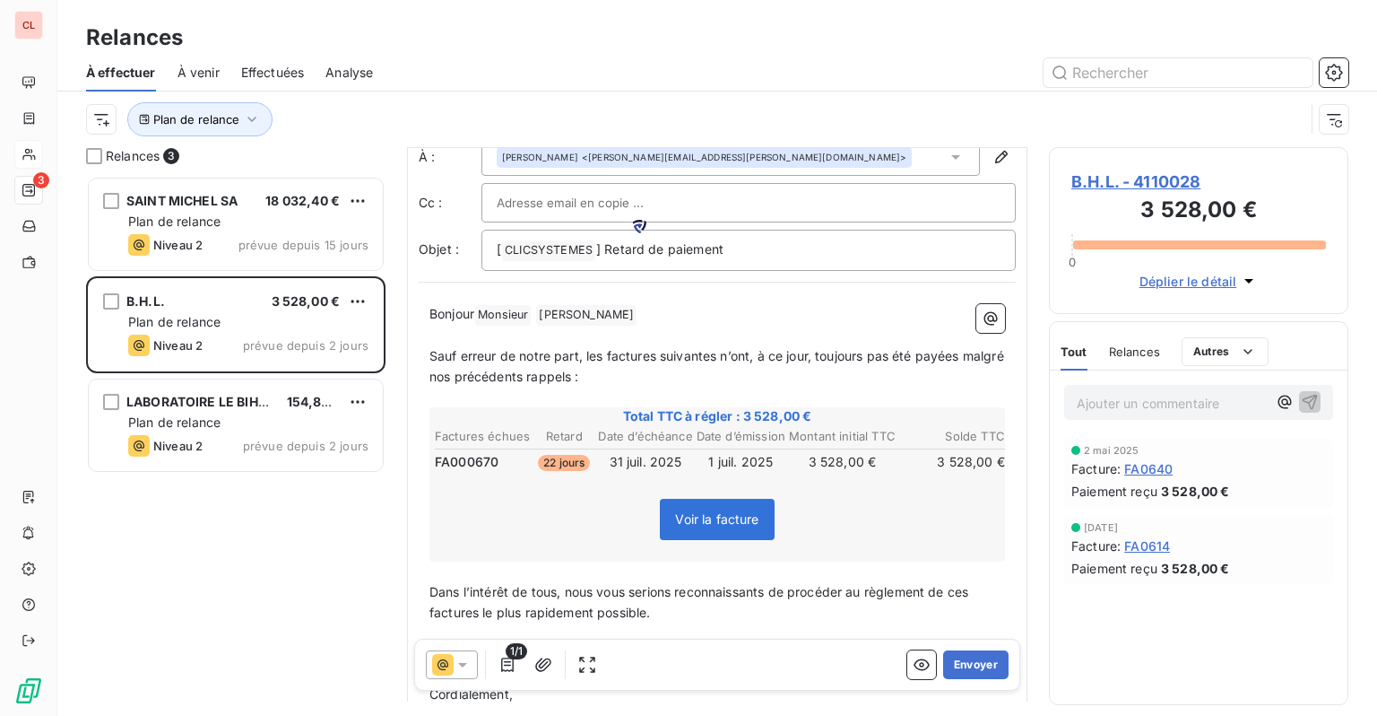
scroll to position [90, 0]
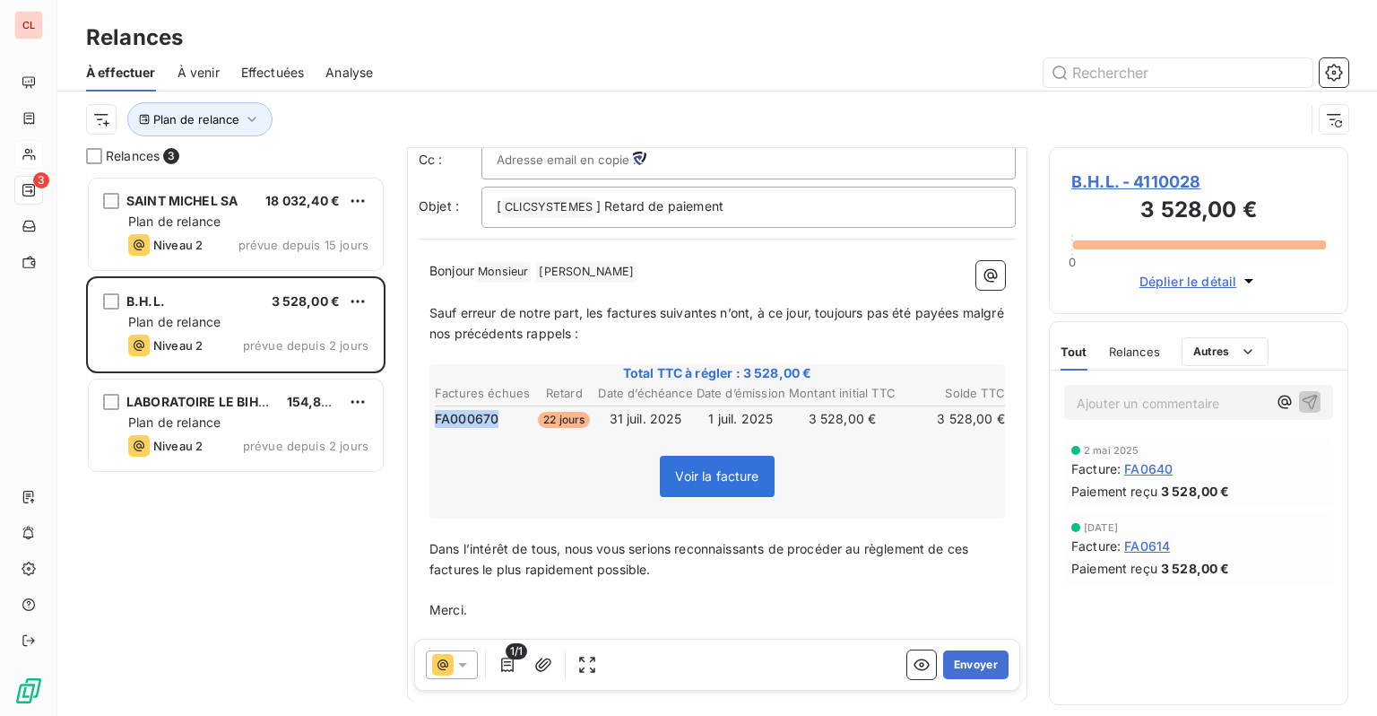
drag, startPoint x: 499, startPoint y: 417, endPoint x: 434, endPoint y: 415, distance: 64.6
click at [434, 415] on td "FA000670" at bounding box center [482, 419] width 97 height 20
drag, startPoint x: 492, startPoint y: 418, endPoint x: 455, endPoint y: 418, distance: 37.7
click at [455, 418] on span "FA000670" at bounding box center [467, 419] width 64 height 18
drag, startPoint x: 436, startPoint y: 416, endPoint x: 497, endPoint y: 414, distance: 61.0
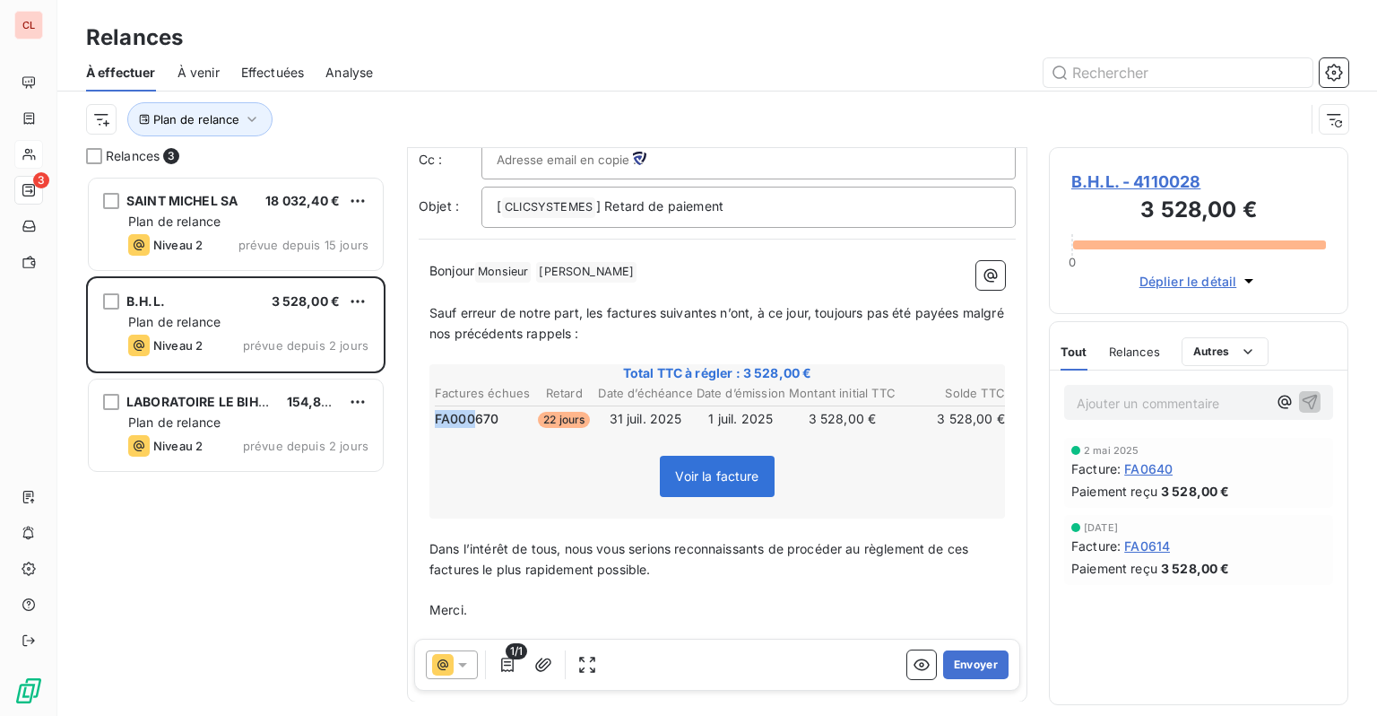
click at [484, 414] on span "FA000670" at bounding box center [467, 419] width 64 height 18
click at [502, 414] on td "FA000670" at bounding box center [482, 419] width 97 height 20
click at [481, 414] on span "FA000670" at bounding box center [467, 419] width 64 height 18
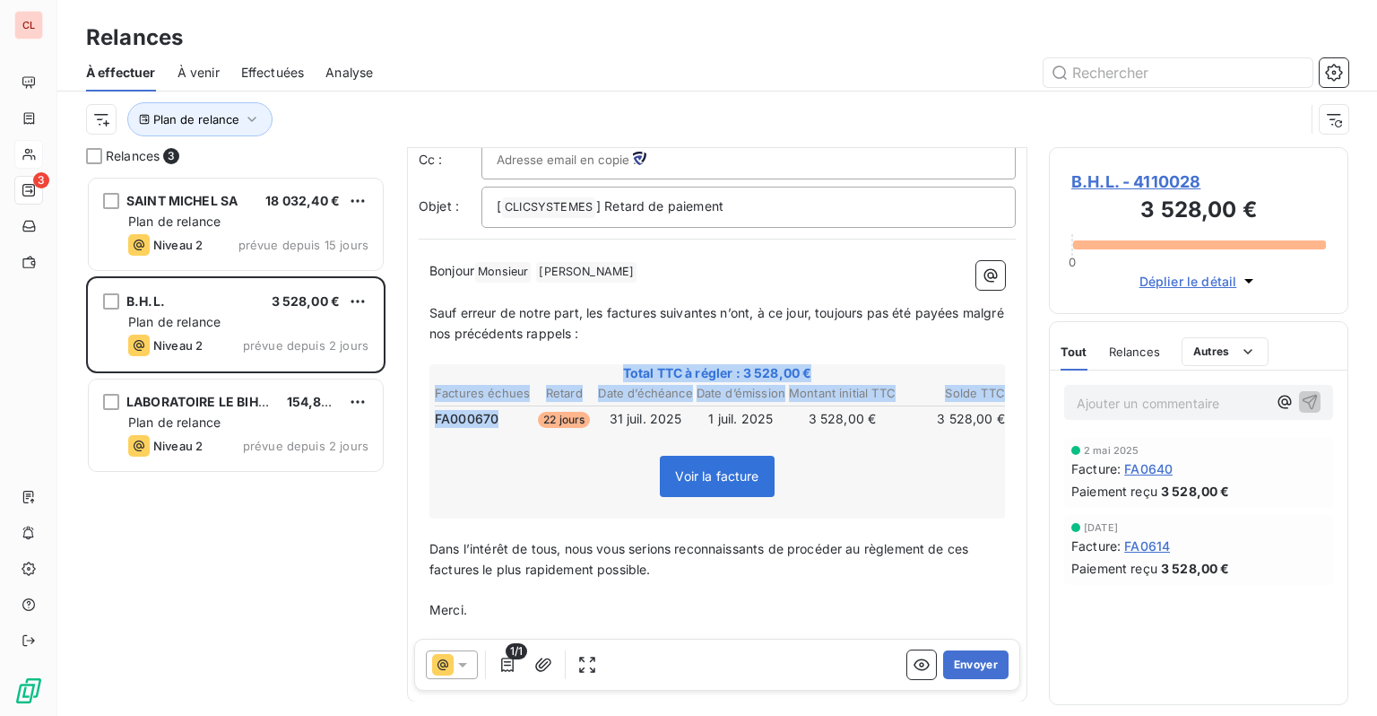
drag, startPoint x: 494, startPoint y: 414, endPoint x: 423, endPoint y: 418, distance: 70.9
click at [423, 418] on div "Bonjour Monsieur ﻿ GUZMAN ﻿ ﻿ ﻿ Sauf erreur de notre part, les factures suivant…" at bounding box center [717, 470] width 597 height 440
click at [445, 415] on span "FA000670" at bounding box center [467, 419] width 64 height 18
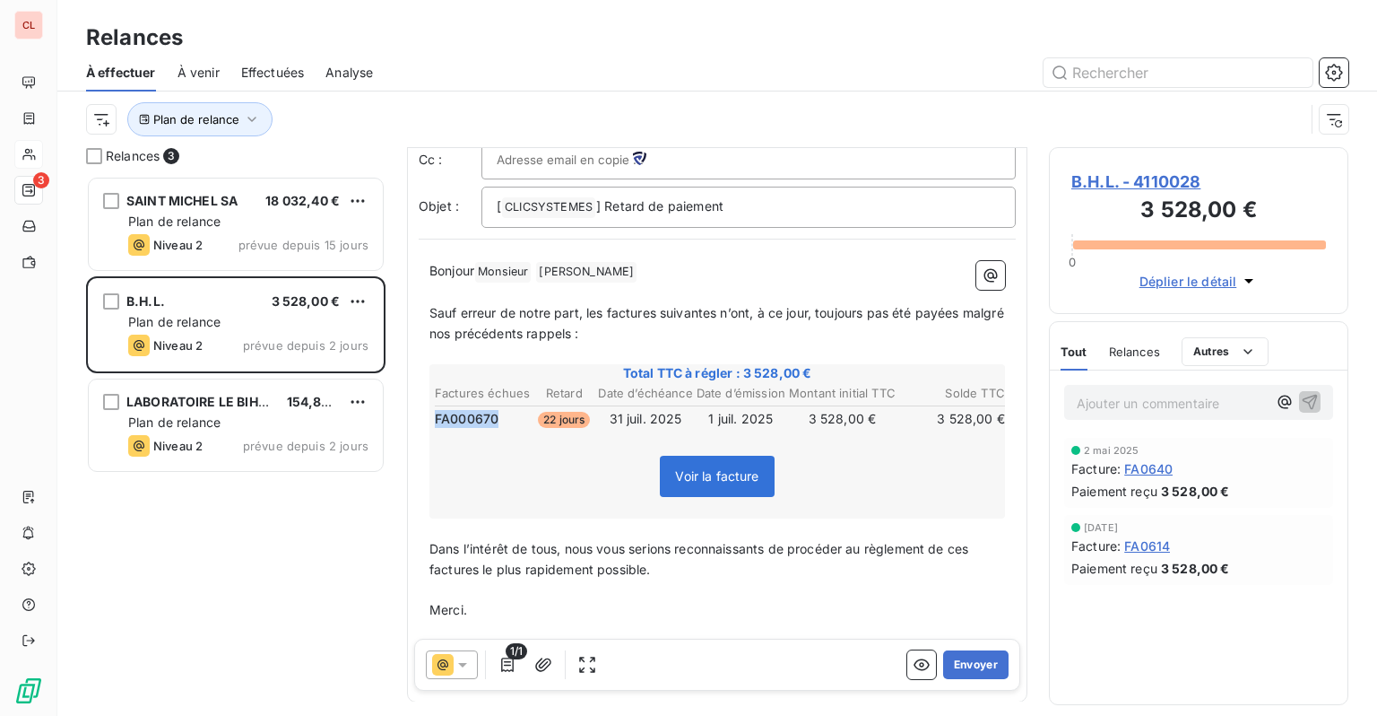
drag, startPoint x: 497, startPoint y: 416, endPoint x: 433, endPoint y: 411, distance: 63.9
click at [434, 411] on td "FA000670" at bounding box center [482, 419] width 97 height 20
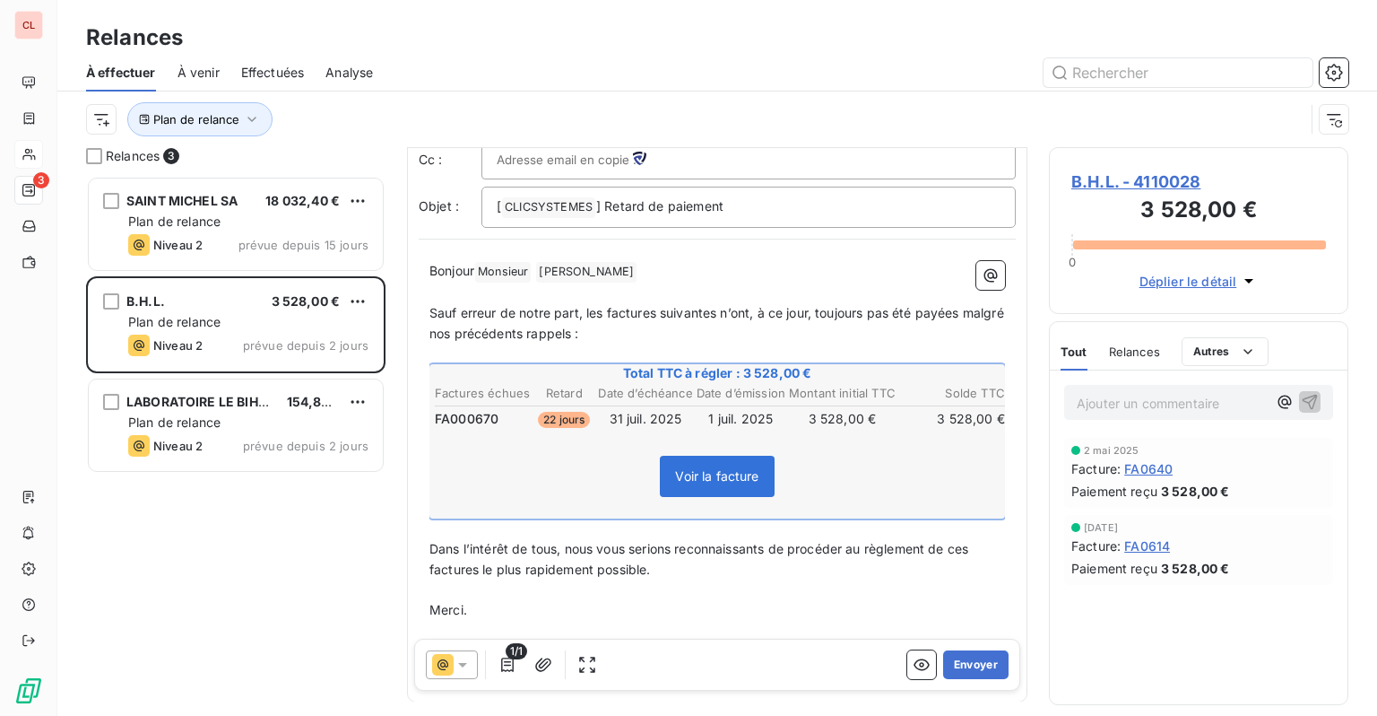
click at [465, 665] on icon at bounding box center [463, 665] width 18 height 18
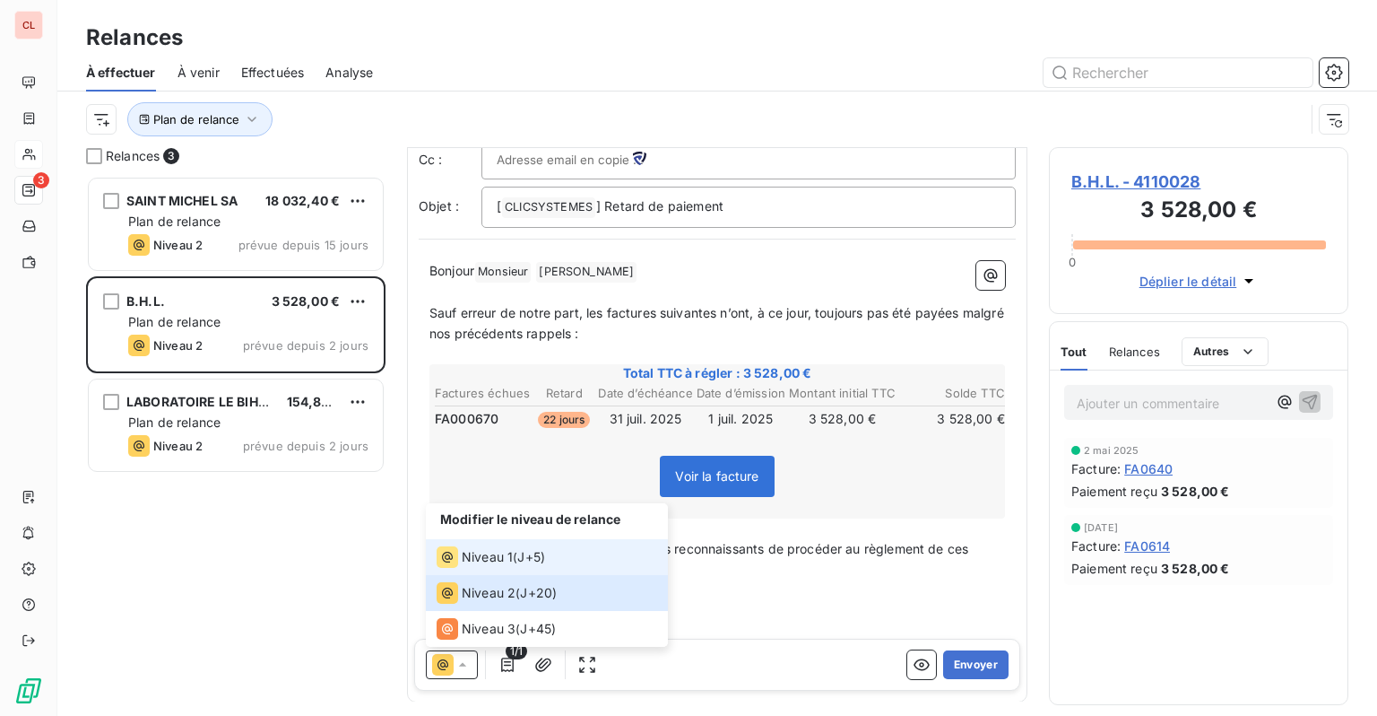
click at [511, 560] on span "Niveau 1" at bounding box center [487, 557] width 51 height 18
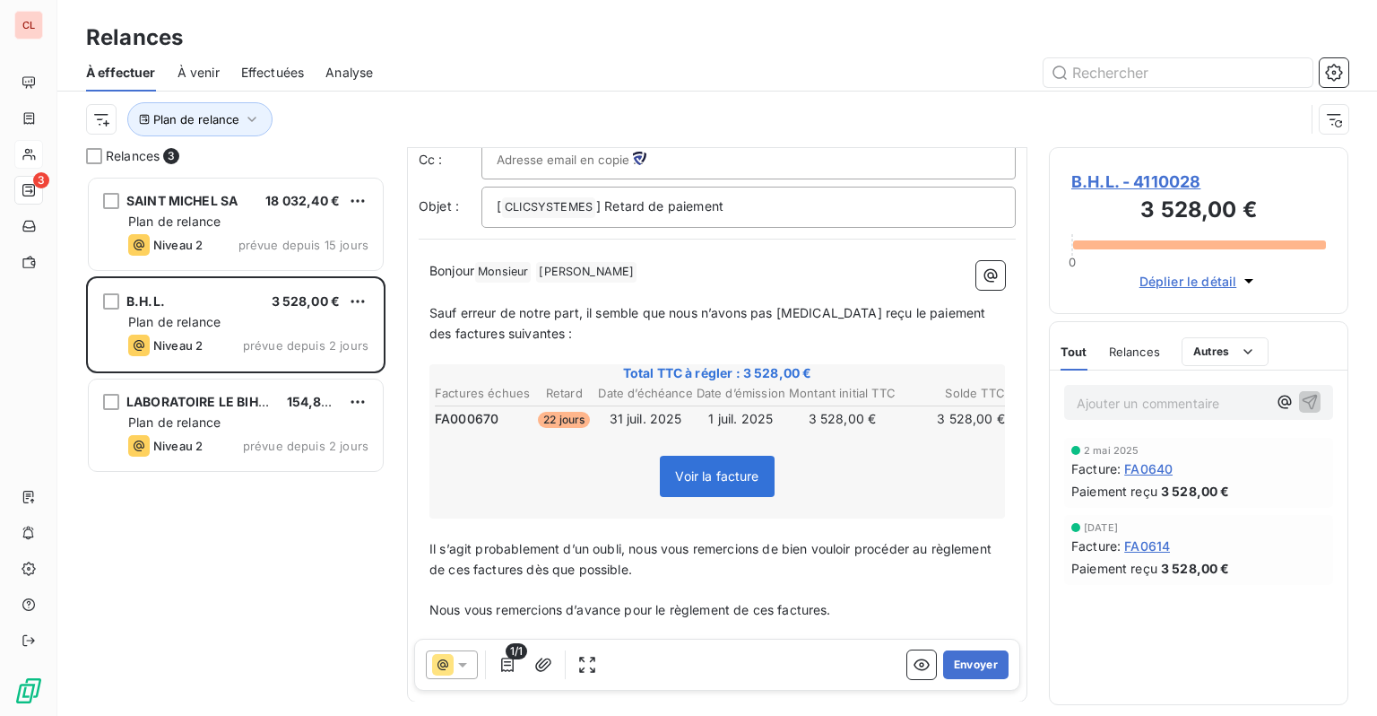
scroll to position [0, 0]
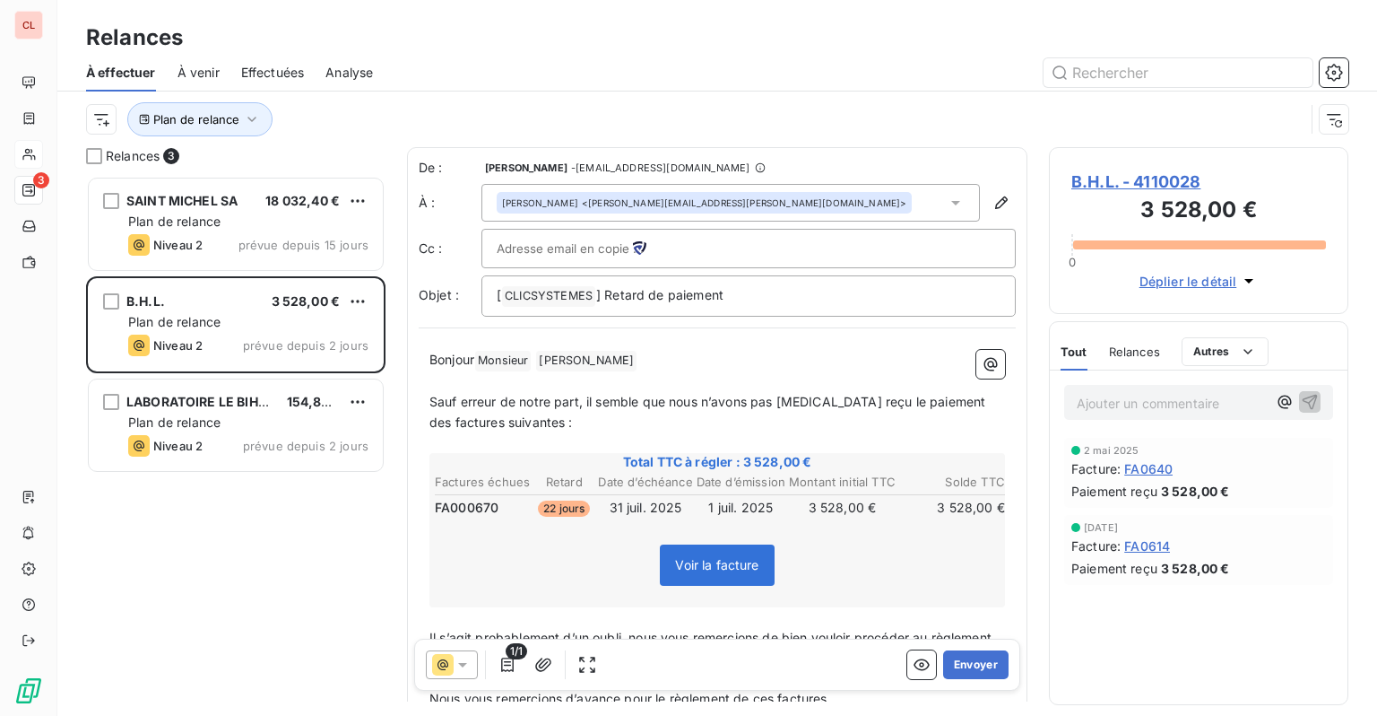
click at [520, 357] on span "Monsieur ﻿" at bounding box center [503, 361] width 56 height 21
click at [590, 356] on span "GUZMAN ﻿" at bounding box center [586, 361] width 100 height 21
drag, startPoint x: 548, startPoint y: 357, endPoint x: 499, endPoint y: 357, distance: 48.4
click at [499, 357] on p "Bonjour Monsieur ﻿" at bounding box center [718, 361] width 576 height 22
click at [499, 357] on p "Bonjour" at bounding box center [718, 360] width 576 height 21
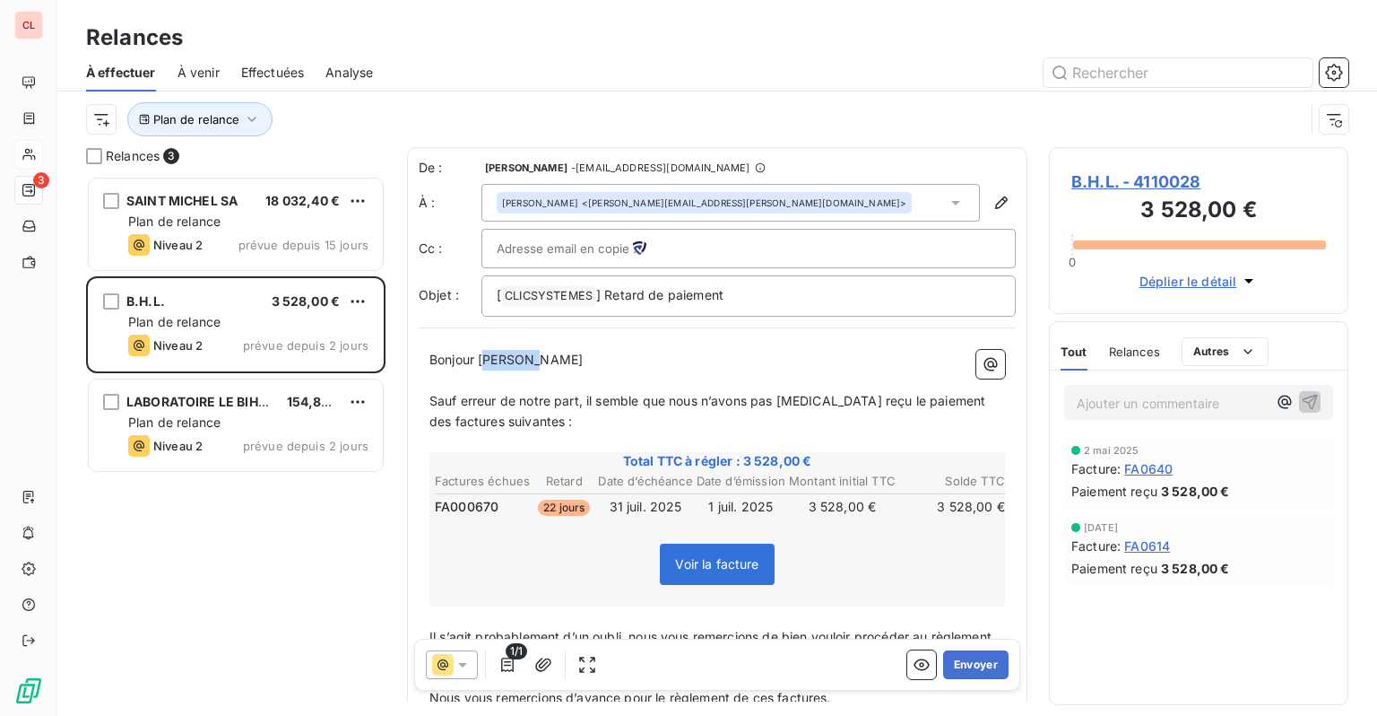
drag, startPoint x: 536, startPoint y: 364, endPoint x: 487, endPoint y: 361, distance: 49.4
click at [487, 361] on p "Bonjour Stéphane" at bounding box center [718, 360] width 576 height 21
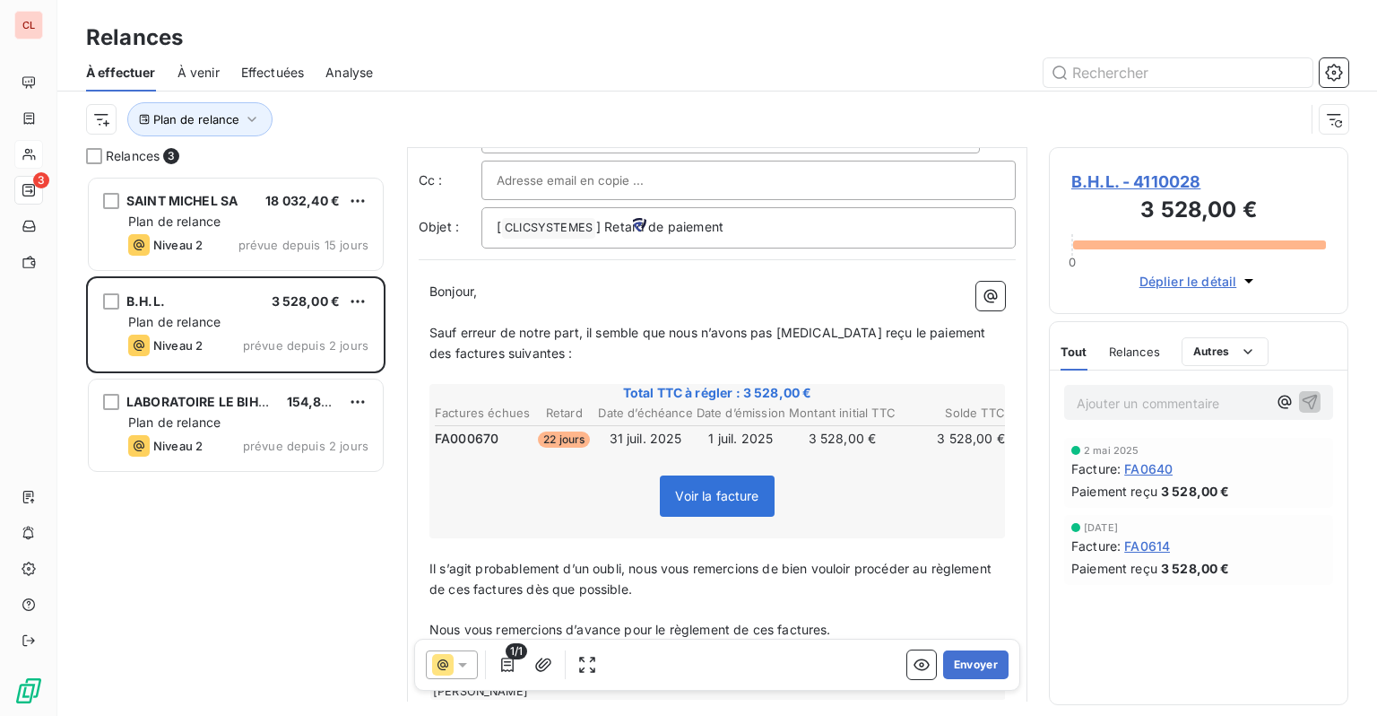
scroll to position [161, 0]
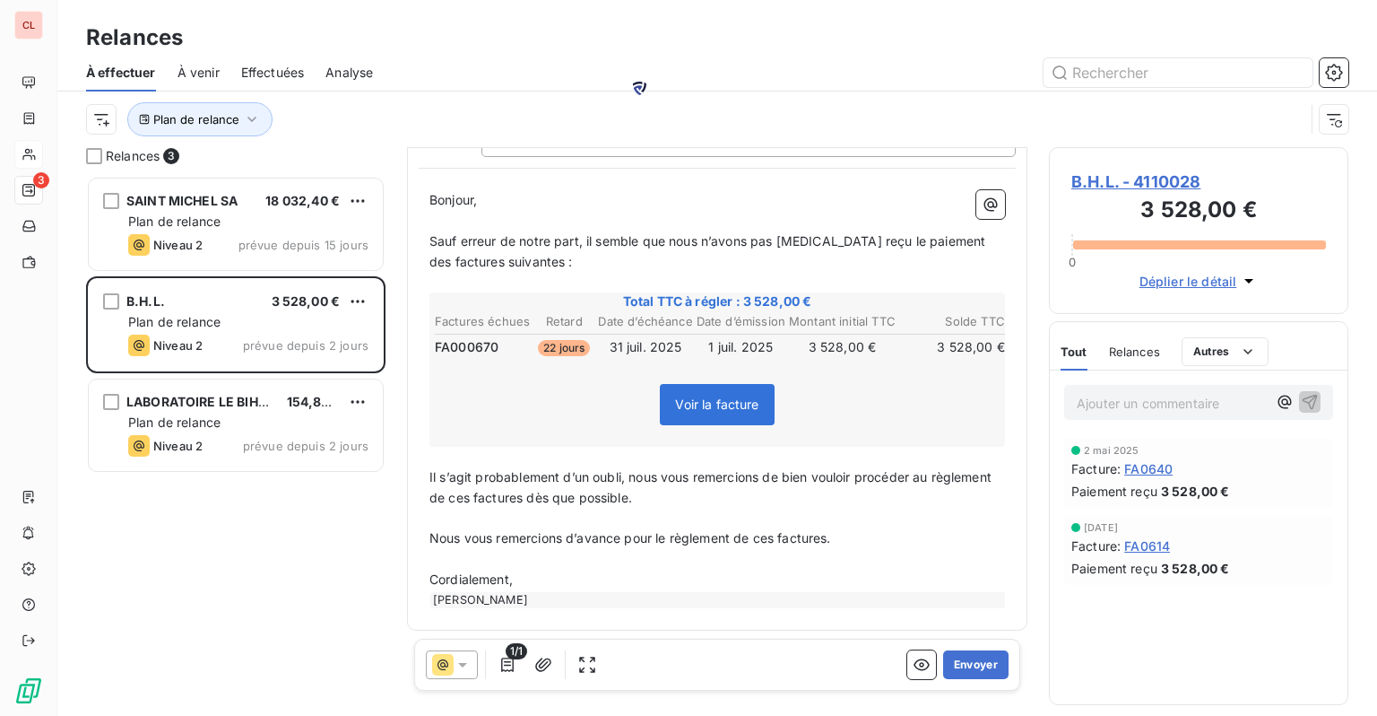
click at [527, 599] on div "Nicolas Tournaille" at bounding box center [718, 600] width 576 height 16
click at [525, 595] on div "Nicolas Tournaille" at bounding box center [718, 600] width 576 height 16
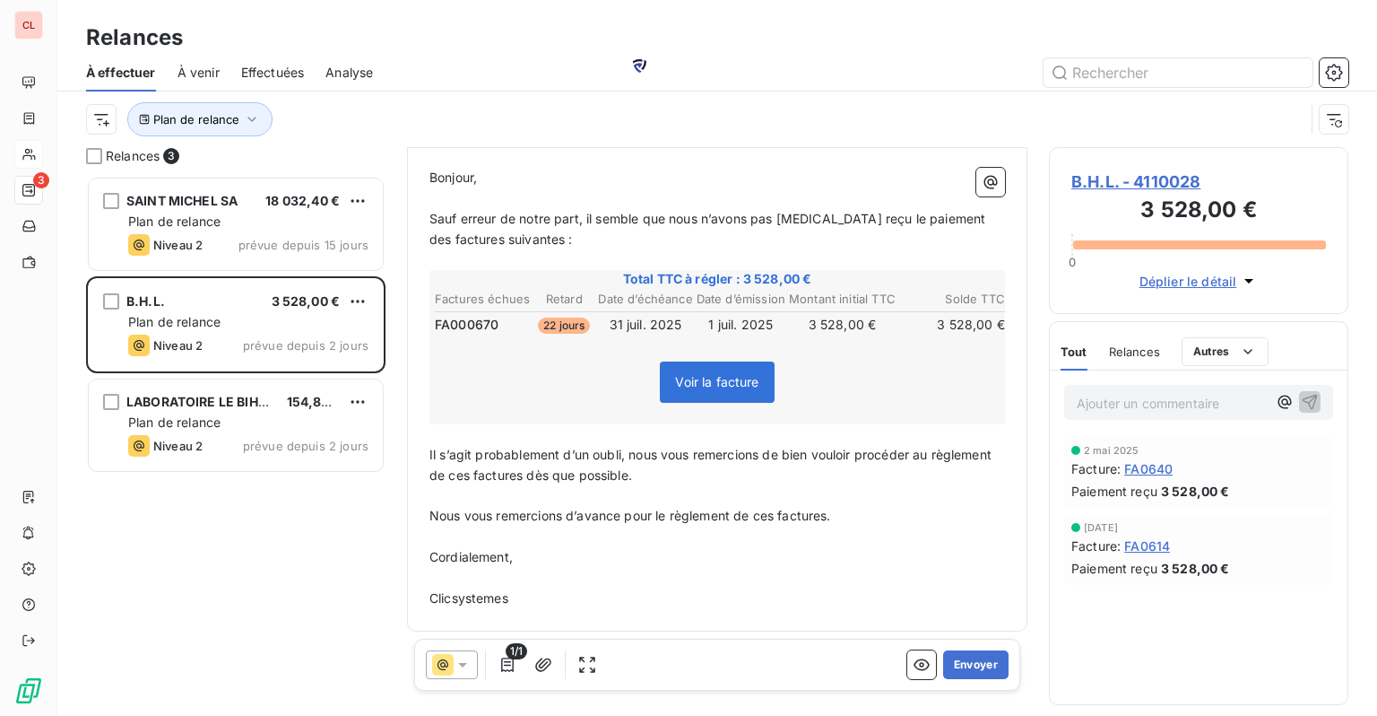
click at [465, 668] on icon at bounding box center [463, 665] width 18 height 18
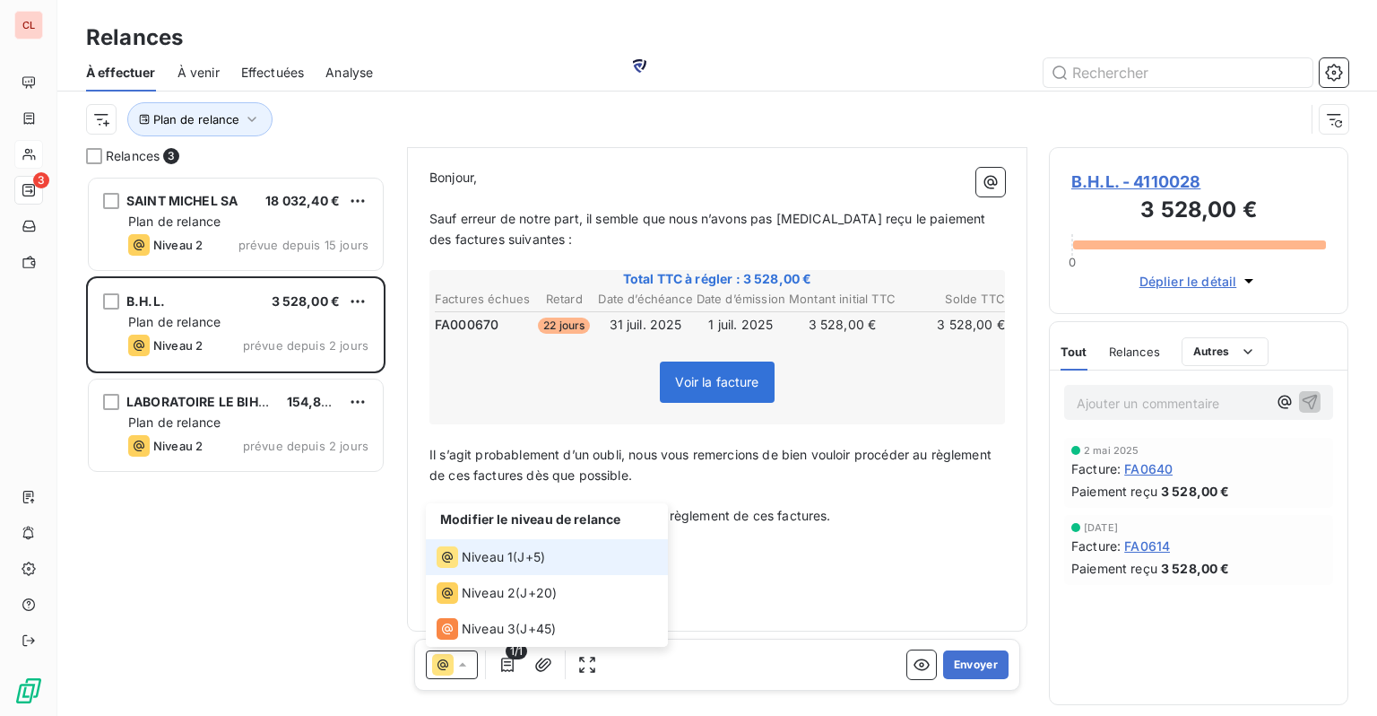
click at [499, 558] on span "Niveau 1" at bounding box center [487, 557] width 51 height 18
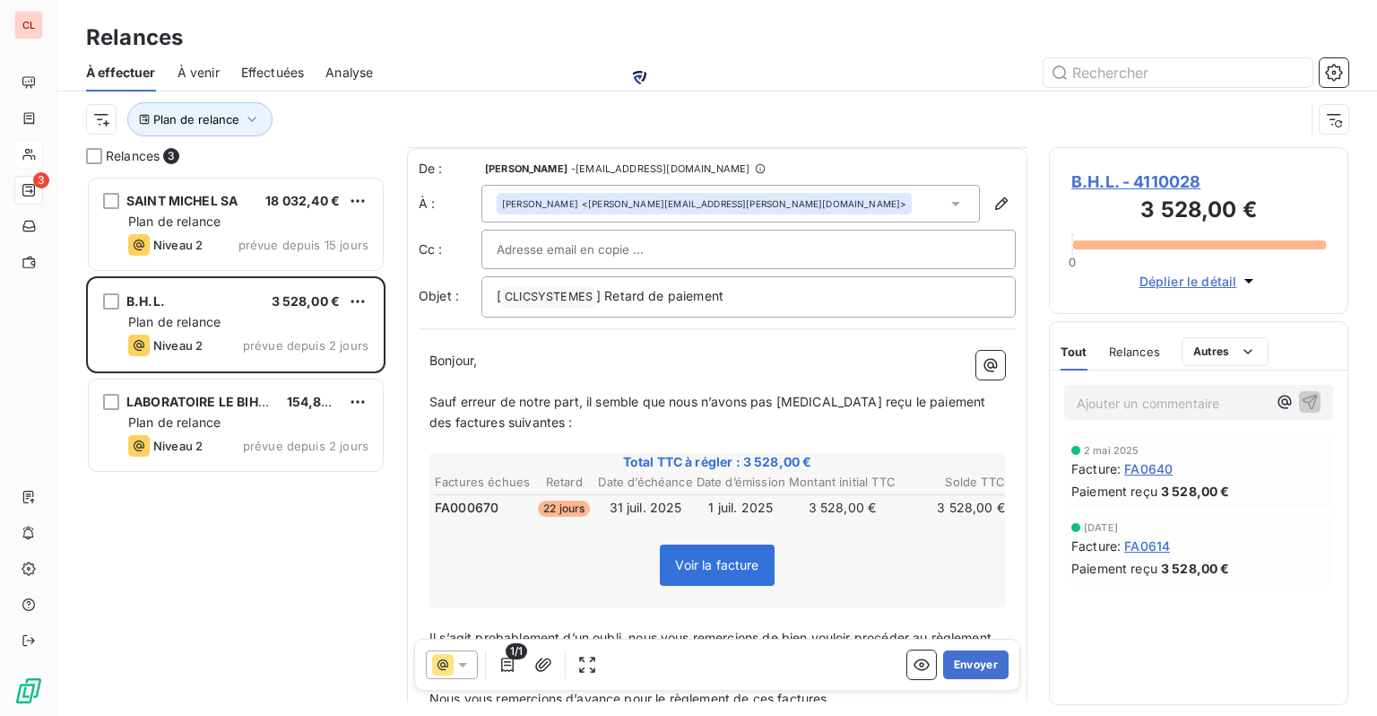
scroll to position [0, 0]
click at [267, 498] on div "SAINT MICHEL SA 18 032,40 € Plan de relance Niveau 2 prévue depuis 15 jours B.H…" at bounding box center [236, 446] width 300 height 540
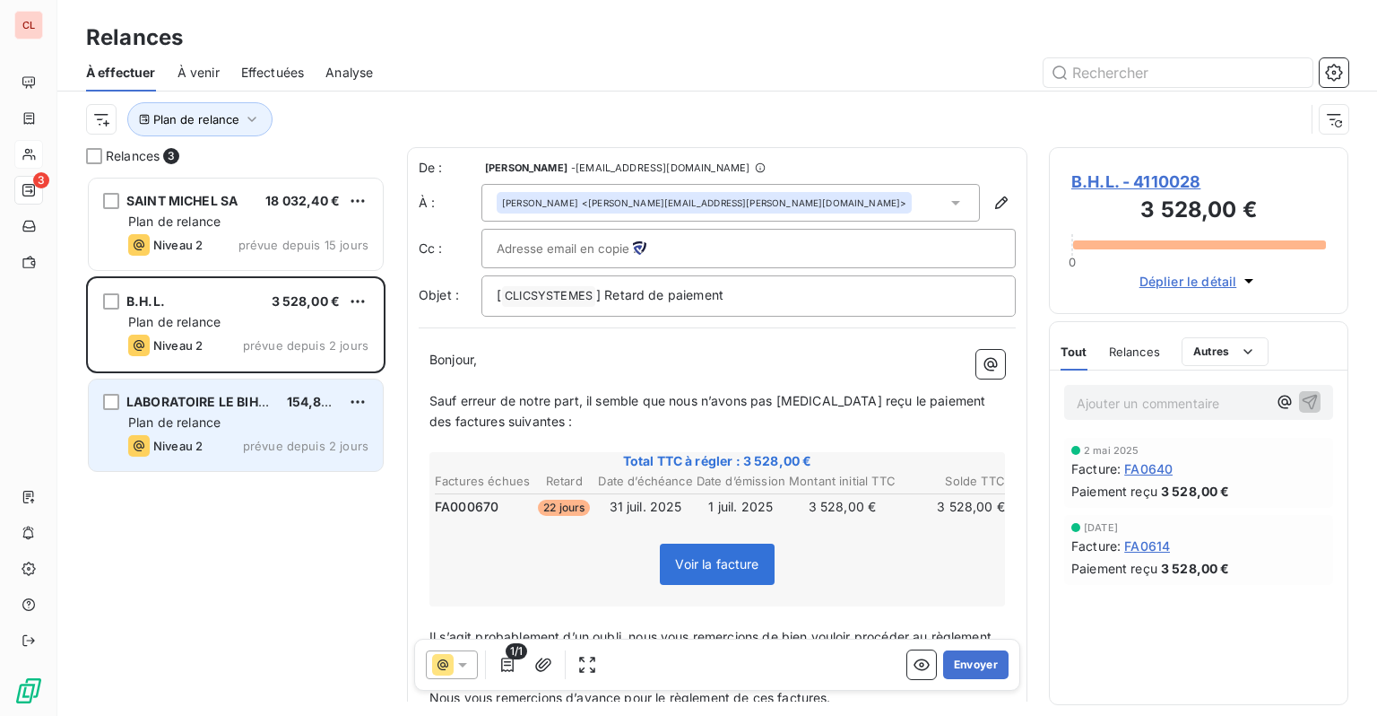
click at [233, 432] on div "LABORATOIRE LE BIHAN 154,80 € Plan de relance Niveau 2 prévue depuis 2 jours" at bounding box center [236, 424] width 294 height 91
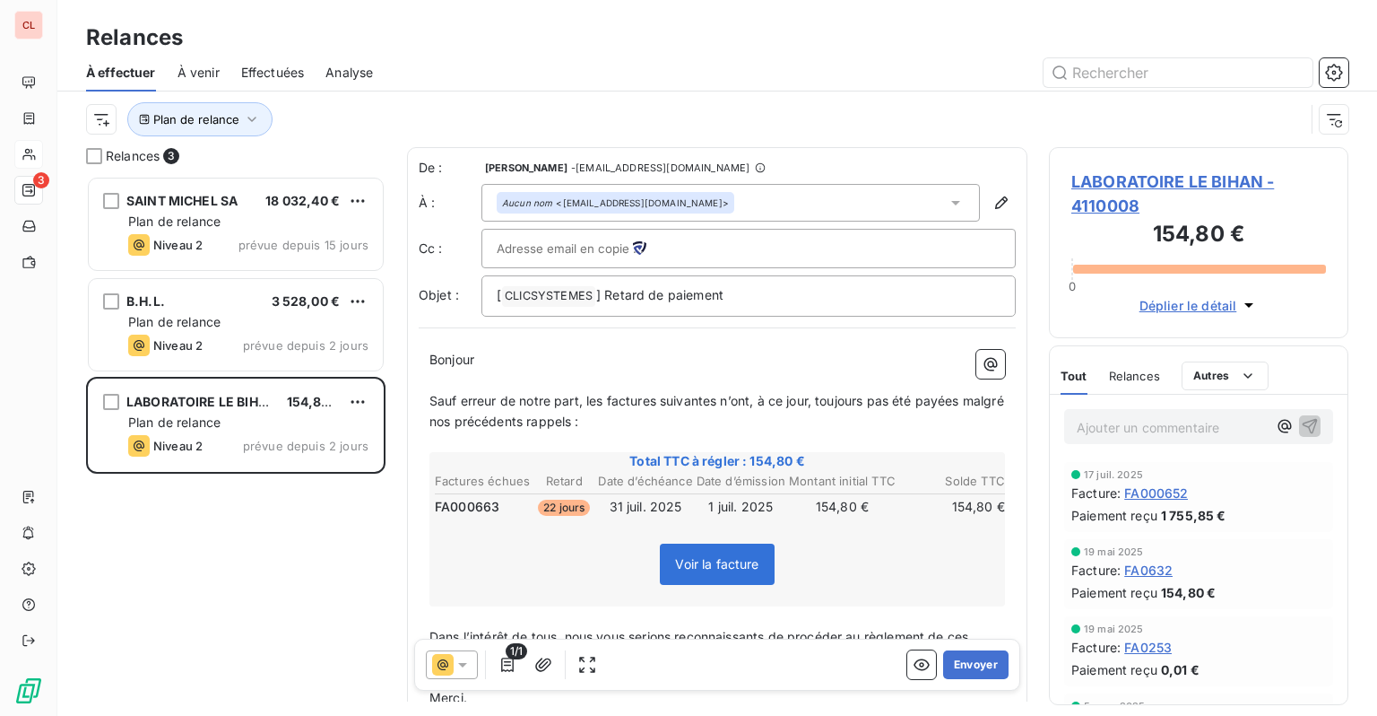
click at [1112, 384] on div "Relances" at bounding box center [1134, 376] width 51 height 38
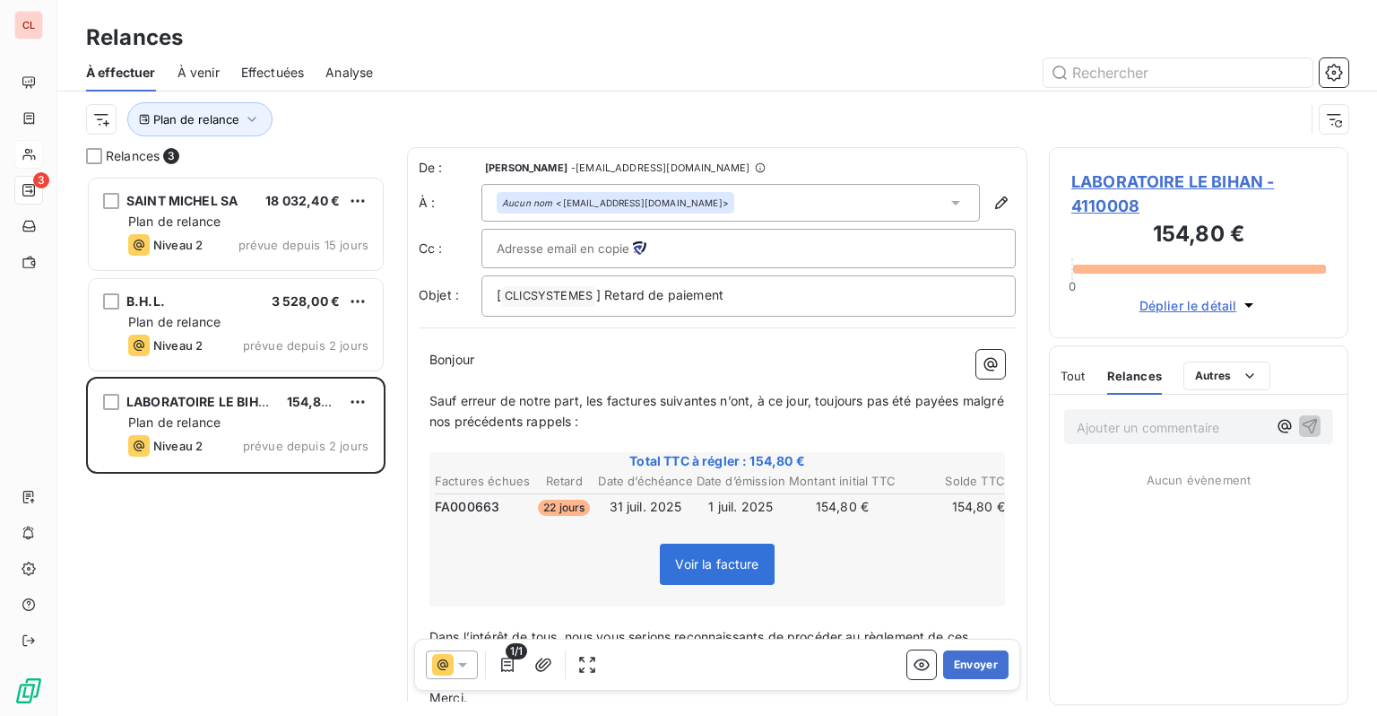
click at [1073, 382] on div "Tout" at bounding box center [1073, 376] width 25 height 38
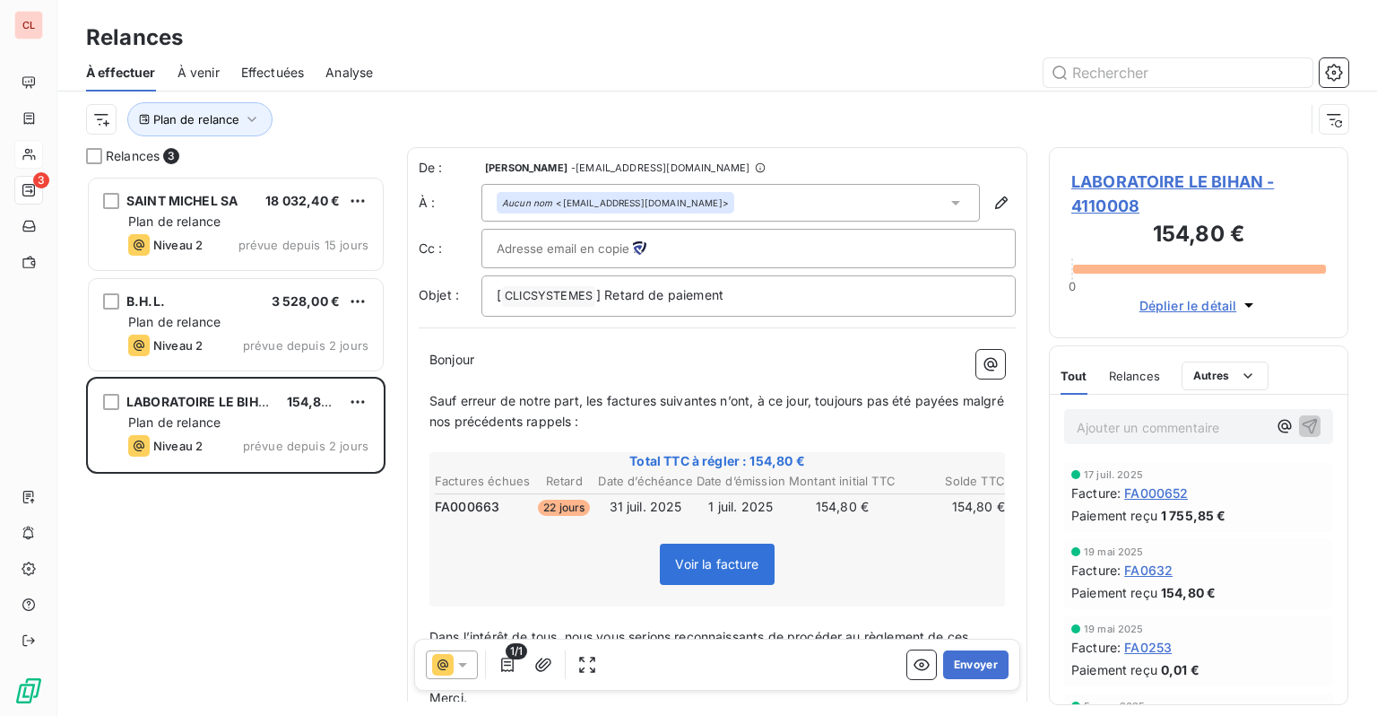
click at [457, 670] on icon at bounding box center [463, 665] width 18 height 18
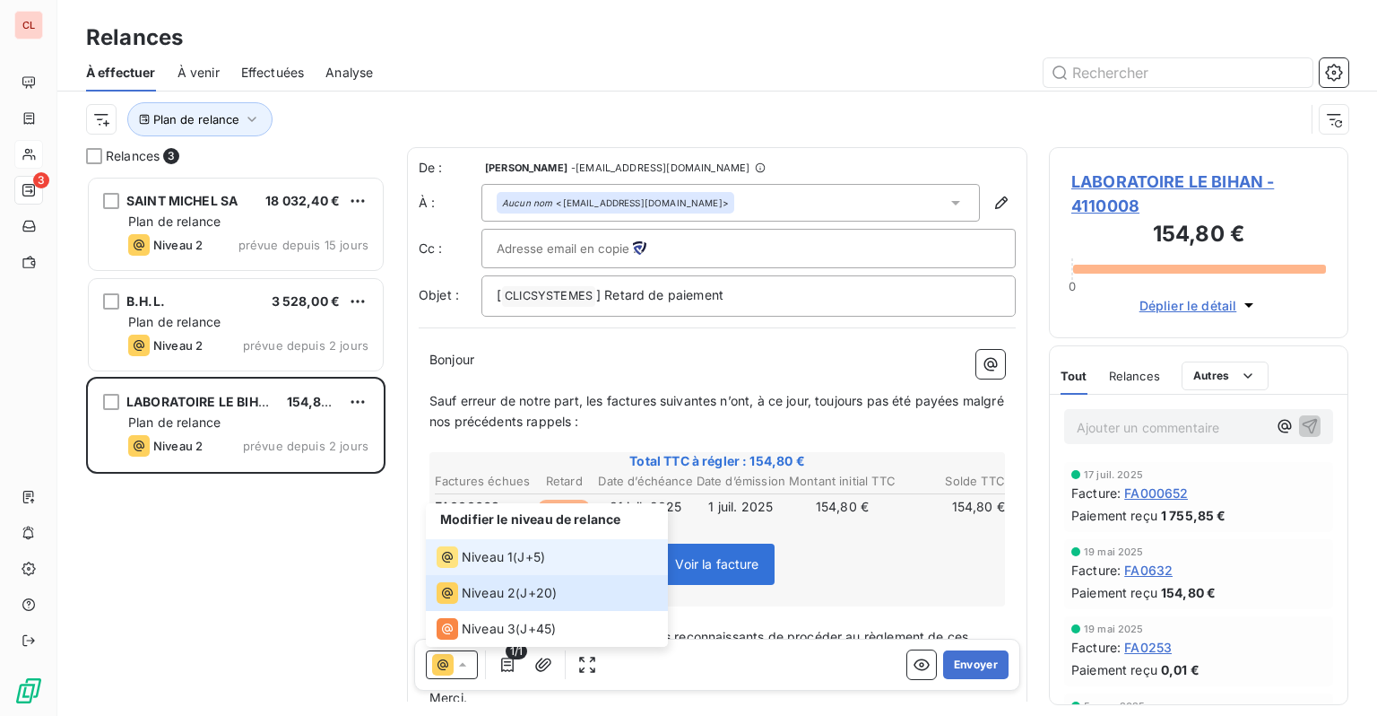
click at [491, 562] on span "Niveau 1" at bounding box center [487, 557] width 51 height 18
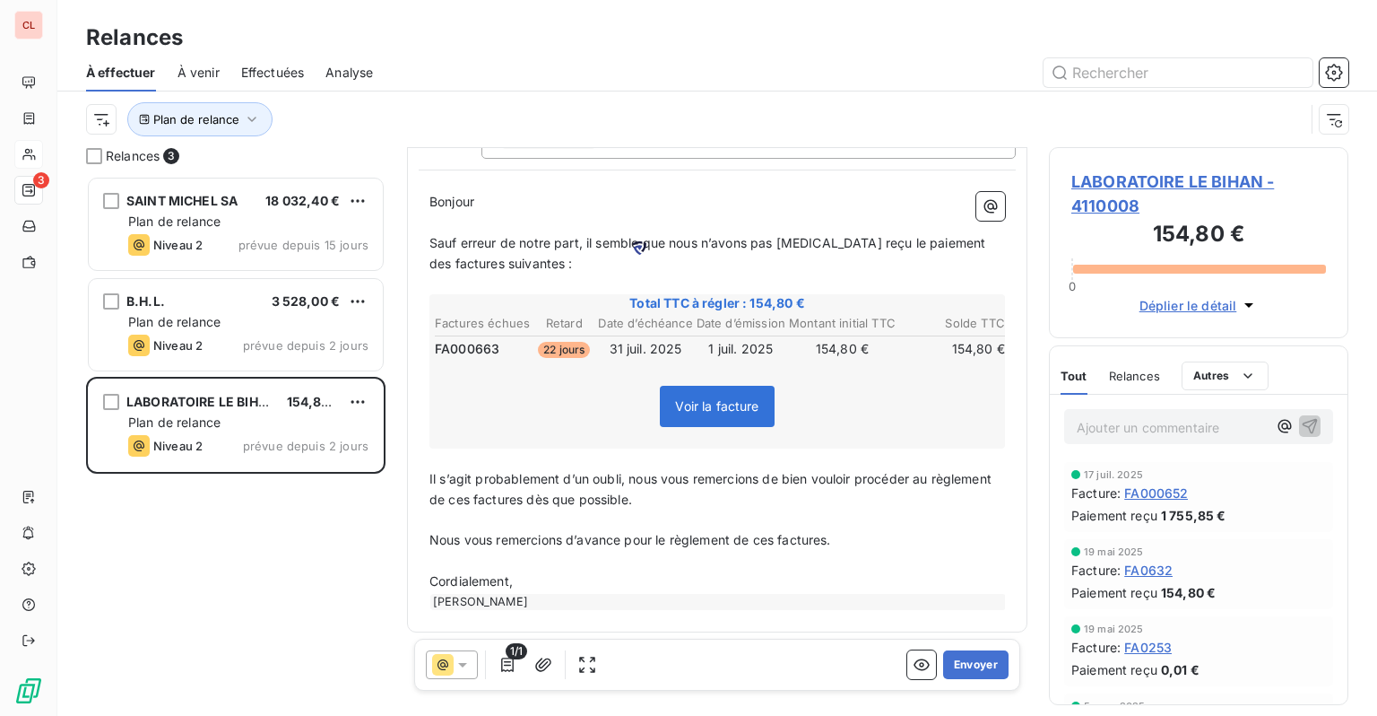
scroll to position [161, 0]
click at [538, 586] on p "Cordialement," at bounding box center [718, 579] width 576 height 21
click at [538, 594] on div "Nicolas Tournaille" at bounding box center [718, 600] width 576 height 16
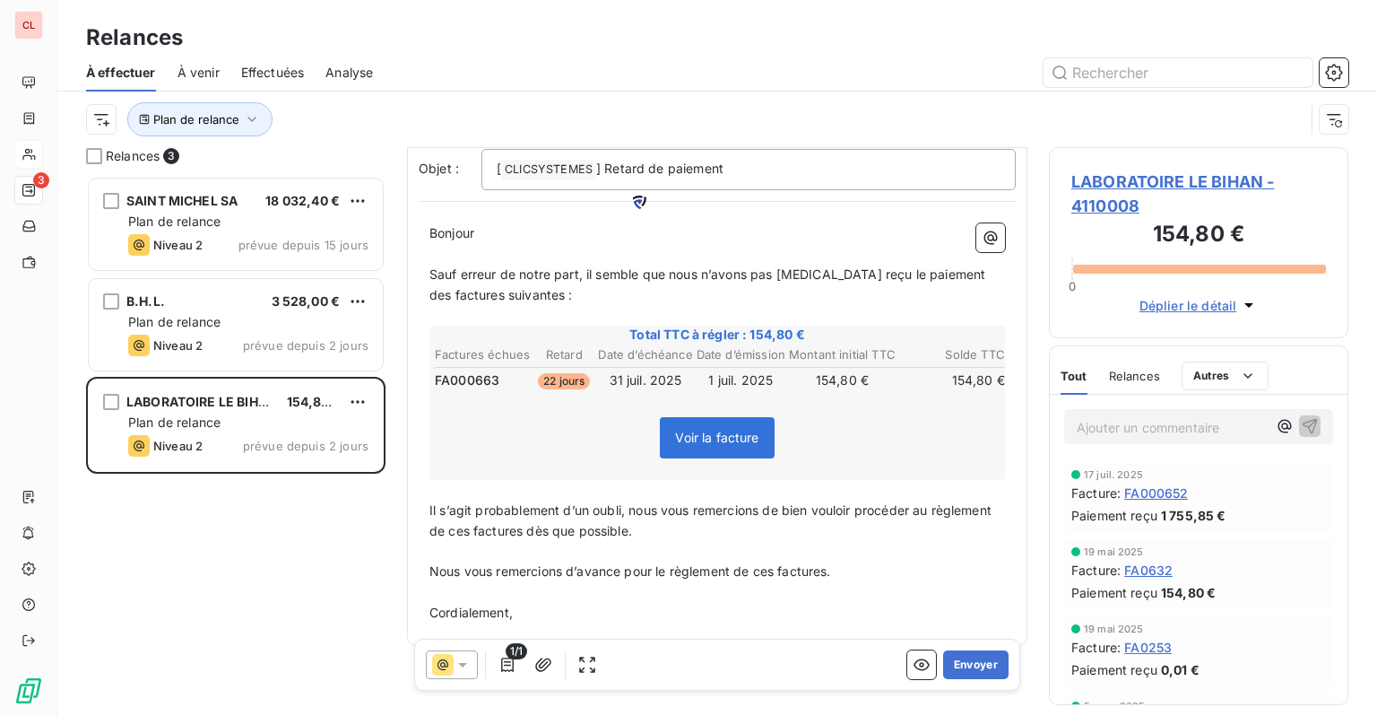
scroll to position [142, 0]
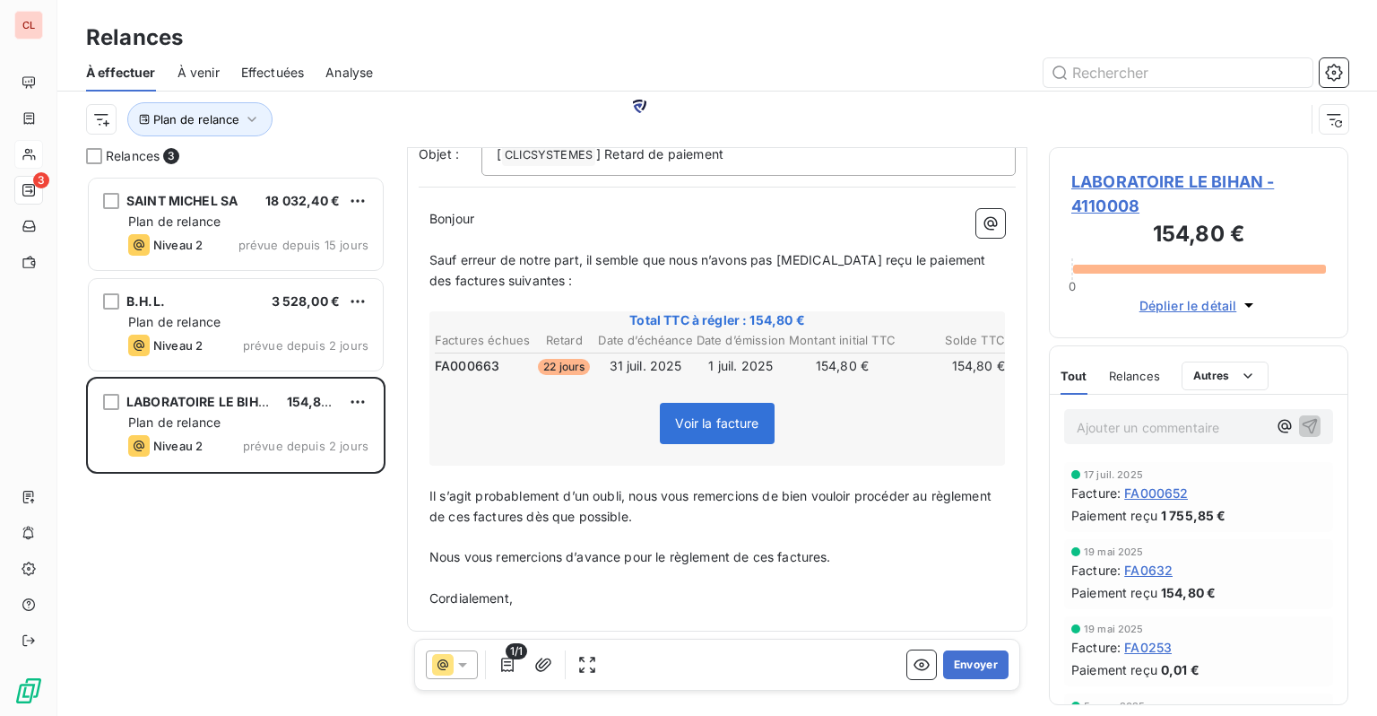
click at [462, 667] on icon at bounding box center [463, 665] width 18 height 18
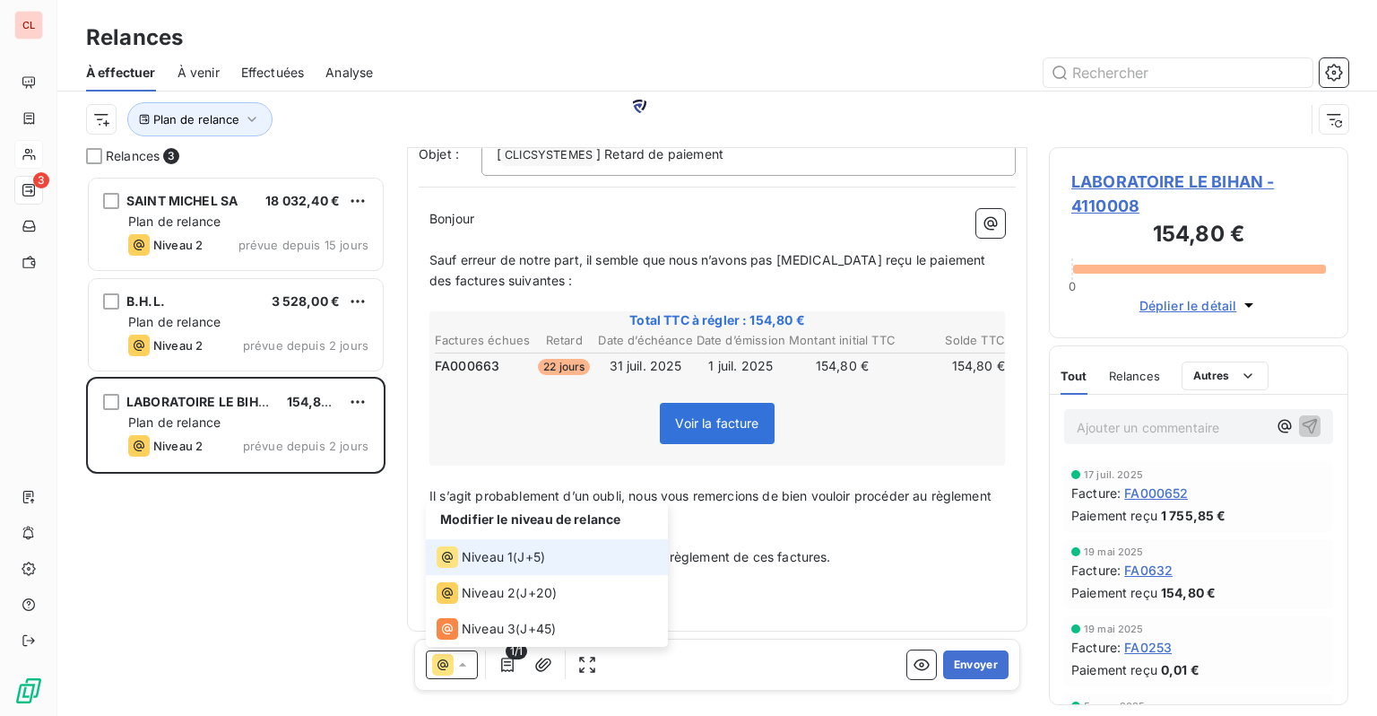
click at [485, 558] on span "Niveau 1" at bounding box center [487, 557] width 51 height 18
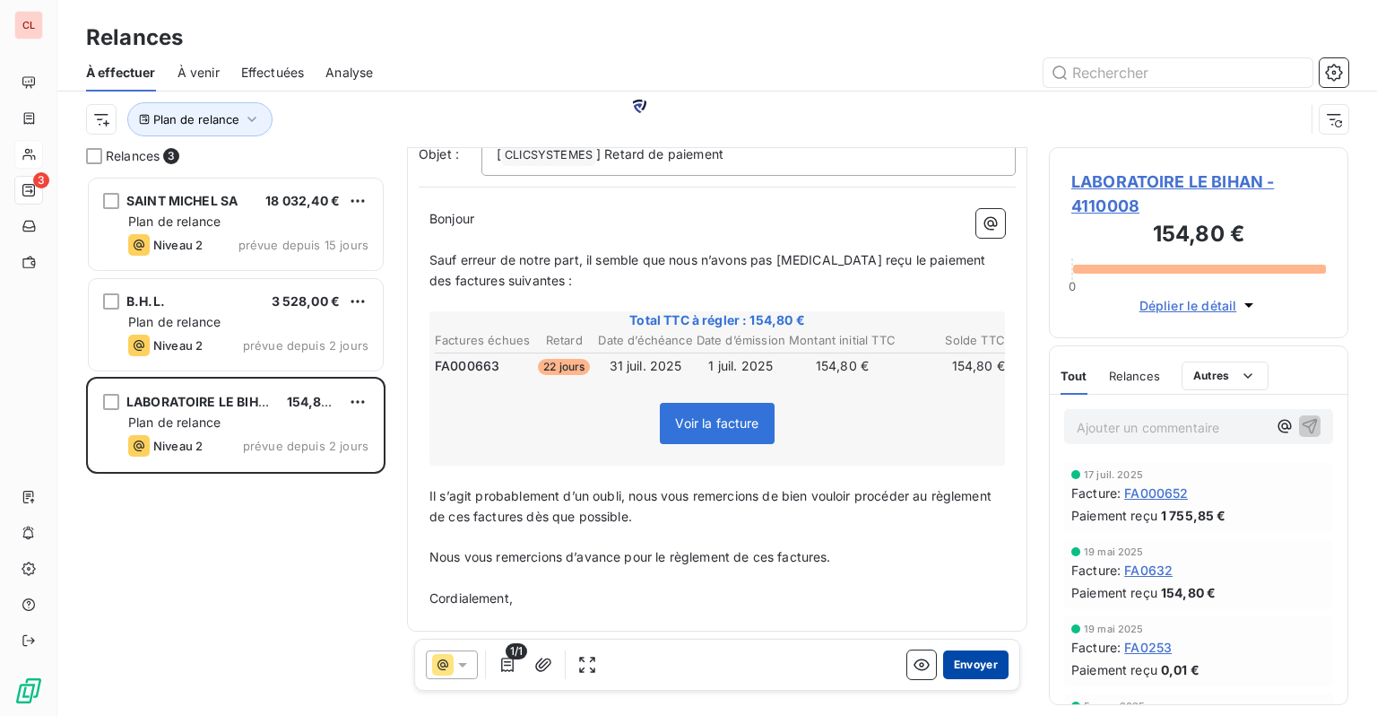
click at [954, 664] on button "Envoyer" at bounding box center [975, 664] width 65 height 29
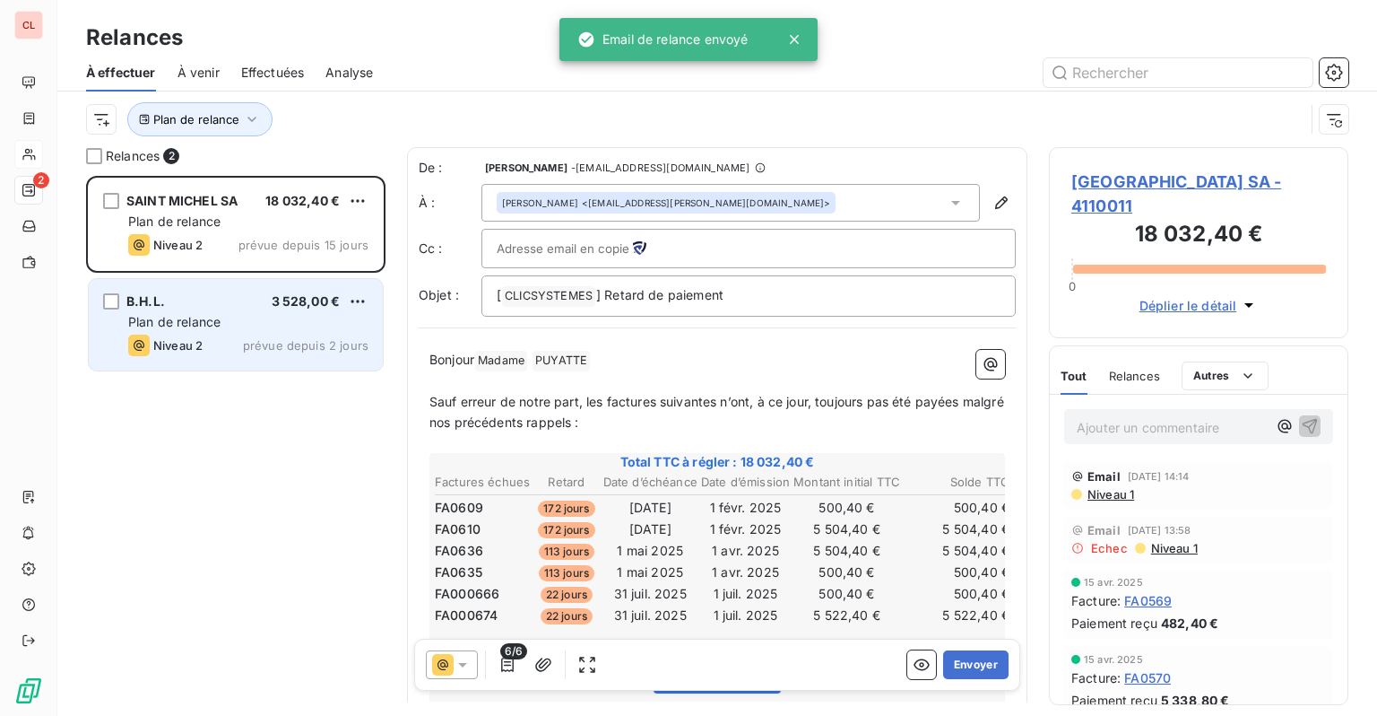
click at [274, 328] on div "Plan de relance" at bounding box center [248, 322] width 240 height 18
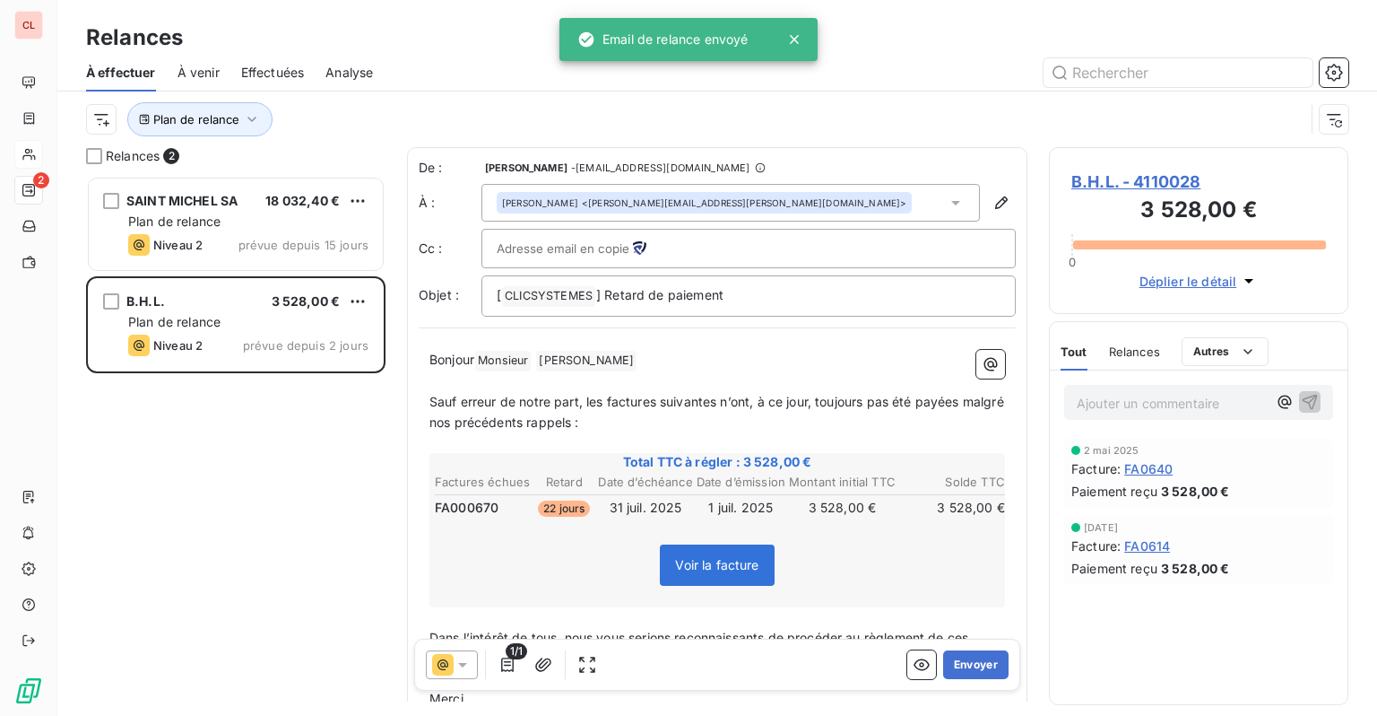
click at [466, 659] on icon at bounding box center [463, 665] width 18 height 18
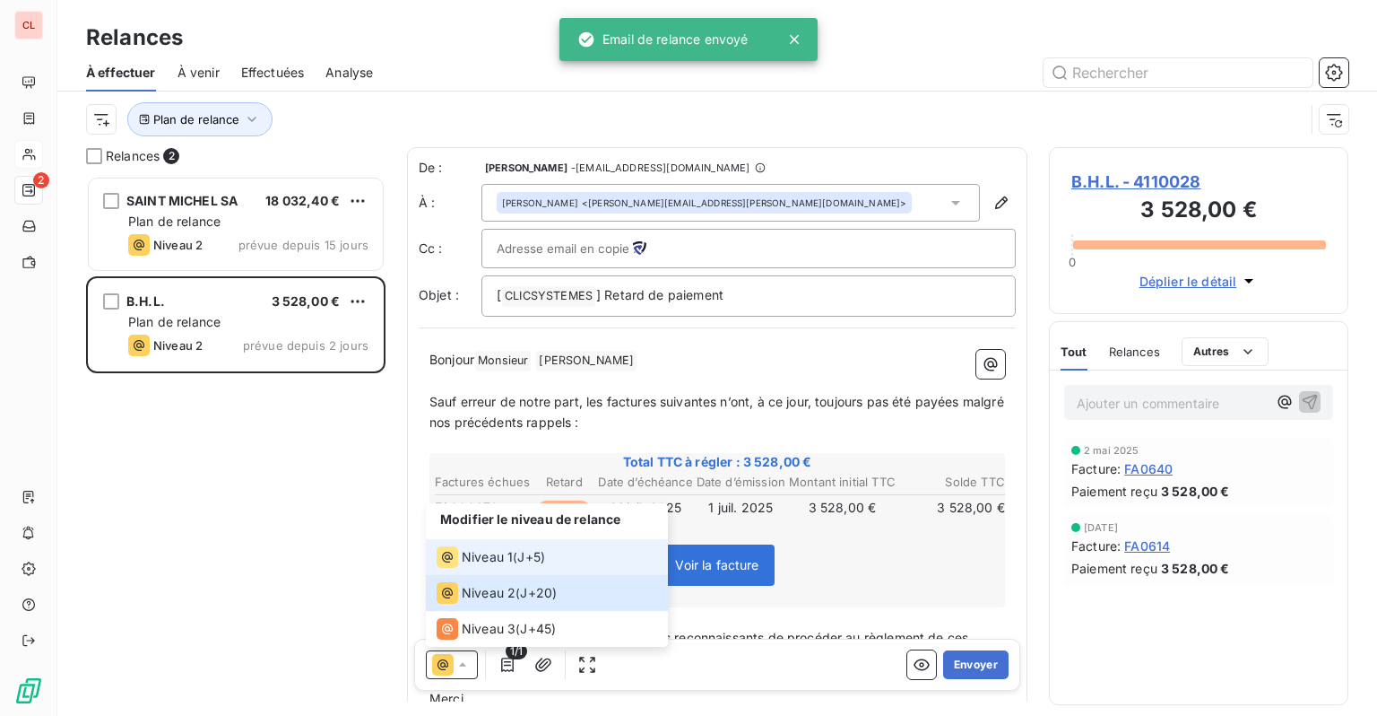
click at [478, 568] on div "Niveau 1" at bounding box center [475, 557] width 76 height 22
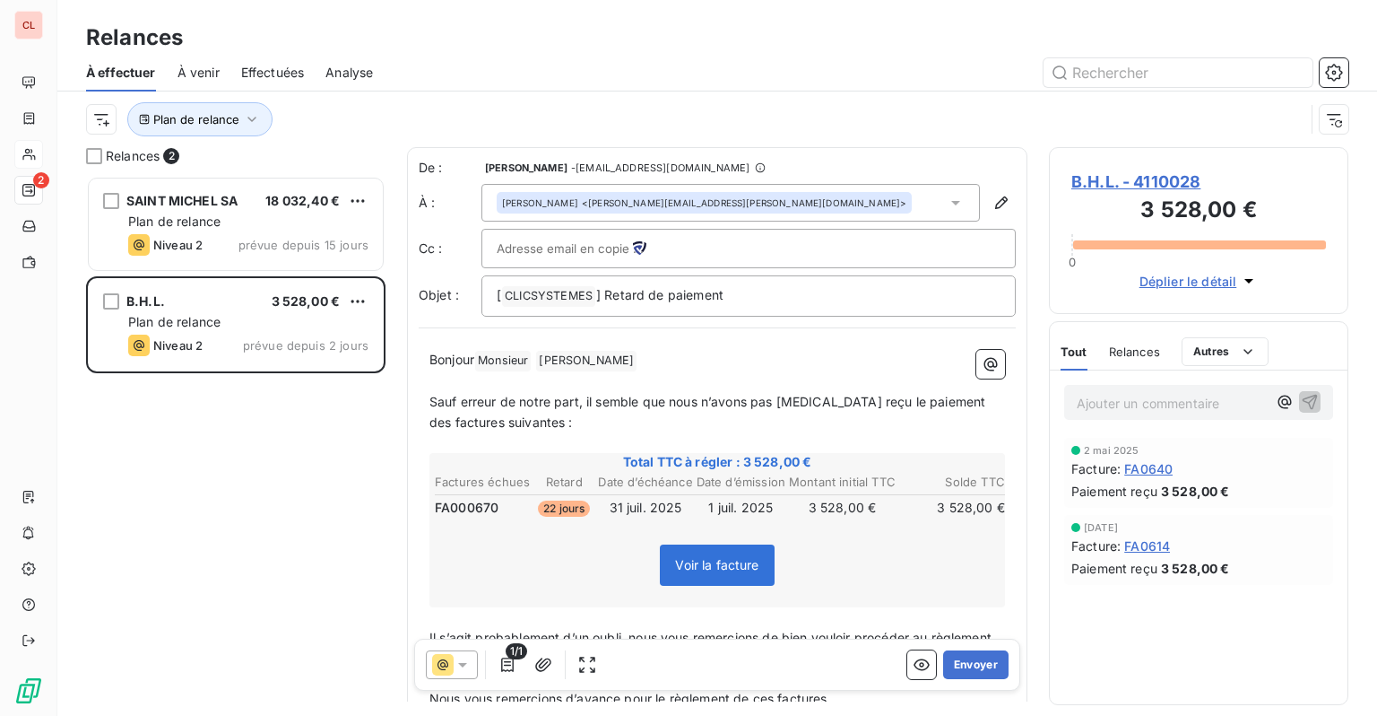
click at [575, 360] on span "GUZMAN ﻿" at bounding box center [586, 361] width 100 height 21
click at [556, 359] on span "GUZMAN ﻿" at bounding box center [586, 361] width 100 height 21
click at [521, 360] on span "Monsieur ﻿" at bounding box center [503, 361] width 56 height 21
drag, startPoint x: 491, startPoint y: 360, endPoint x: 536, endPoint y: 360, distance: 44.8
click at [531, 360] on span "Monsieur ﻿" at bounding box center [503, 361] width 56 height 21
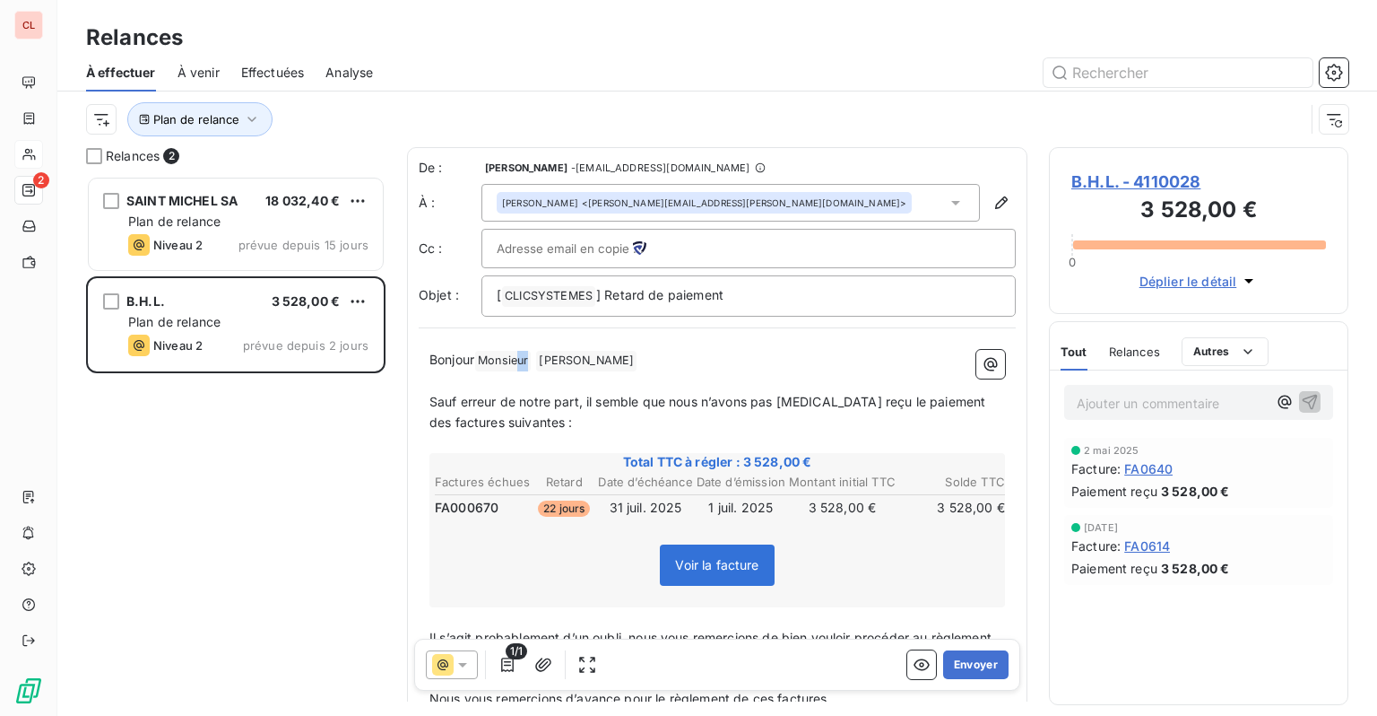
drag, startPoint x: 520, startPoint y: 360, endPoint x: 562, endPoint y: 360, distance: 42.1
click at [562, 360] on p "Bonjour Monsieur ﻿ GUZMAN ﻿ ﻿" at bounding box center [718, 361] width 576 height 22
click at [595, 357] on span "GUZMAN ﻿" at bounding box center [586, 361] width 100 height 21
click at [526, 359] on span "Monsieur ﻿" at bounding box center [503, 361] width 56 height 21
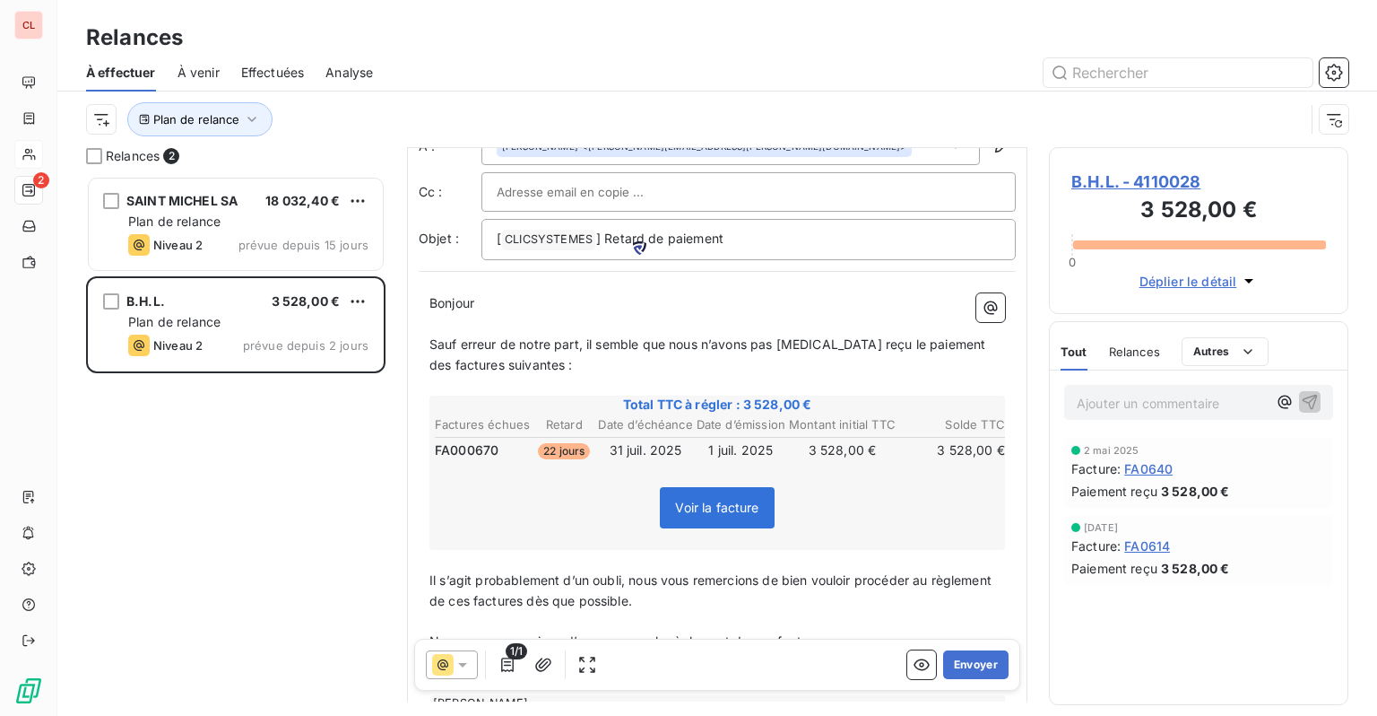
scroll to position [161, 0]
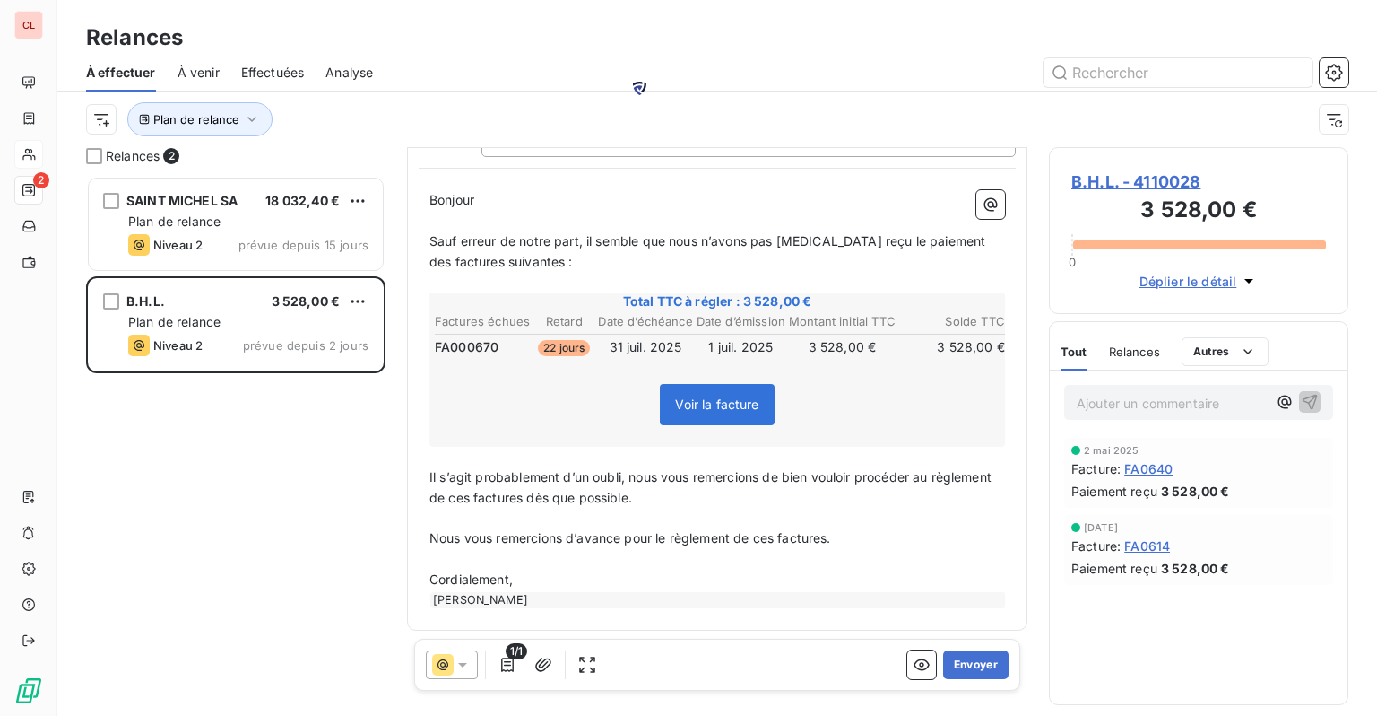
click at [517, 594] on div "Nicolas Tournaille" at bounding box center [718, 600] width 576 height 16
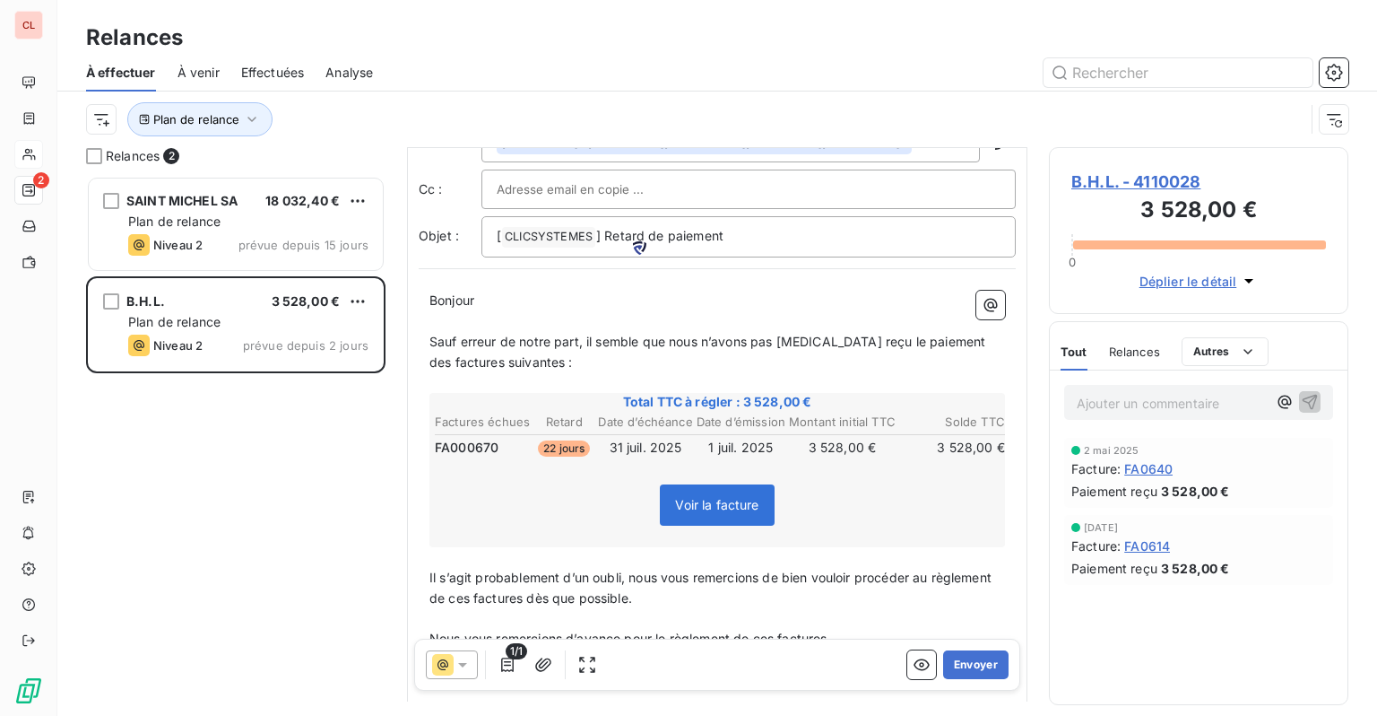
scroll to position [142, 0]
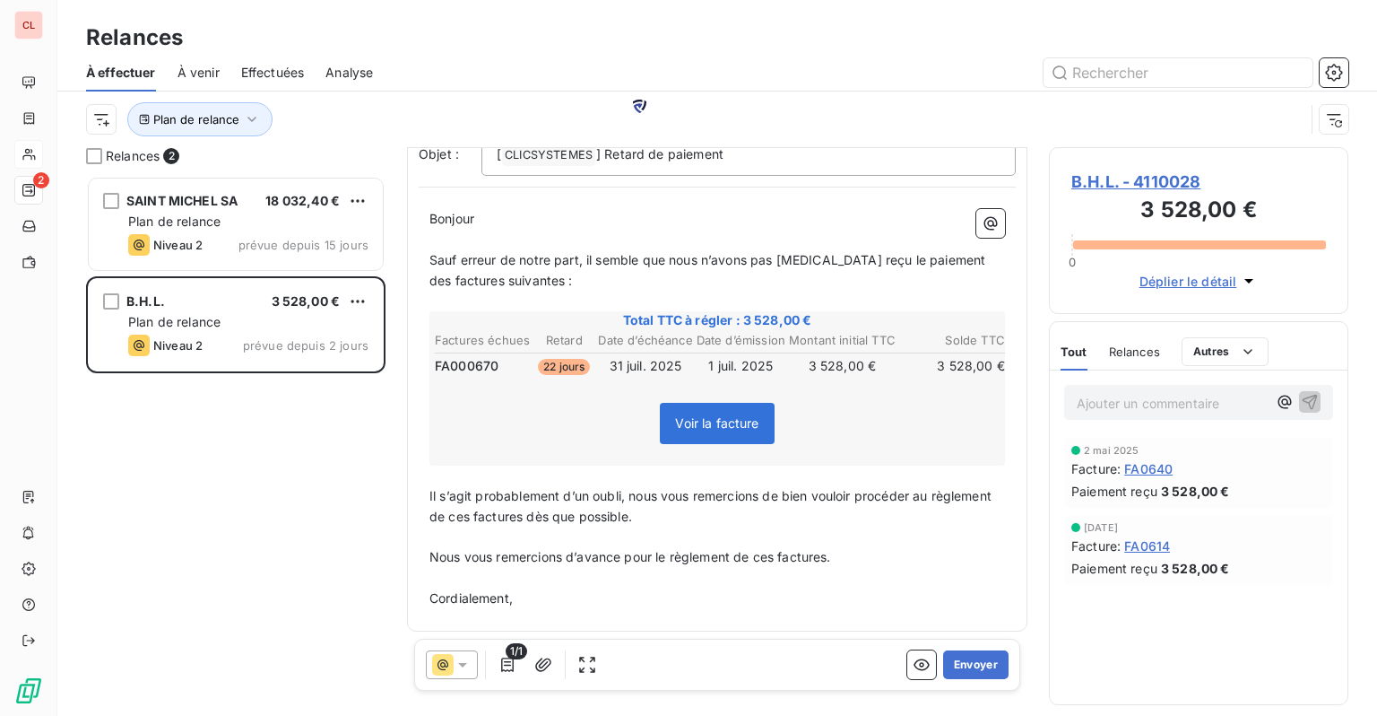
click at [465, 665] on icon at bounding box center [463, 665] width 18 height 18
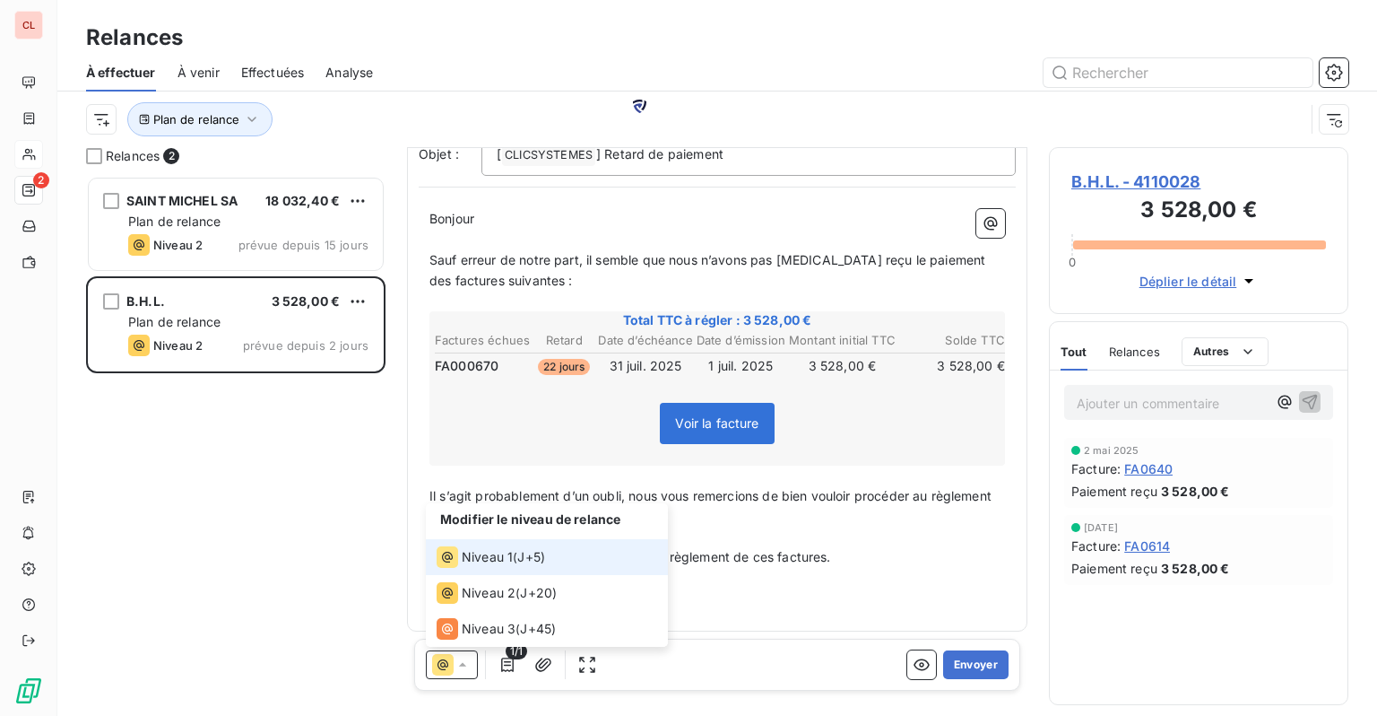
click at [522, 556] on span "J+5 )" at bounding box center [531, 557] width 28 height 18
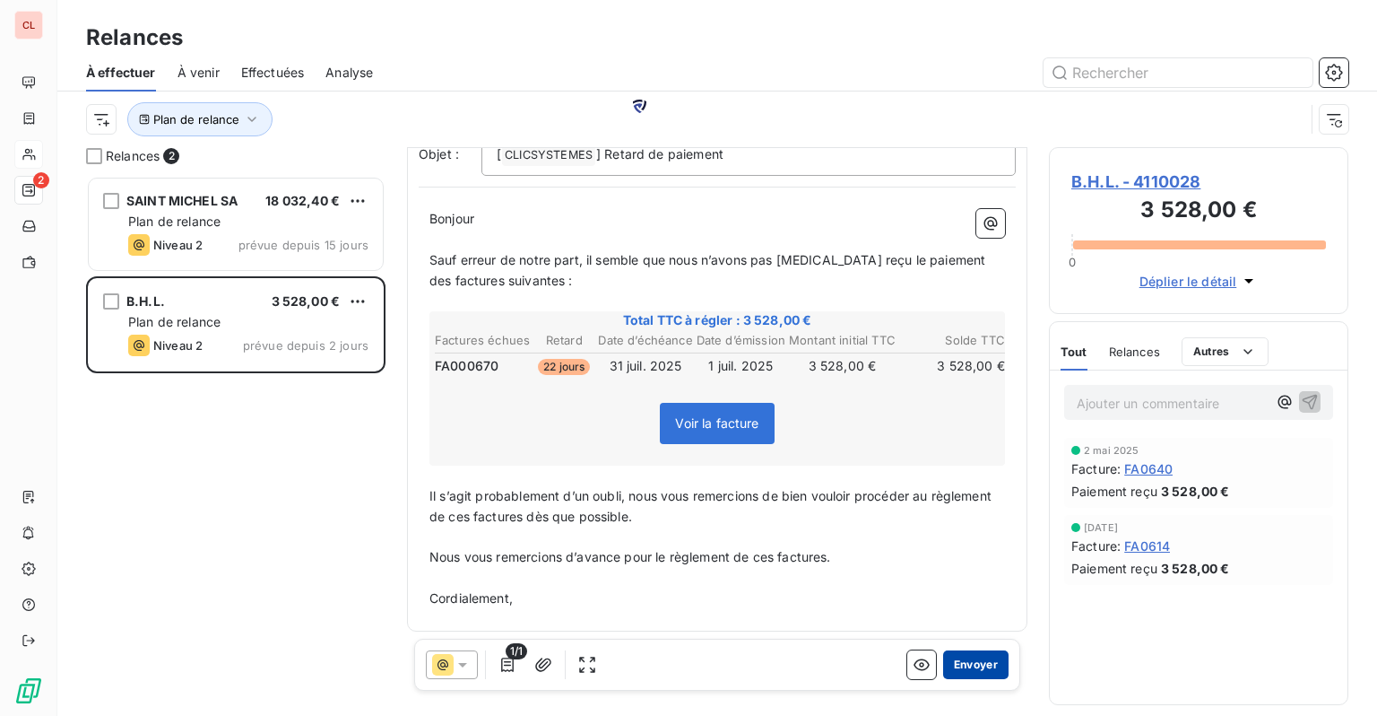
click at [955, 663] on button "Envoyer" at bounding box center [975, 664] width 65 height 29
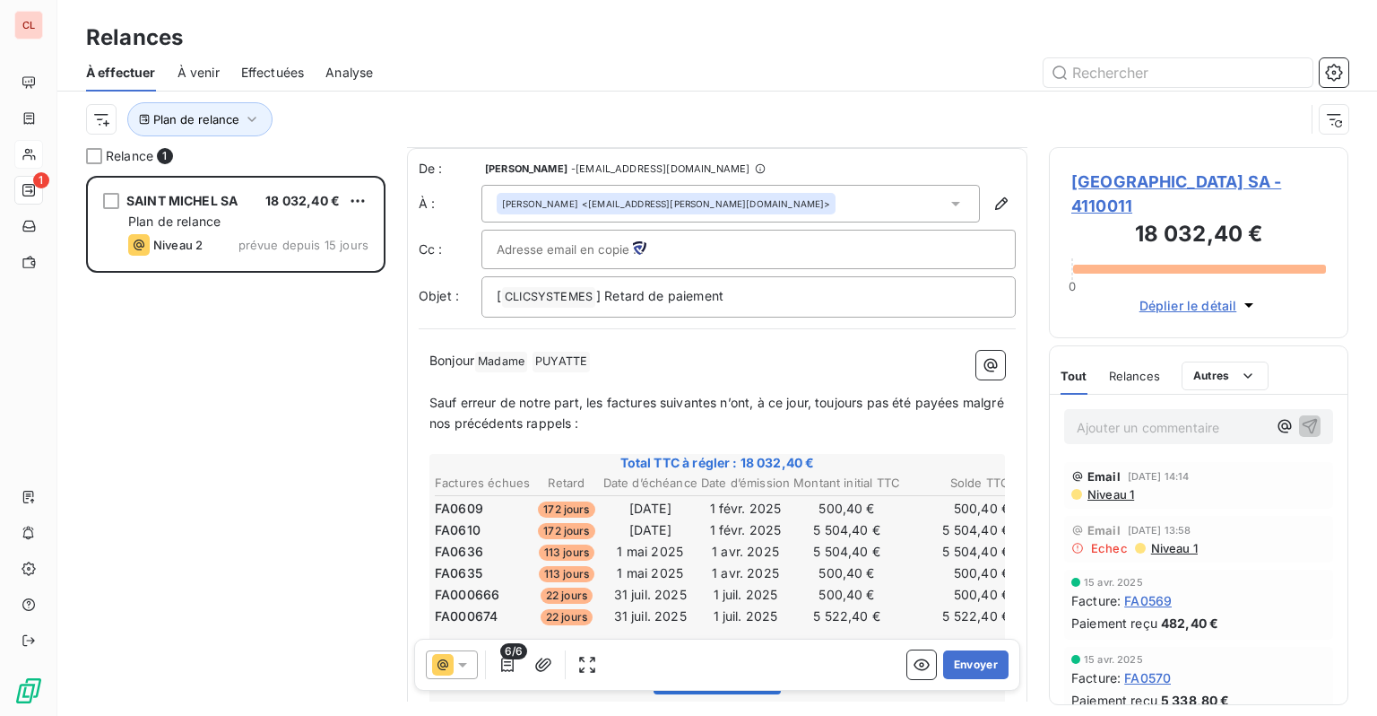
scroll to position [269, 0]
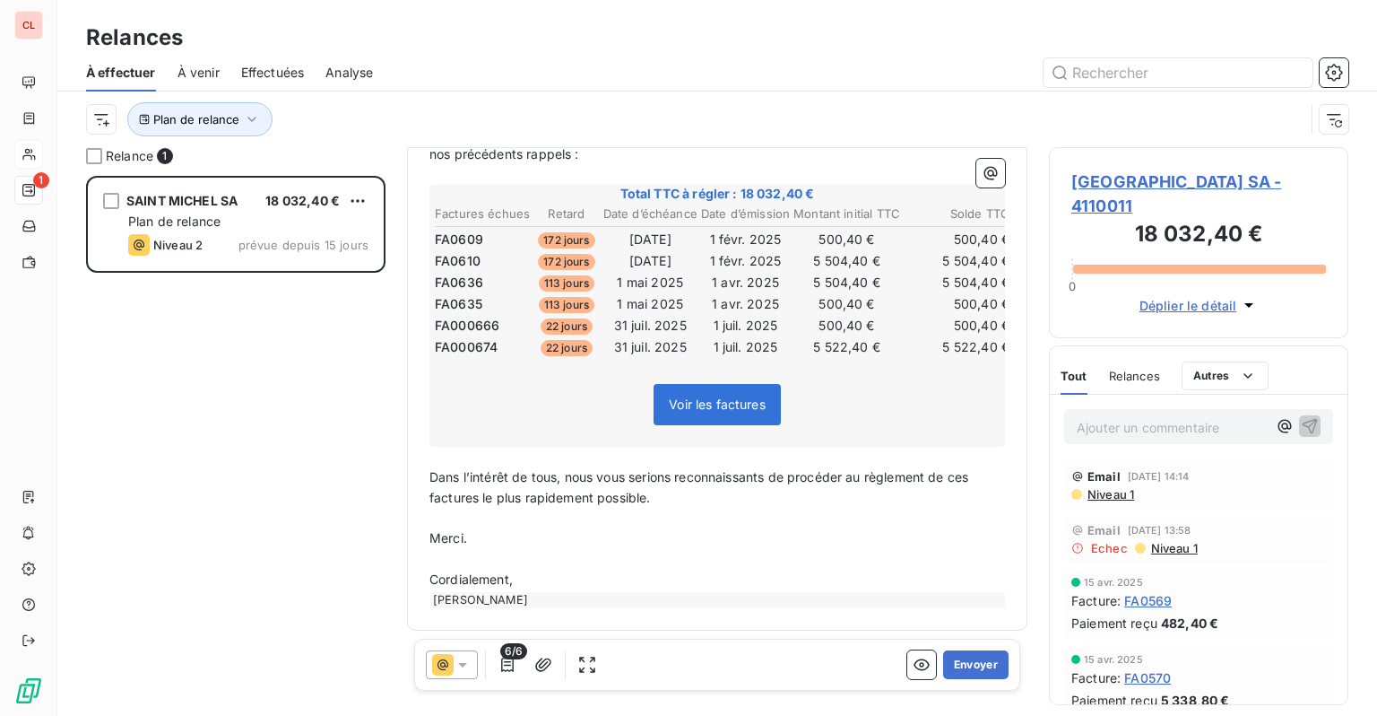
click at [534, 601] on div "Nicolas Tournaille" at bounding box center [718, 600] width 576 height 16
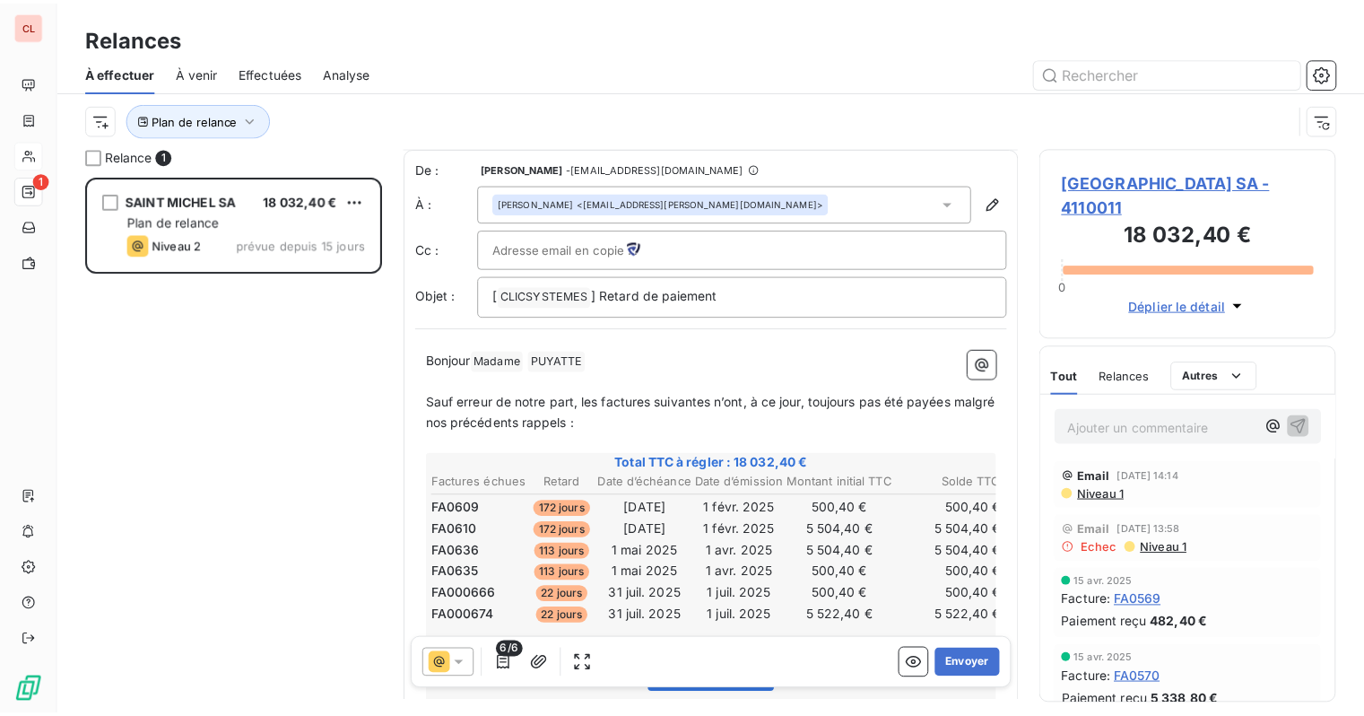
scroll to position [271, 0]
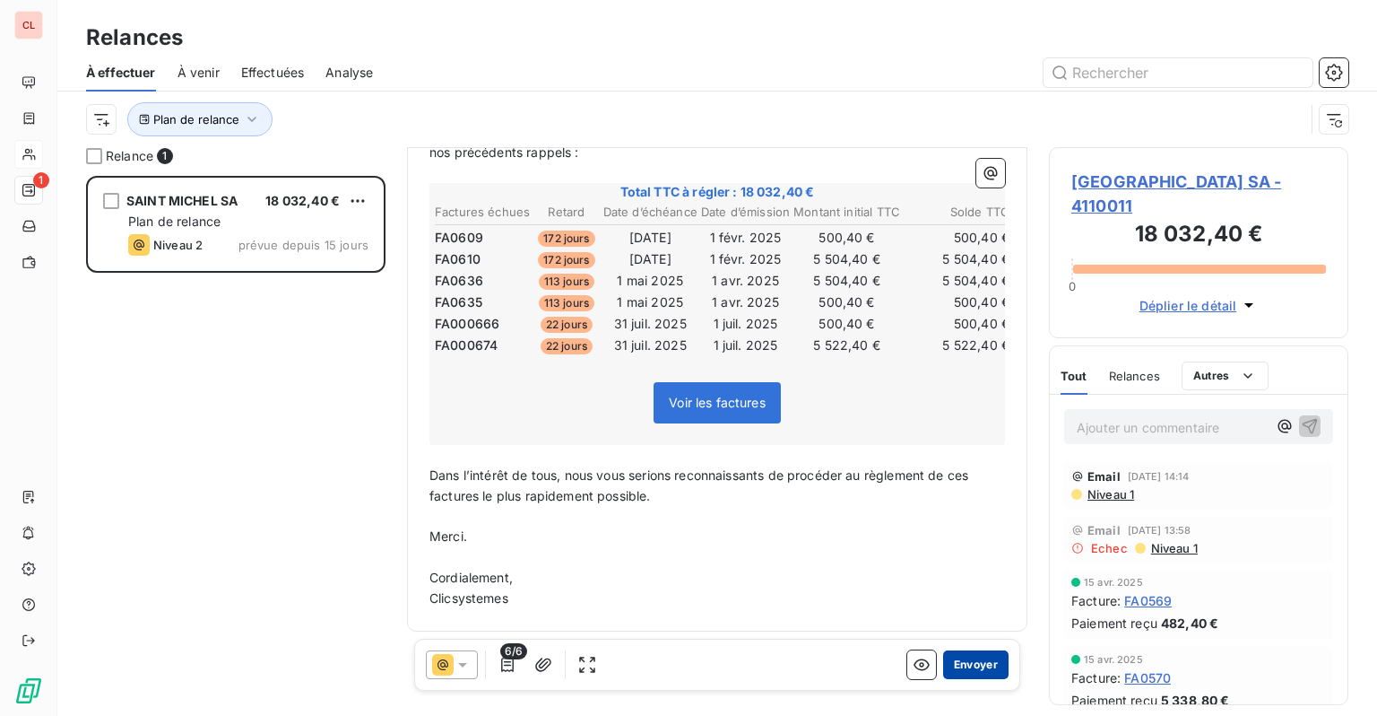
click at [958, 660] on button "Envoyer" at bounding box center [975, 664] width 65 height 29
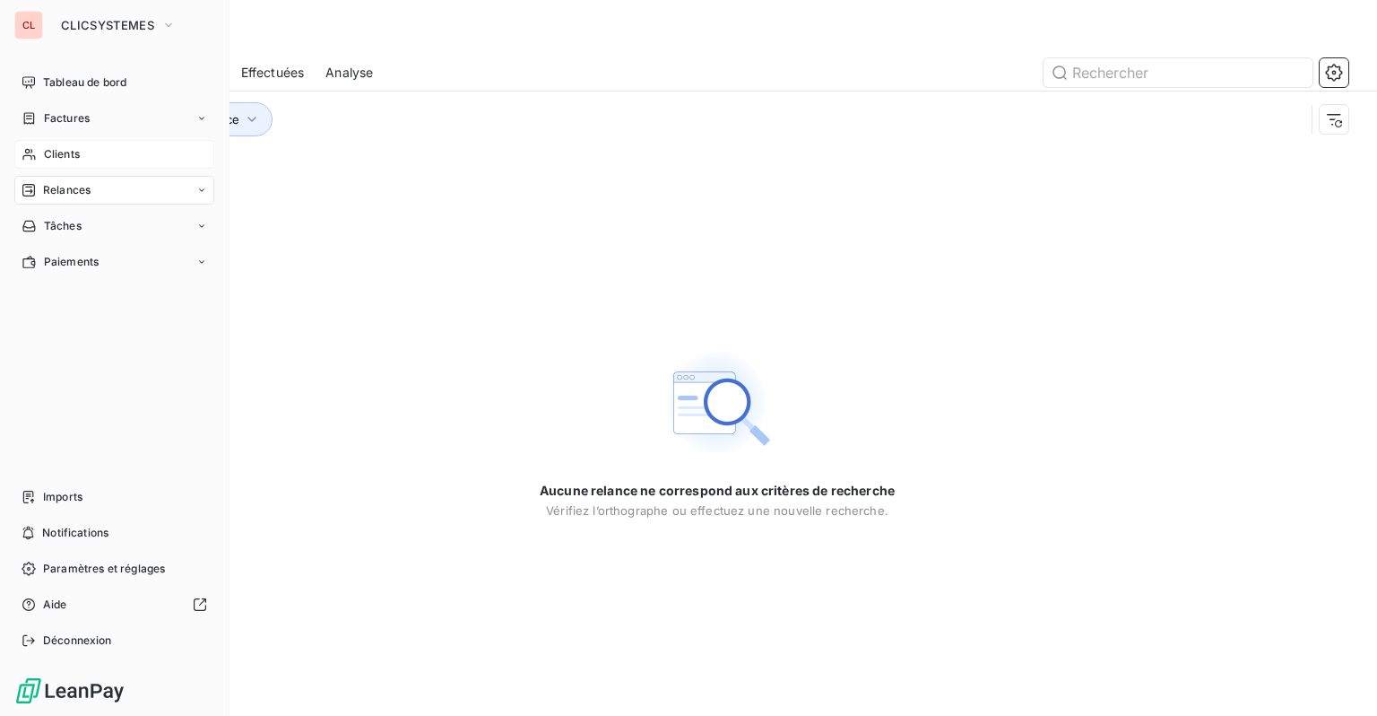
click at [45, 187] on span "Relances" at bounding box center [67, 190] width 48 height 16
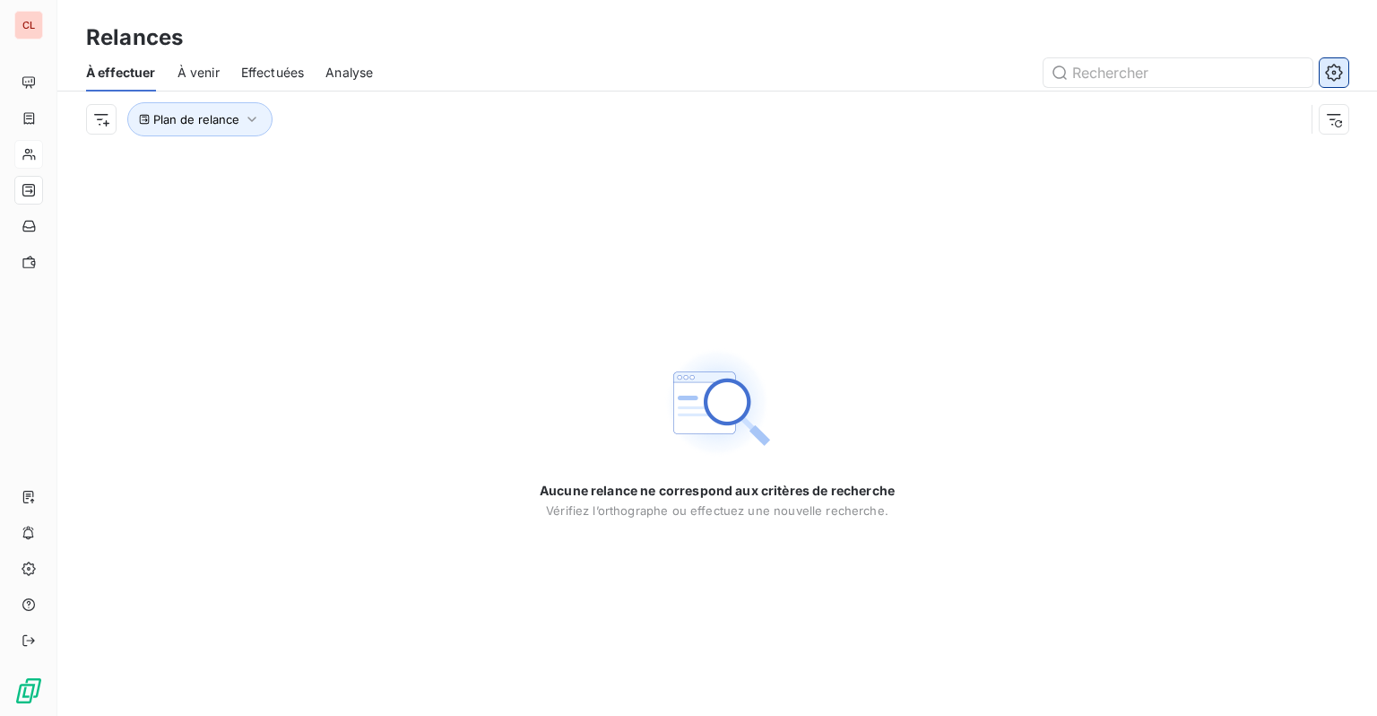
click at [1329, 75] on icon "button" at bounding box center [1333, 72] width 17 height 17
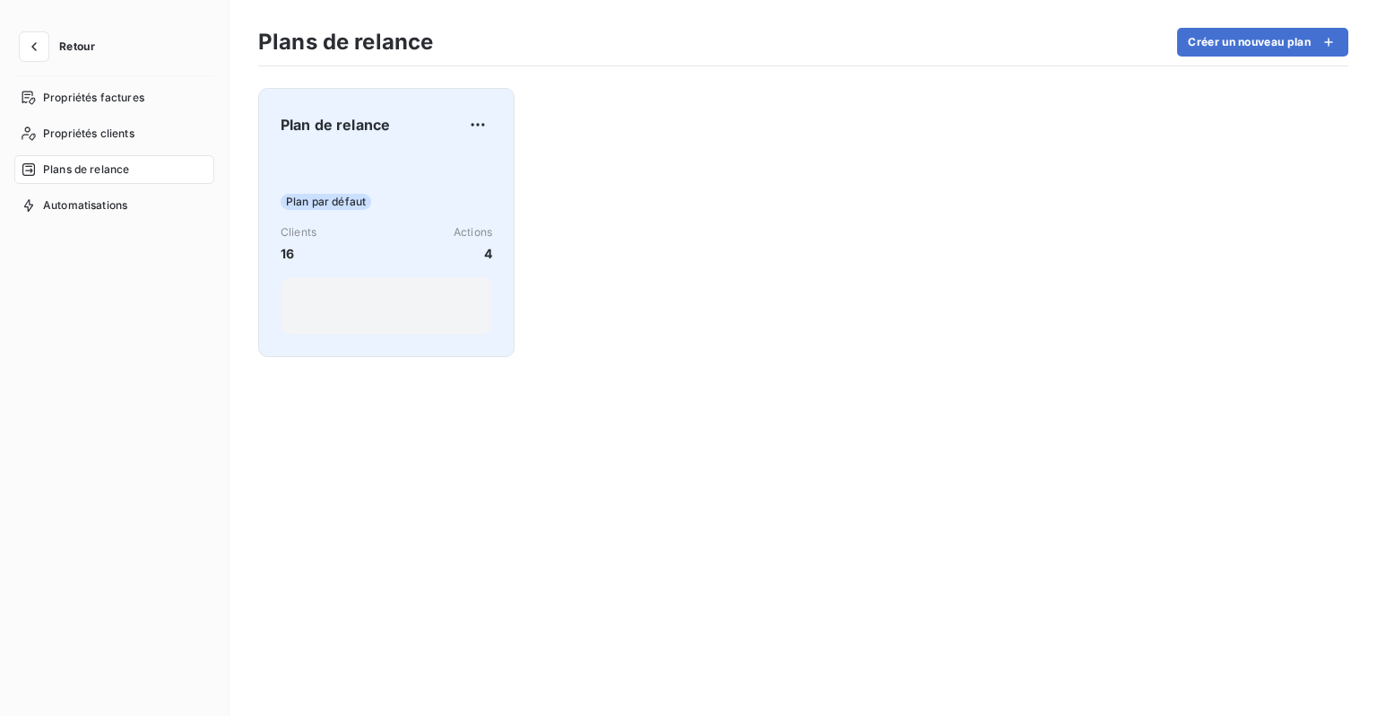
click at [360, 207] on span "Plan par défaut" at bounding box center [326, 202] width 91 height 16
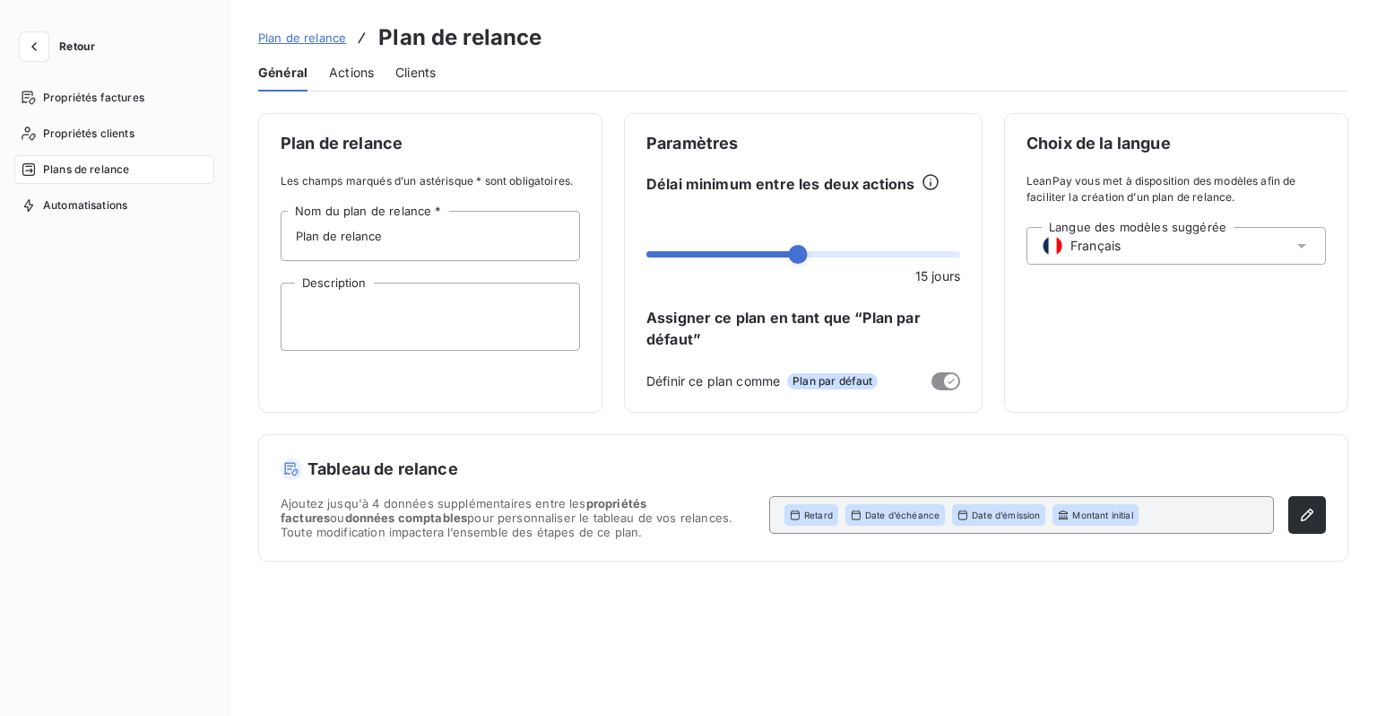
click at [340, 77] on span "Actions" at bounding box center [351, 73] width 45 height 18
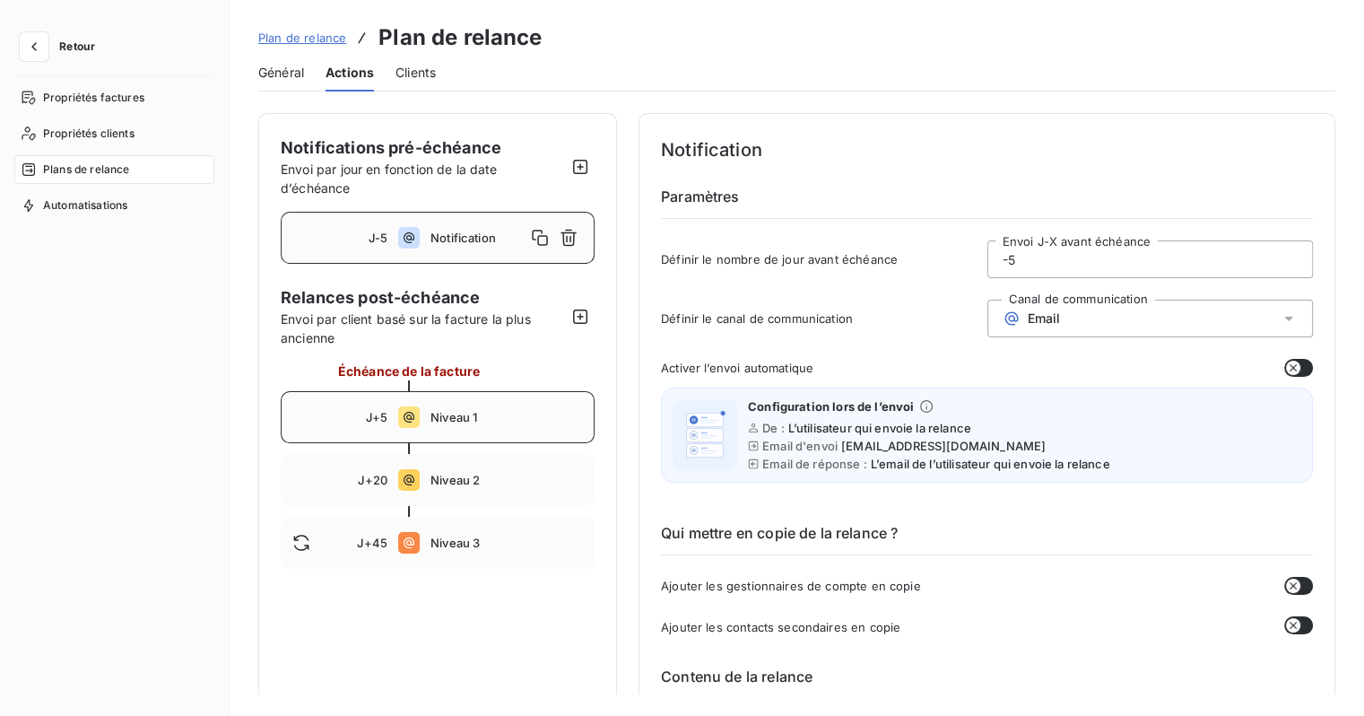
click at [437, 410] on span "Niveau 1" at bounding box center [506, 417] width 152 height 14
type input "5"
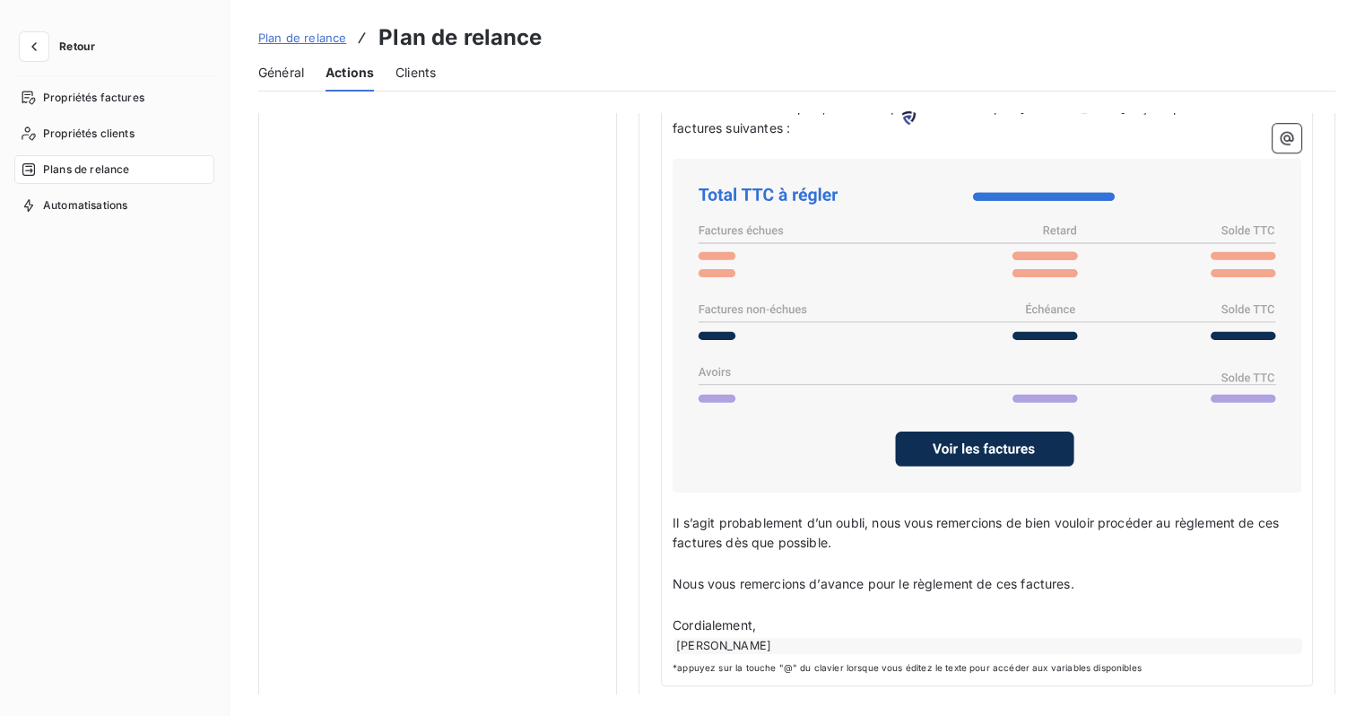
scroll to position [1298, 0]
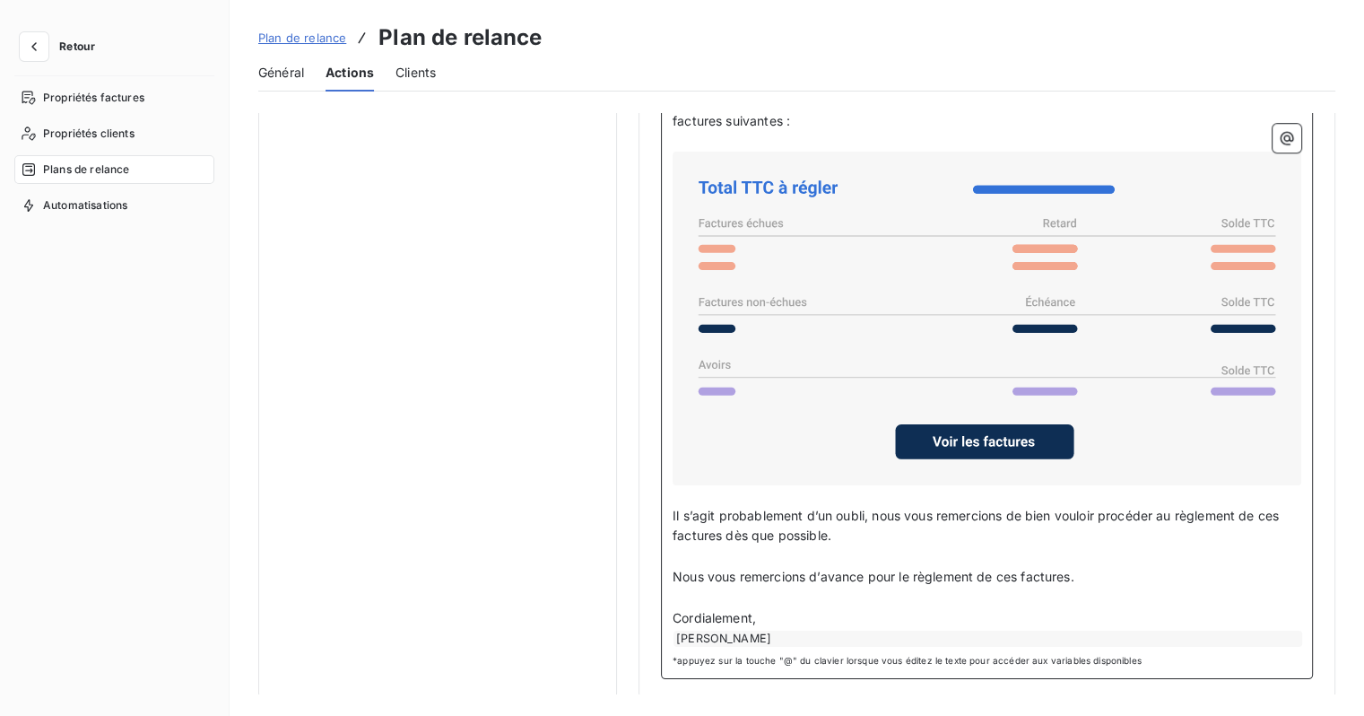
click at [804, 630] on div "Nicolas Tournaille" at bounding box center [987, 638] width 629 height 16
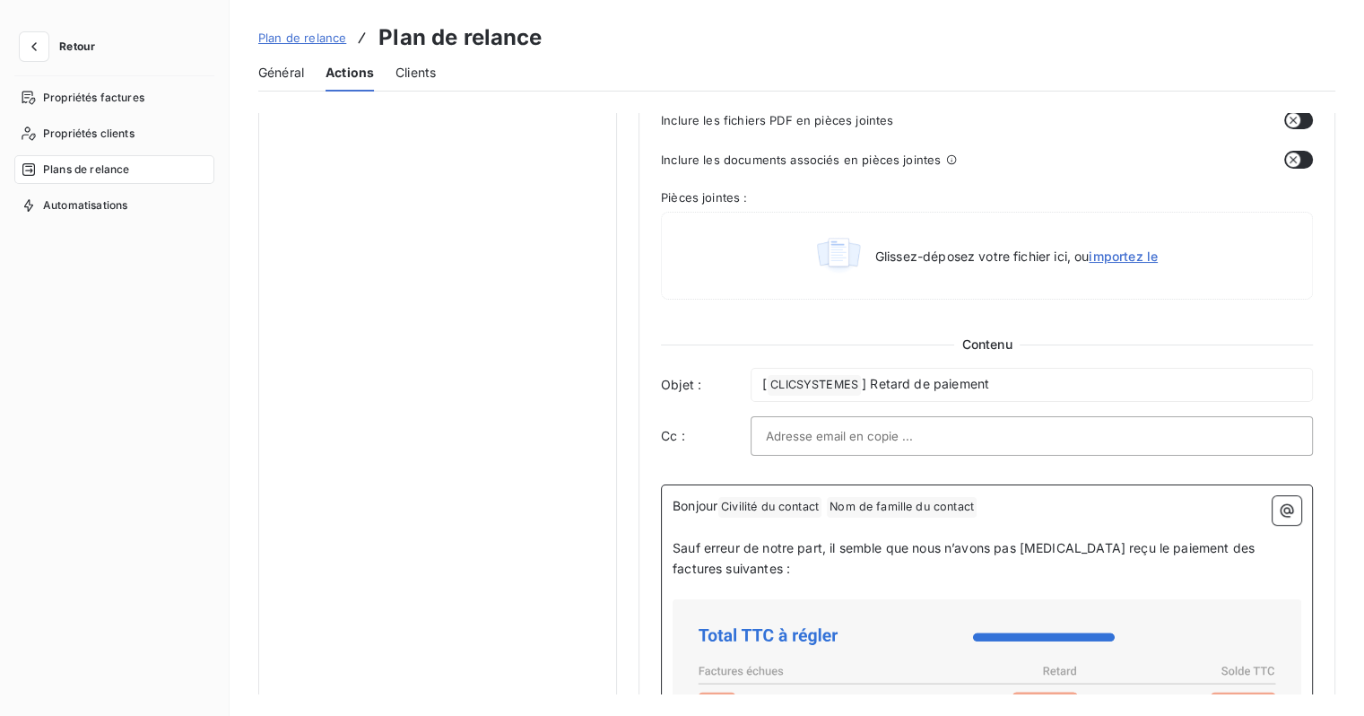
scroll to position [849, 0]
click at [1284, 508] on icon "button" at bounding box center [1287, 511] width 18 height 18
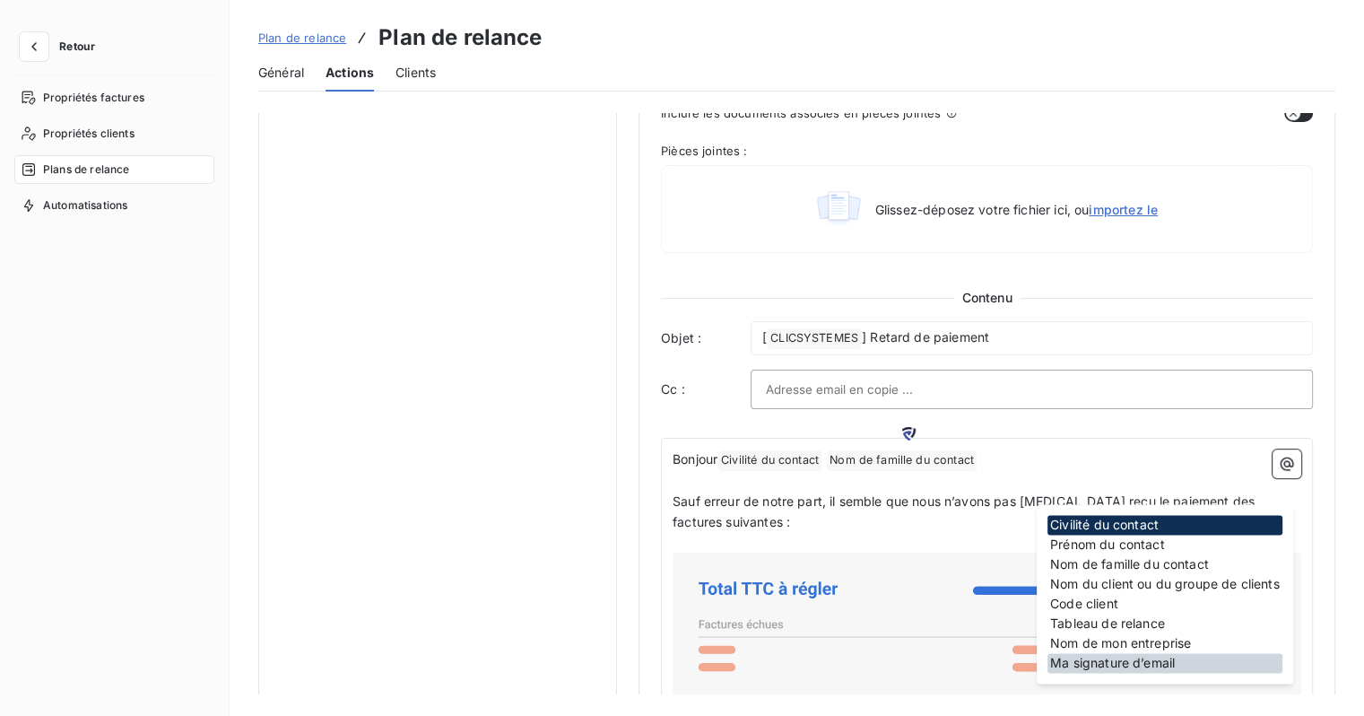
scroll to position [939, 0]
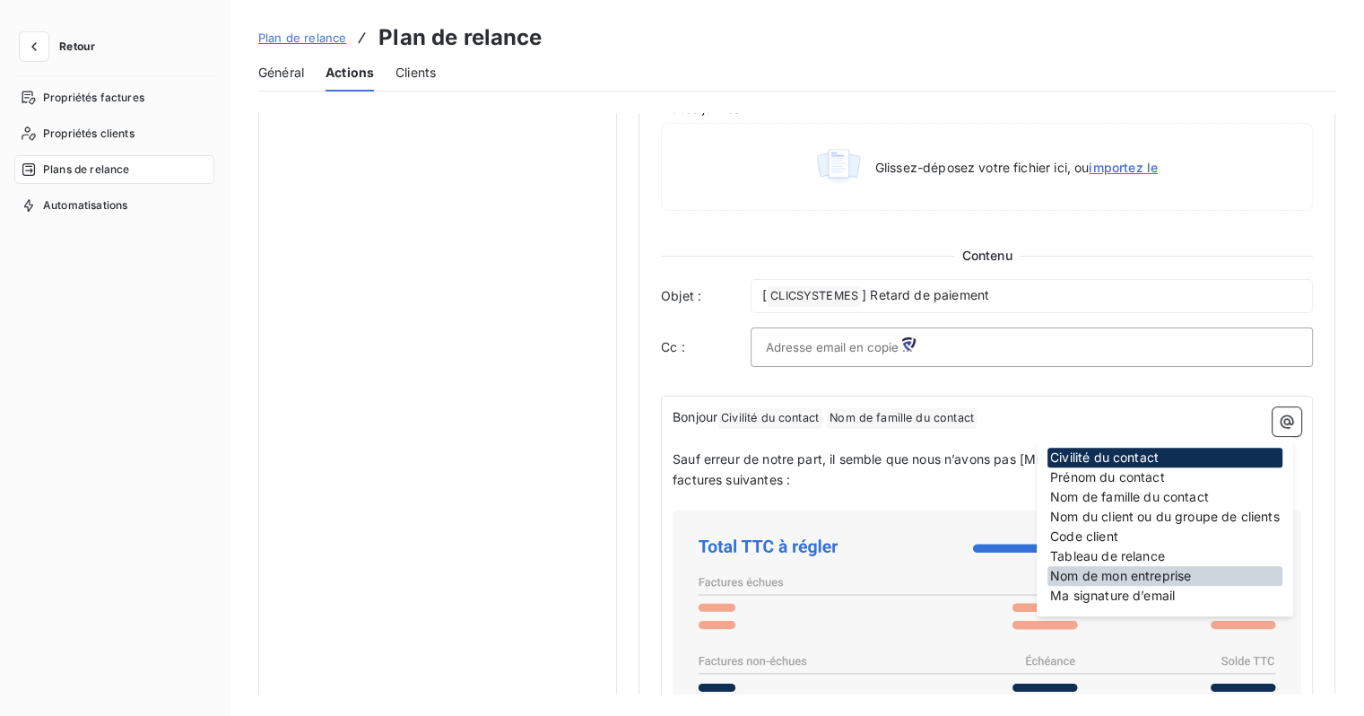
click at [1144, 578] on div "Nom de mon entreprise" at bounding box center [1164, 576] width 235 height 20
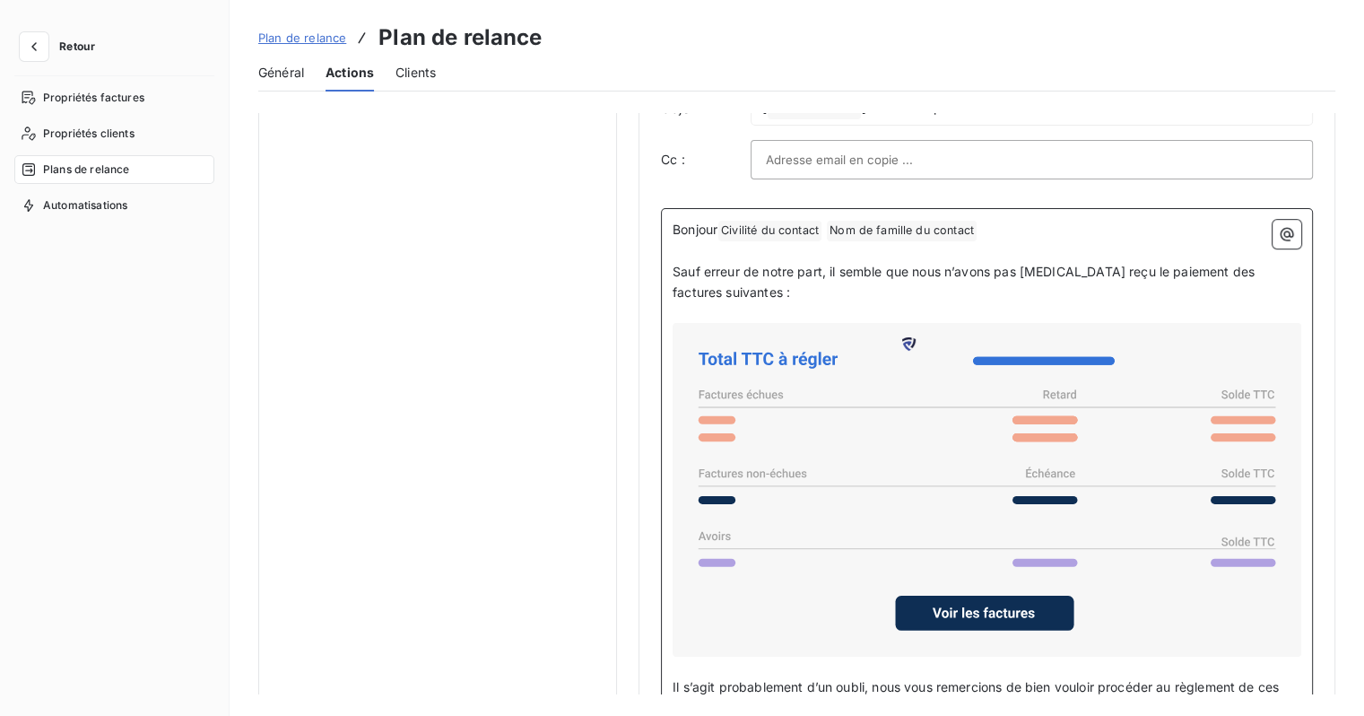
scroll to position [1298, 0]
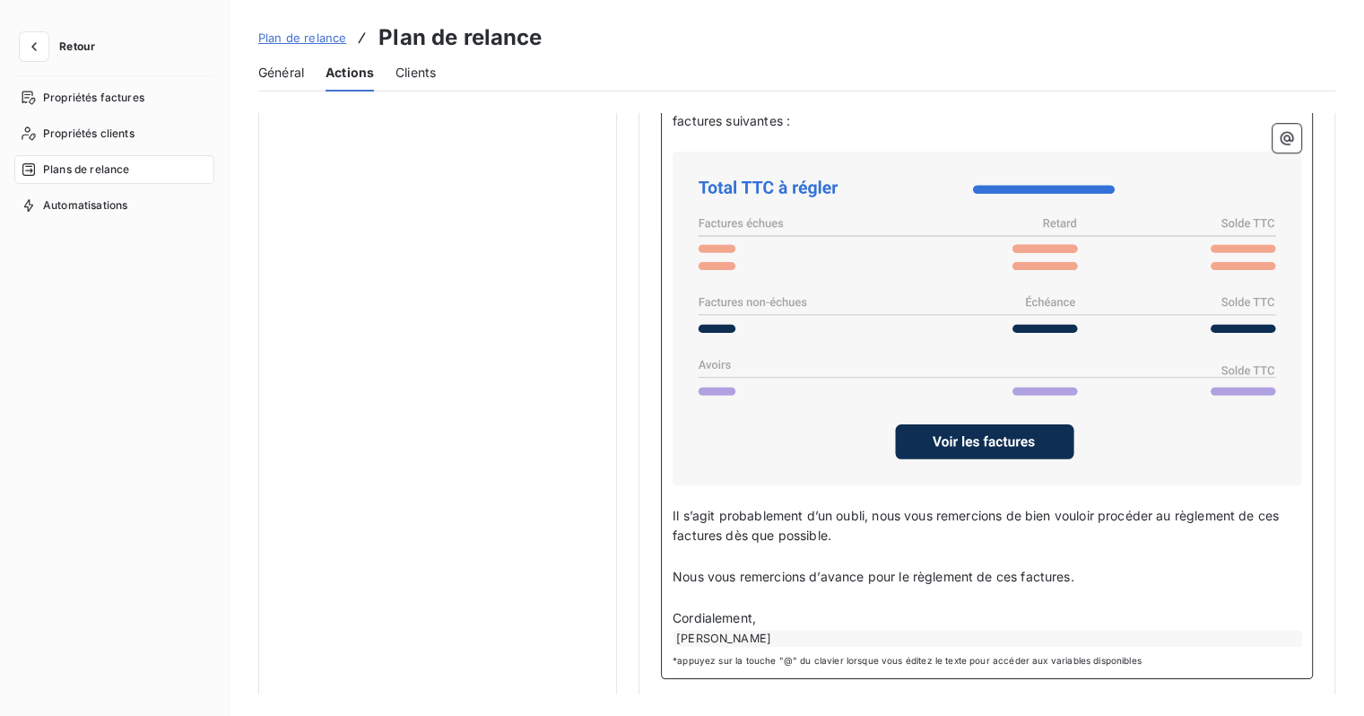
click at [828, 630] on div "Nicolas Tournaille" at bounding box center [987, 638] width 629 height 16
click at [792, 632] on div "Nicolas Tournaille" at bounding box center [987, 638] width 629 height 16
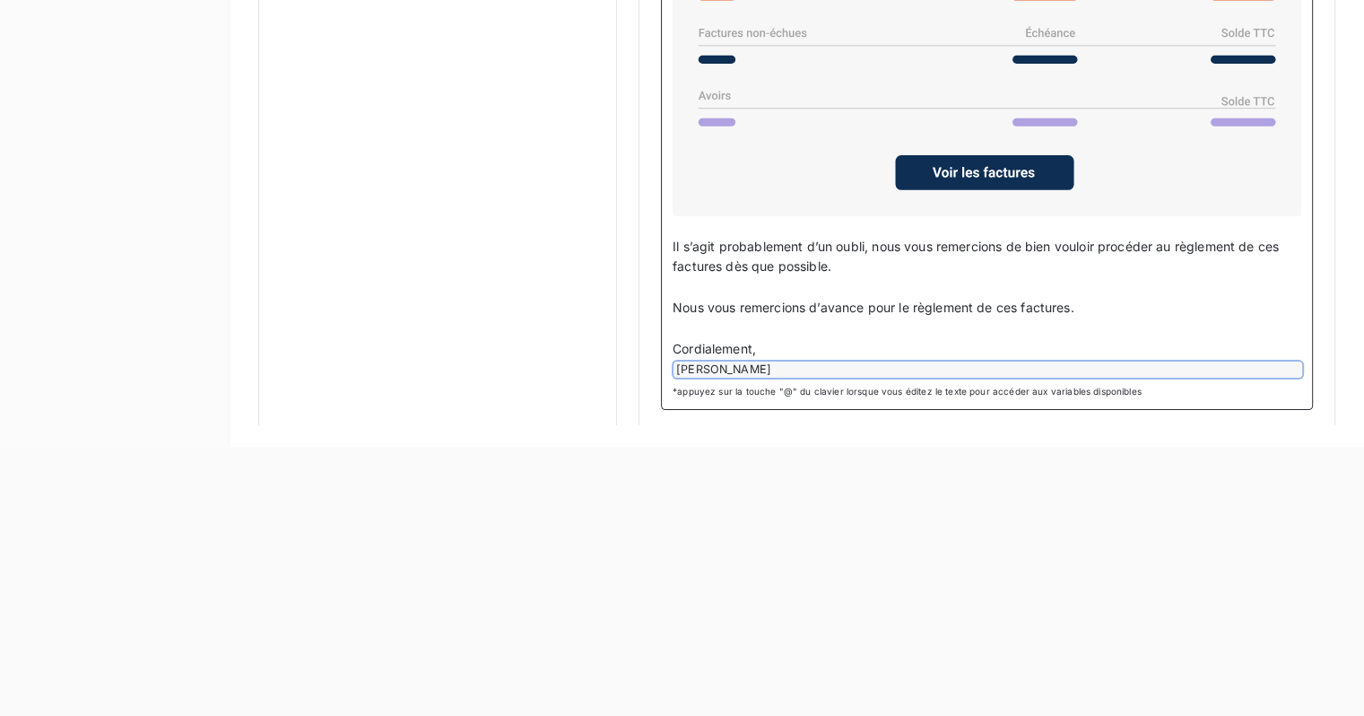
scroll to position [344, 0]
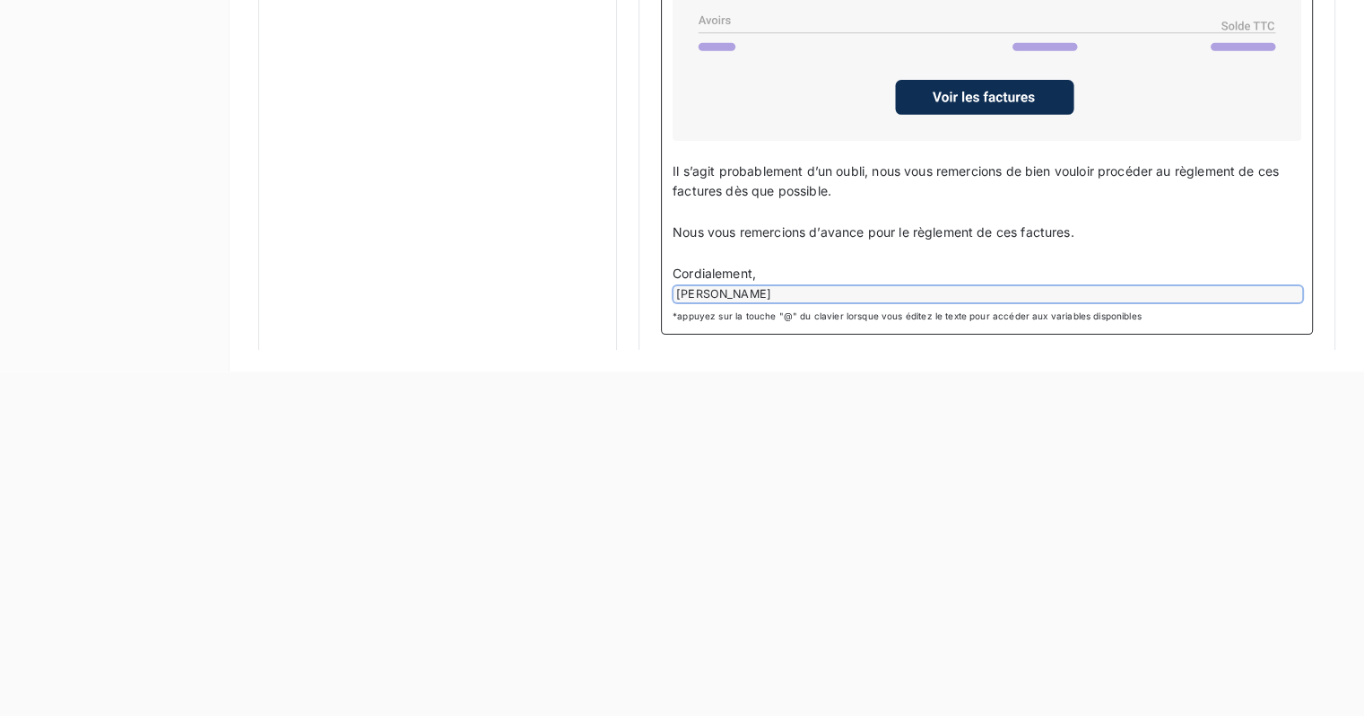
click at [751, 289] on div "Nicolas Tournaille" at bounding box center [987, 294] width 629 height 16
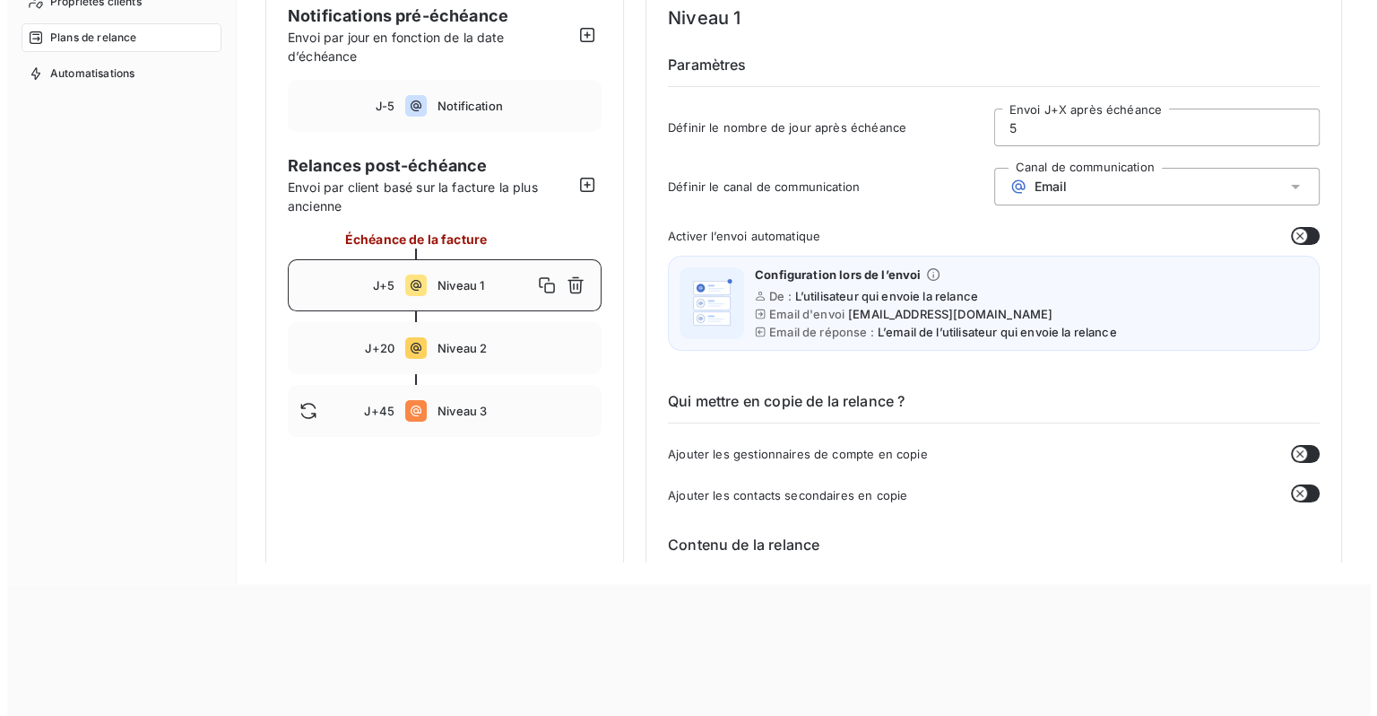
scroll to position [0, 0]
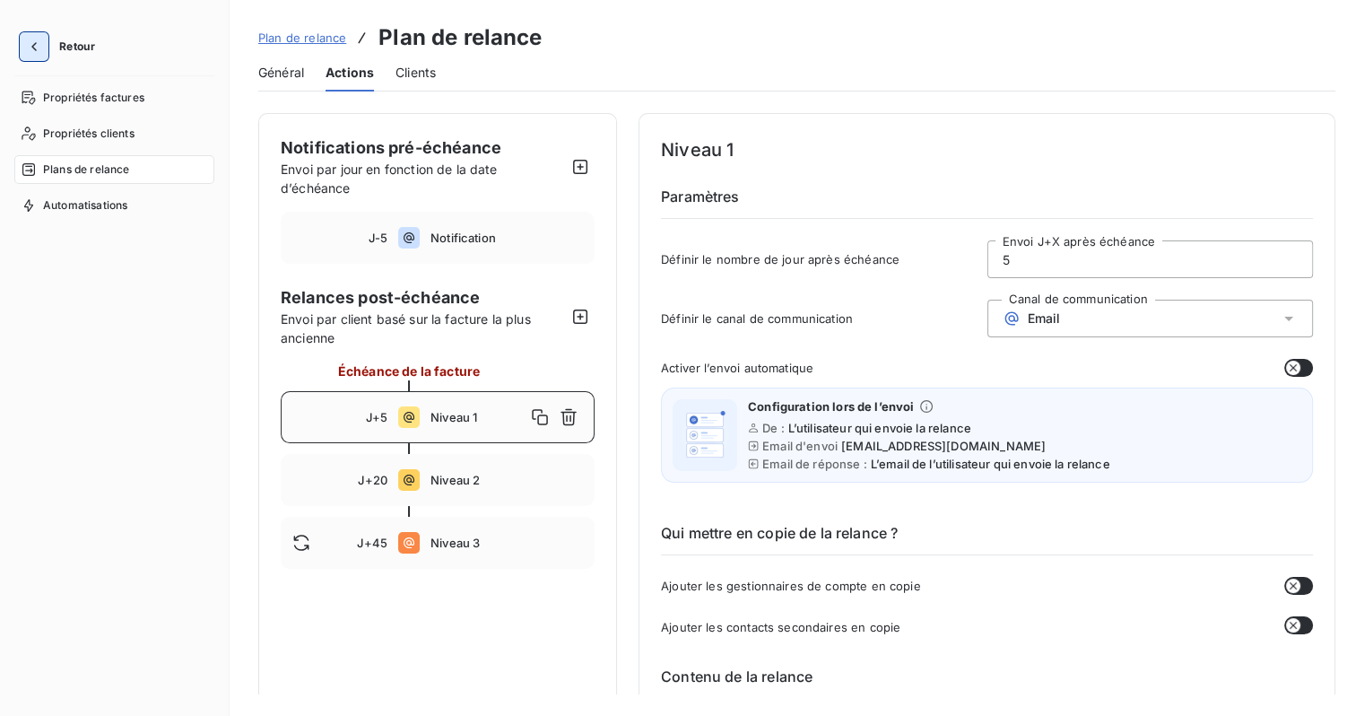
click at [39, 52] on icon "button" at bounding box center [34, 47] width 18 height 18
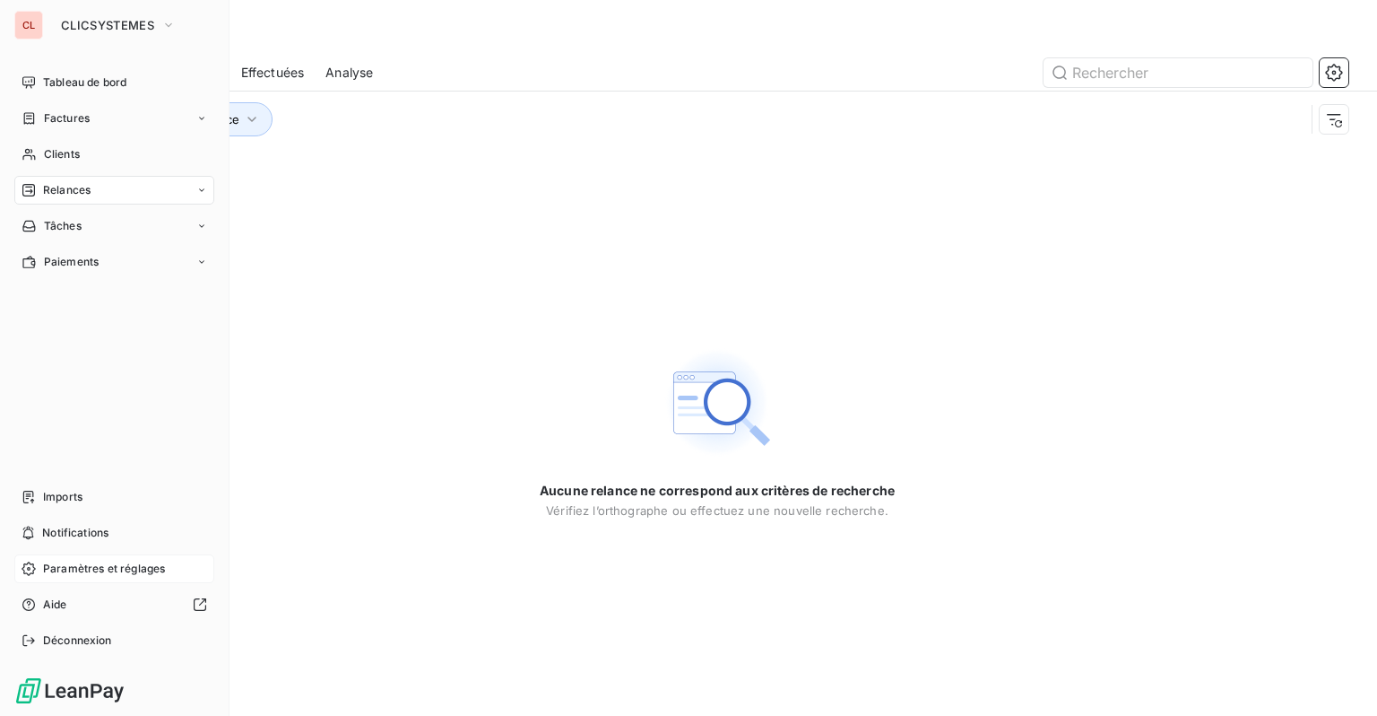
click at [88, 561] on span "Paramètres et réglages" at bounding box center [104, 568] width 122 height 16
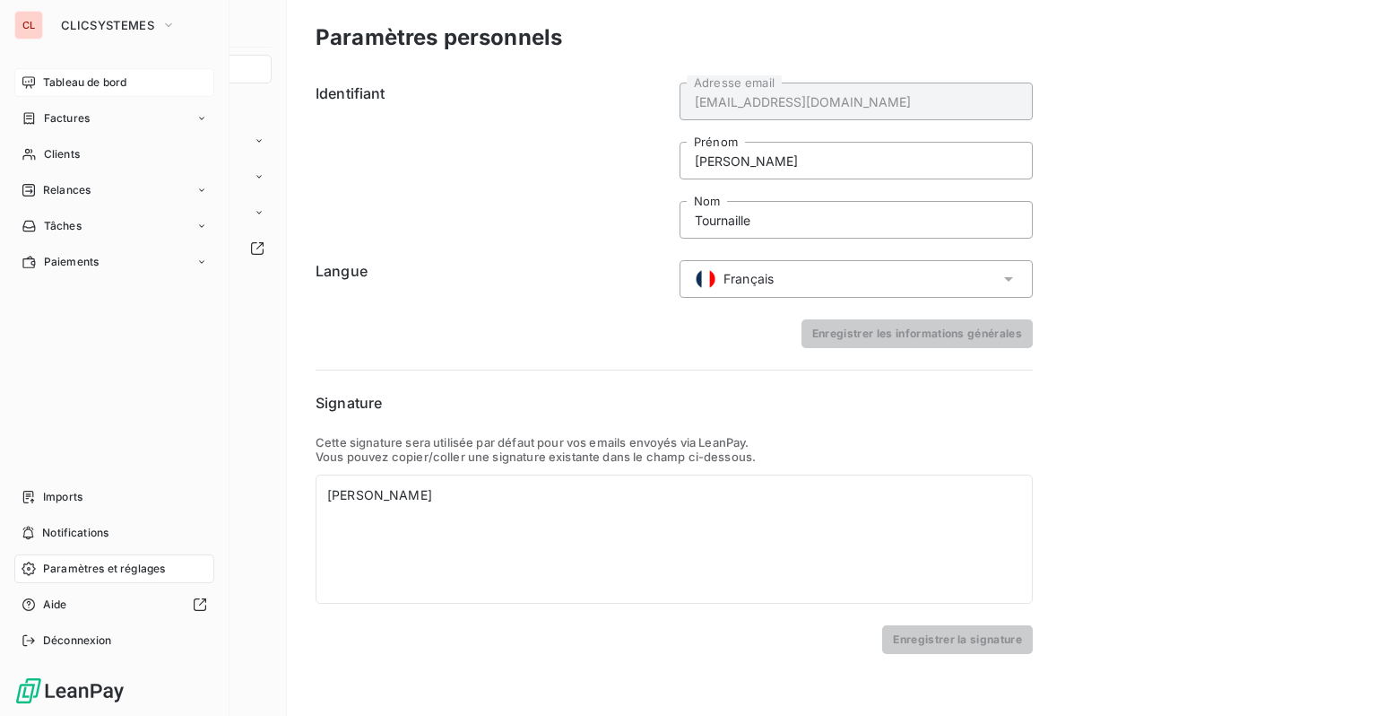
click at [93, 87] on span "Tableau de bord" at bounding box center [84, 82] width 83 height 16
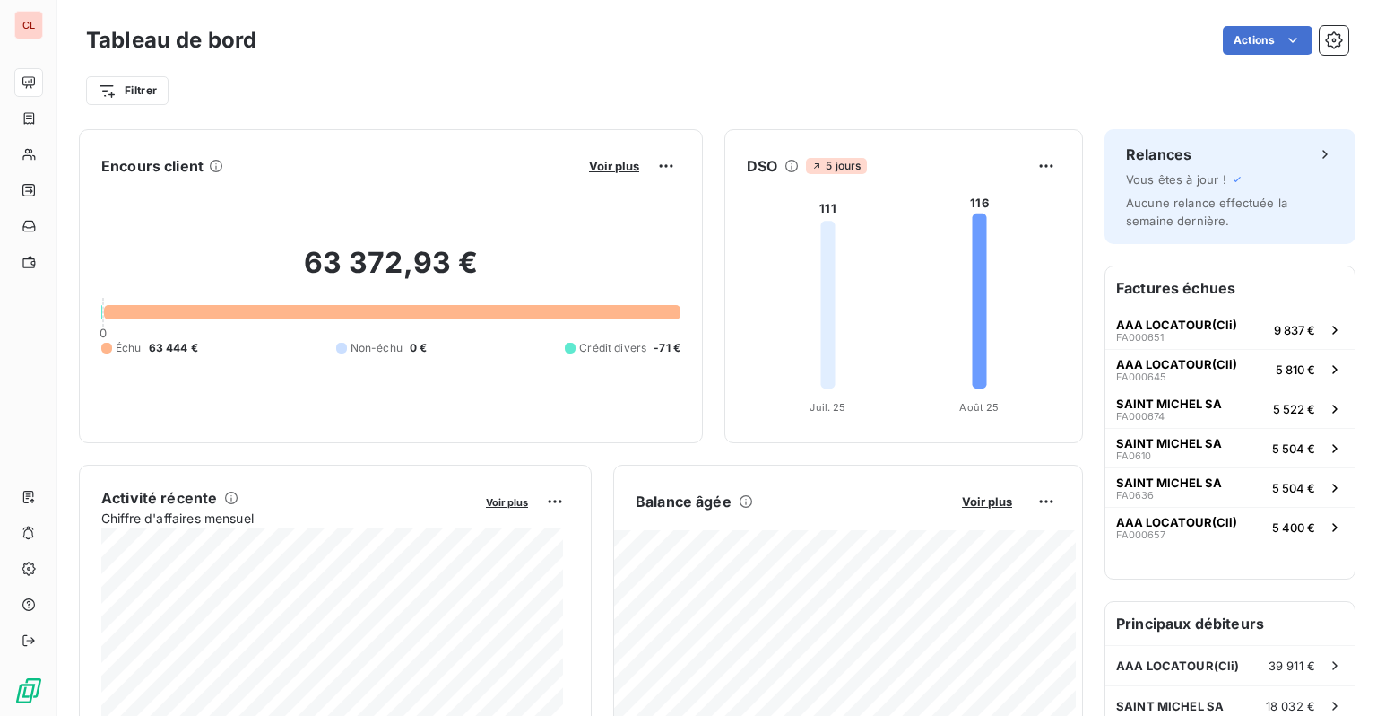
click at [660, 350] on span "-71 €" at bounding box center [667, 348] width 27 height 16
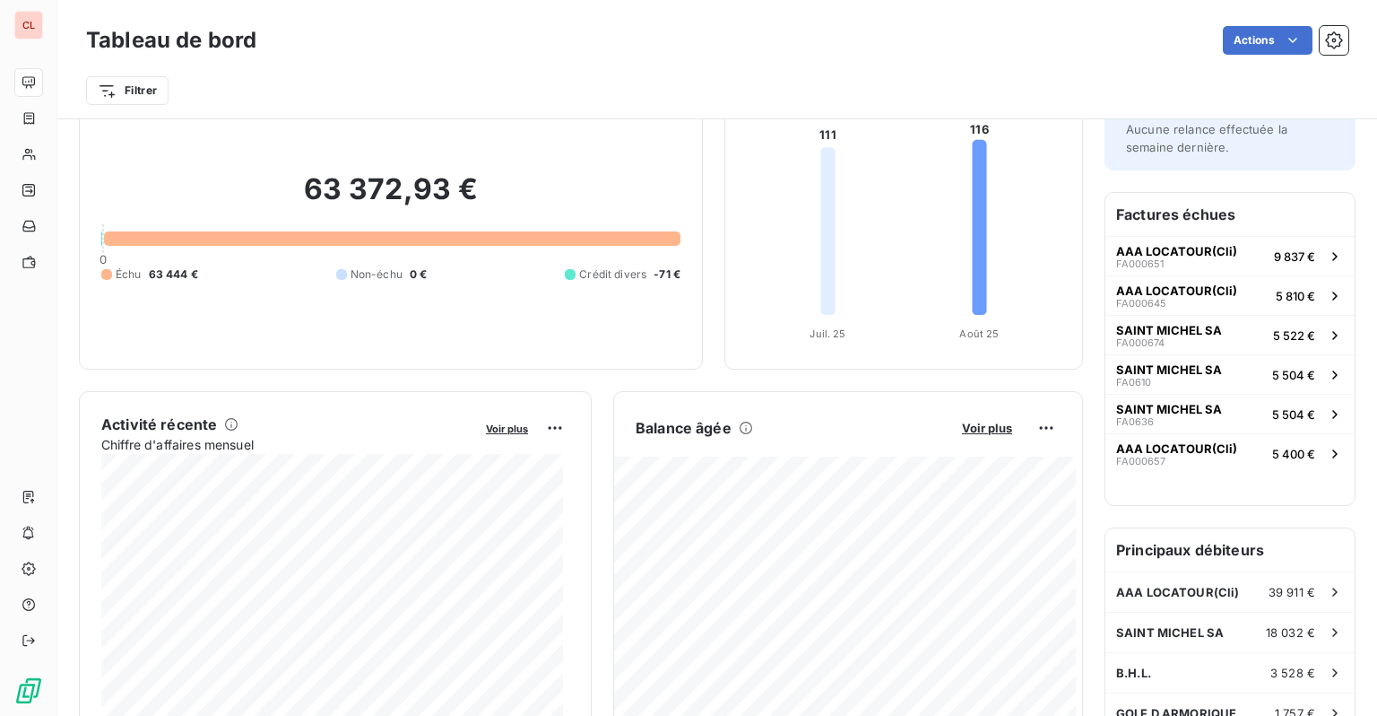
scroll to position [269, 0]
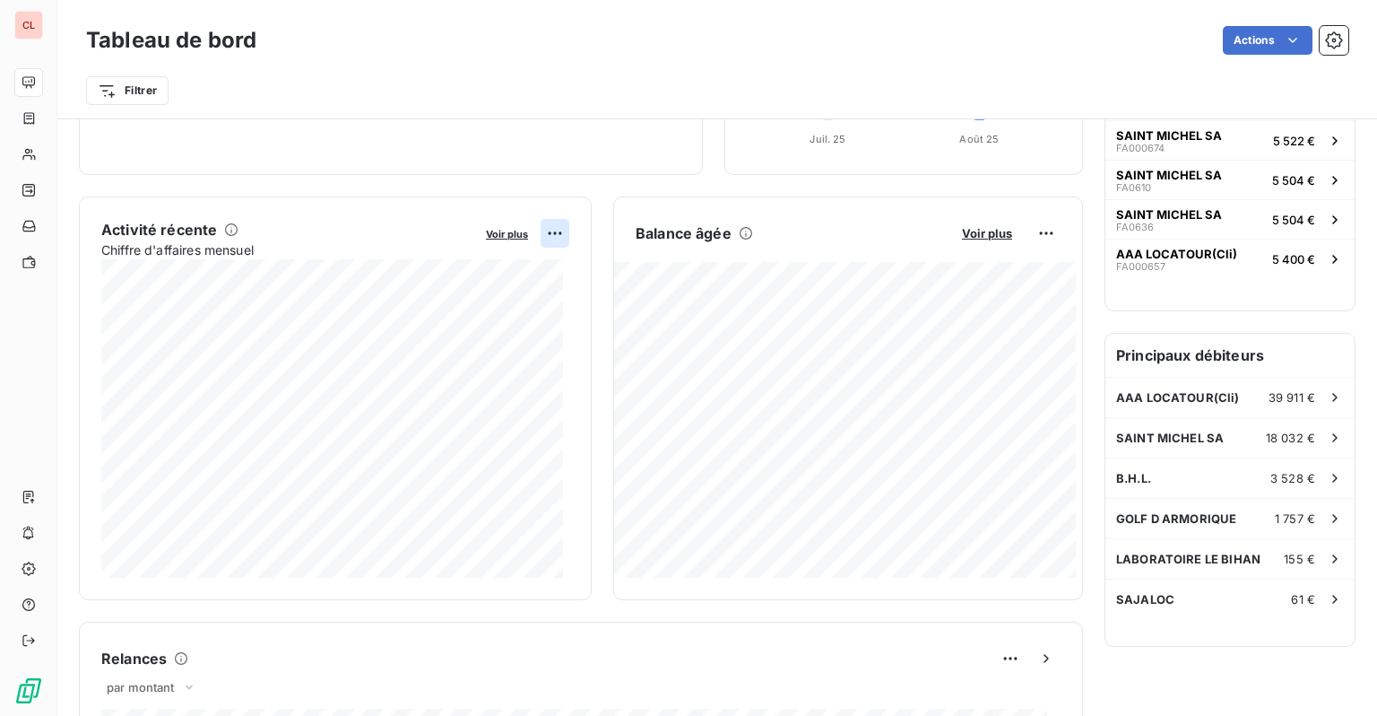
click at [549, 237] on html "CL Tableau de bord Actions Filtrer Encours client Voir plus 63 372,93 € 0 Échu …" at bounding box center [688, 358] width 1377 height 716
click at [548, 230] on html "CL Tableau de bord Actions Filtrer Encours client Voir plus 63 372,93 € 0 Échu …" at bounding box center [688, 358] width 1377 height 716
click at [986, 233] on span "Voir plus" at bounding box center [987, 233] width 50 height 14
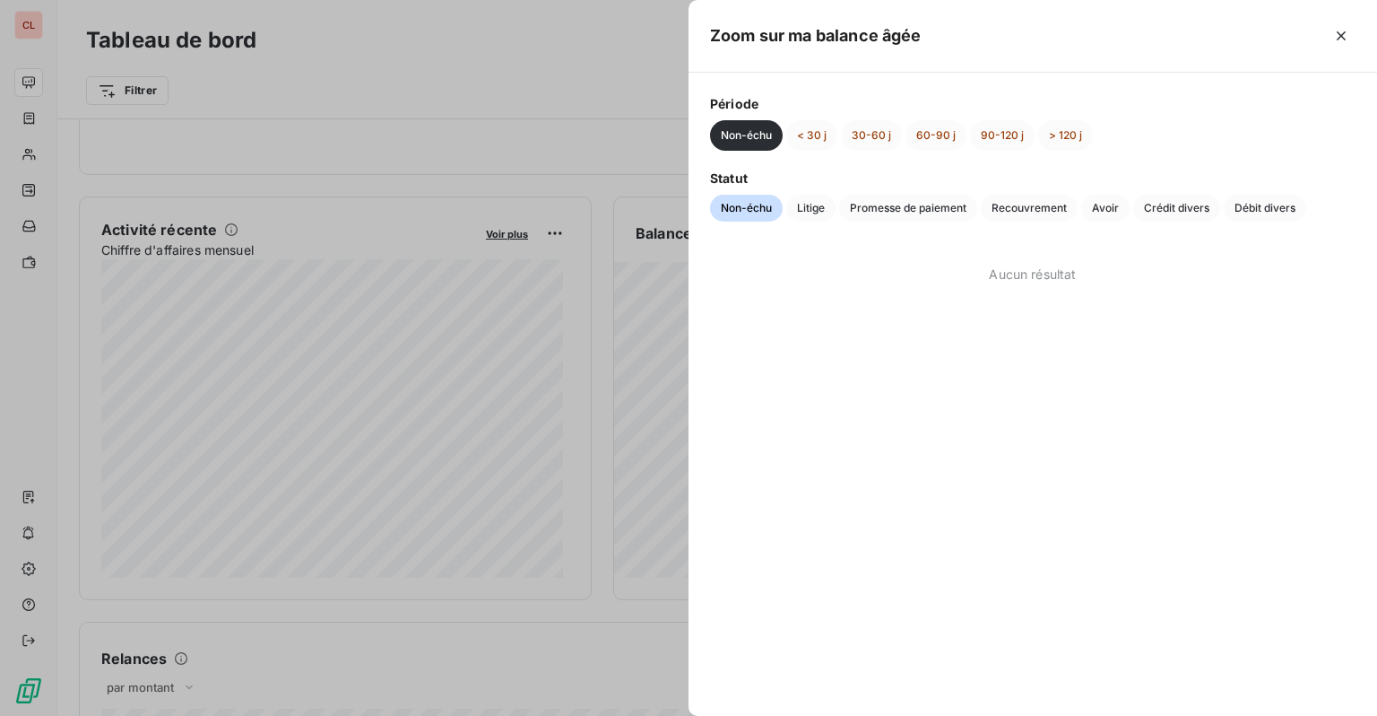
click at [769, 135] on button "Non-échu" at bounding box center [746, 135] width 73 height 30
click at [1339, 43] on icon "button" at bounding box center [1342, 36] width 18 height 18
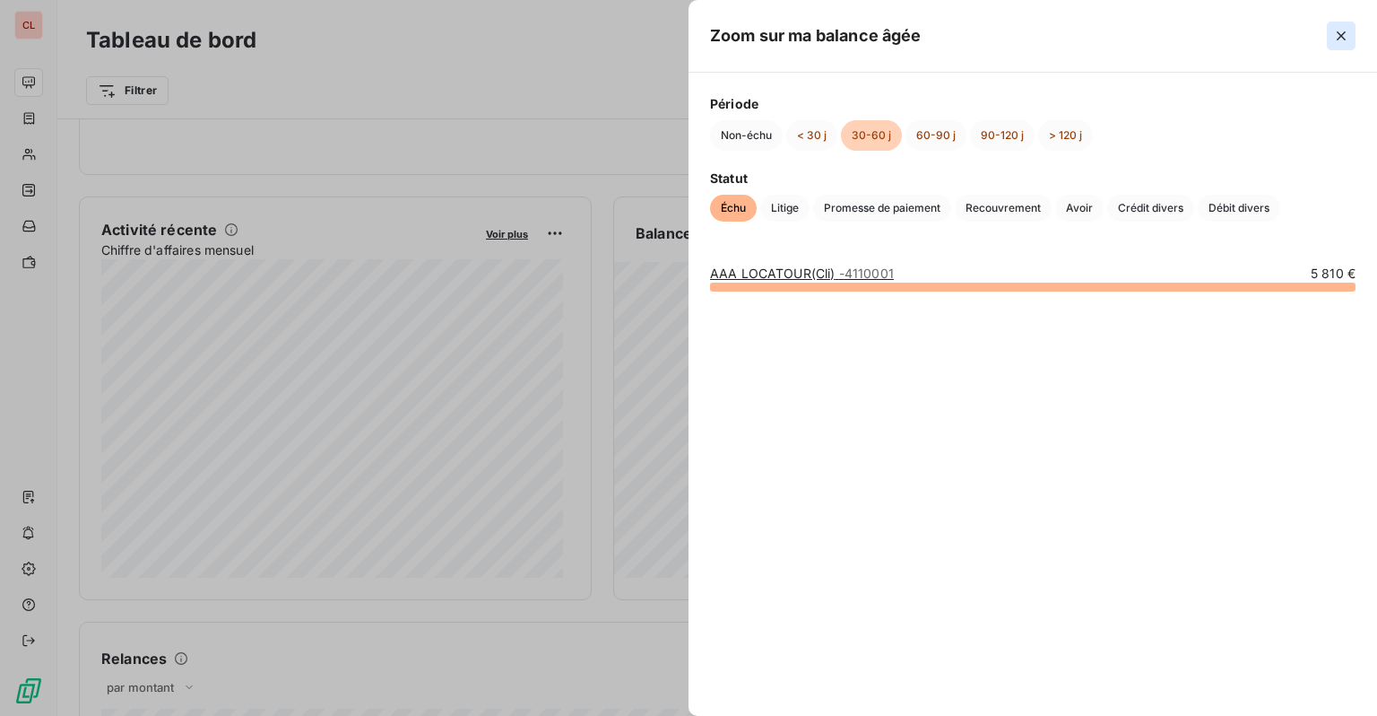
click at [1347, 30] on icon "button" at bounding box center [1342, 36] width 18 height 18
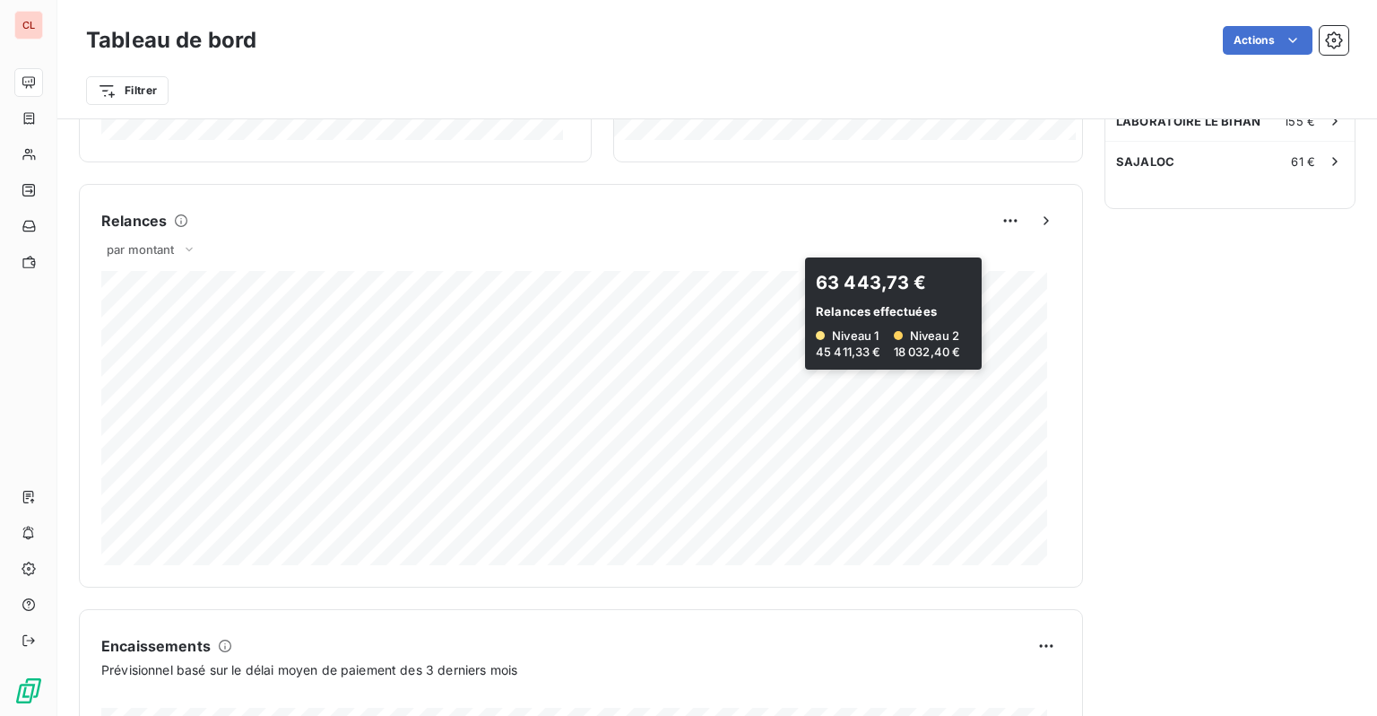
scroll to position [631, 0]
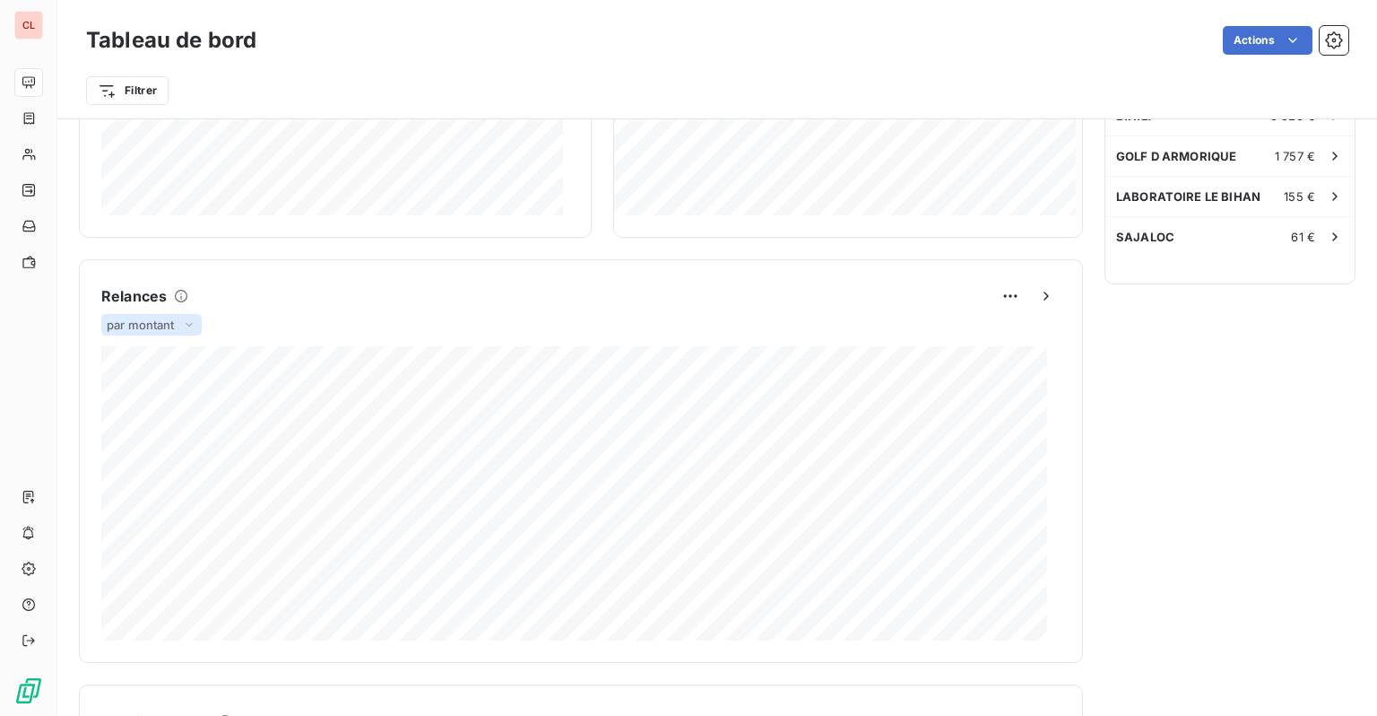
click at [143, 318] on span "par montant" at bounding box center [141, 324] width 68 height 14
click at [159, 399] on li "par volume" at bounding box center [162, 394] width 115 height 32
click at [157, 329] on span "par volume" at bounding box center [139, 324] width 64 height 14
click at [152, 347] on li "par montant" at bounding box center [162, 359] width 115 height 32
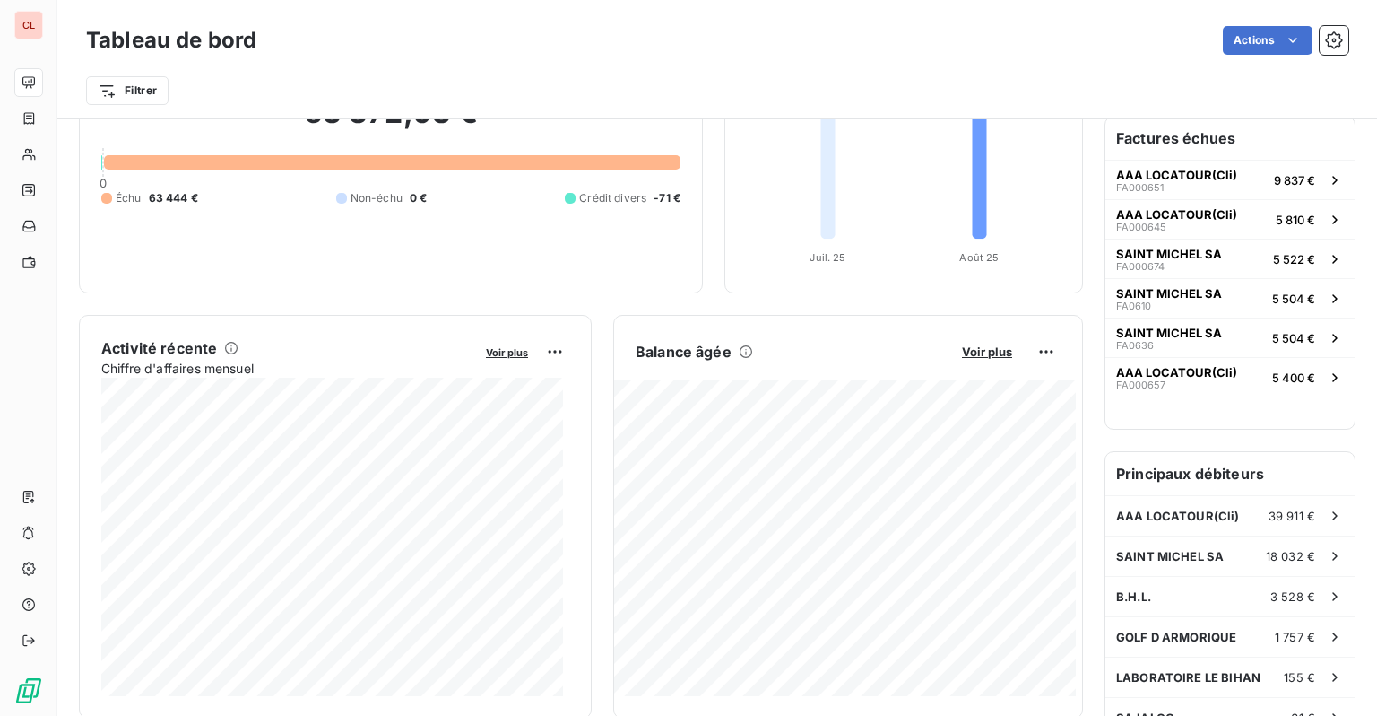
scroll to position [135, 0]
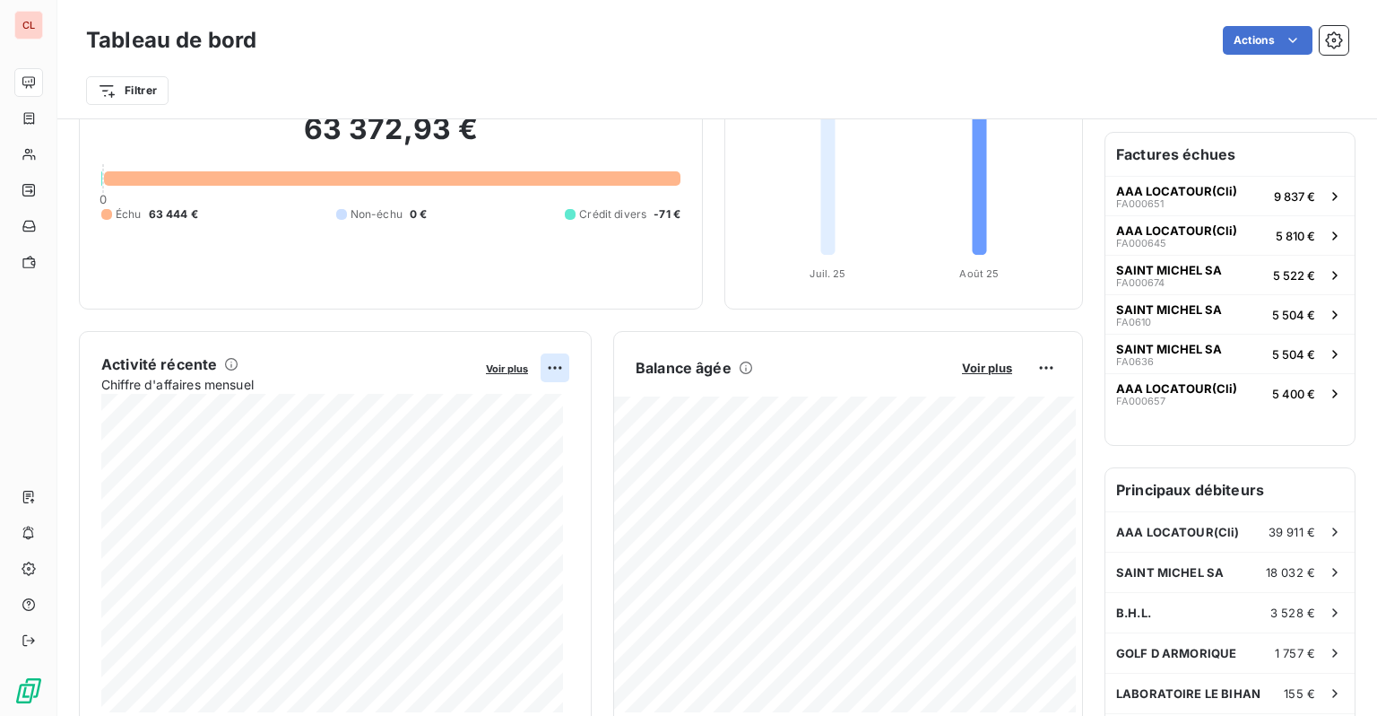
click at [542, 370] on html "CL Tableau de bord Actions Filtrer Encours client Voir plus 63 372,93 € 0 Échu …" at bounding box center [688, 358] width 1377 height 716
click at [549, 361] on html "CL Tableau de bord Actions Filtrer Encours client Voir plus 63 372,93 € 0 Échu …" at bounding box center [688, 358] width 1377 height 716
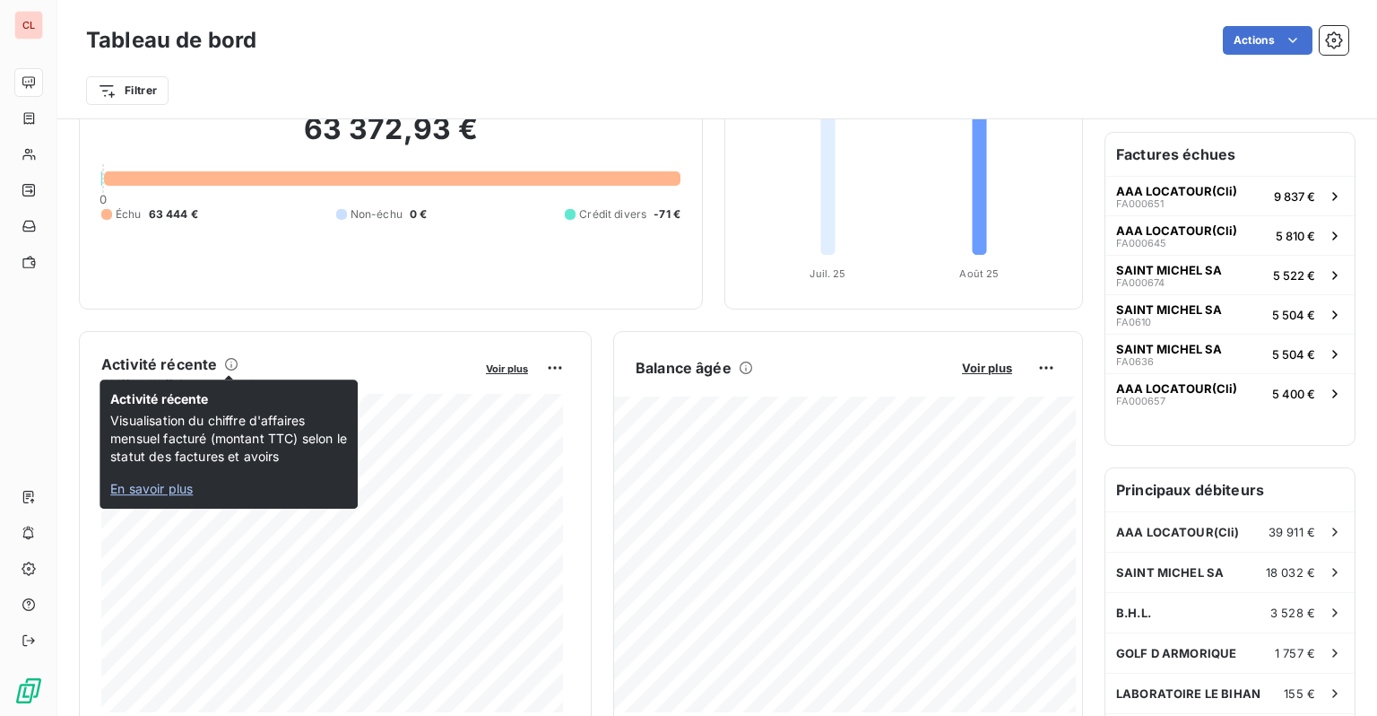
click at [157, 491] on span "En savoir plus" at bounding box center [151, 488] width 83 height 15
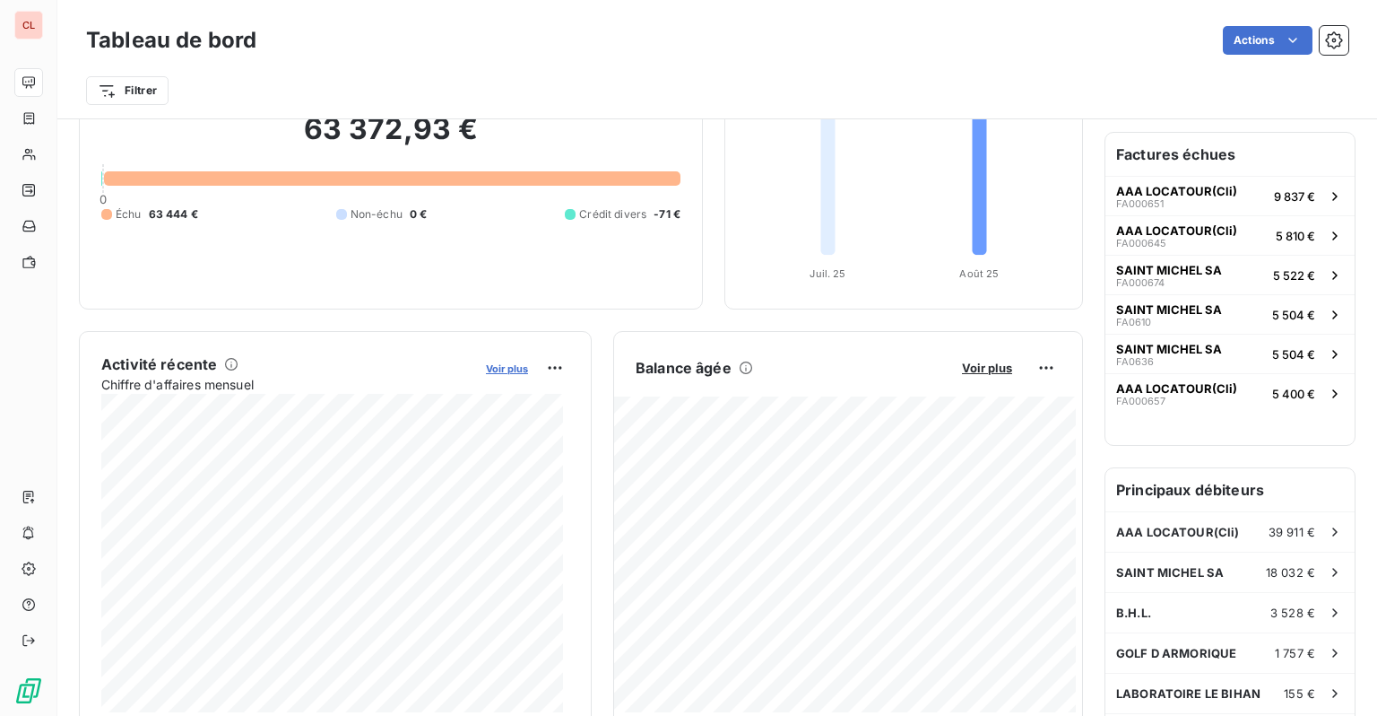
click at [486, 367] on span "Voir plus" at bounding box center [507, 368] width 42 height 13
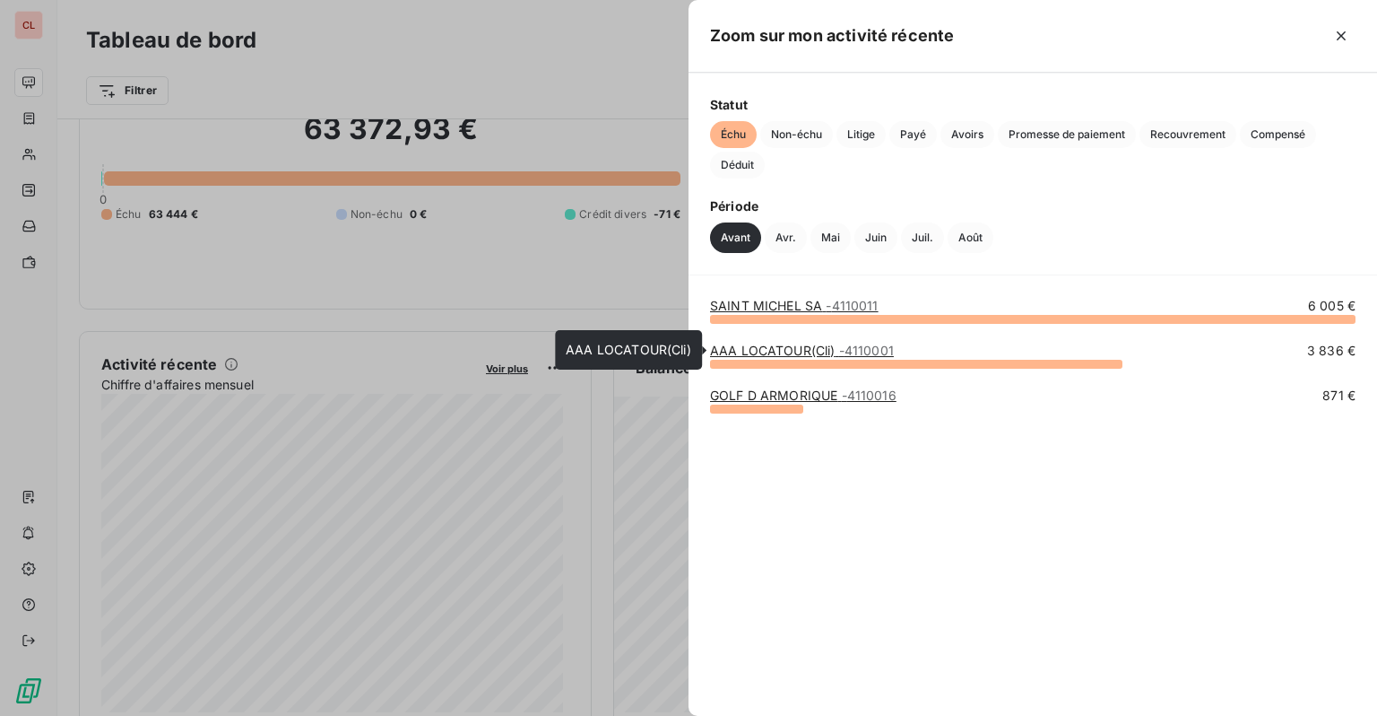
click at [797, 358] on div "AAA LOCATOUR(Cli) - 4110001" at bounding box center [802, 351] width 184 height 18
click at [782, 355] on link "AAA LOCATOUR(Cli) - 4110001" at bounding box center [802, 350] width 184 height 15
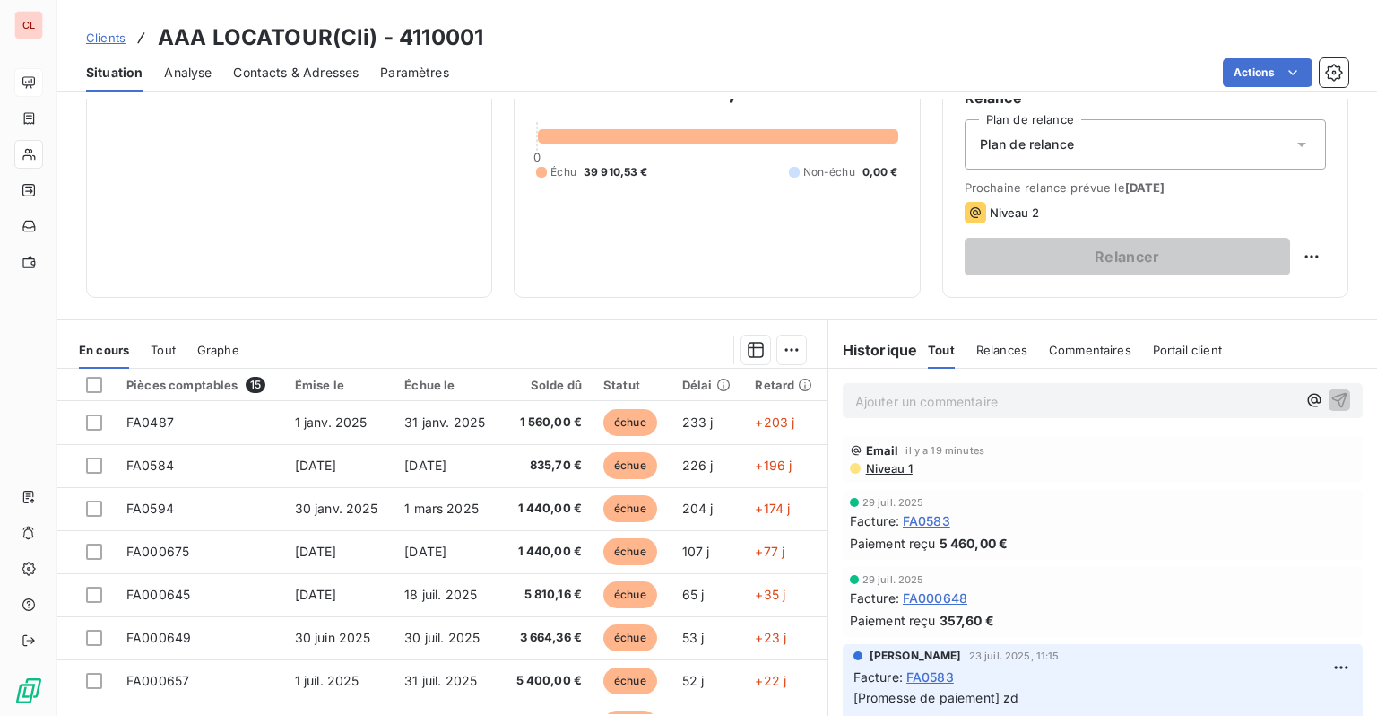
scroll to position [230, 0]
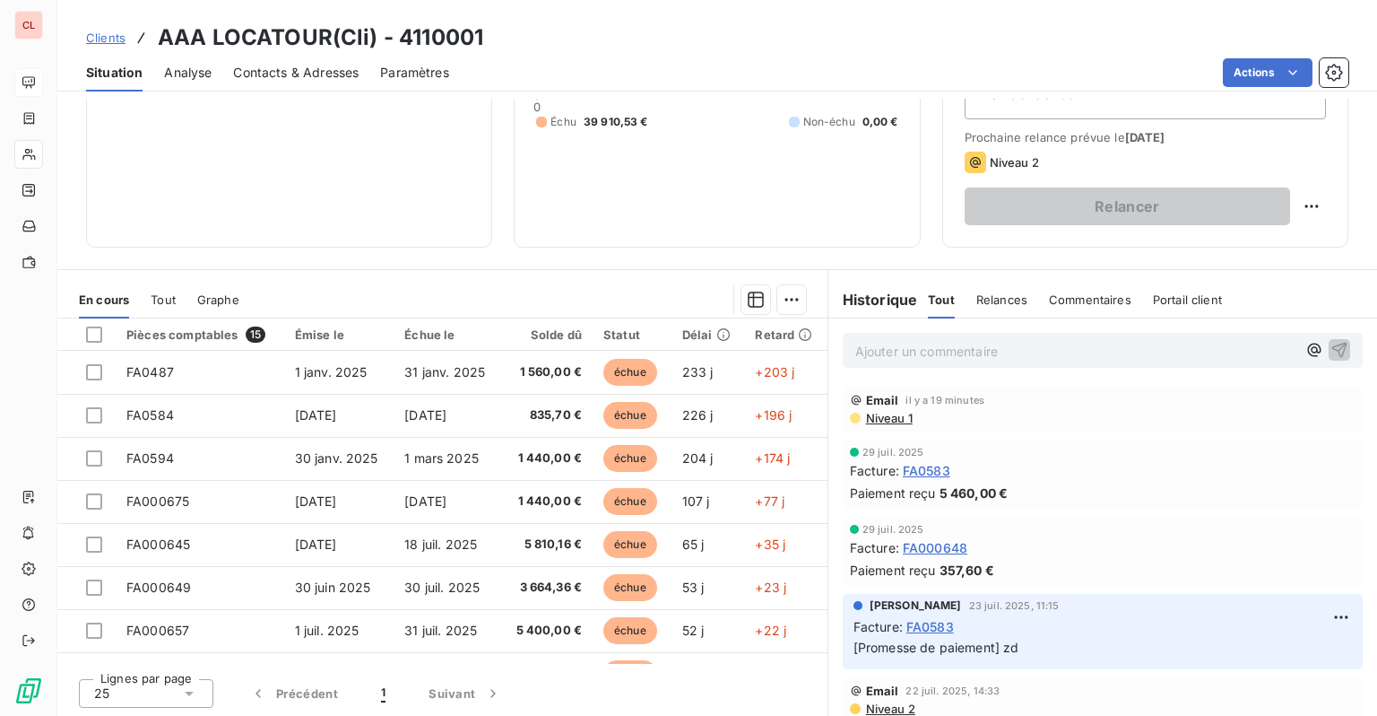
click at [958, 296] on div "Tout Relances Commentaires Portail client" at bounding box center [1075, 300] width 294 height 38
click at [986, 296] on span "Relances" at bounding box center [1002, 299] width 51 height 14
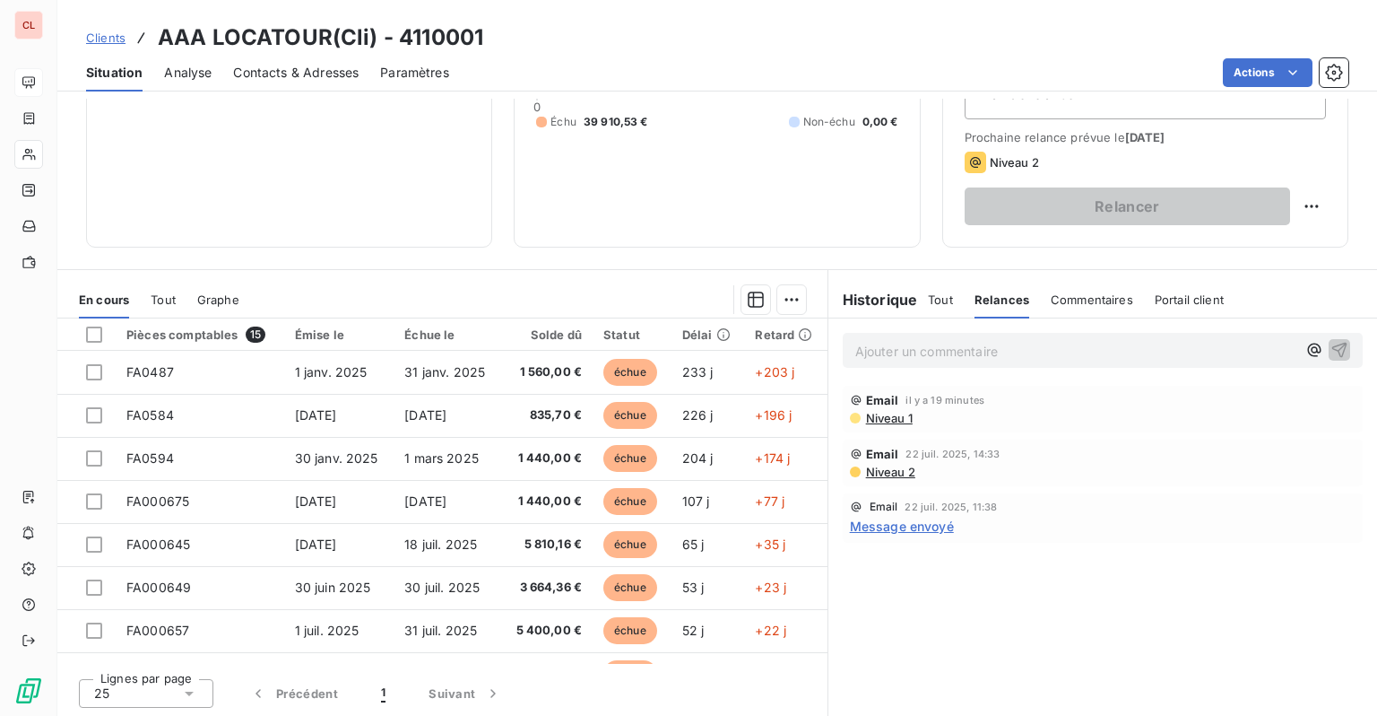
click at [944, 296] on div "Tout Relances Commentaires Portail client" at bounding box center [1076, 300] width 296 height 38
click at [929, 297] on span "Tout" at bounding box center [940, 299] width 25 height 14
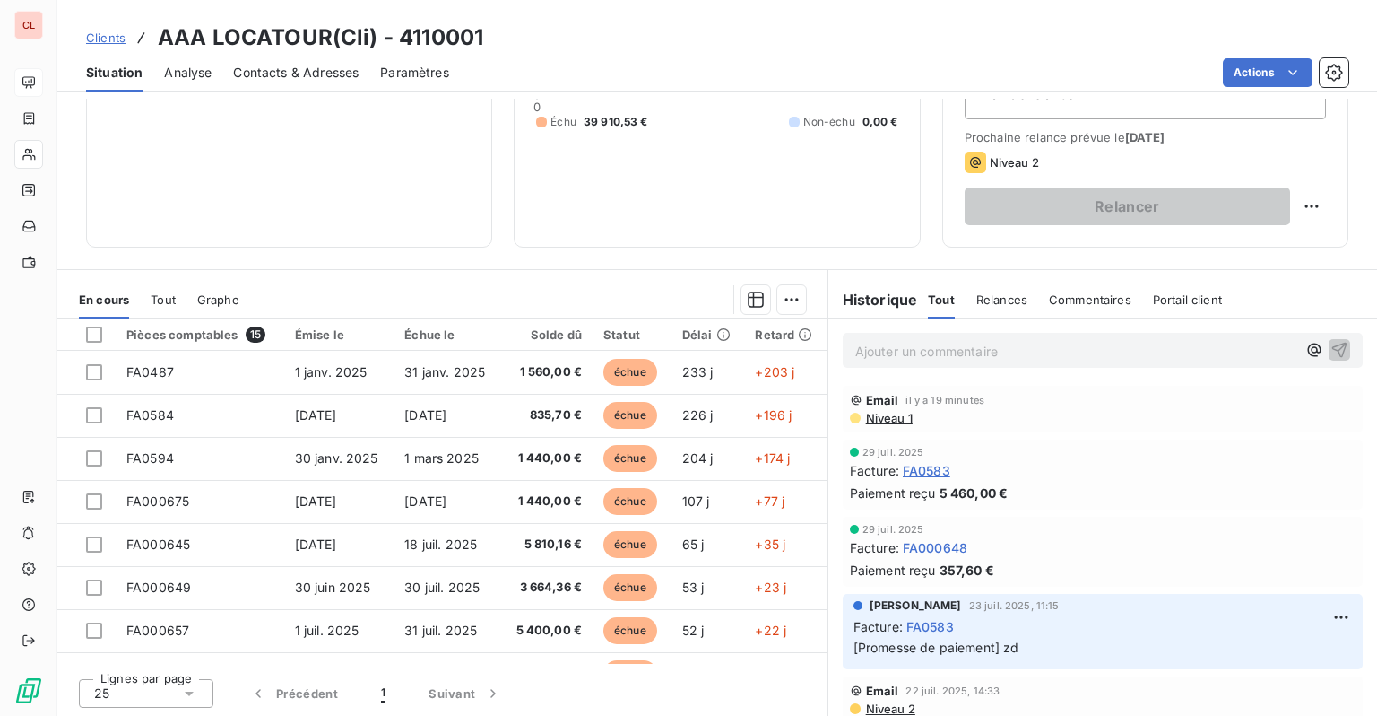
click at [1164, 297] on span "Portail client" at bounding box center [1187, 299] width 69 height 14
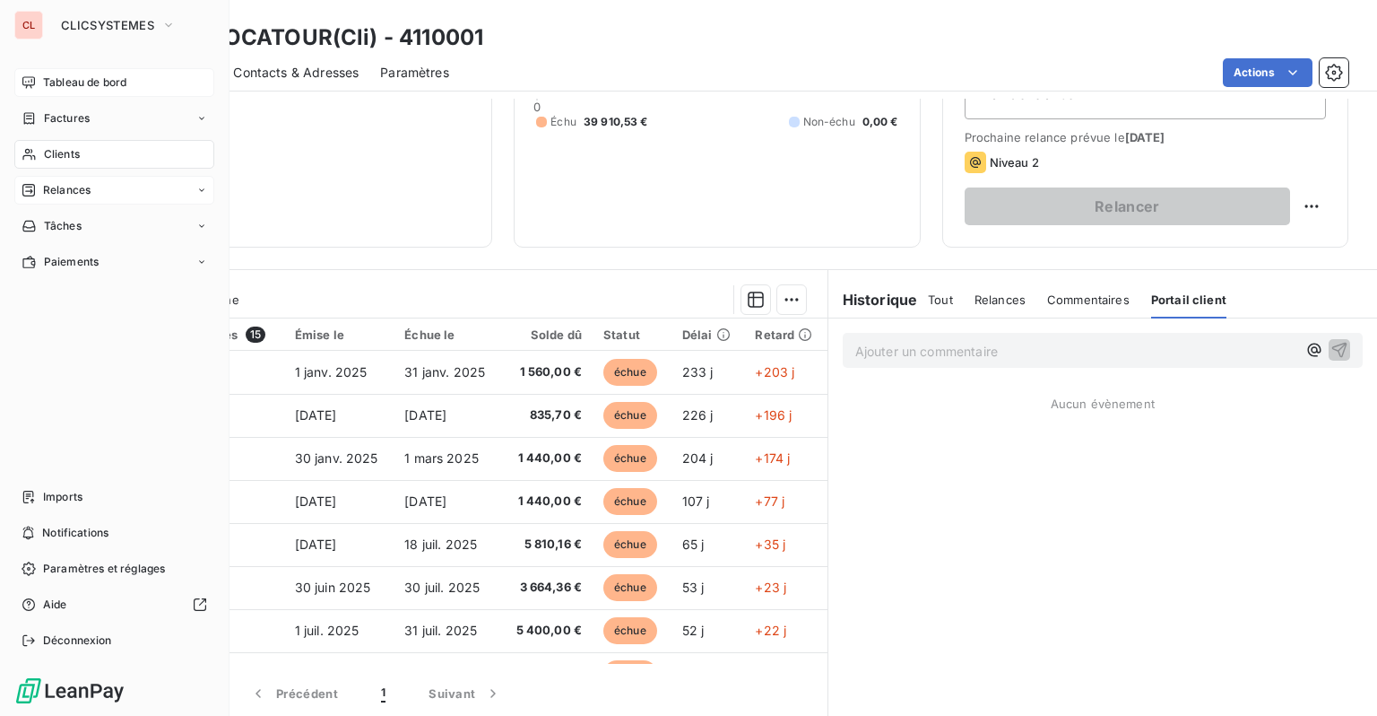
click at [58, 183] on span "Relances" at bounding box center [67, 190] width 48 height 16
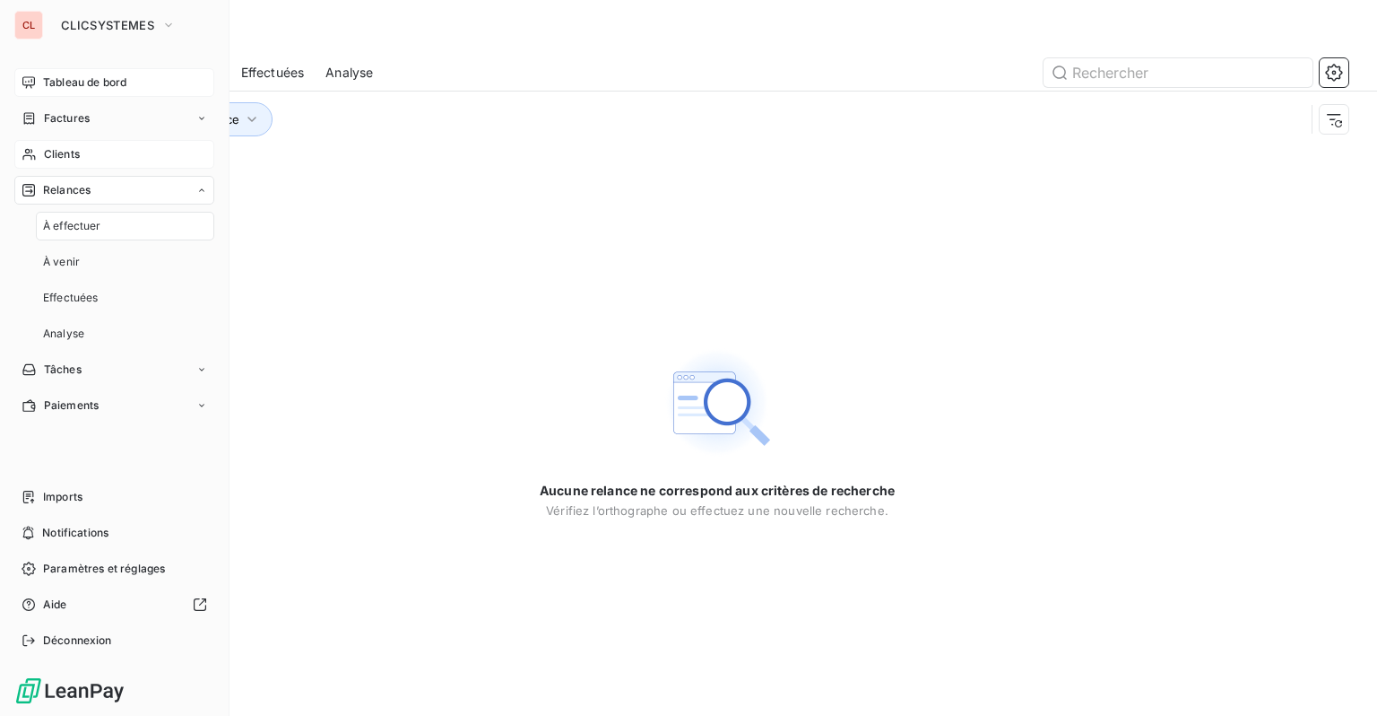
click at [55, 153] on span "Clients" at bounding box center [62, 154] width 36 height 16
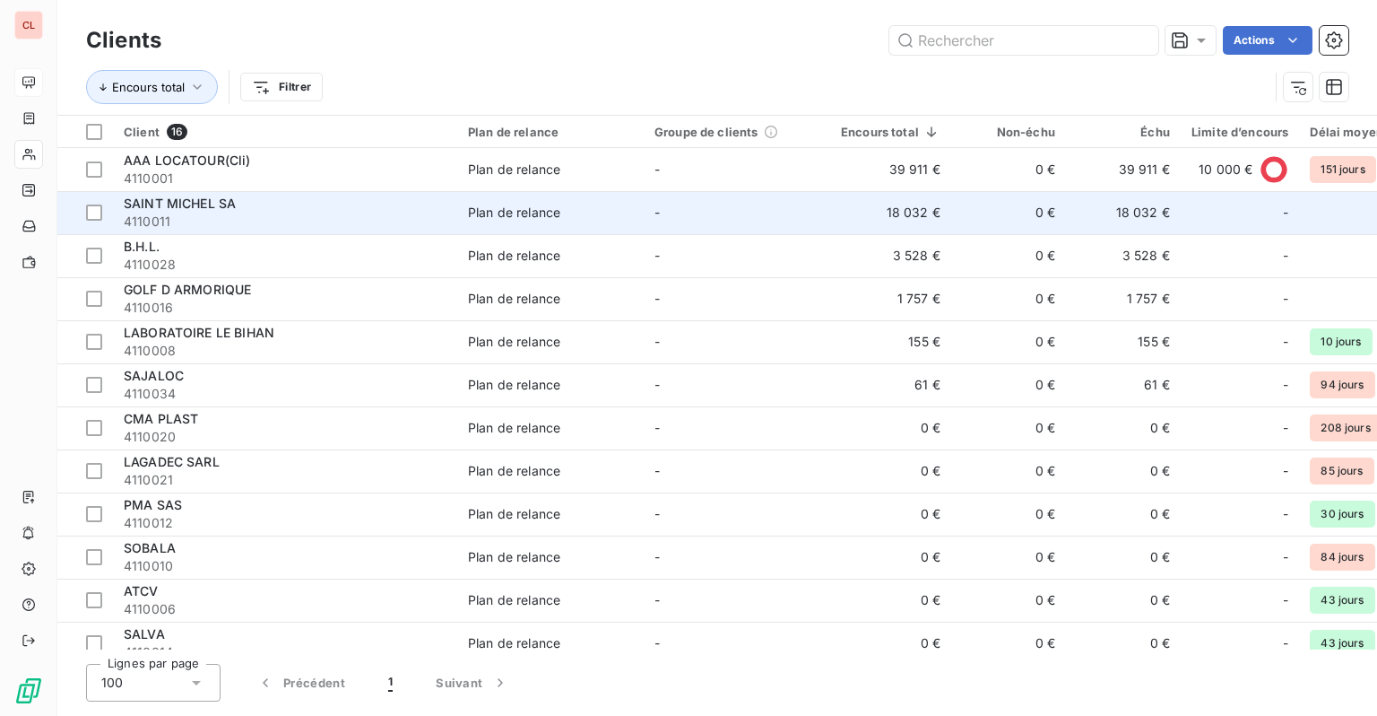
click at [259, 206] on div "SAINT MICHEL SA" at bounding box center [285, 204] width 323 height 18
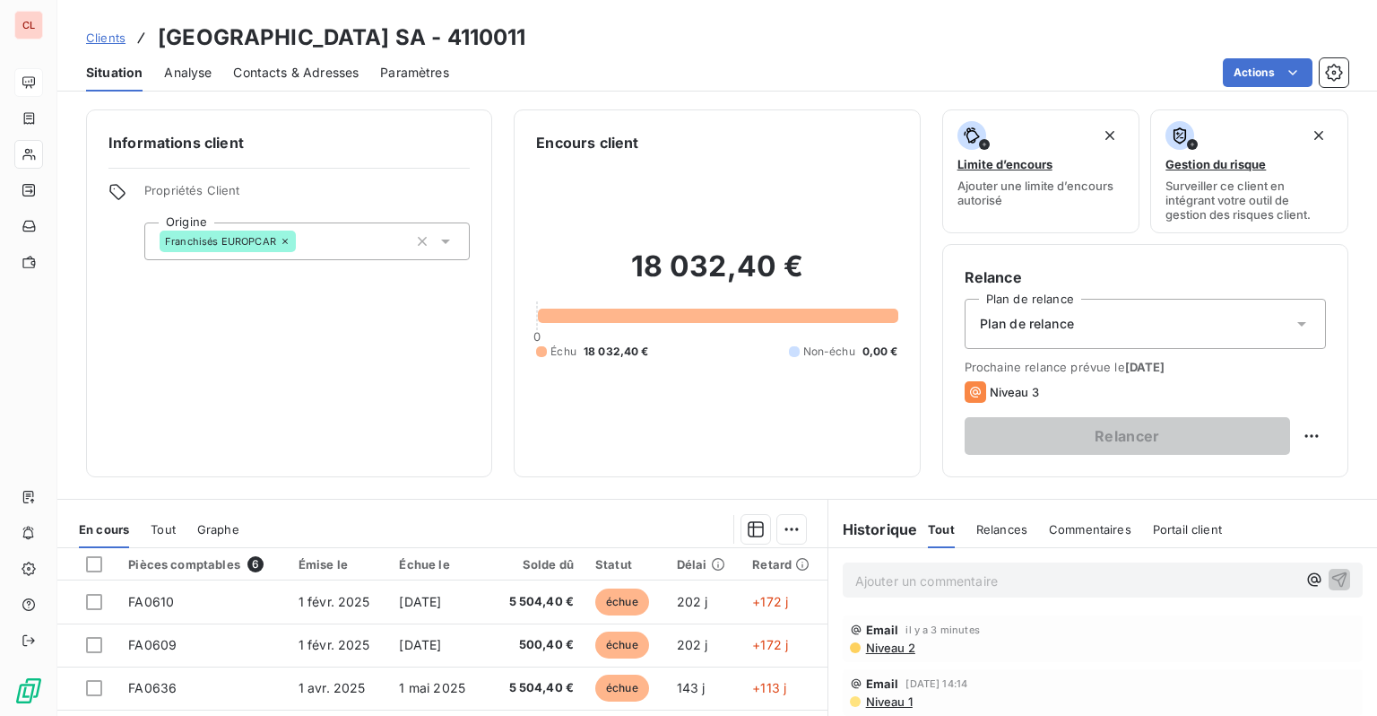
scroll to position [230, 0]
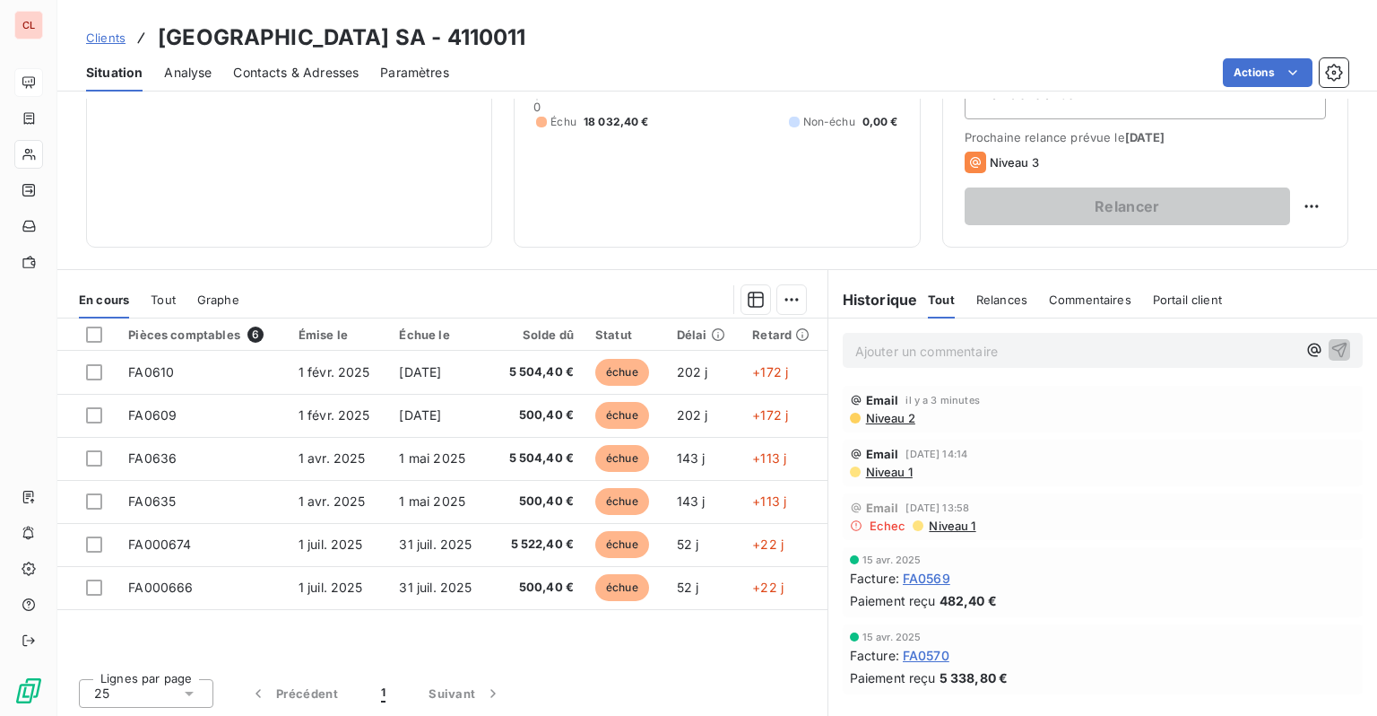
click at [1000, 300] on span "Relances" at bounding box center [1002, 299] width 51 height 14
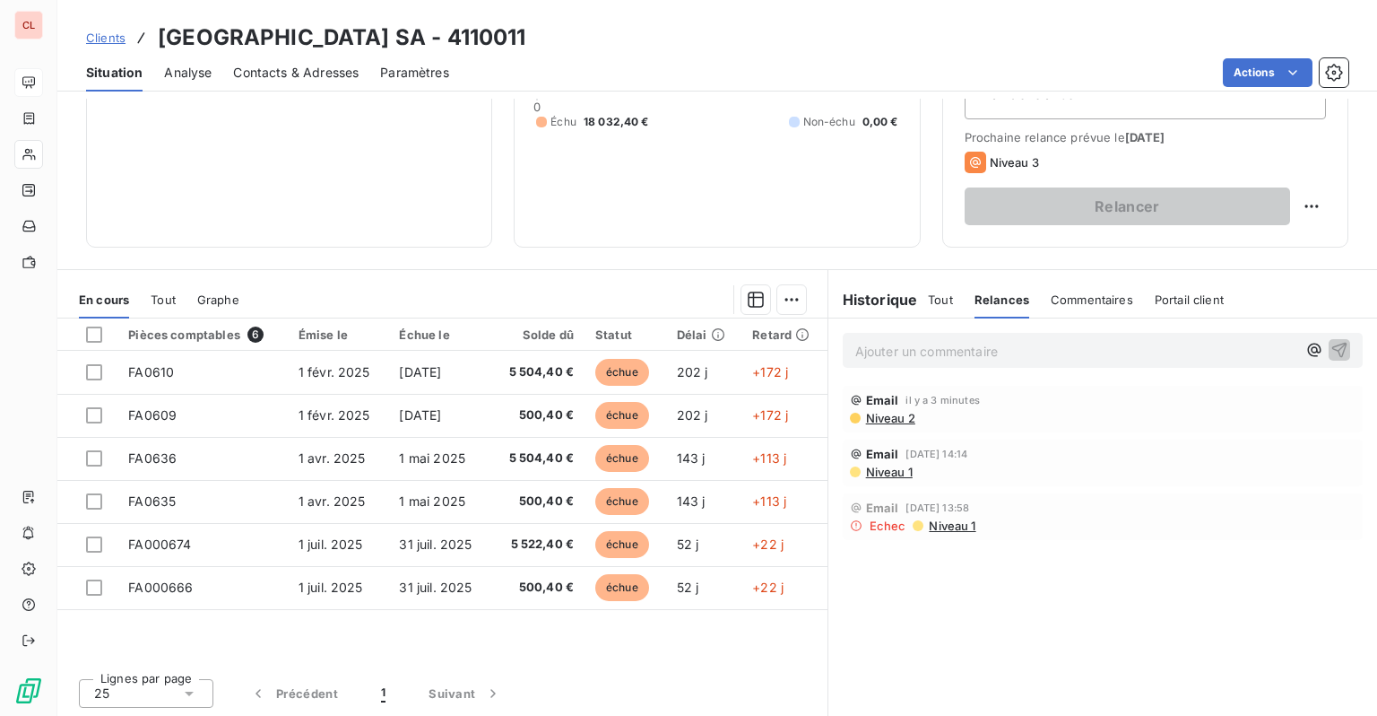
click at [1058, 296] on span "Commentaires" at bounding box center [1092, 299] width 83 height 14
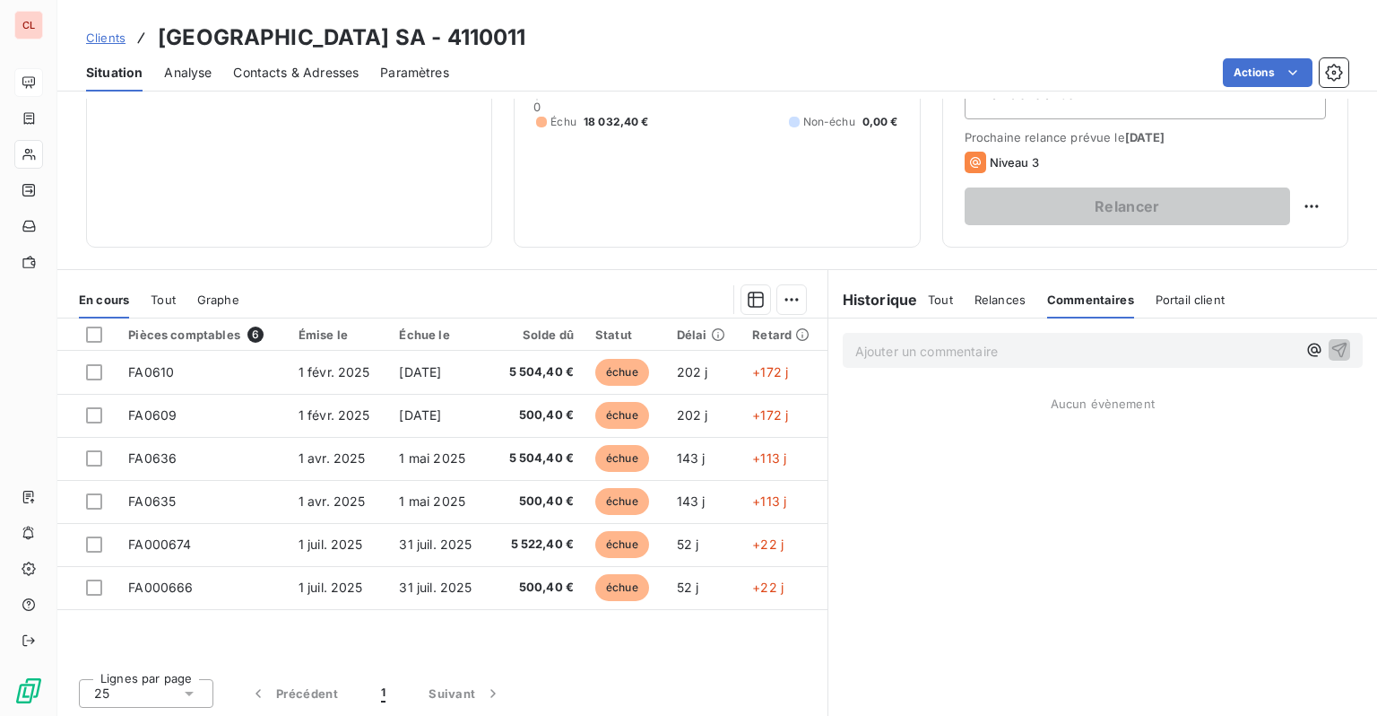
click at [1156, 292] on span "Portail client" at bounding box center [1190, 299] width 69 height 14
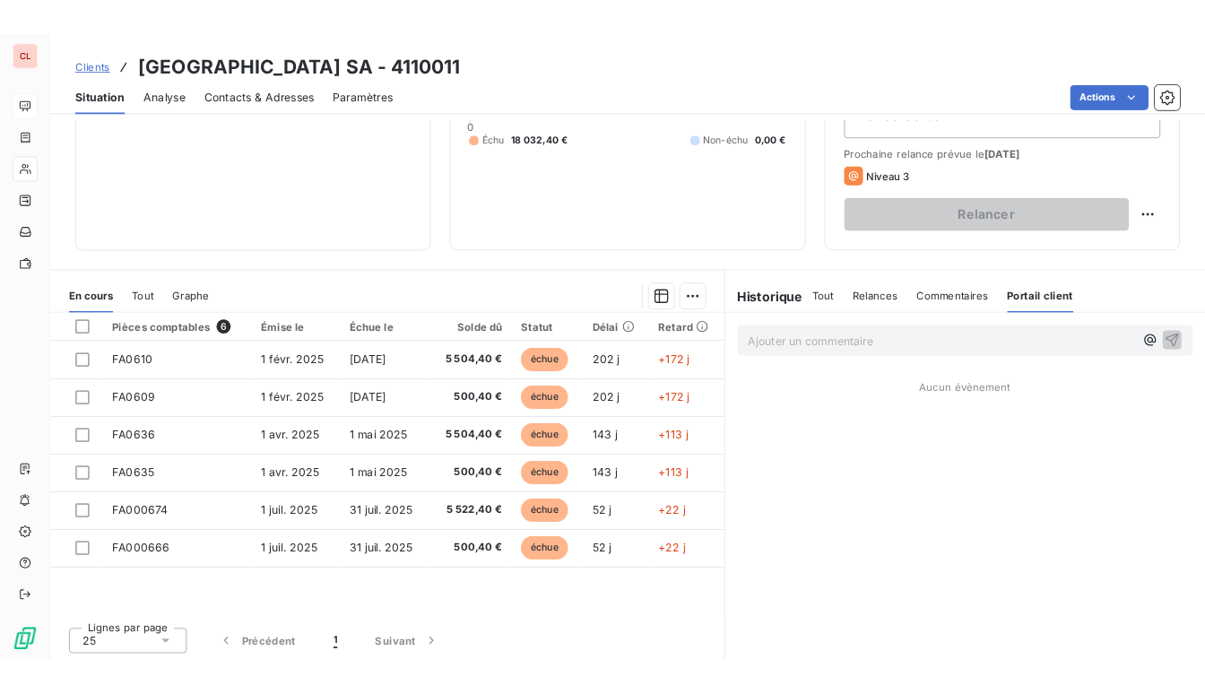
scroll to position [0, 0]
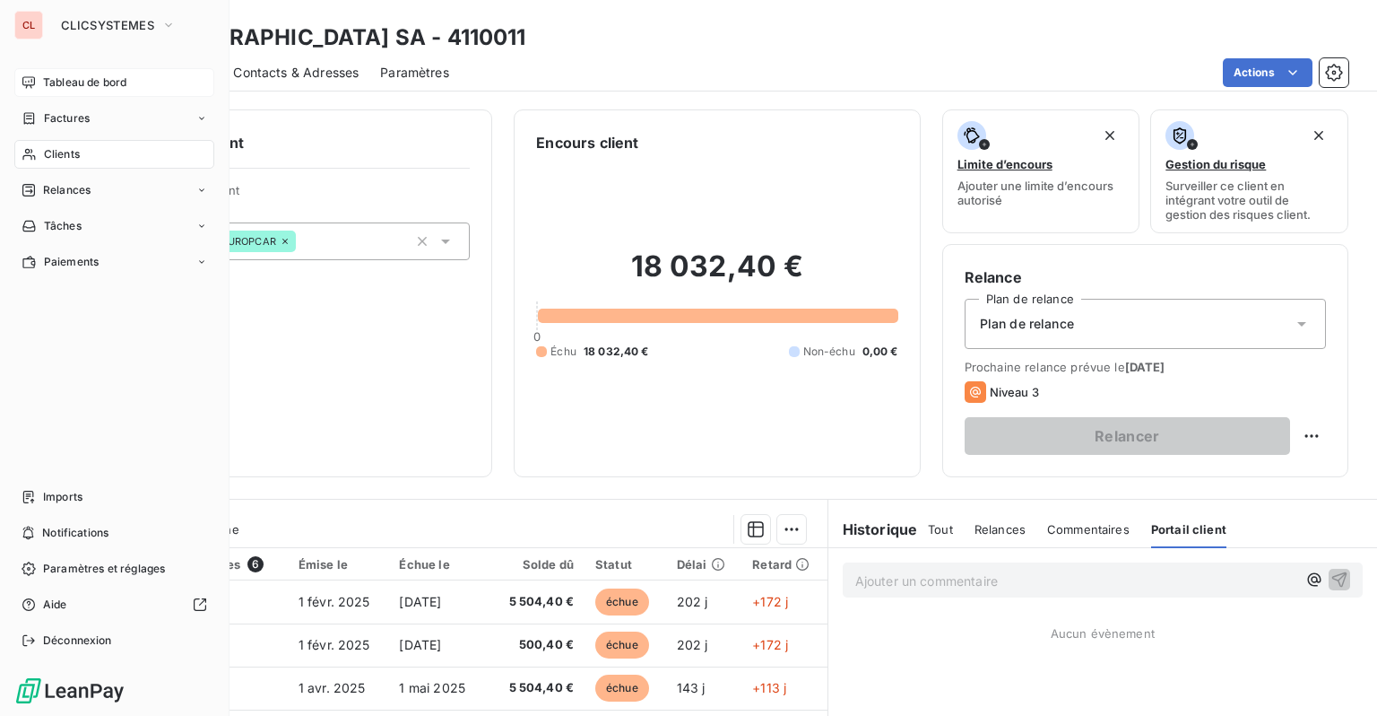
click at [43, 75] on span "Tableau de bord" at bounding box center [84, 82] width 83 height 16
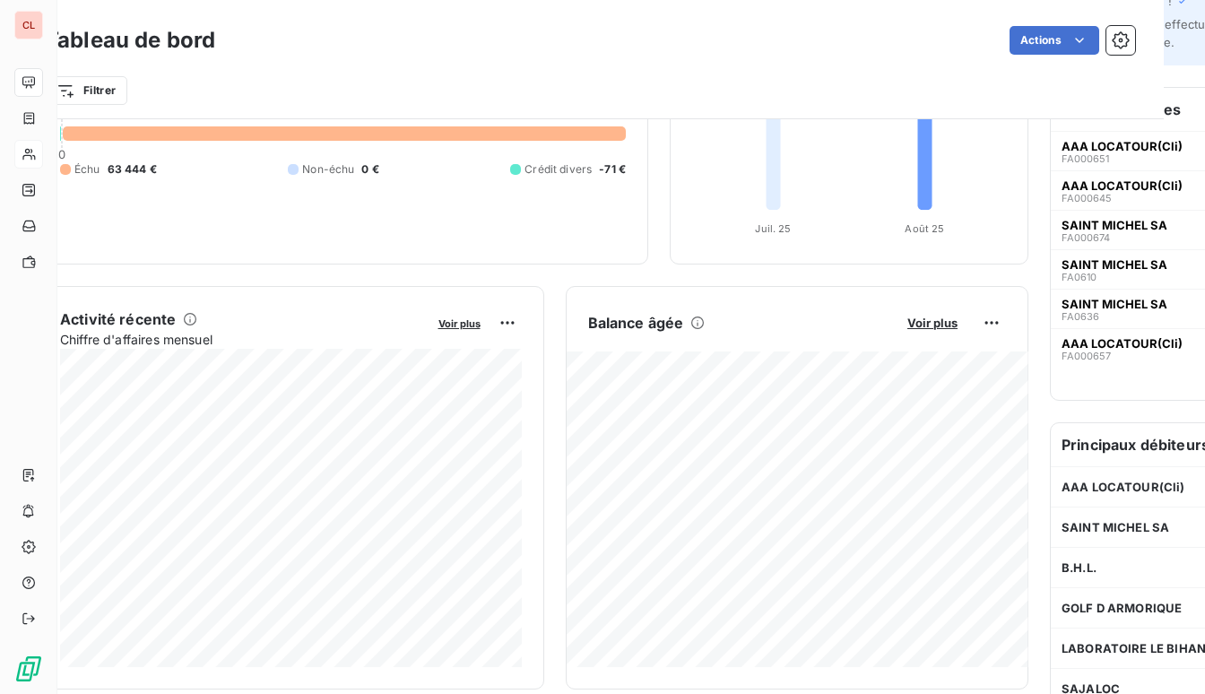
scroll to position [179, 151]
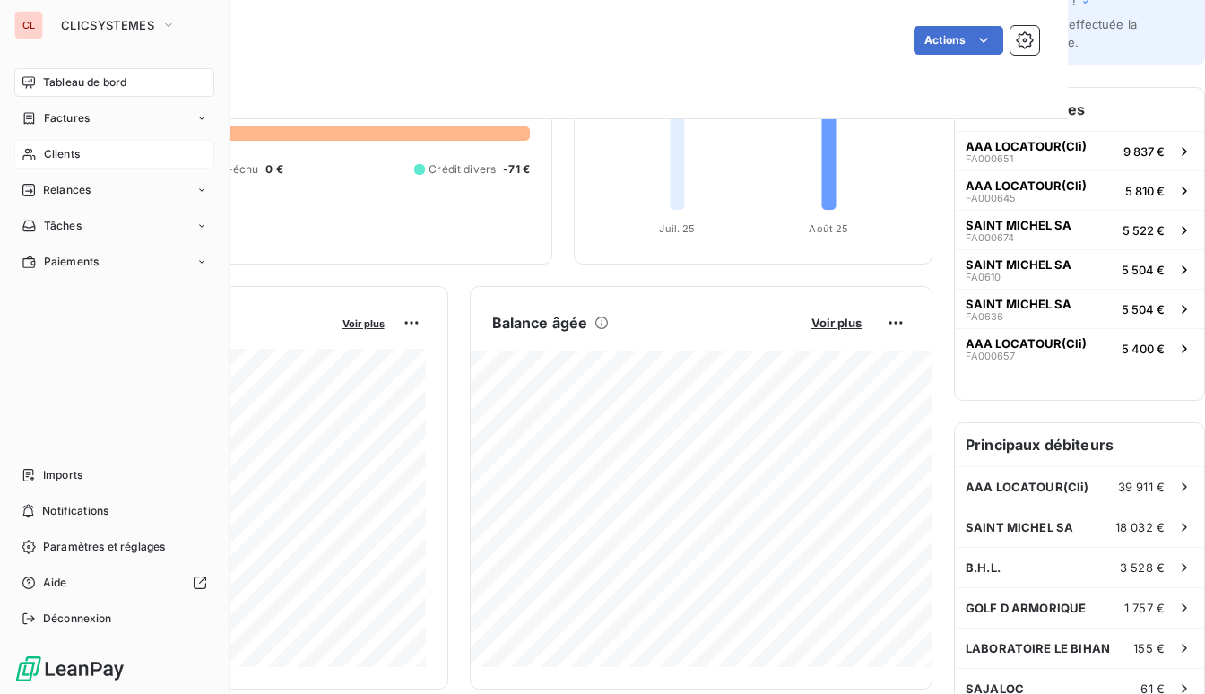
click at [57, 145] on div "Clients" at bounding box center [114, 154] width 200 height 29
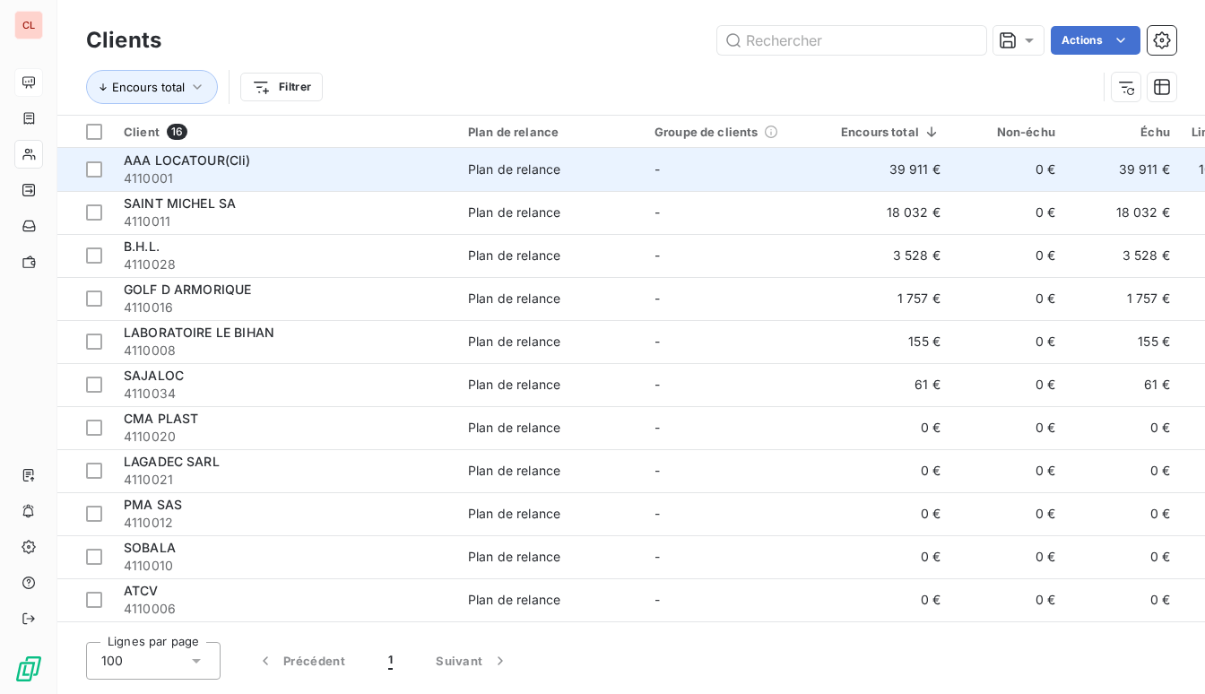
click at [258, 160] on div "AAA LOCATOUR(Cli)" at bounding box center [285, 161] width 323 height 18
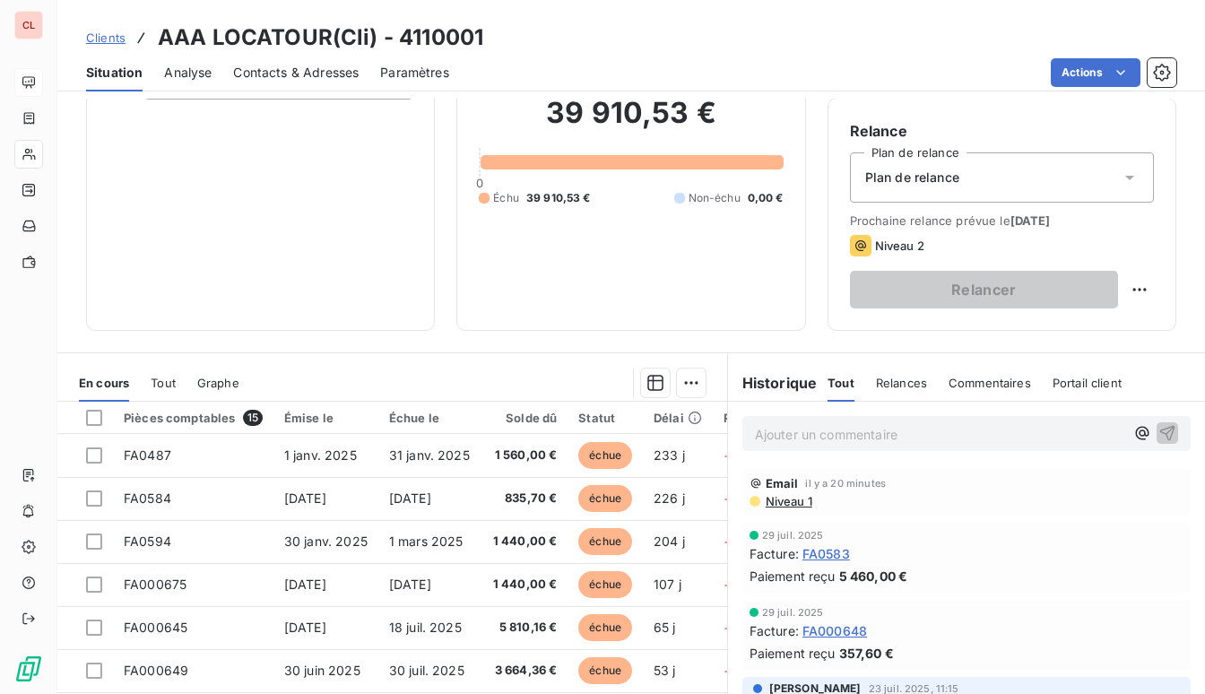
scroll to position [179, 0]
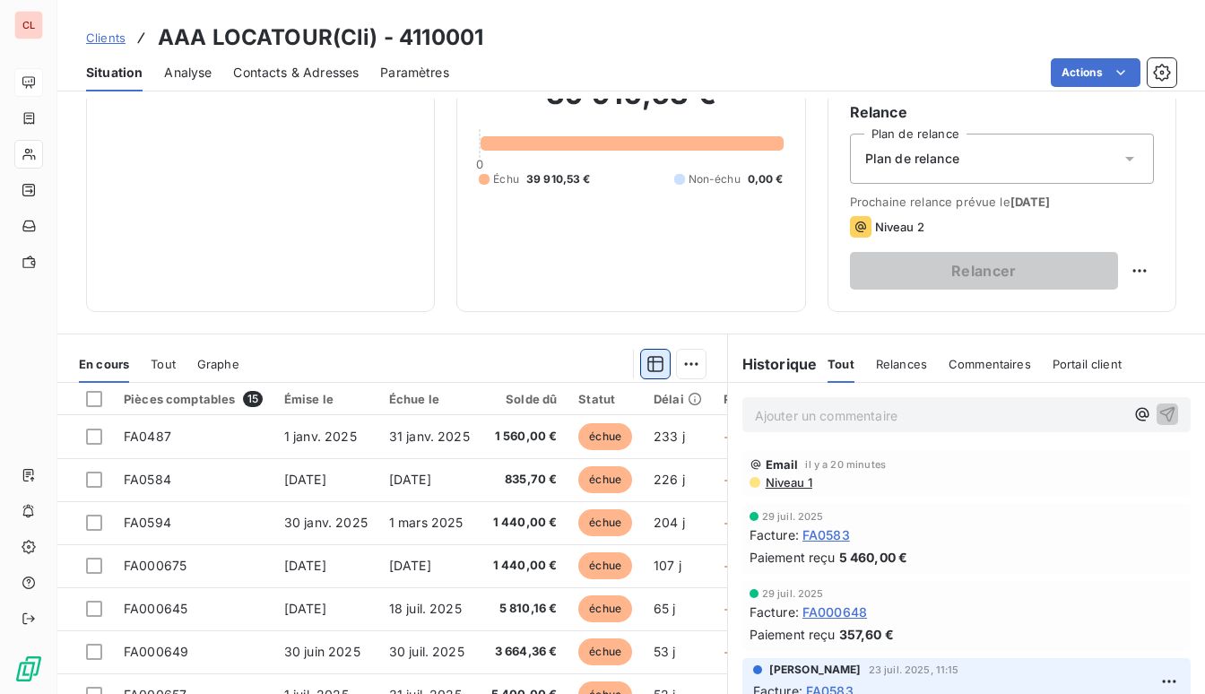
click at [650, 369] on icon "button" at bounding box center [656, 364] width 18 height 18
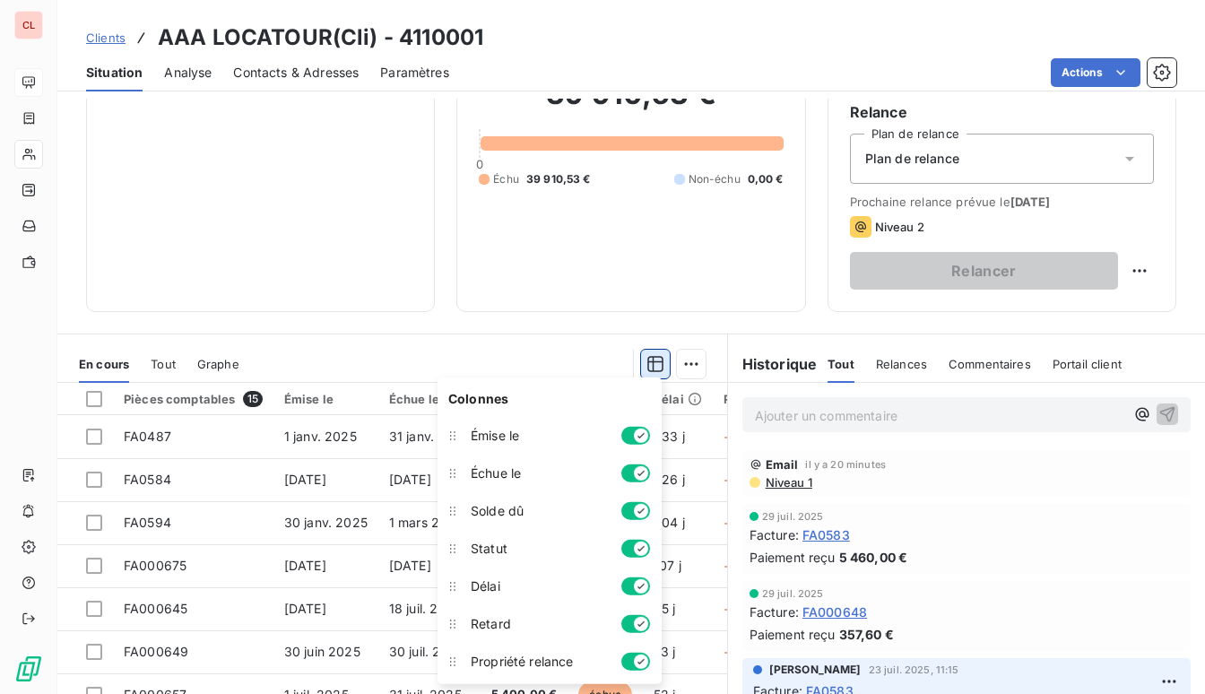
click at [650, 368] on icon "button" at bounding box center [656, 364] width 18 height 18
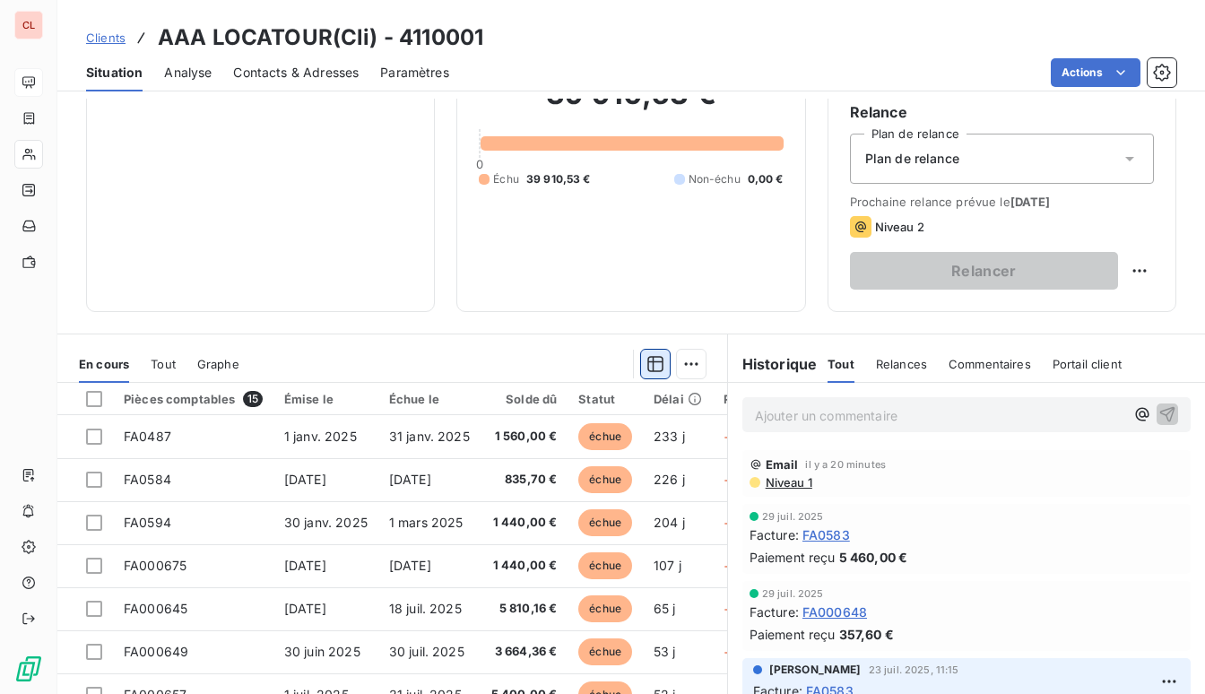
click at [650, 368] on icon "button" at bounding box center [656, 364] width 18 height 18
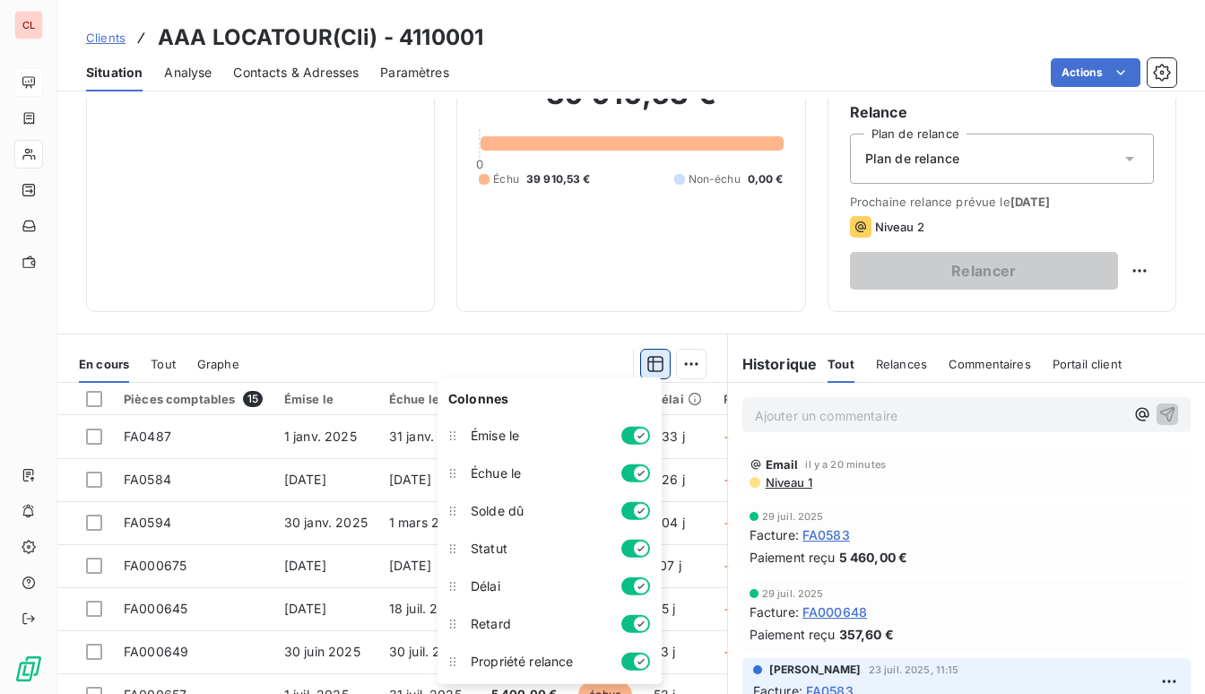
click at [650, 368] on icon "button" at bounding box center [656, 364] width 18 height 18
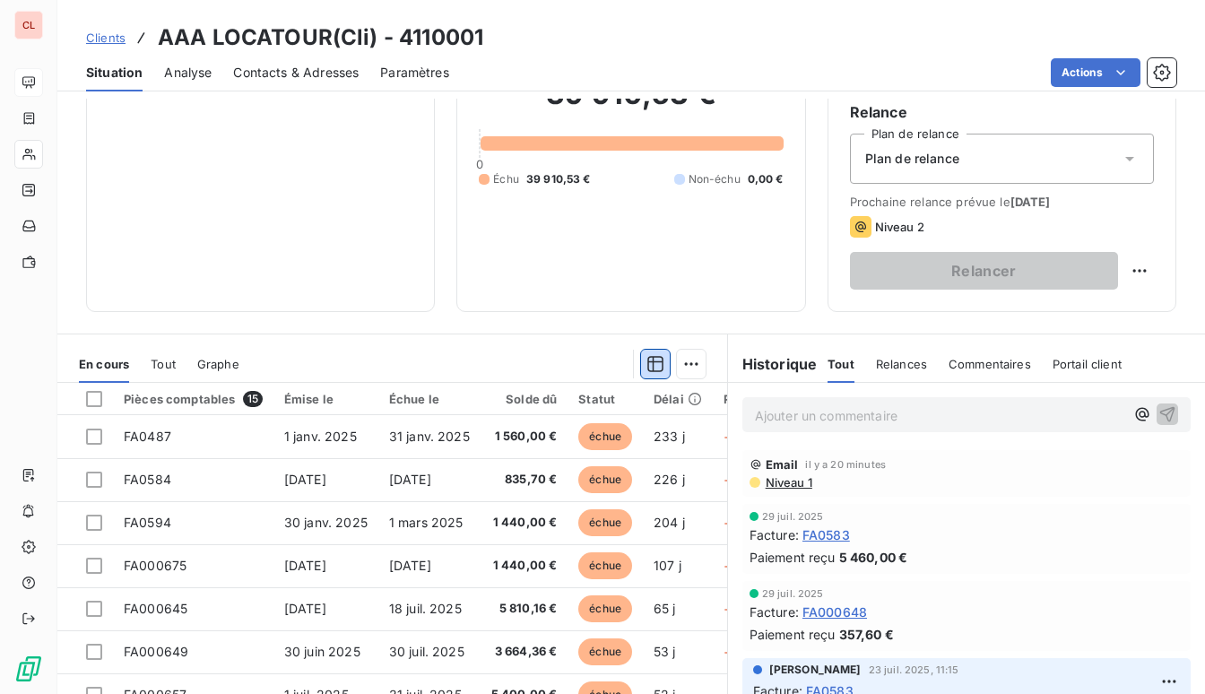
click at [1055, 358] on span "Portail client" at bounding box center [1087, 364] width 69 height 14
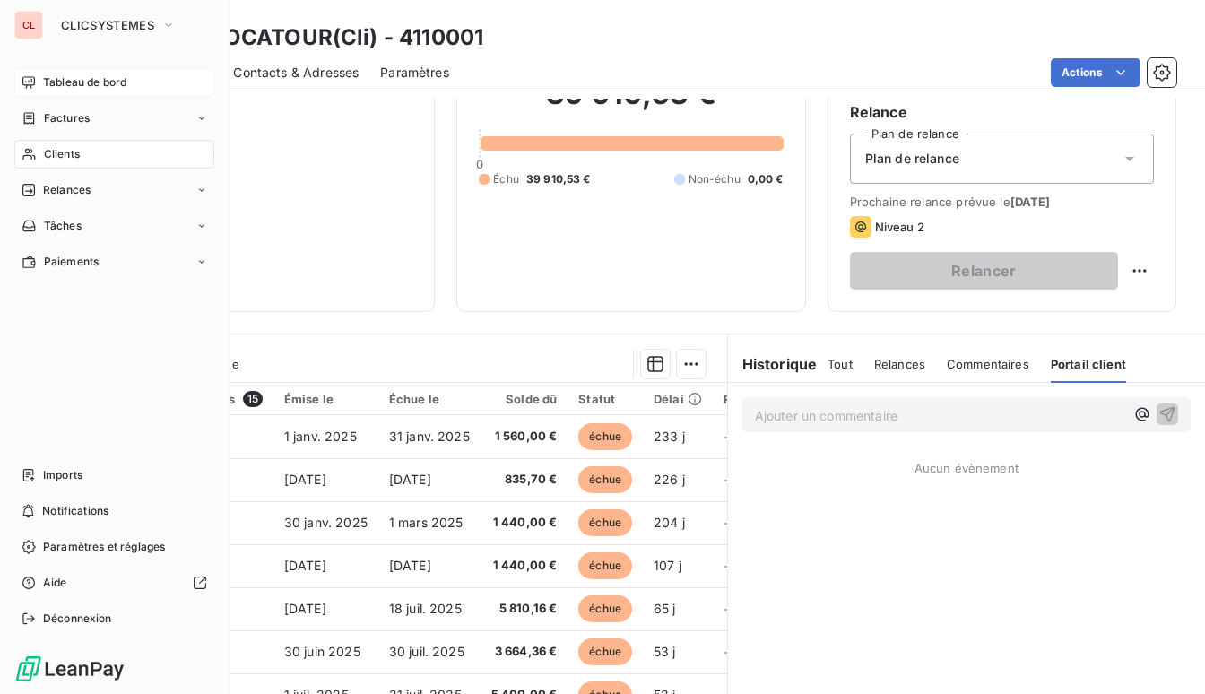
click at [65, 86] on span "Tableau de bord" at bounding box center [84, 82] width 83 height 16
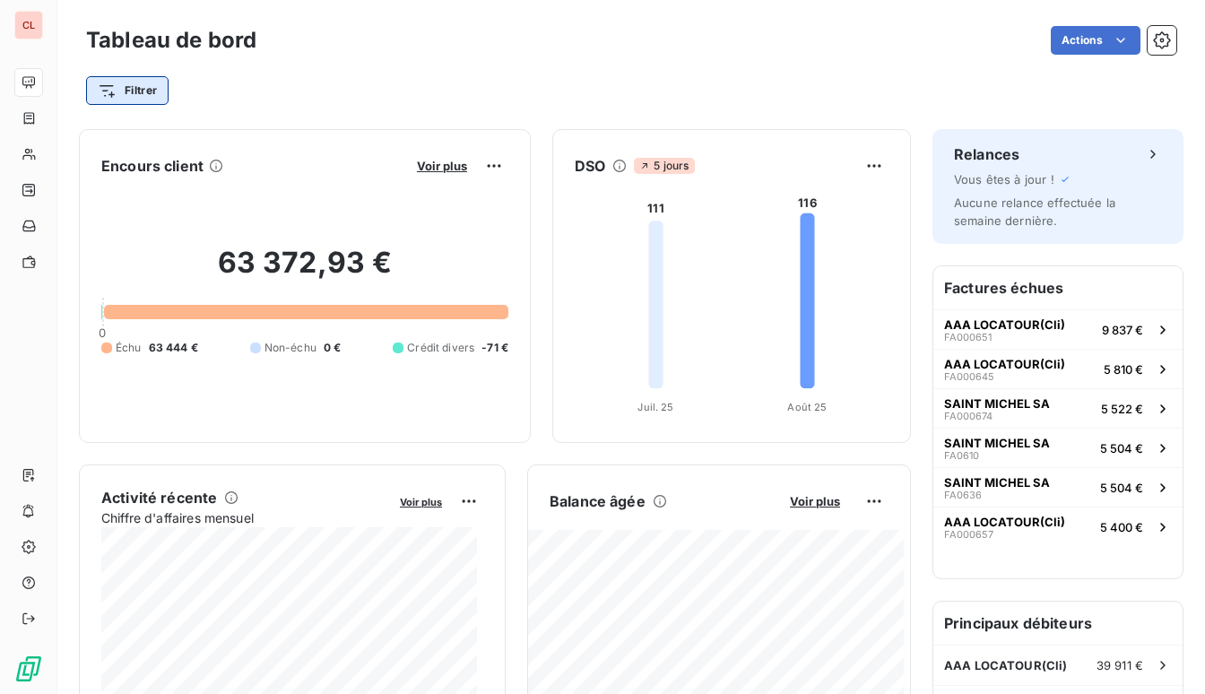
click at [152, 93] on html "CL Tableau de bord Actions Filtrer Encours client Voir plus 63 372,93 € 0 Échu …" at bounding box center [602, 347] width 1205 height 694
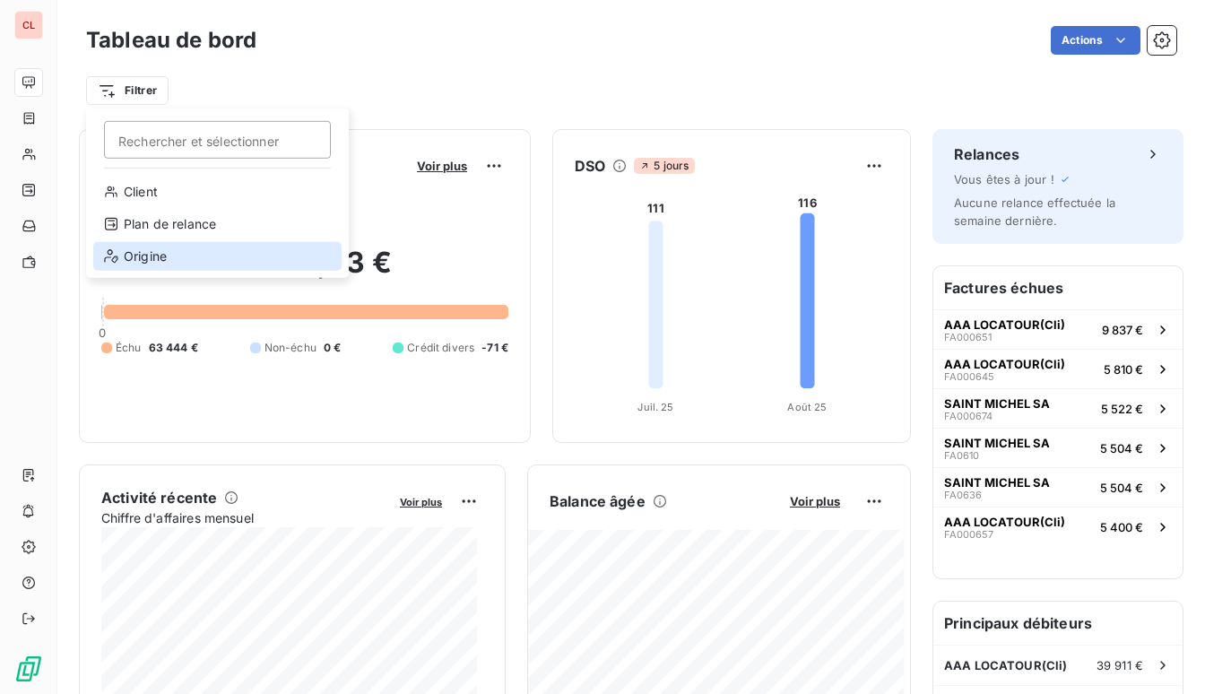
click at [151, 252] on div "Origine" at bounding box center [217, 256] width 248 height 29
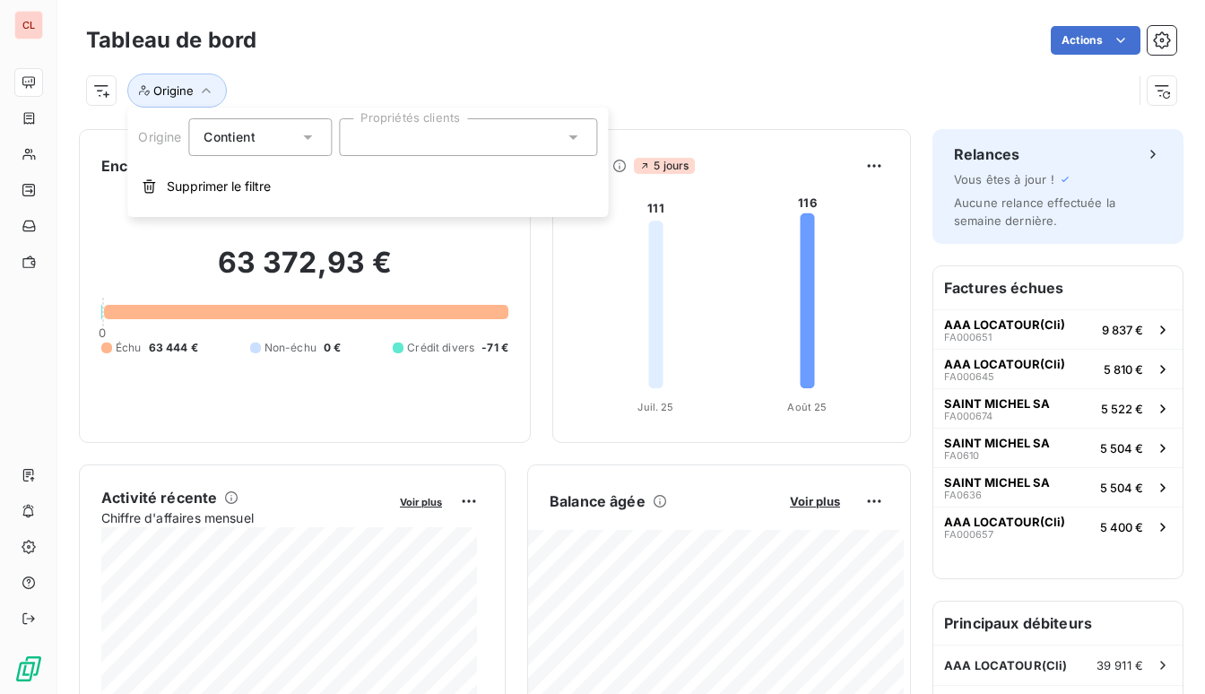
click at [468, 145] on div at bounding box center [468, 137] width 258 height 38
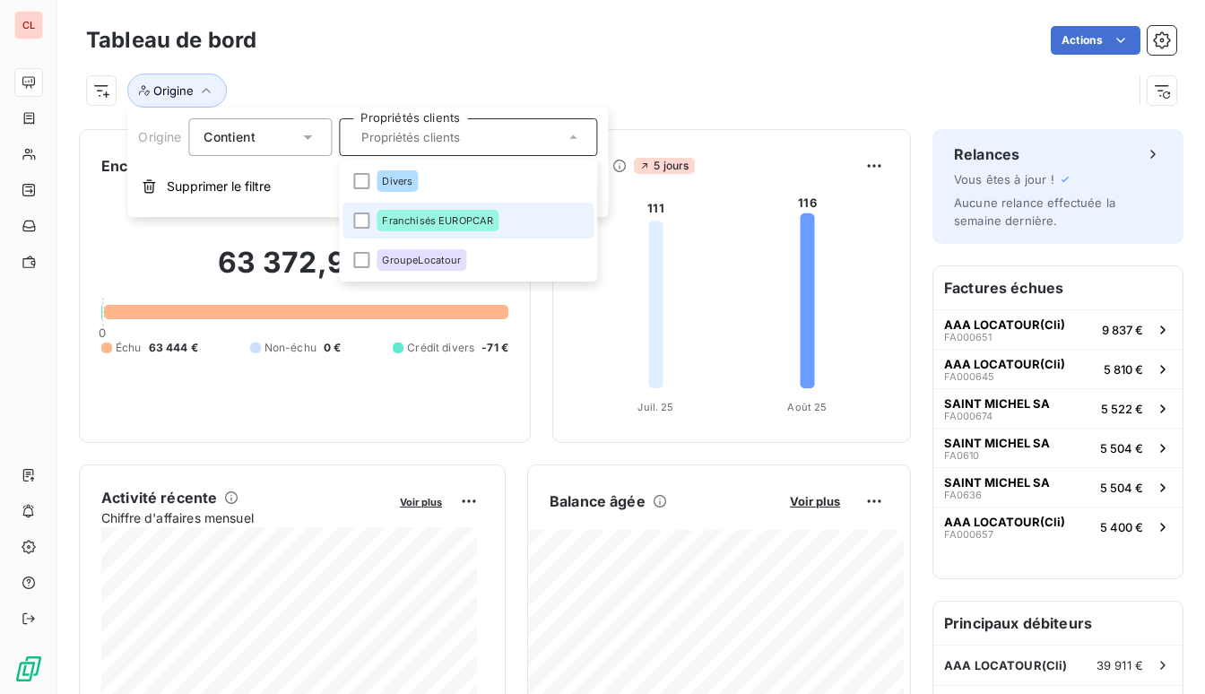
click at [409, 228] on div "Franchisés EUROPCAR" at bounding box center [438, 221] width 122 height 22
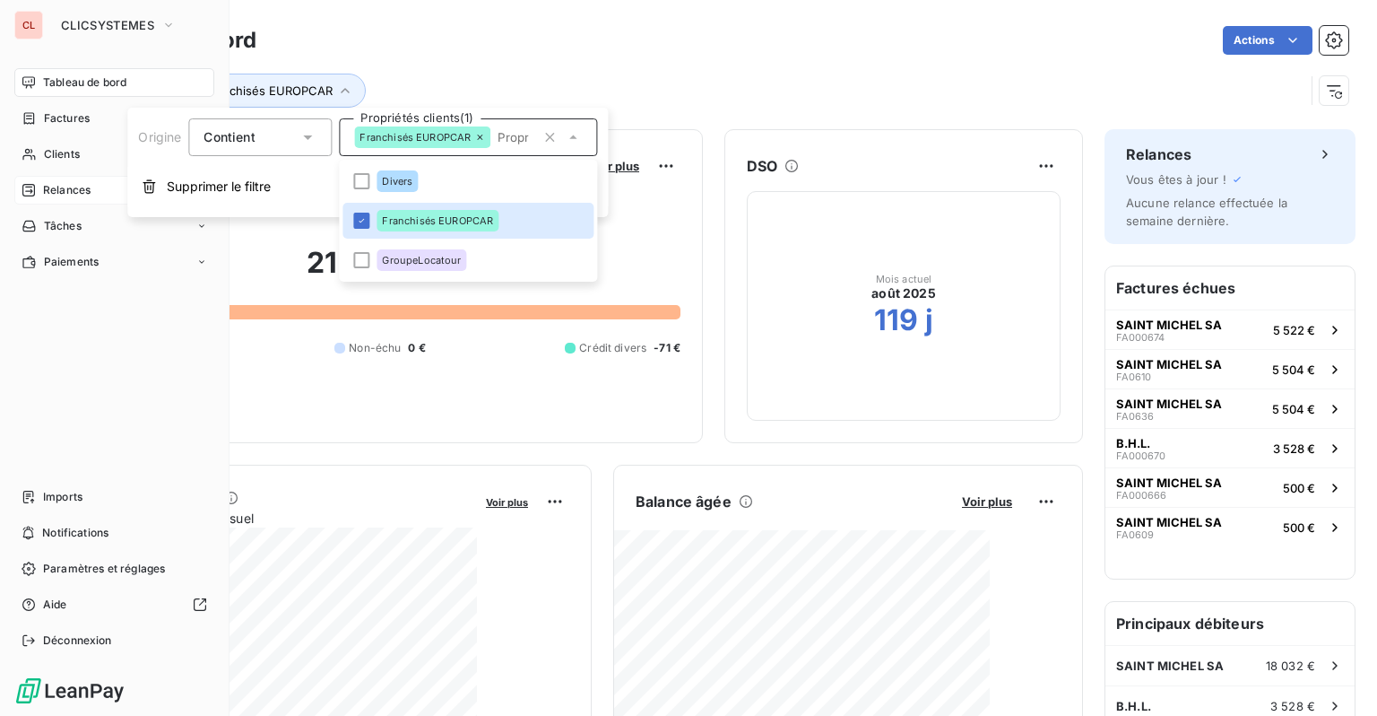
drag, startPoint x: 47, startPoint y: 145, endPoint x: 140, endPoint y: 185, distance: 101.3
click at [48, 143] on div "Clients" at bounding box center [114, 154] width 200 height 29
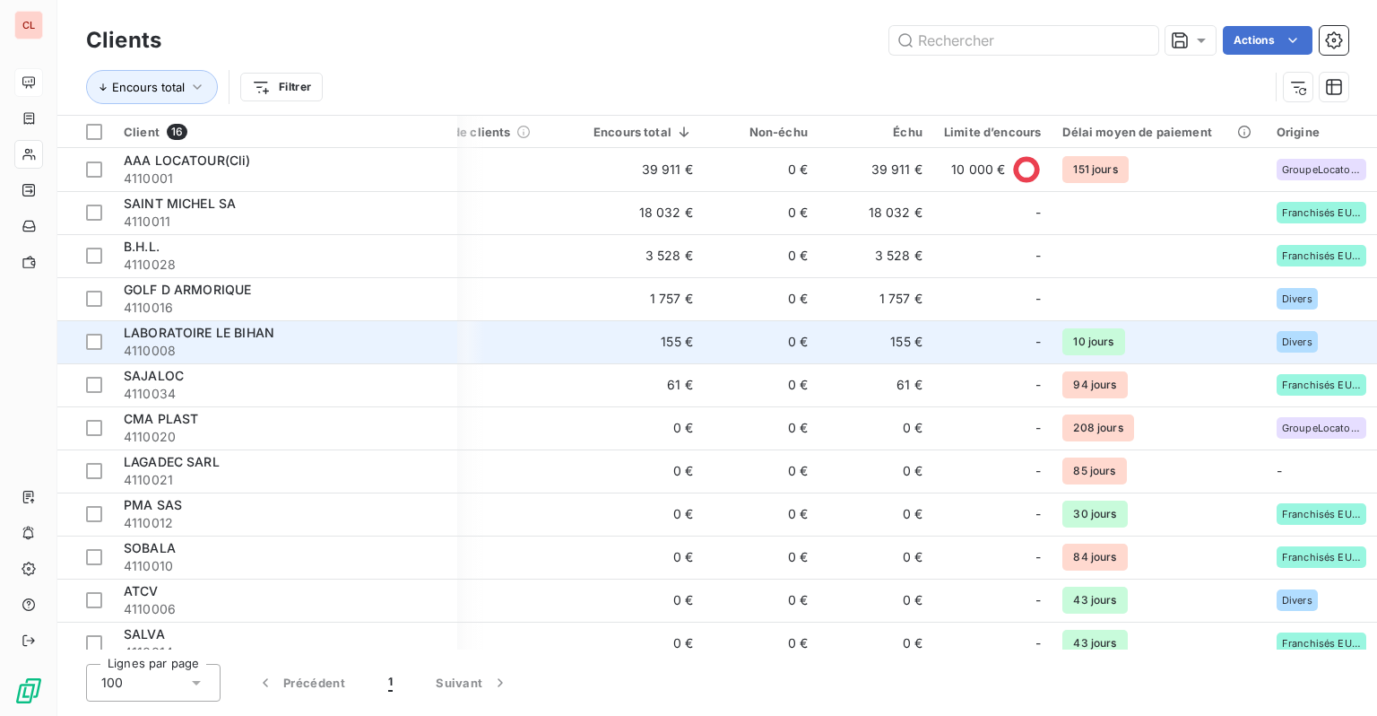
scroll to position [90, 249]
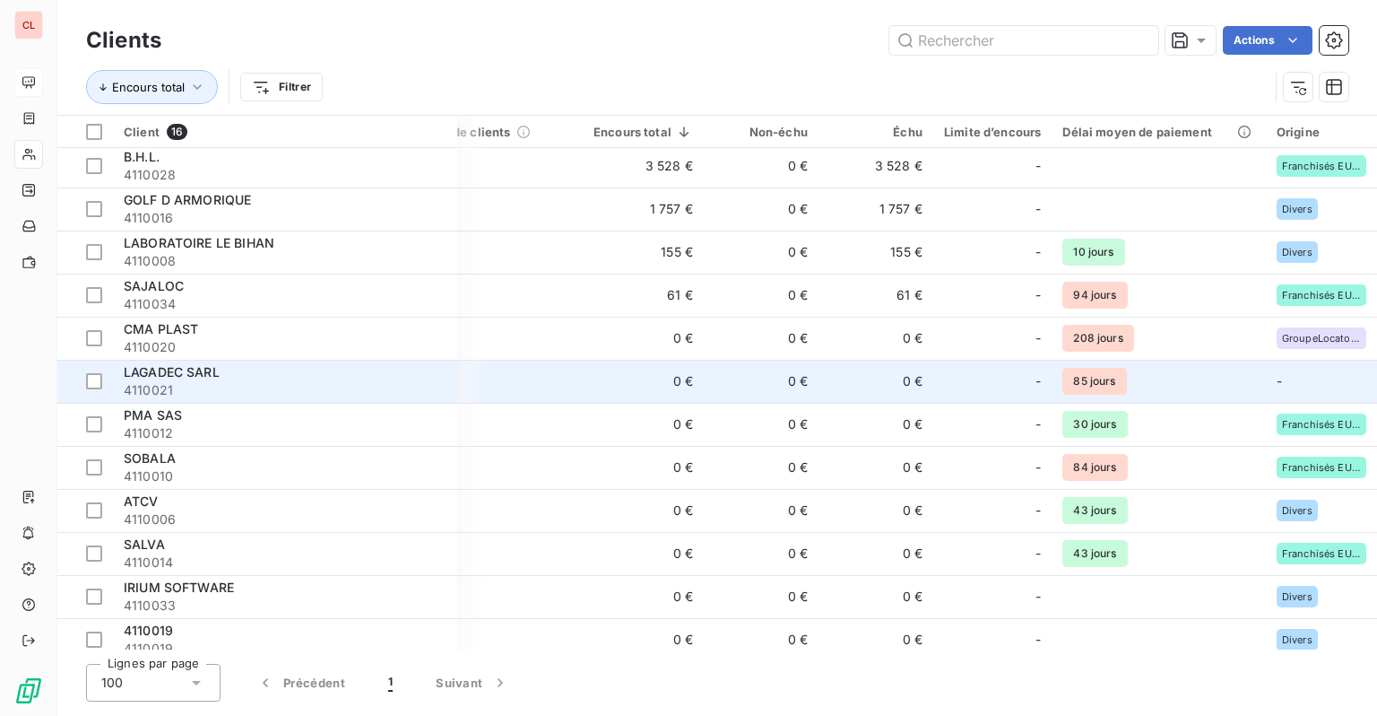
click at [1200, 381] on td "85 jours" at bounding box center [1158, 381] width 213 height 43
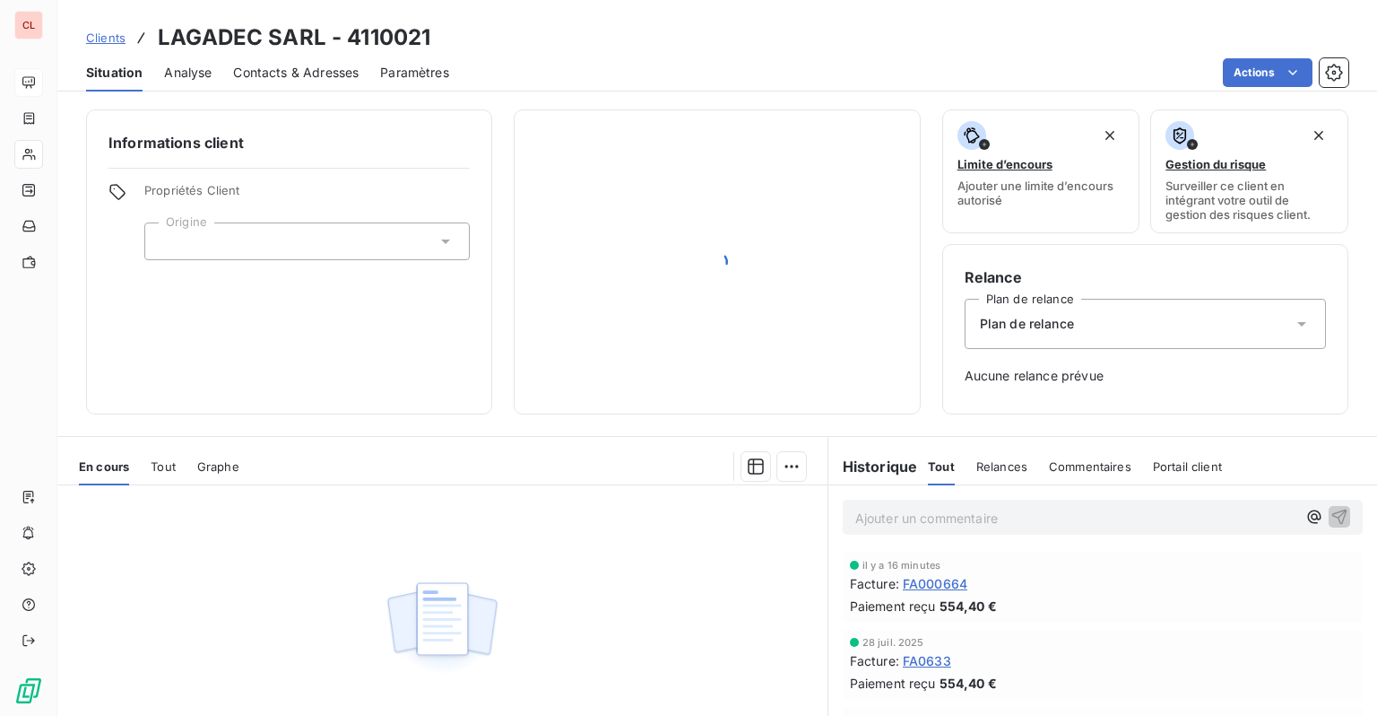
click at [1295, 380] on span "Aucune relance prévue" at bounding box center [1145, 376] width 361 height 18
click at [402, 243] on div at bounding box center [307, 241] width 326 height 38
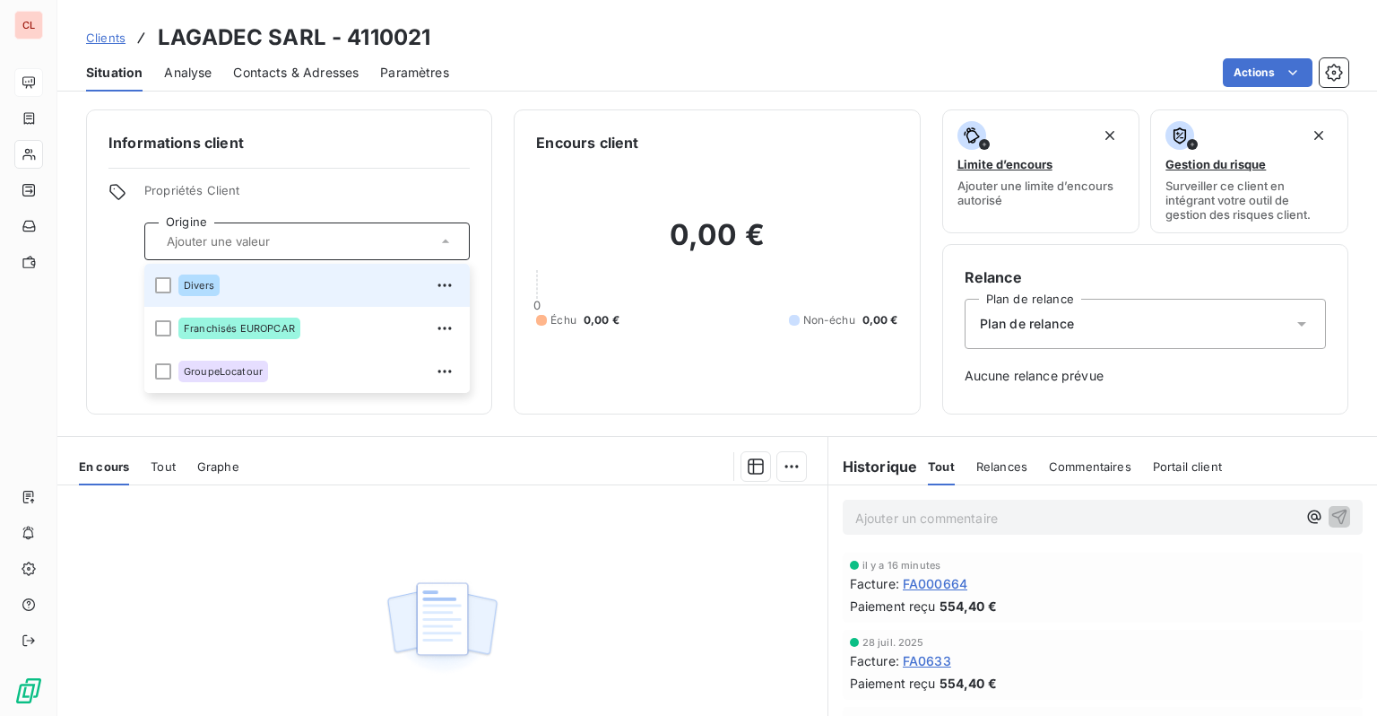
click at [237, 279] on div "Divers" at bounding box center [318, 285] width 281 height 29
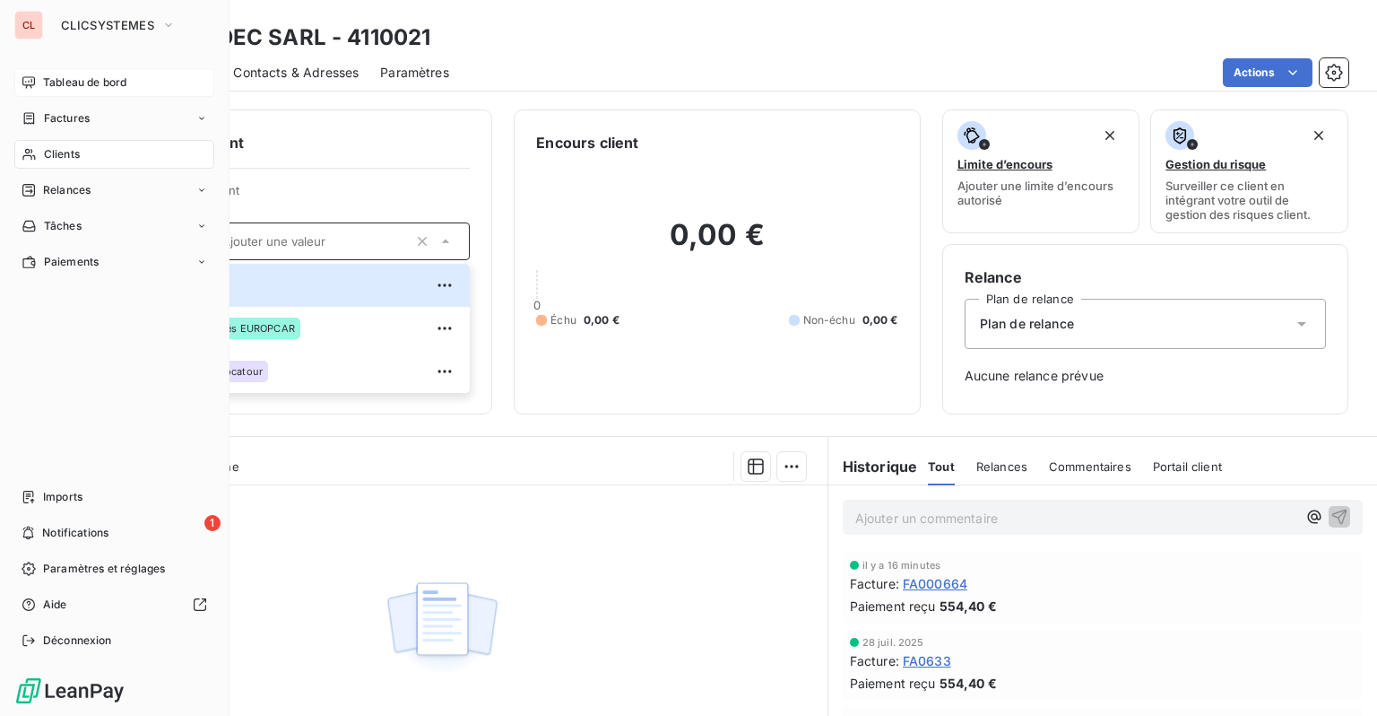
click at [62, 154] on span "Clients" at bounding box center [62, 154] width 36 height 16
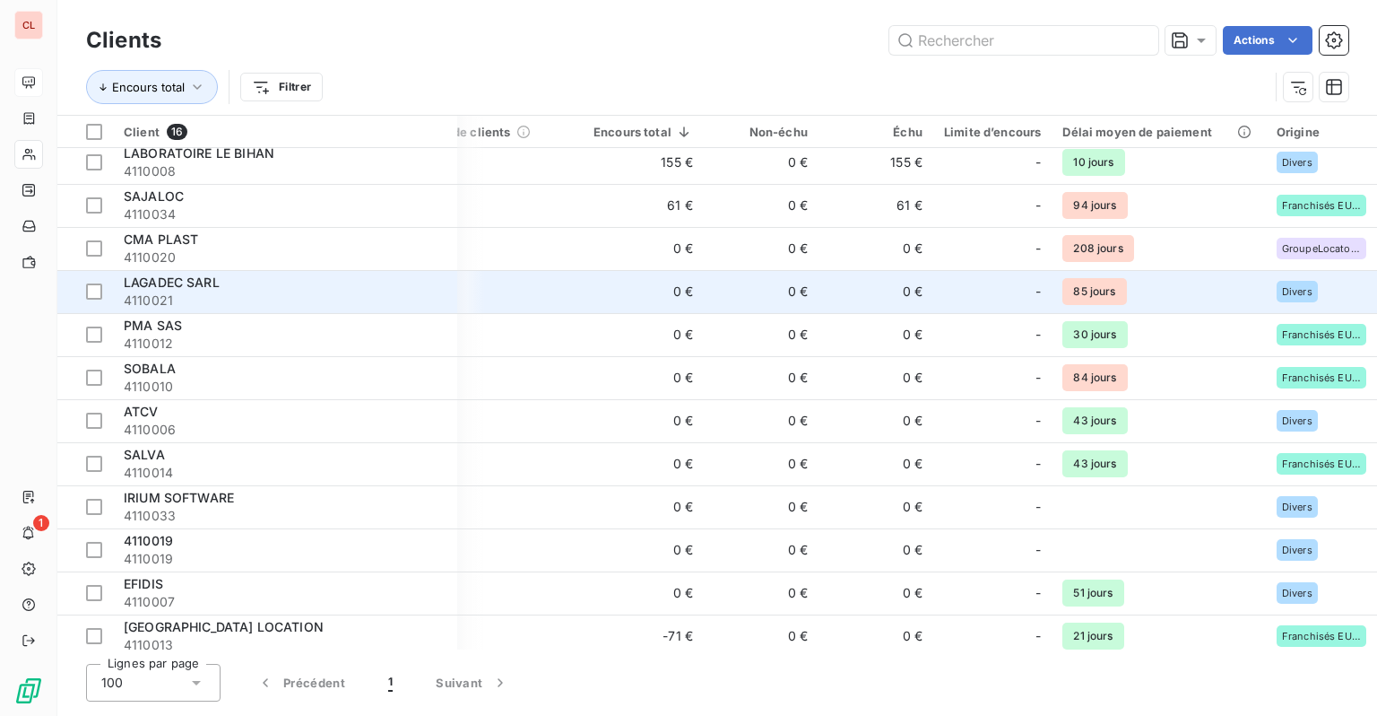
scroll to position [194, 249]
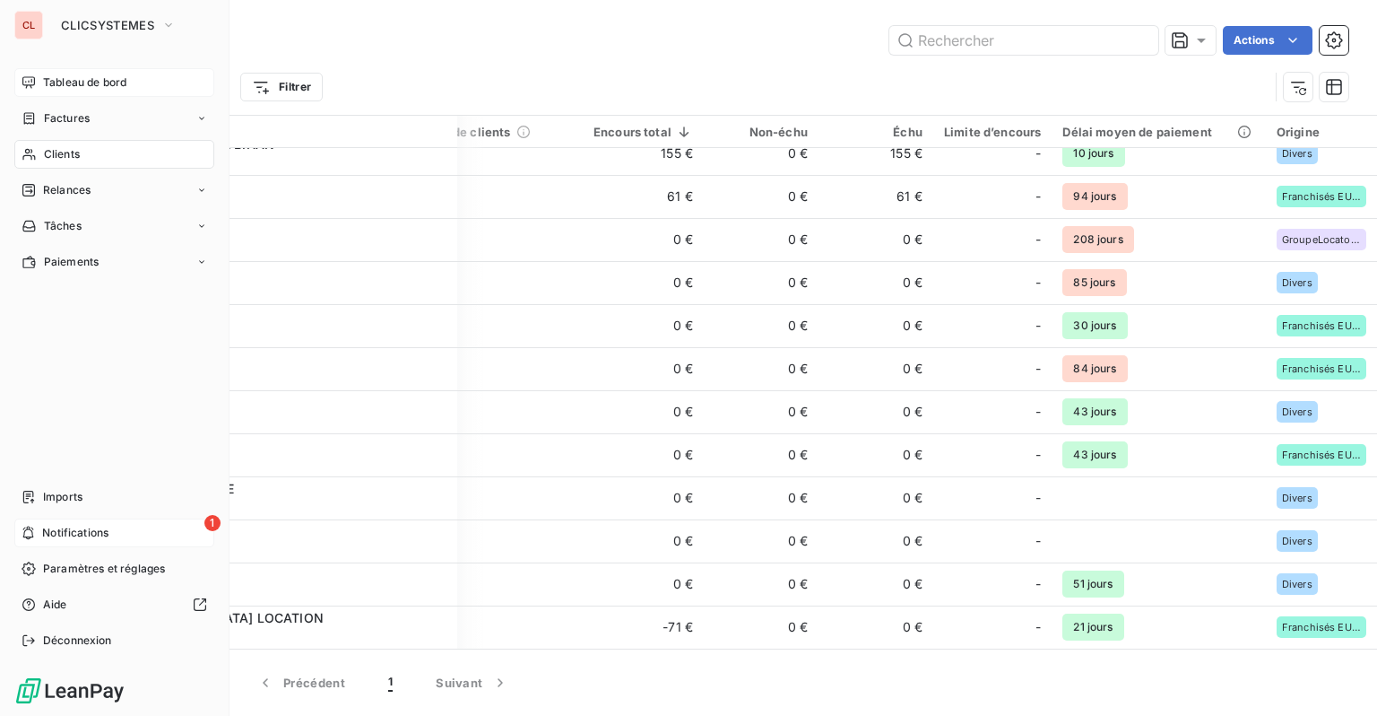
click at [46, 527] on span "Notifications" at bounding box center [75, 533] width 66 height 16
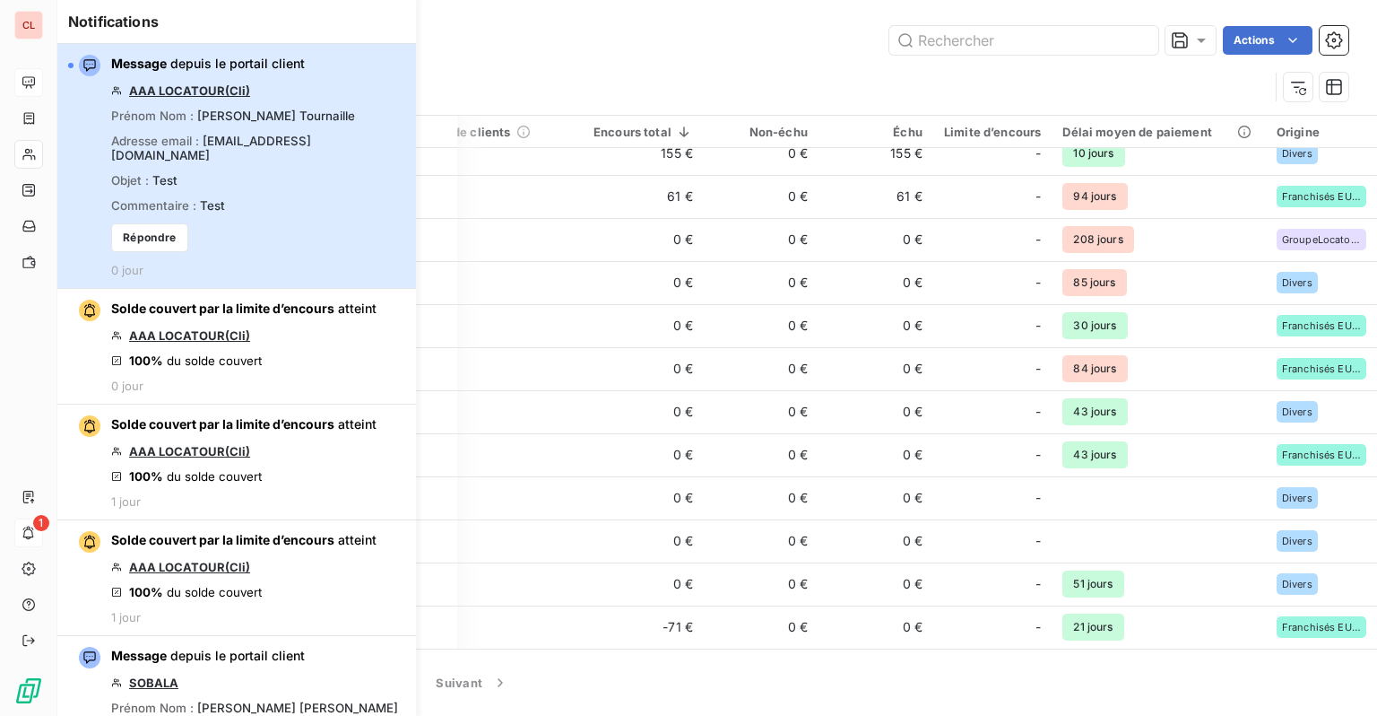
click at [189, 113] on div "Prénom Nom : Nicolas Tournaille" at bounding box center [233, 116] width 244 height 14
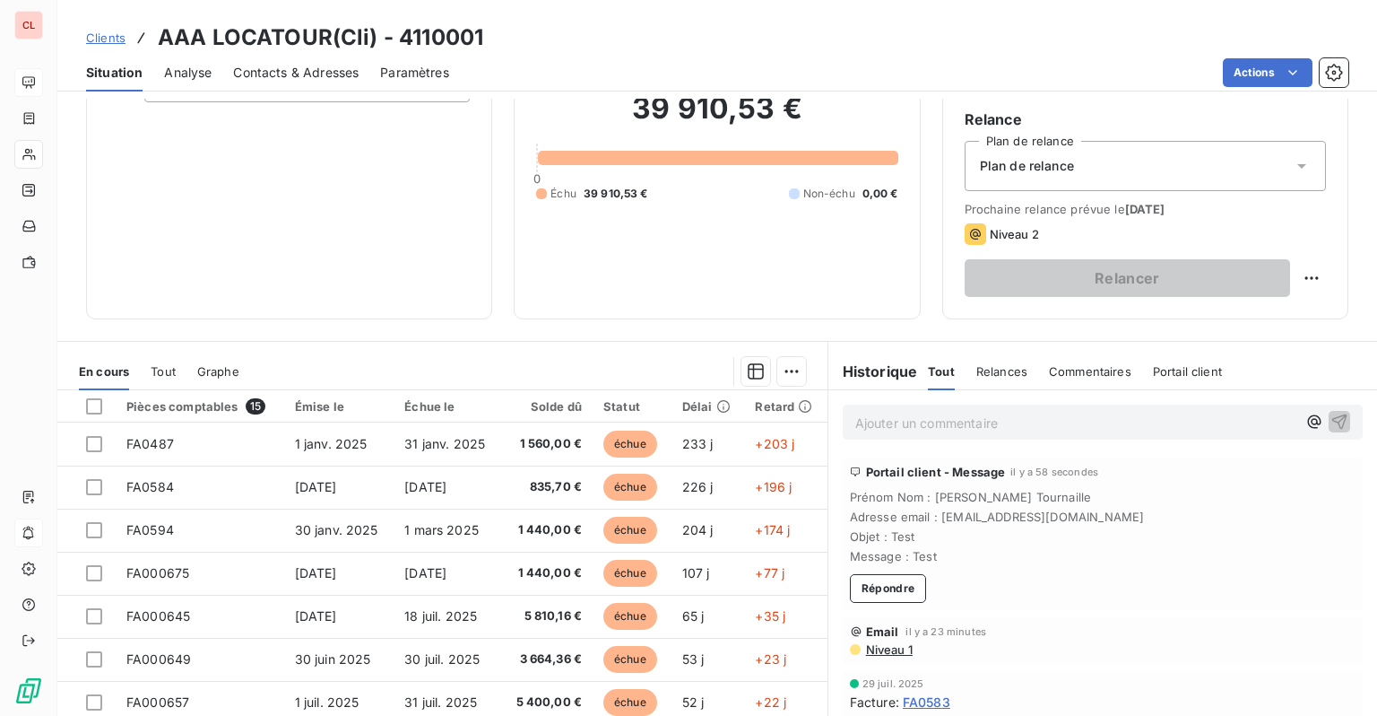
scroll to position [179, 0]
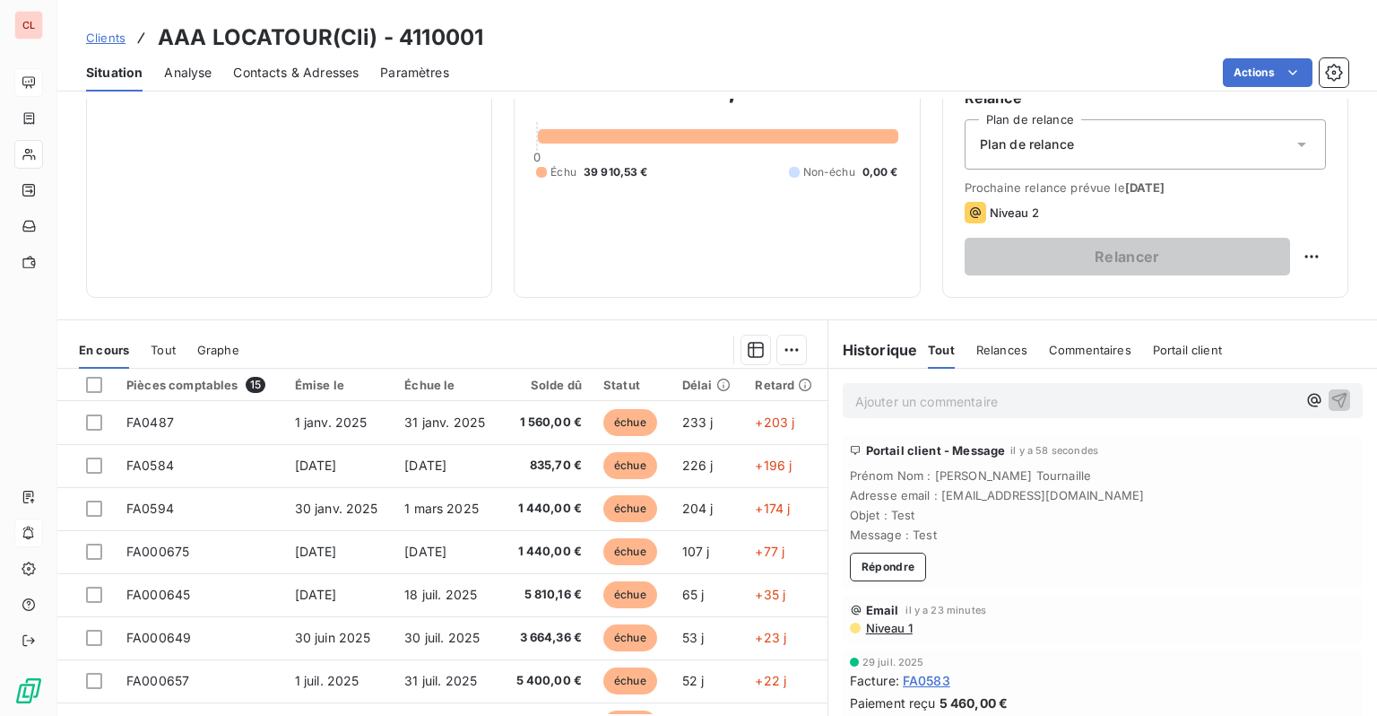
click at [1187, 347] on span "Portail client" at bounding box center [1187, 350] width 69 height 14
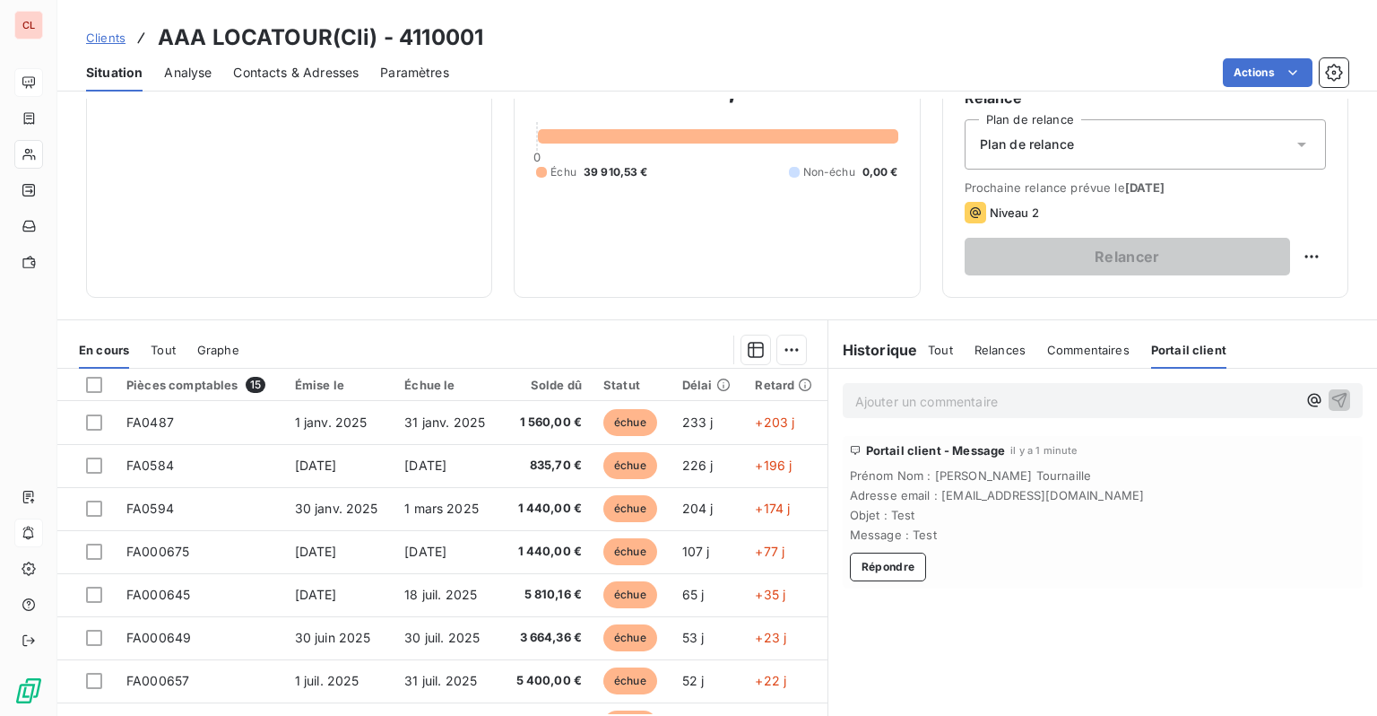
click at [1065, 352] on span "Commentaires" at bounding box center [1088, 350] width 83 height 14
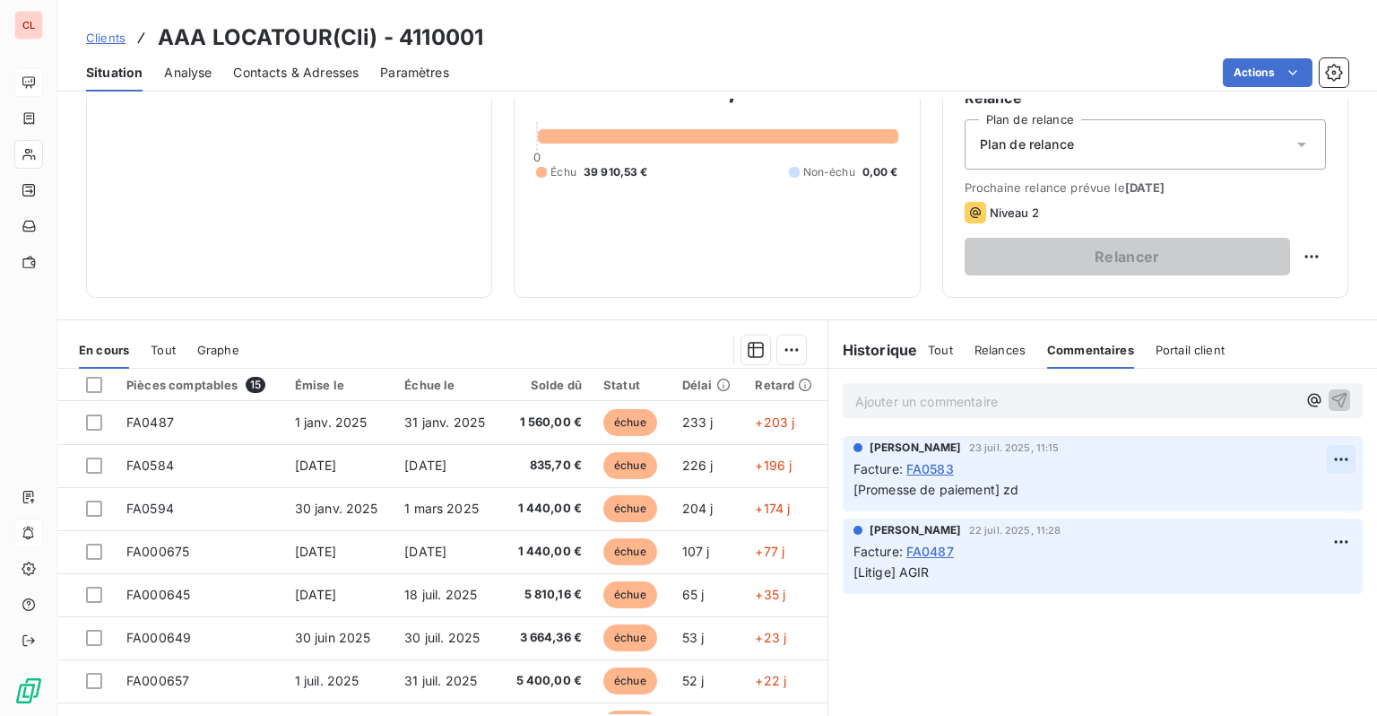
click at [1325, 459] on html "CL Clients AAA LOCATOUR(Cli) - 4110001 Situation Analyse Contacts & Adresses Pa…" at bounding box center [688, 358] width 1377 height 716
click at [1284, 541] on div "Supprimer" at bounding box center [1285, 530] width 100 height 29
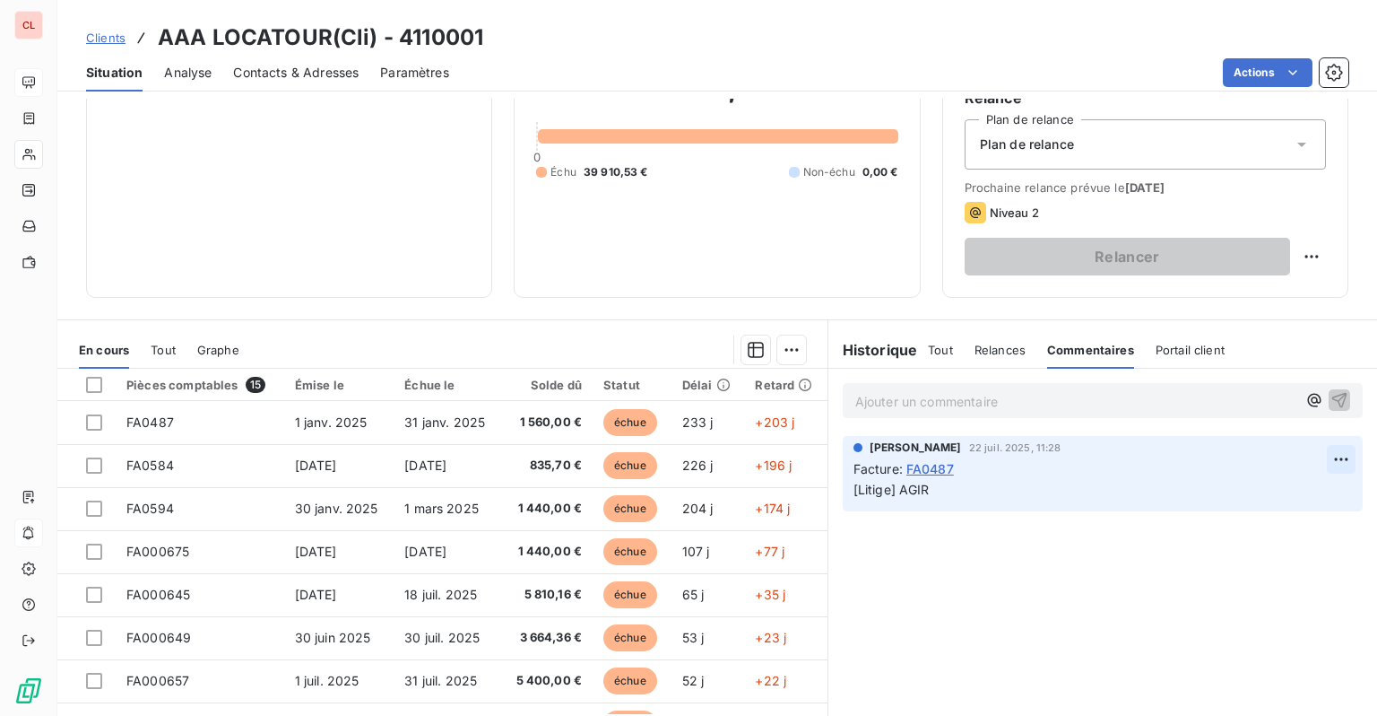
click at [1335, 457] on html "CL Clients AAA LOCATOUR(Cli) - 4110001 Situation Analyse Contacts & Adresses Pa…" at bounding box center [688, 358] width 1377 height 716
click at [1272, 524] on div "Supprimer" at bounding box center [1285, 530] width 100 height 29
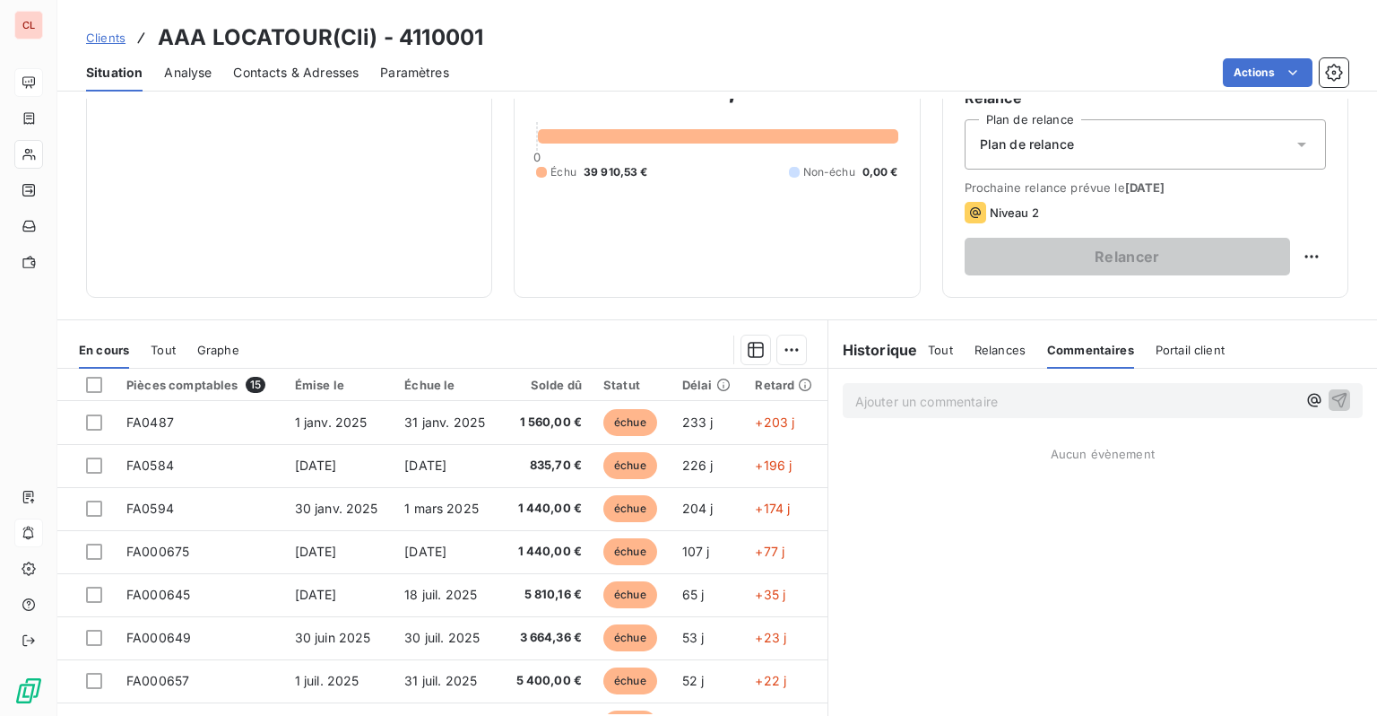
click at [1177, 348] on span "Portail client" at bounding box center [1190, 350] width 69 height 14
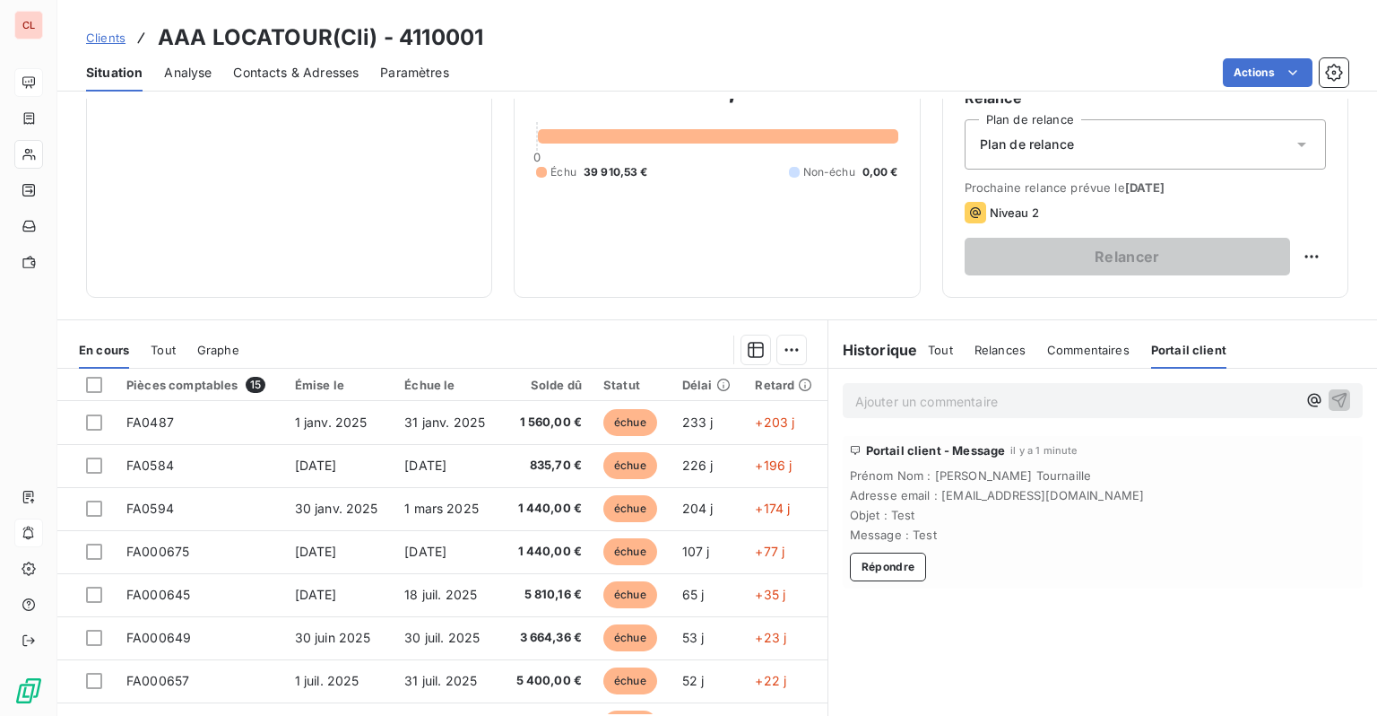
click at [986, 350] on span "Relances" at bounding box center [1000, 350] width 51 height 14
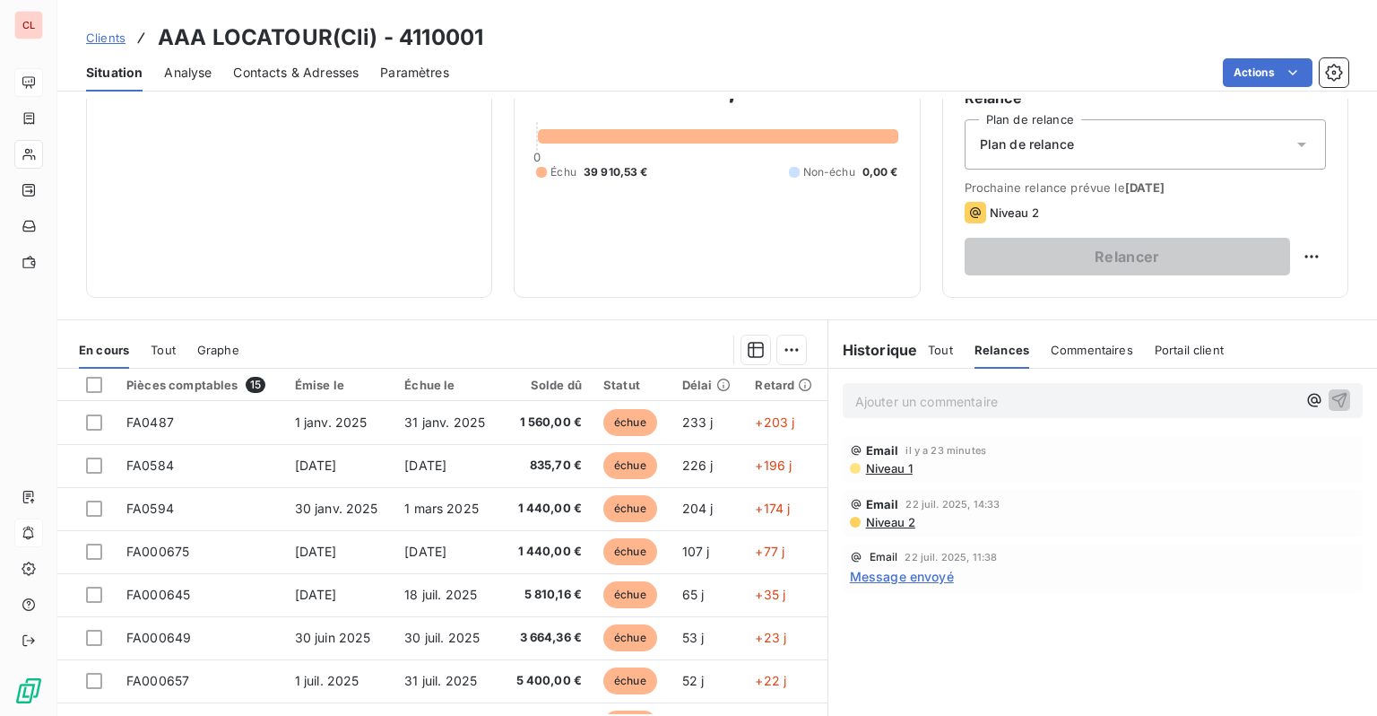
click at [928, 351] on span "Tout" at bounding box center [940, 350] width 25 height 14
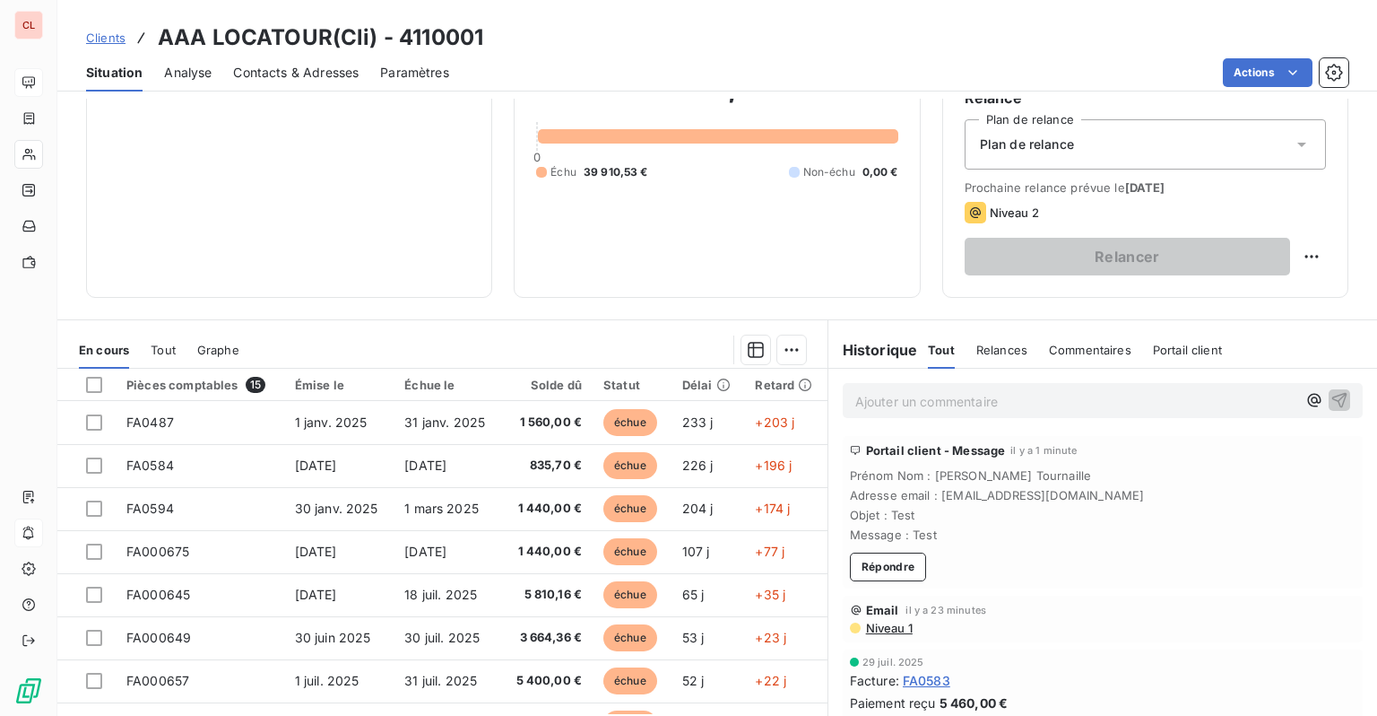
click at [213, 343] on span "Graphe" at bounding box center [218, 350] width 42 height 14
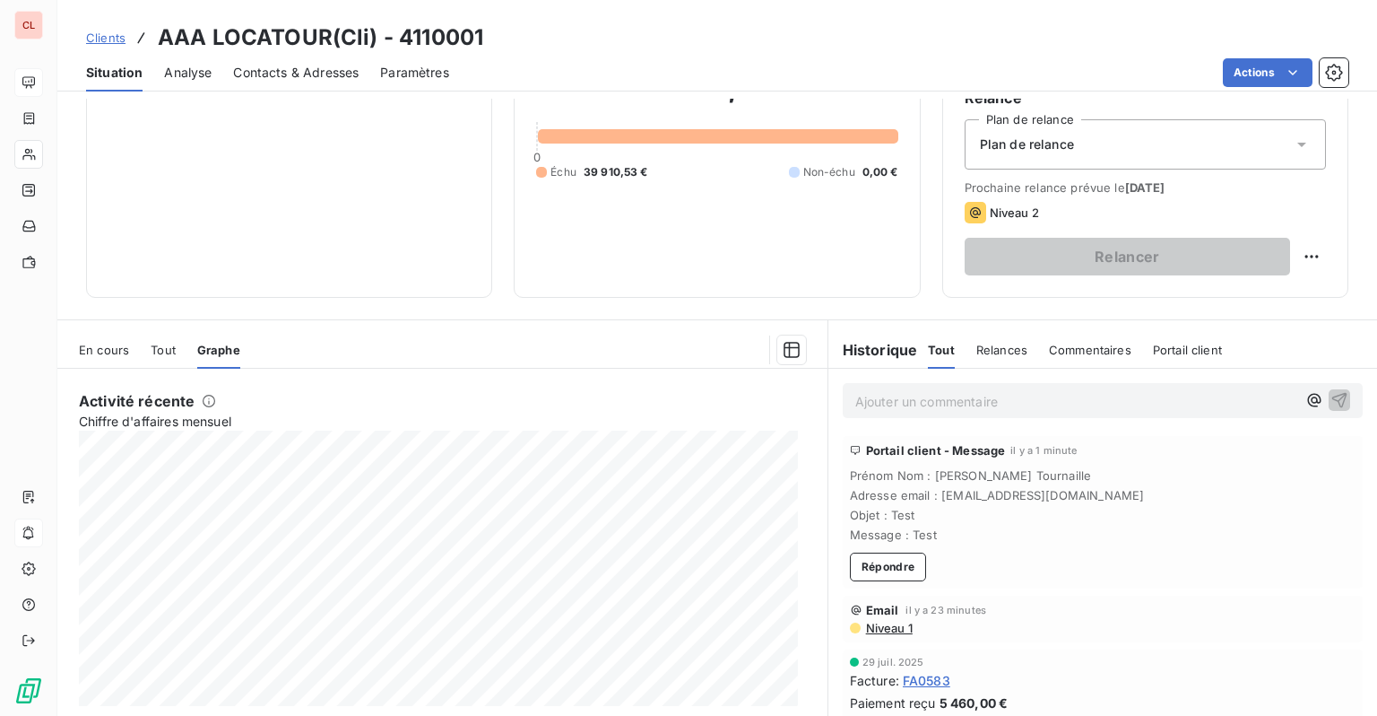
click at [111, 353] on span "En cours" at bounding box center [104, 350] width 50 height 14
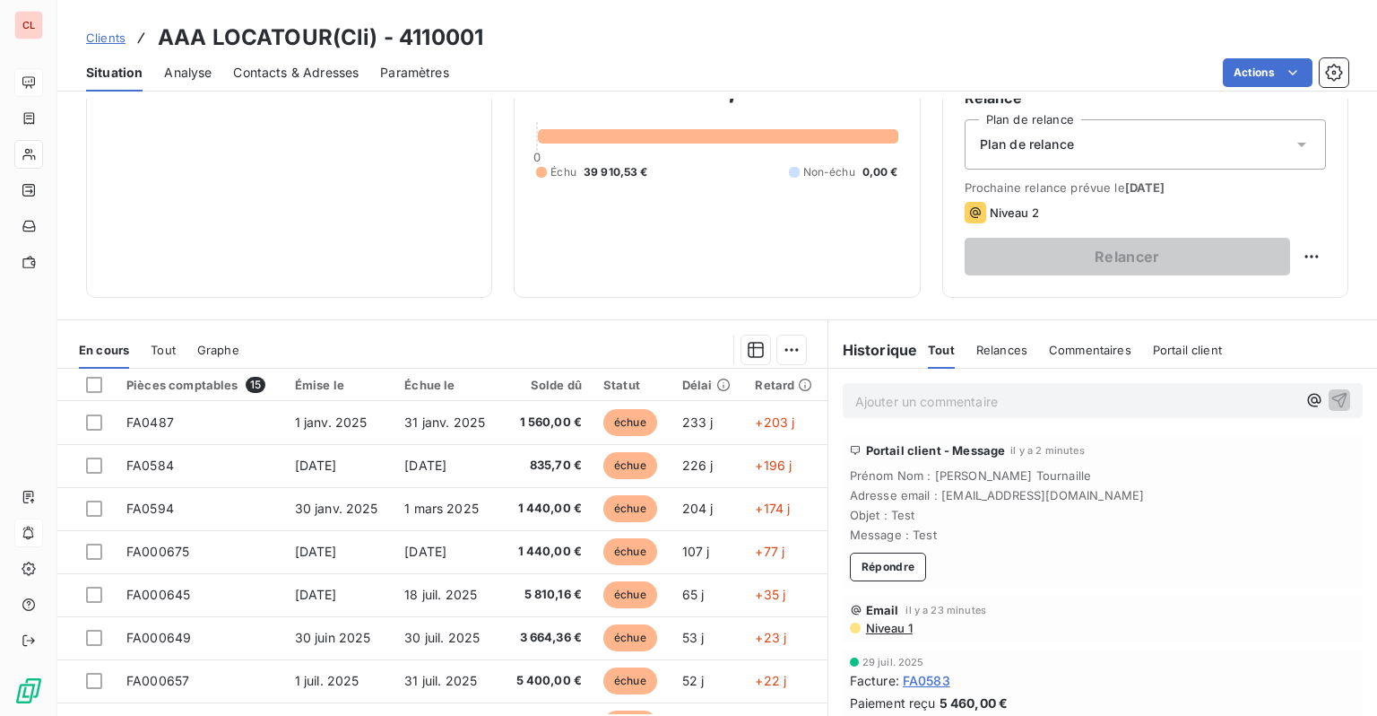
click at [393, 74] on span "Paramètres" at bounding box center [414, 73] width 69 height 18
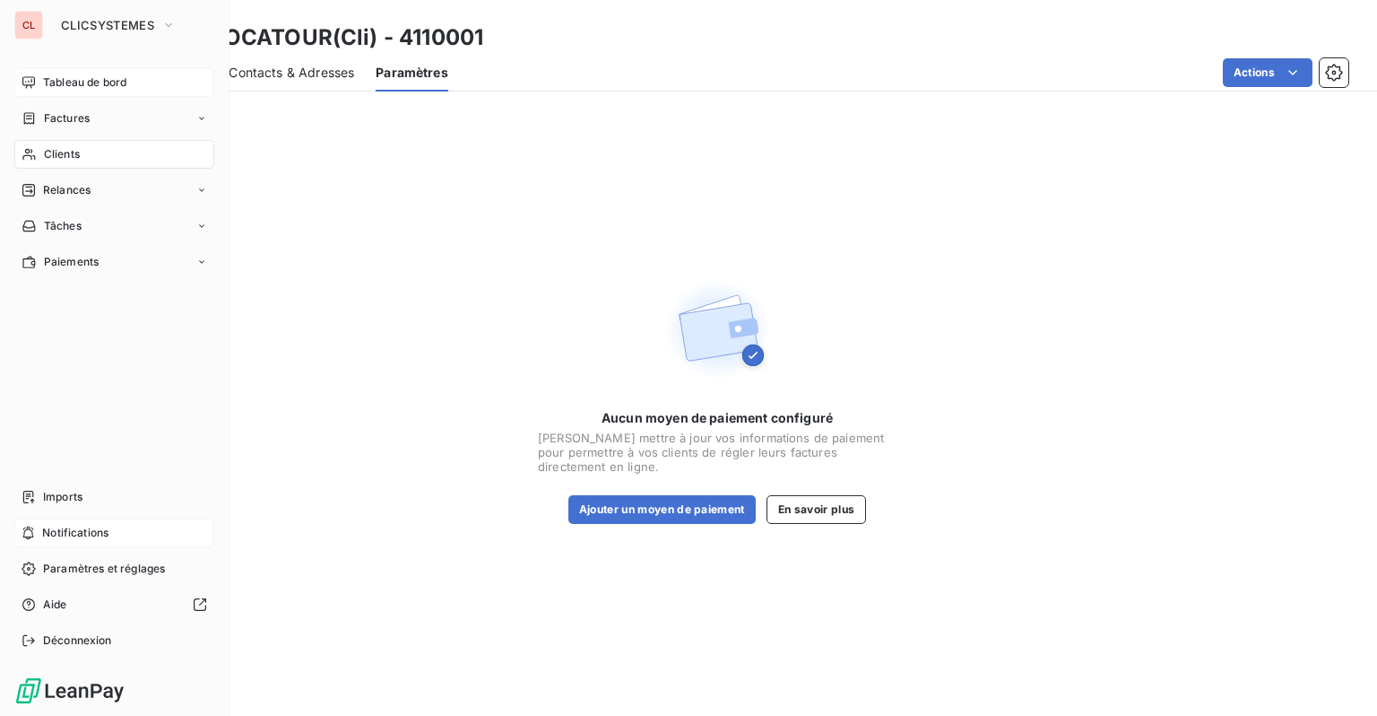
click at [27, 82] on icon at bounding box center [29, 82] width 14 height 14
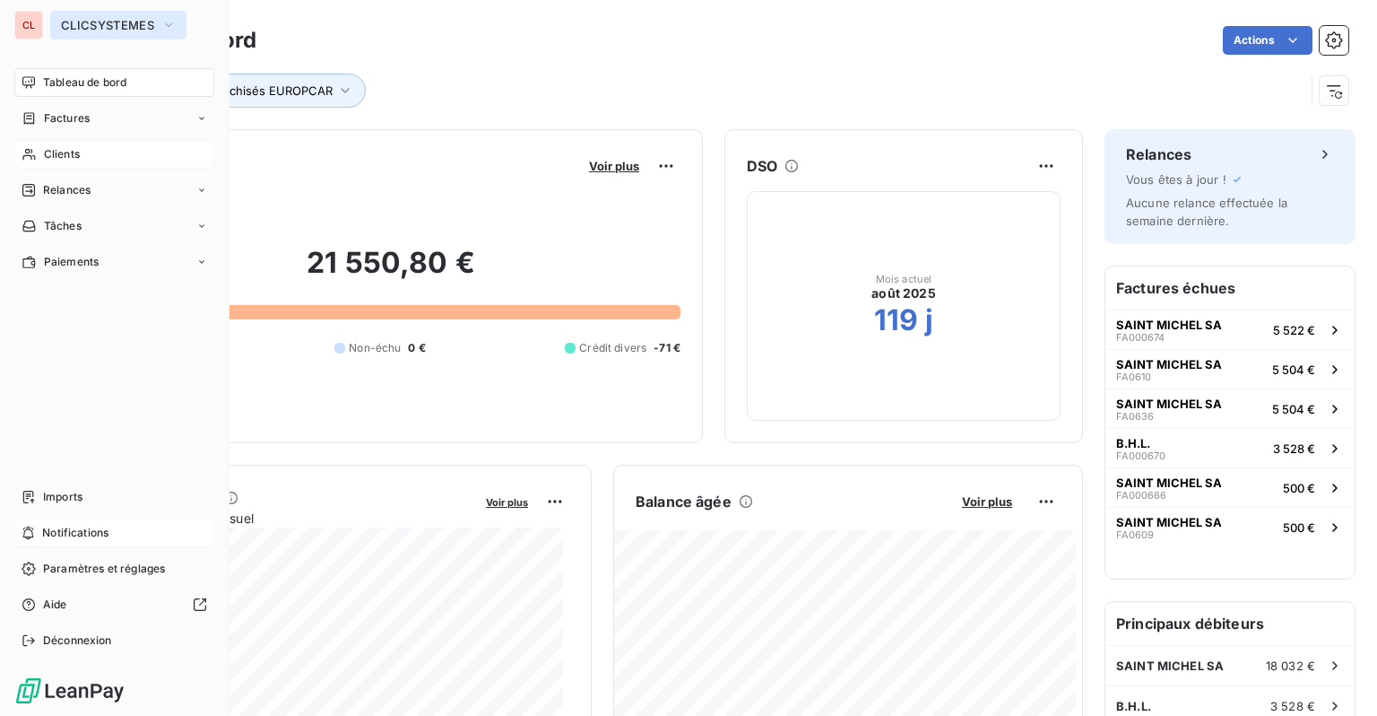
click at [104, 36] on button "CLICSYSTEMES" at bounding box center [118, 25] width 136 height 29
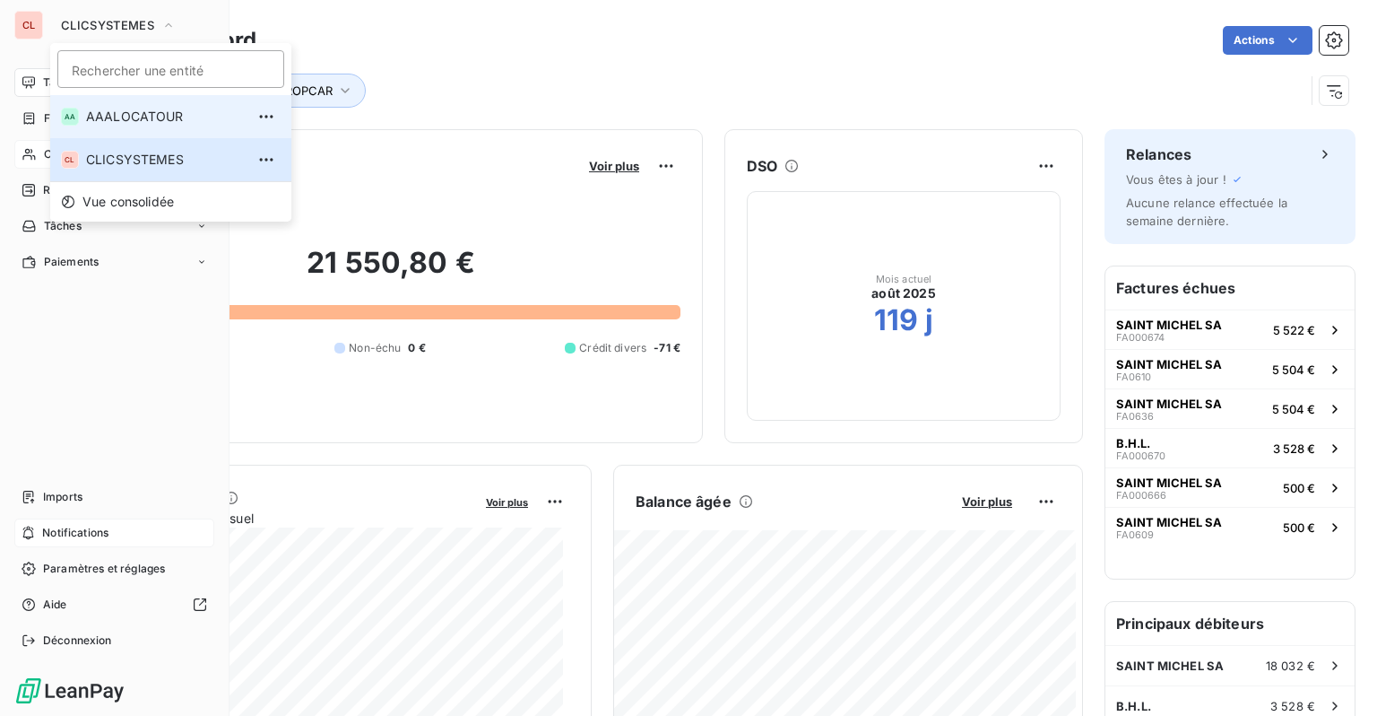
click at [108, 120] on span "AAALOCATOUR" at bounding box center [165, 117] width 159 height 18
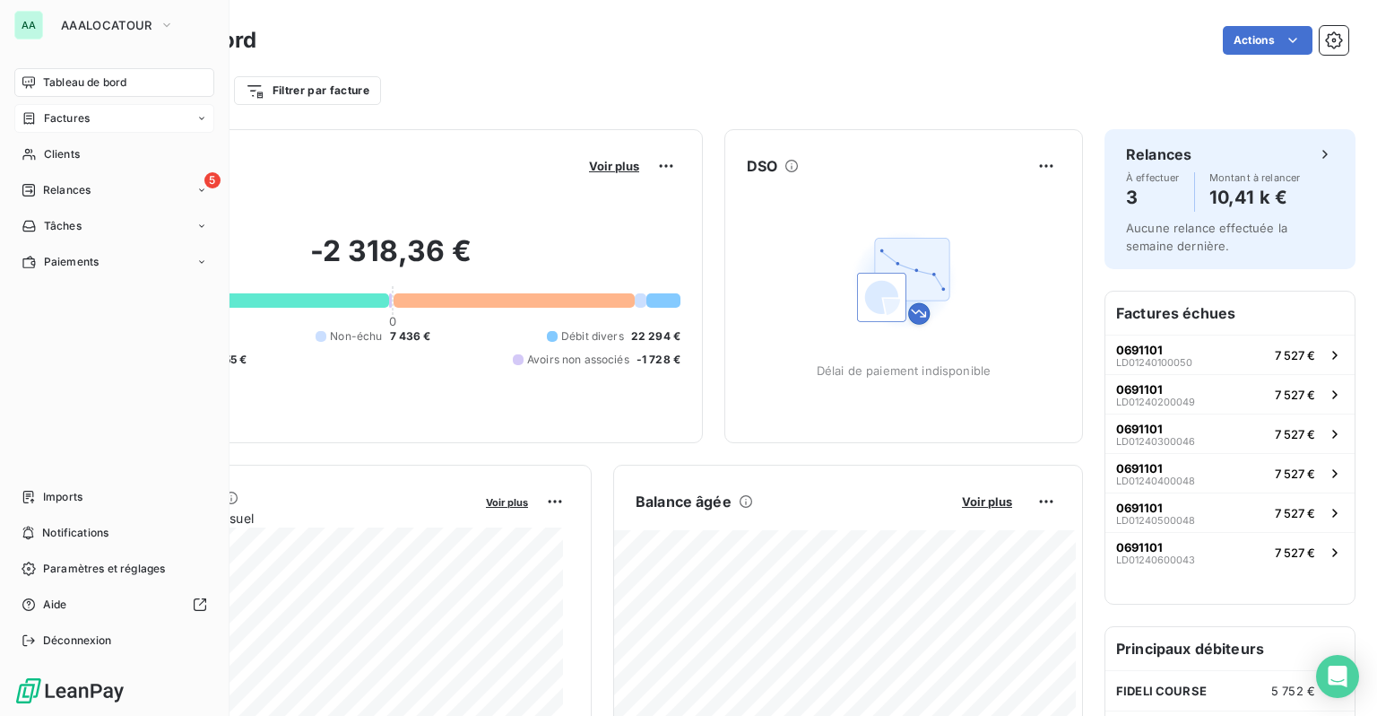
click at [46, 121] on span "Factures" at bounding box center [67, 118] width 46 height 16
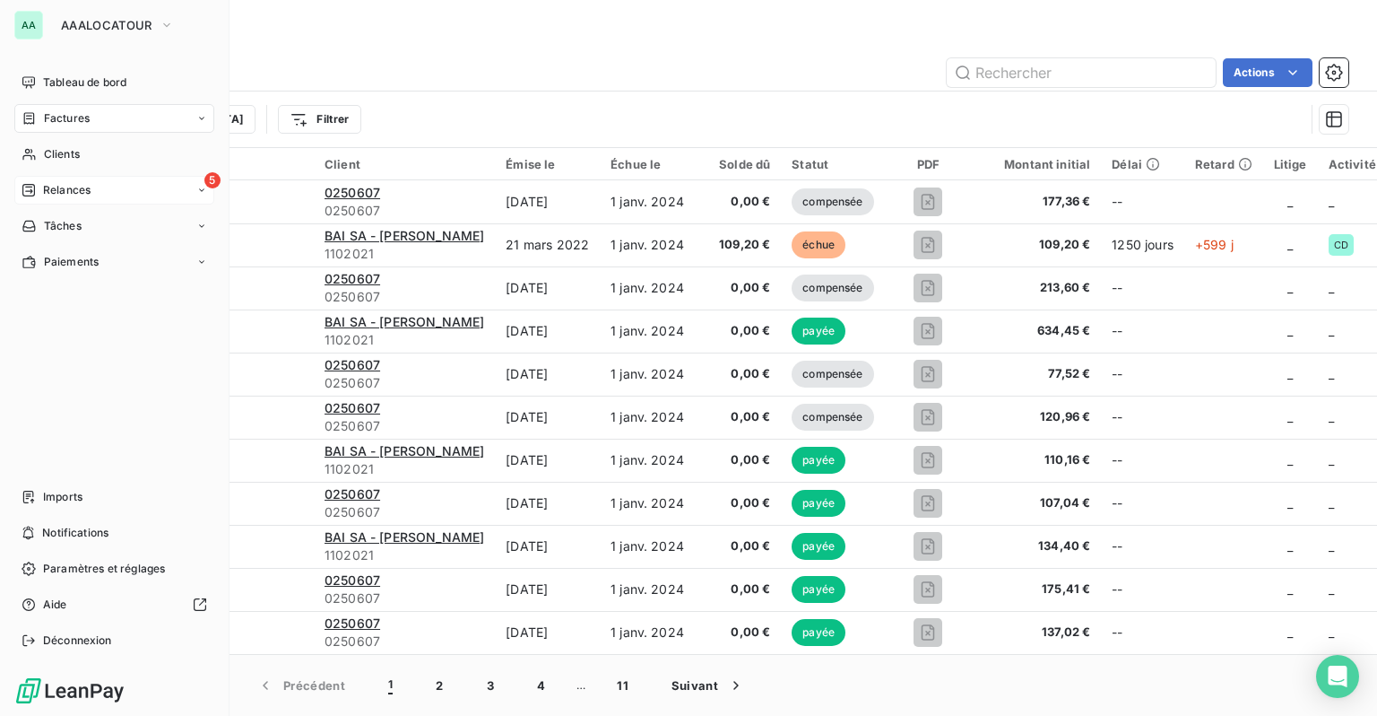
click at [83, 182] on span "Relances" at bounding box center [67, 190] width 48 height 16
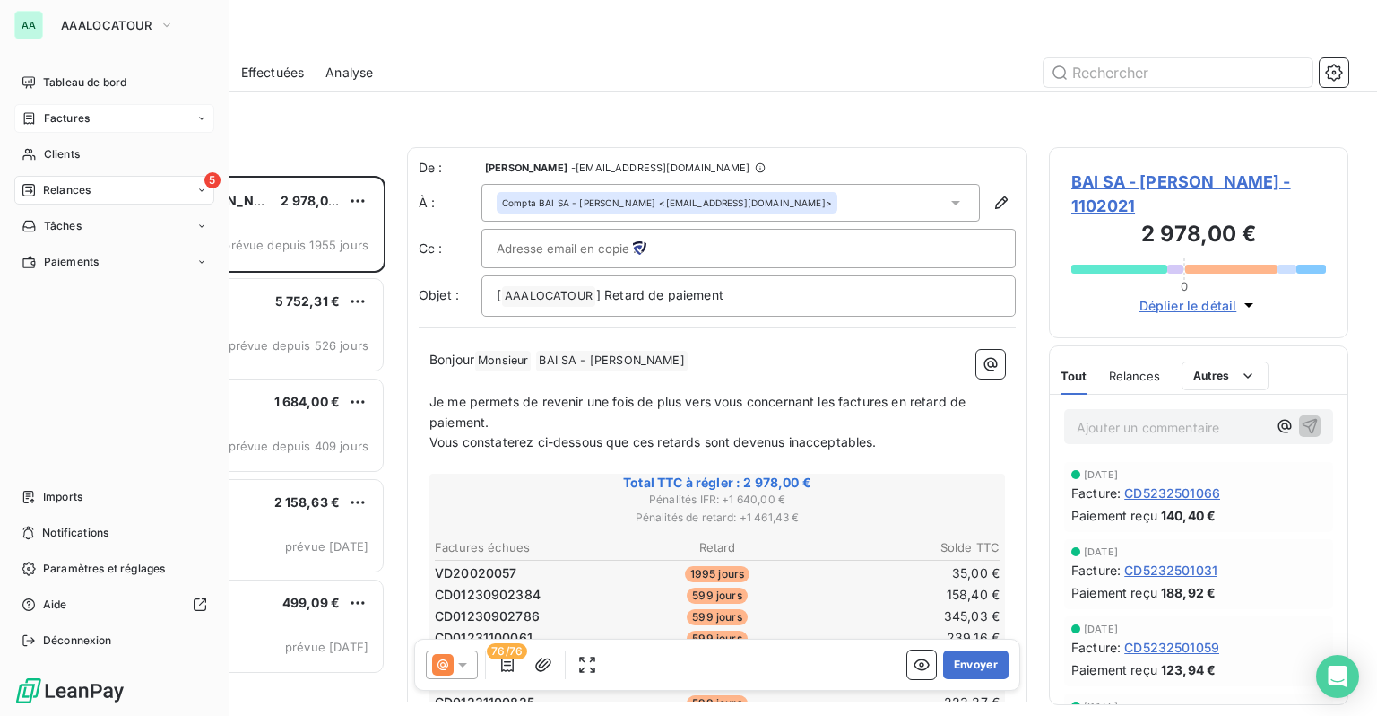
click at [89, 39] on div "AA AAALOCATOUR Tableau de bord Factures Clients 5 Relances Tâches Paiements Imp…" at bounding box center [115, 358] width 230 height 716
click at [100, 30] on span "AAALOCATOUR" at bounding box center [106, 25] width 91 height 14
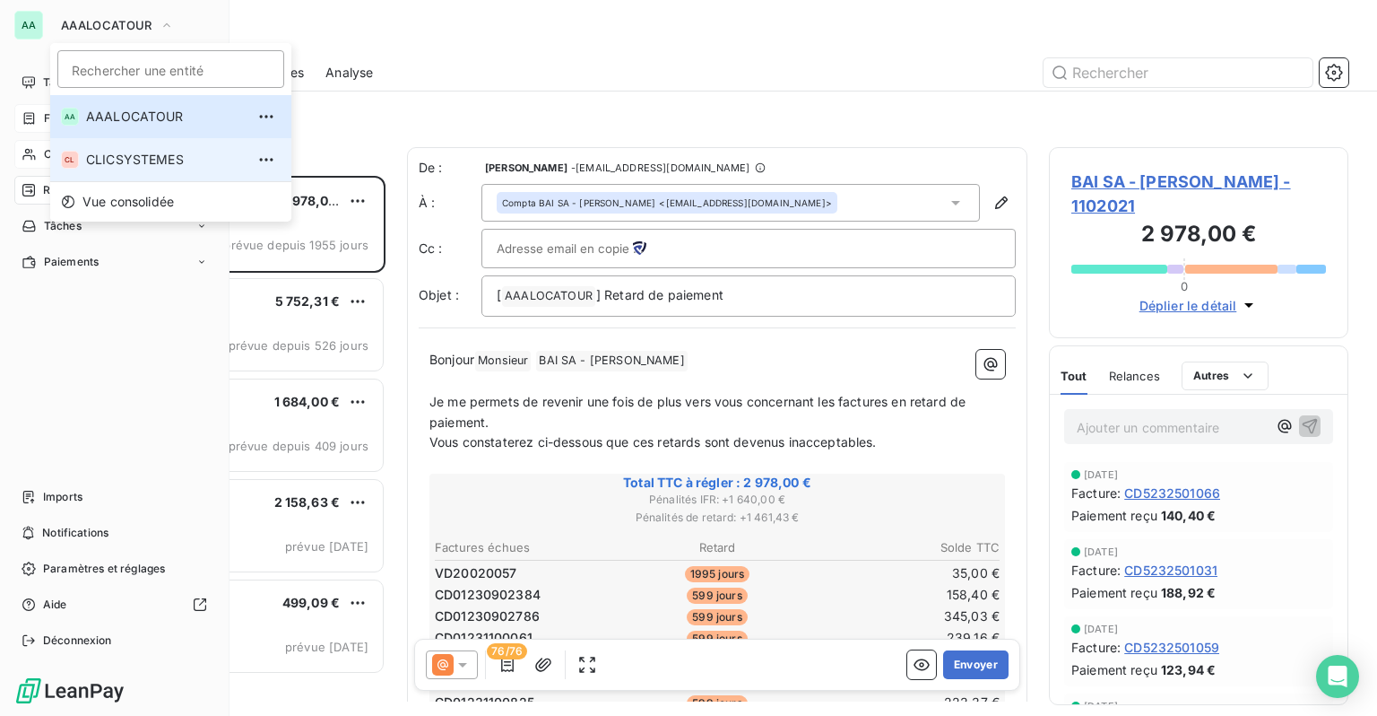
click at [132, 164] on span "CLICSYSTEMES" at bounding box center [165, 160] width 159 height 18
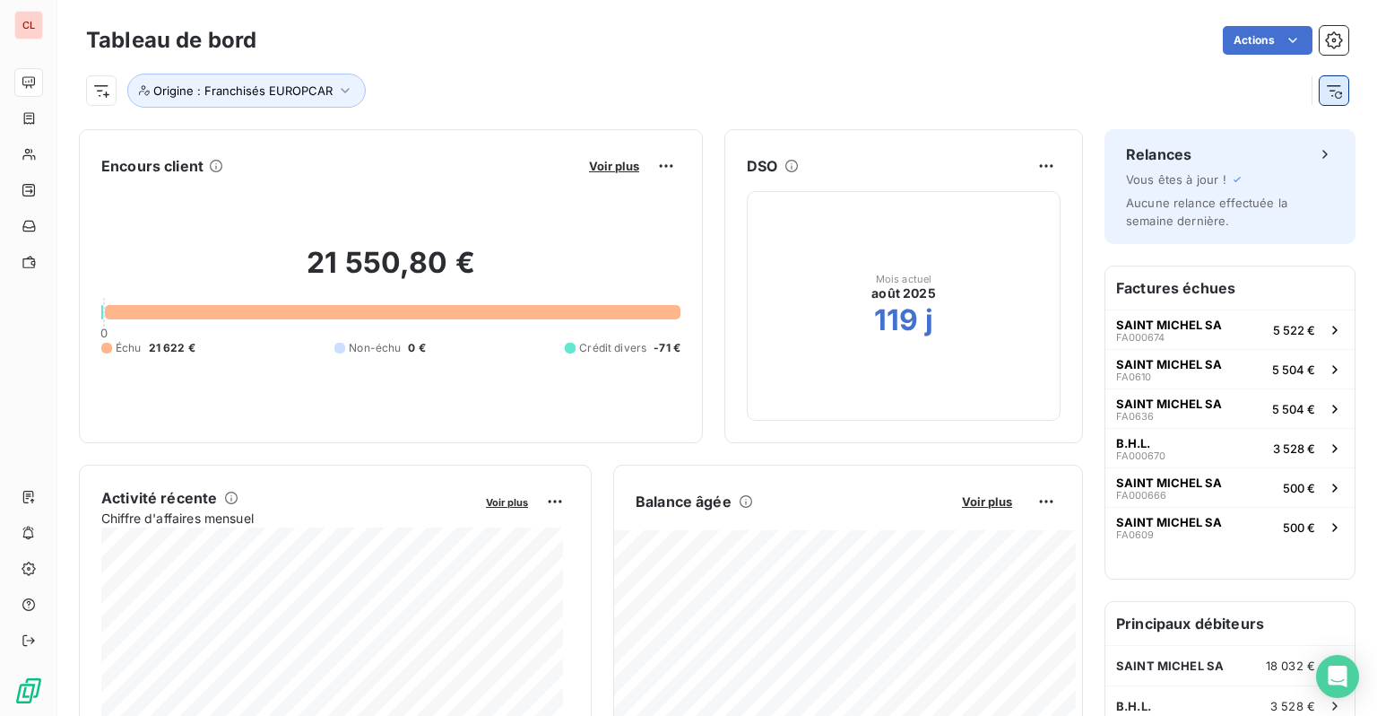
click at [1335, 93] on icon "button" at bounding box center [1338, 94] width 7 height 7
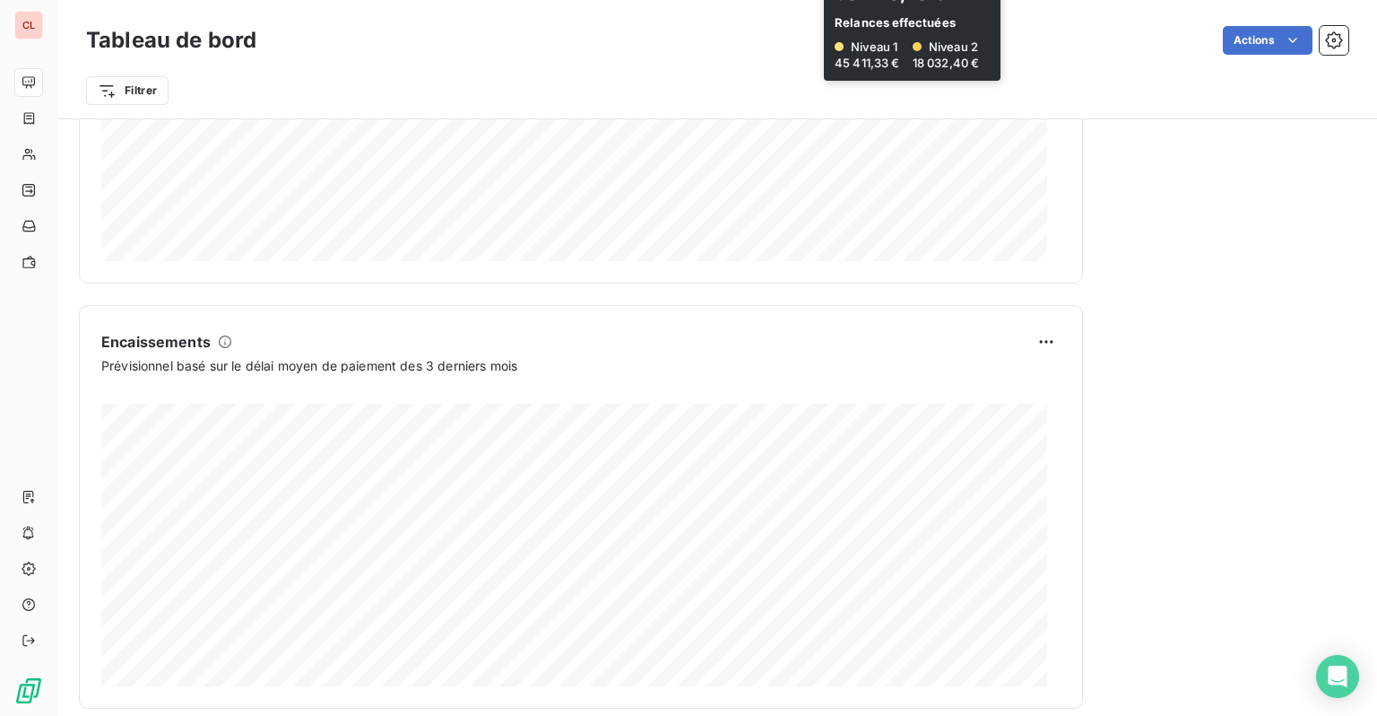
scroll to position [1031, 0]
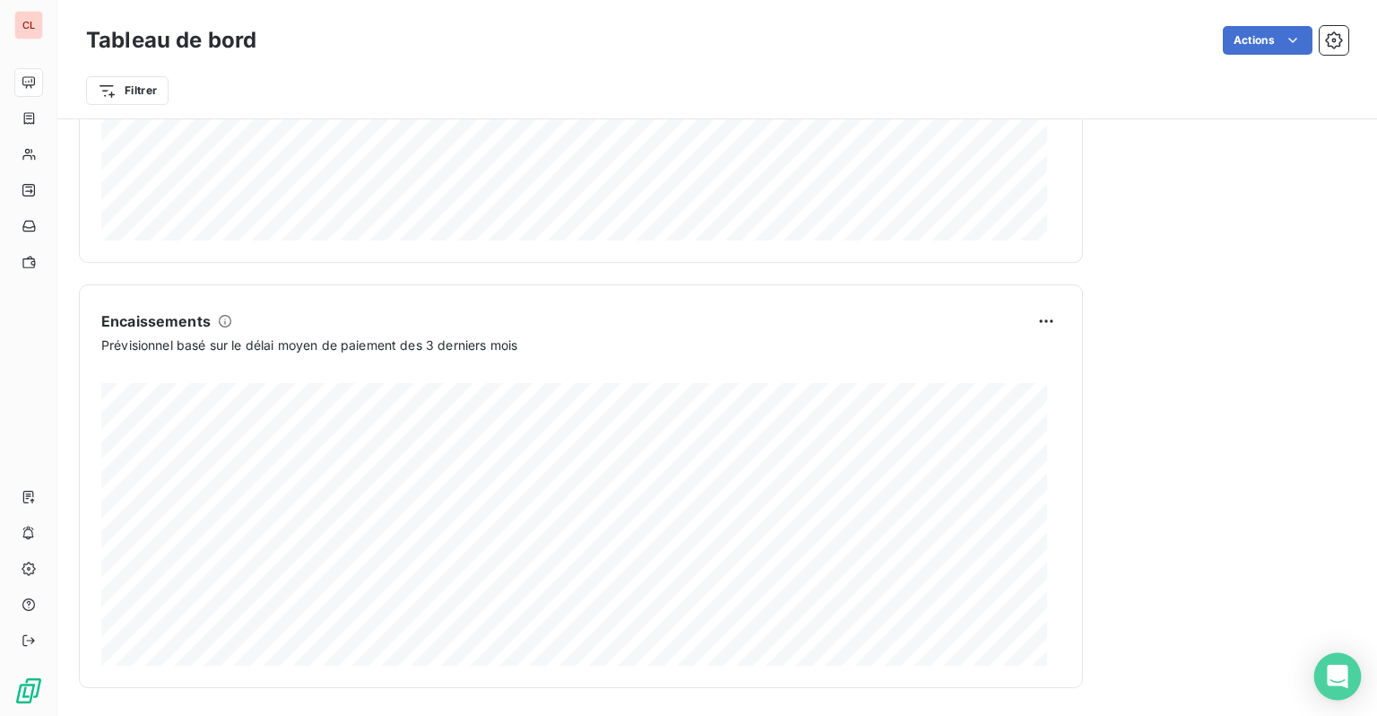
click at [1320, 681] on div "Open Intercom Messenger" at bounding box center [1339, 677] width 48 height 48
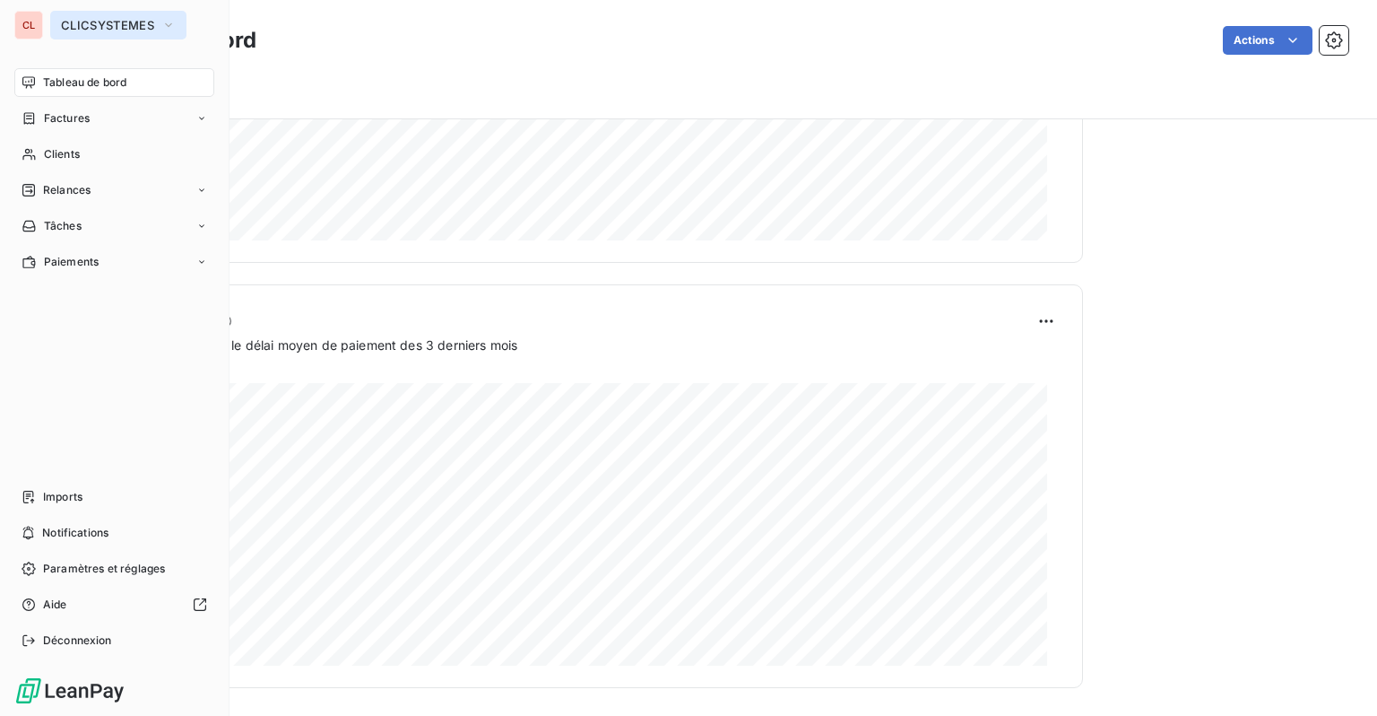
click at [117, 21] on span "CLICSYSTEMES" at bounding box center [107, 25] width 93 height 14
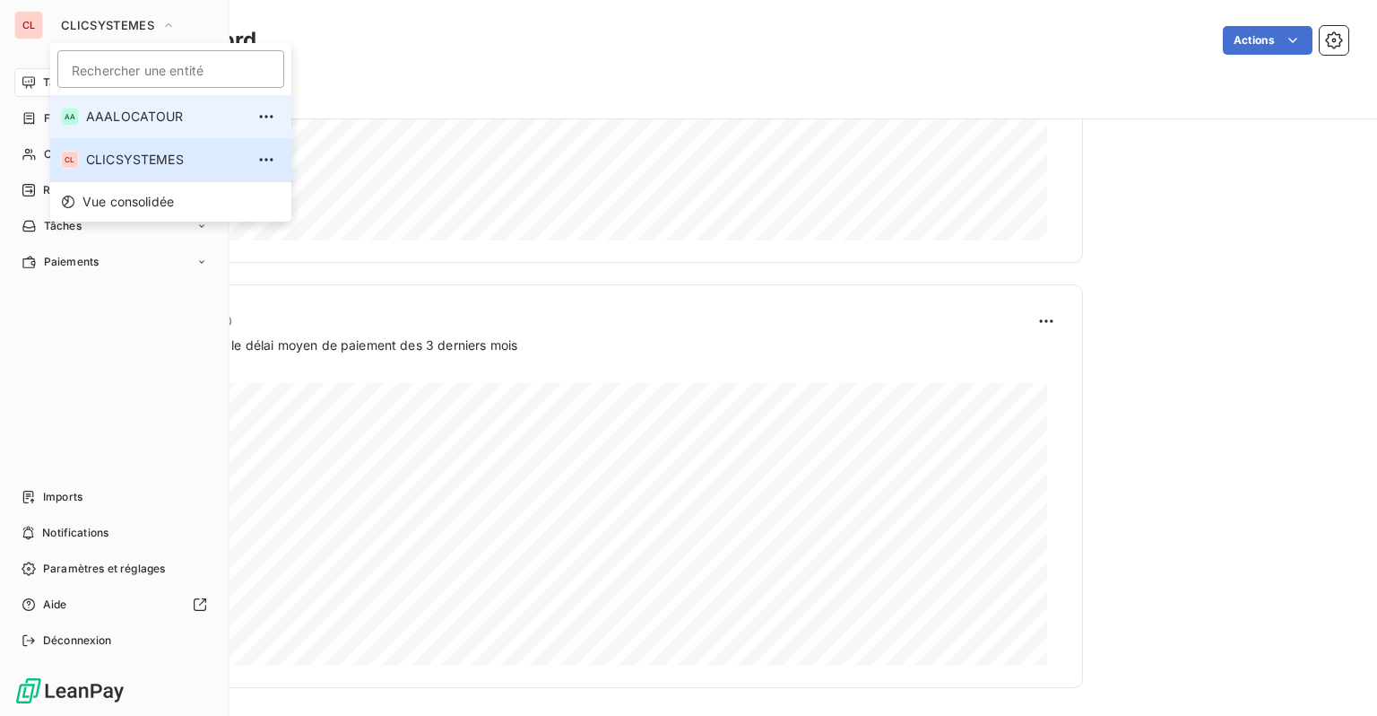
click at [115, 120] on span "AAALOCATOUR" at bounding box center [165, 117] width 159 height 18
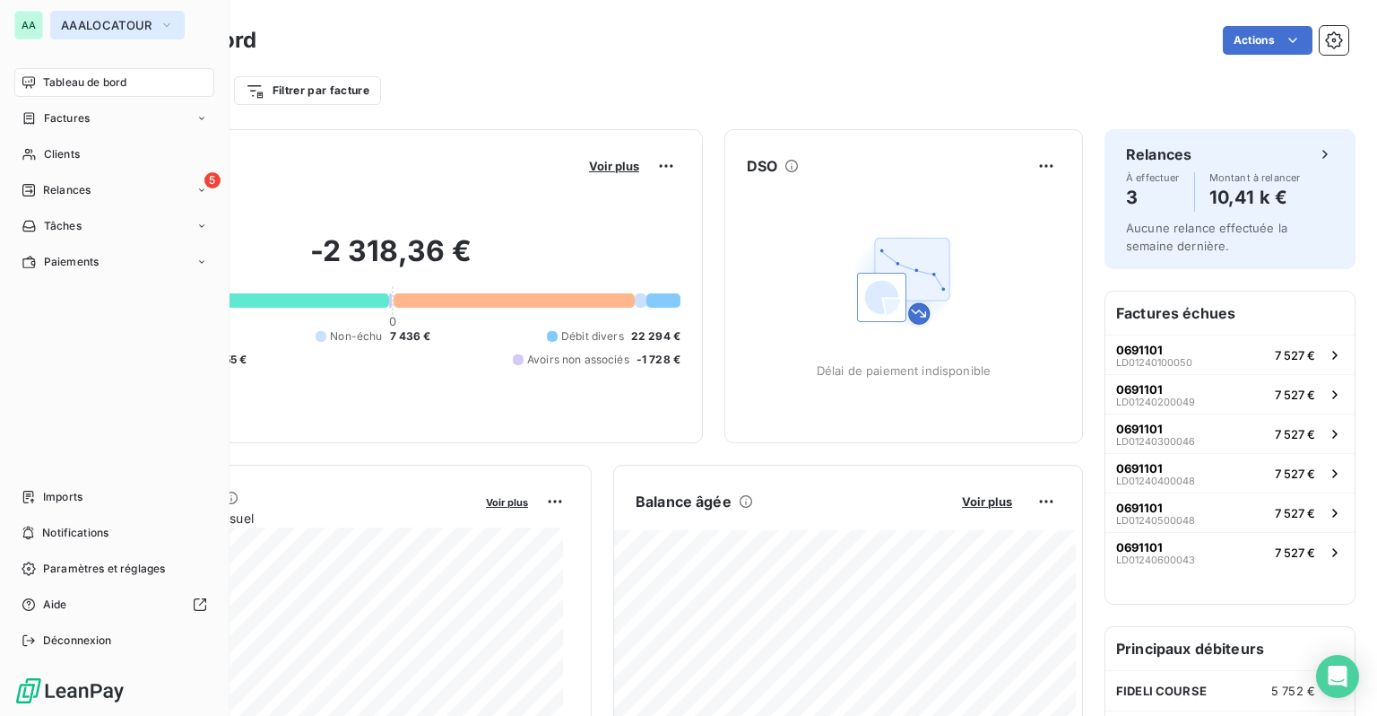
click at [122, 23] on span "AAALOCATOUR" at bounding box center [106, 25] width 91 height 14
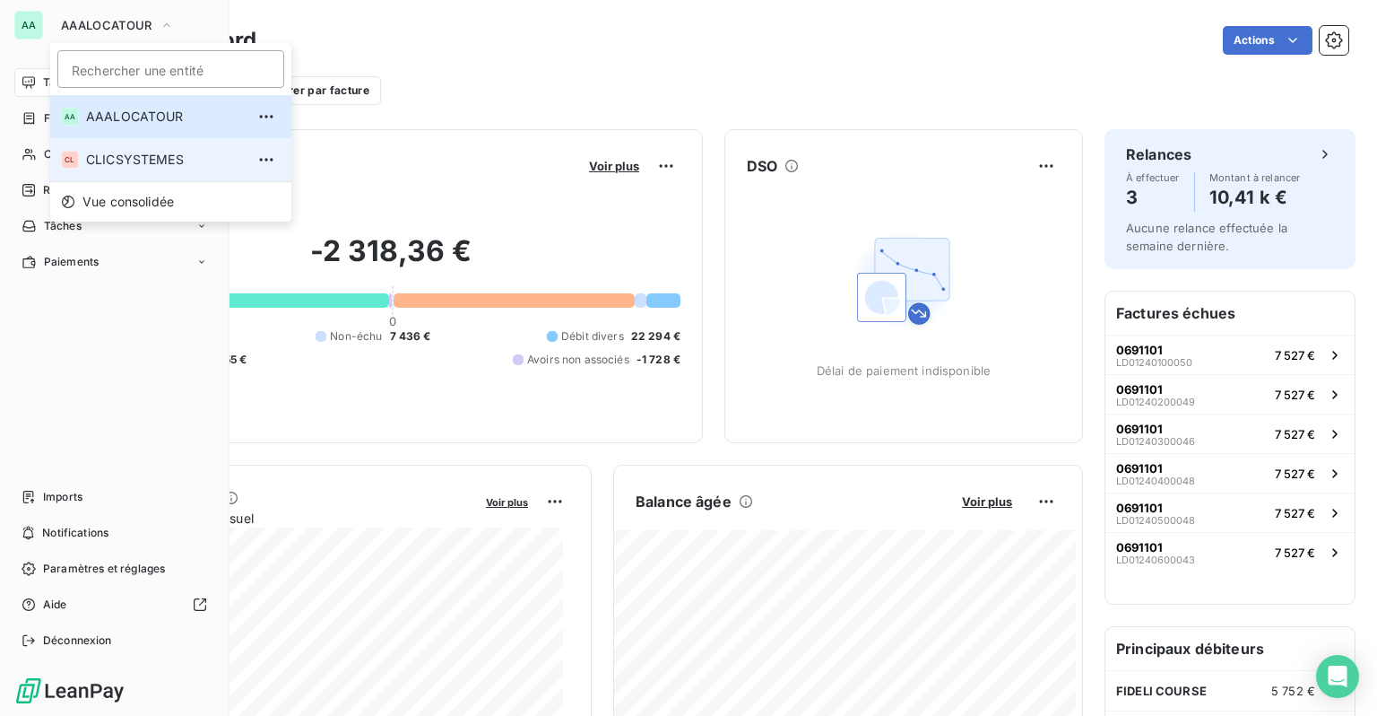
click at [109, 155] on span "CLICSYSTEMES" at bounding box center [165, 160] width 159 height 18
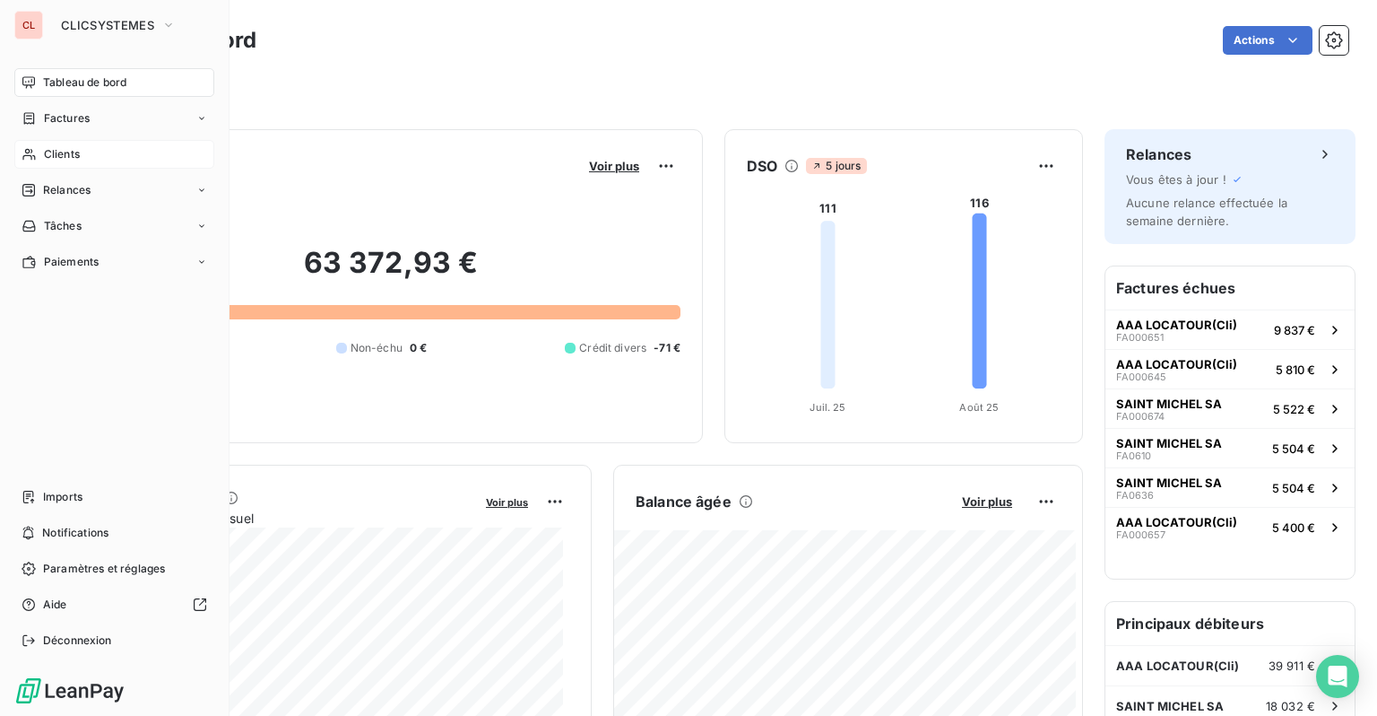
click at [56, 148] on span "Clients" at bounding box center [62, 154] width 36 height 16
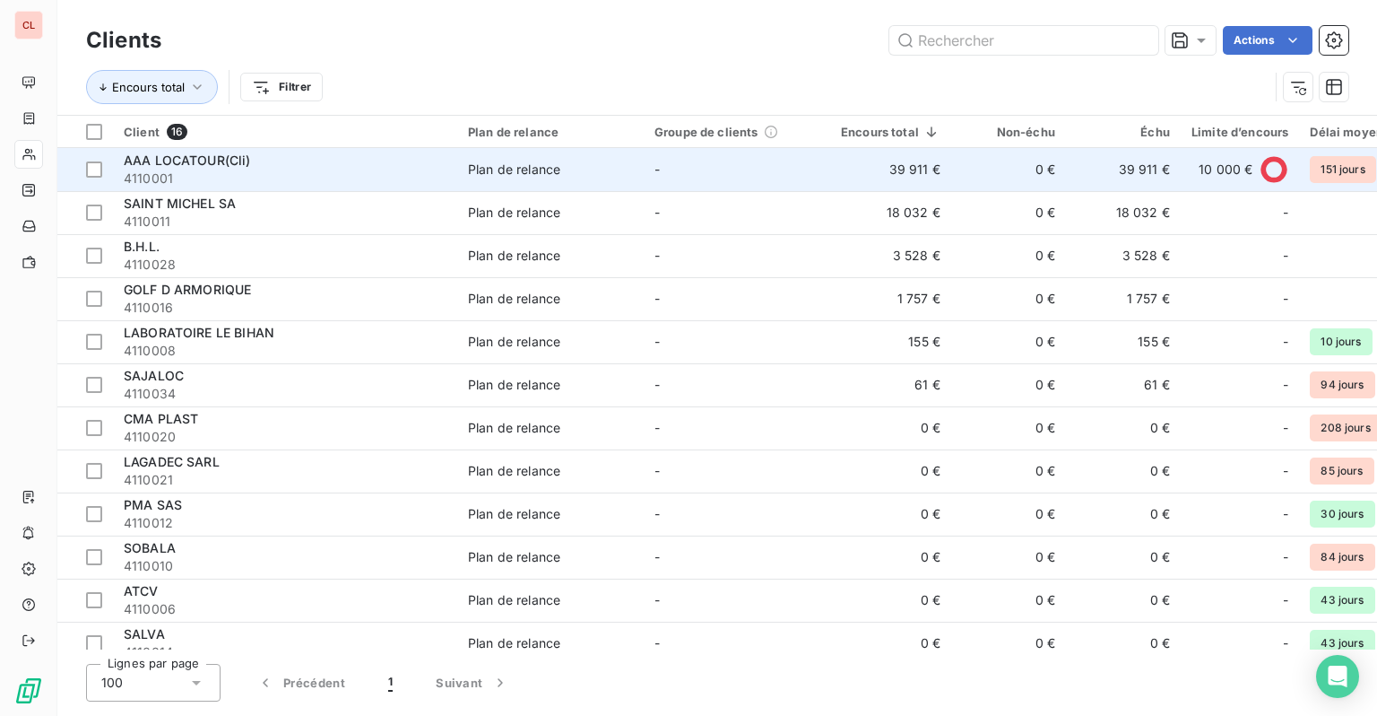
click at [346, 177] on span "4110001" at bounding box center [285, 178] width 323 height 18
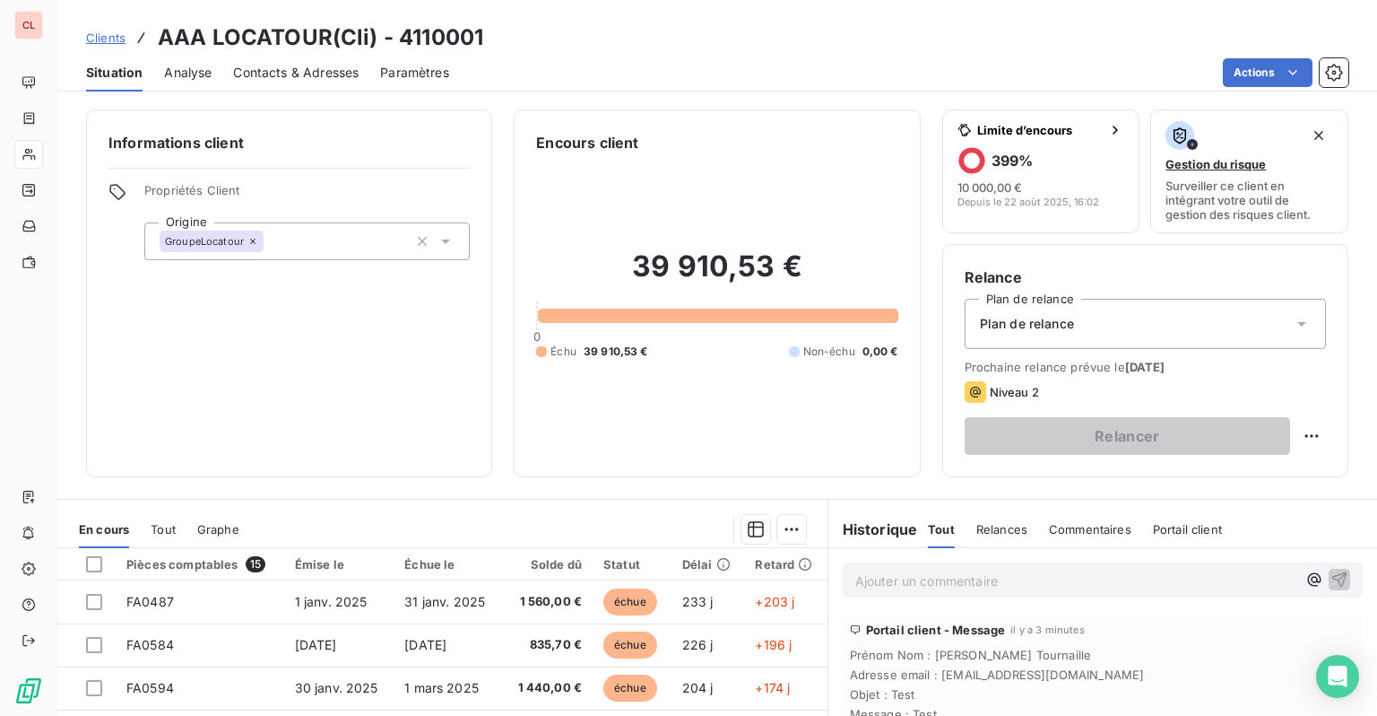
click at [392, 74] on span "Paramètres" at bounding box center [414, 73] width 69 height 18
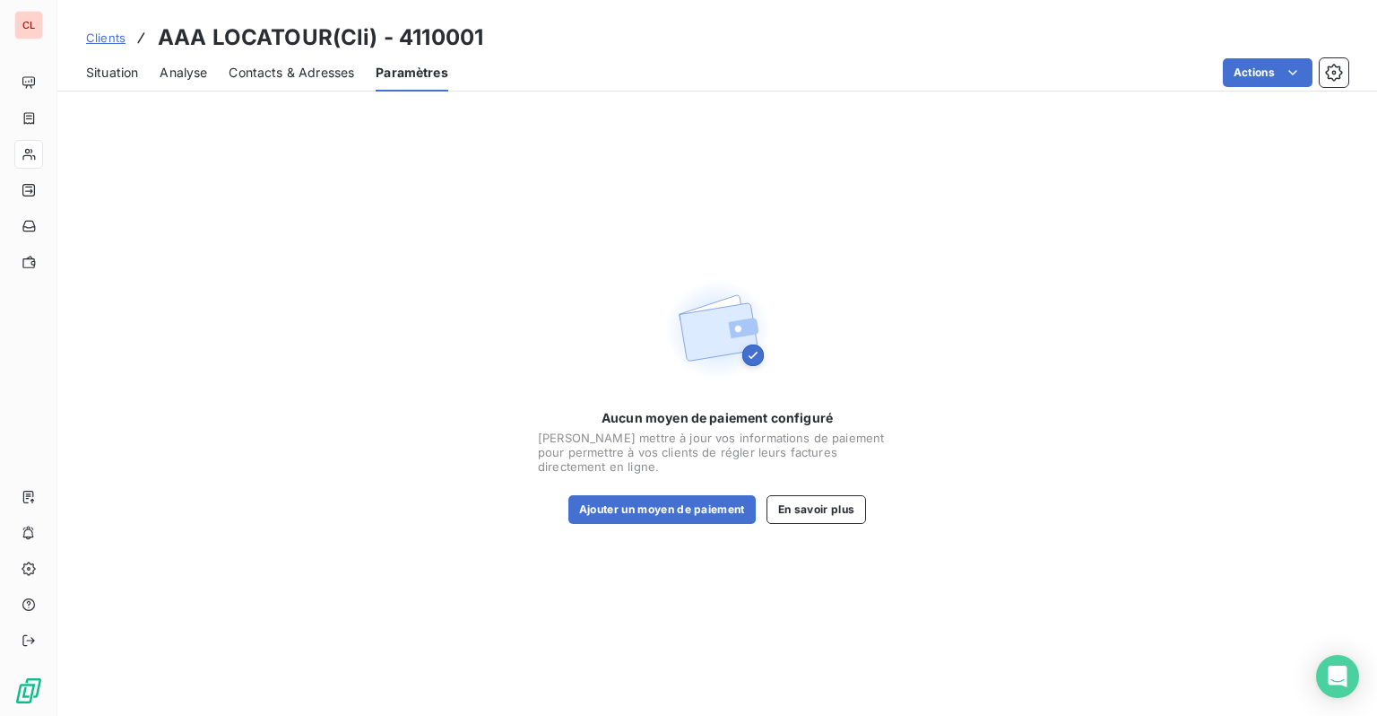
click at [135, 66] on span "Situation" at bounding box center [112, 73] width 52 height 18
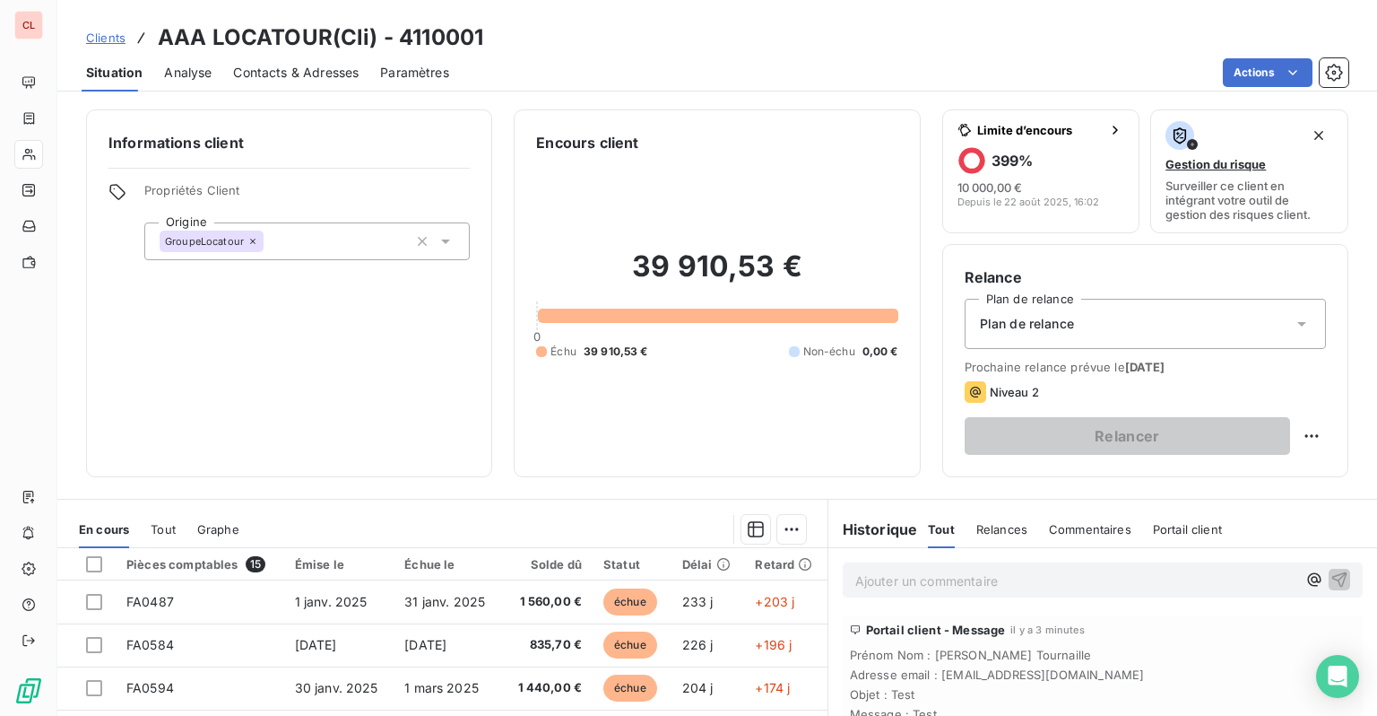
click at [294, 66] on span "Contacts & Adresses" at bounding box center [296, 73] width 126 height 18
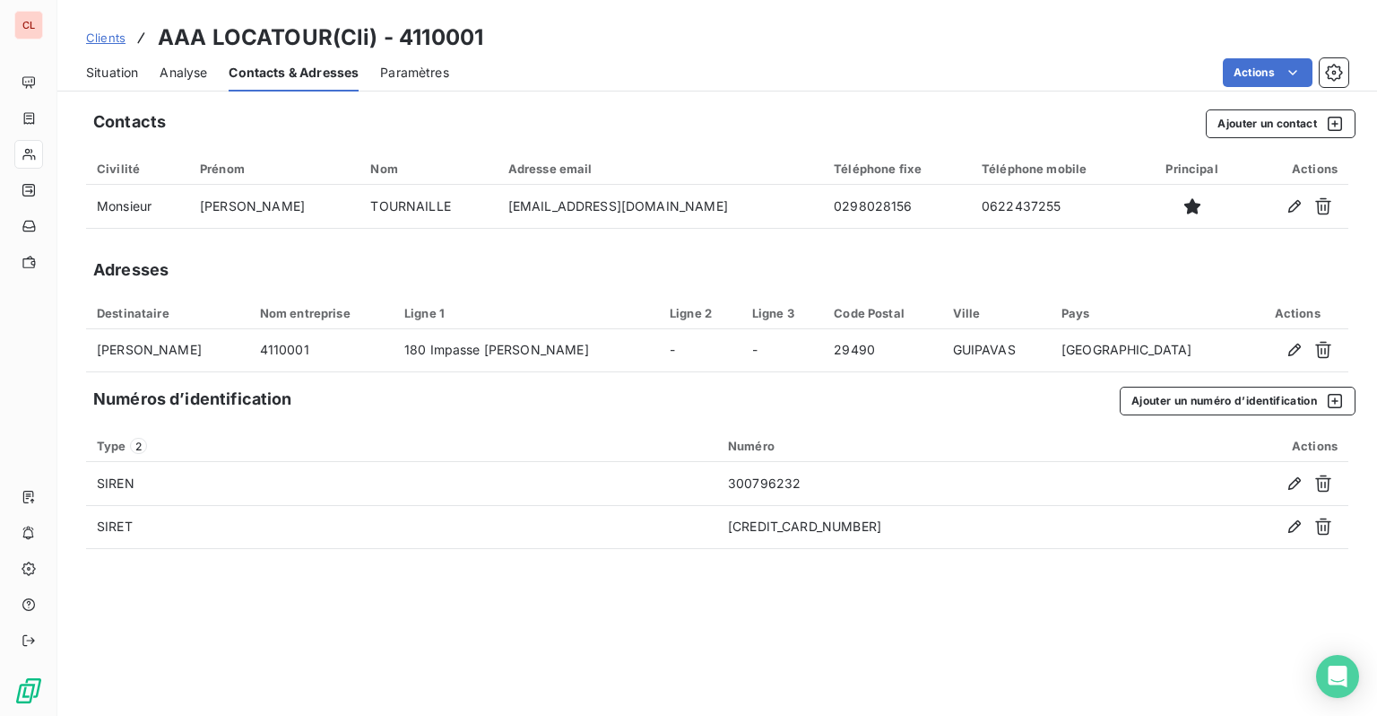
click at [244, 37] on h3 "AAA LOCATOUR(Cli) - 4110001" at bounding box center [321, 38] width 326 height 32
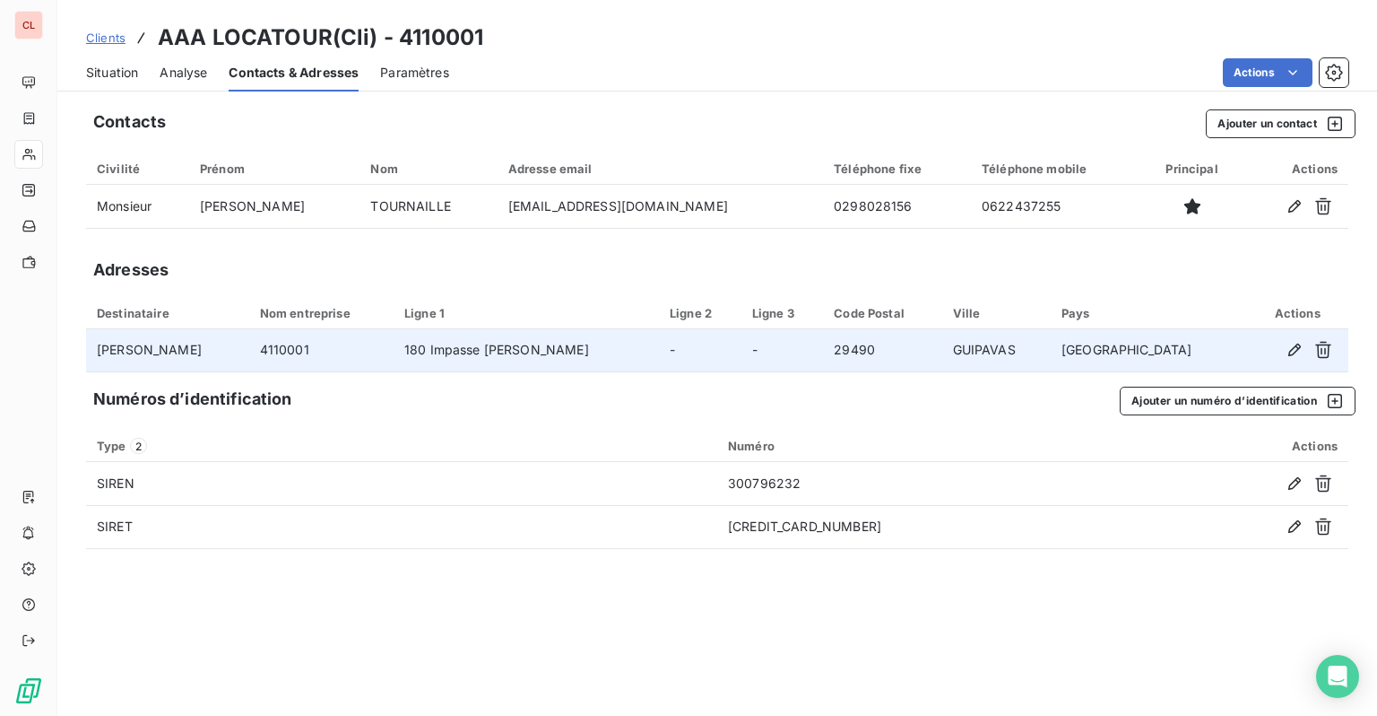
click at [742, 356] on td "-" at bounding box center [700, 350] width 83 height 43
click at [1290, 350] on icon "button" at bounding box center [1295, 350] width 18 height 18
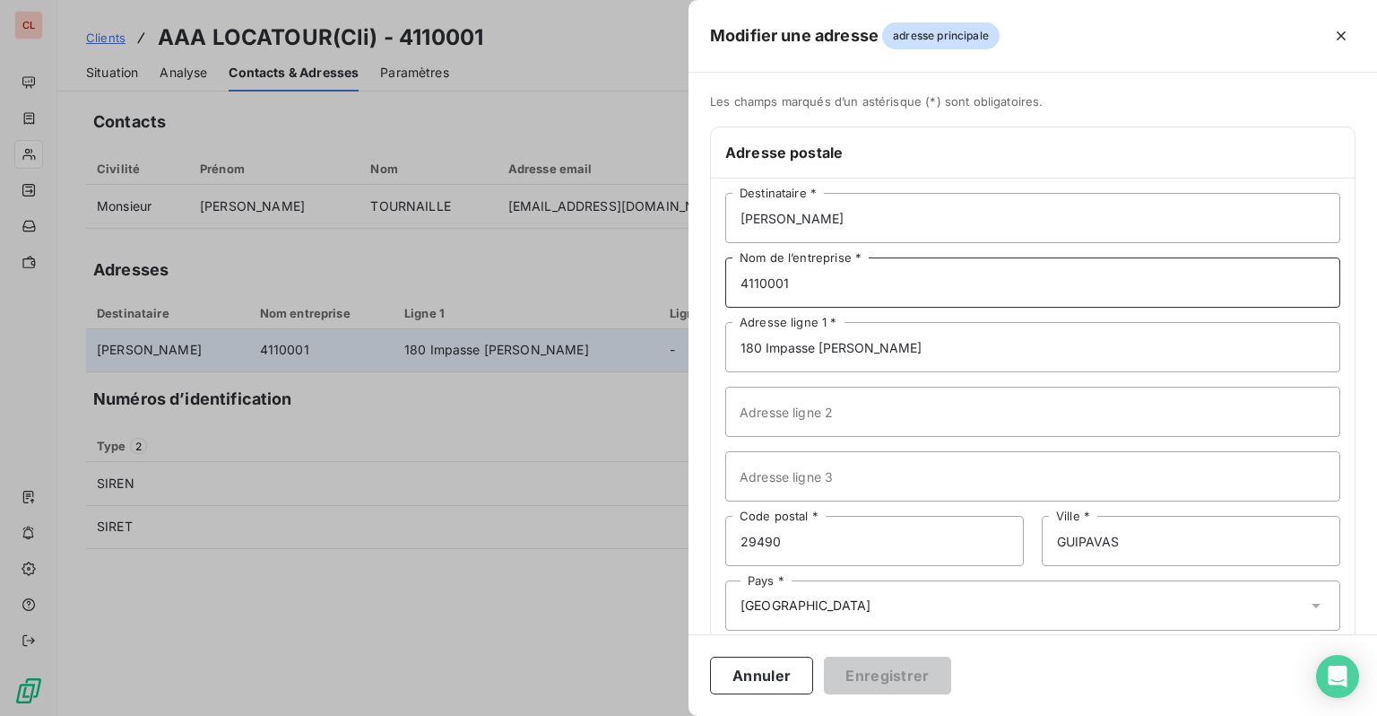
drag, startPoint x: 842, startPoint y: 290, endPoint x: 580, endPoint y: 289, distance: 261.9
click at [580, 715] on div "Modifier une adresse adresse principale Les champs marqués d’un [DEMOGRAPHIC_DA…" at bounding box center [688, 716] width 1377 height 0
type input "AAA LOCATOUR(Cli)"
click at [890, 676] on button "Enregistrer" at bounding box center [887, 675] width 127 height 38
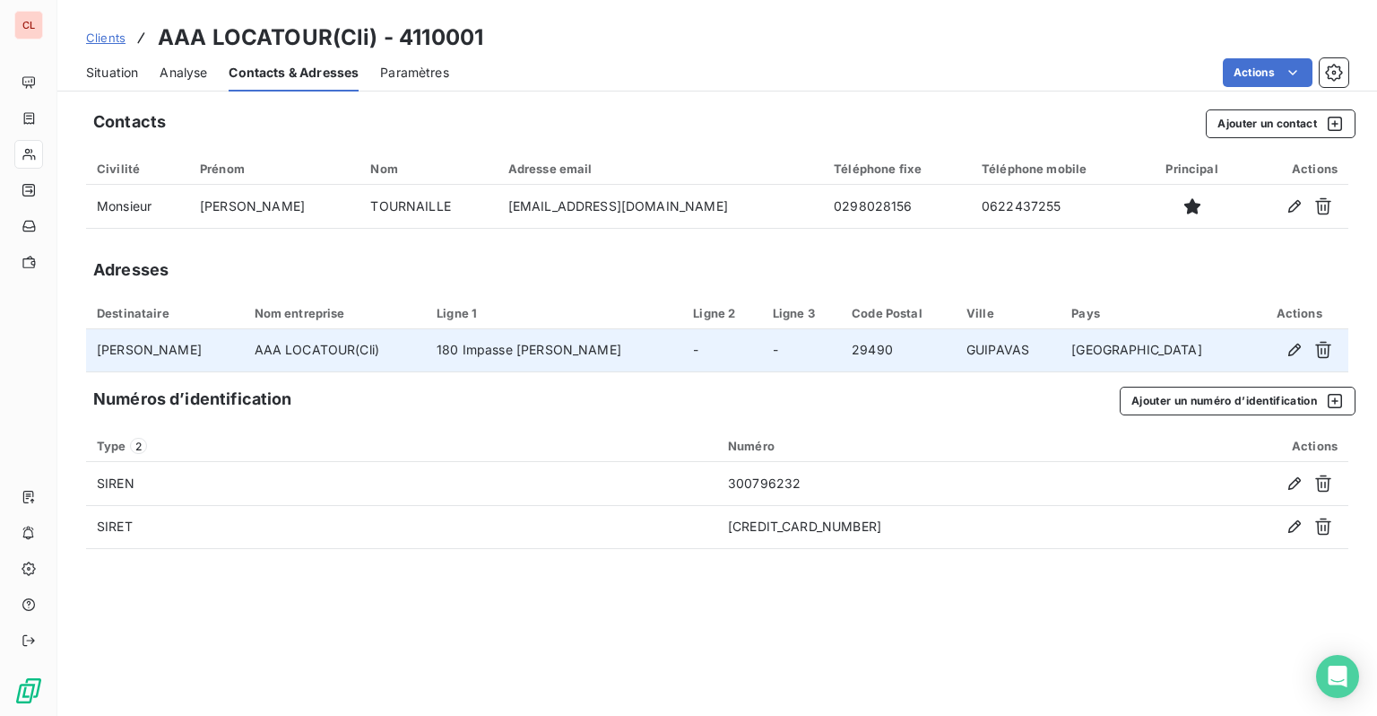
click at [116, 39] on span "Clients" at bounding box center [105, 37] width 39 height 14
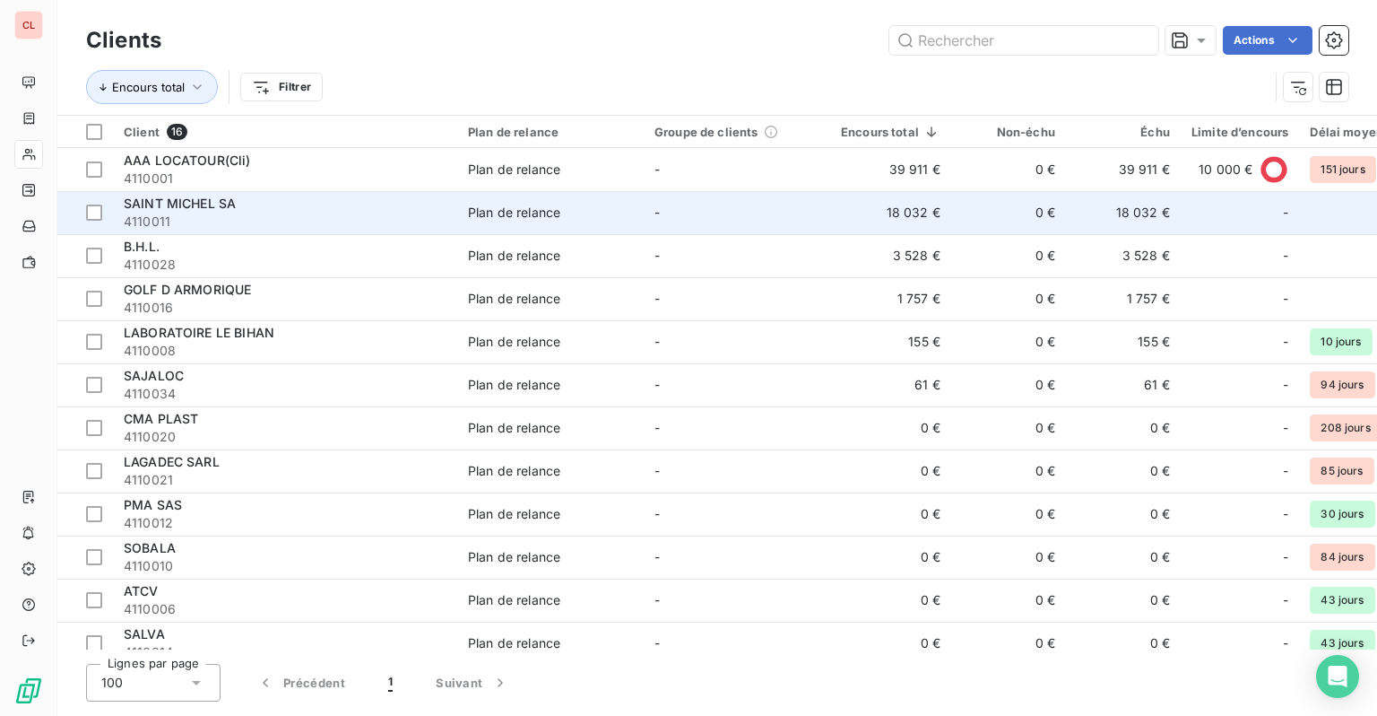
click at [225, 217] on span "4110011" at bounding box center [285, 222] width 323 height 18
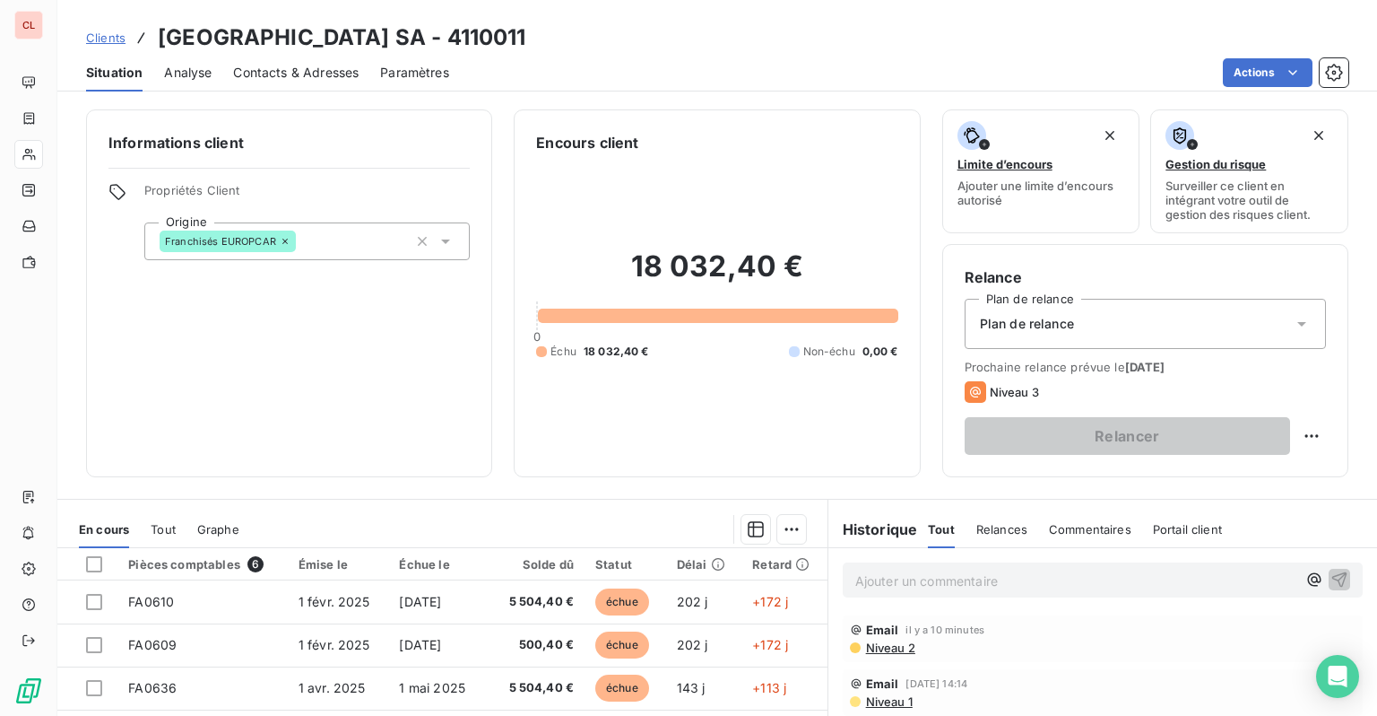
click at [397, 65] on span "Paramètres" at bounding box center [414, 73] width 69 height 18
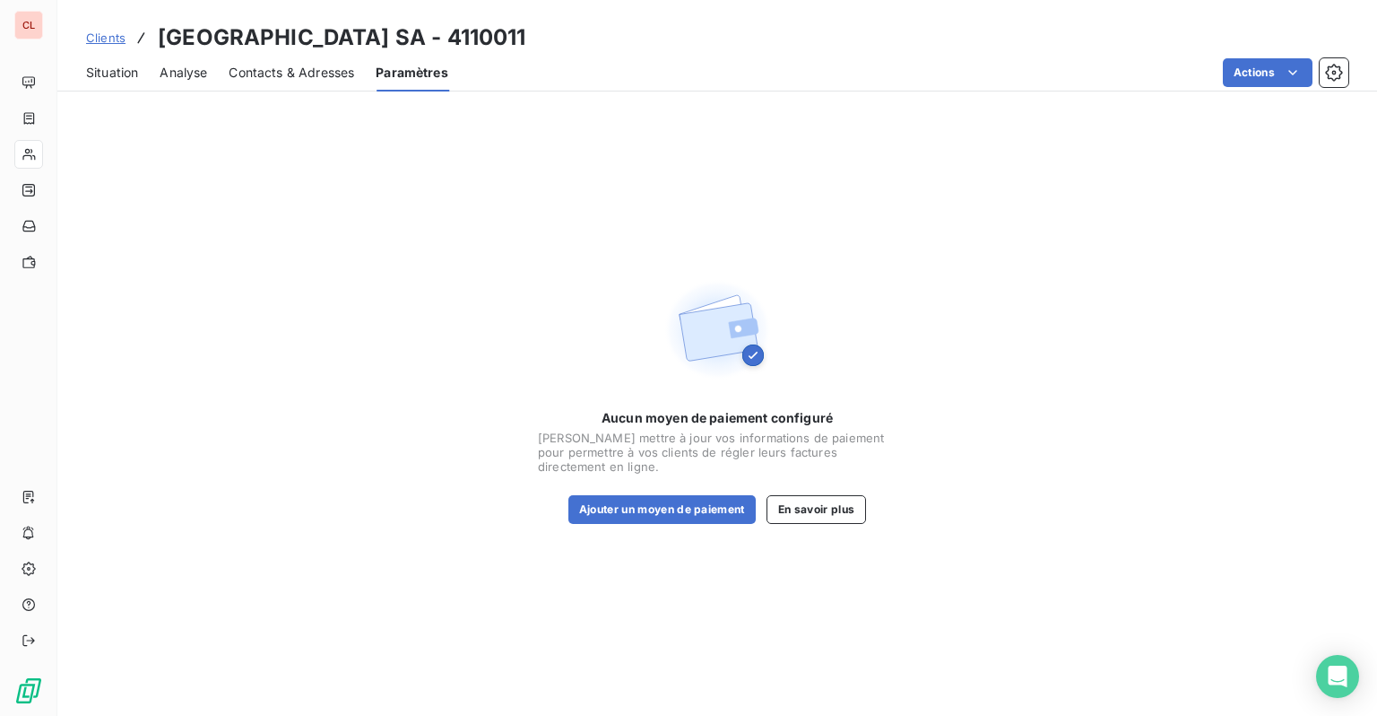
click at [304, 66] on span "Contacts & Adresses" at bounding box center [292, 73] width 126 height 18
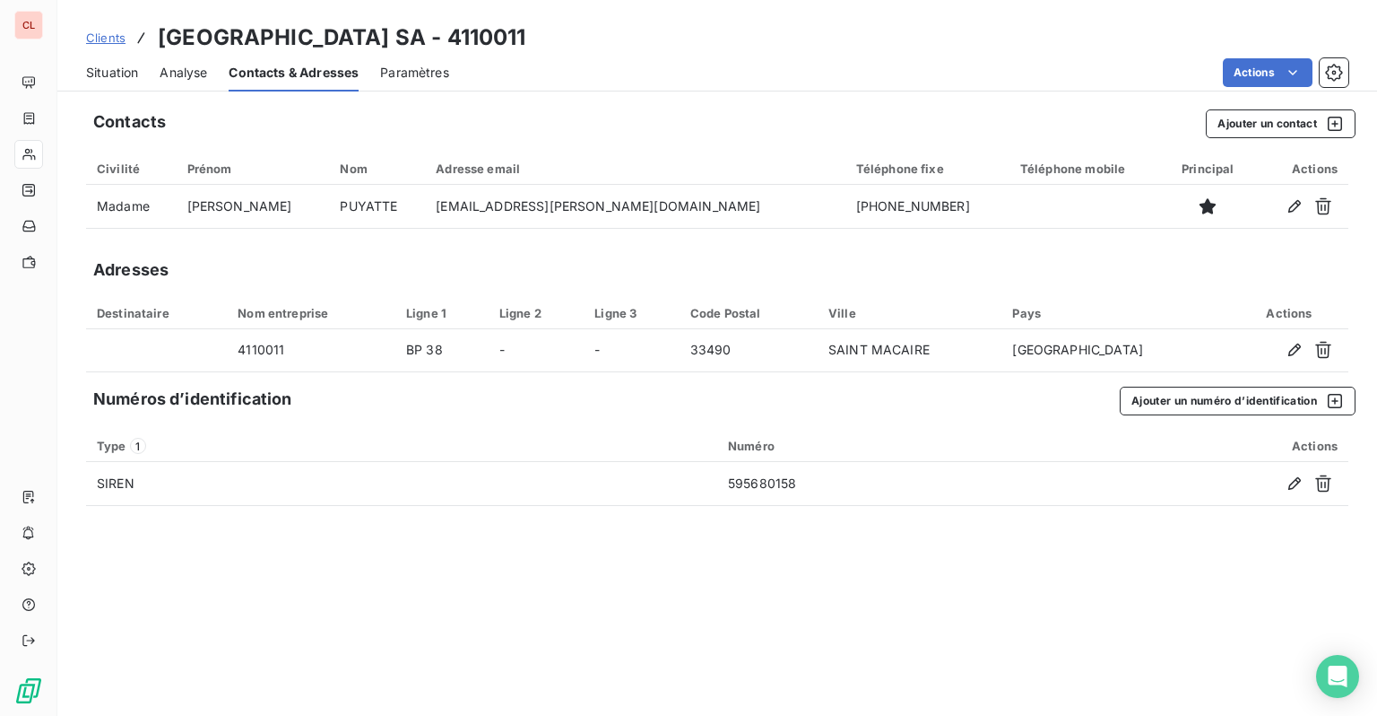
click at [401, 69] on span "Paramètres" at bounding box center [414, 73] width 69 height 18
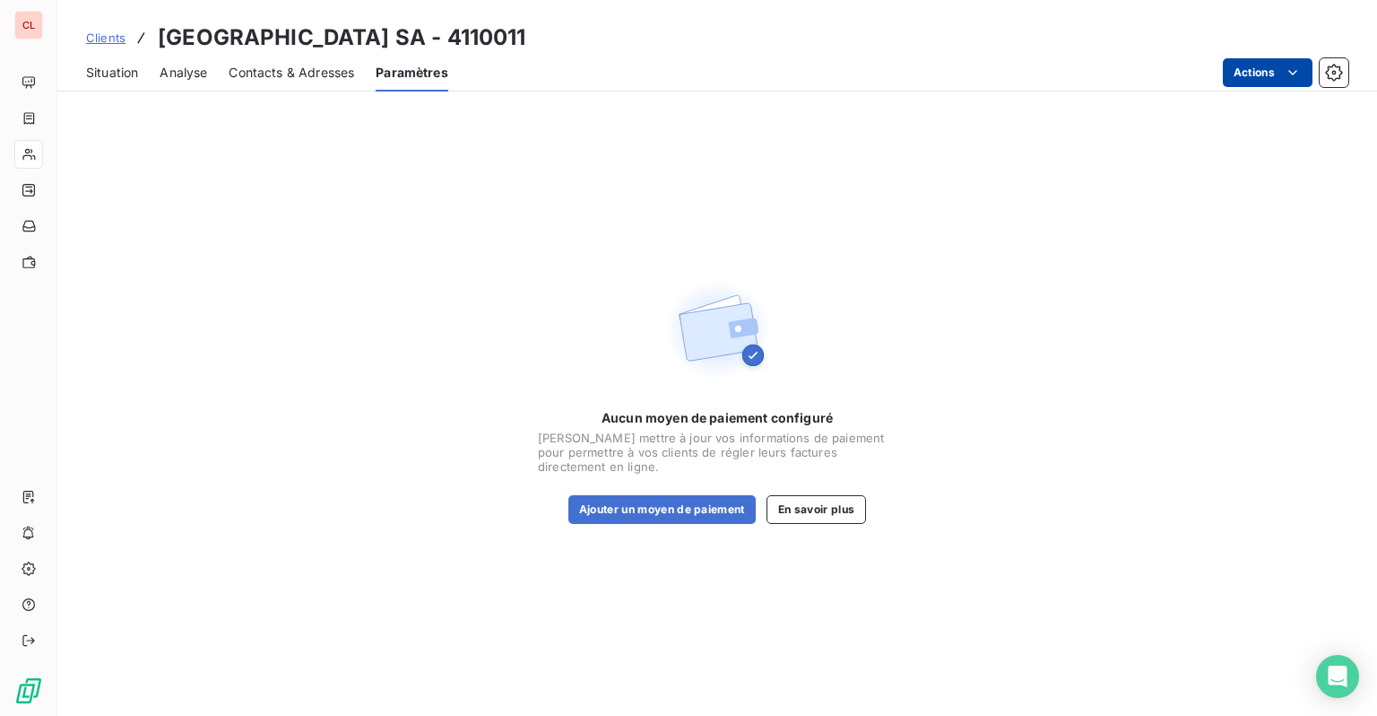
click at [1282, 68] on html "CL Clients SAINT MICHEL SA - 4110011 Situation Analyse Contacts & Adresses Para…" at bounding box center [688, 358] width 1377 height 716
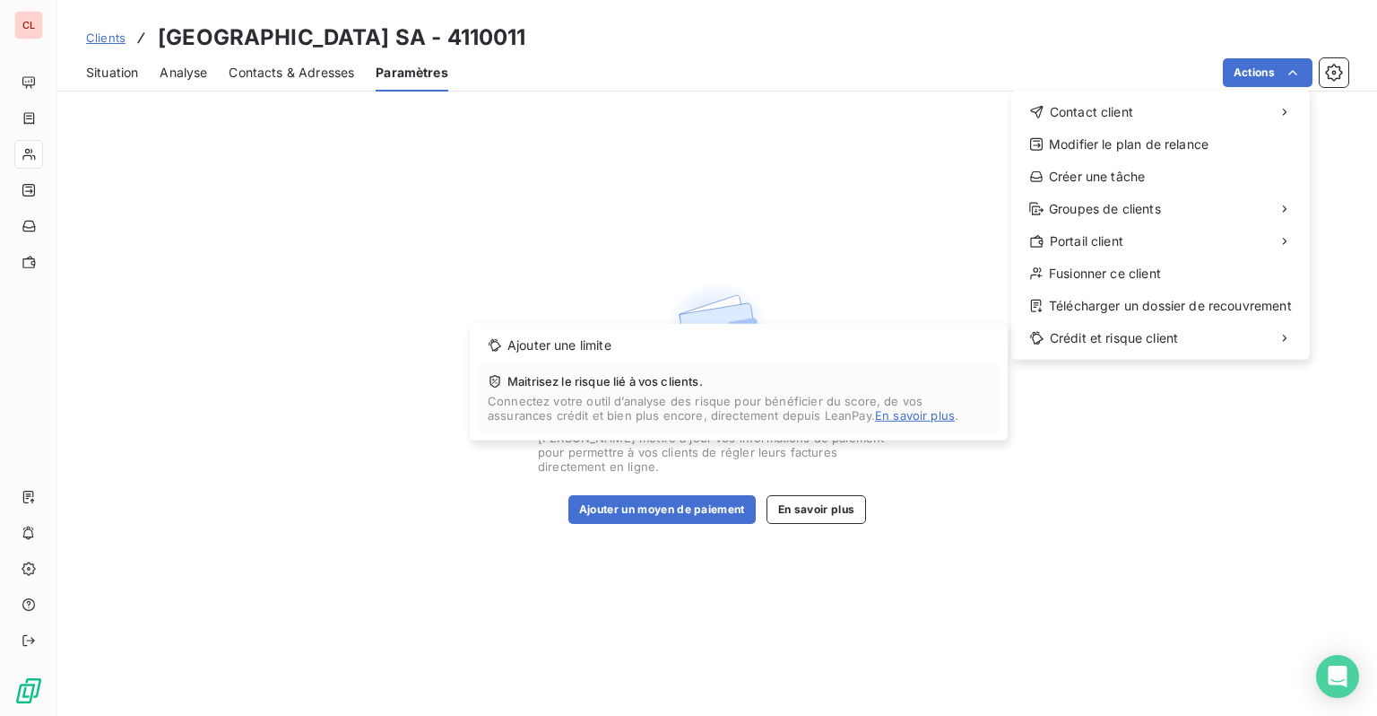
click at [696, 266] on html "CL Clients SAINT MICHEL SA - 4110011 Situation Analyse Contacts & Adresses Para…" at bounding box center [688, 358] width 1377 height 716
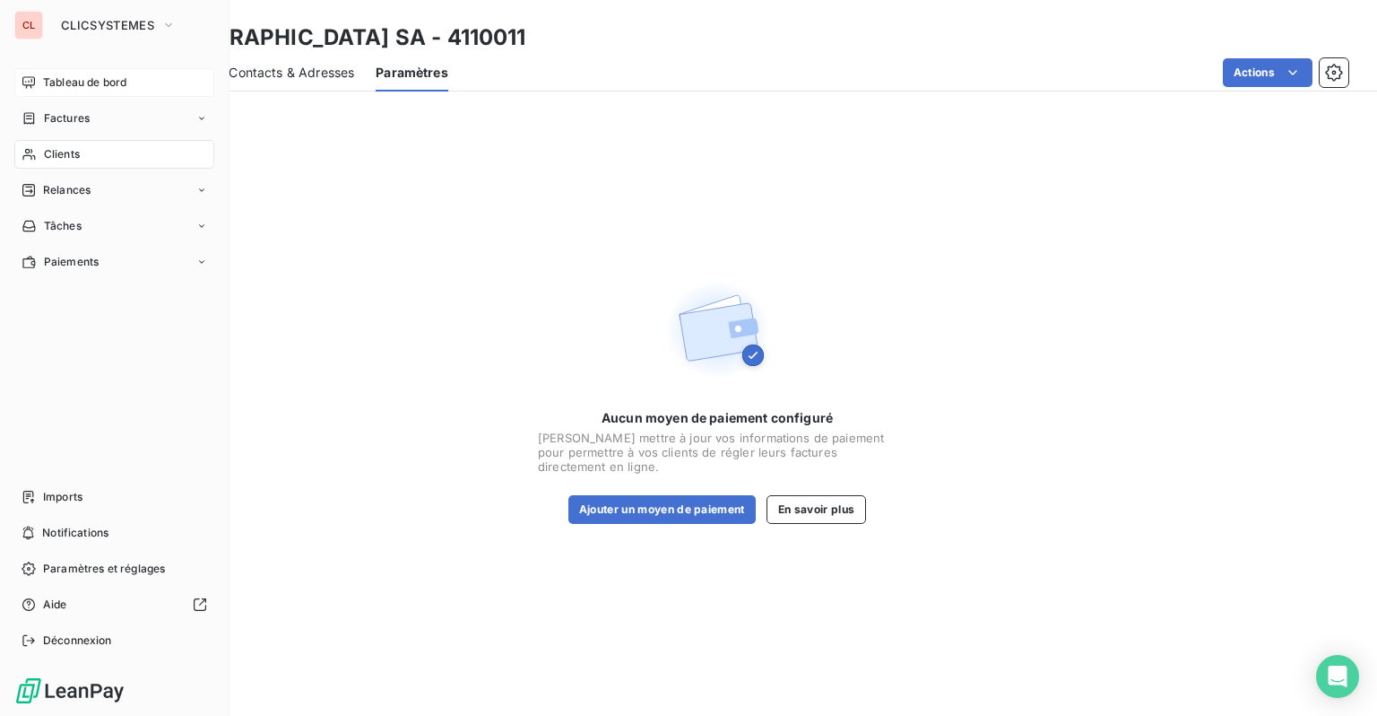
click at [53, 83] on span "Tableau de bord" at bounding box center [84, 82] width 83 height 16
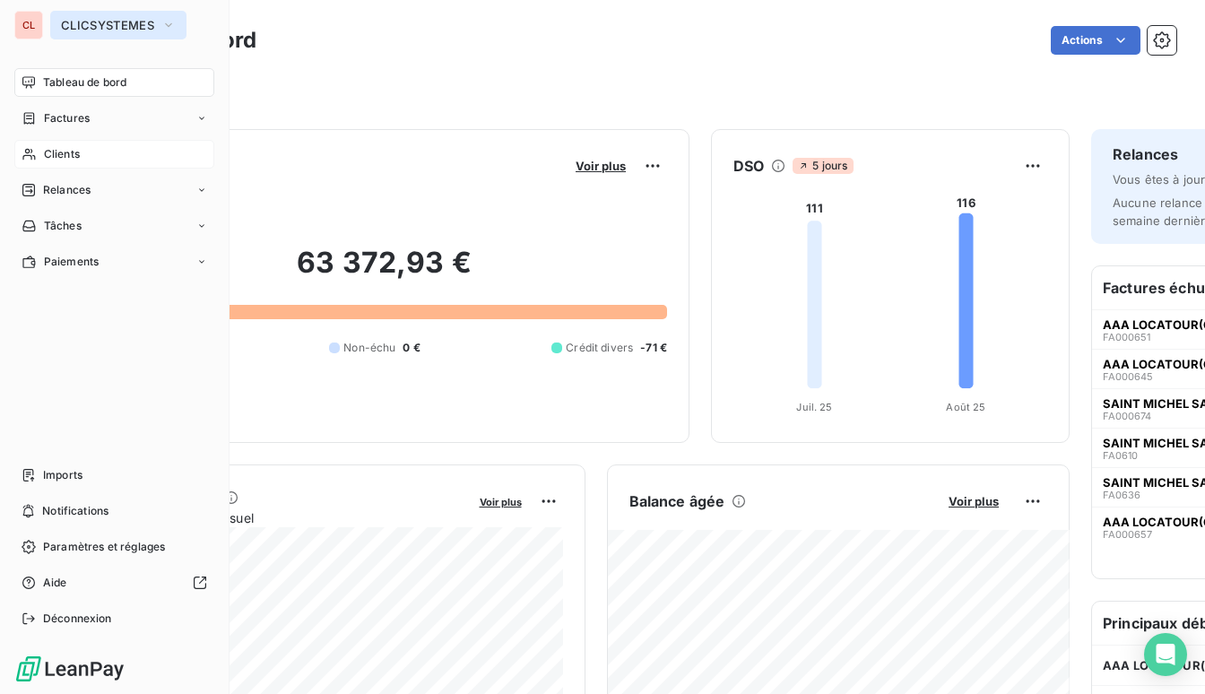
click at [95, 26] on span "CLICSYSTEMES" at bounding box center [107, 25] width 93 height 14
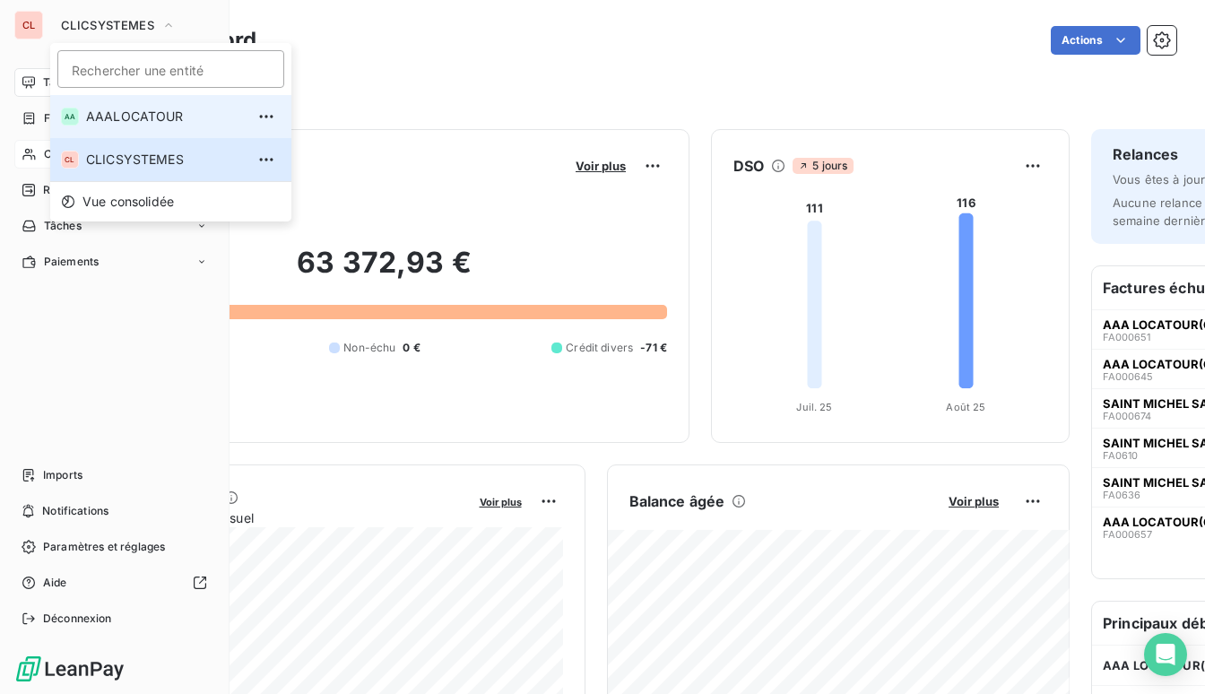
click at [118, 126] on li "AA AAALOCATOUR" at bounding box center [170, 116] width 241 height 43
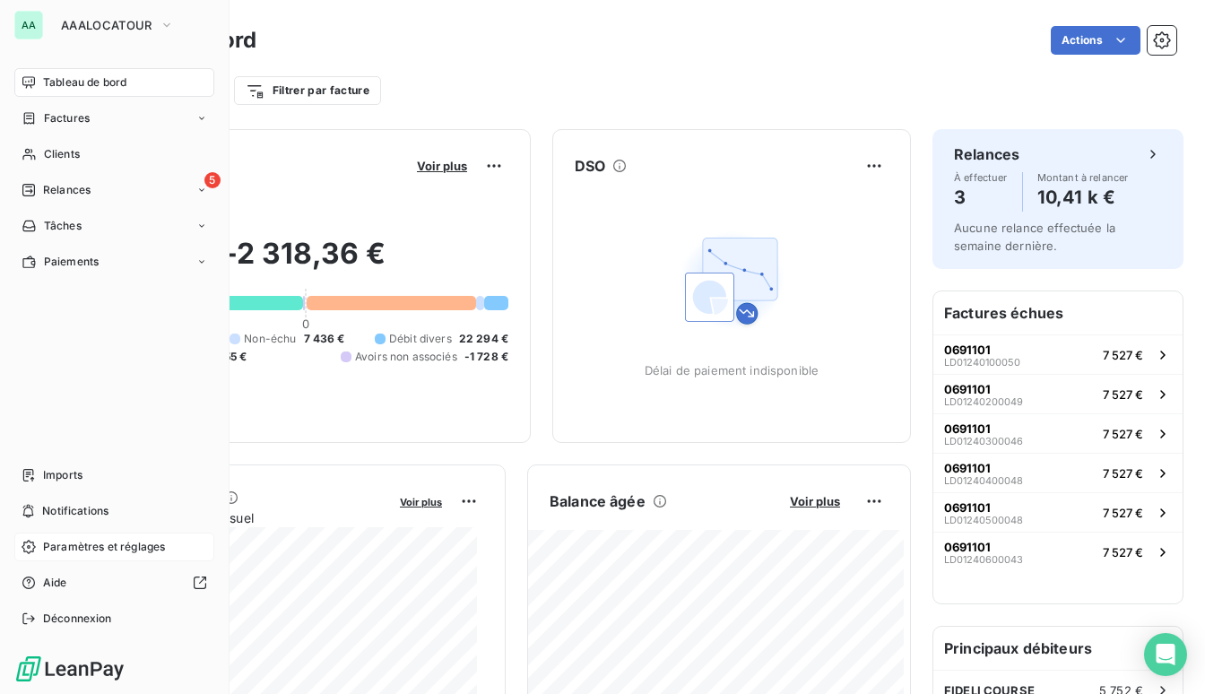
click at [92, 550] on span "Paramètres et réglages" at bounding box center [104, 547] width 122 height 16
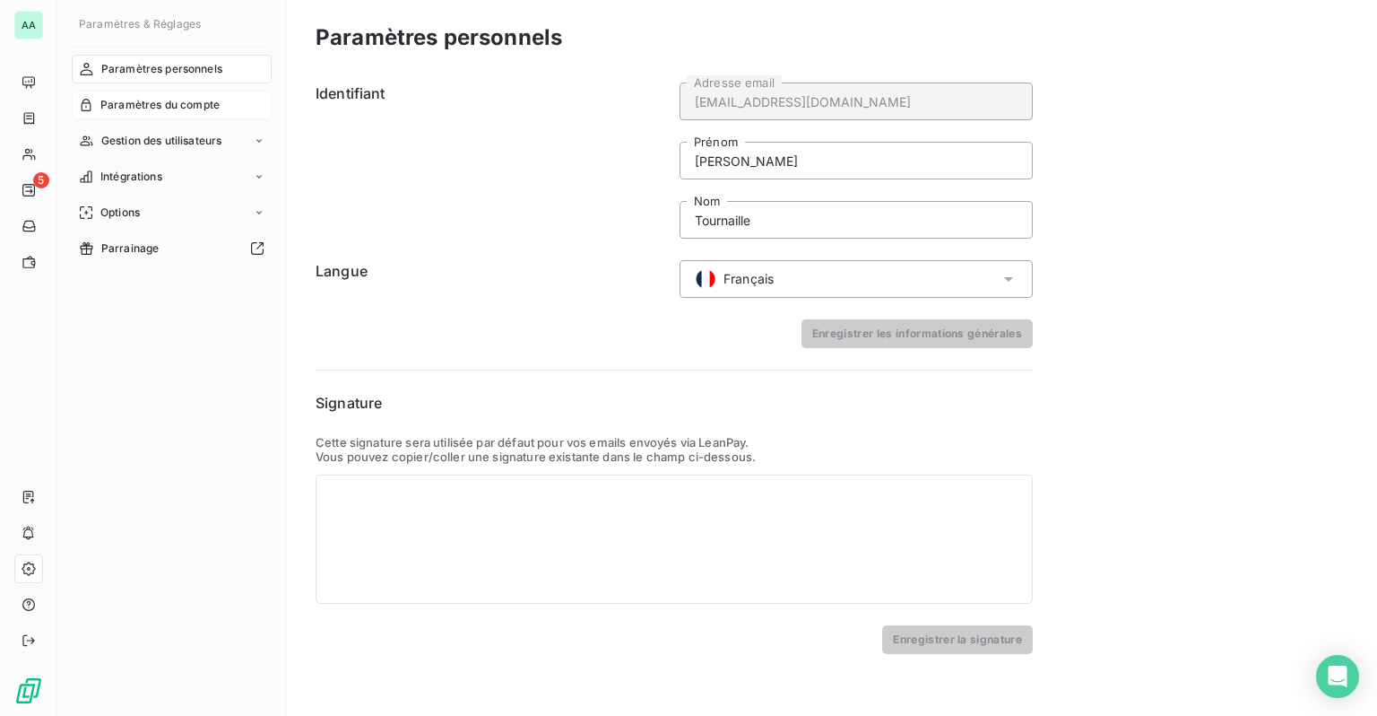
click at [161, 100] on span "Paramètres du compte" at bounding box center [159, 105] width 119 height 16
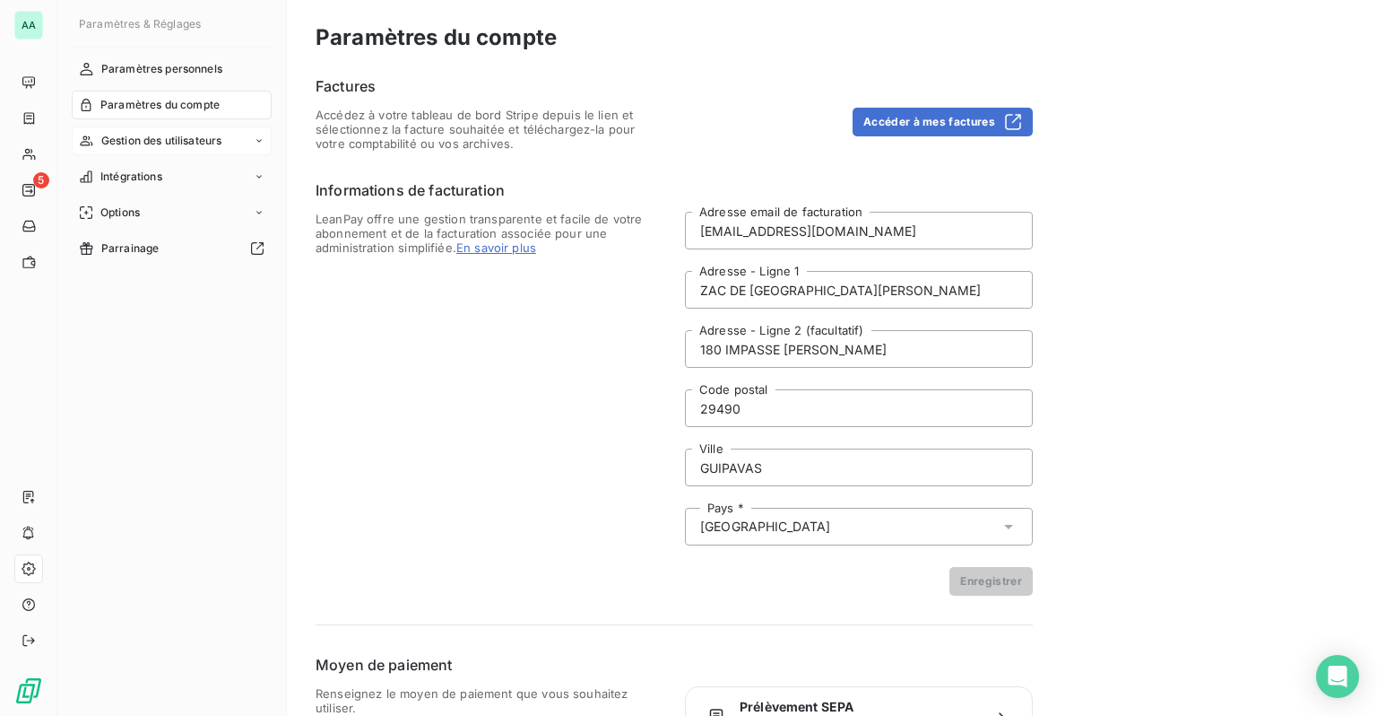
click at [145, 136] on span "Gestion des utilisateurs" at bounding box center [161, 141] width 121 height 16
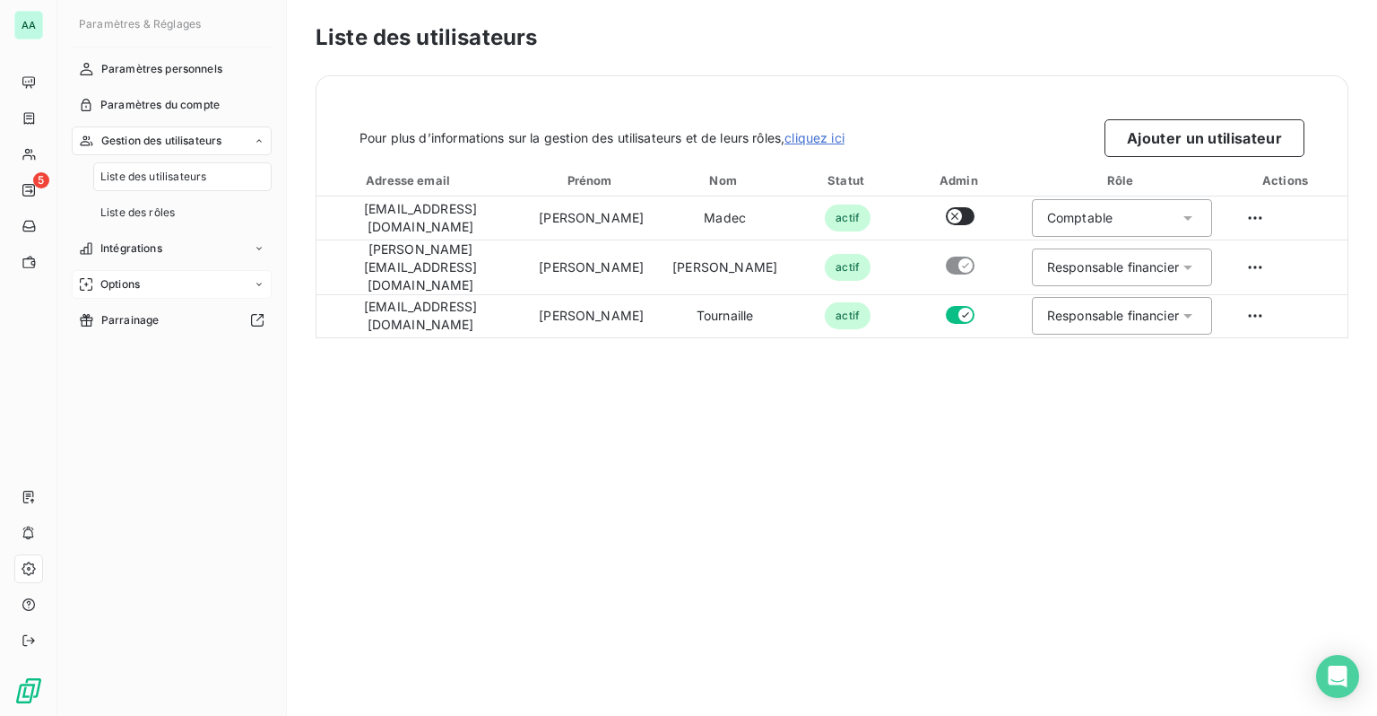
click at [135, 278] on span "Options" at bounding box center [119, 284] width 39 height 16
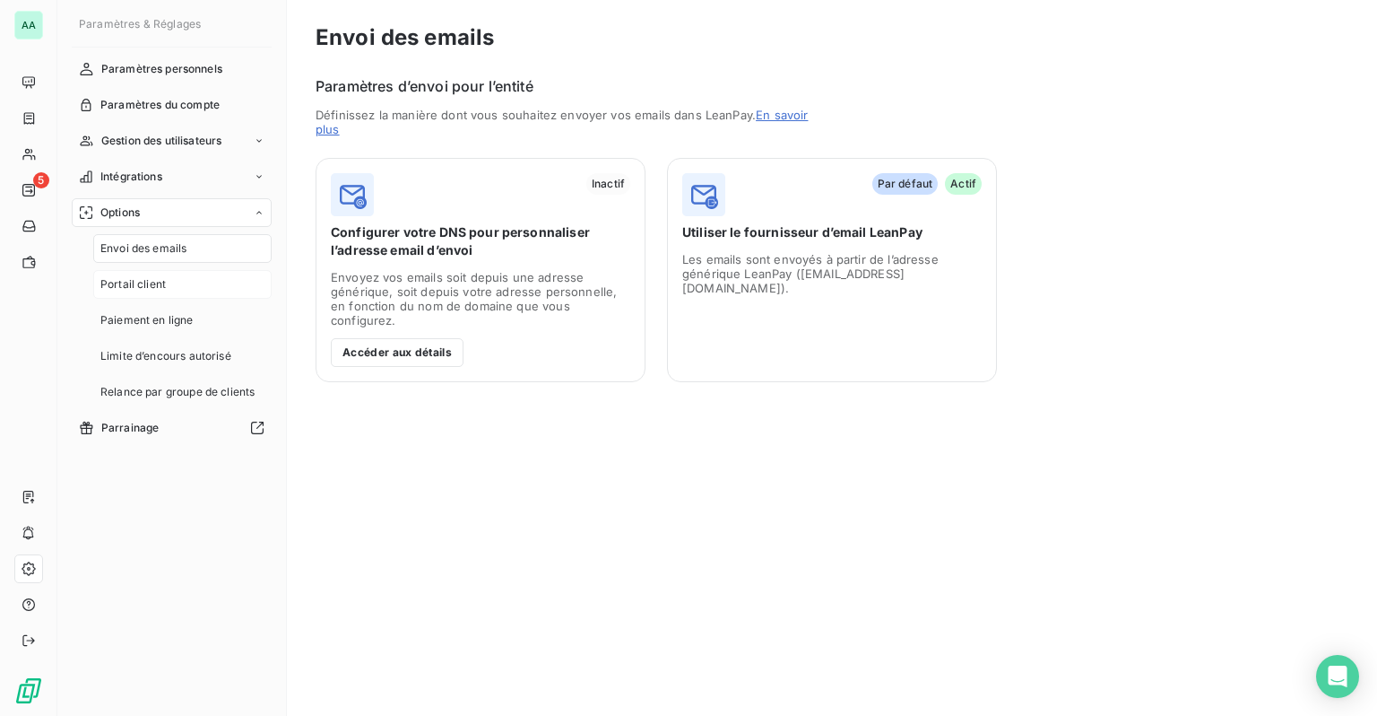
click at [141, 287] on span "Portail client" at bounding box center [132, 284] width 65 height 16
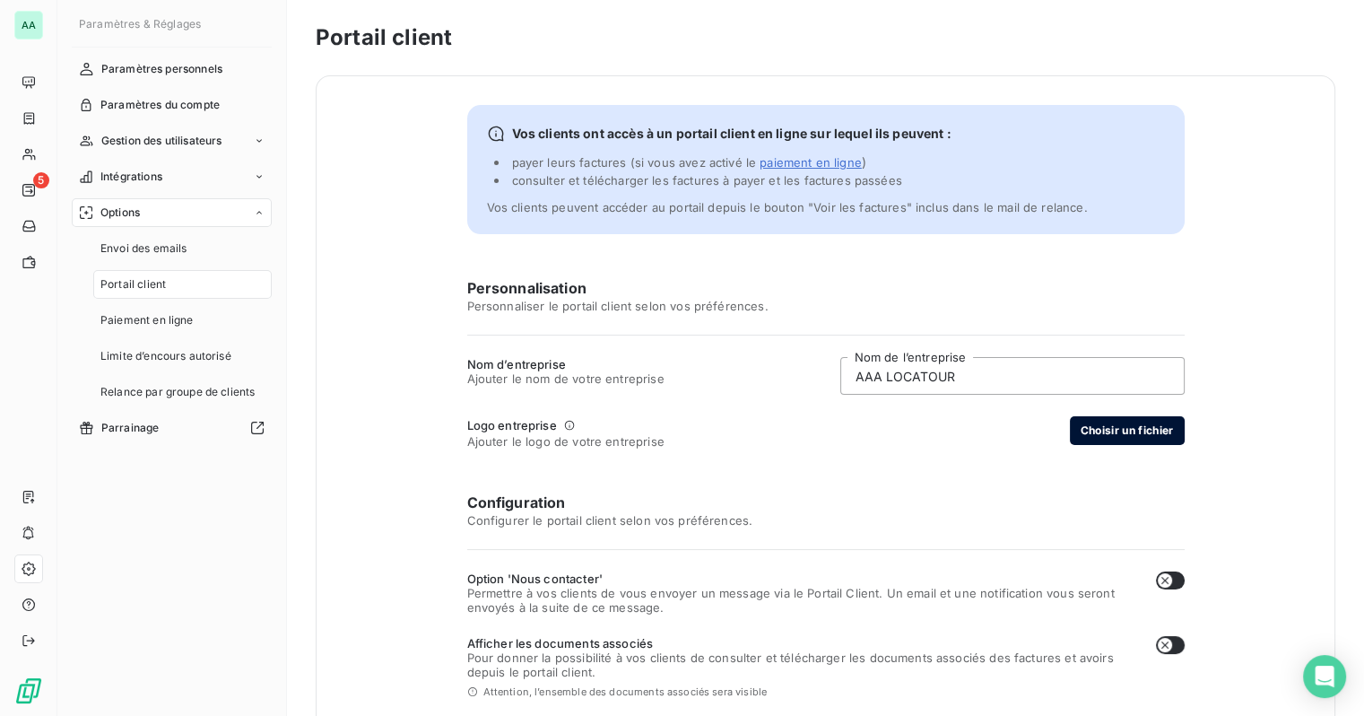
click at [1095, 432] on button "Choisir un fichier" at bounding box center [1127, 430] width 115 height 29
click at [1063, 430] on button "Aperçu du logo" at bounding box center [1095, 430] width 105 height 29
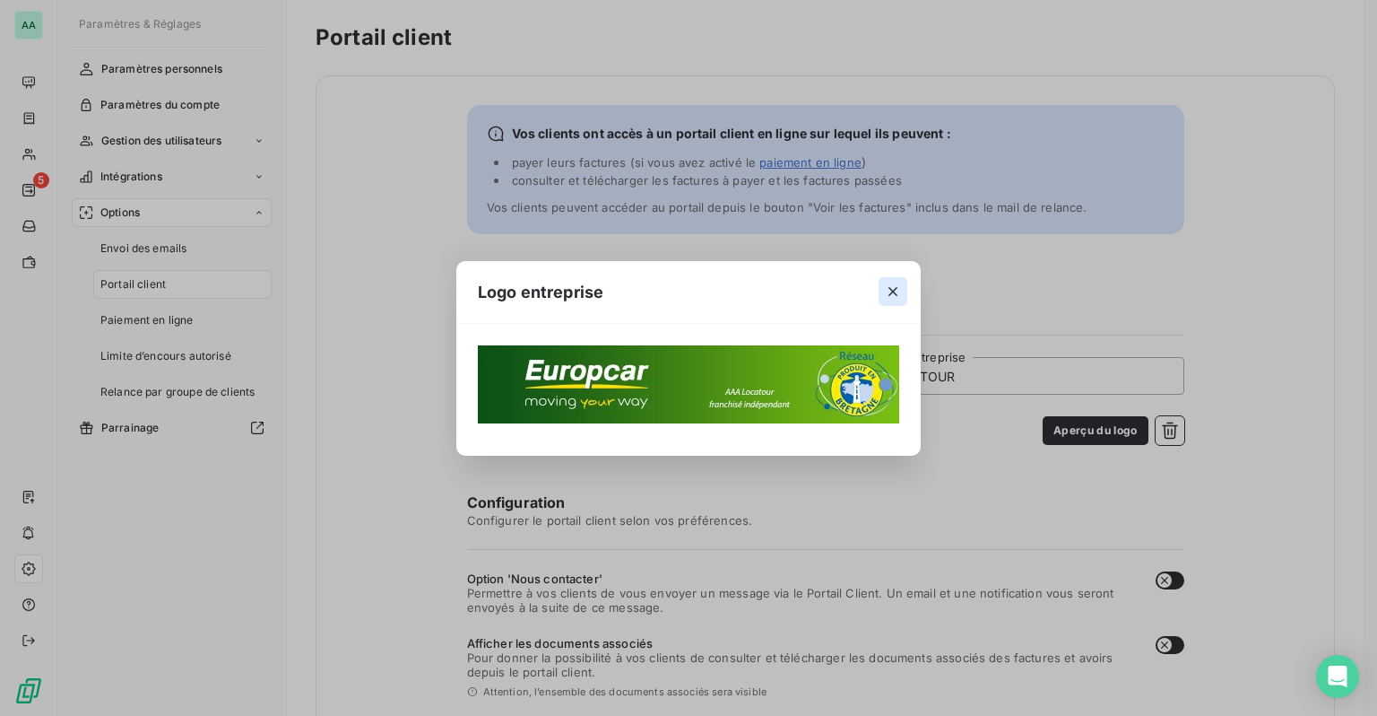
click at [903, 290] on button "button" at bounding box center [893, 291] width 29 height 29
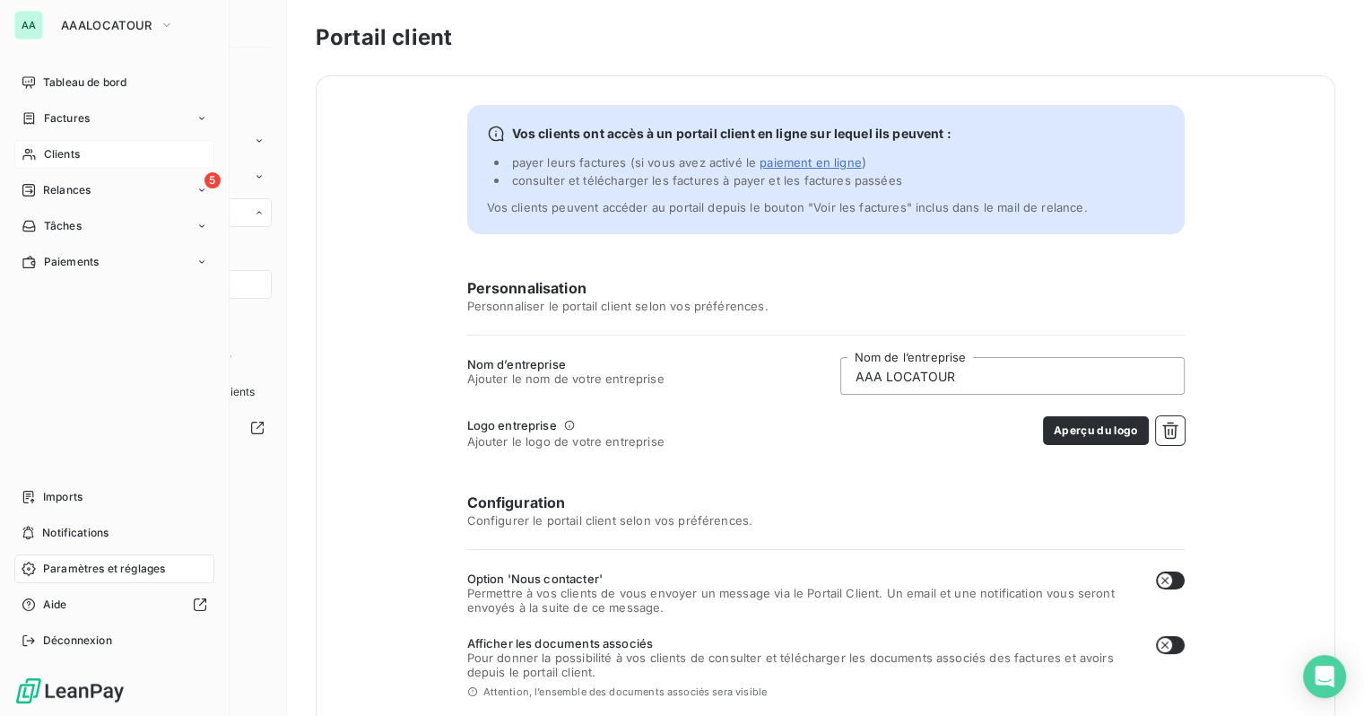
click at [46, 157] on span "Clients" at bounding box center [62, 154] width 36 height 16
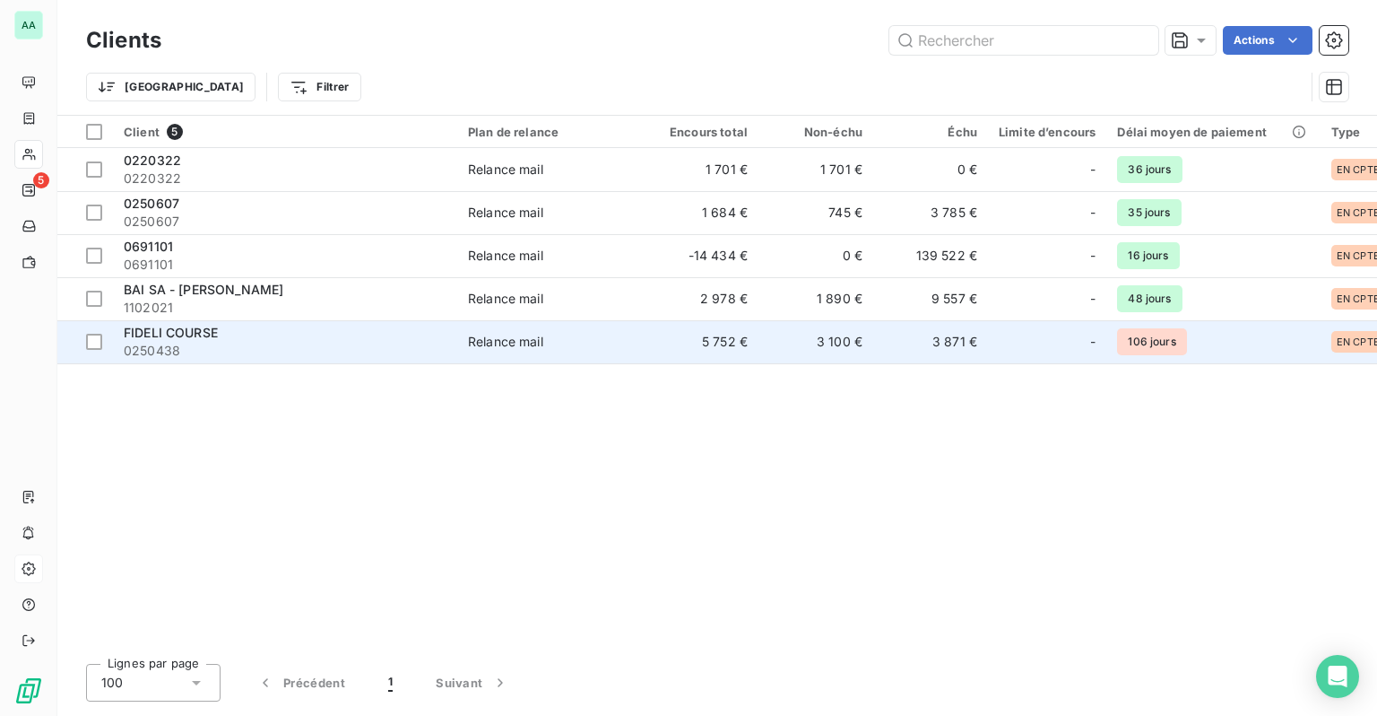
click at [230, 328] on div "FIDELI COURSE" at bounding box center [285, 333] width 323 height 18
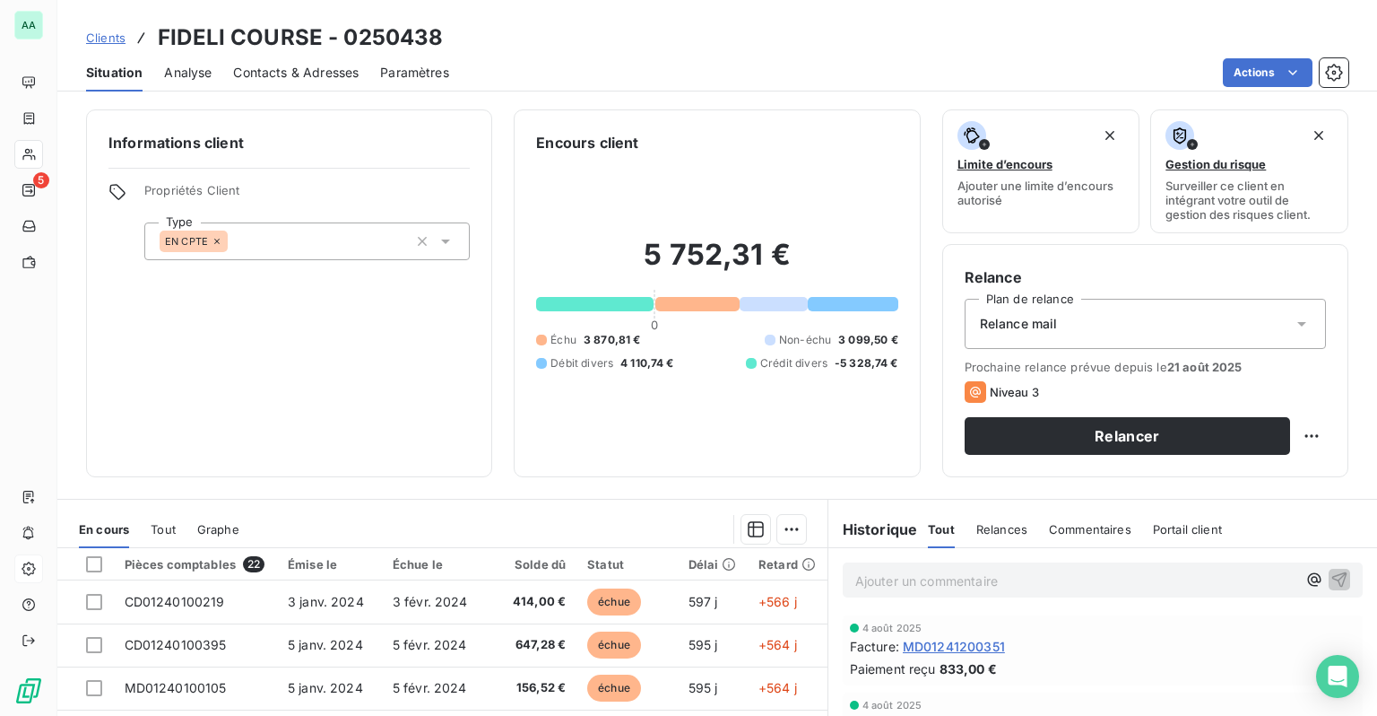
click at [1169, 533] on span "Portail client" at bounding box center [1187, 529] width 69 height 14
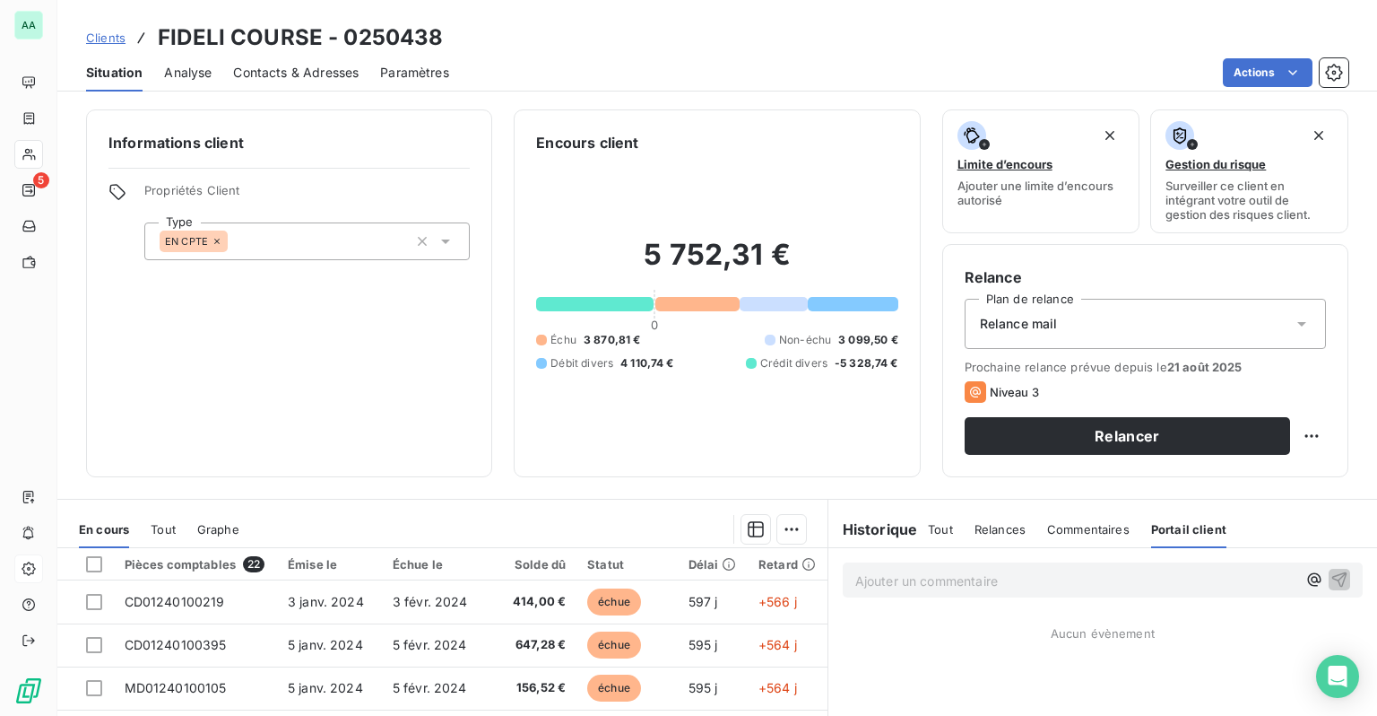
scroll to position [90, 0]
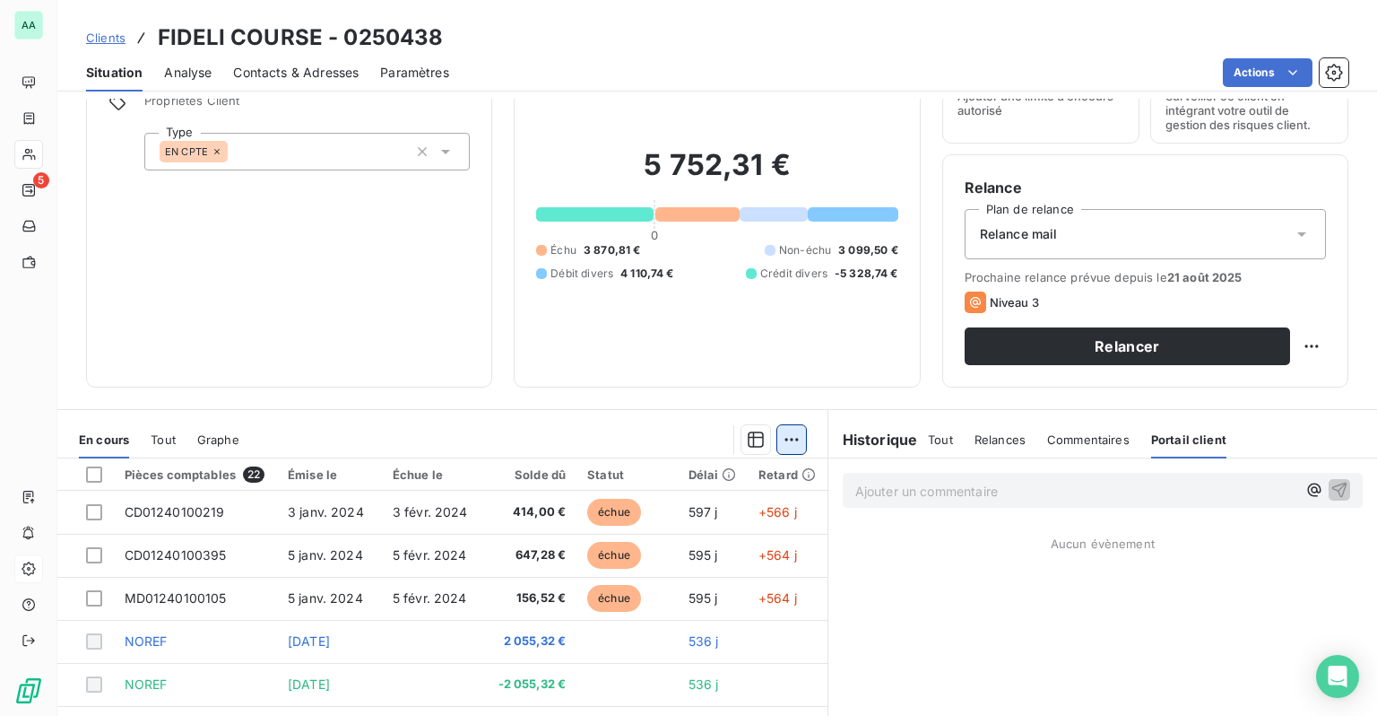
click at [788, 440] on html "AA 5 Clients FIDELI COURSE - 0250438 Situation Analyse Contacts & Adresses Para…" at bounding box center [688, 358] width 1377 height 716
click at [1204, 74] on html "AA 5 Clients FIDELI COURSE - 0250438 Situation Analyse Contacts & Adresses Para…" at bounding box center [688, 358] width 1377 height 716
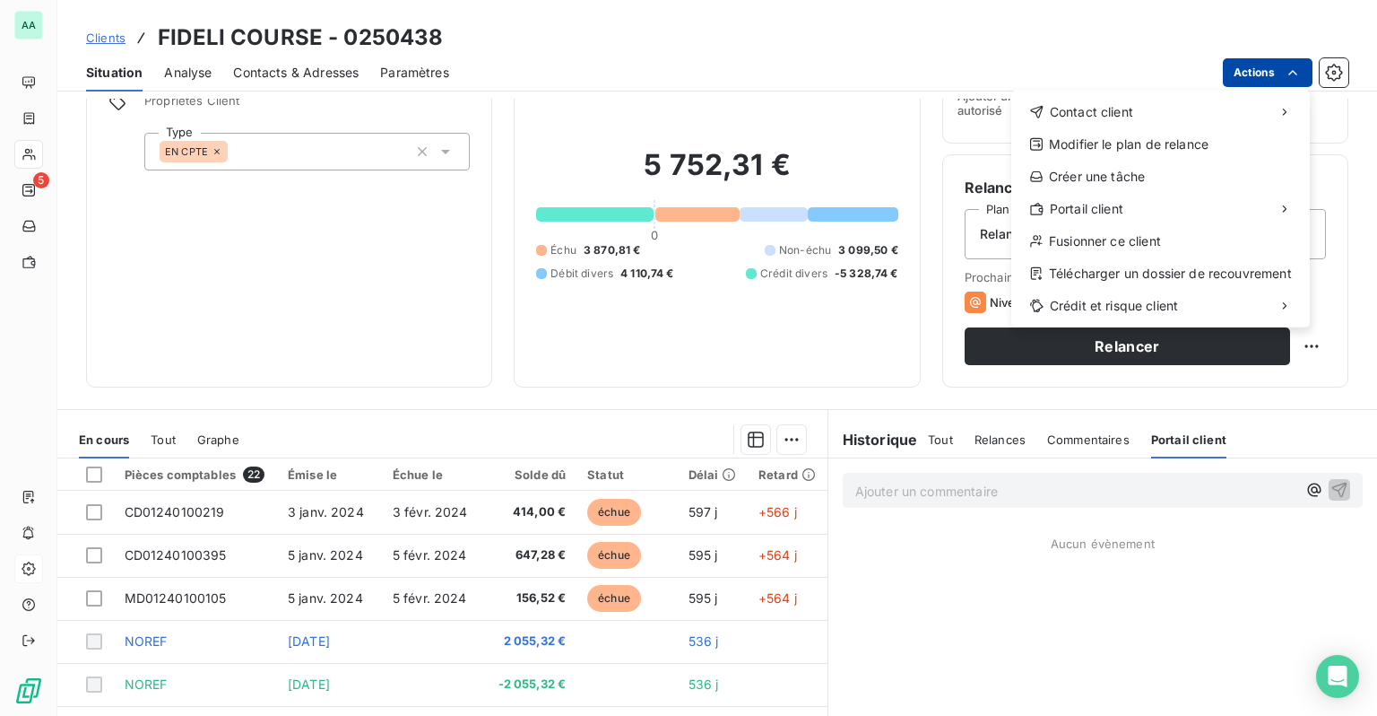
click at [1204, 74] on html "AA 5 Clients FIDELI COURSE - 0250438 Situation Analyse Contacts & Adresses Para…" at bounding box center [688, 358] width 1377 height 716
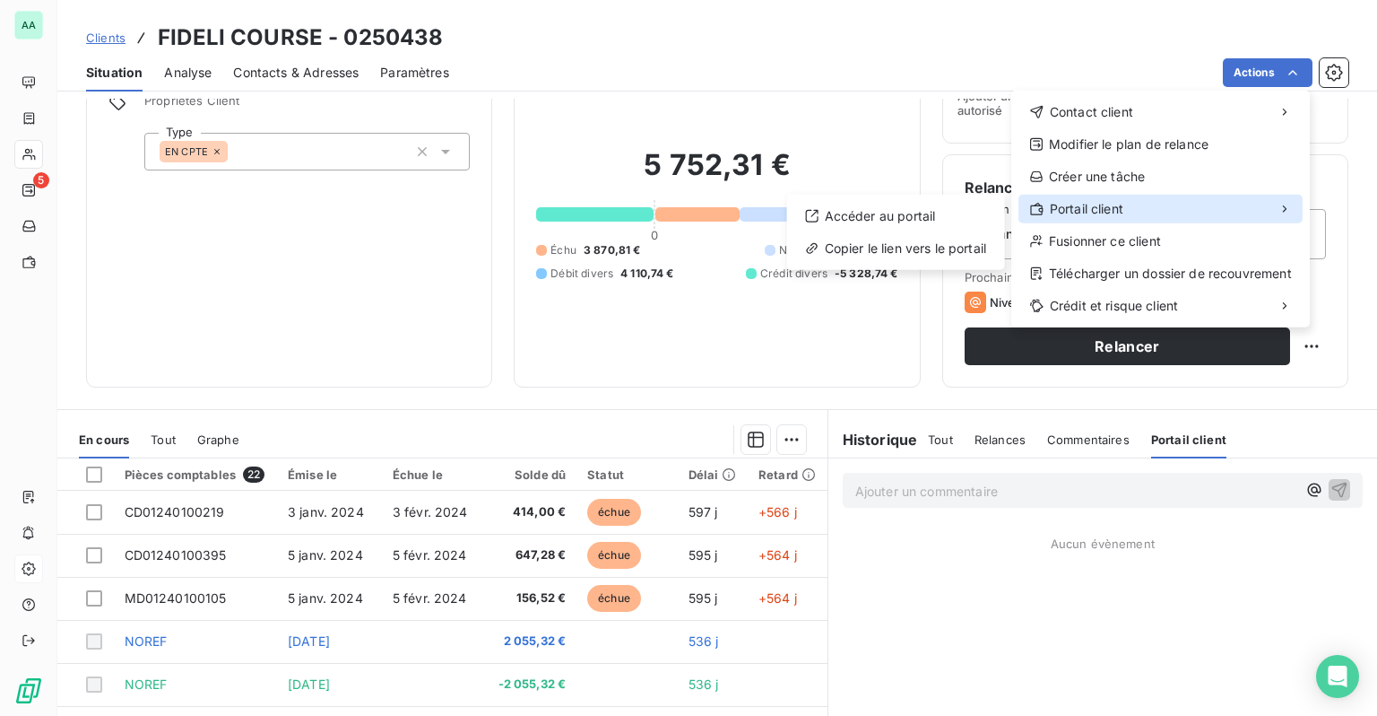
click at [1106, 207] on span "Portail client" at bounding box center [1087, 209] width 74 height 18
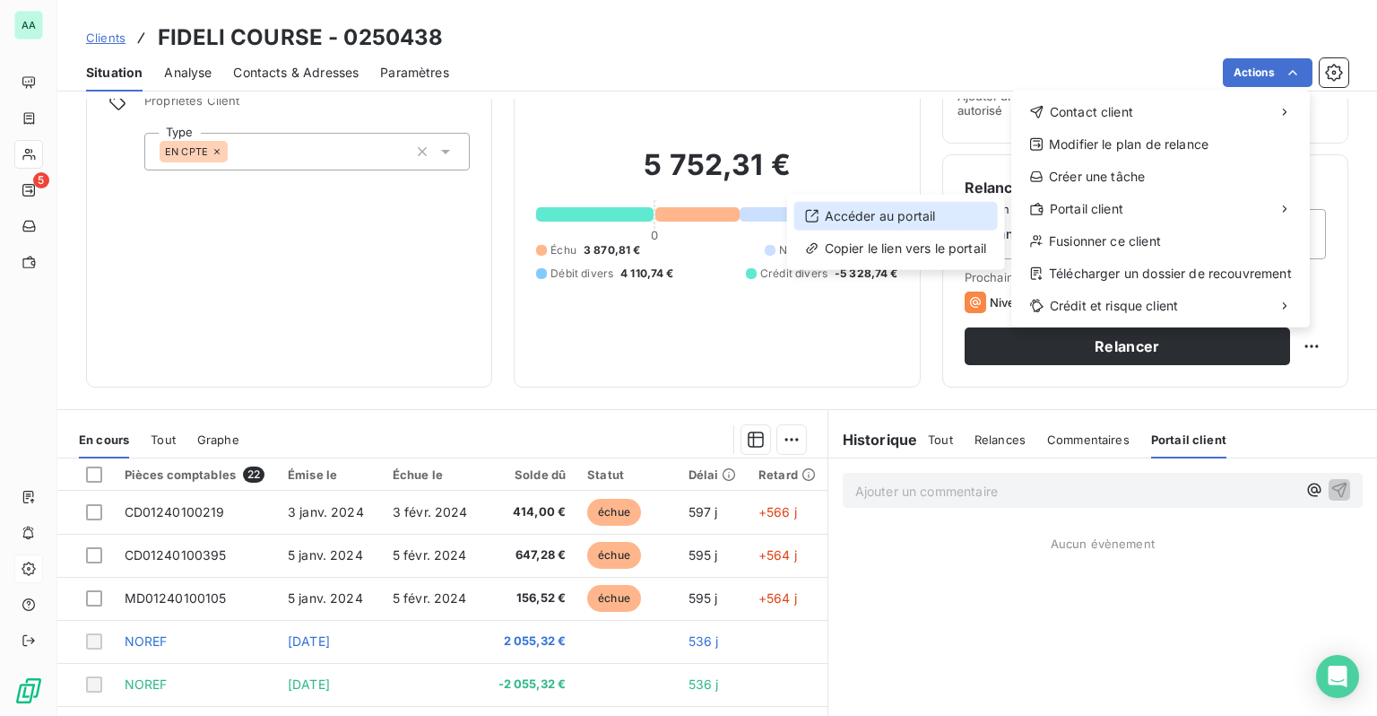
click at [901, 206] on div "Accéder au portail" at bounding box center [897, 216] width 204 height 29
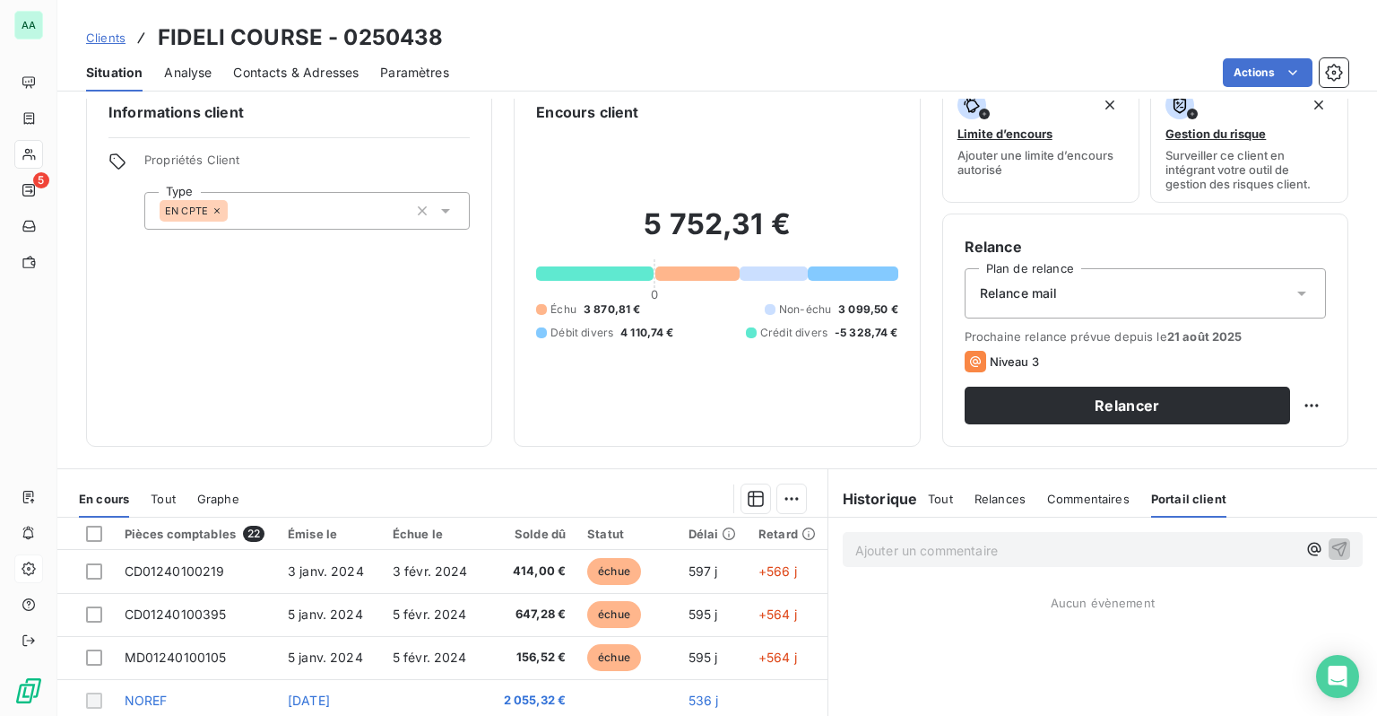
scroll to position [0, 0]
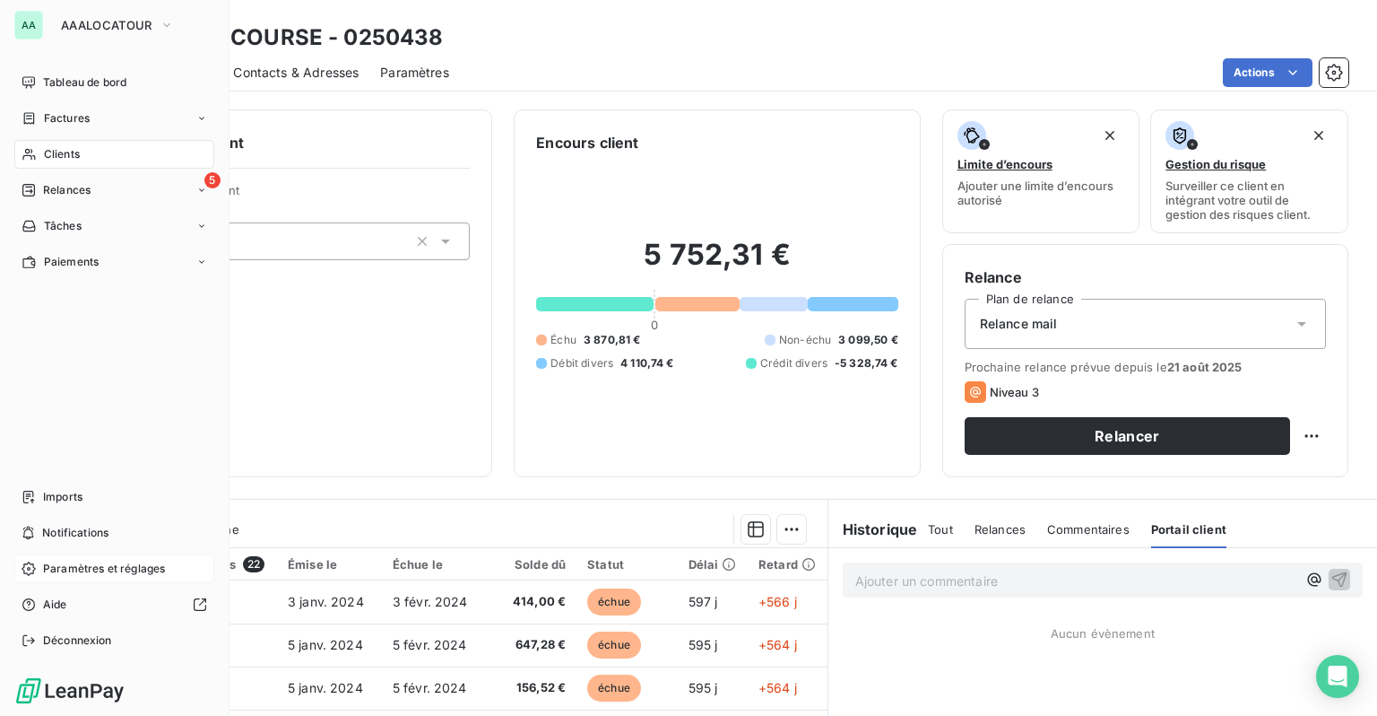
click at [30, 156] on icon at bounding box center [28, 155] width 13 height 12
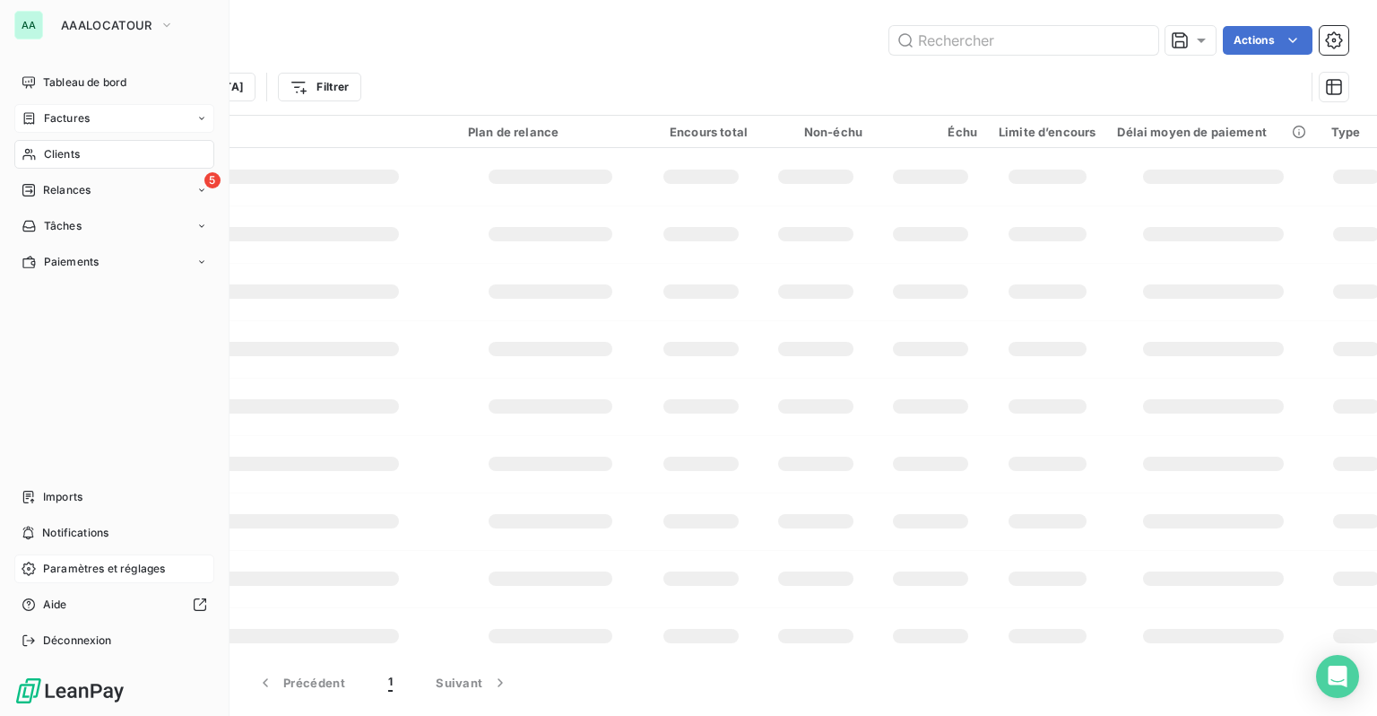
click at [63, 124] on span "Factures" at bounding box center [67, 118] width 46 height 16
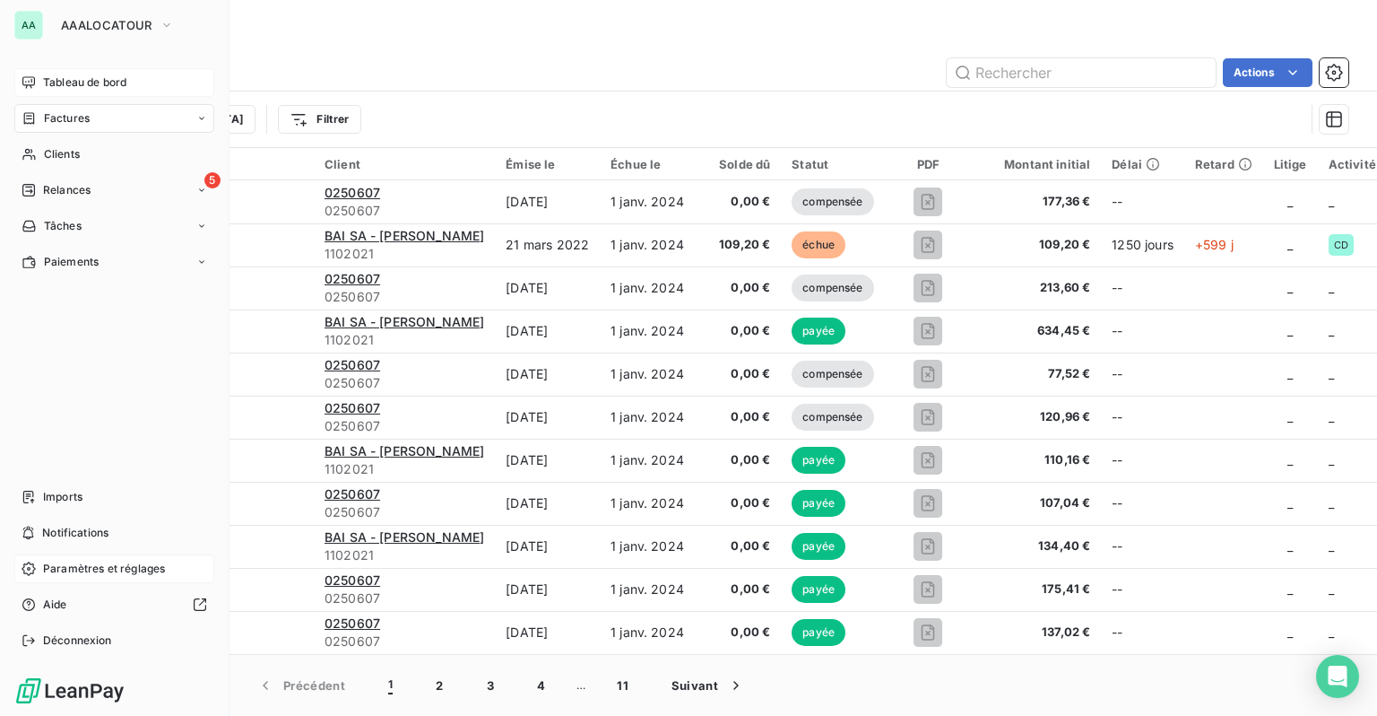
click at [29, 81] on icon at bounding box center [29, 82] width 14 height 14
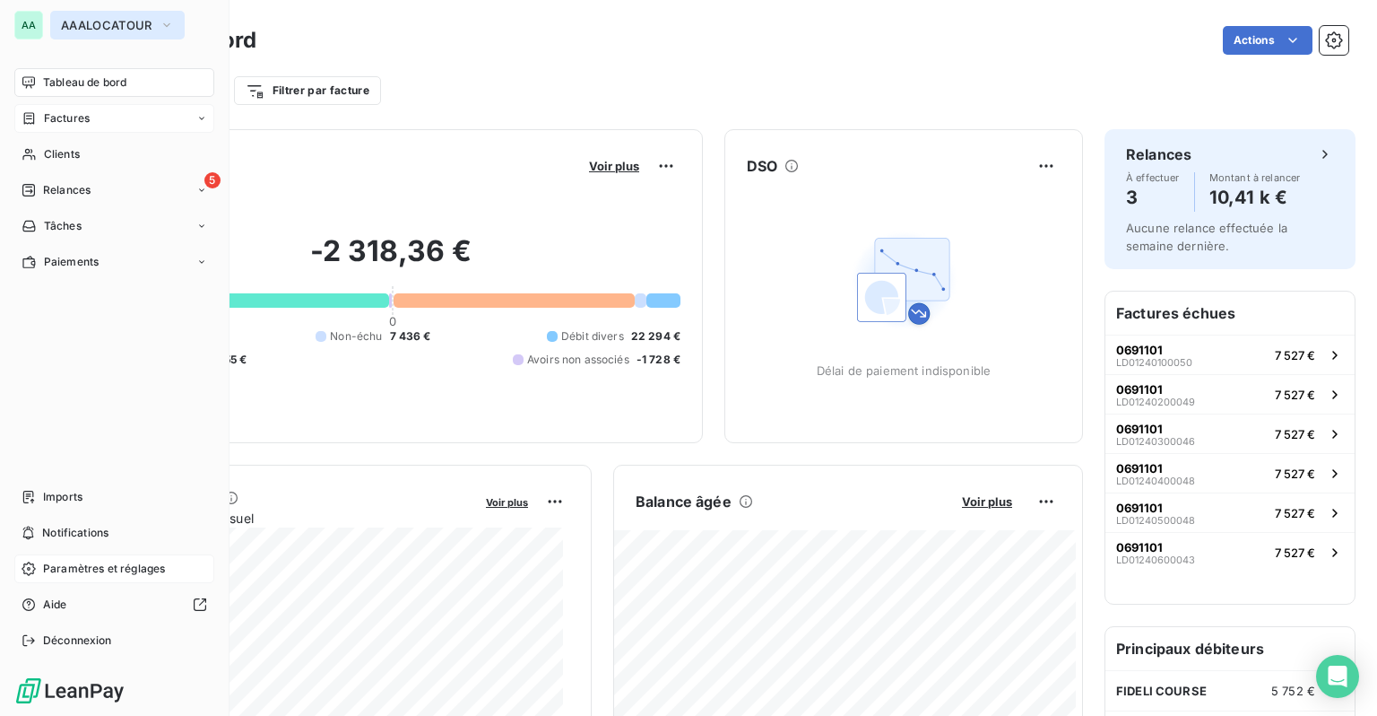
click at [153, 30] on button "AAALOCATOUR" at bounding box center [117, 25] width 135 height 29
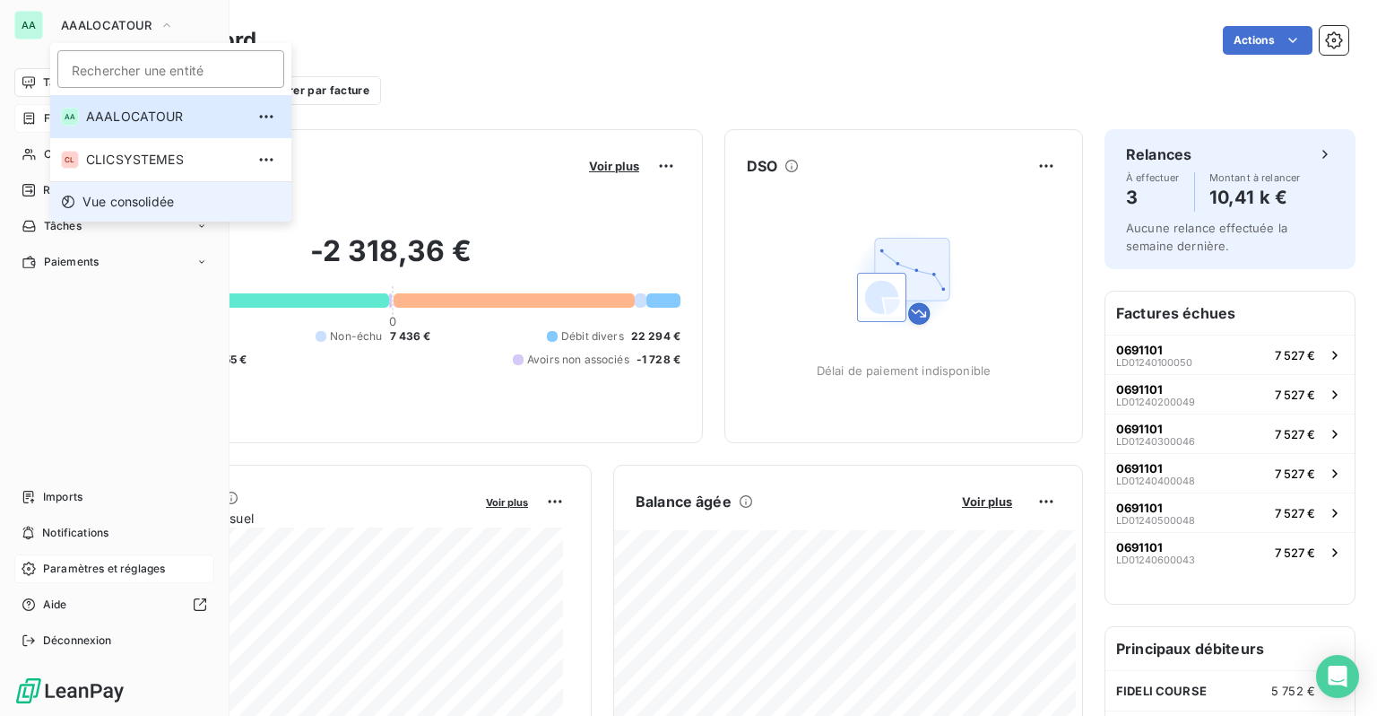
click at [147, 209] on span "Vue consolidée" at bounding box center [128, 202] width 91 height 18
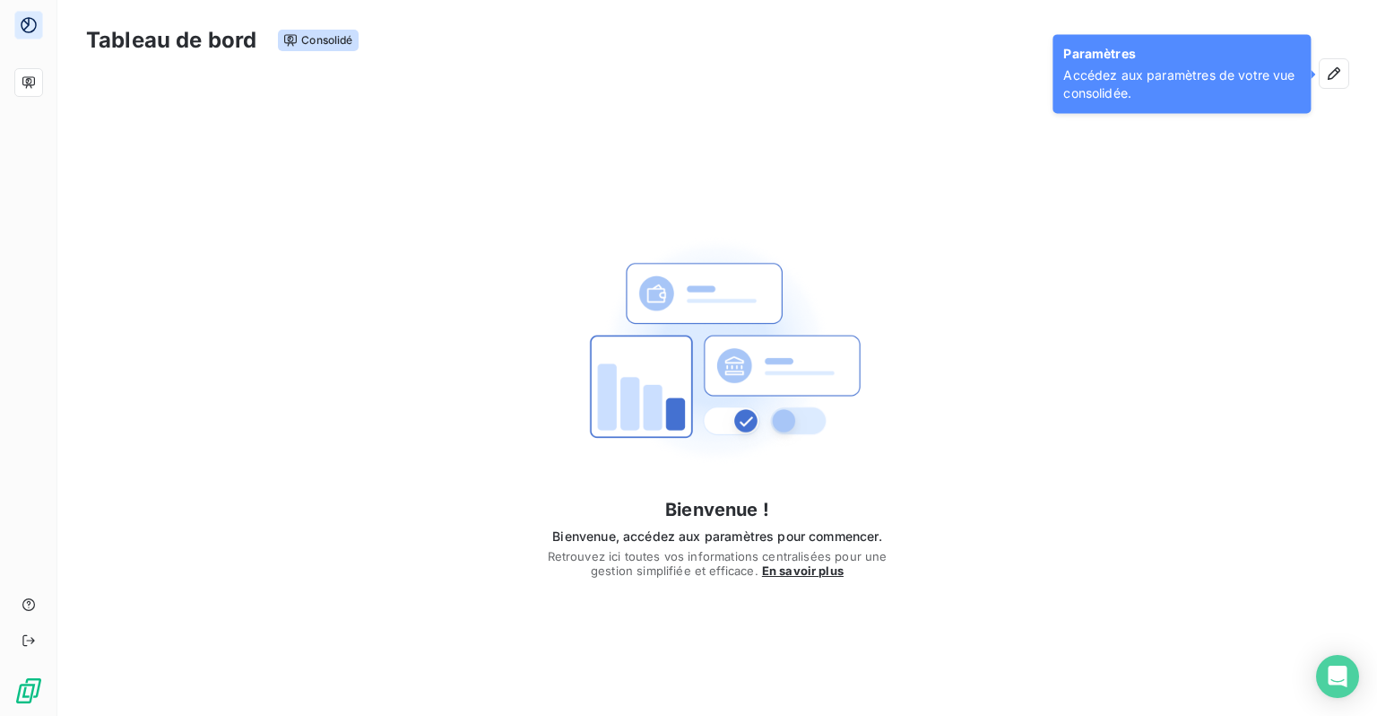
click at [1151, 239] on div "Bienvenue ! Bienvenue, accédez aux paramètres pour commencer. Retrouvez ici tou…" at bounding box center [717, 393] width 1320 height 588
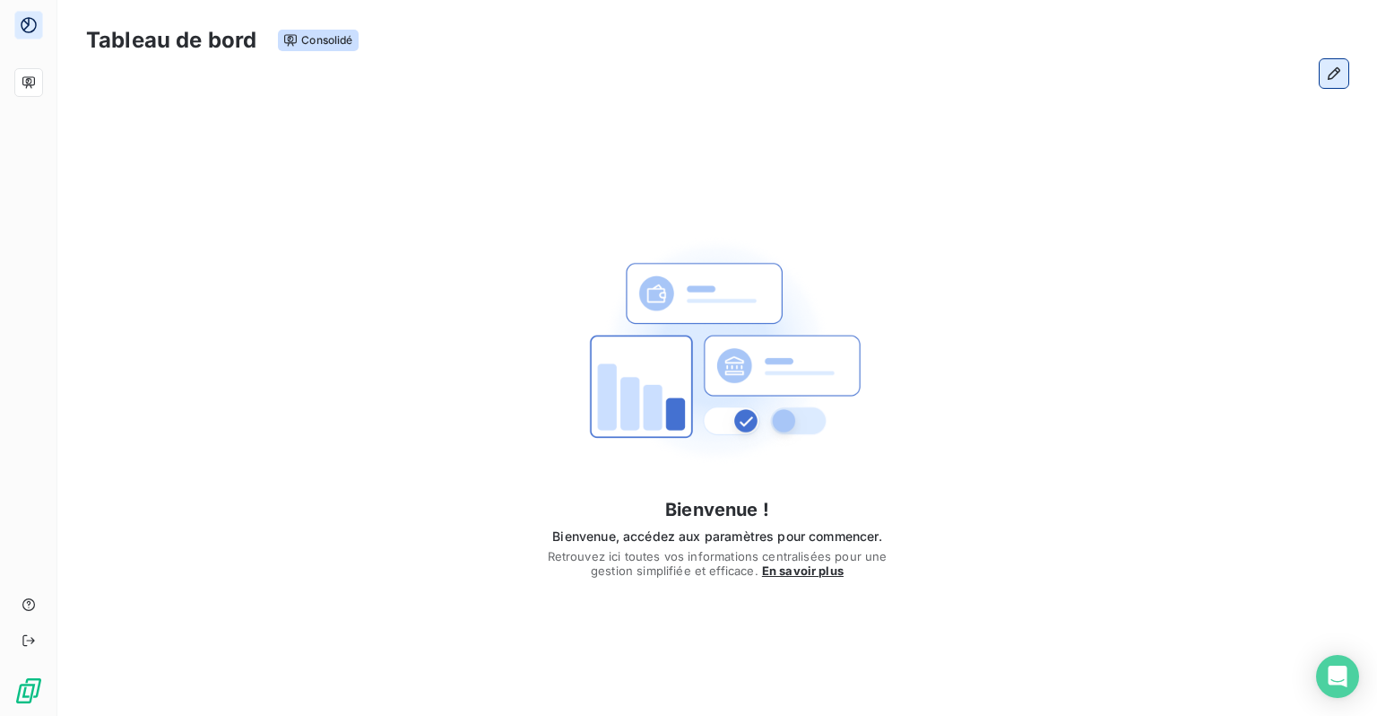
click at [1204, 74] on icon "button" at bounding box center [1334, 74] width 18 height 18
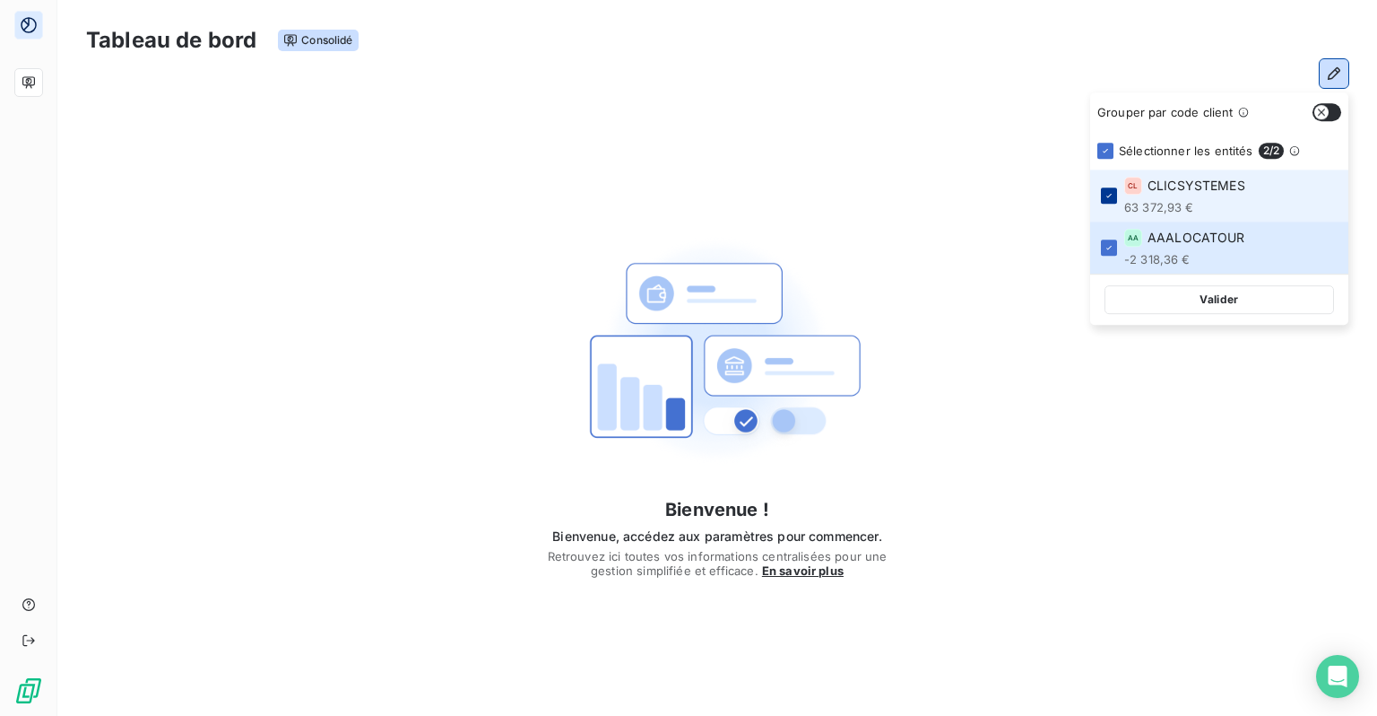
click at [1107, 195] on icon at bounding box center [1109, 196] width 5 height 4
click at [1185, 296] on button "Valider" at bounding box center [1220, 299] width 230 height 29
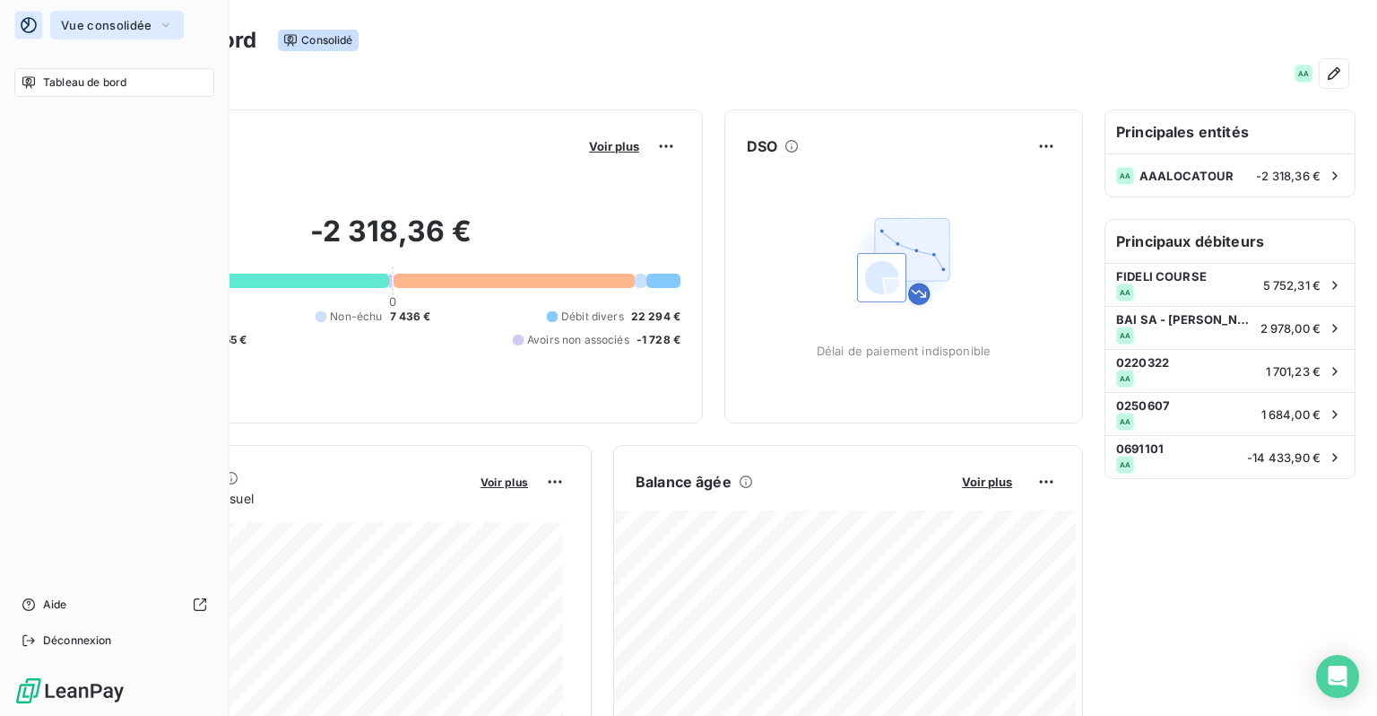
click at [151, 30] on button "Vue consolidée" at bounding box center [117, 25] width 134 height 29
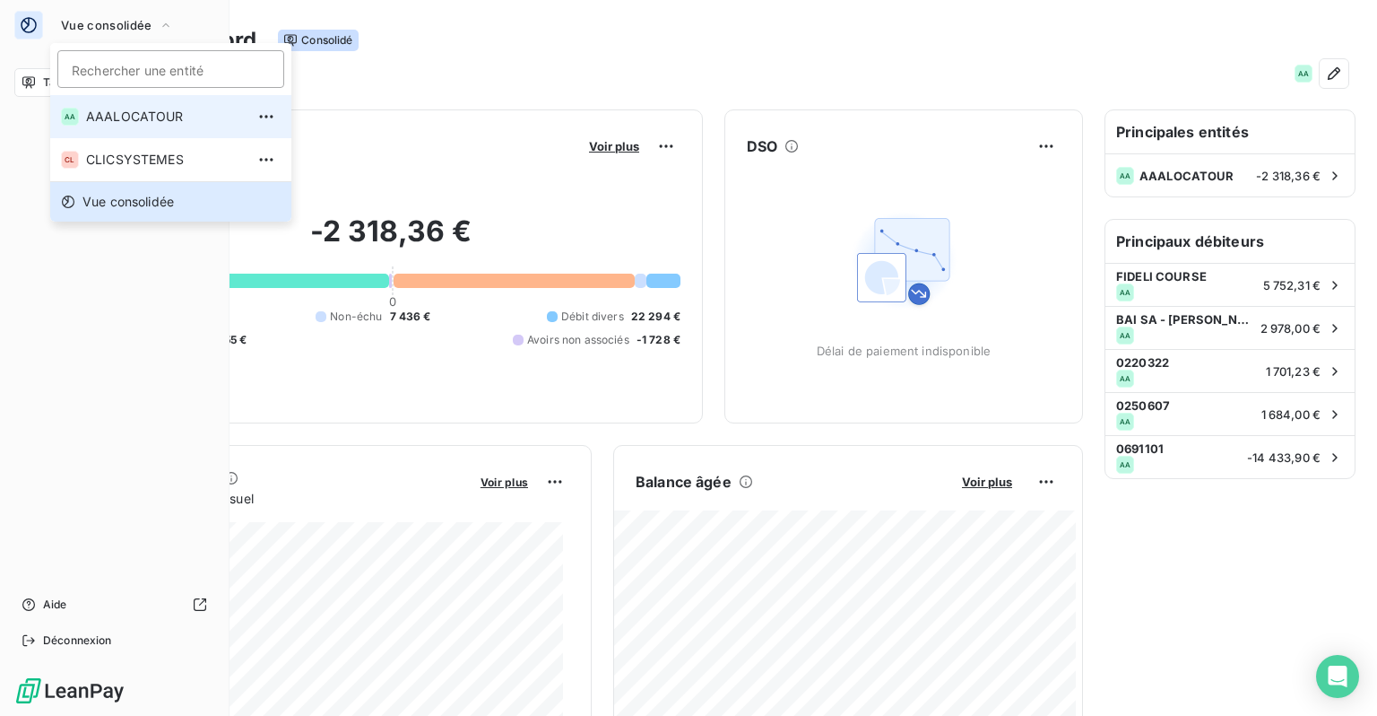
click at [118, 120] on span "AAALOCATOUR" at bounding box center [165, 117] width 159 height 18
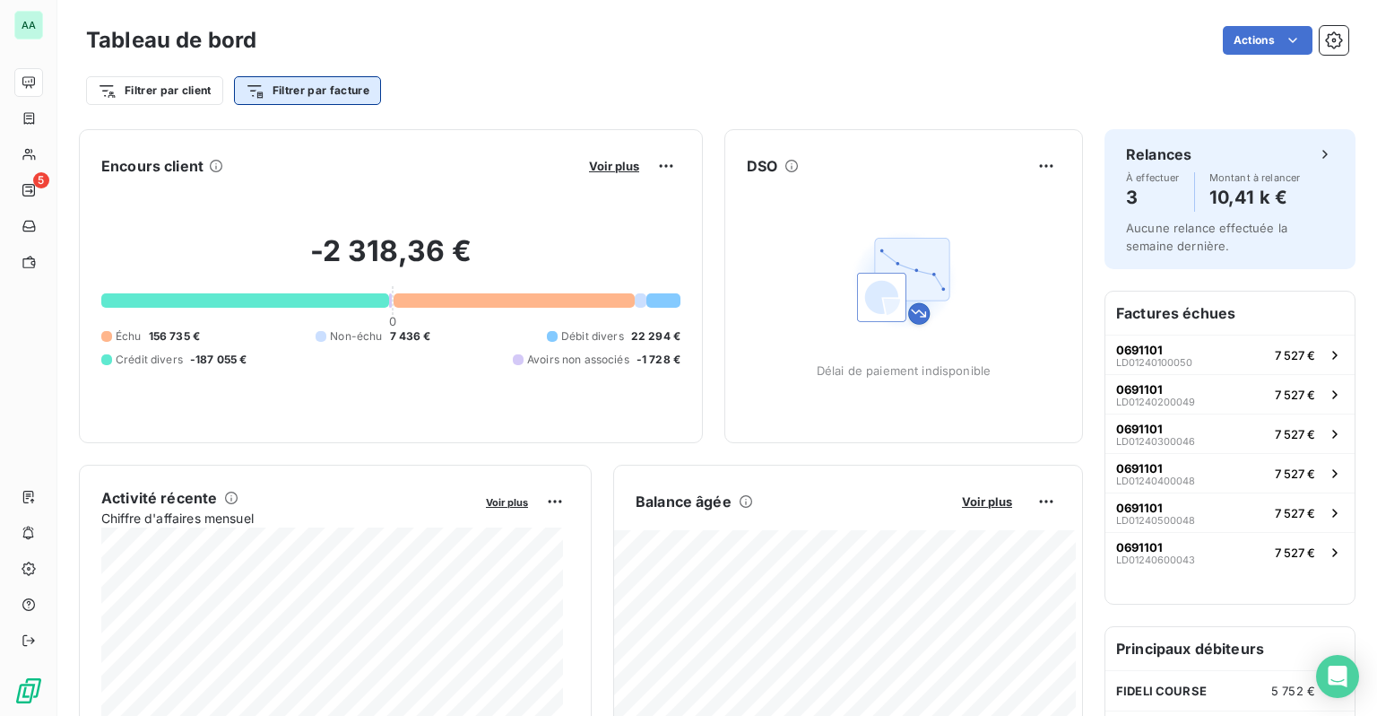
click at [343, 101] on html "AA 5 Tableau de bord Actions Filtrer par client Filtrer par facture Encours cli…" at bounding box center [688, 358] width 1377 height 716
click at [347, 95] on html "AA 5 Tableau de bord Actions Filtrer par client Filtrer par facture Encours cli…" at bounding box center [688, 358] width 1377 height 716
click at [347, 99] on html "AA 5 Tableau de bord Actions Filtrer par client Filtrer par facture Encours cli…" at bounding box center [688, 358] width 1377 height 716
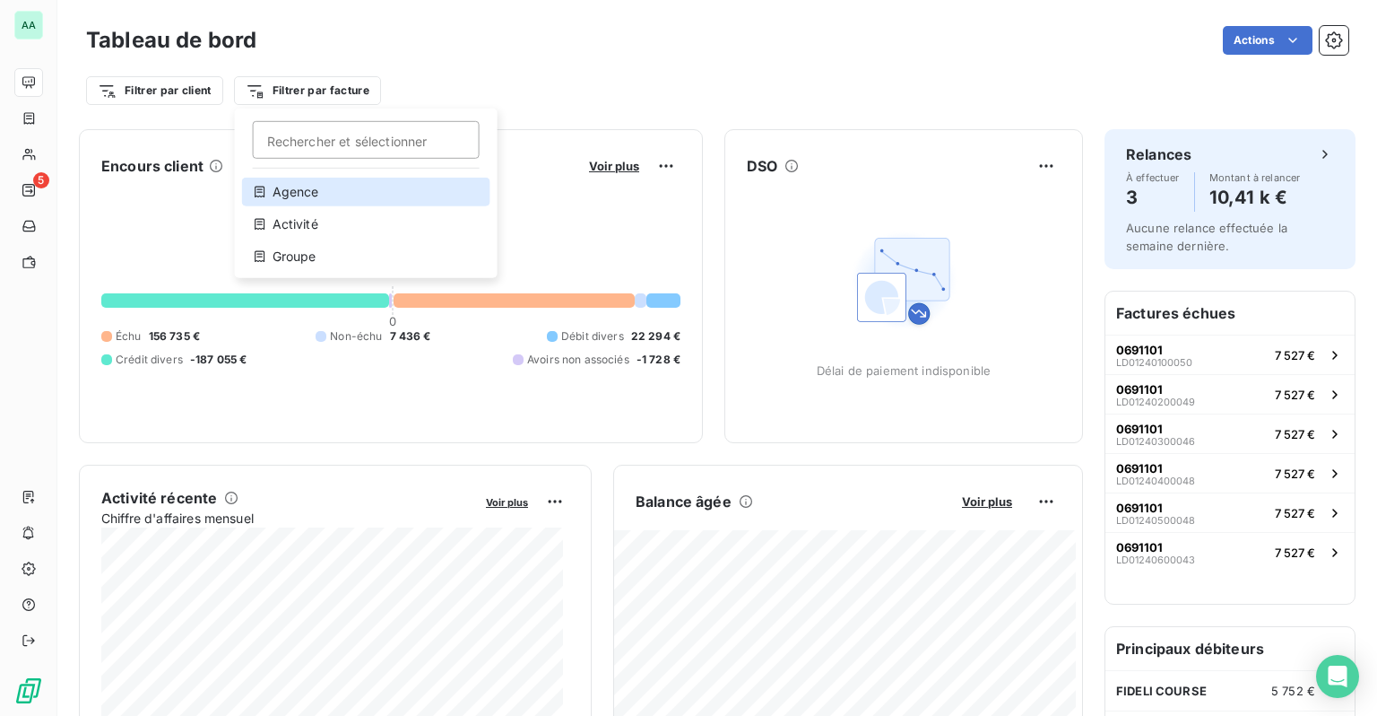
click at [288, 186] on div "Agence" at bounding box center [366, 192] width 248 height 29
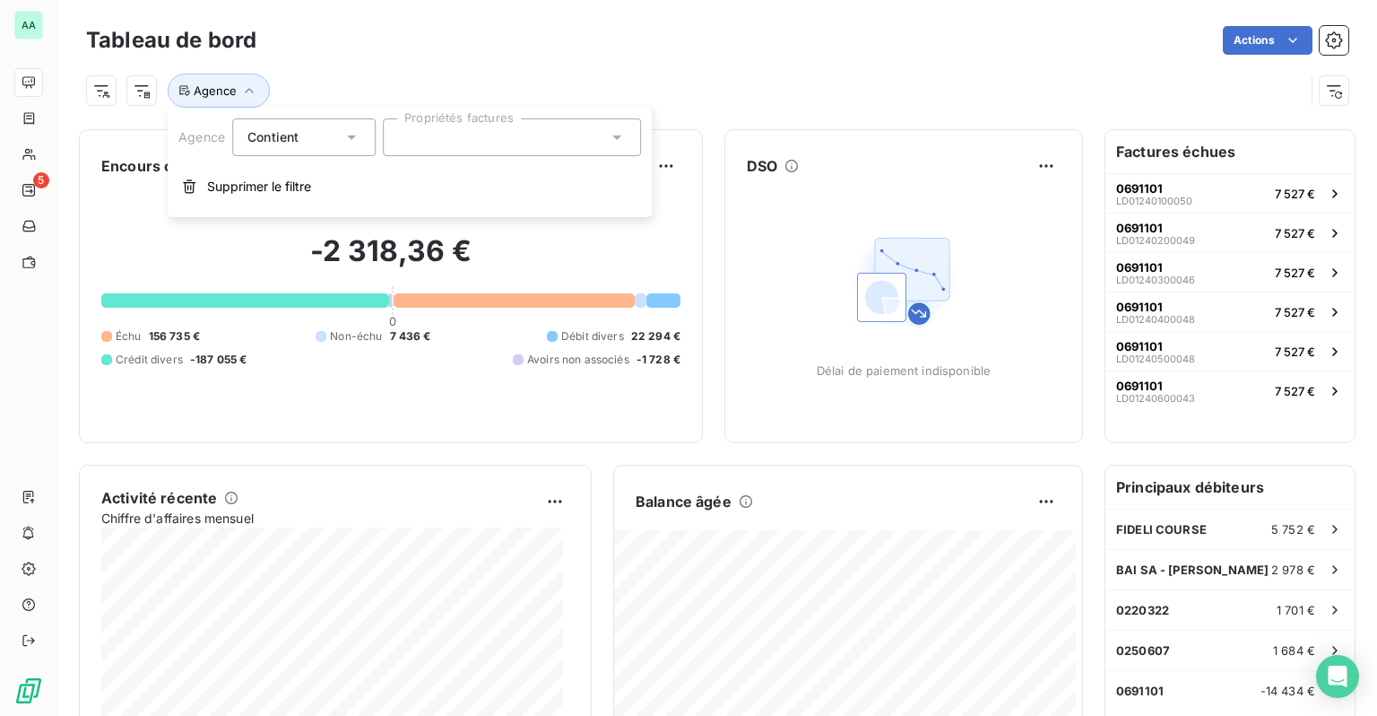
click at [442, 138] on div at bounding box center [512, 137] width 258 height 38
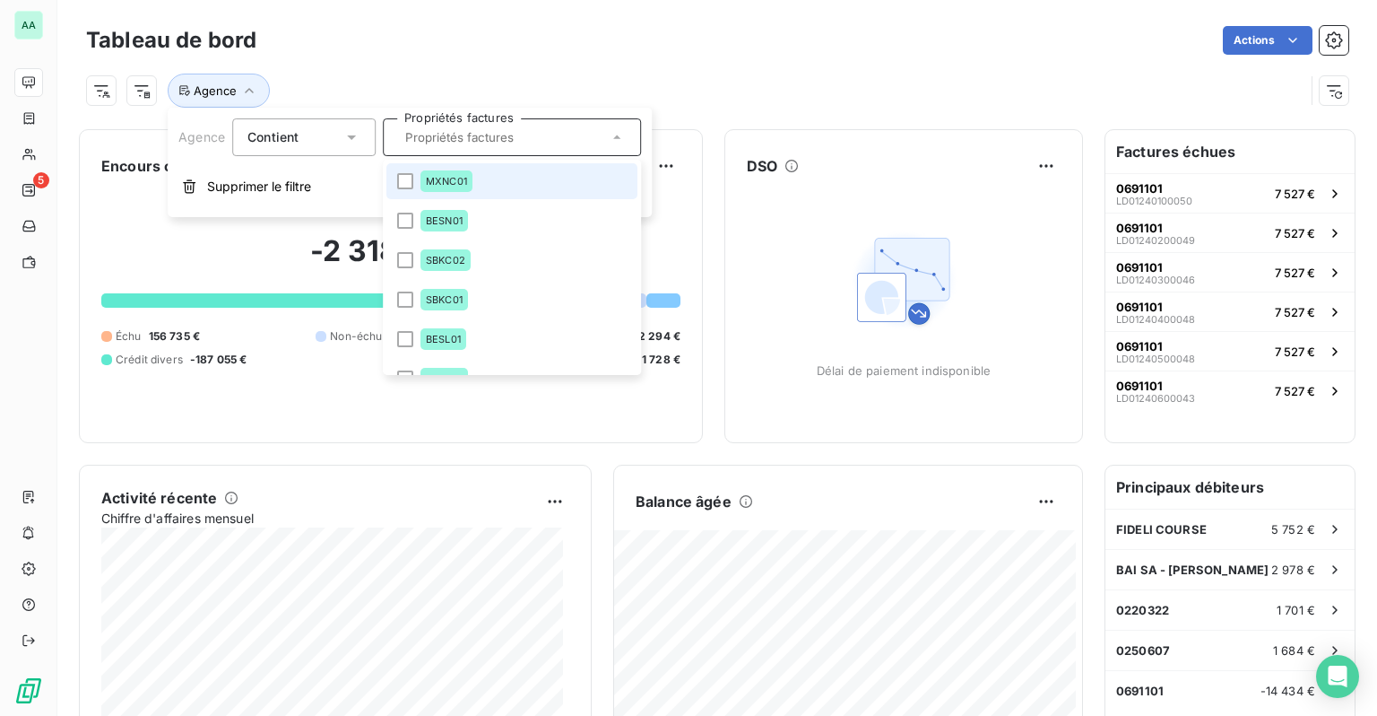
click at [501, 138] on input "text" at bounding box center [503, 137] width 210 height 16
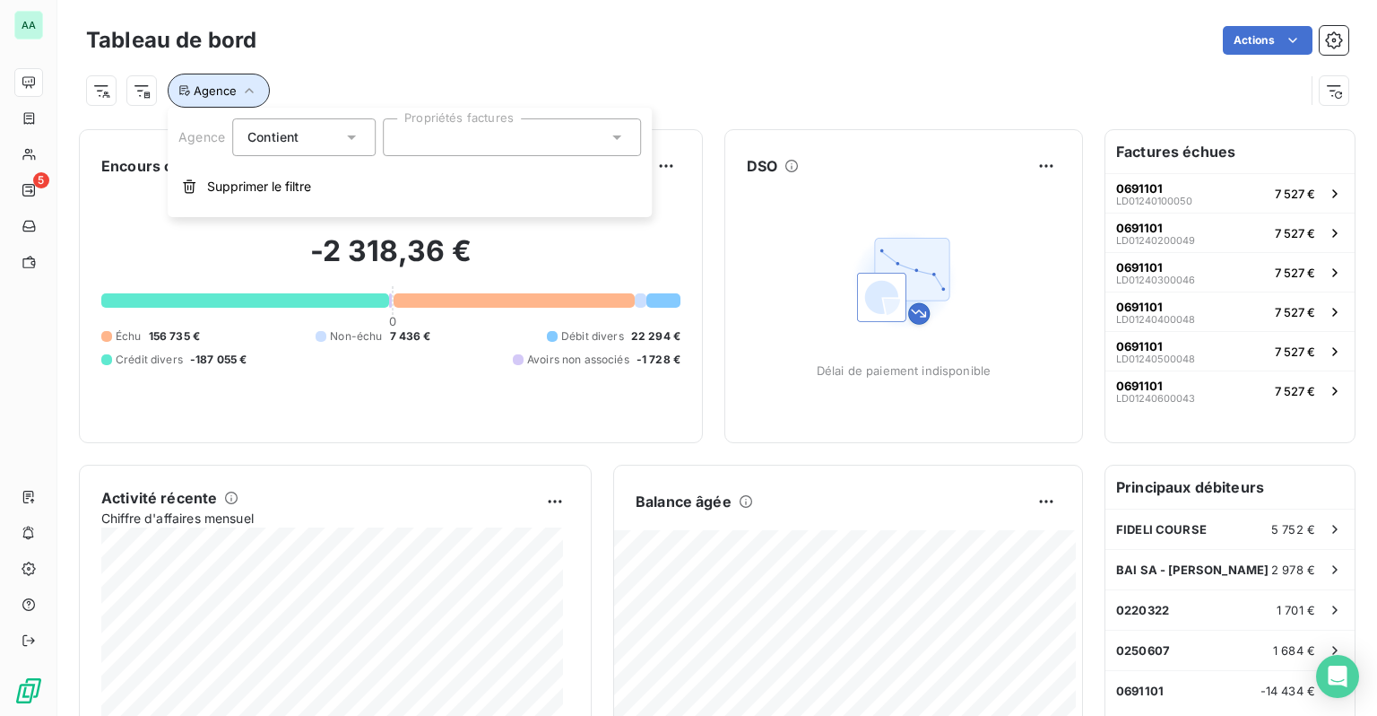
click at [244, 86] on icon "button" at bounding box center [249, 91] width 18 height 18
click at [243, 97] on icon "button" at bounding box center [249, 91] width 18 height 18
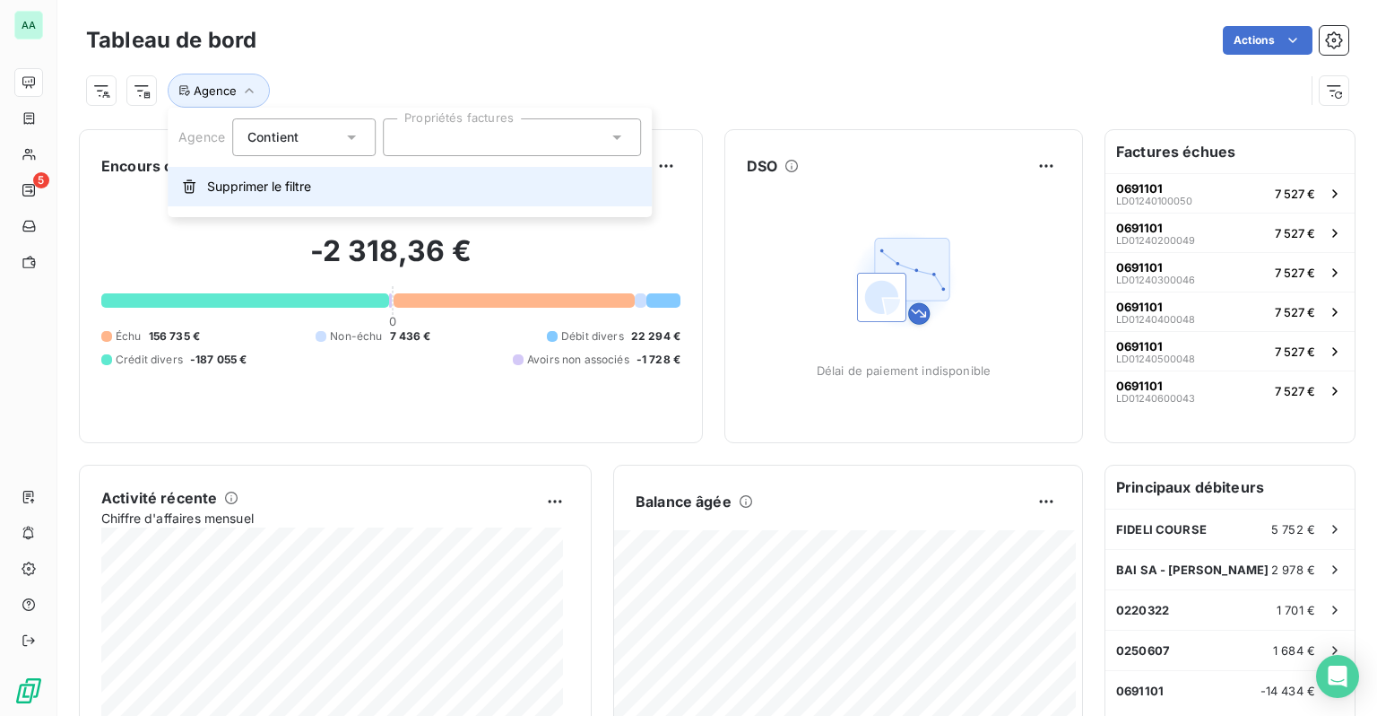
click at [239, 180] on span "Supprimer le filtre" at bounding box center [259, 187] width 104 height 18
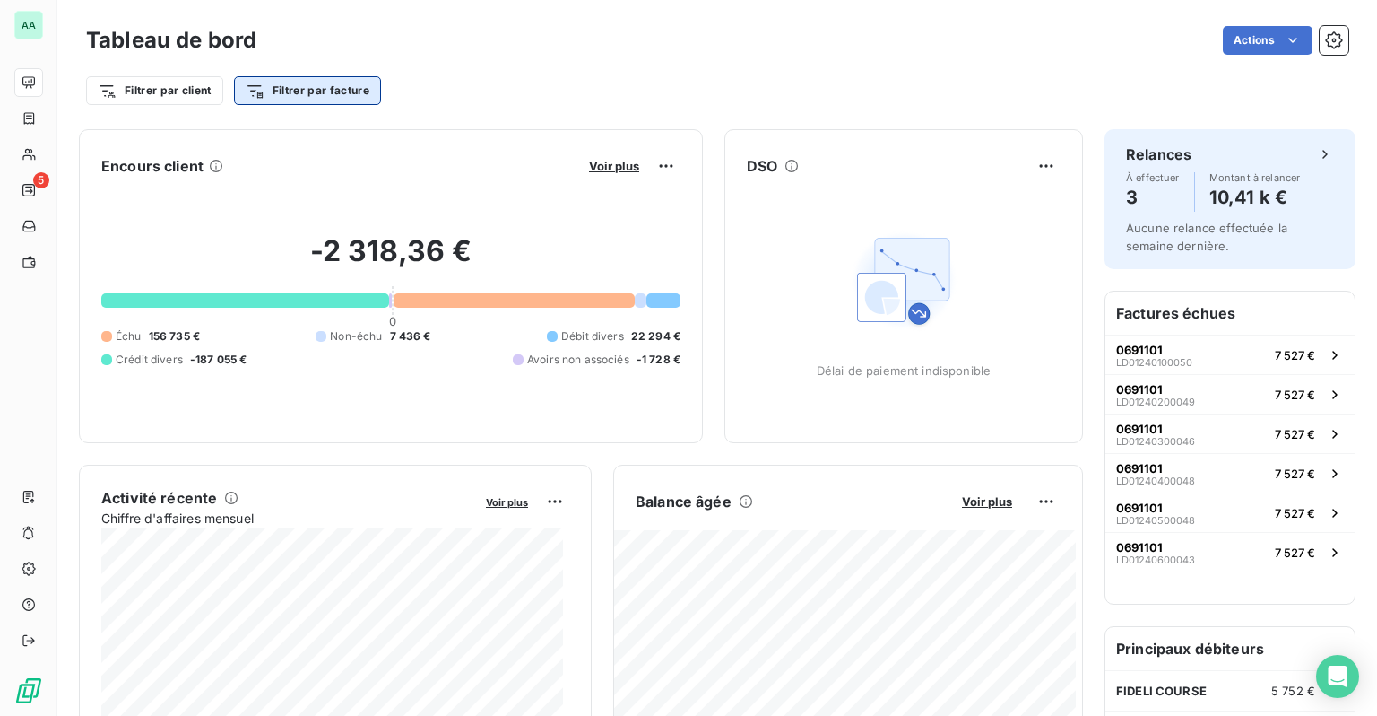
click at [264, 95] on html "AA 5 Tableau de bord Actions Filtrer par client Filtrer par facture Encours cli…" at bounding box center [688, 358] width 1377 height 716
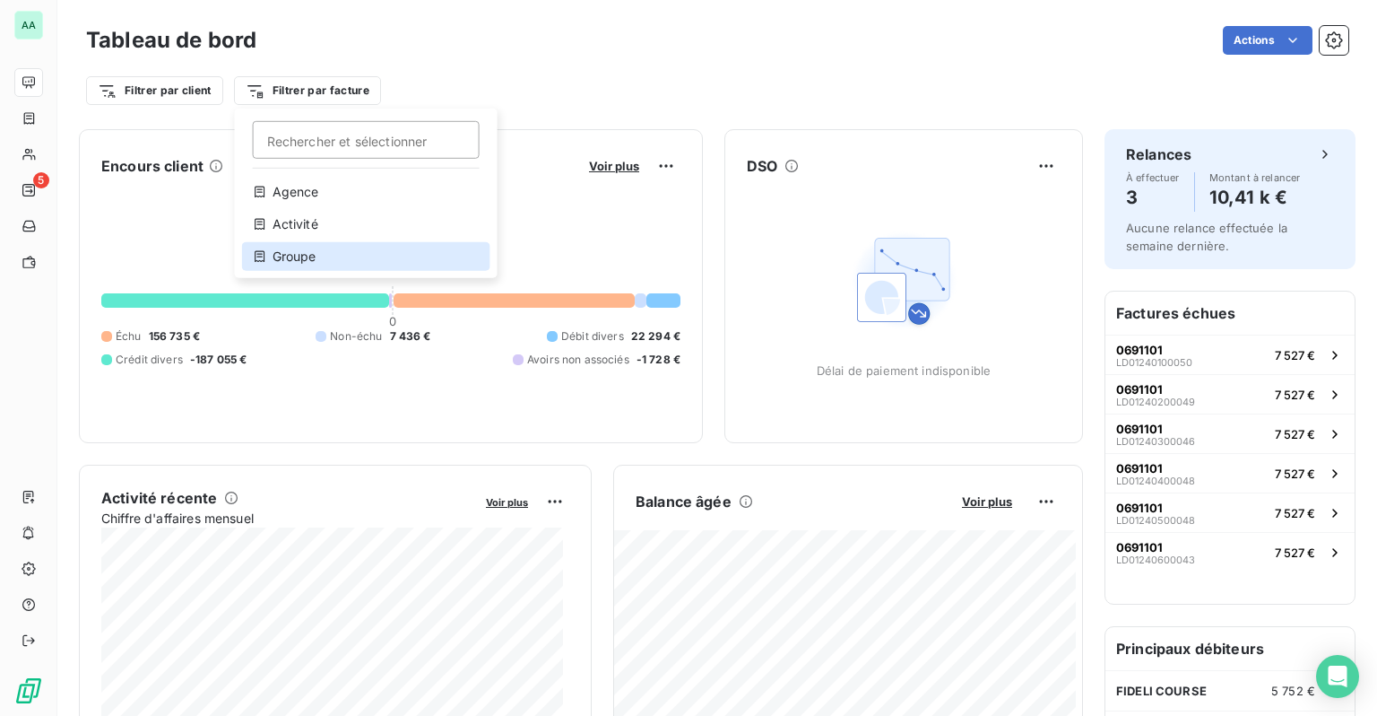
click at [301, 257] on div "Groupe" at bounding box center [366, 256] width 248 height 29
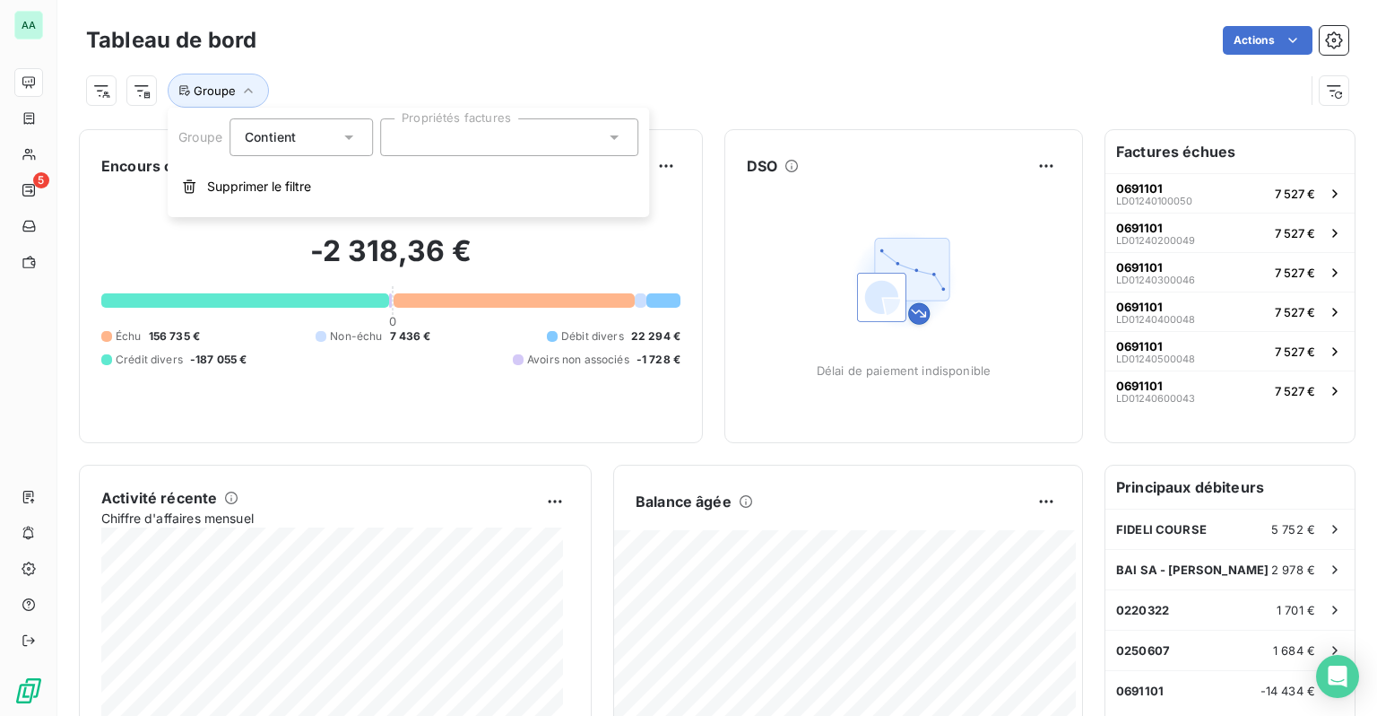
click at [430, 152] on div at bounding box center [509, 137] width 258 height 38
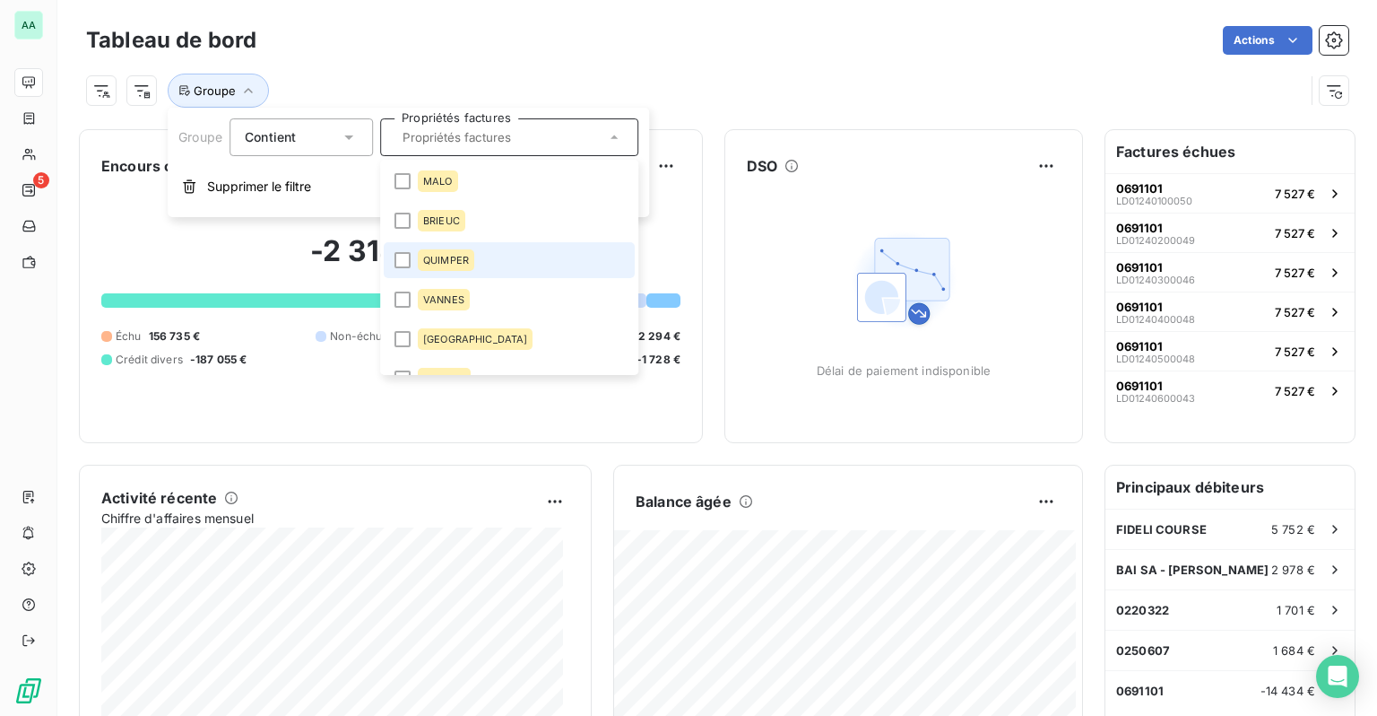
click at [443, 256] on span "QUIMPER" at bounding box center [446, 260] width 46 height 11
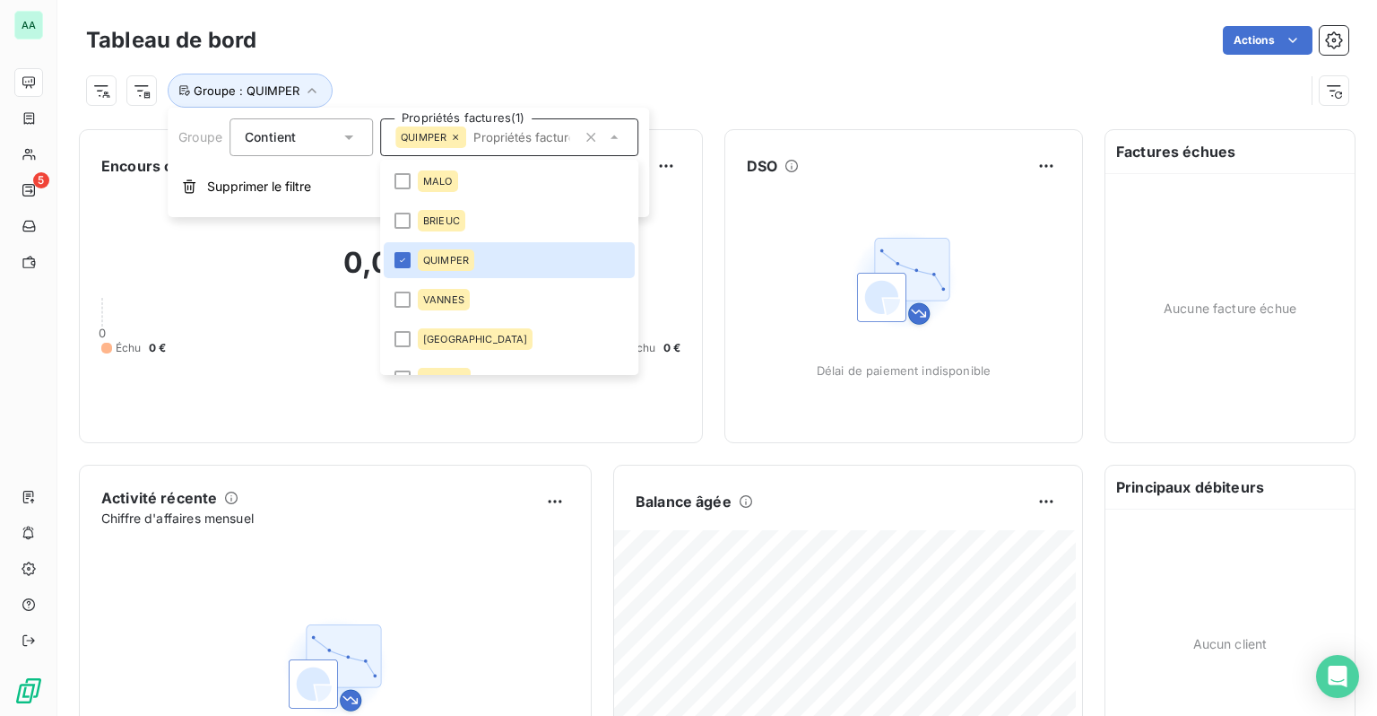
click at [280, 320] on div "0,00 € 0 Échu 0 € Non-échu 0 €" at bounding box center [390, 300] width 579 height 240
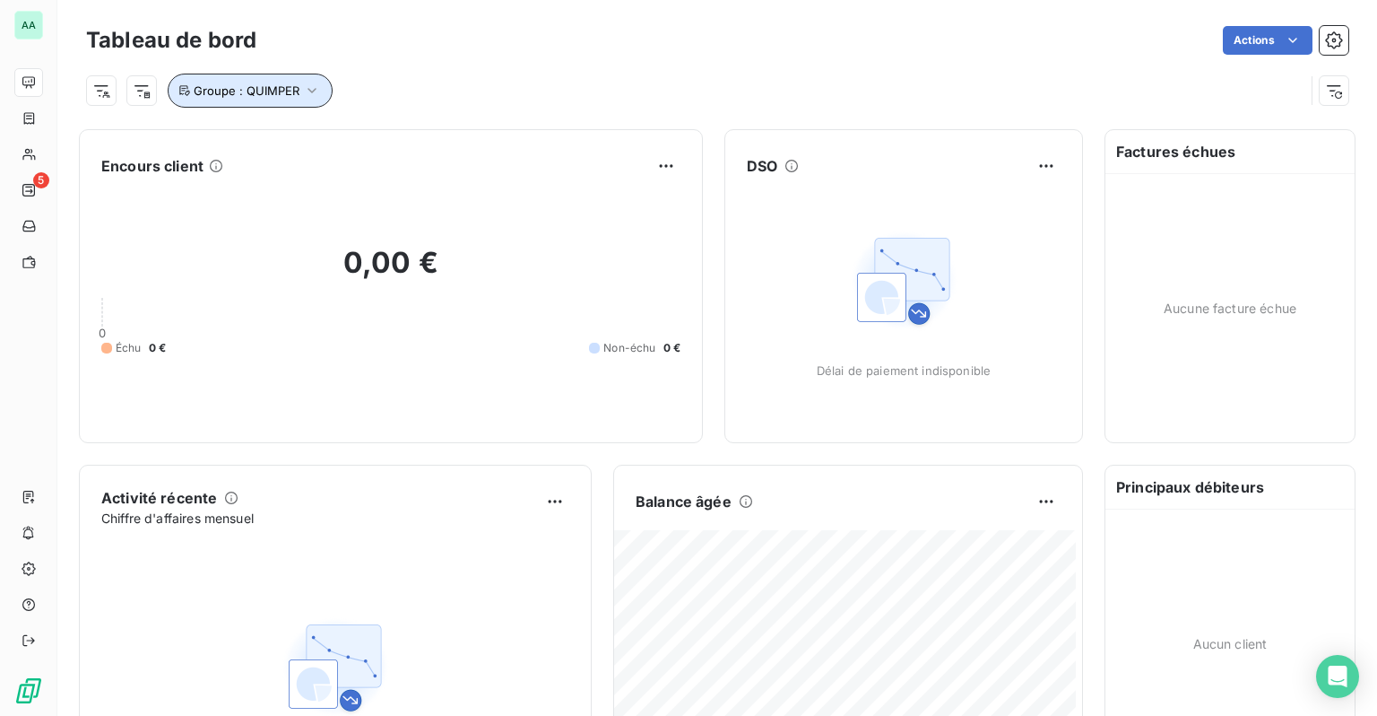
click at [304, 99] on icon "button" at bounding box center [312, 91] width 18 height 18
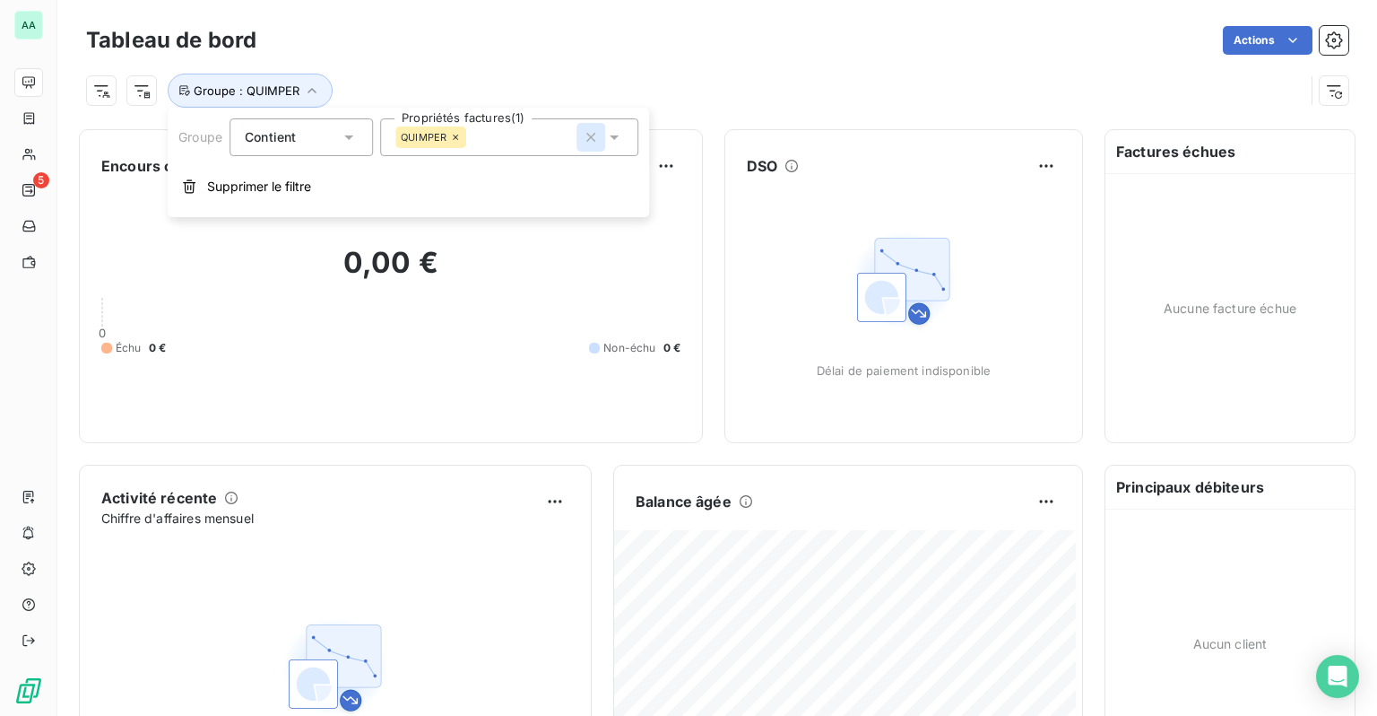
click at [593, 138] on icon "button" at bounding box center [590, 137] width 9 height 9
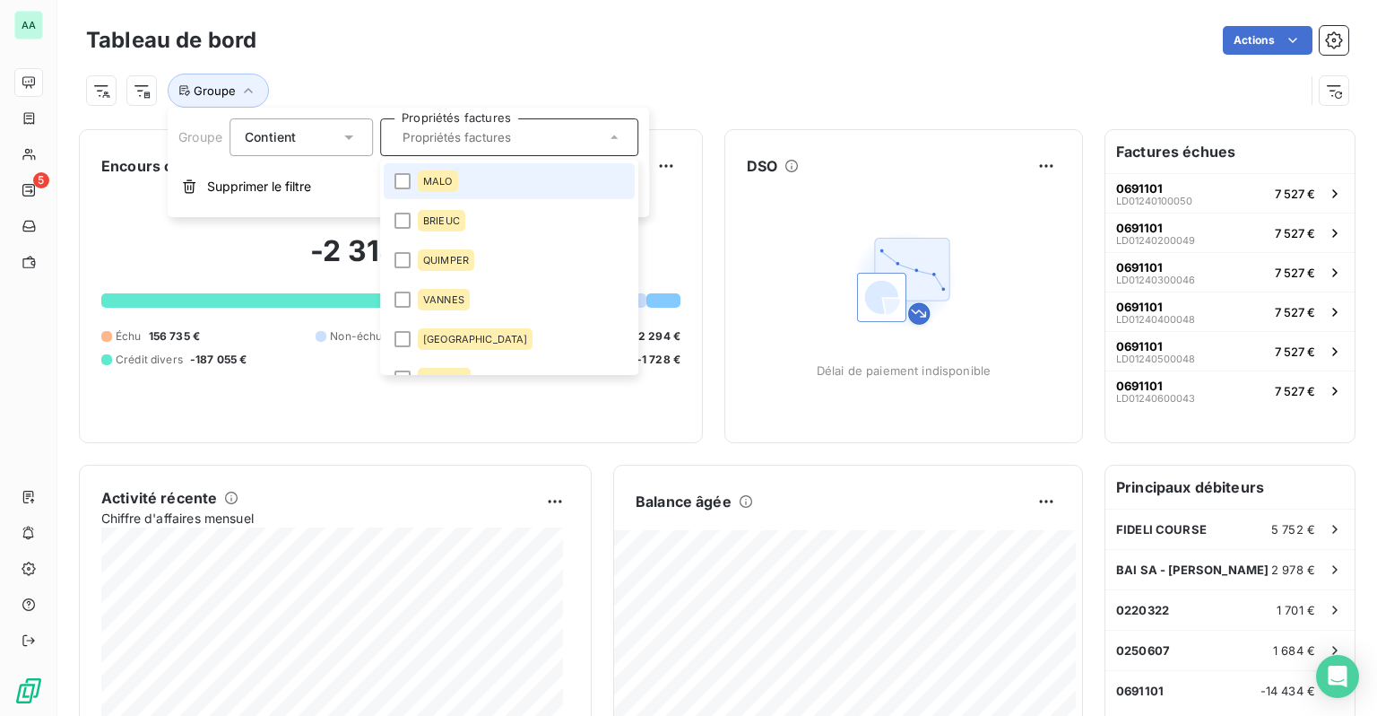
click at [639, 73] on div "Groupe" at bounding box center [717, 83] width 1263 height 48
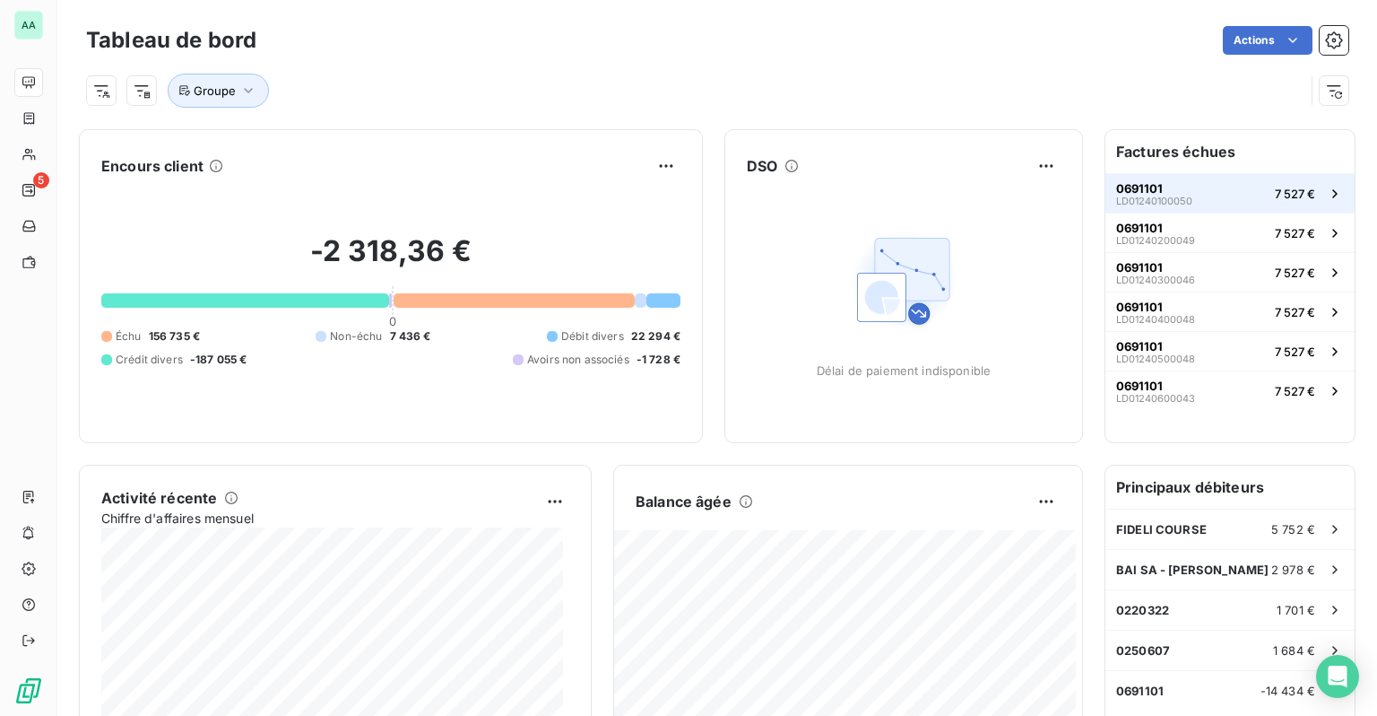
click at [1252, 191] on button "0691101 LD01240100050 7 527 €" at bounding box center [1230, 192] width 249 height 39
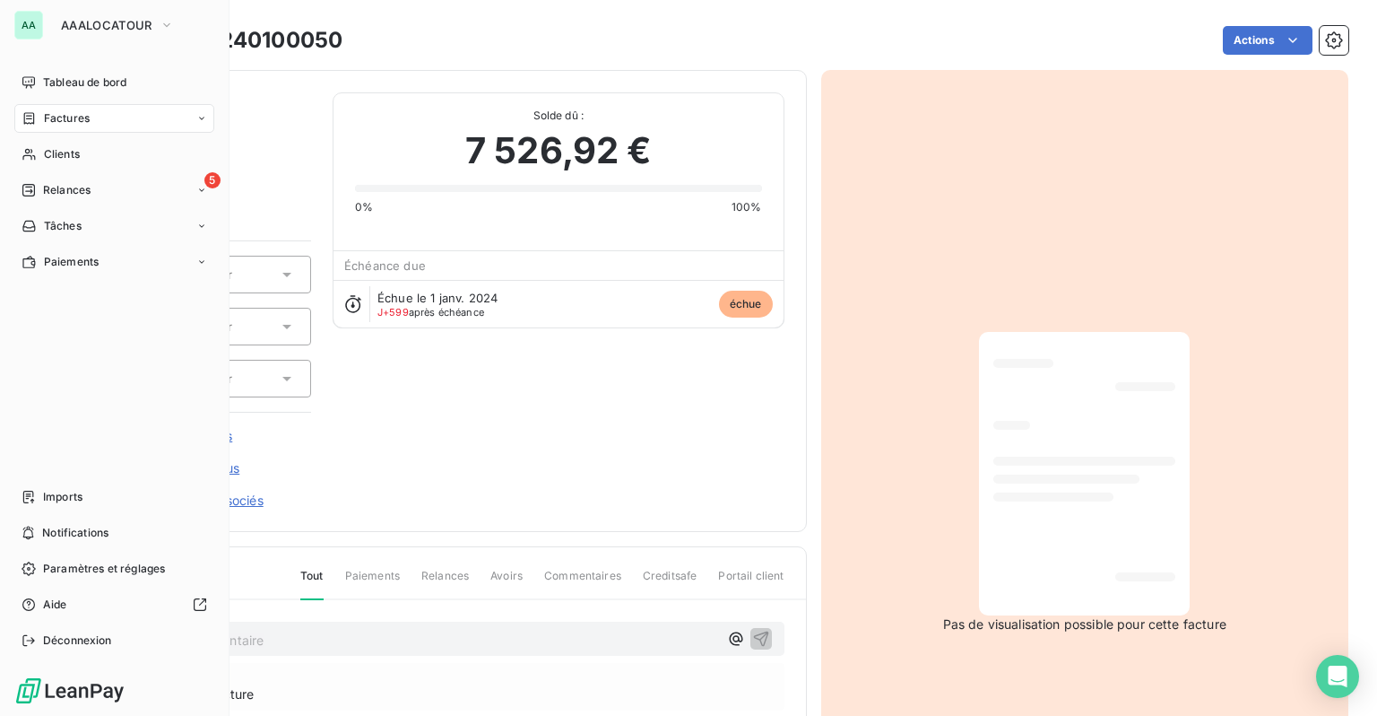
click at [29, 19] on div "AA" at bounding box center [28, 25] width 29 height 29
click at [152, 30] on button "AAALOCATOUR" at bounding box center [117, 25] width 135 height 29
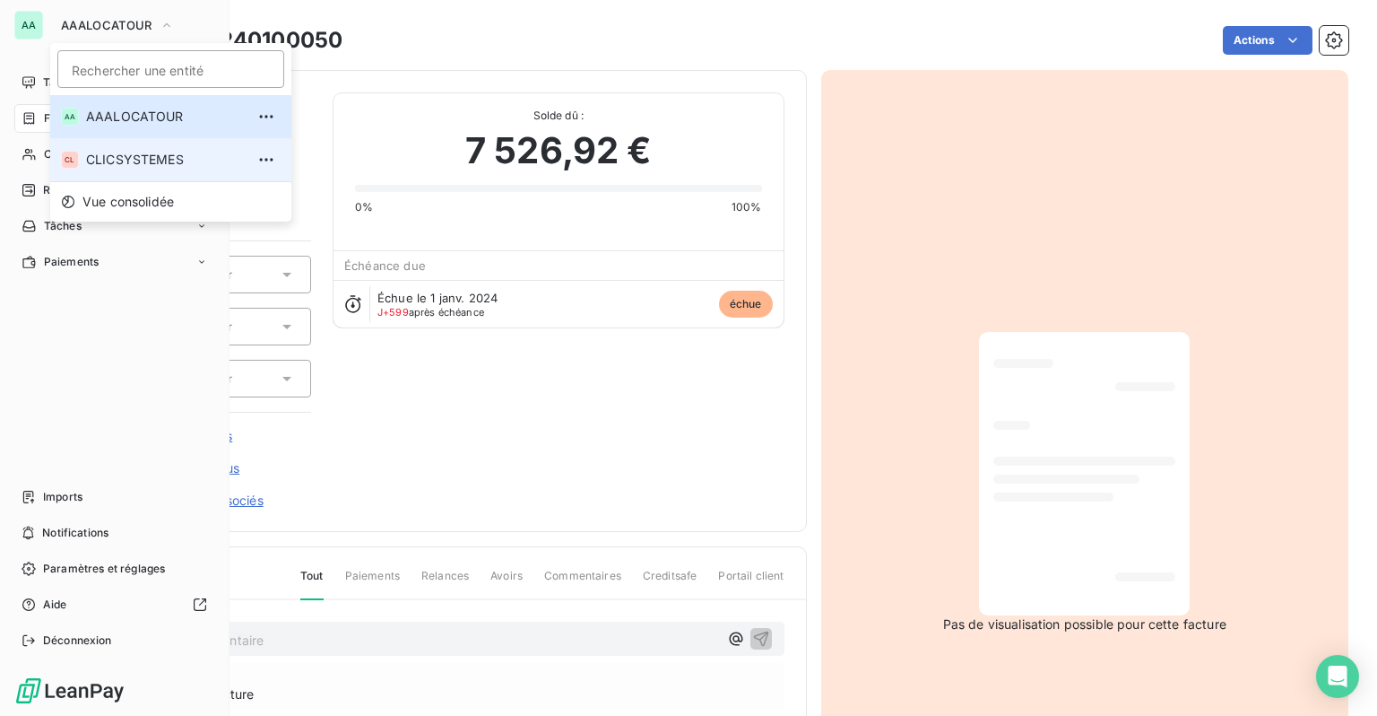
click at [126, 151] on span "CLICSYSTEMES" at bounding box center [165, 160] width 159 height 18
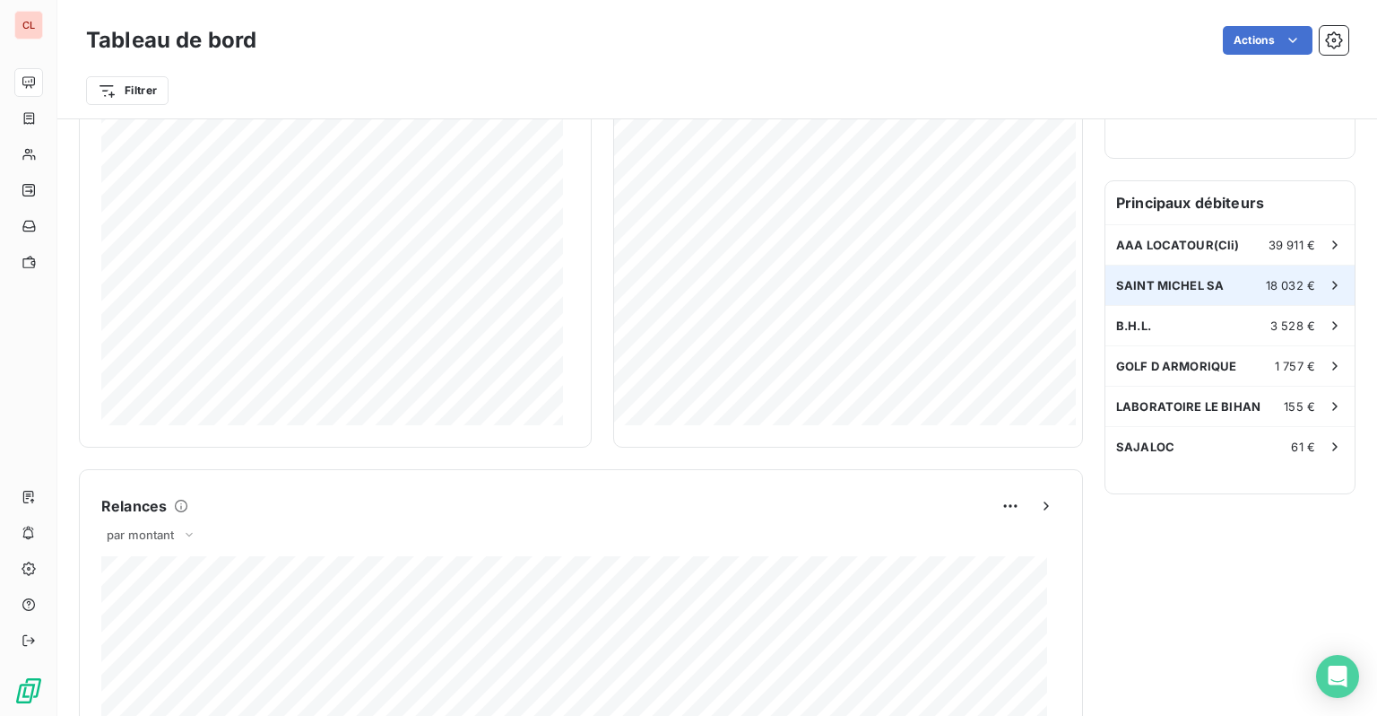
scroll to position [448, 0]
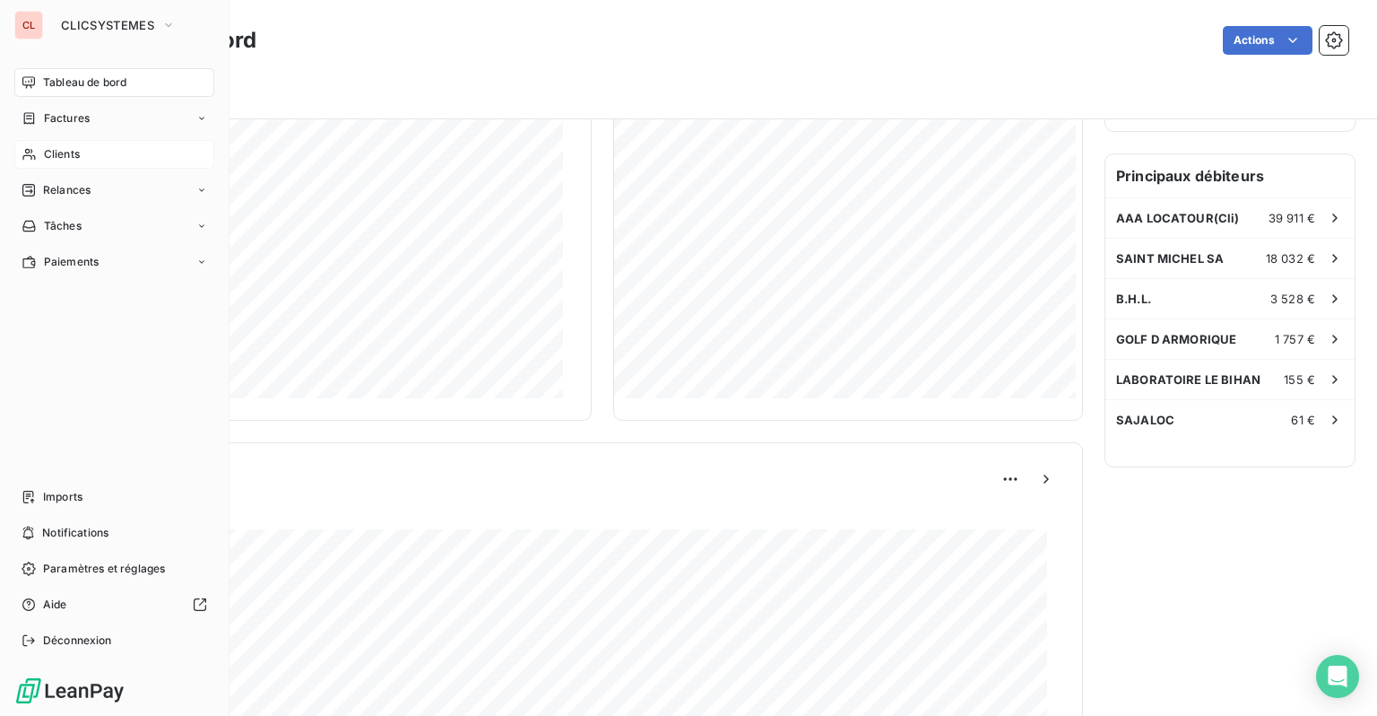
click at [57, 156] on span "Clients" at bounding box center [62, 154] width 36 height 16
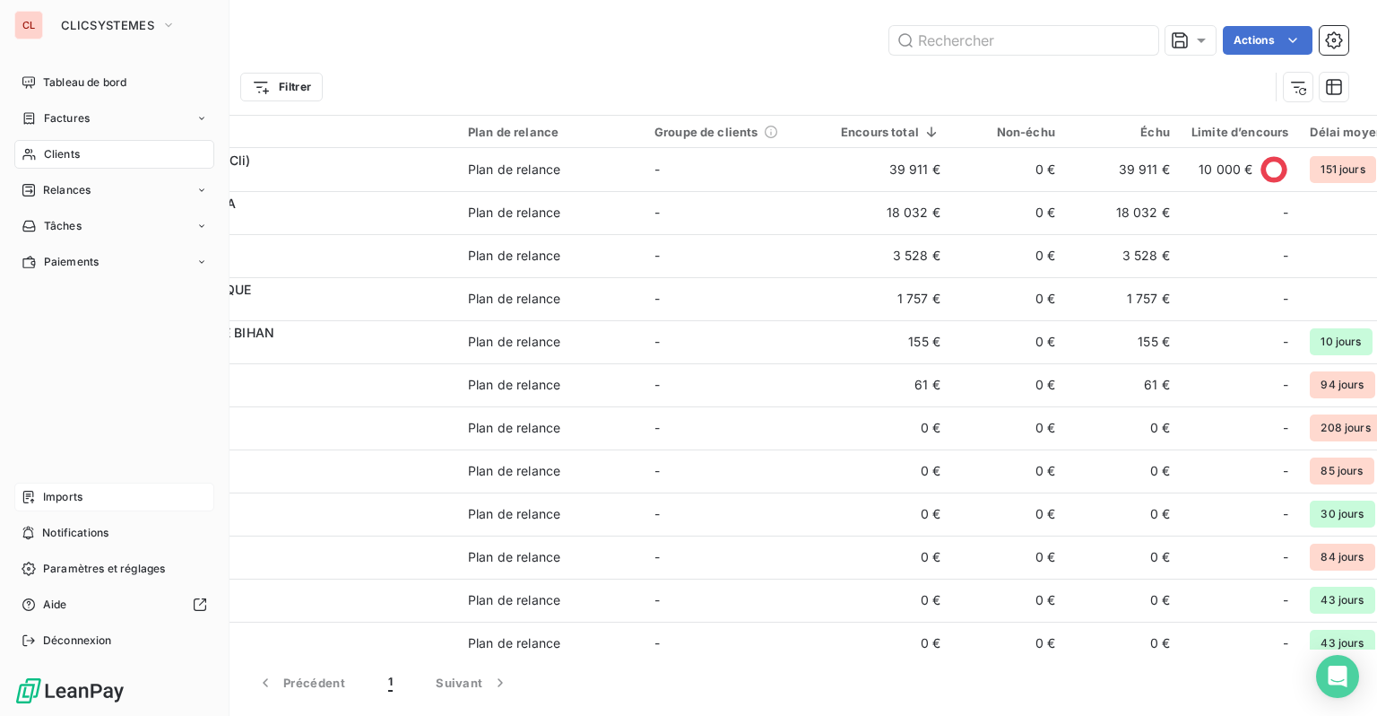
click at [68, 499] on span "Imports" at bounding box center [62, 497] width 39 height 16
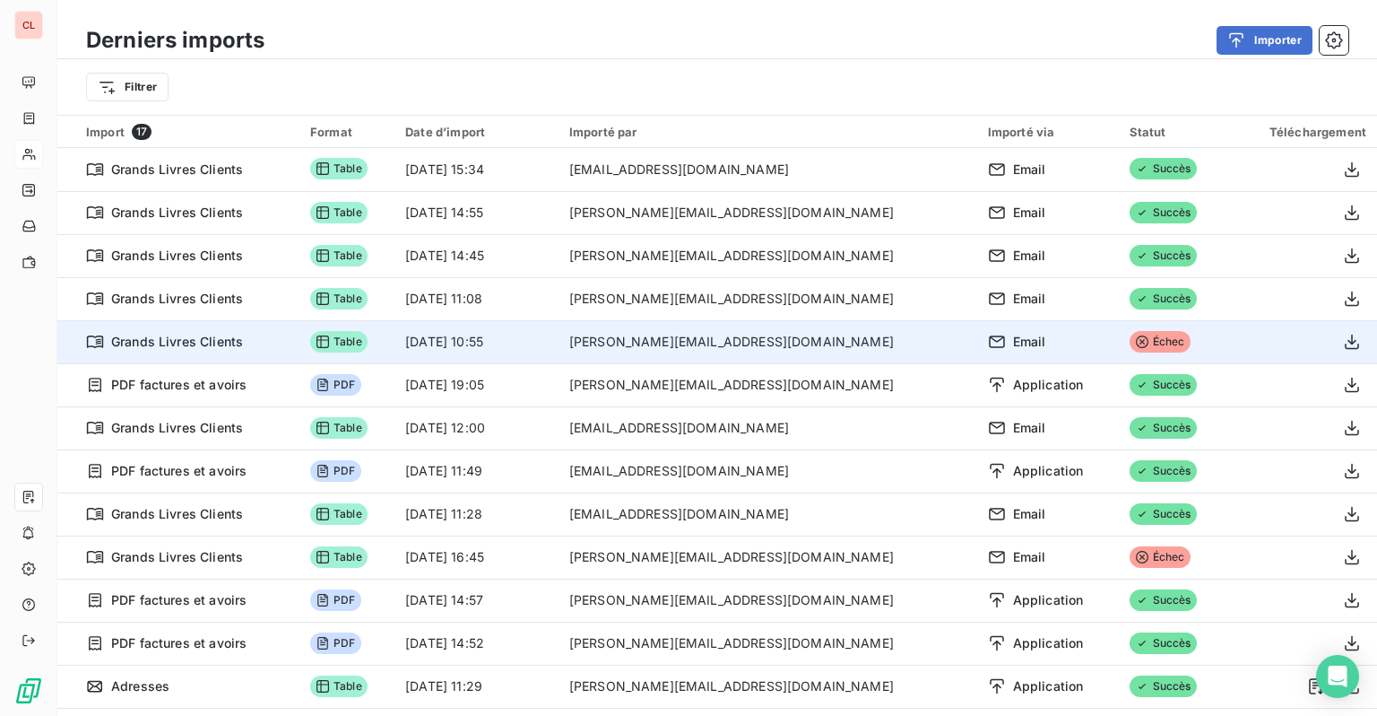
drag, startPoint x: 1178, startPoint y: 343, endPoint x: 1212, endPoint y: 341, distance: 34.2
click at [1245, 341] on div at bounding box center [1306, 341] width 122 height 29
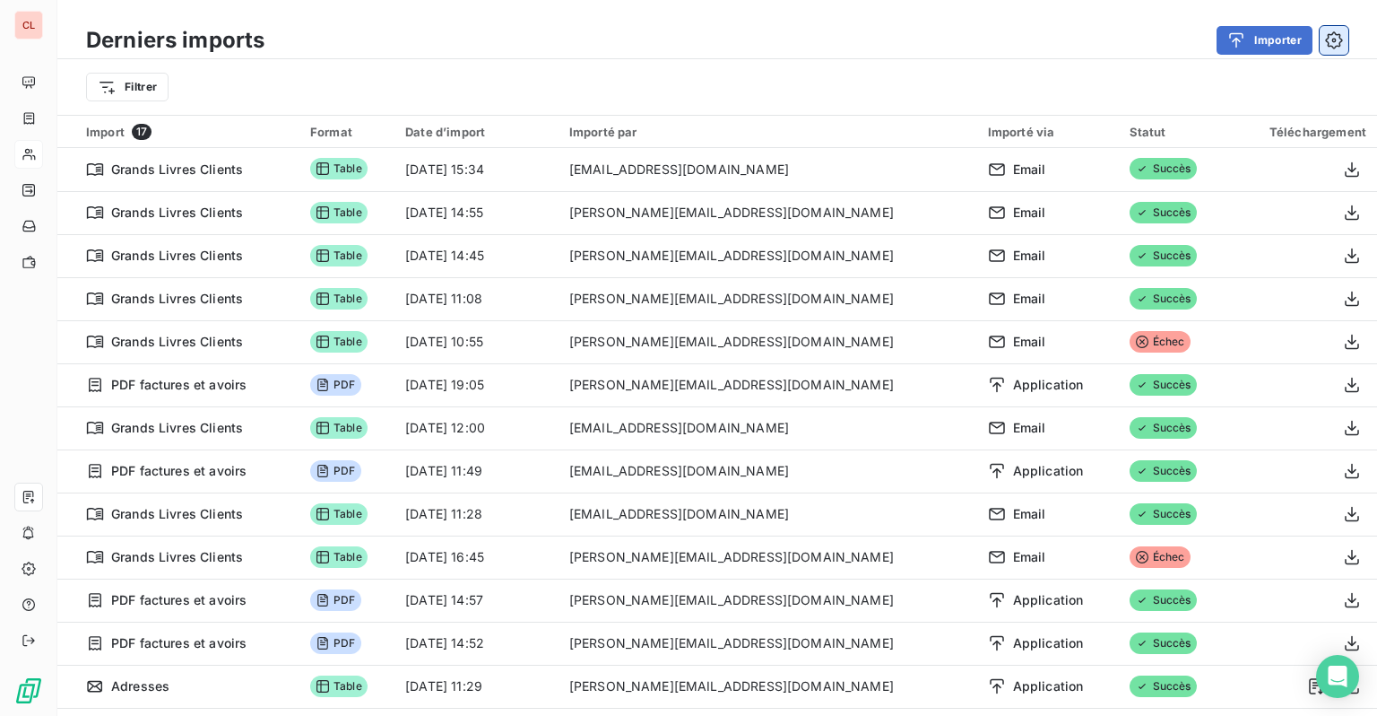
click at [1324, 49] on button "button" at bounding box center [1334, 40] width 29 height 29
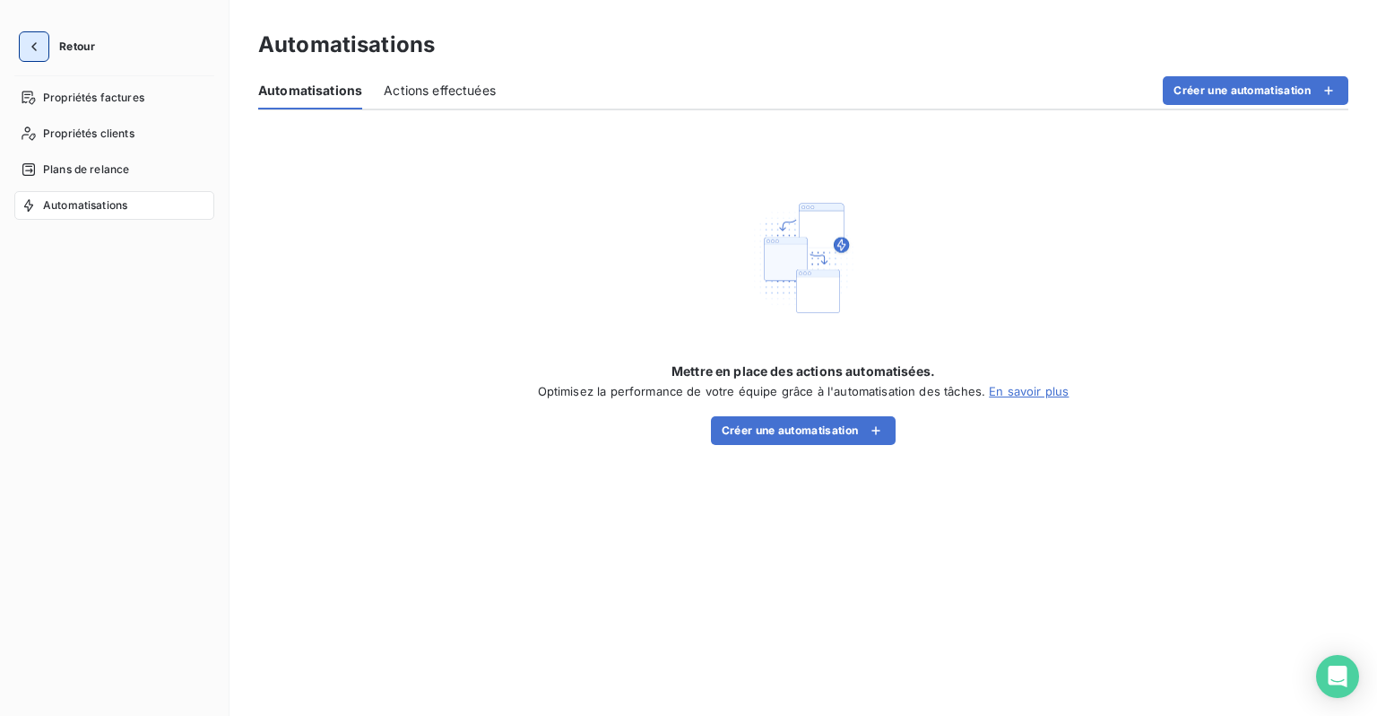
click at [48, 48] on button "Retour" at bounding box center [61, 46] width 95 height 29
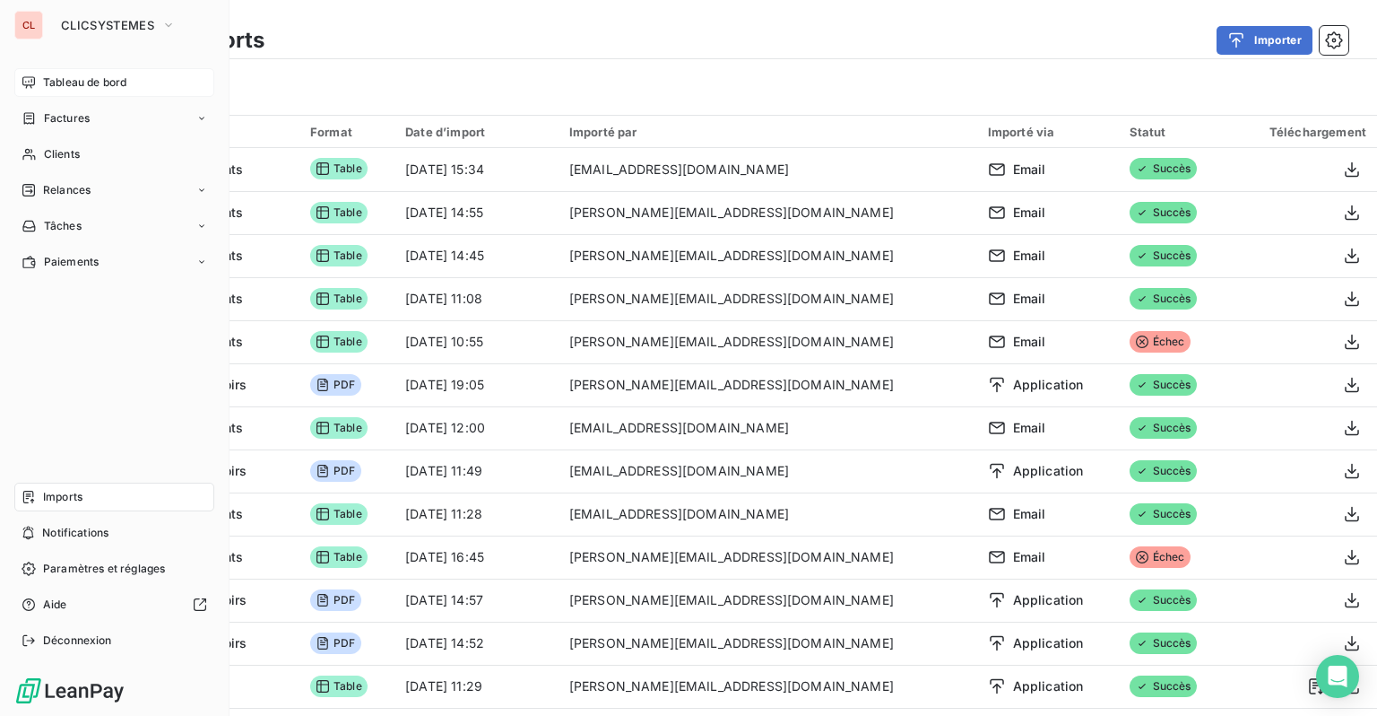
click at [100, 88] on span "Tableau de bord" at bounding box center [84, 82] width 83 height 16
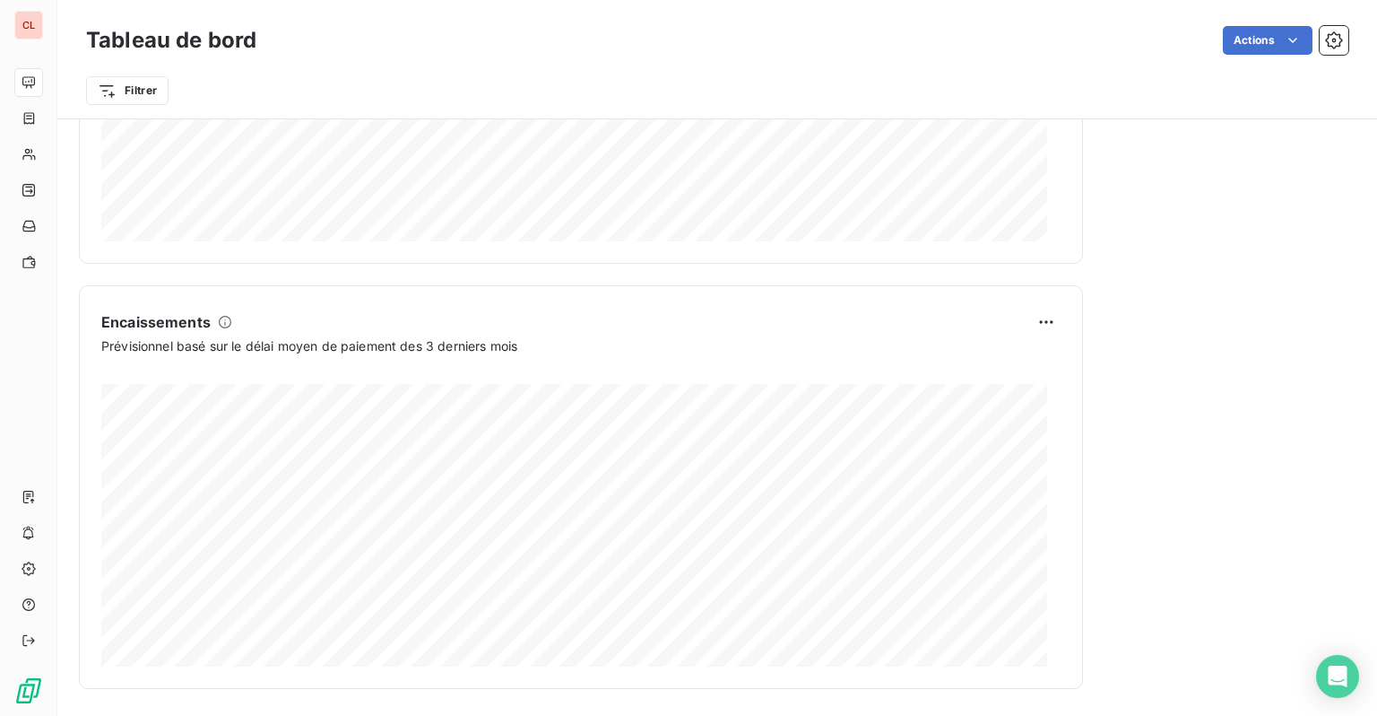
scroll to position [1031, 0]
click at [1023, 317] on html "CL Tableau de bord Actions Filtrer Encours client Voir plus 63 372,93 € 0 Échu …" at bounding box center [688, 358] width 1377 height 716
click at [1000, 361] on div "Exporter" at bounding box center [990, 360] width 100 height 29
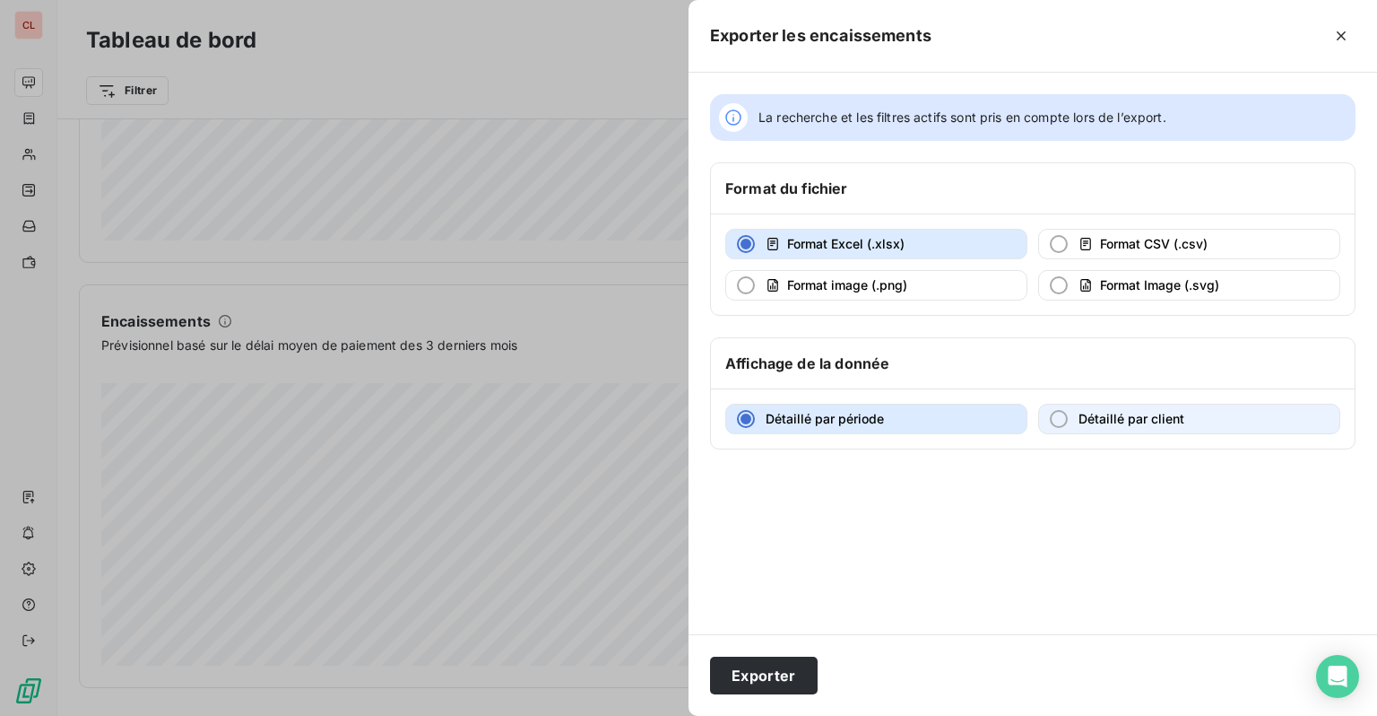
click at [1115, 425] on span "Détaillé par client" at bounding box center [1132, 419] width 106 height 18
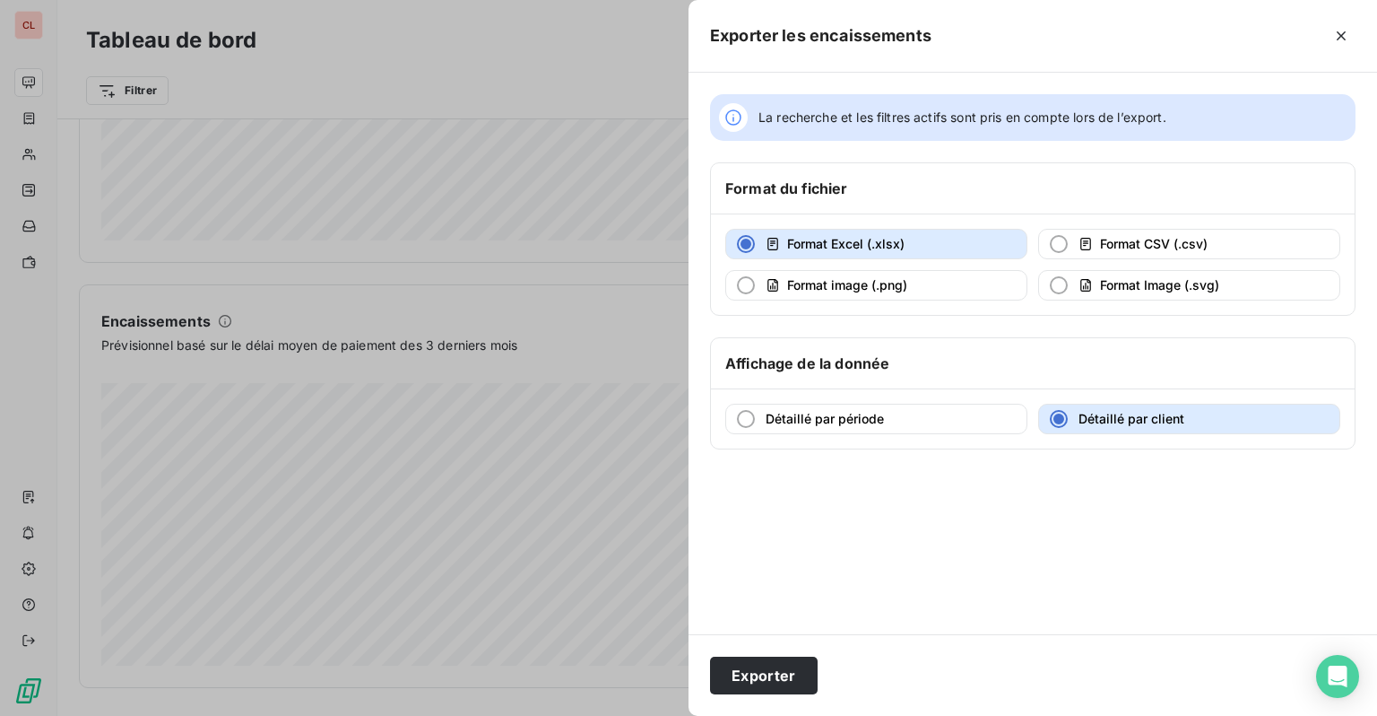
click at [539, 377] on div at bounding box center [688, 358] width 1377 height 716
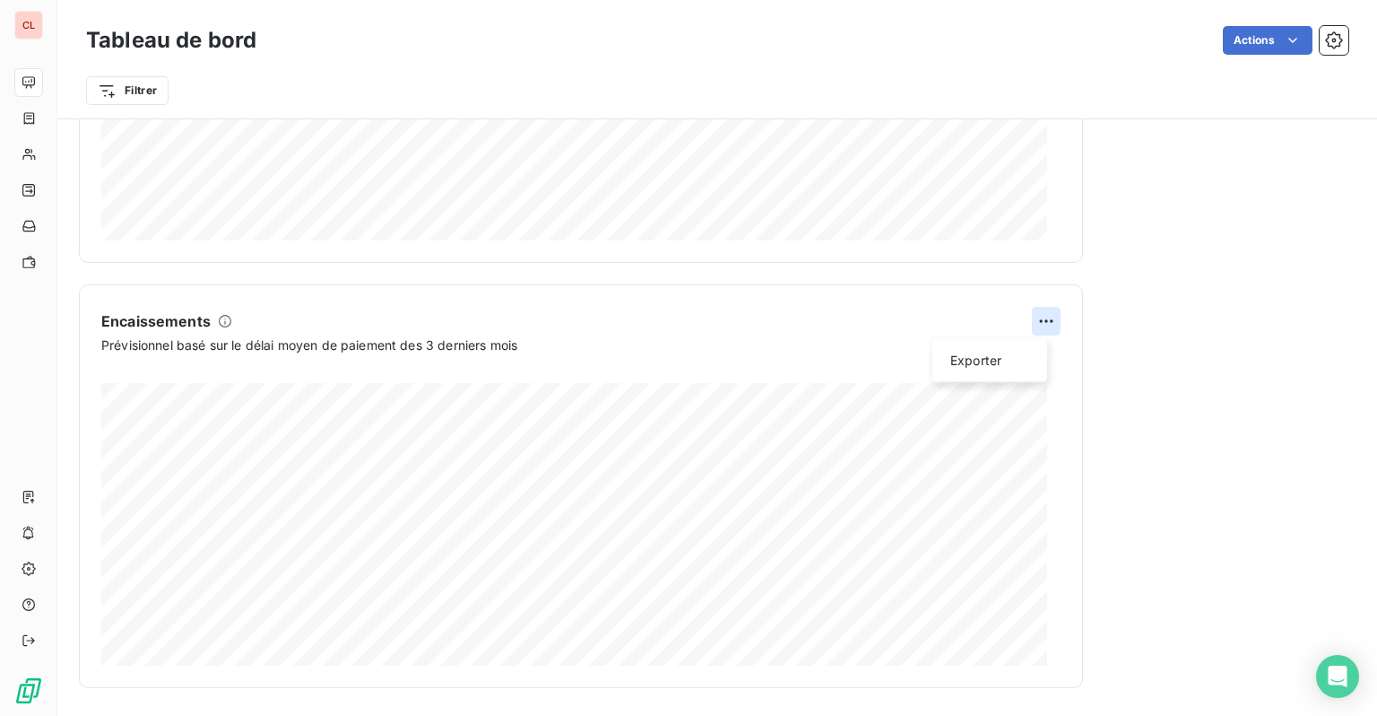
click at [1029, 317] on html "CL Tableau de bord Actions Filtrer Encours client Voir plus 63 372,93 € 0 Échu …" at bounding box center [688, 358] width 1377 height 716
click at [995, 362] on div "Exporter" at bounding box center [990, 360] width 100 height 29
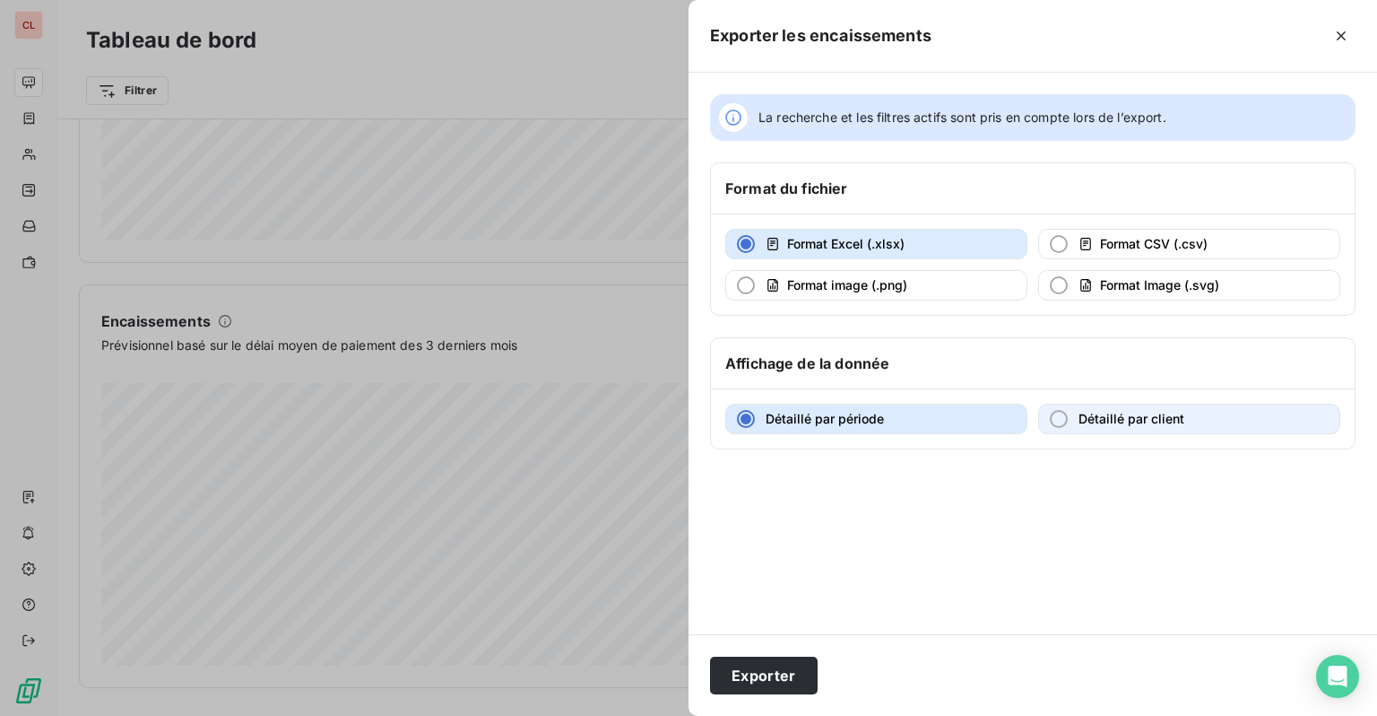
click at [1073, 411] on button "Détaillé par client" at bounding box center [1189, 419] width 302 height 30
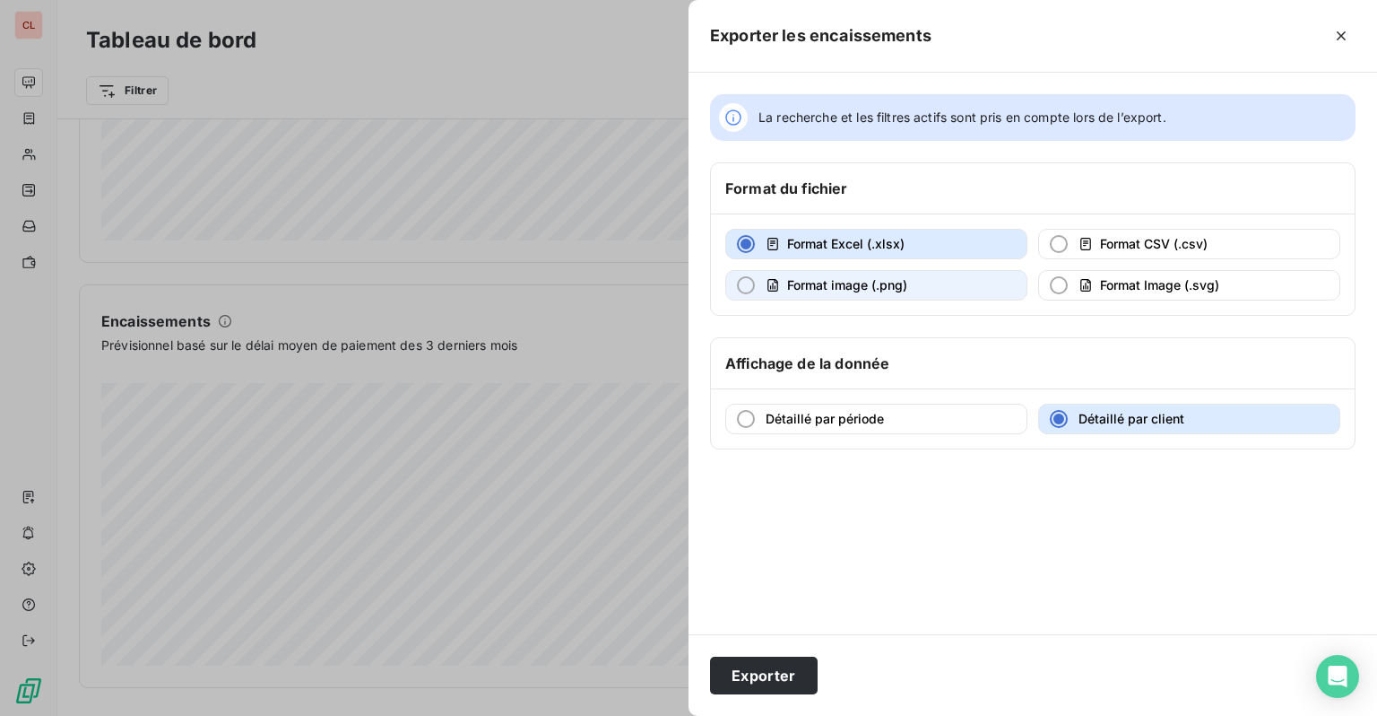
click at [908, 289] on span "Format image (.png)" at bounding box center [847, 284] width 120 height 15
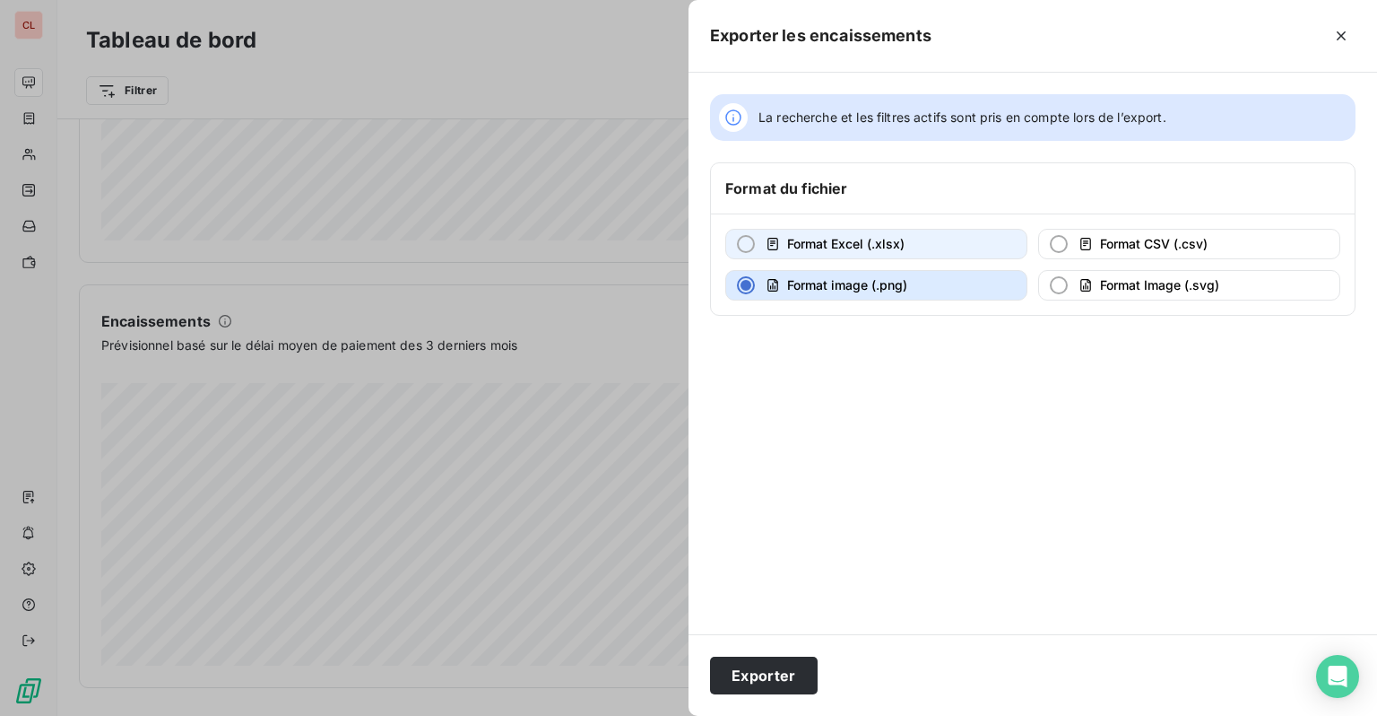
click at [818, 236] on span "Format Excel (.xlsx)" at bounding box center [845, 243] width 117 height 15
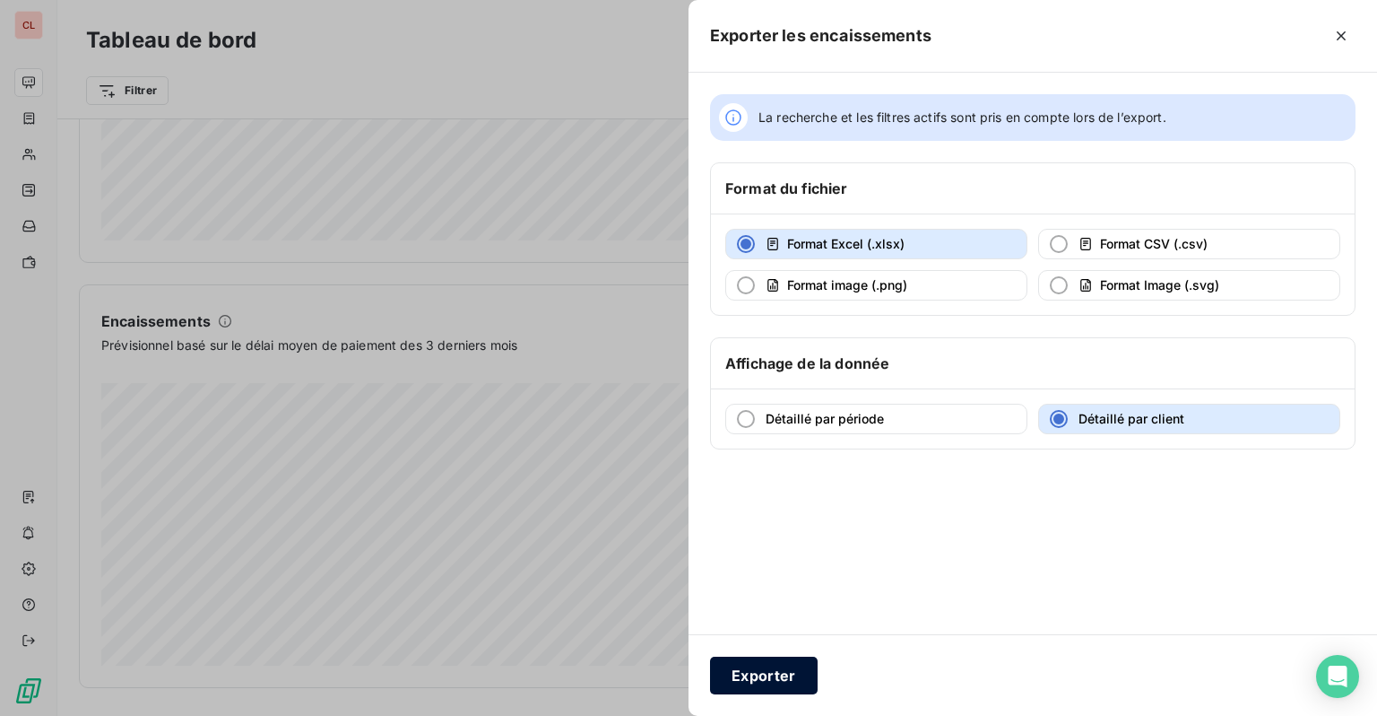
click at [791, 676] on button "Exporter" at bounding box center [764, 675] width 108 height 38
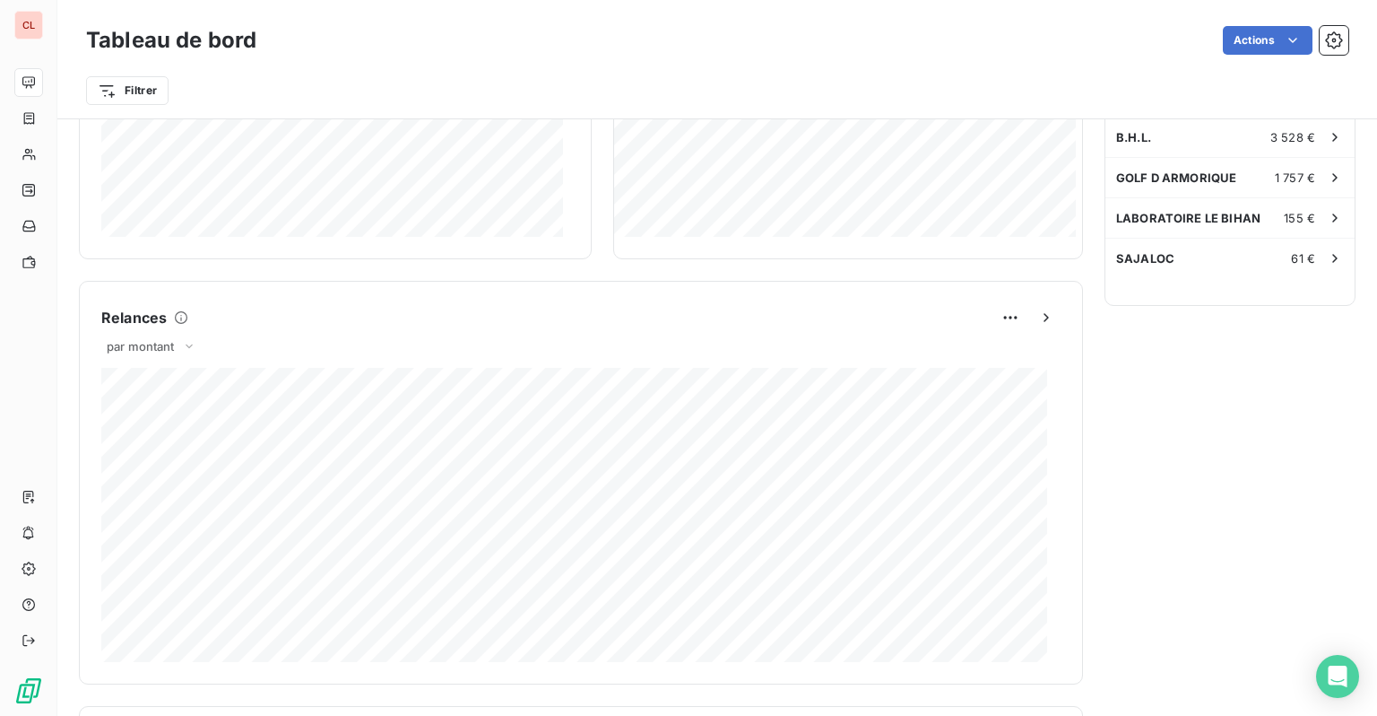
scroll to position [807, 0]
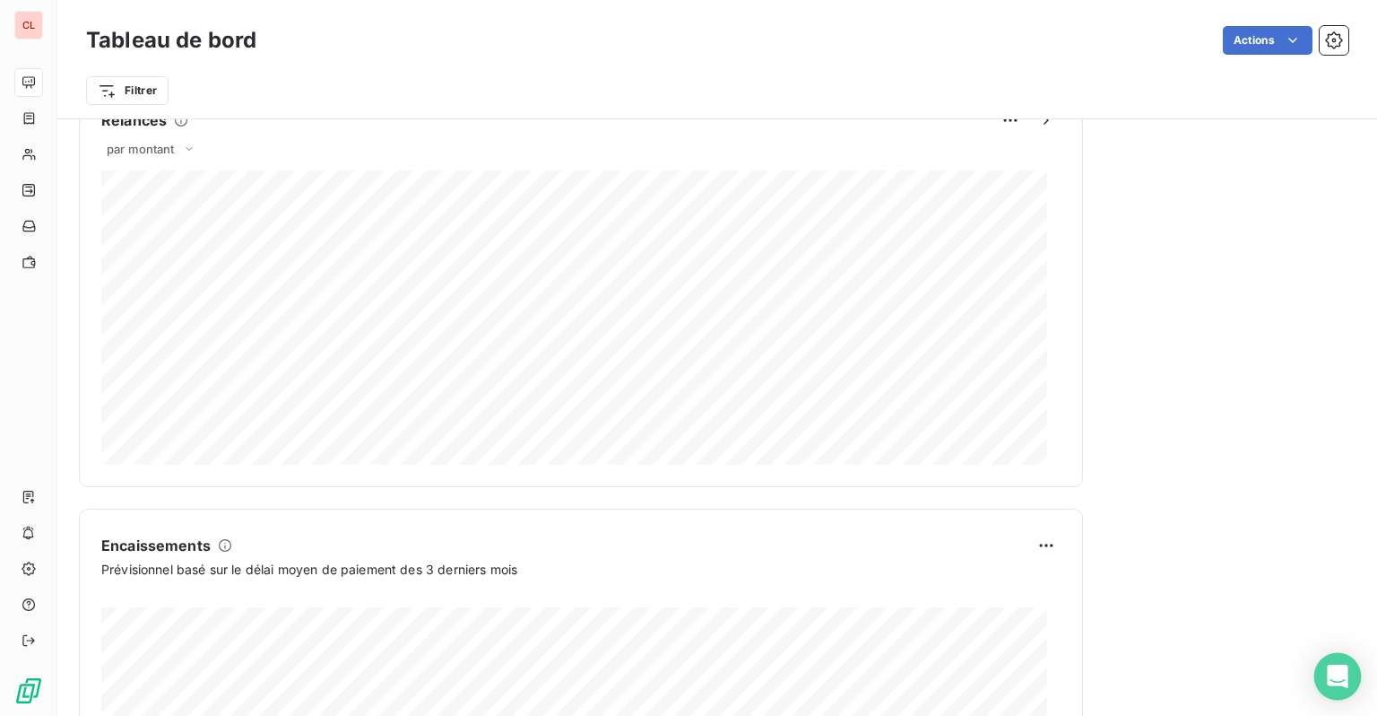
click at [1327, 668] on icon "Open Intercom Messenger" at bounding box center [1337, 675] width 23 height 23
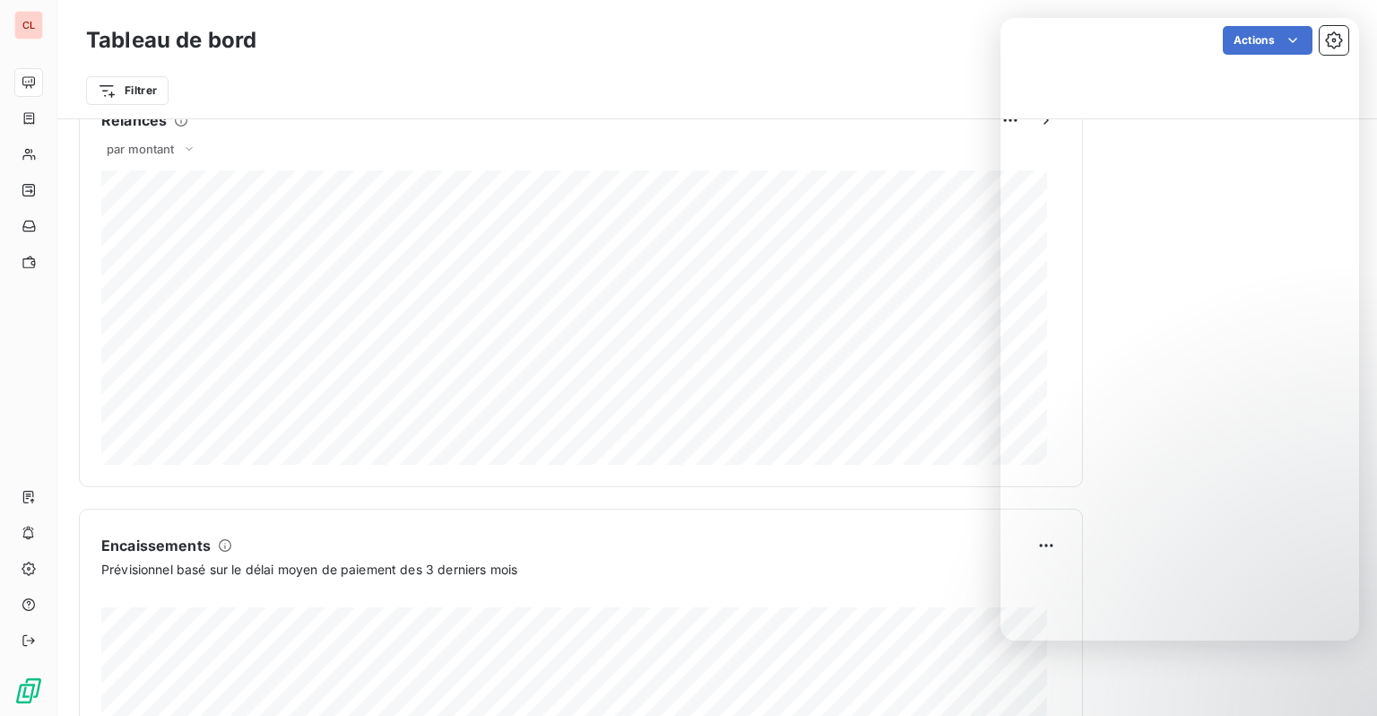
click at [621, 95] on div "Filtrer" at bounding box center [717, 91] width 1263 height 34
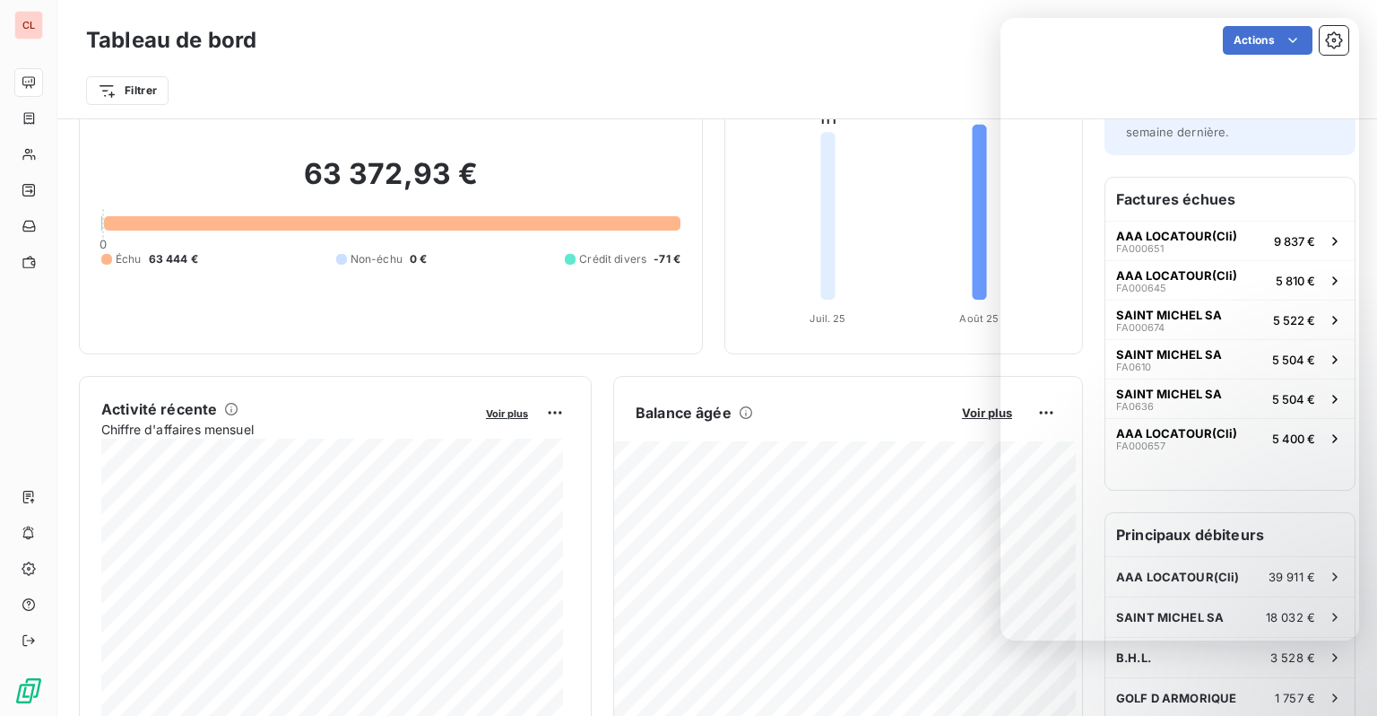
scroll to position [0, 0]
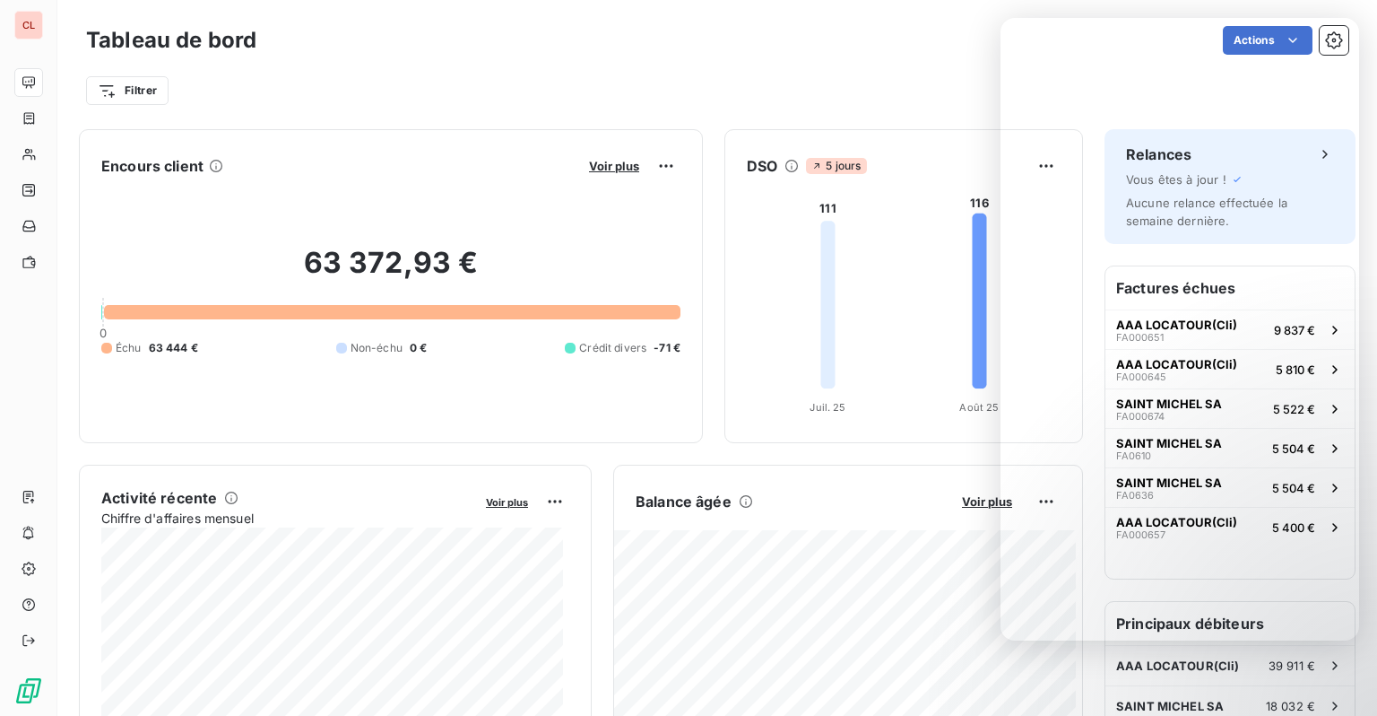
click at [696, 267] on div "Encours client Voir plus 63 372,93 € 0 Échu 63 444 € Non-échu 0 € Crédit divers…" at bounding box center [581, 286] width 1004 height 314
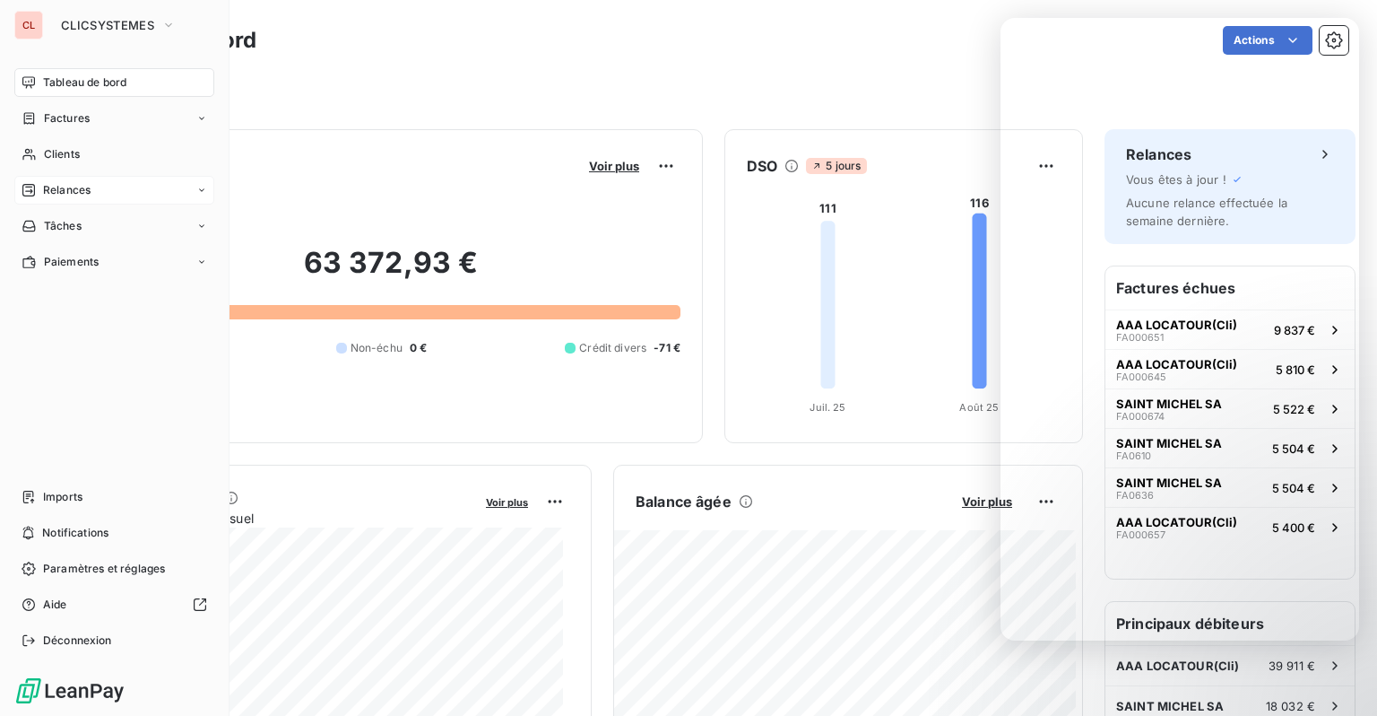
click at [39, 192] on div "Relances" at bounding box center [56, 190] width 69 height 16
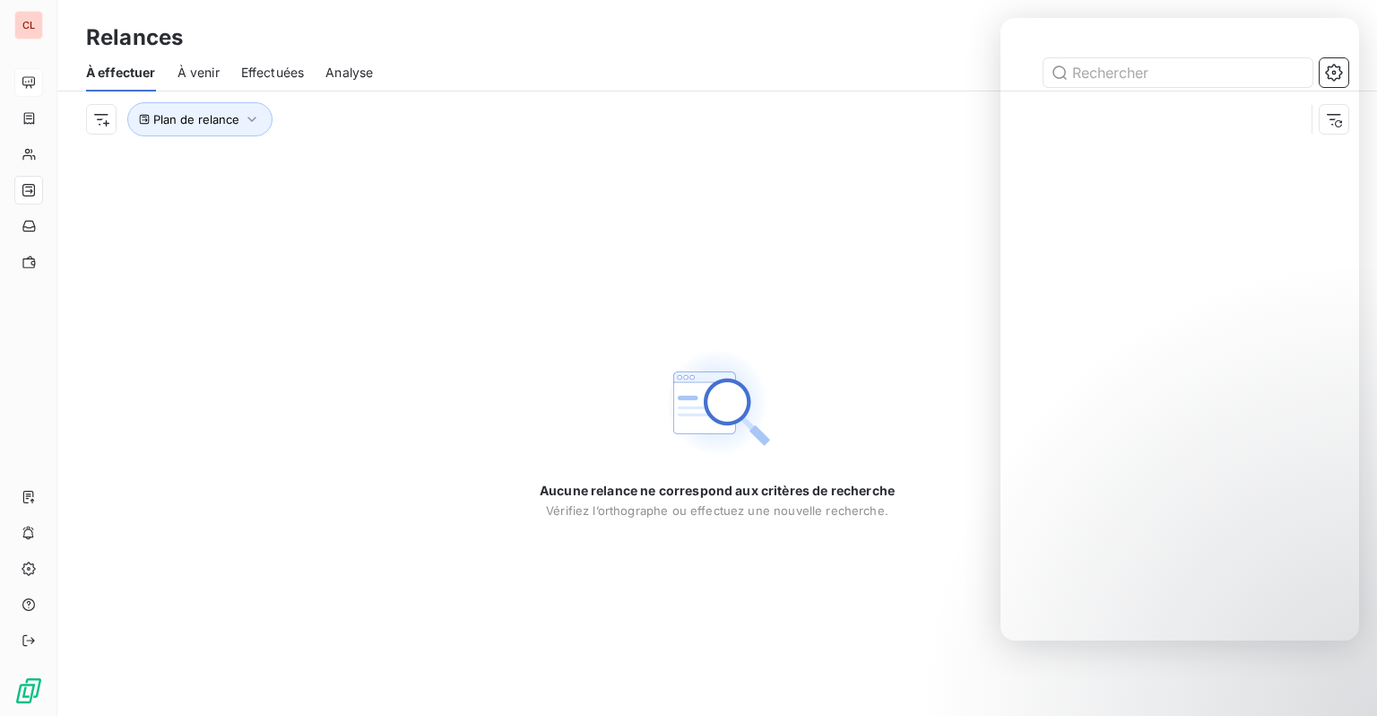
click at [335, 76] on span "Analyse" at bounding box center [350, 73] width 48 height 18
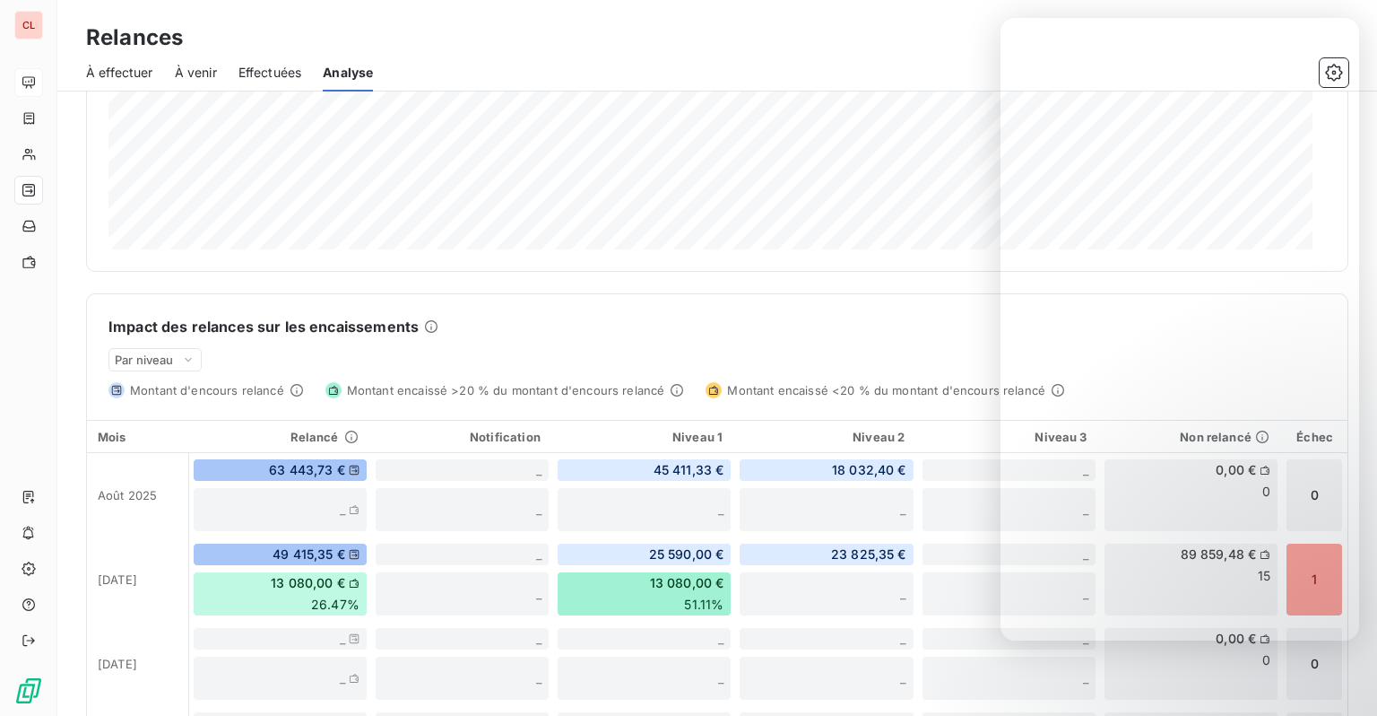
scroll to position [269, 0]
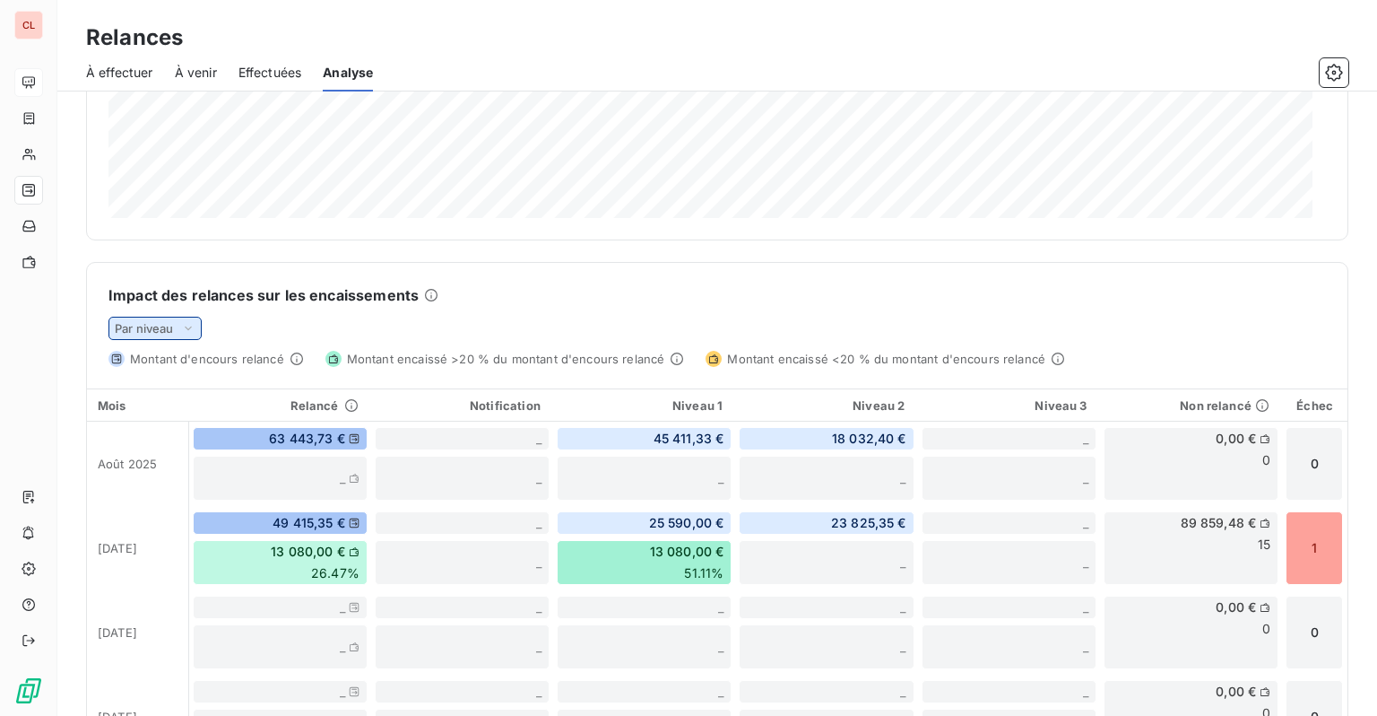
click at [197, 325] on div "Par niveau" at bounding box center [155, 328] width 93 height 23
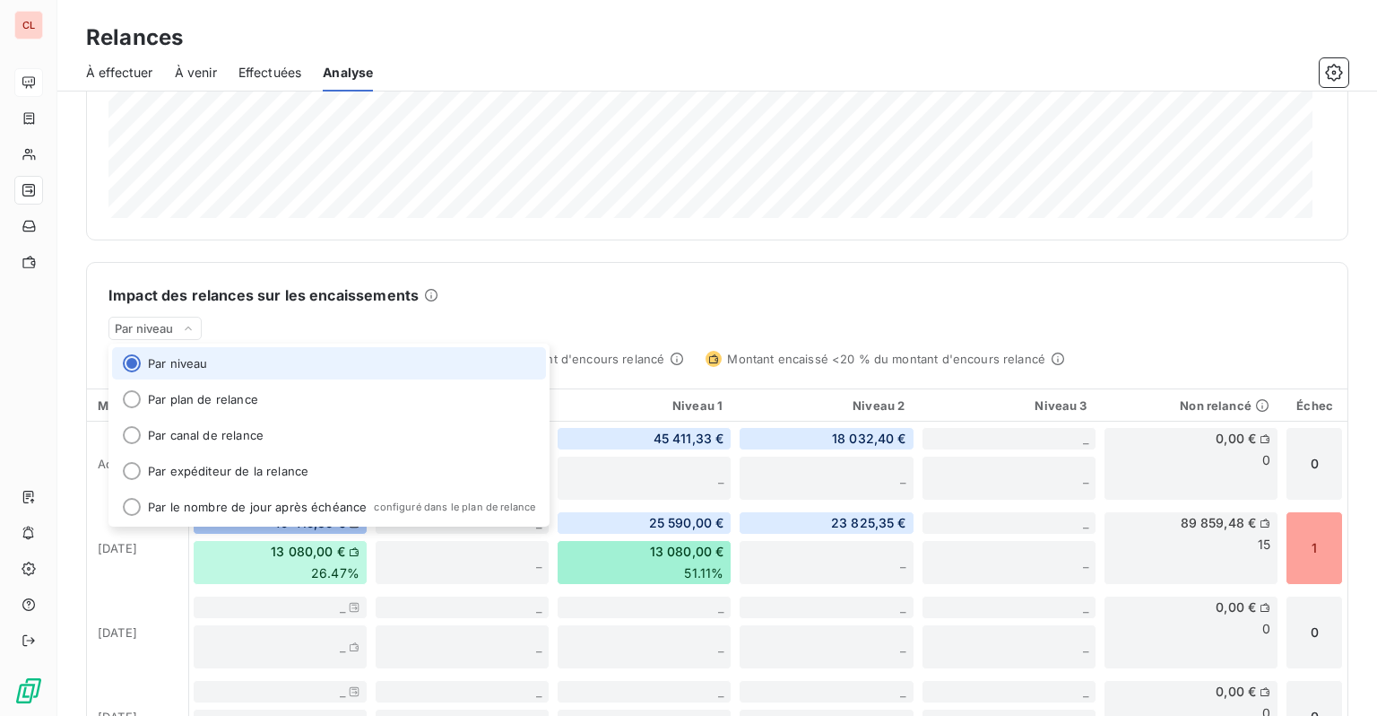
click at [539, 314] on div "Impact des relances sur les encaissements Par niveau Par niveau Par plan de rel…" at bounding box center [717, 315] width 1261 height 104
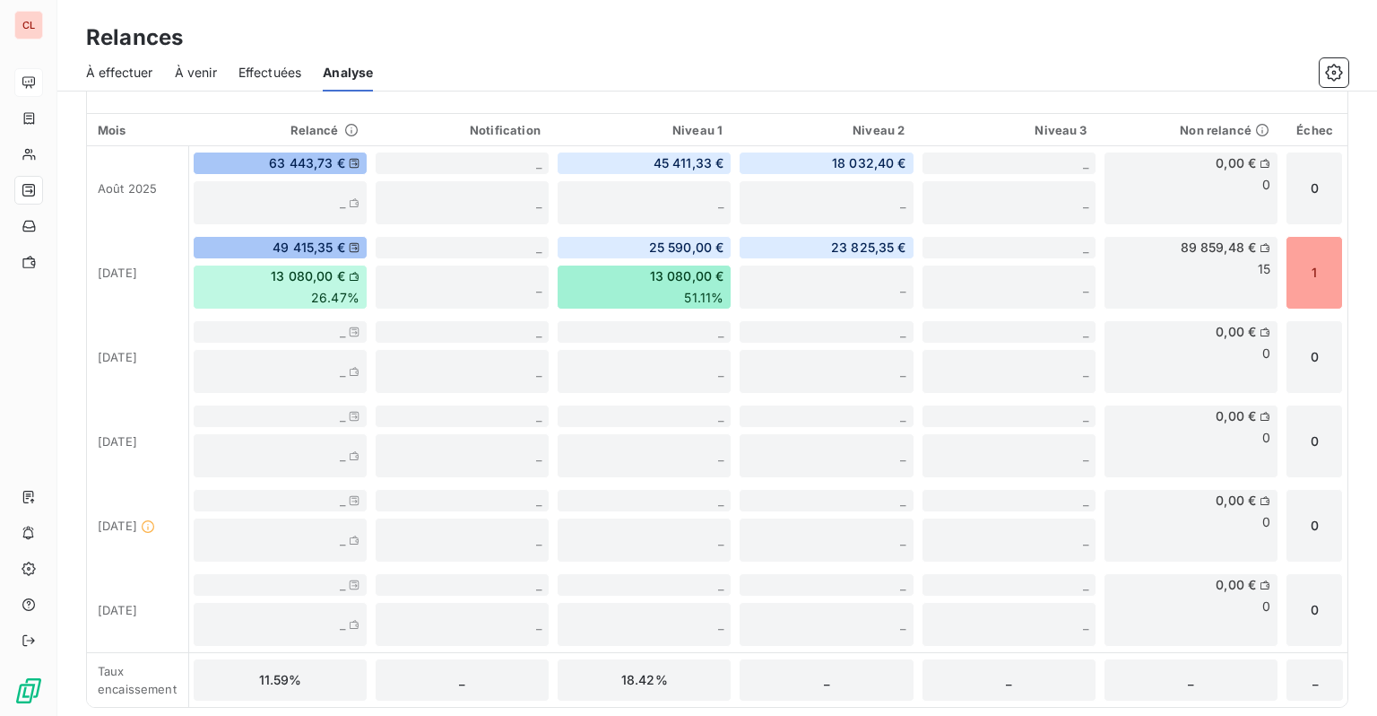
scroll to position [545, 0]
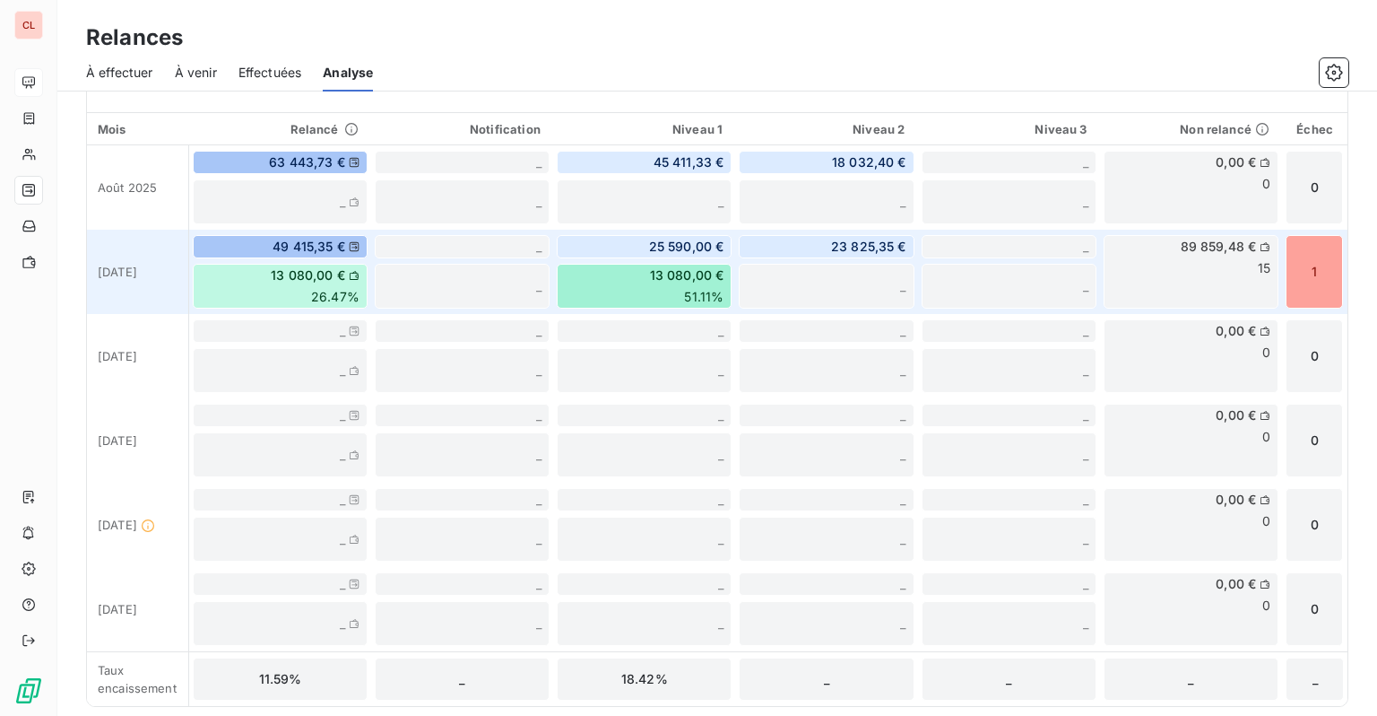
click at [610, 285] on div "13 080,00 € 51.11%" at bounding box center [644, 286] width 175 height 45
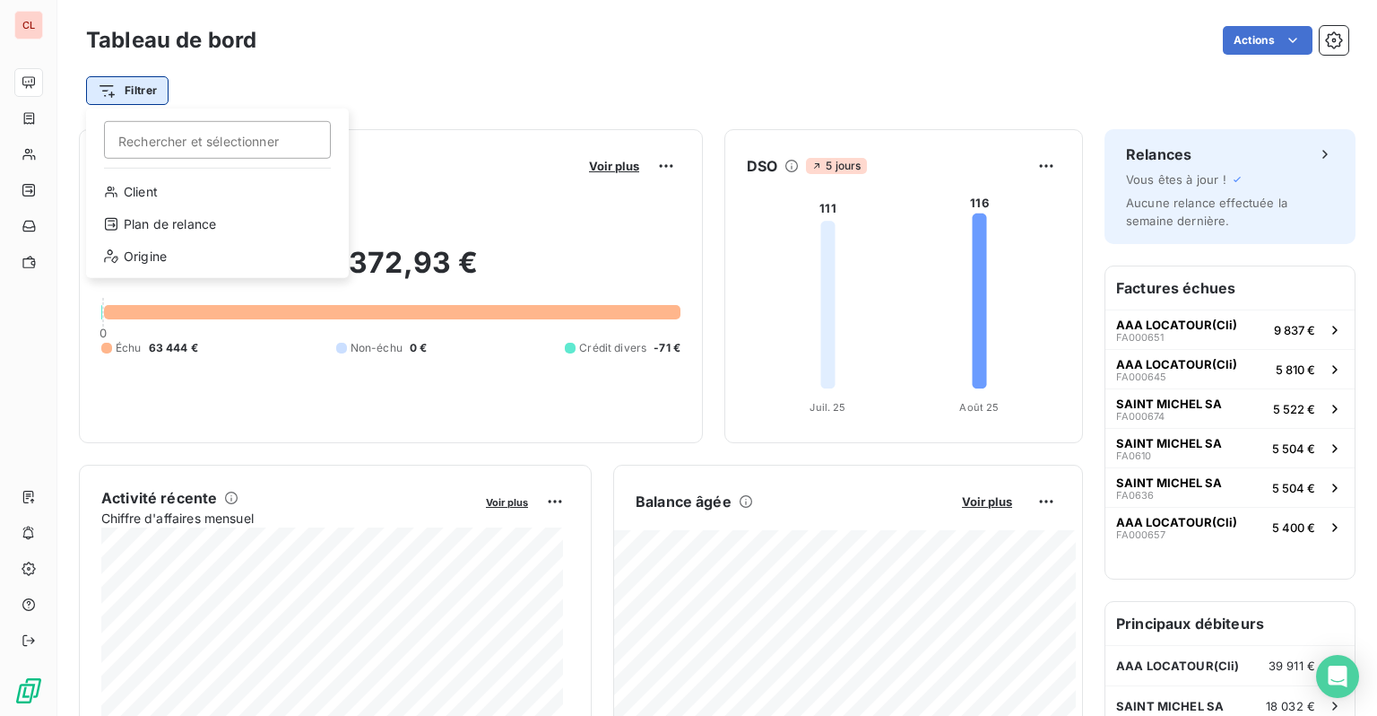
click at [153, 102] on html "CL Tableau de bord Actions Filtrer Rechercher et sélectionner Client Plan de re…" at bounding box center [688, 358] width 1377 height 716
click at [167, 227] on div "Plan de relance" at bounding box center [217, 224] width 248 height 29
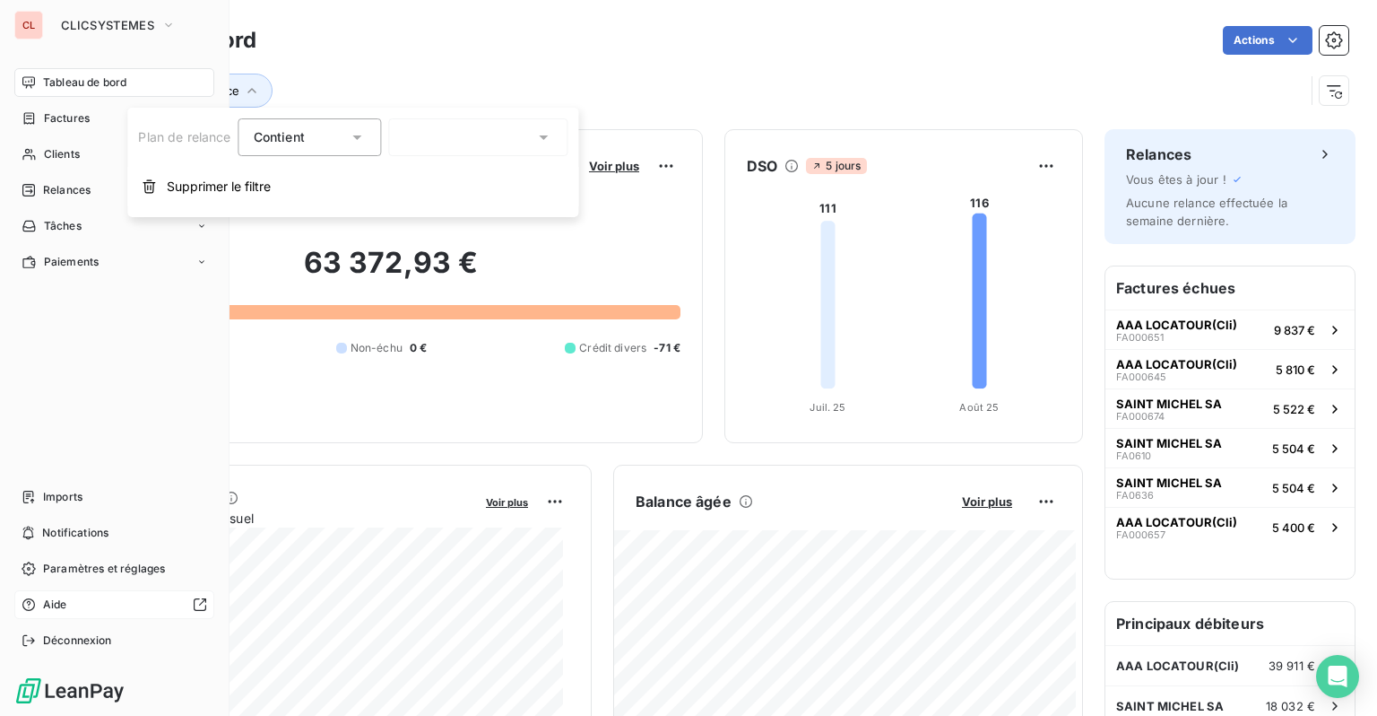
click at [65, 609] on span "Aide" at bounding box center [55, 604] width 24 height 16
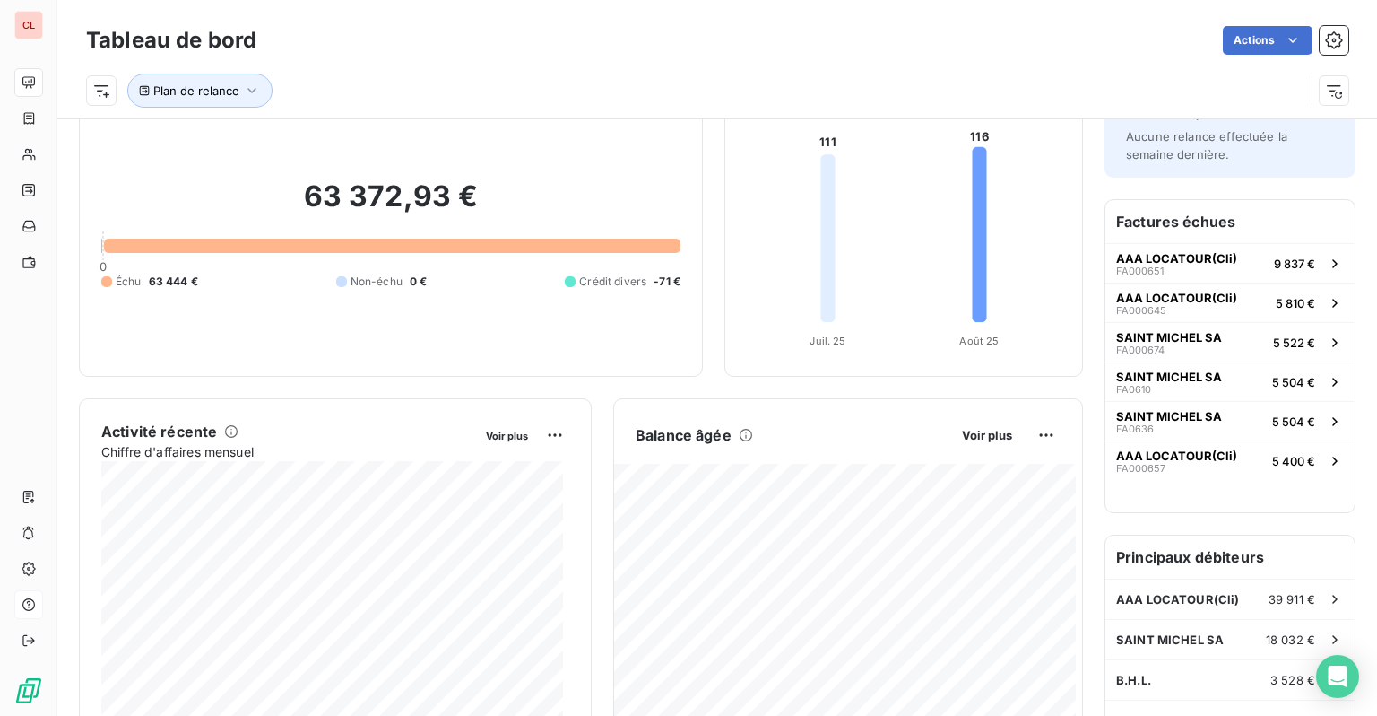
scroll to position [360, 0]
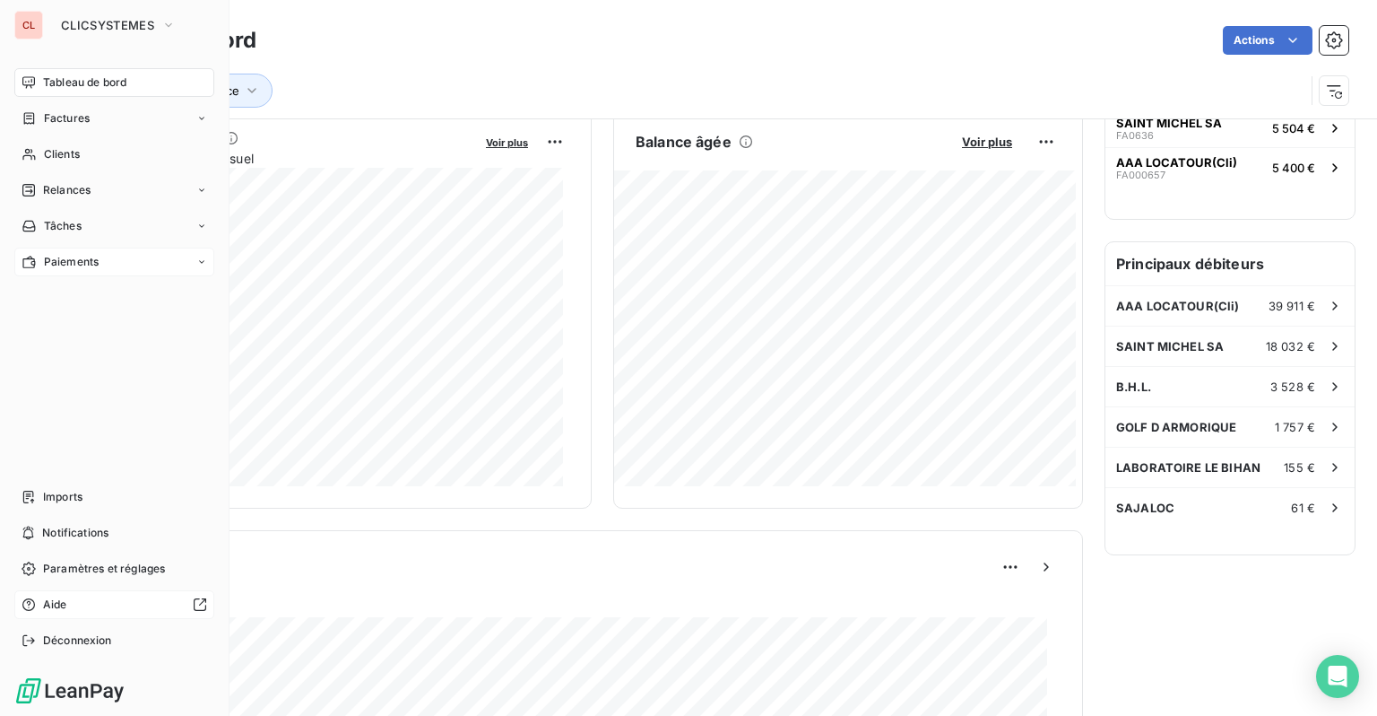
click at [69, 264] on span "Paiements" at bounding box center [71, 262] width 55 height 16
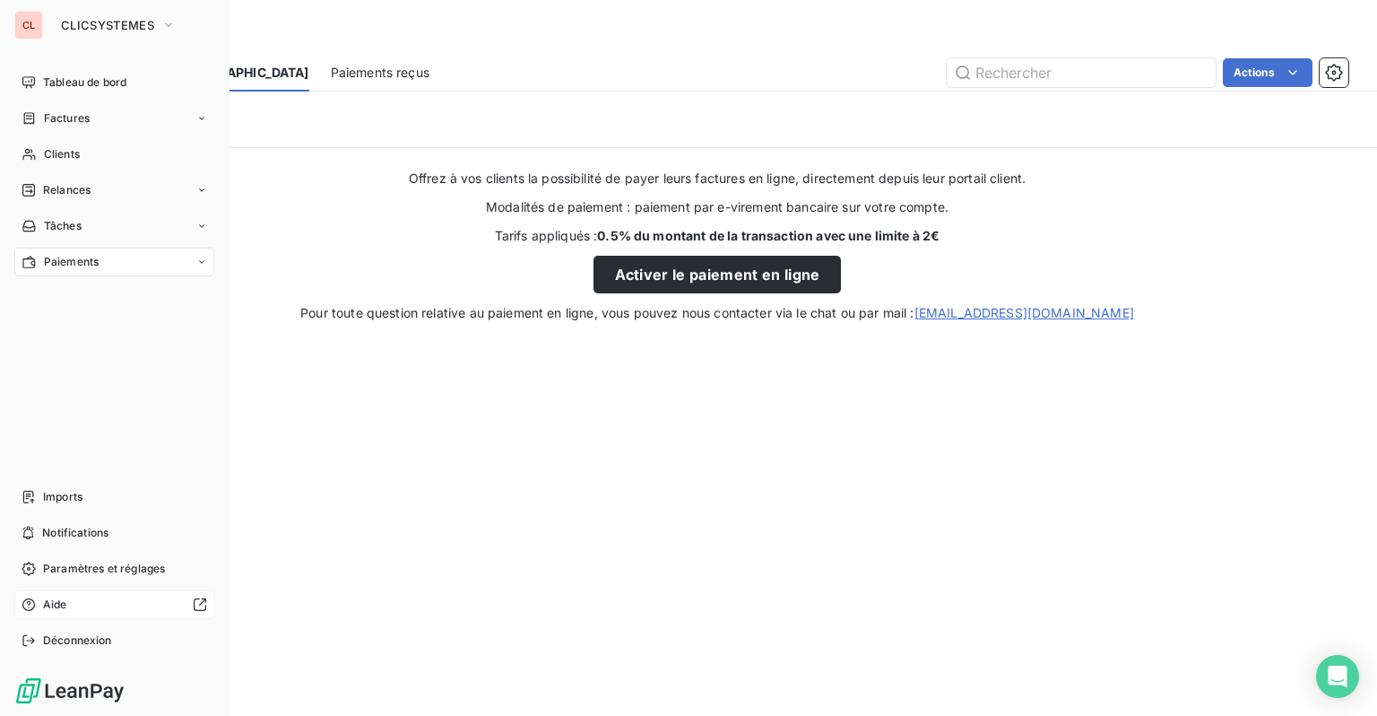
click at [38, 38] on div "CL" at bounding box center [28, 25] width 29 height 29
click at [124, 31] on span "CLICSYSTEMES" at bounding box center [107, 25] width 93 height 14
